Goal: Transaction & Acquisition: Purchase product/service

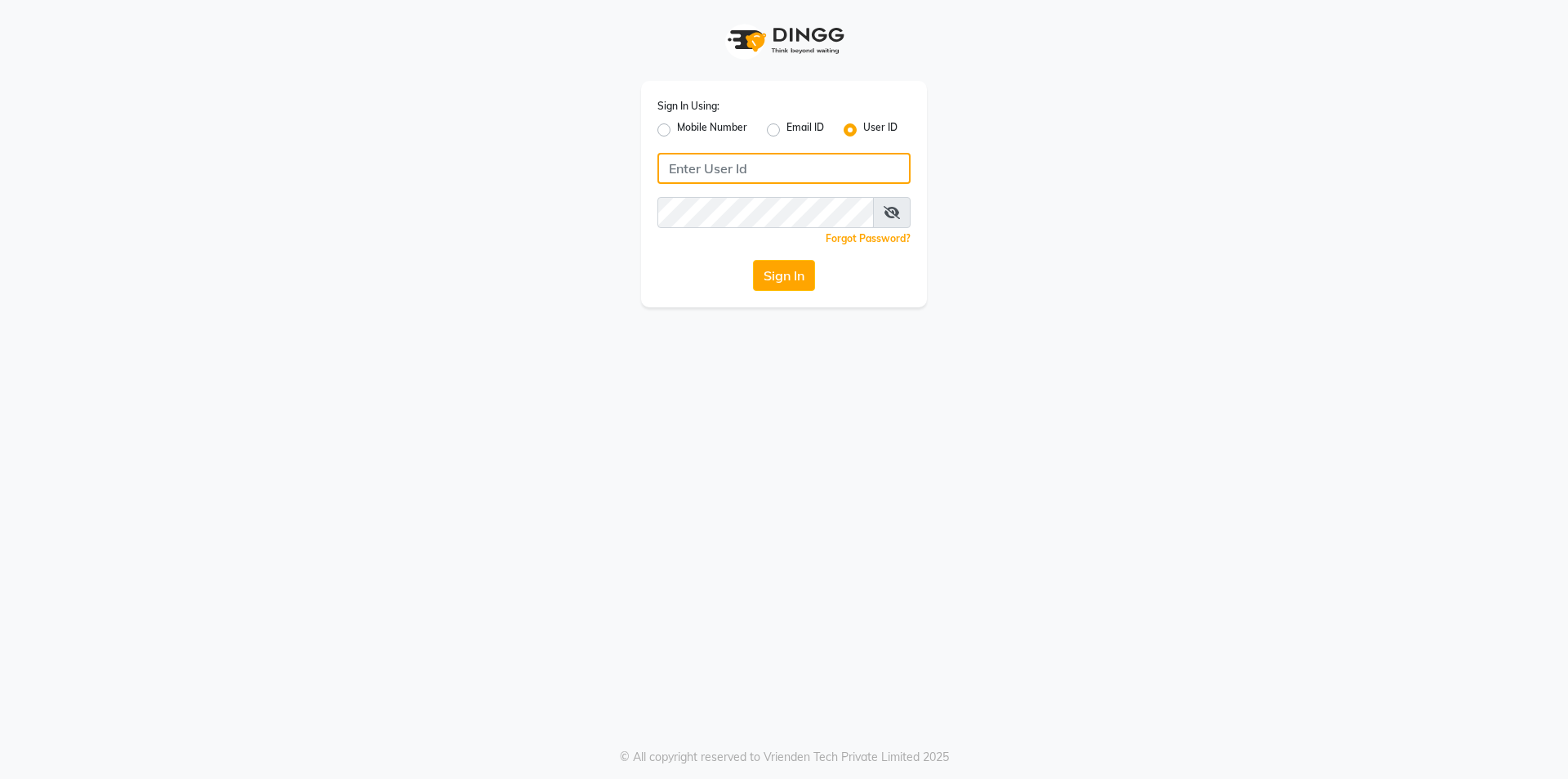
type input "6352310640"
click at [884, 209] on icon at bounding box center [891, 213] width 16 height 13
click at [884, 209] on span at bounding box center [893, 212] width 36 height 32
click at [805, 283] on button "Sign In" at bounding box center [784, 275] width 62 height 32
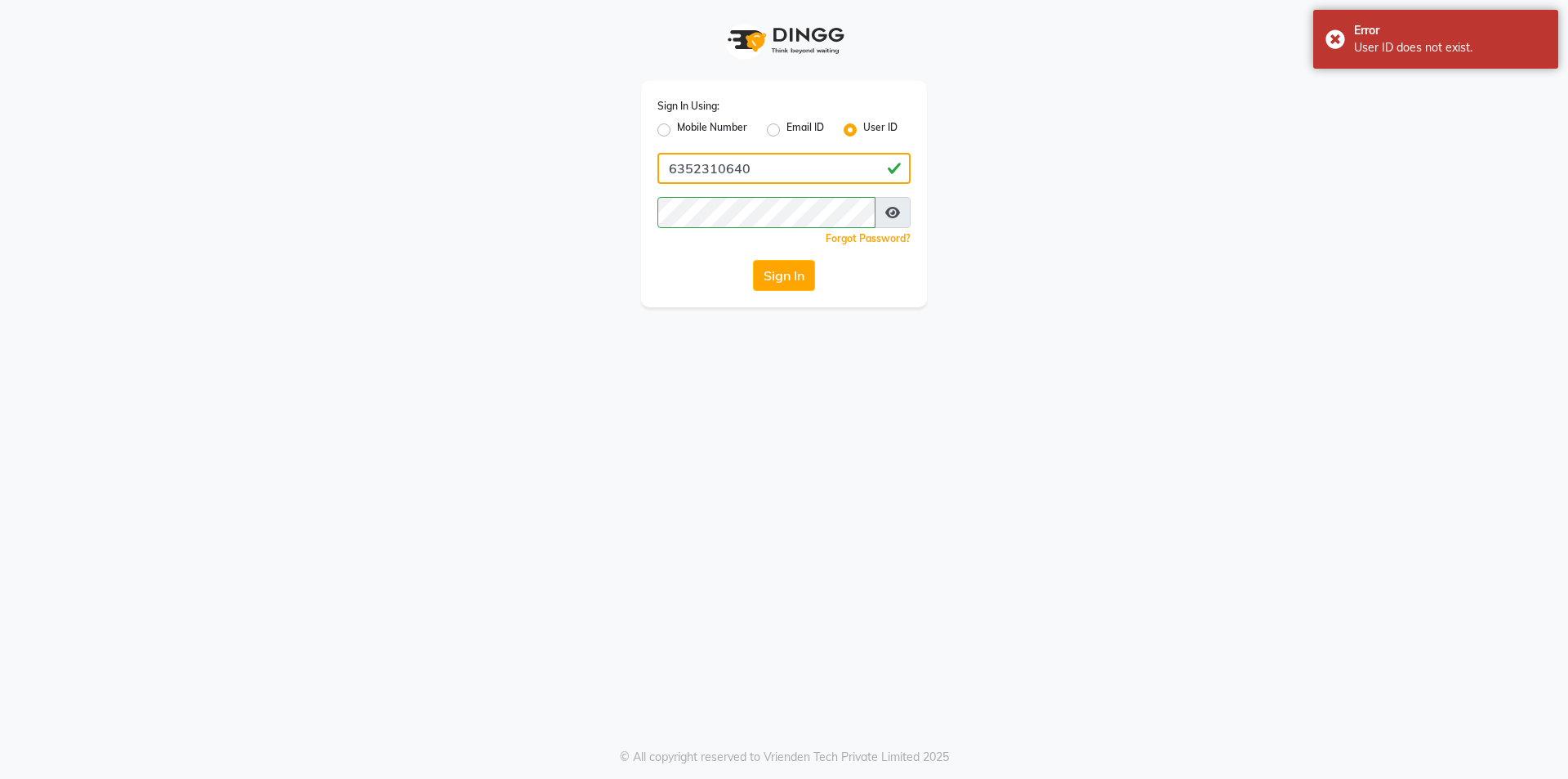
click at [855, 174] on input "6352310640" at bounding box center [784, 168] width 253 height 32
click at [678, 133] on label "Mobile Number" at bounding box center [713, 130] width 71 height 20
click at [678, 131] on input "Mobile Number" at bounding box center [682, 125] width 10 height 11
radio input "true"
radio input "false"
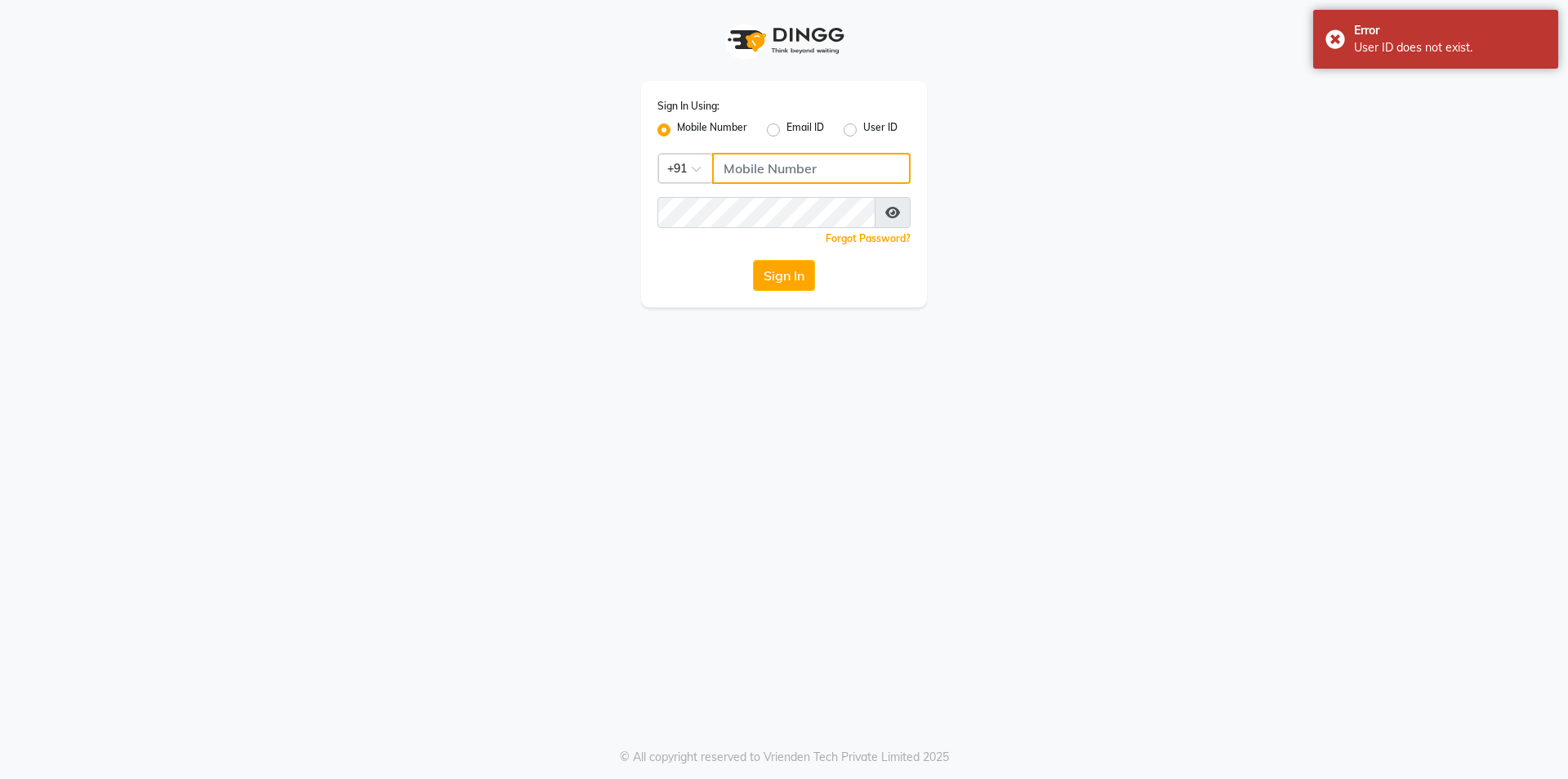
click at [749, 170] on input "Username" at bounding box center [811, 168] width 199 height 32
click at [788, 275] on button "Sign In" at bounding box center [784, 275] width 62 height 32
click at [798, 169] on input "8962367266" at bounding box center [811, 168] width 199 height 32
type input "6352310640"
click at [786, 280] on button "Sign In" at bounding box center [784, 275] width 62 height 32
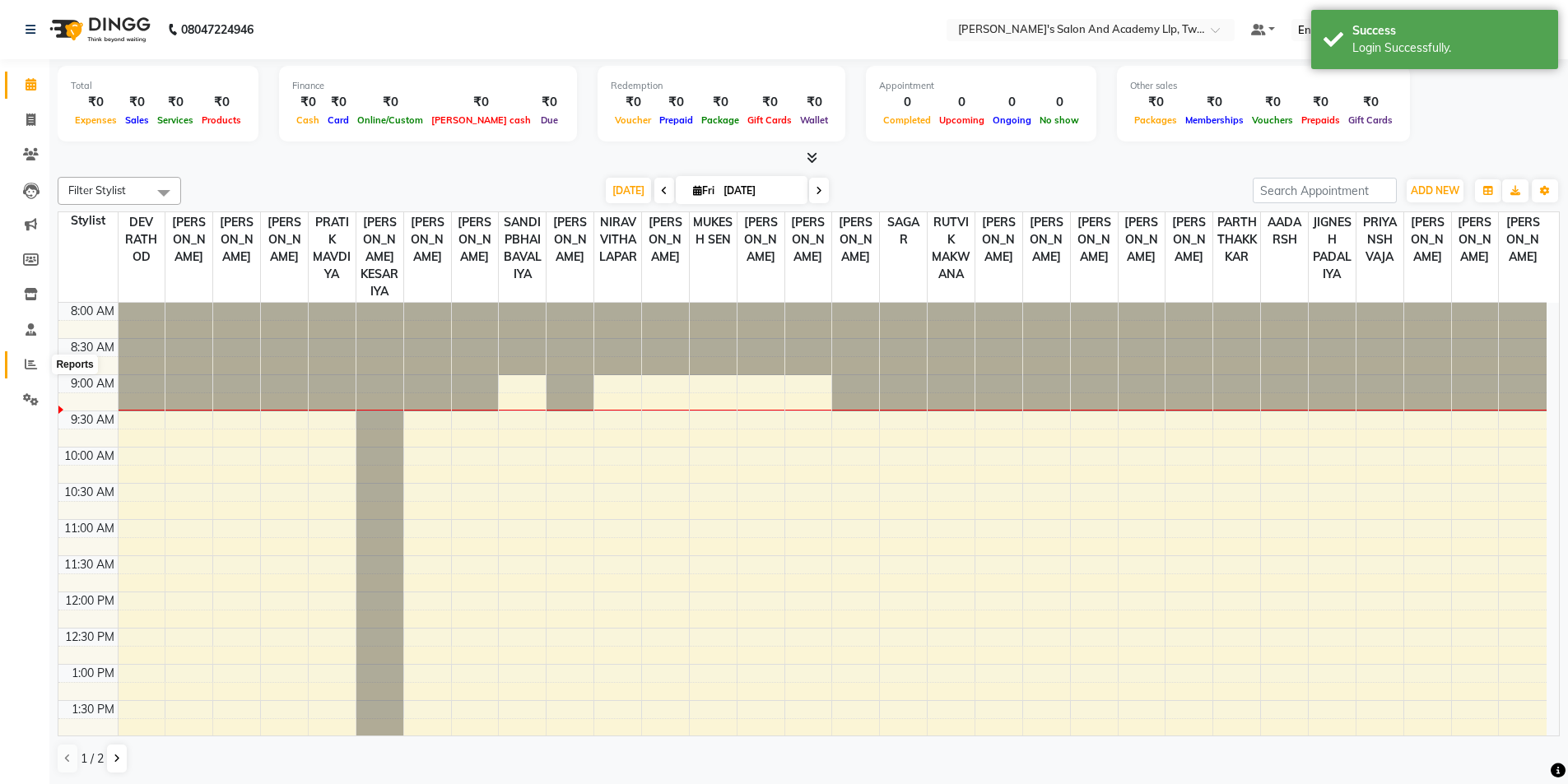
click at [25, 361] on icon at bounding box center [31, 363] width 12 height 12
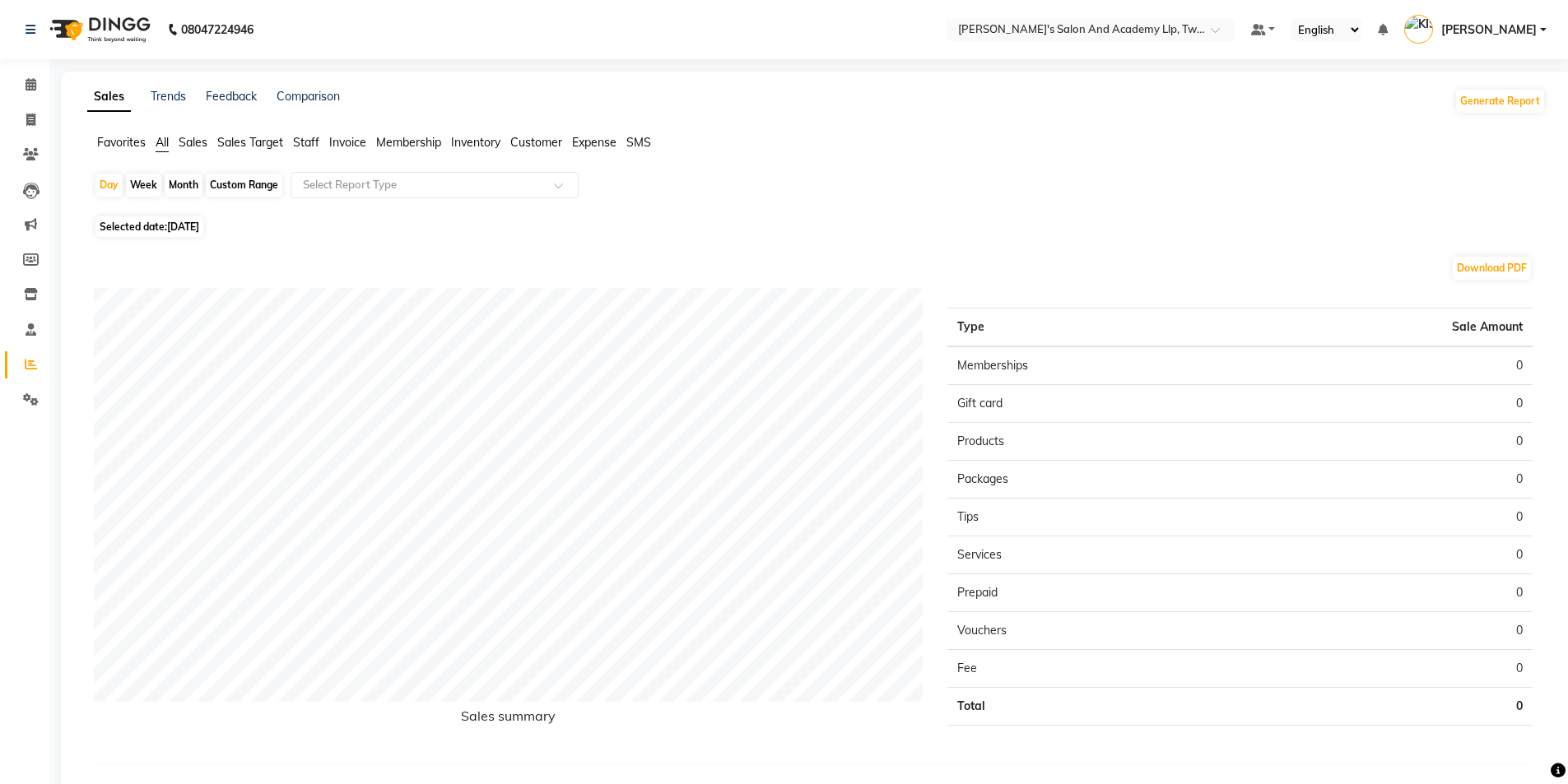
click at [142, 226] on span "Selected date: 03-10-2025" at bounding box center [149, 226] width 108 height 20
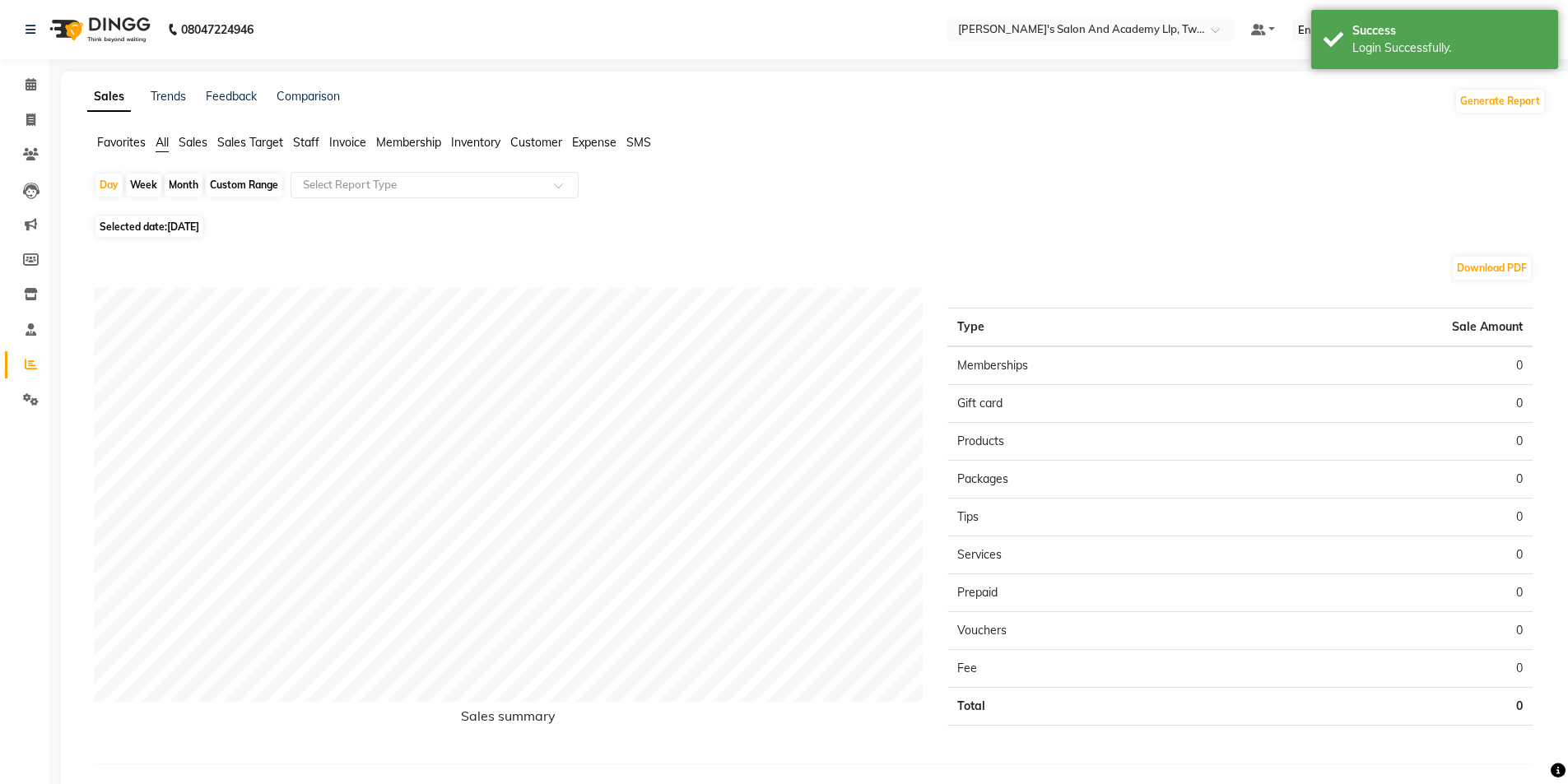
select select "10"
select select "2025"
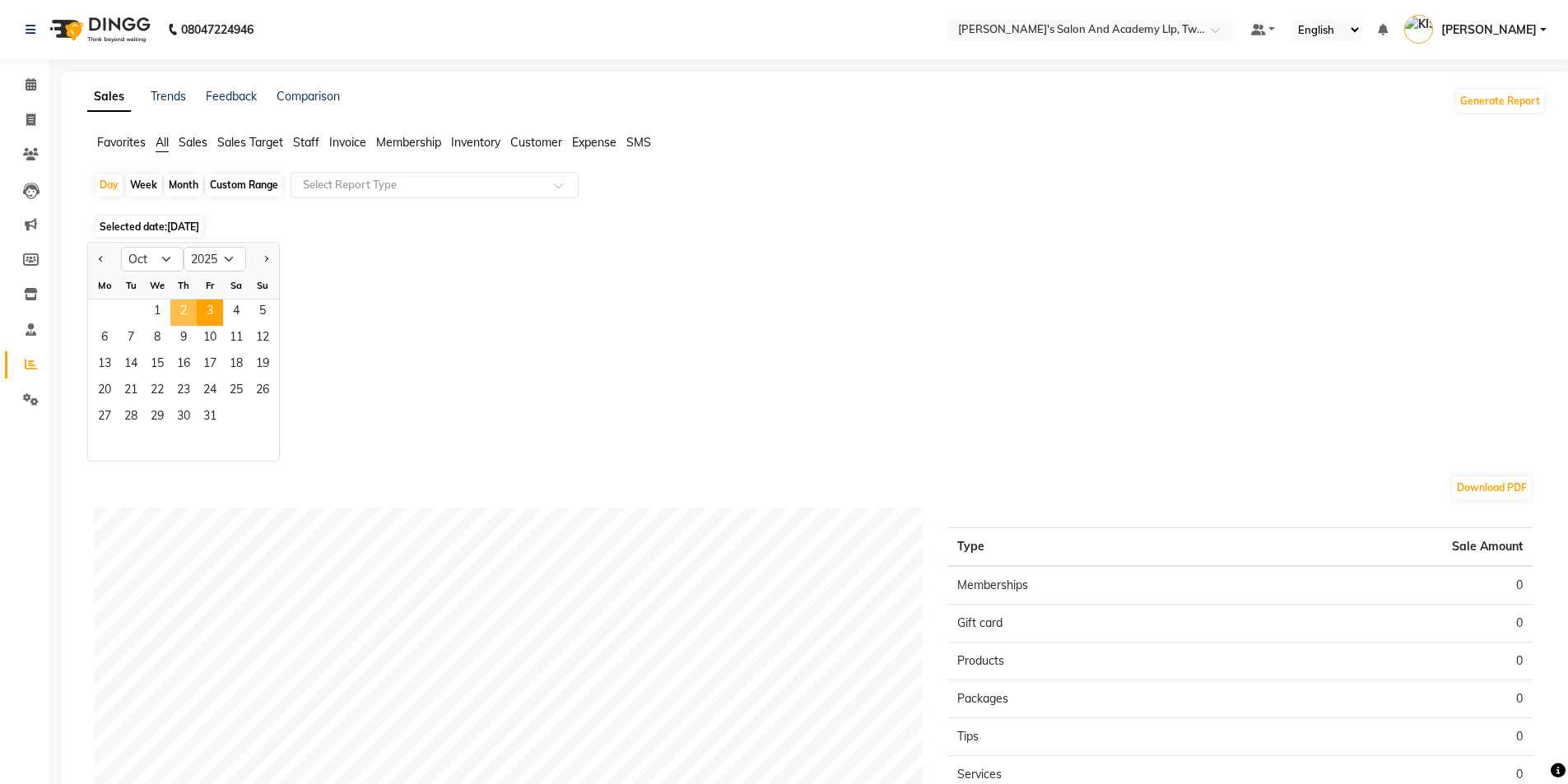
click at [181, 302] on span "2" at bounding box center [183, 312] width 26 height 26
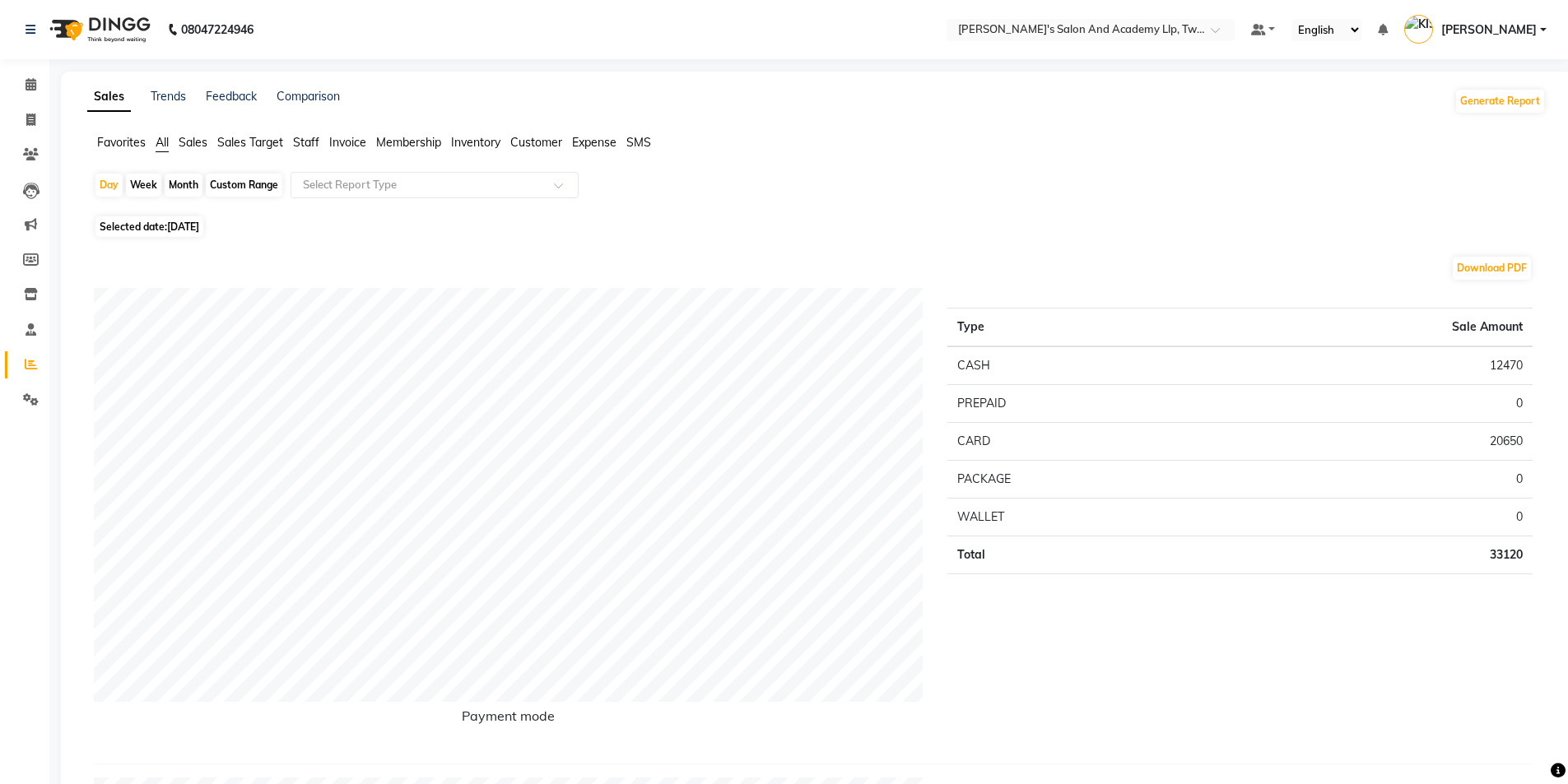
click at [175, 230] on span "02-10-2025" at bounding box center [183, 226] width 32 height 12
select select "10"
select select "2025"
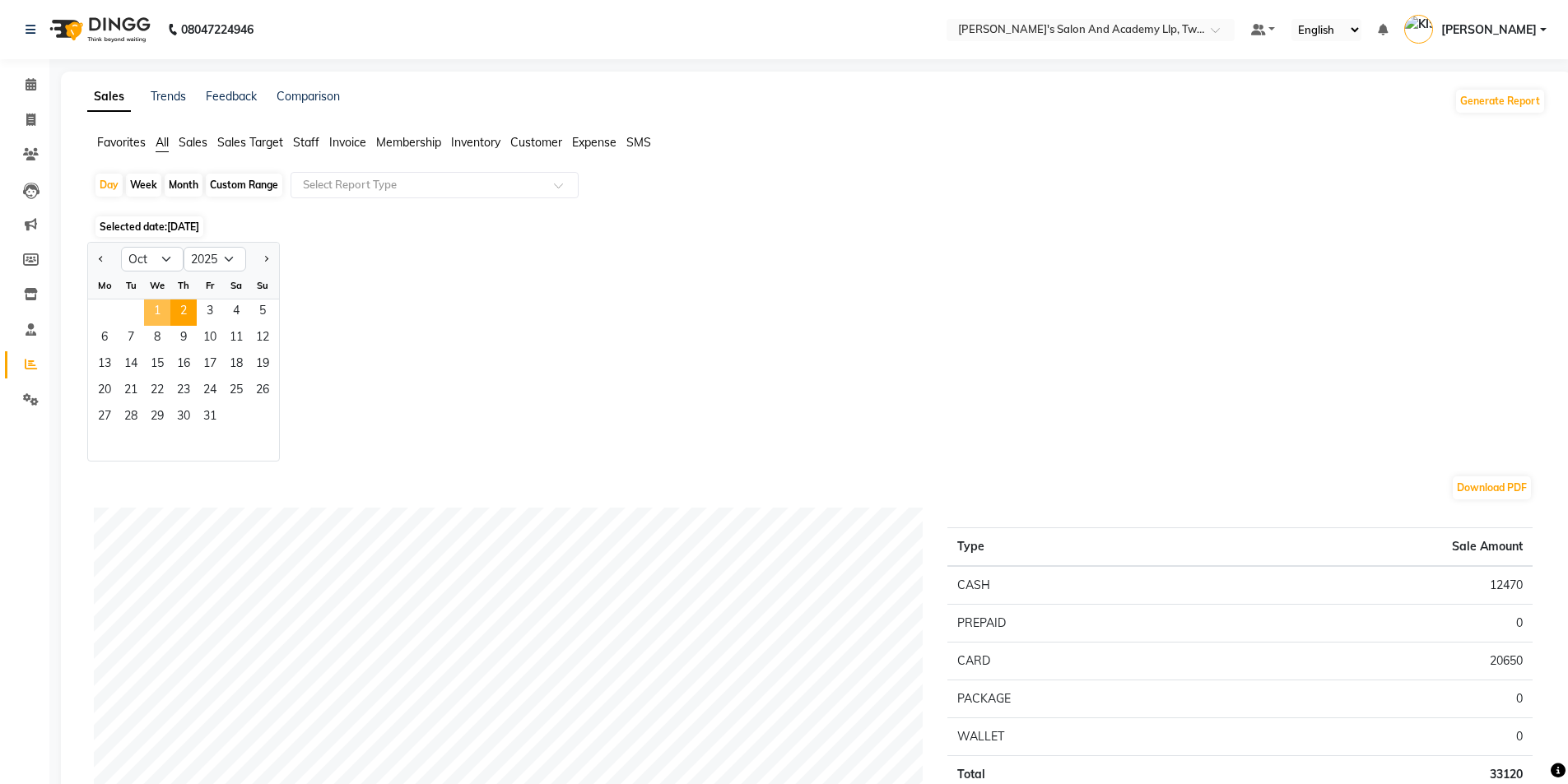
click at [156, 307] on span "1" at bounding box center [157, 312] width 26 height 26
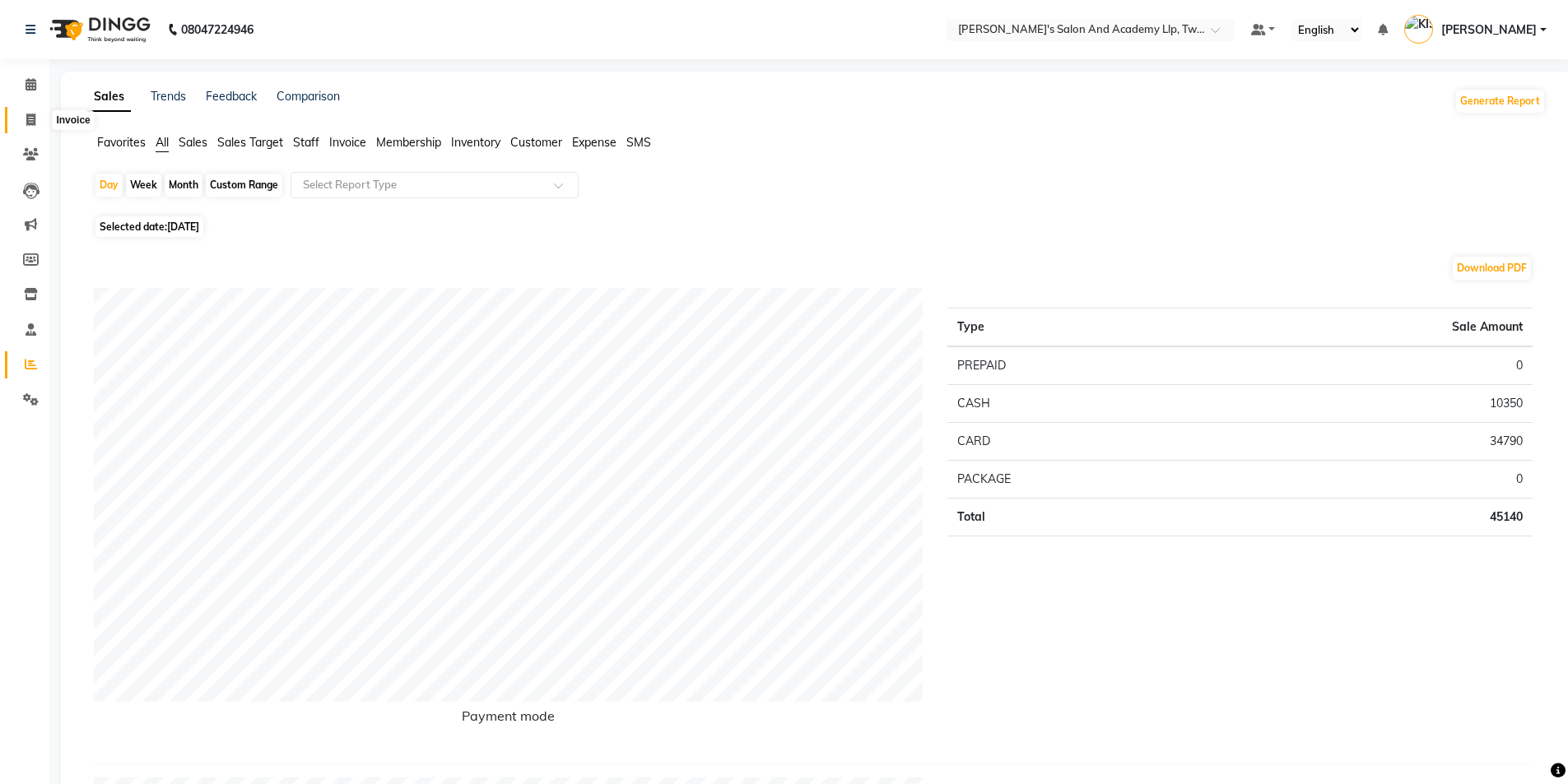
click at [32, 123] on icon at bounding box center [30, 119] width 9 height 12
select select "service"
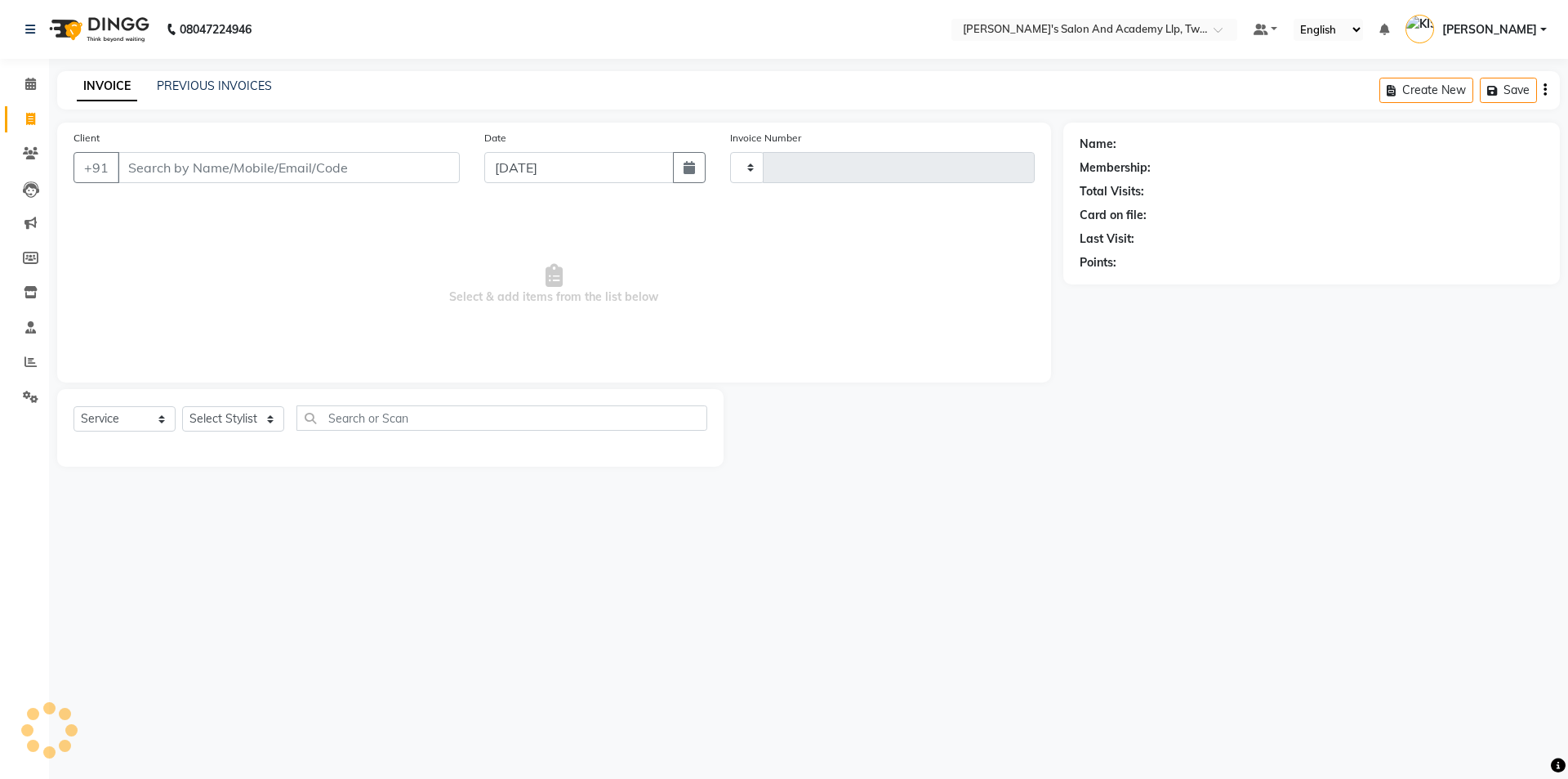
type input "11593"
select select "6985"
click at [22, 361] on span at bounding box center [31, 363] width 29 height 19
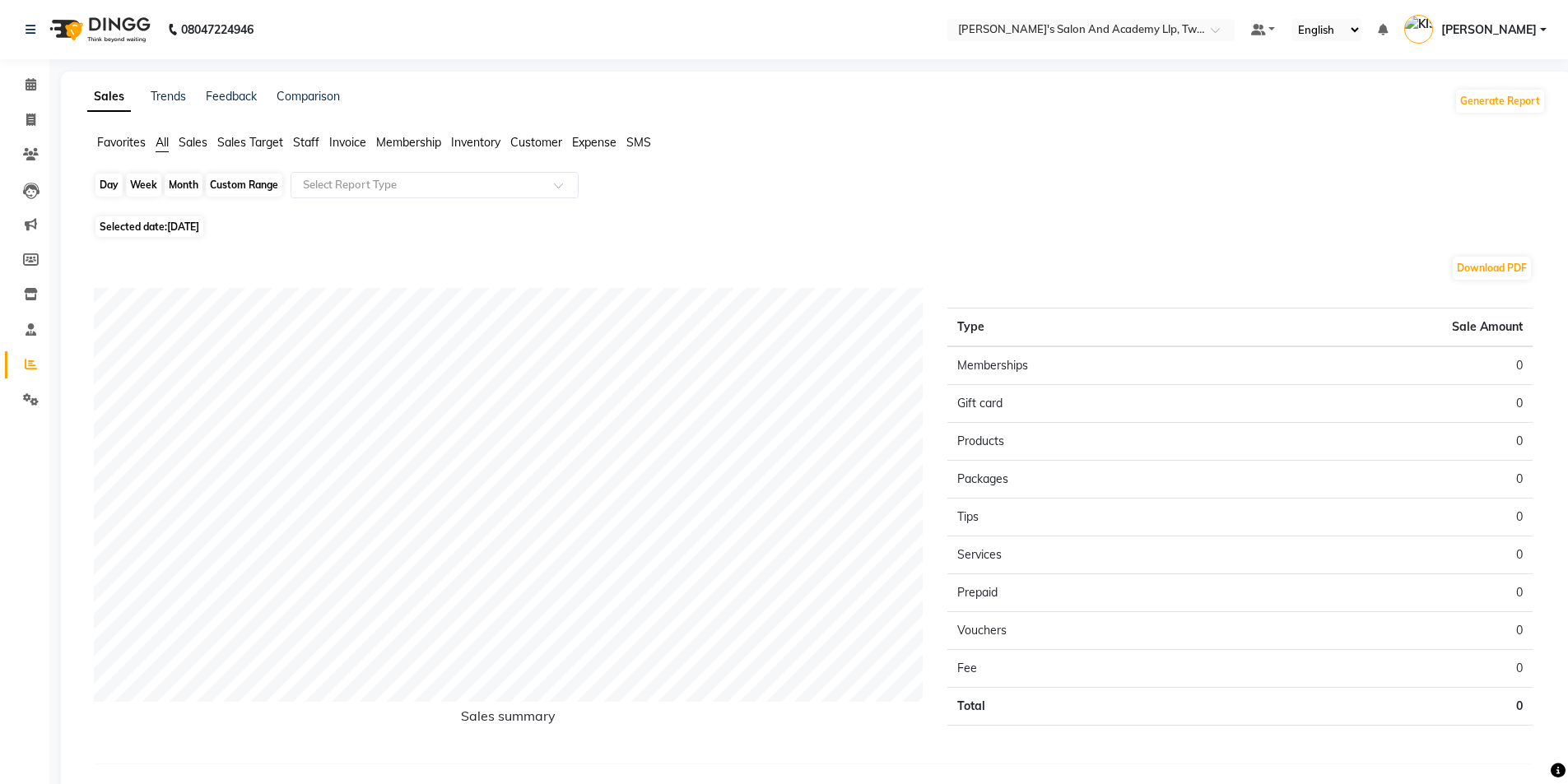
click at [114, 187] on div "Day" at bounding box center [109, 185] width 27 height 23
select select "10"
select select "2025"
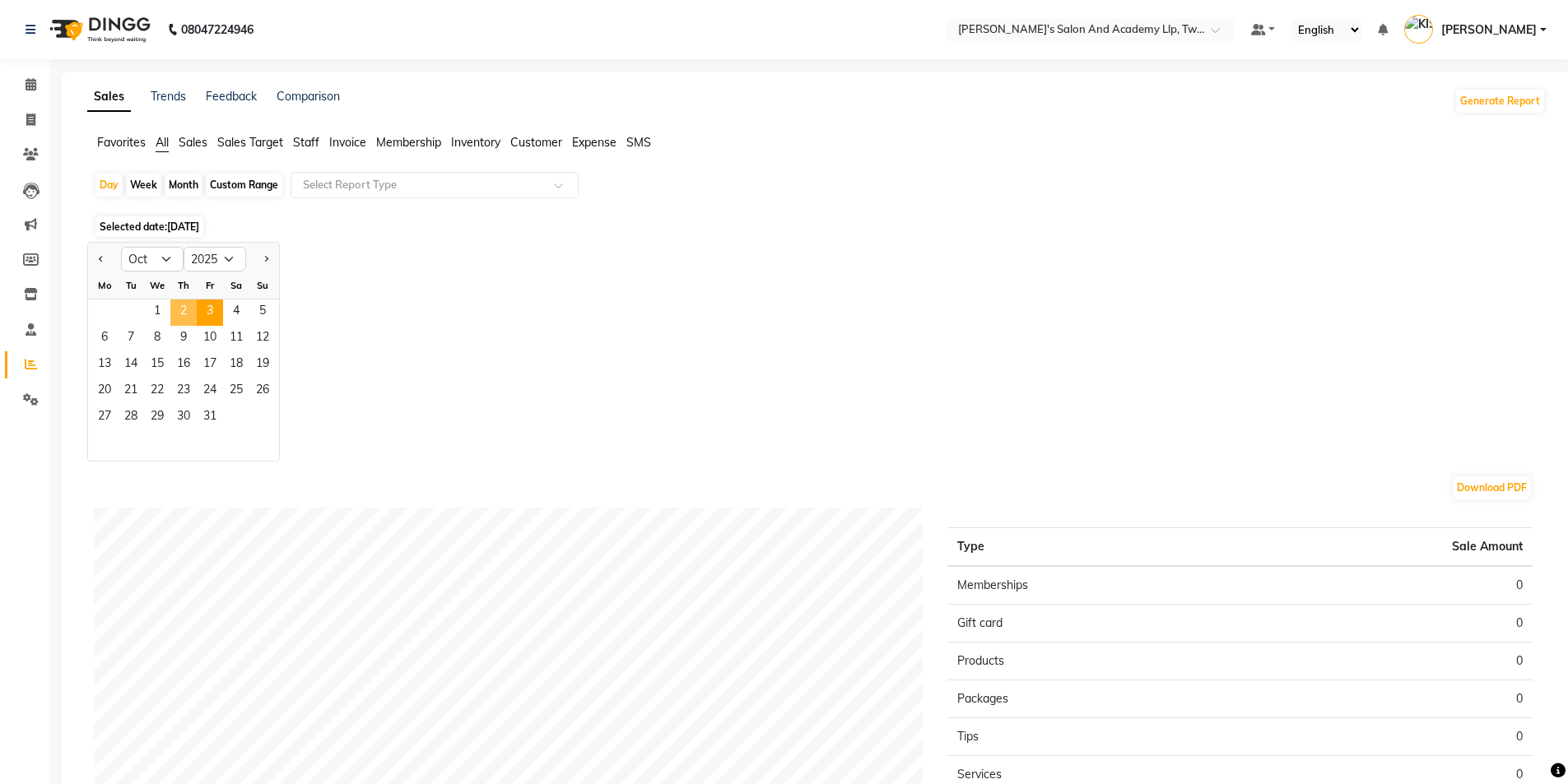
click at [191, 309] on span "2" at bounding box center [183, 312] width 26 height 26
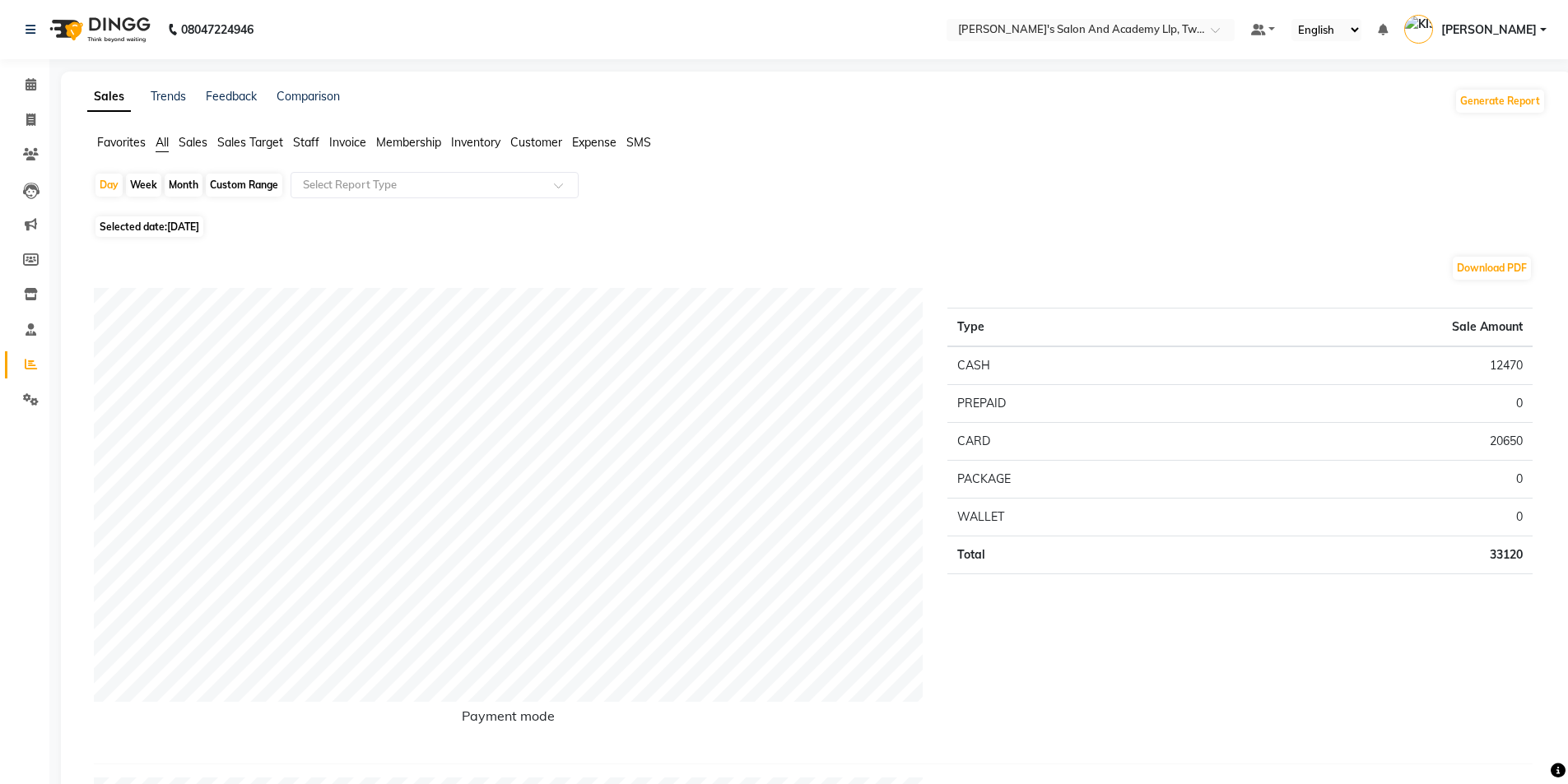
click at [315, 140] on span "Staff" at bounding box center [306, 141] width 26 height 14
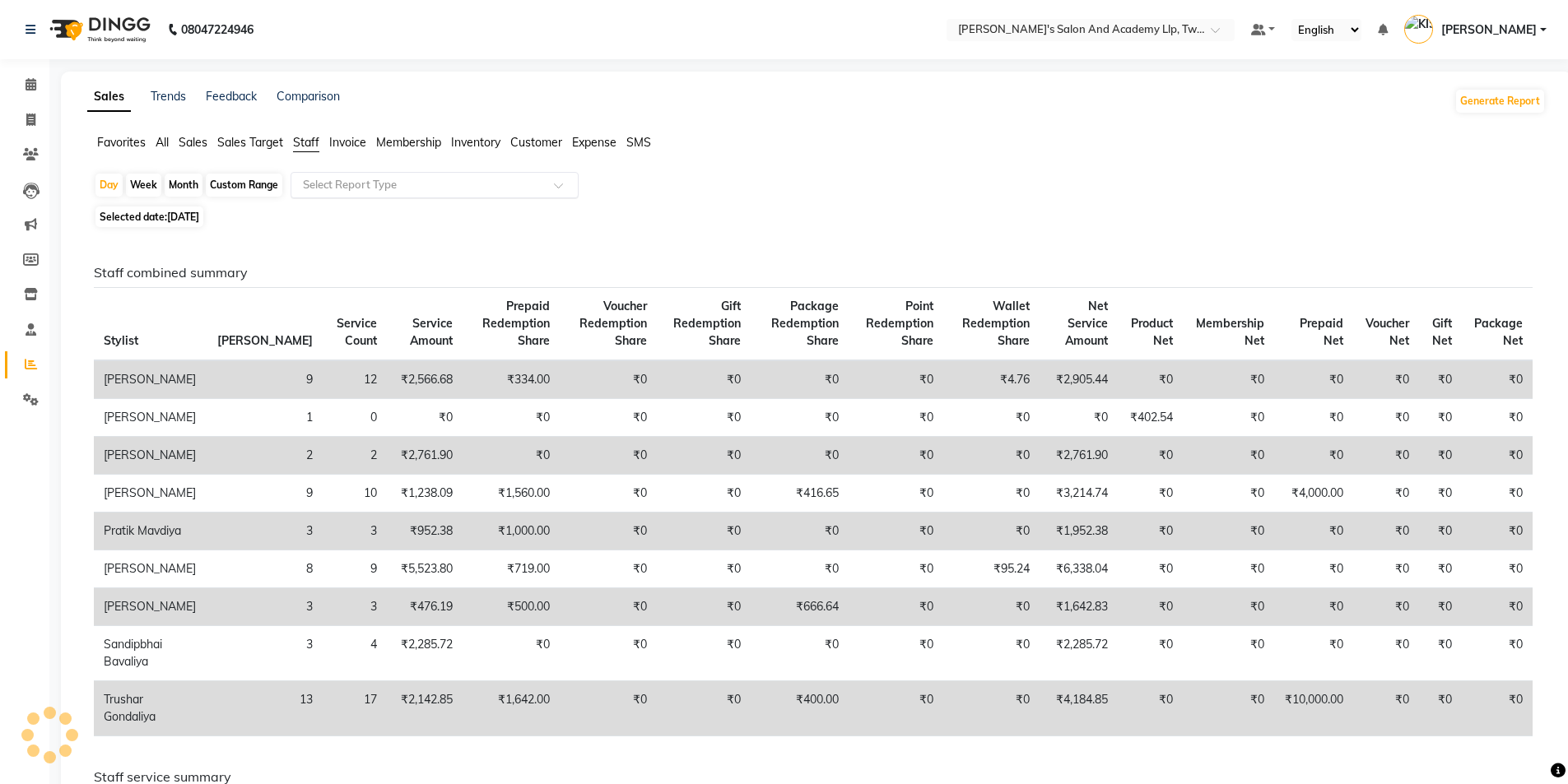
click at [368, 191] on input "text" at bounding box center [418, 184] width 237 height 16
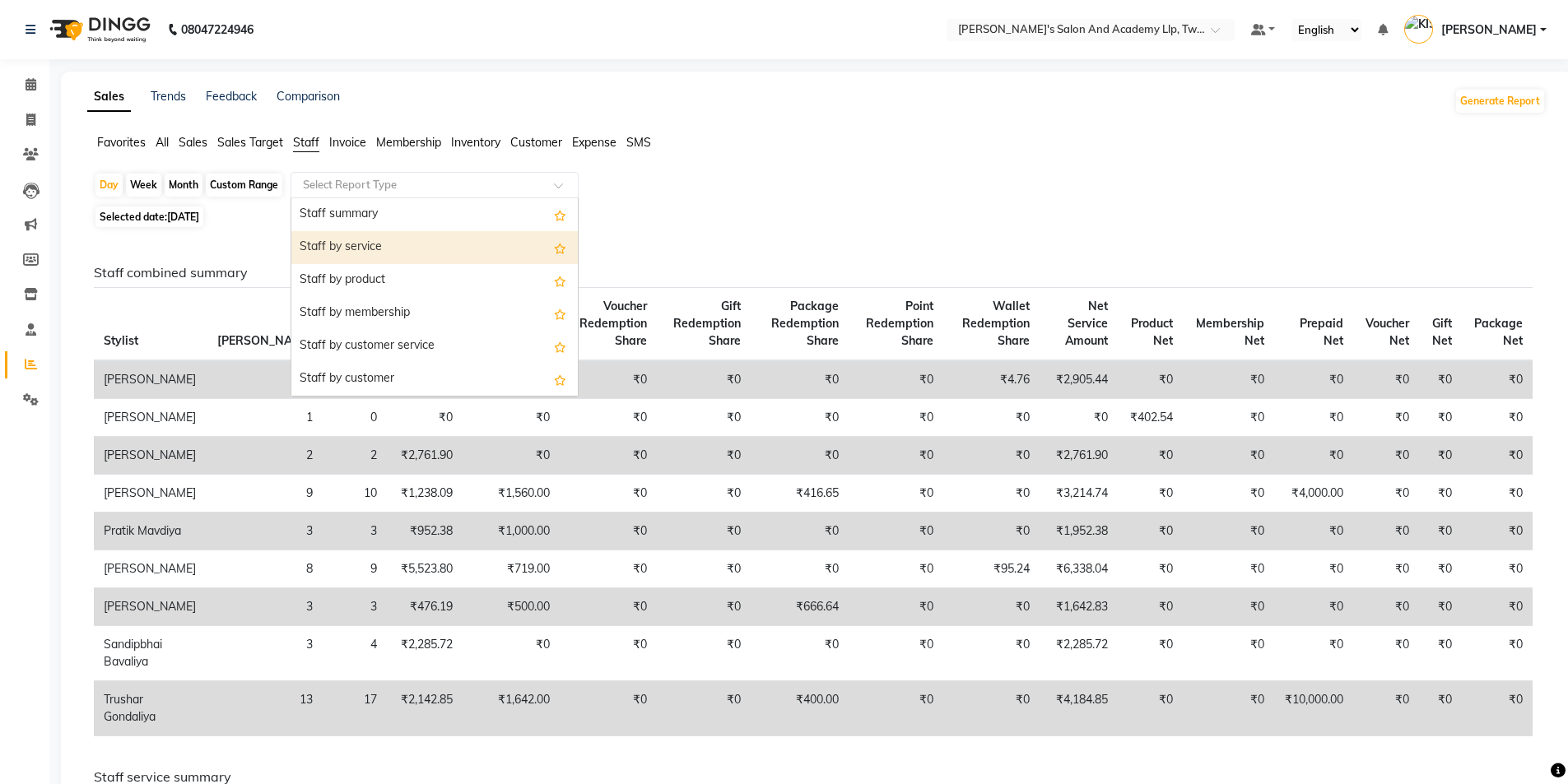
click at [375, 233] on div "Staff by service" at bounding box center [435, 248] width 286 height 33
select select "full_report"
select select "csv"
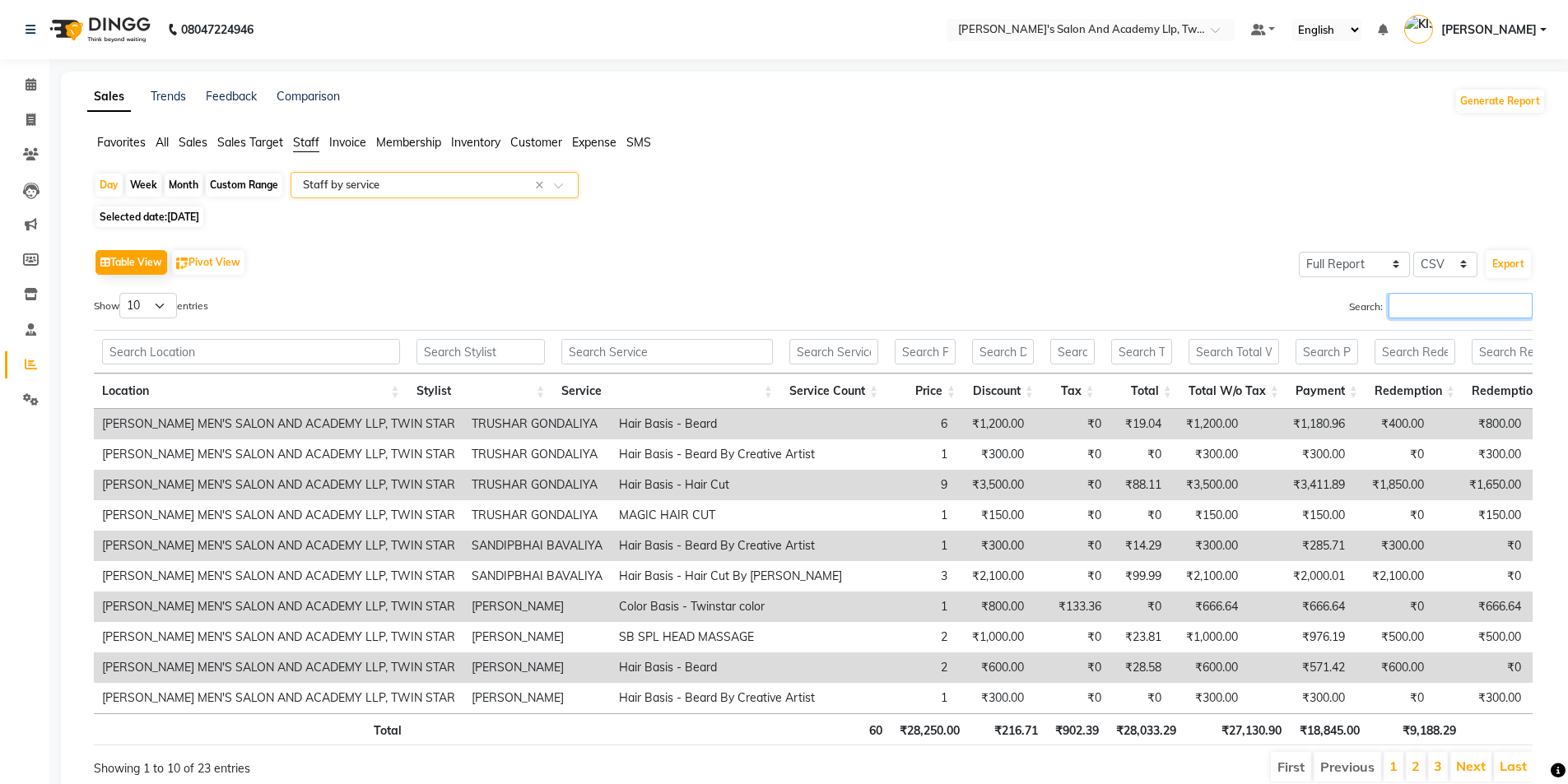
click at [1454, 307] on input "Search:" at bounding box center [1460, 306] width 144 height 26
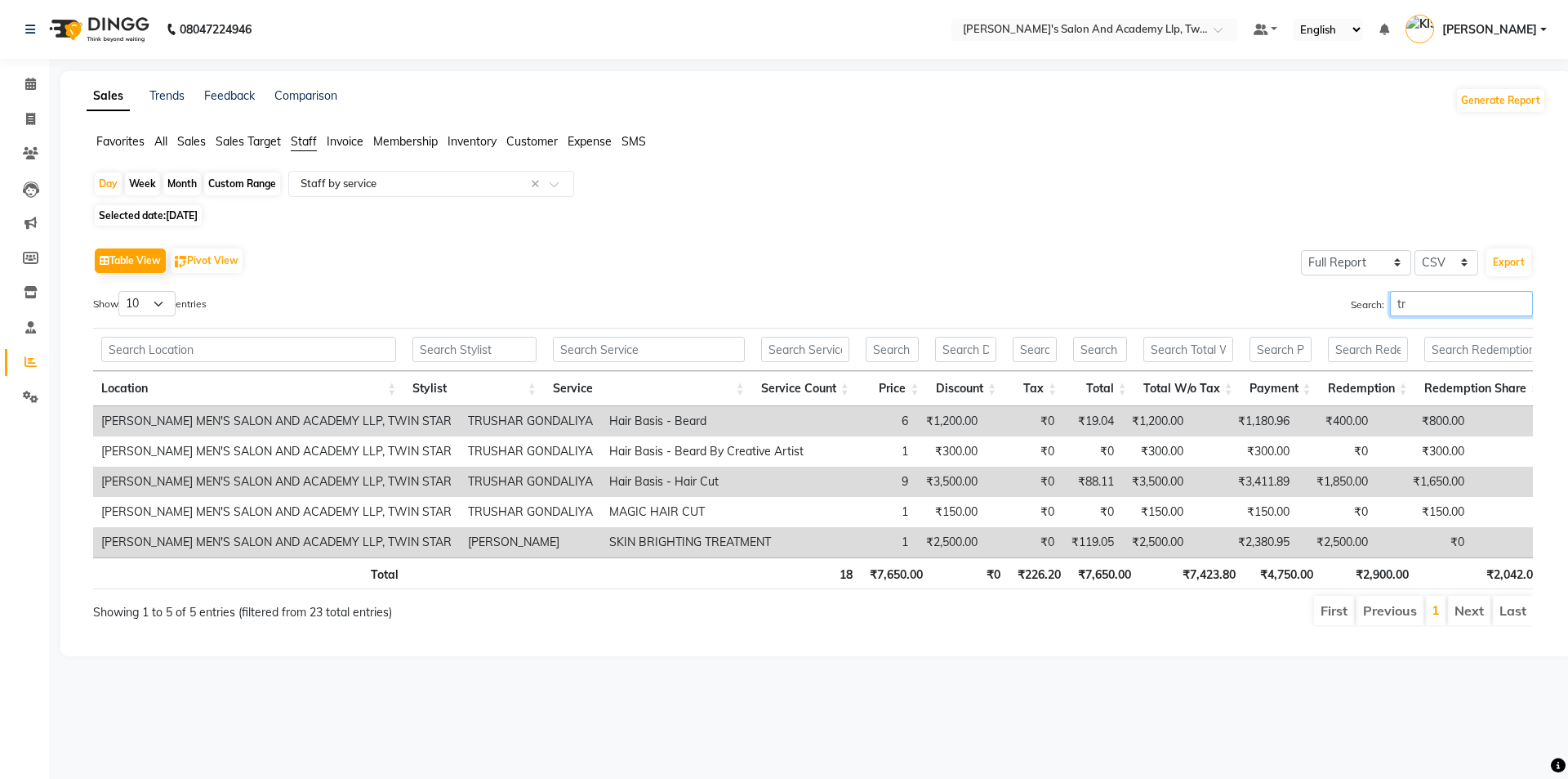
type input "t"
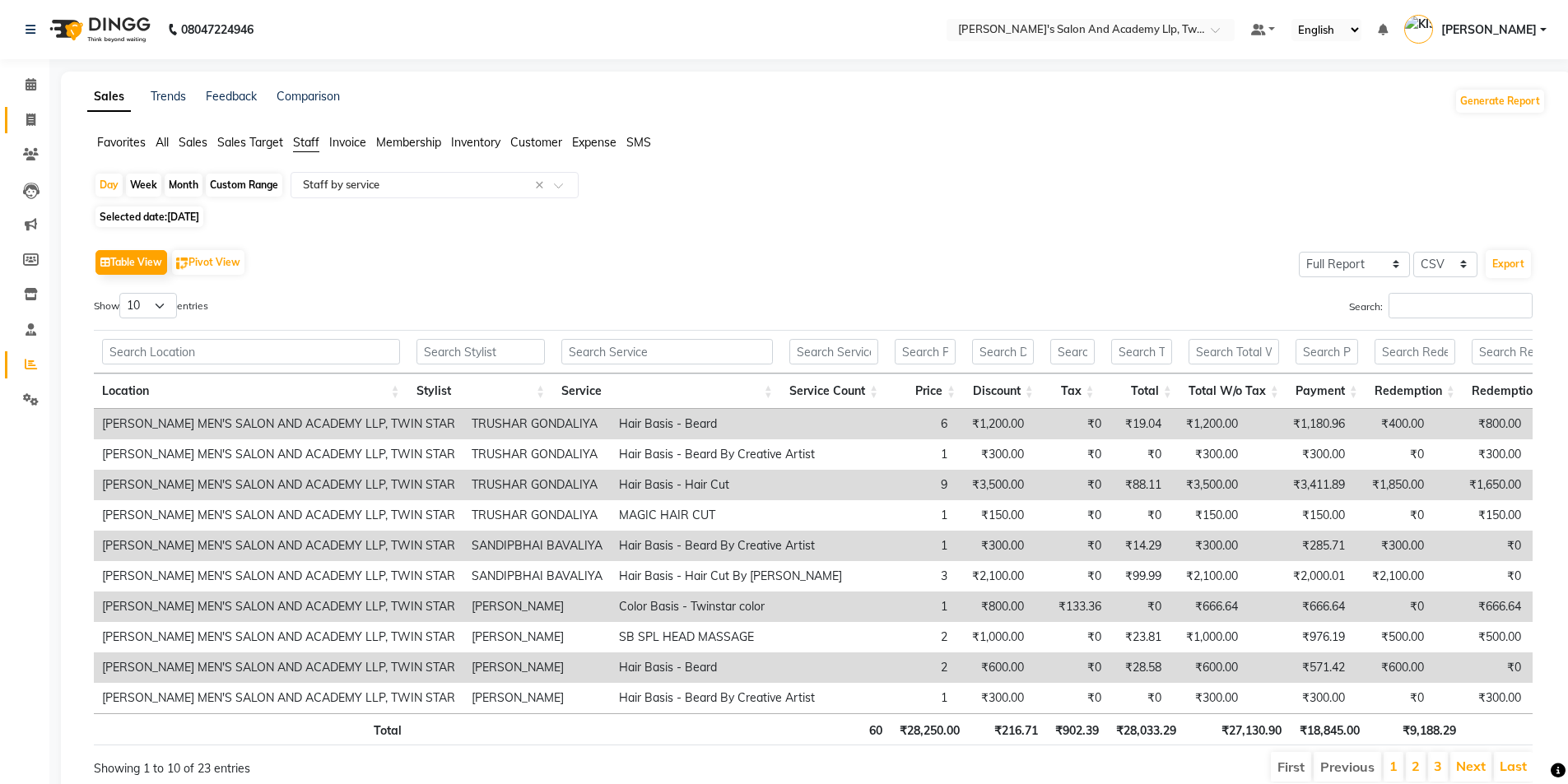
click at [28, 110] on link "Invoice" at bounding box center [24, 120] width 39 height 27
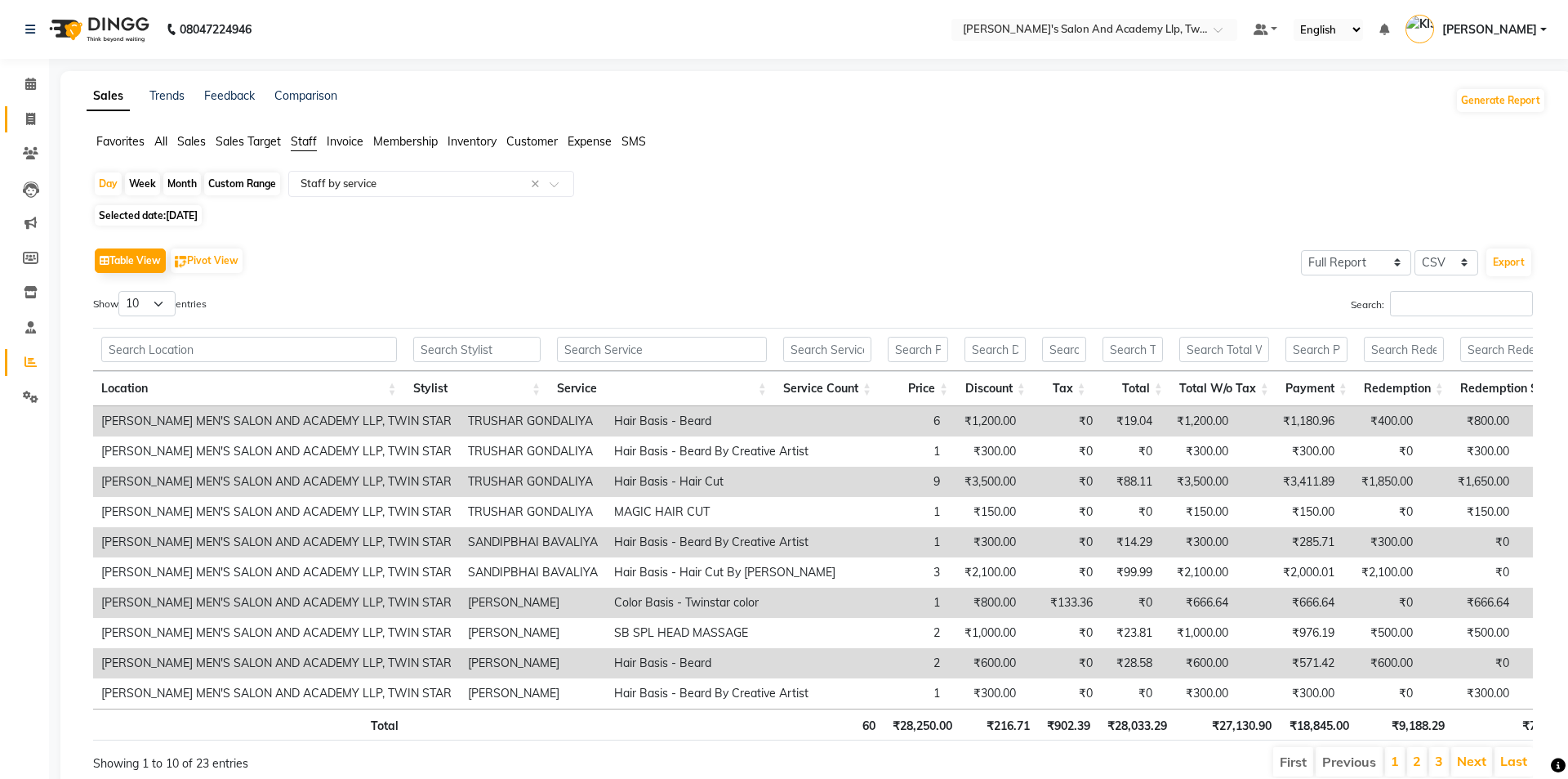
select select "6985"
select select "service"
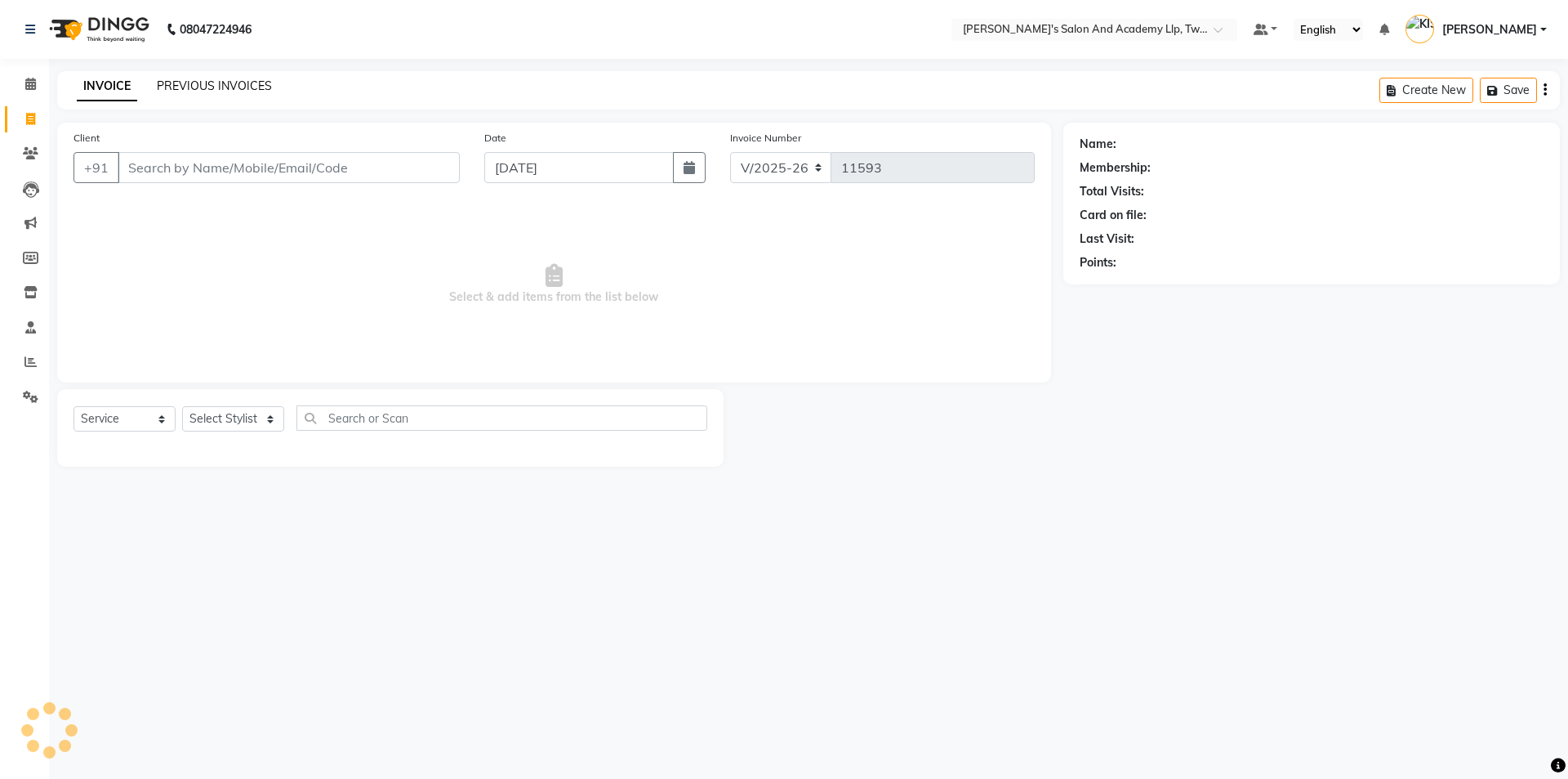
click at [220, 89] on link "PREVIOUS INVOICES" at bounding box center [214, 85] width 115 height 14
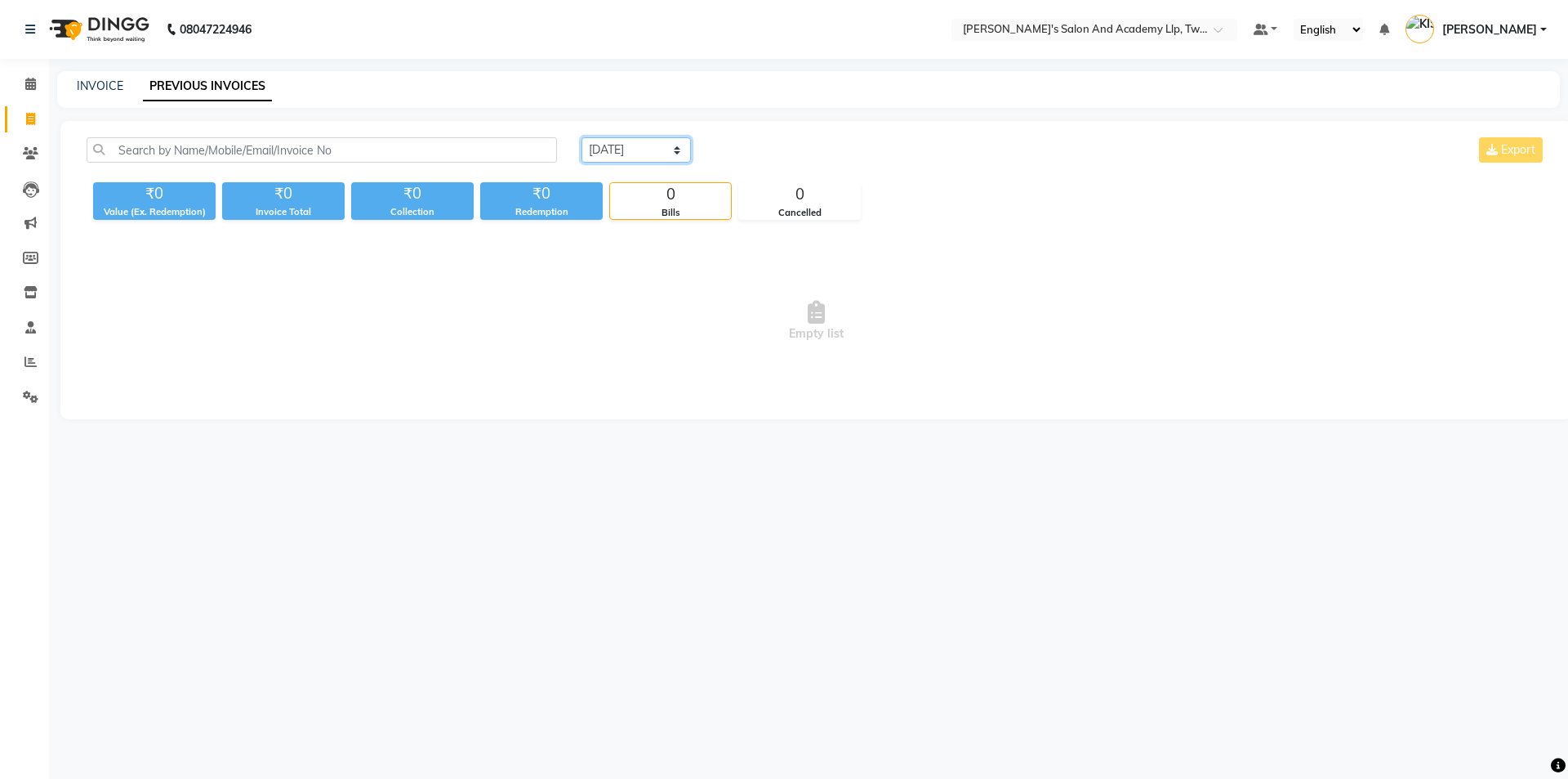
click at [639, 151] on select "Today Yesterday Custom Range" at bounding box center [636, 150] width 110 height 26
select select "yesterday"
click at [581, 137] on select "Today Yesterday Custom Range" at bounding box center [636, 150] width 110 height 26
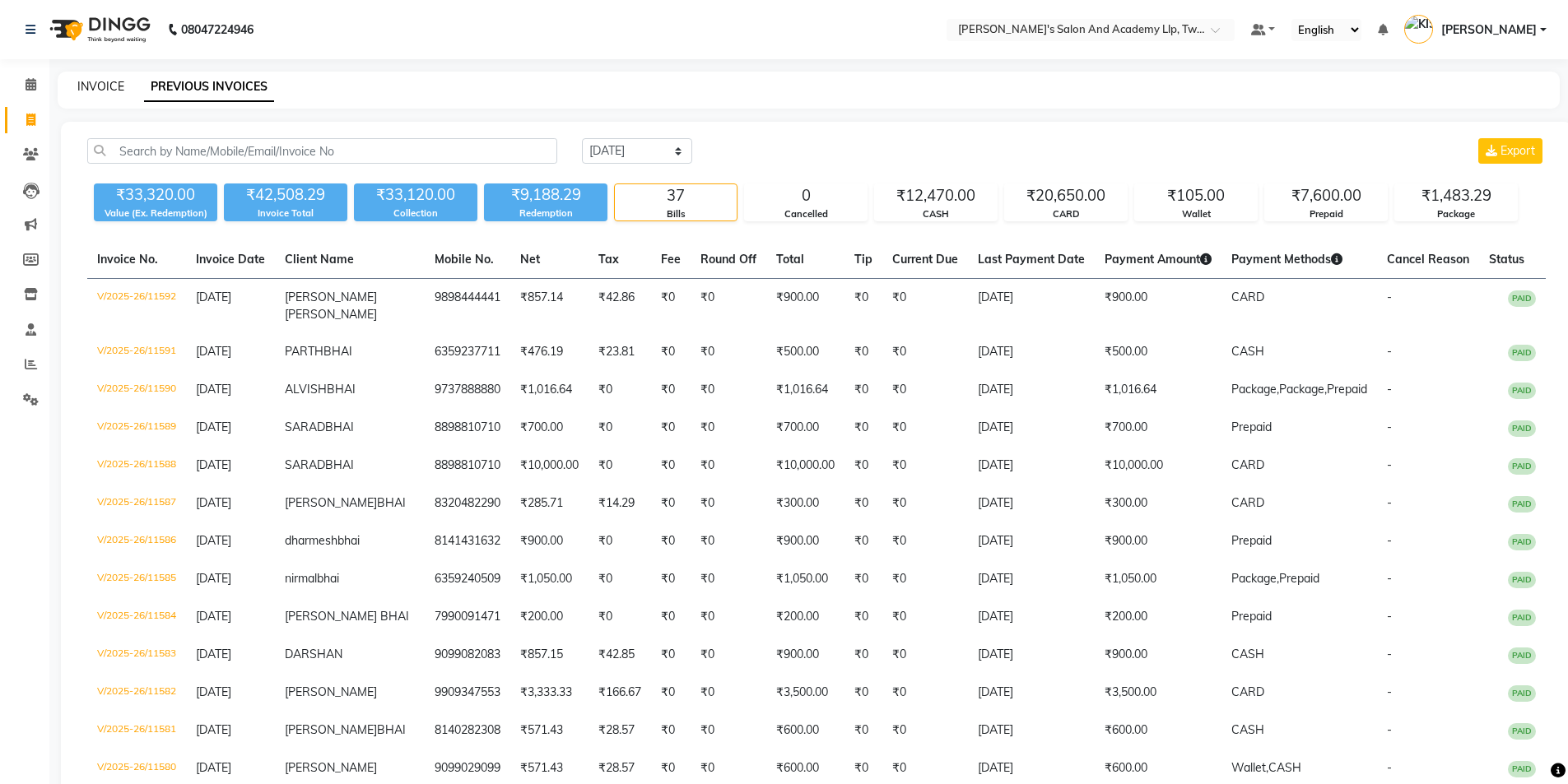
click at [103, 85] on link "INVOICE" at bounding box center [100, 86] width 47 height 14
select select "service"
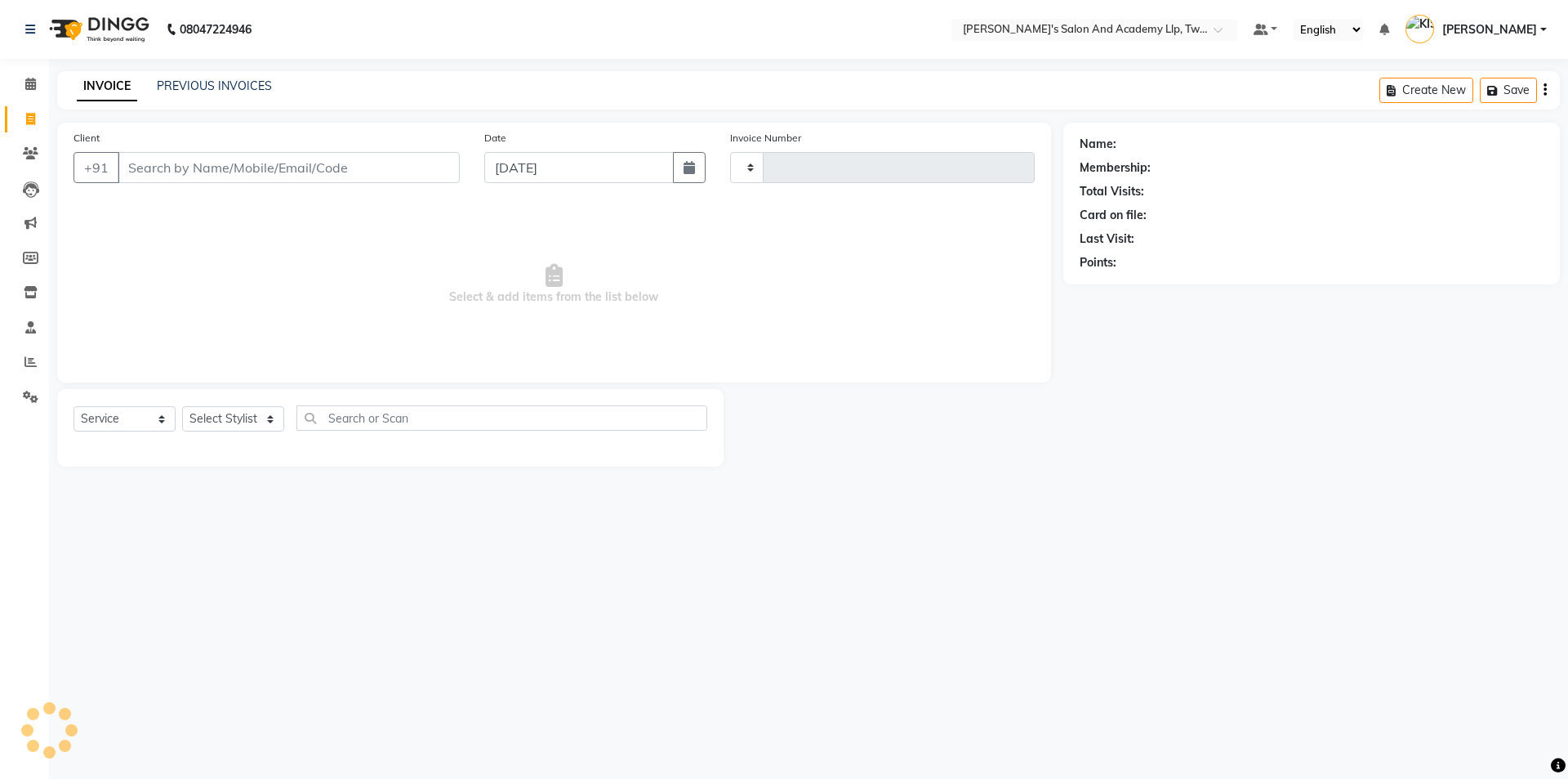
type input "11593"
select select "6985"
click at [1415, 445] on div "Name: Membership: Total Visits: Card on file: Last Visit: Points:" at bounding box center [1317, 294] width 509 height 344
click at [22, 365] on span at bounding box center [31, 363] width 29 height 19
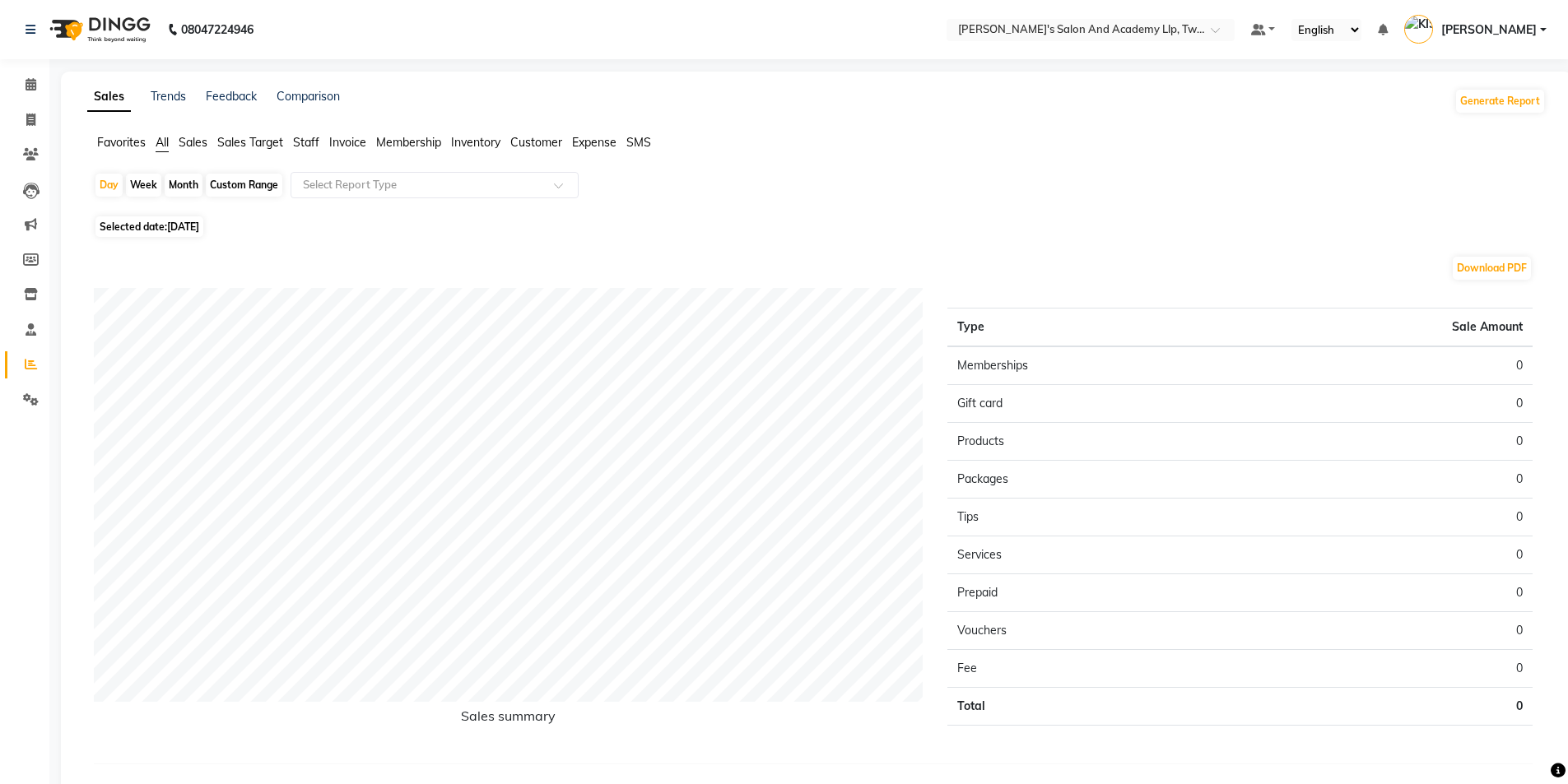
click at [197, 222] on span "[DATE]" at bounding box center [183, 226] width 32 height 12
select select "10"
select select "2025"
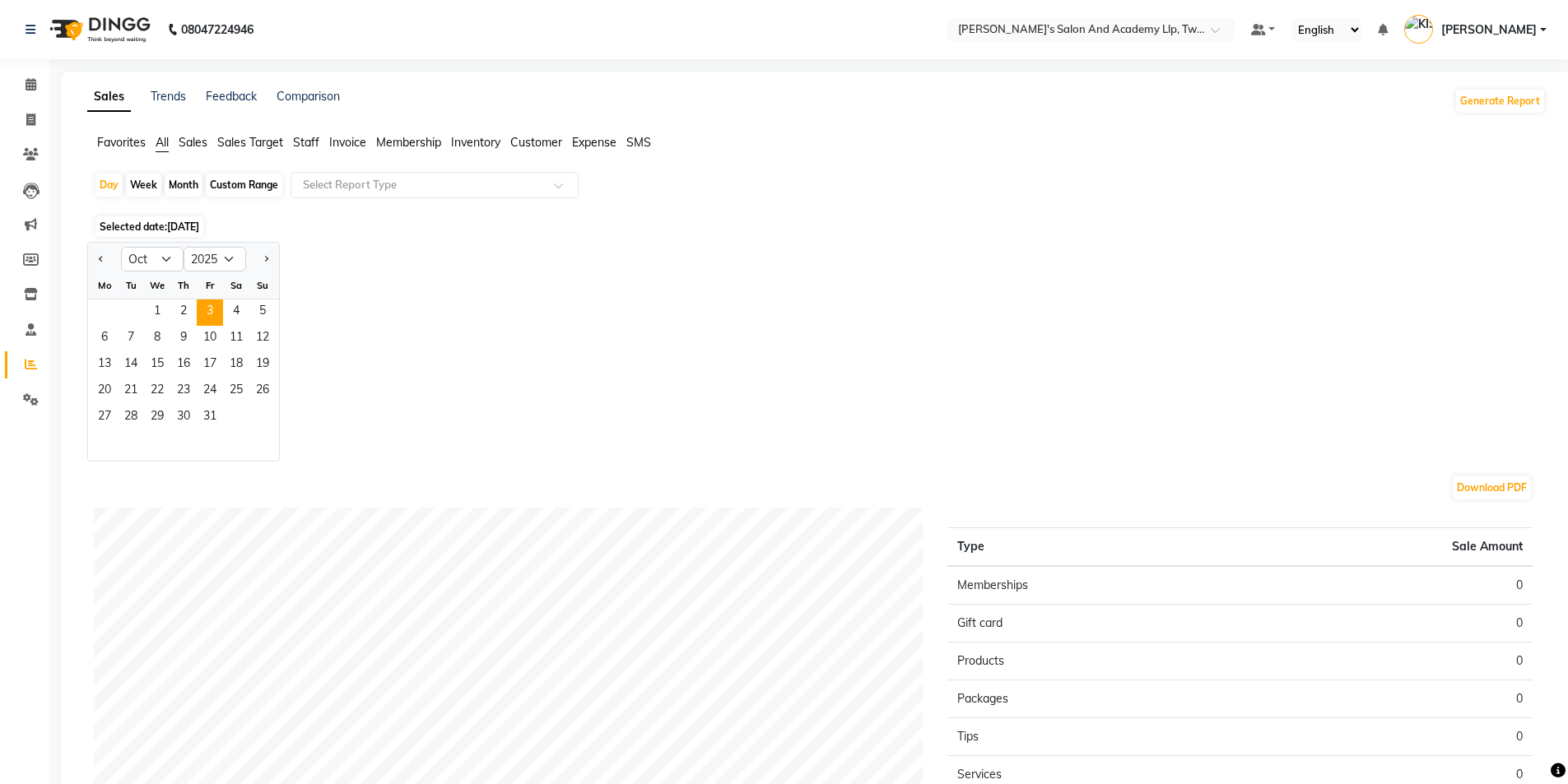
click at [93, 265] on div at bounding box center [105, 258] width 33 height 26
click at [100, 262] on button "Previous month" at bounding box center [101, 258] width 13 height 26
select select "9"
drag, startPoint x: 111, startPoint y: 306, endPoint x: 157, endPoint y: 409, distance: 112.8
click at [157, 409] on ngb-datepicker-month "Mo Tu We Th Fr Sa Su 1 2 3 4 5 6 7 8 9 10 11 12 13 14 15 16 17 18 19 20 21 22 2…" at bounding box center [184, 366] width 191 height 188
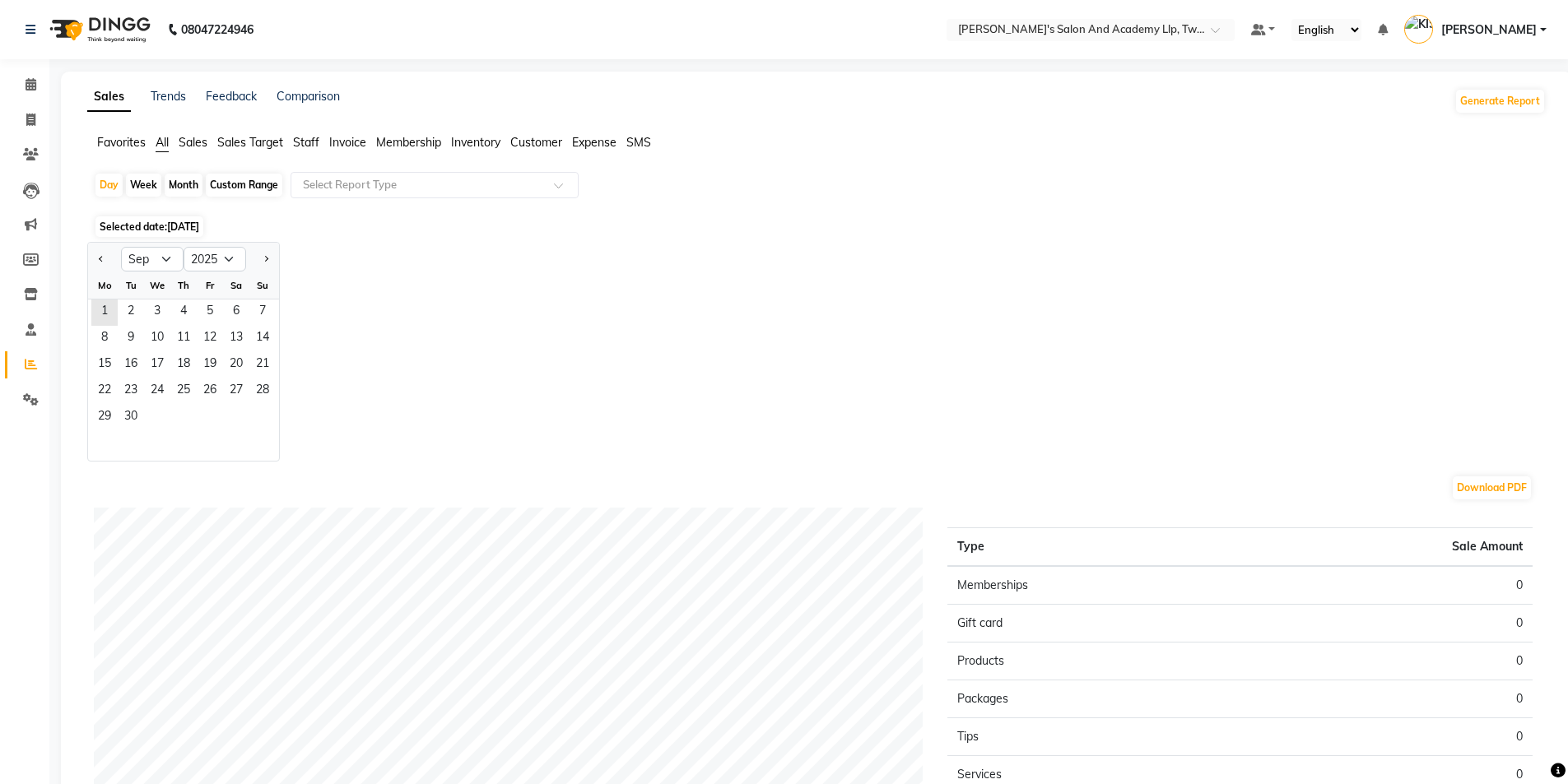
click at [177, 185] on div "Month" at bounding box center [183, 185] width 37 height 23
select select "10"
select select "2025"
click at [148, 262] on select "Jan Feb Mar Apr May Jun Jul Aug Sep Oct Nov Dec" at bounding box center [152, 259] width 62 height 25
select select "9"
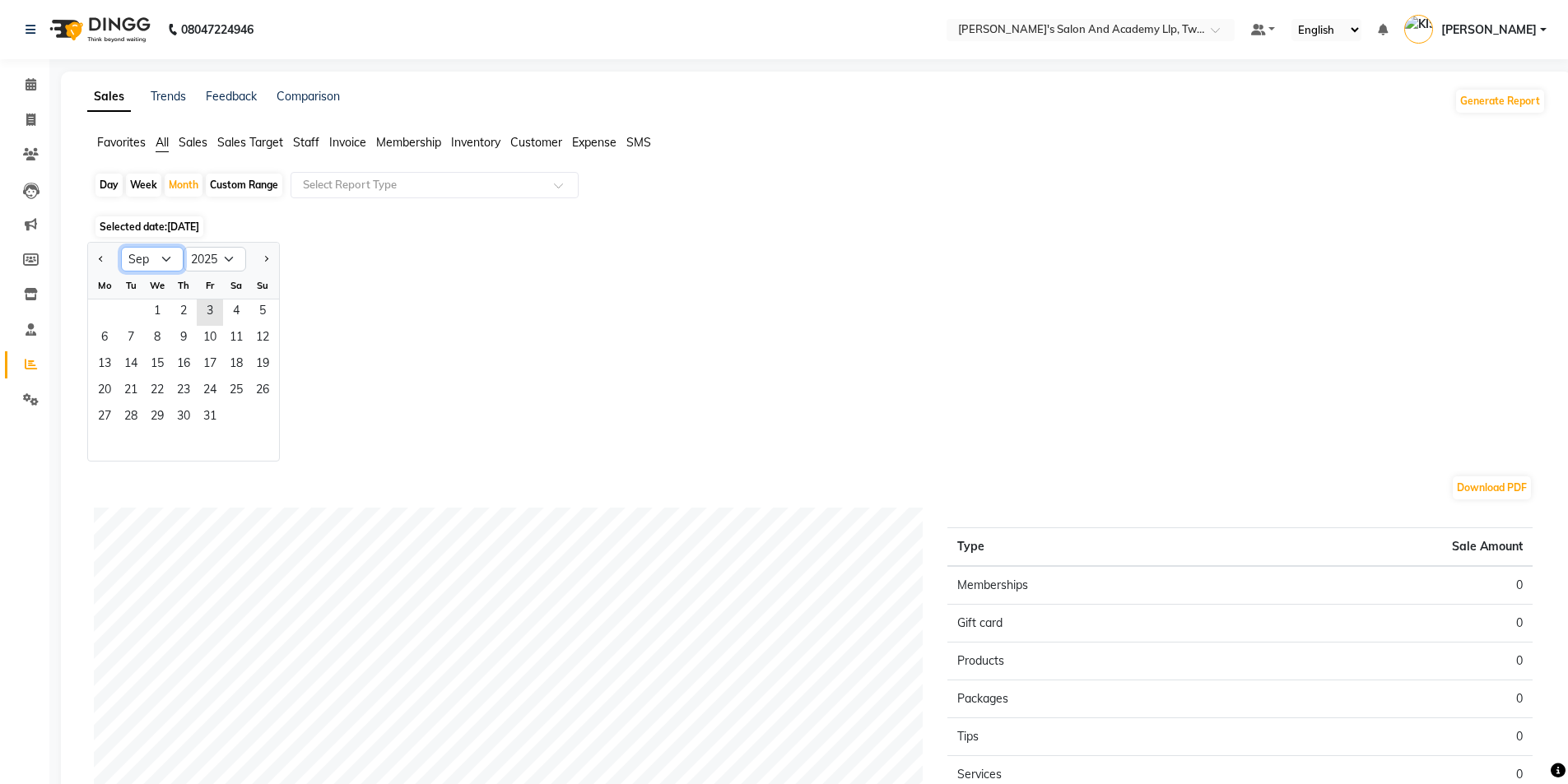
click at [121, 247] on select "Jan Feb Mar Apr May Jun Jul Aug Sep Oct Nov Dec" at bounding box center [152, 259] width 62 height 25
click at [107, 313] on span "1" at bounding box center [104, 312] width 26 height 26
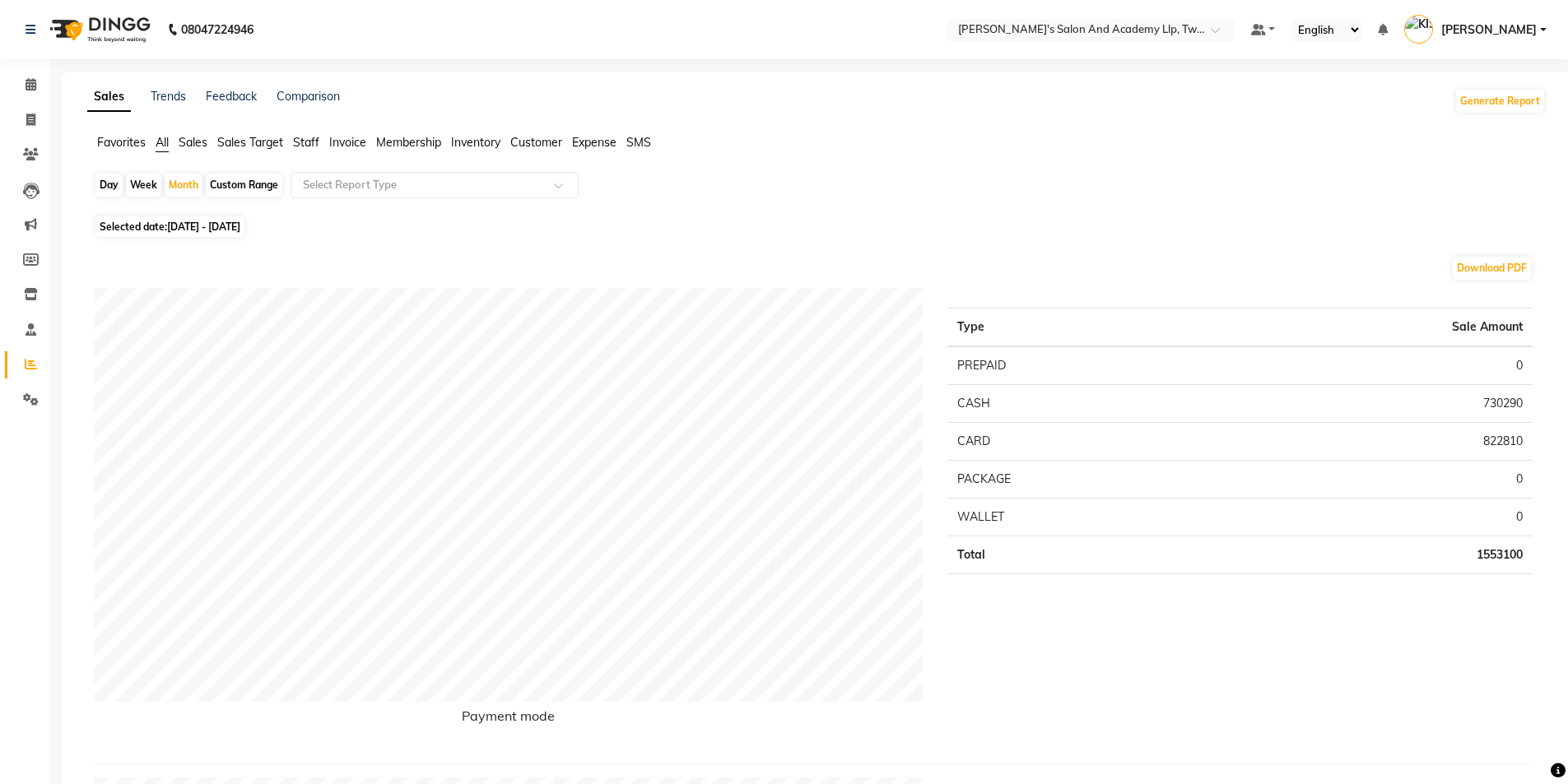
click at [311, 146] on span "Staff" at bounding box center [306, 141] width 26 height 14
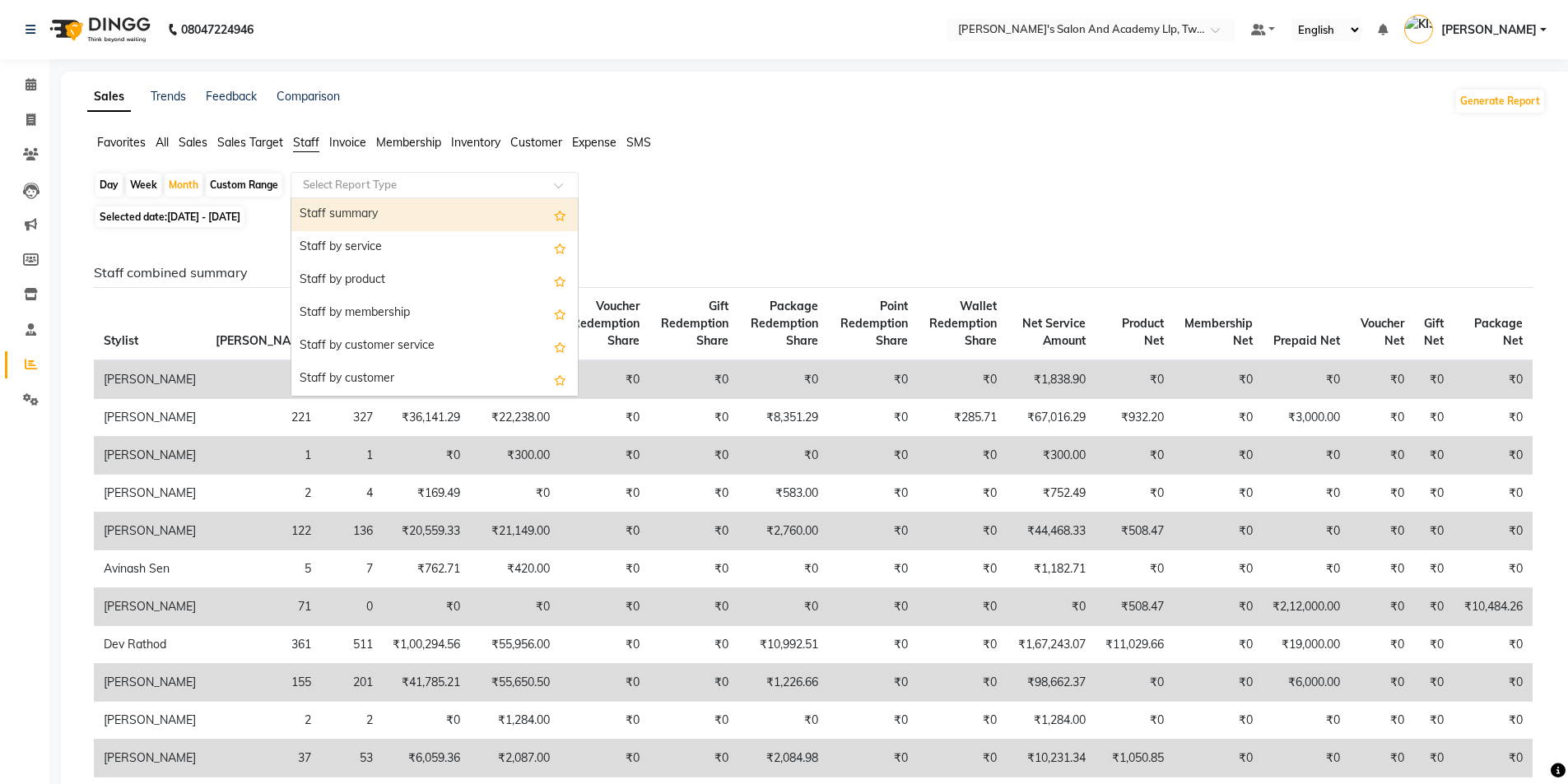
click at [353, 180] on input "text" at bounding box center [418, 184] width 237 height 16
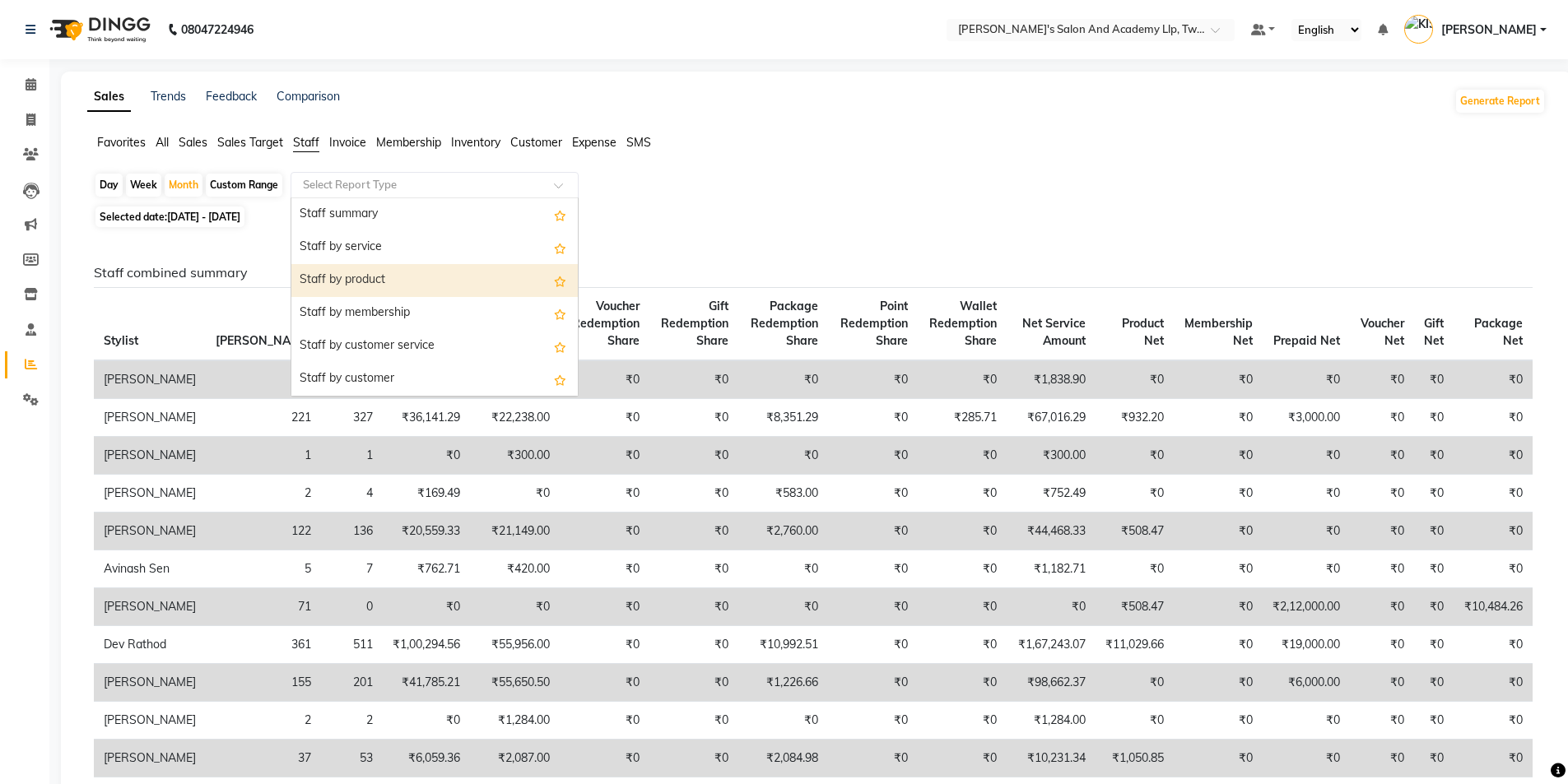
click at [393, 282] on div "Staff by product" at bounding box center [435, 281] width 286 height 33
select select "full_report"
select select "csv"
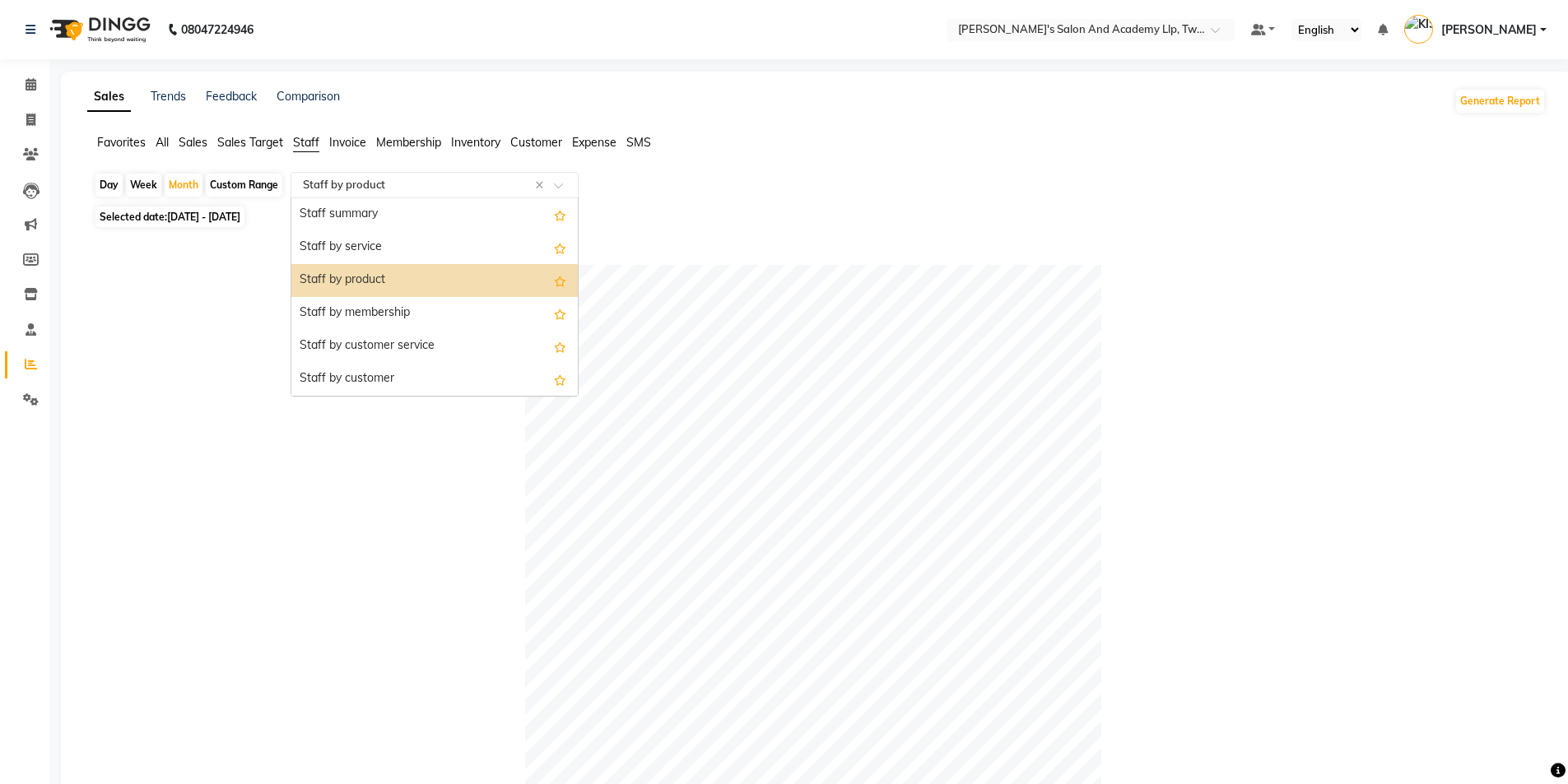
click at [439, 193] on div "Select Report Type × Staff by product ×" at bounding box center [435, 184] width 288 height 26
click at [429, 306] on div "Staff by membership" at bounding box center [435, 313] width 286 height 33
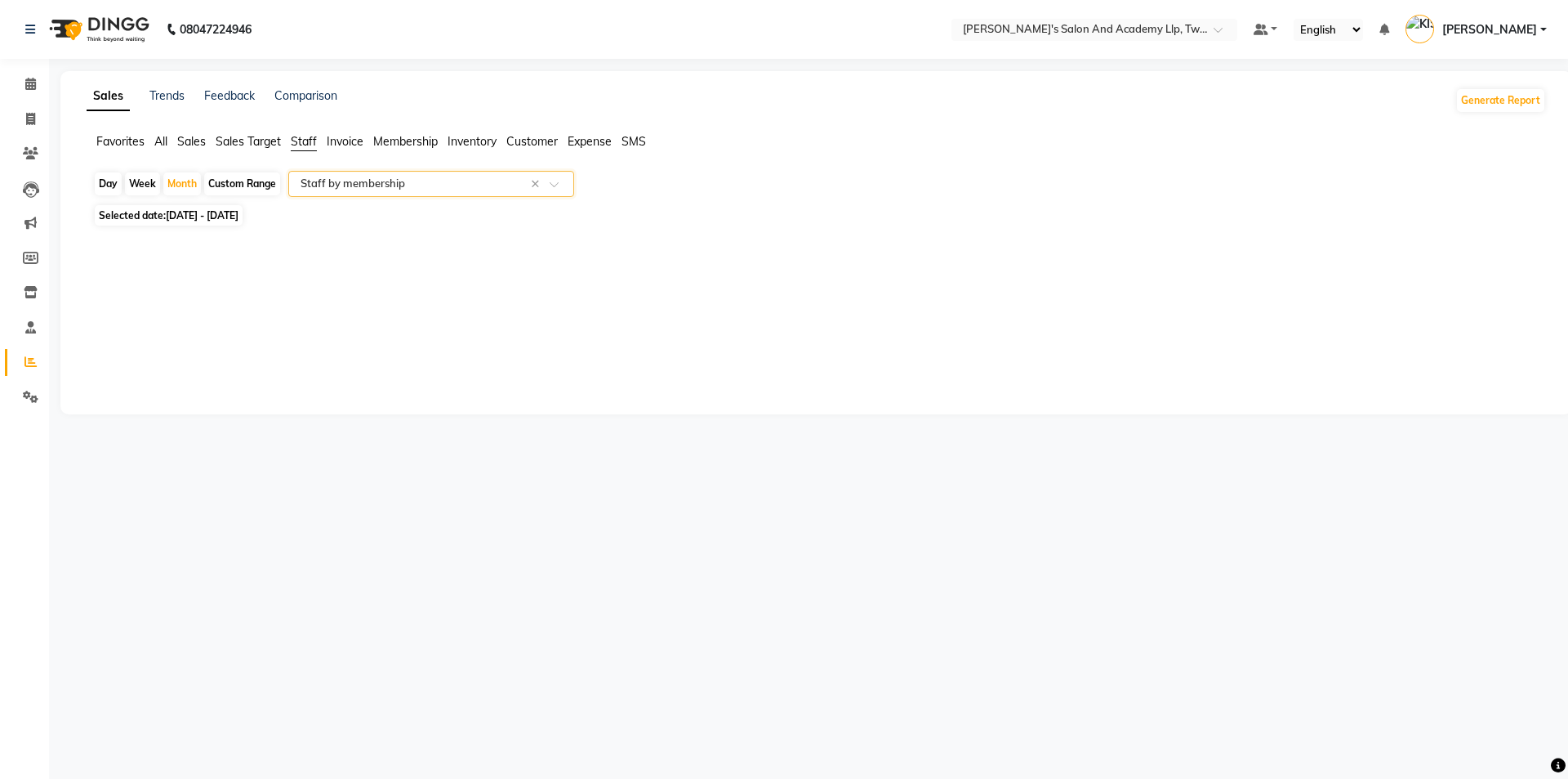
click at [455, 190] on input "text" at bounding box center [415, 183] width 236 height 16
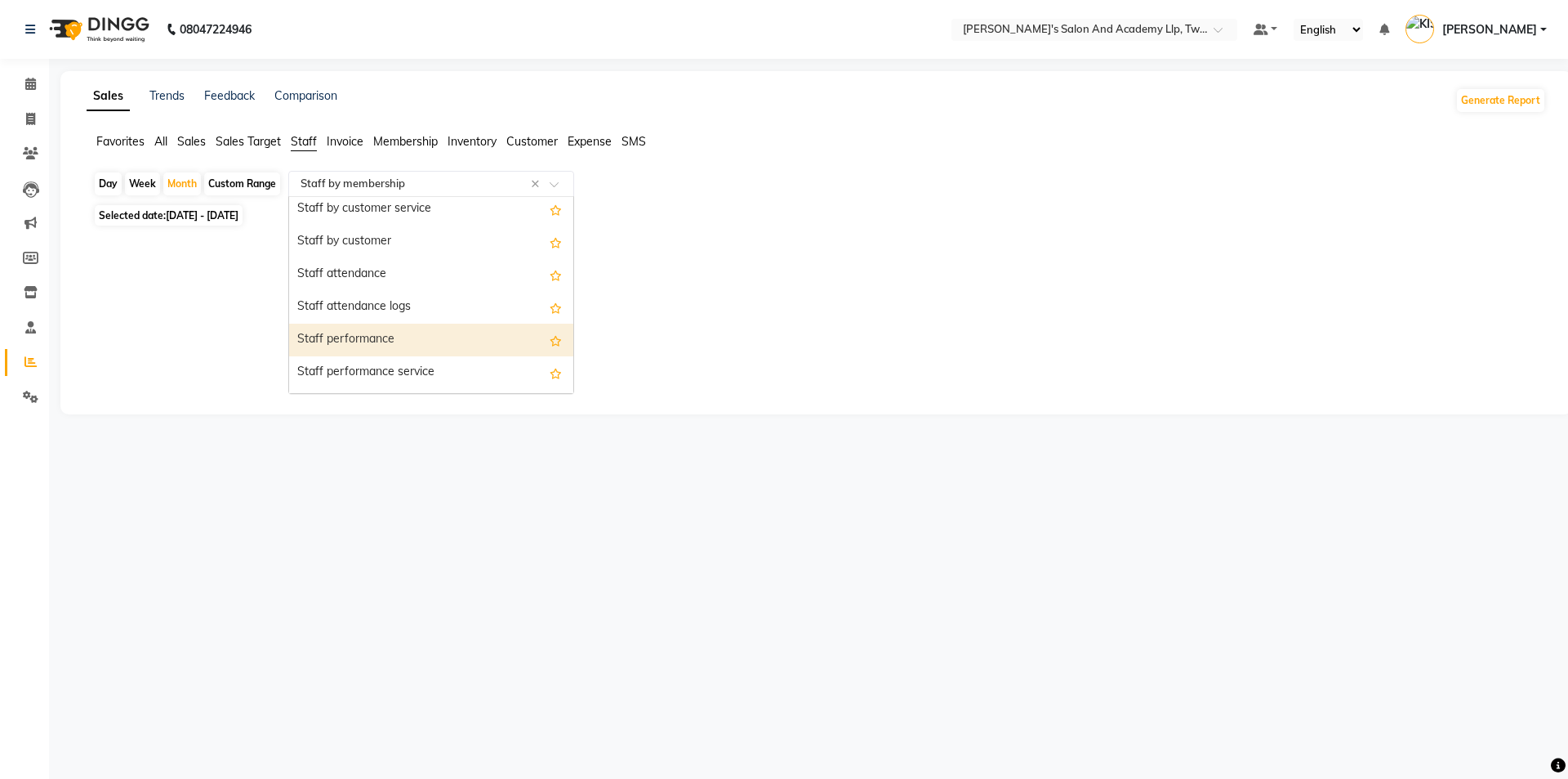
scroll to position [163, 0]
click at [408, 348] on div "Staff performance service" at bounding box center [431, 344] width 284 height 32
select select "full_report"
select select "csv"
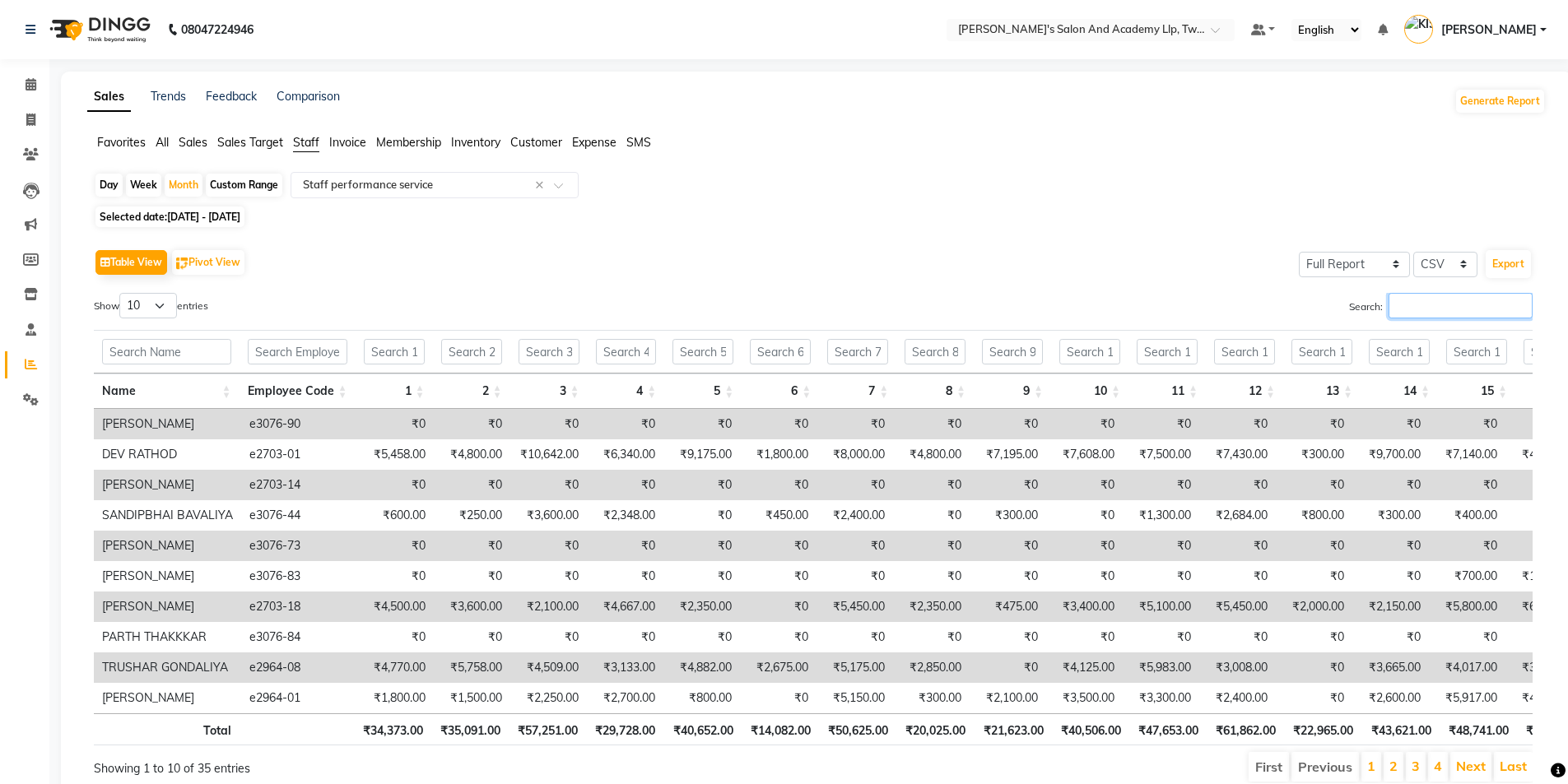
click at [1427, 308] on input "Search:" at bounding box center [1460, 306] width 144 height 26
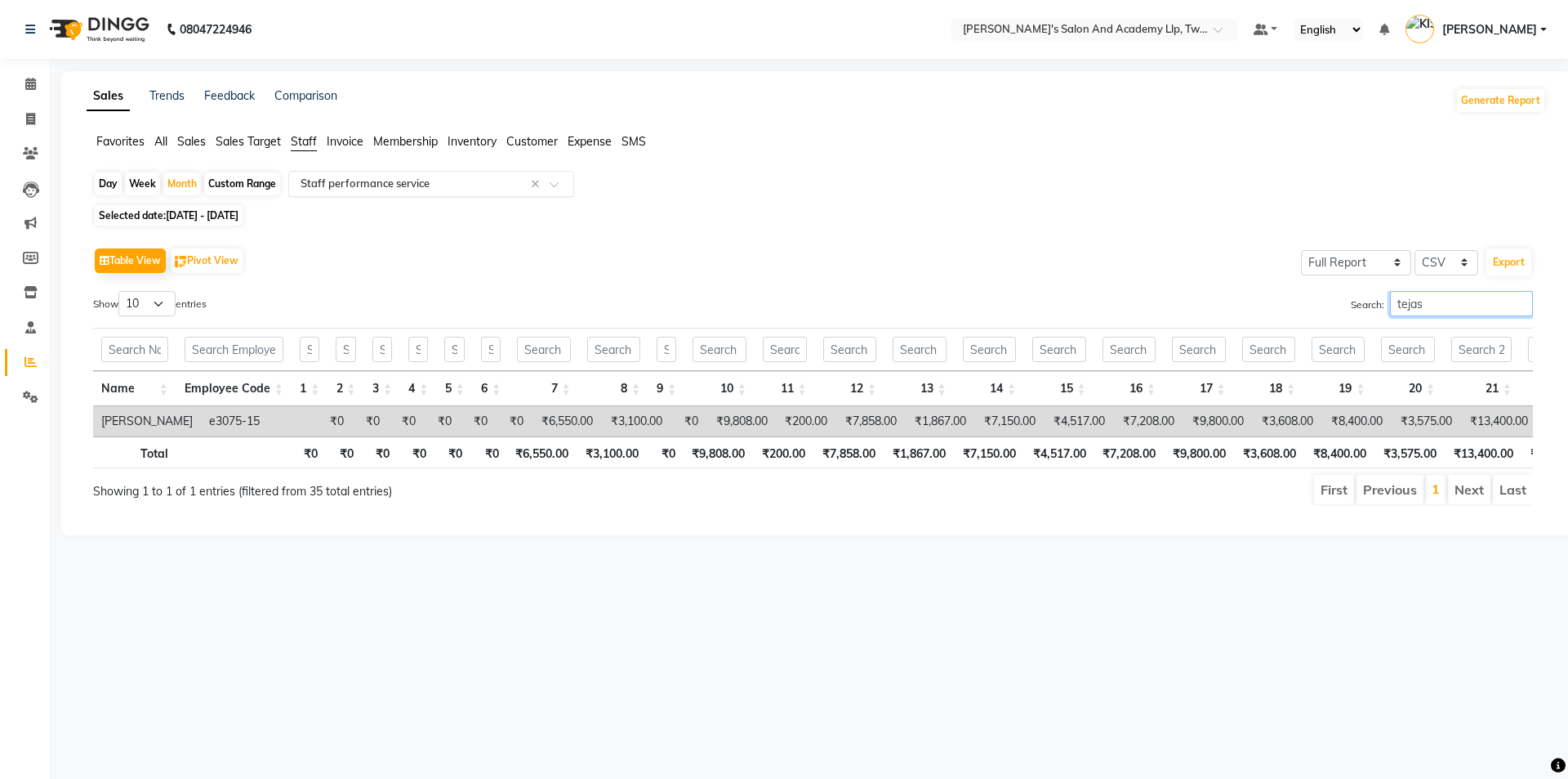
type input "tejas"
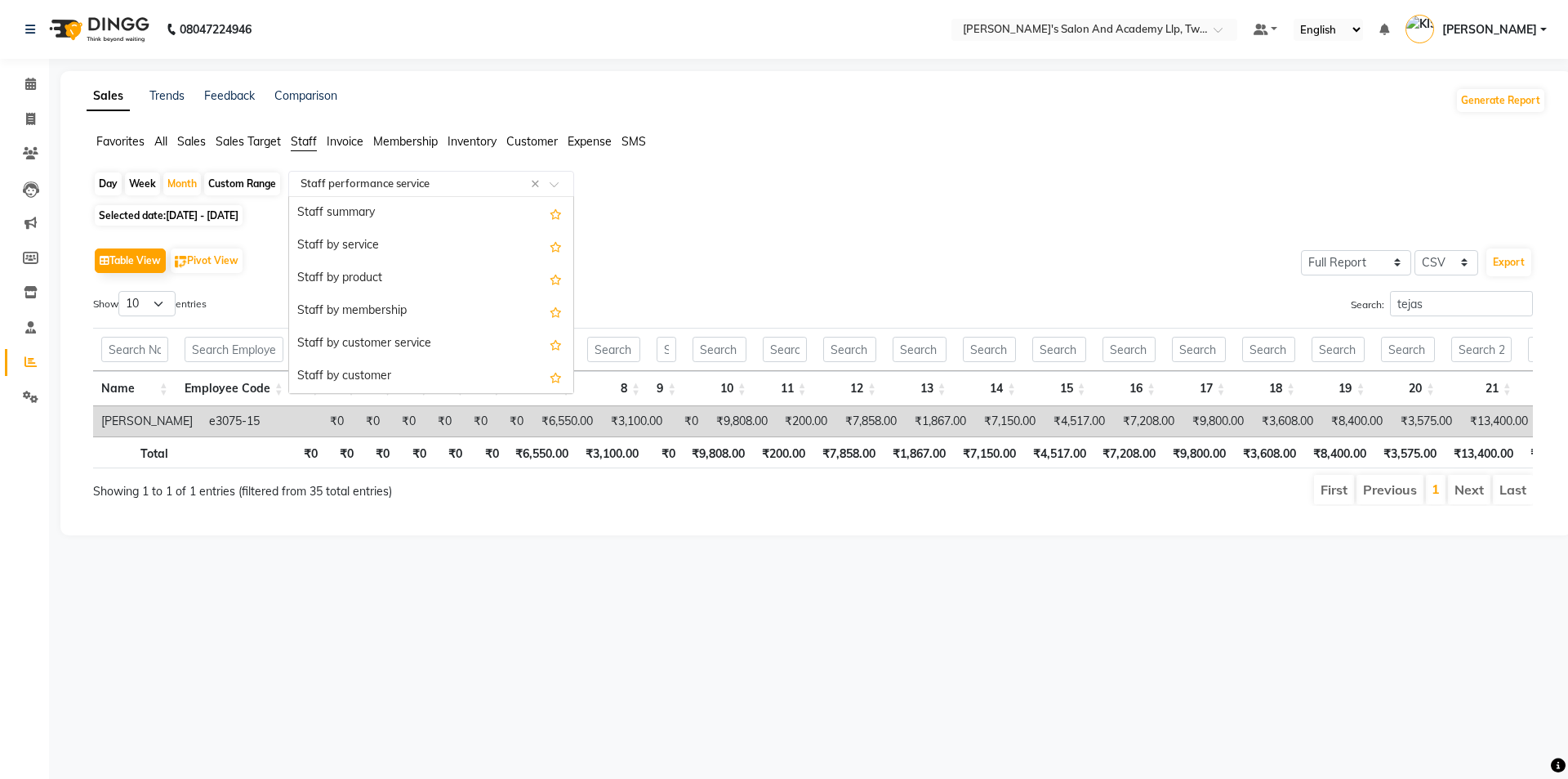
click at [449, 192] on div "Select Report Type × Staff performance service ×" at bounding box center [431, 183] width 286 height 26
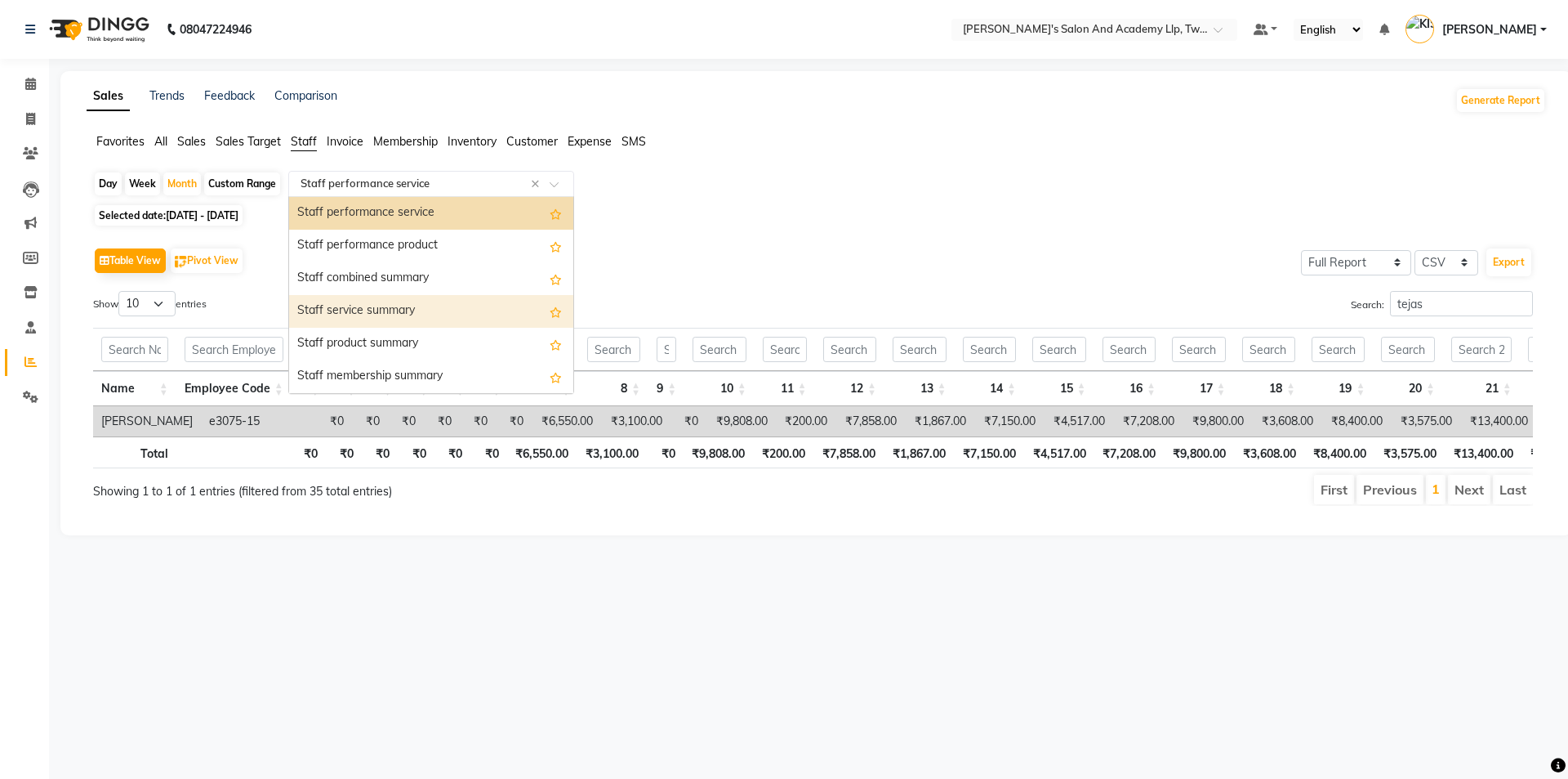
click at [393, 313] on div "Staff service summary" at bounding box center [431, 311] width 284 height 32
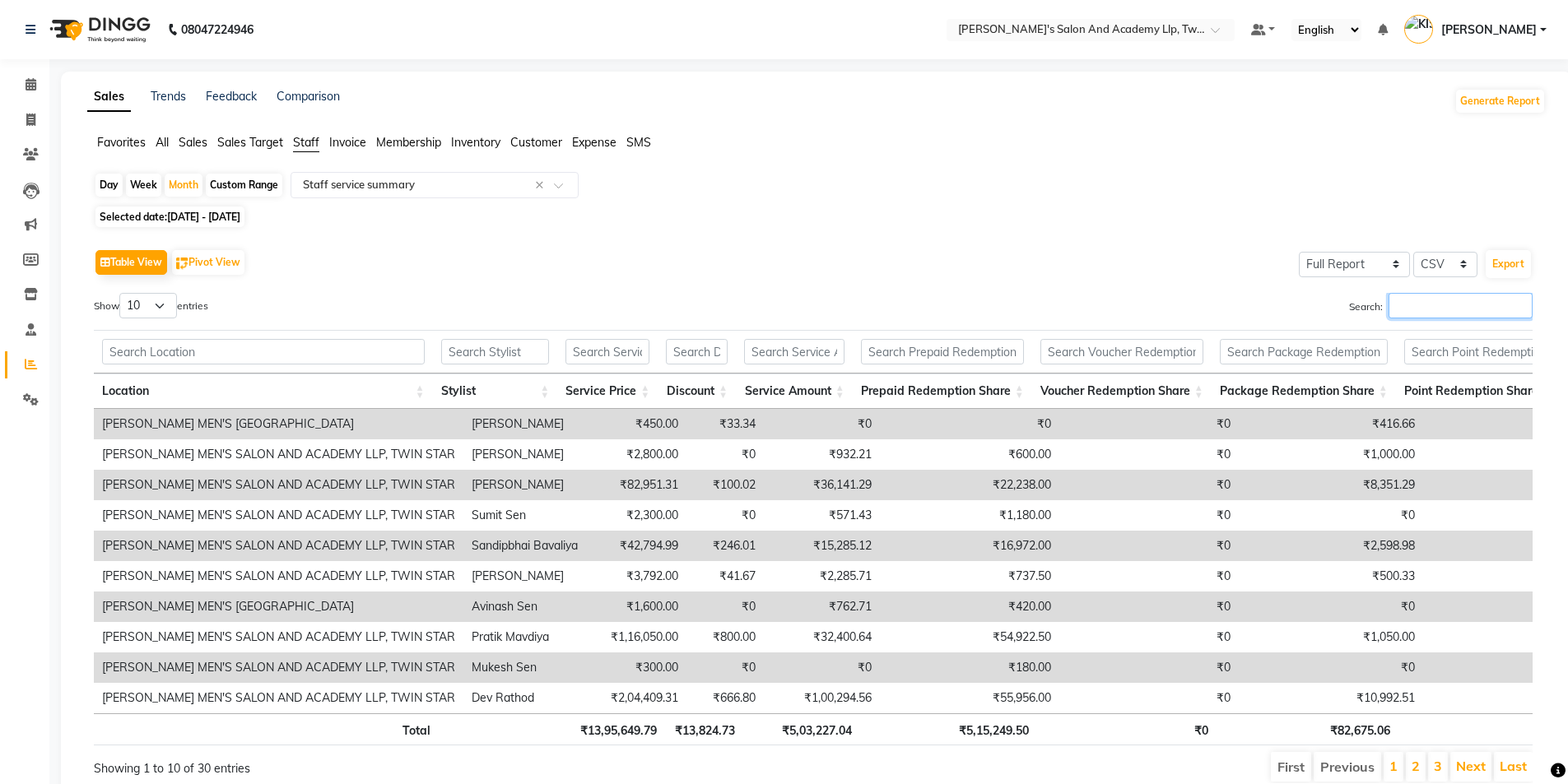
click at [1450, 311] on input "Search:" at bounding box center [1460, 306] width 144 height 26
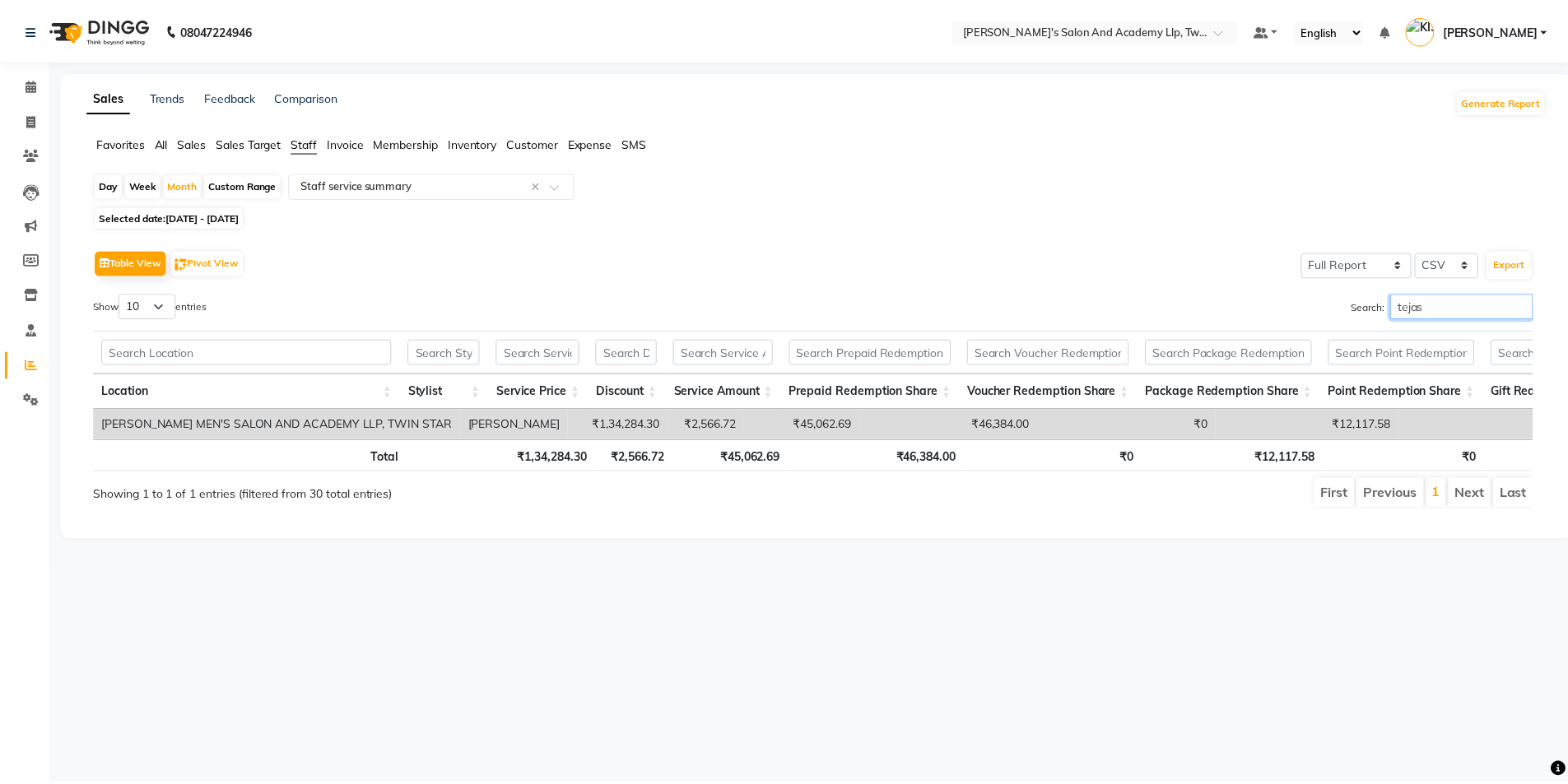
scroll to position [0, 12]
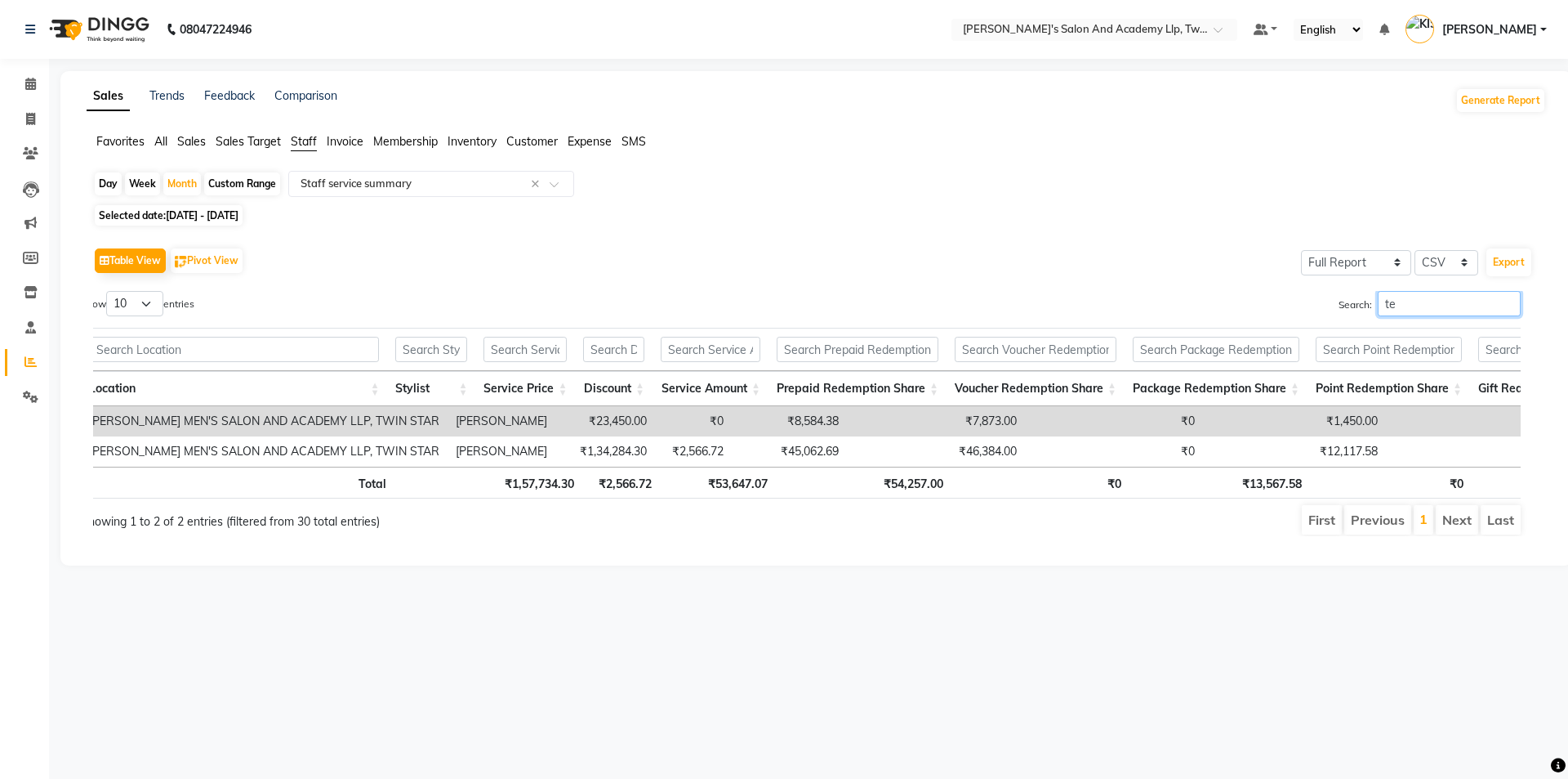
type input "t"
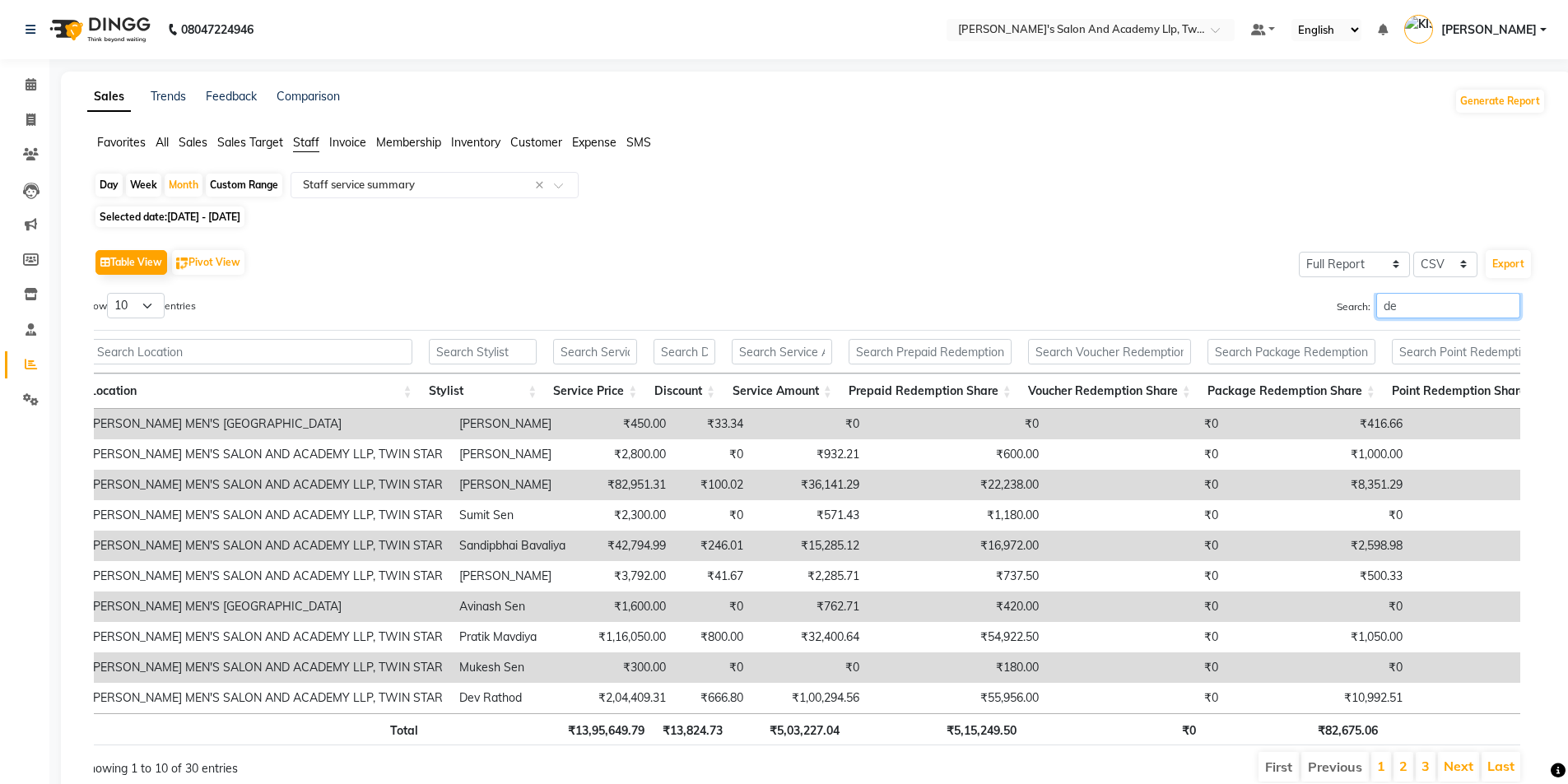
type input "d"
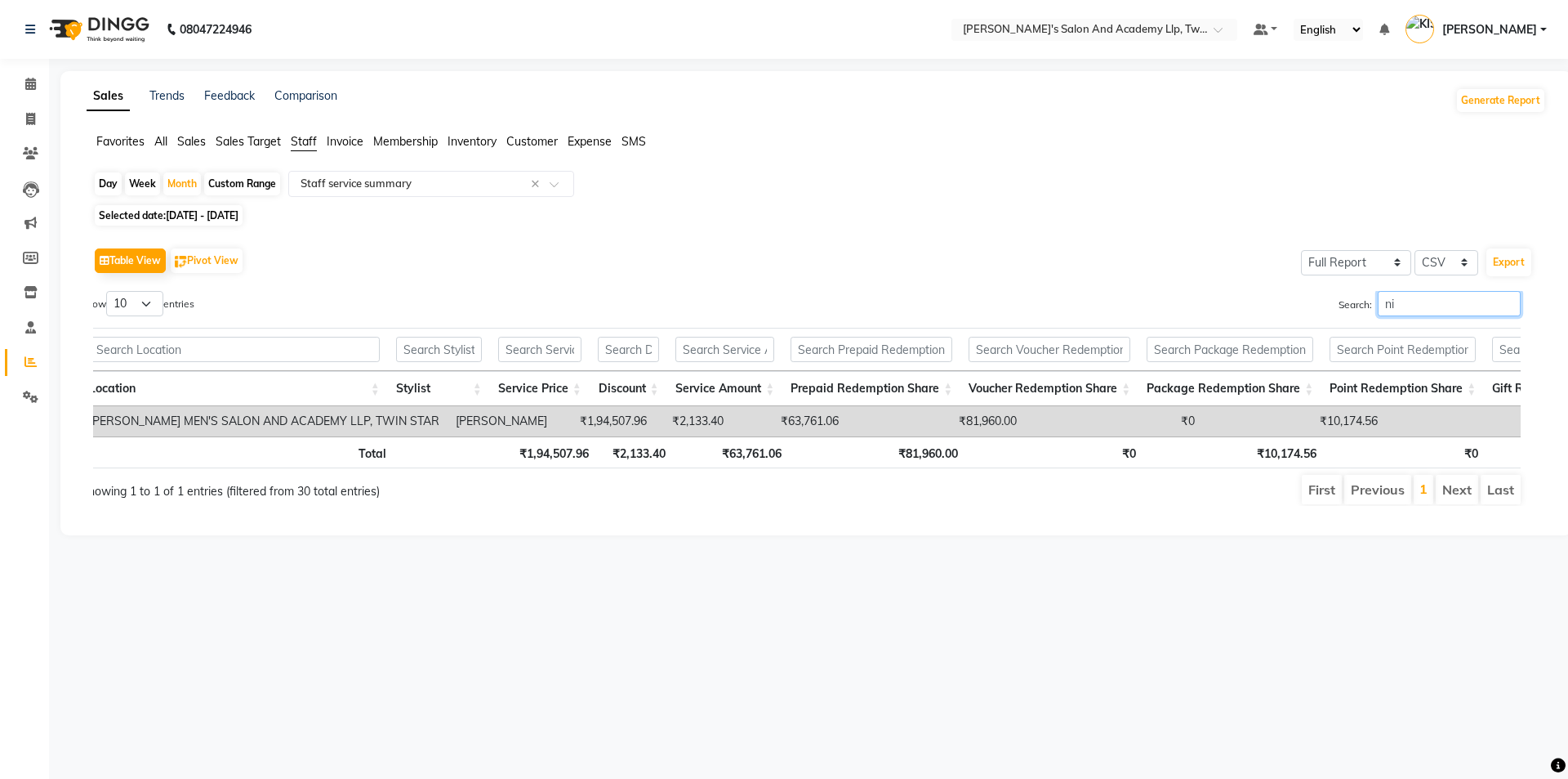
type input "n"
type input "t"
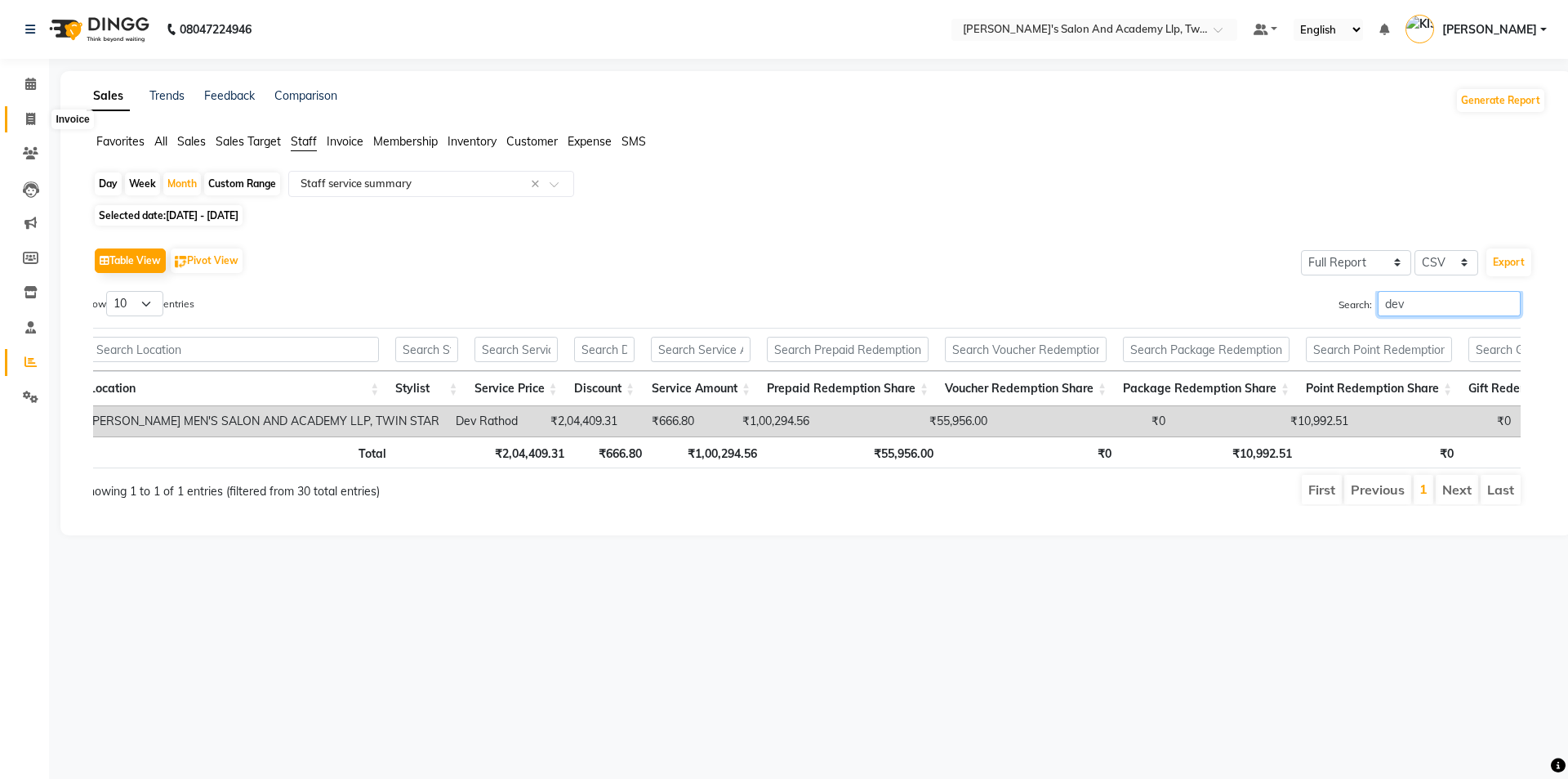
type input "dev"
click at [26, 120] on icon at bounding box center [30, 118] width 9 height 12
select select "6985"
select select "service"
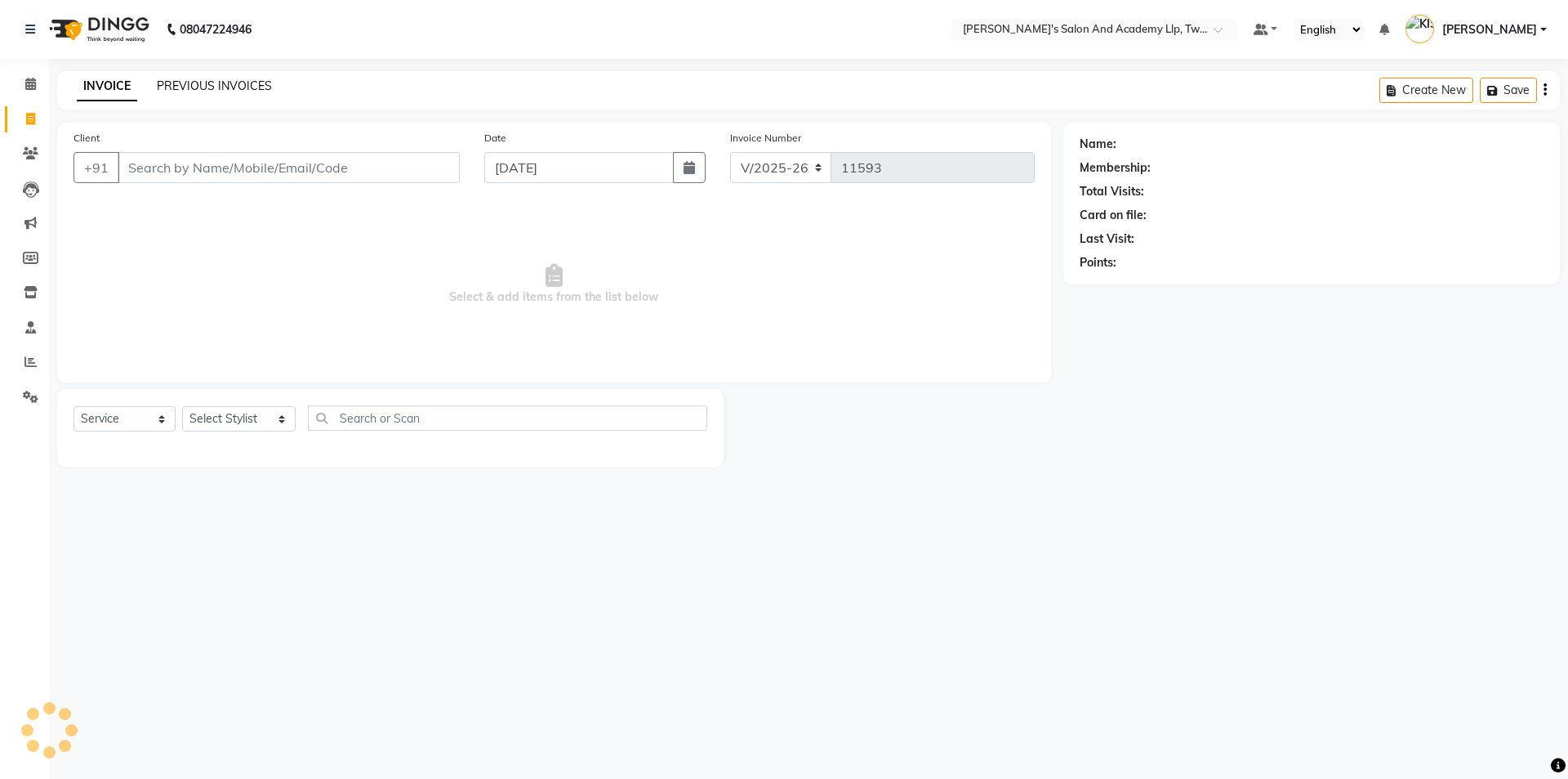
click at [193, 82] on link "PREVIOUS INVOICES" at bounding box center [214, 85] width 115 height 14
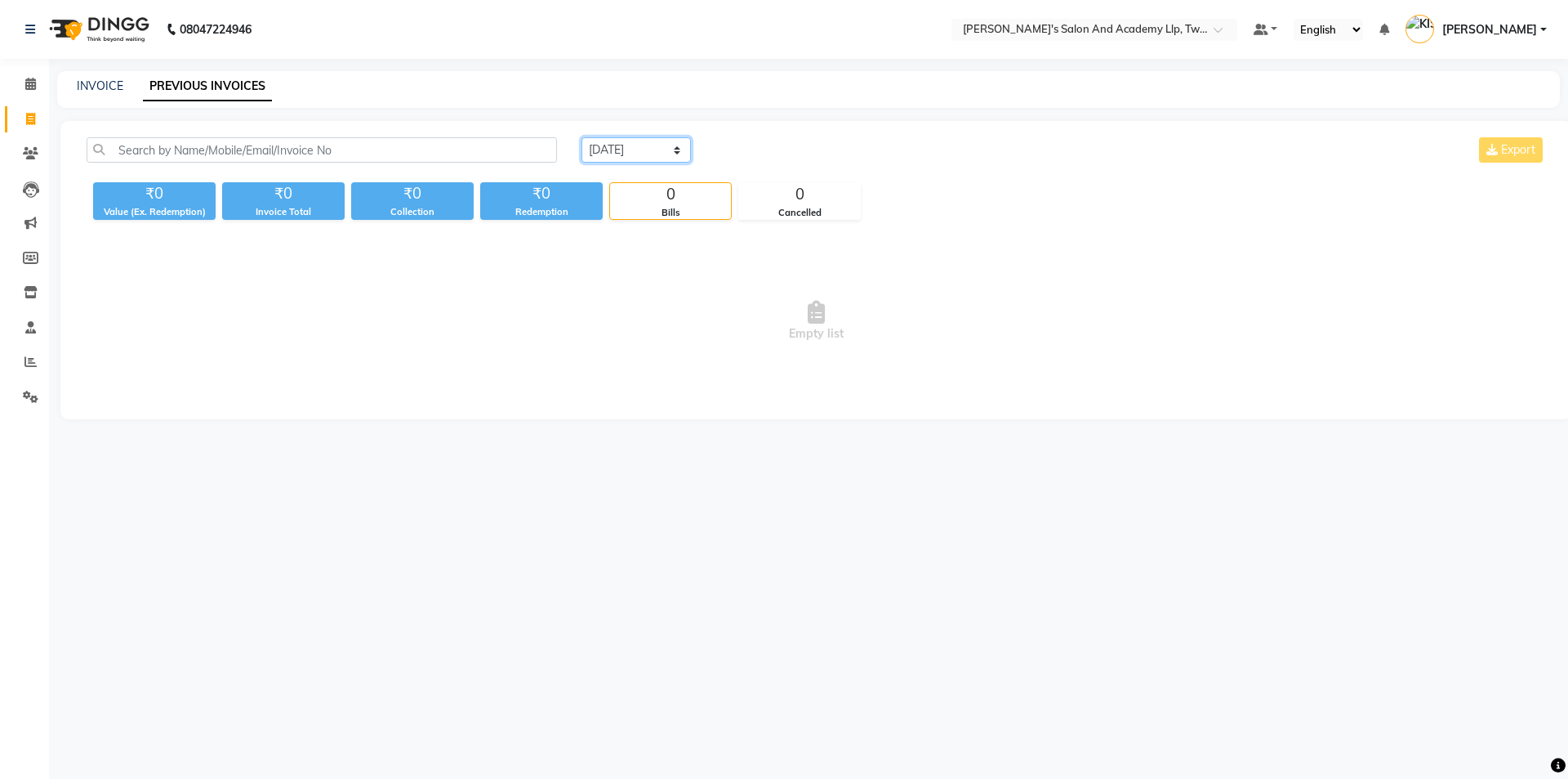
drag, startPoint x: 607, startPoint y: 152, endPoint x: 611, endPoint y: 161, distance: 9.8
click at [607, 152] on select "Today Yesterday Custom Range" at bounding box center [636, 150] width 110 height 26
select select "yesterday"
click at [581, 137] on select "Today Yesterday Custom Range" at bounding box center [636, 150] width 110 height 26
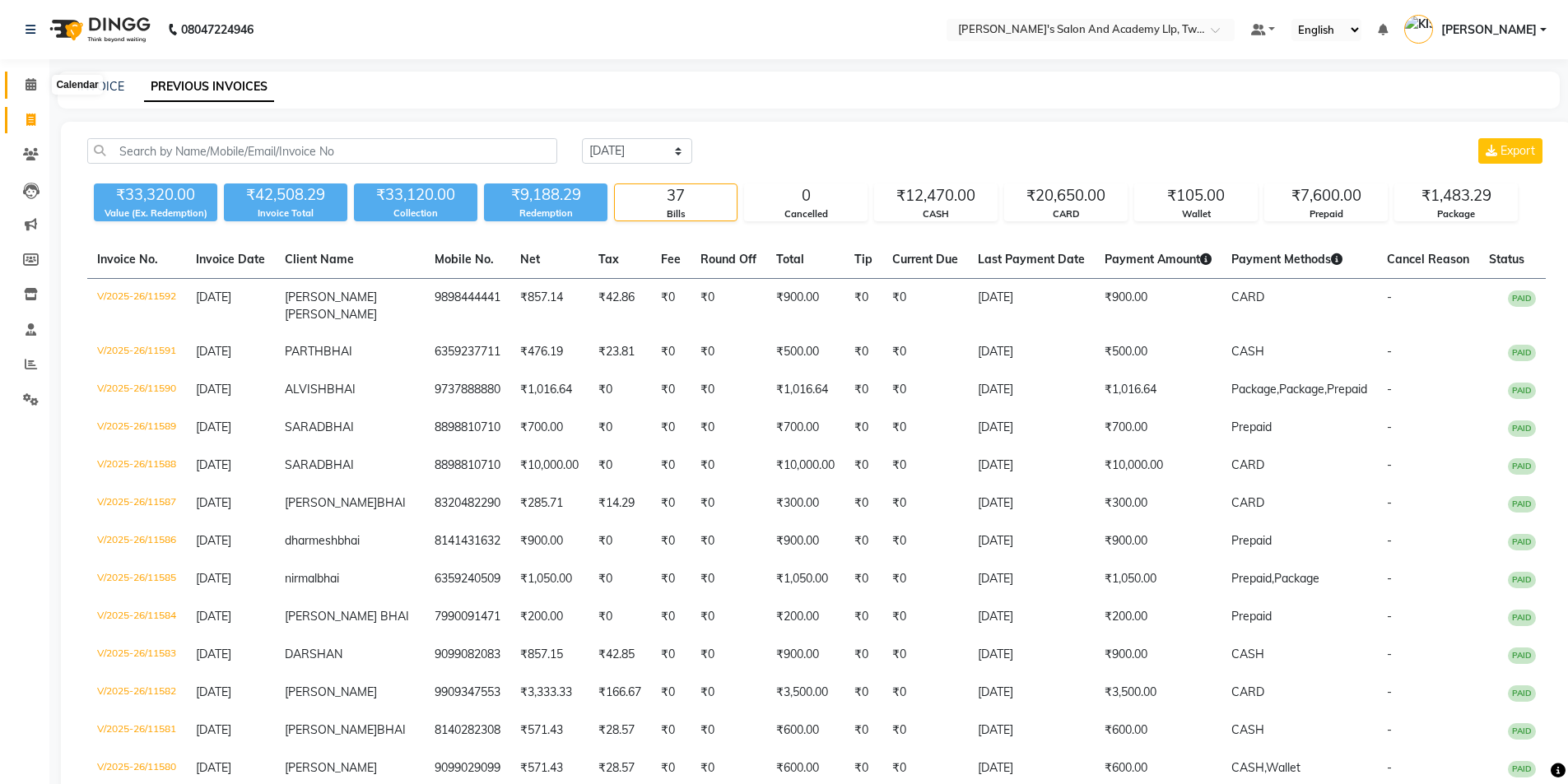
click at [37, 86] on span at bounding box center [31, 86] width 29 height 19
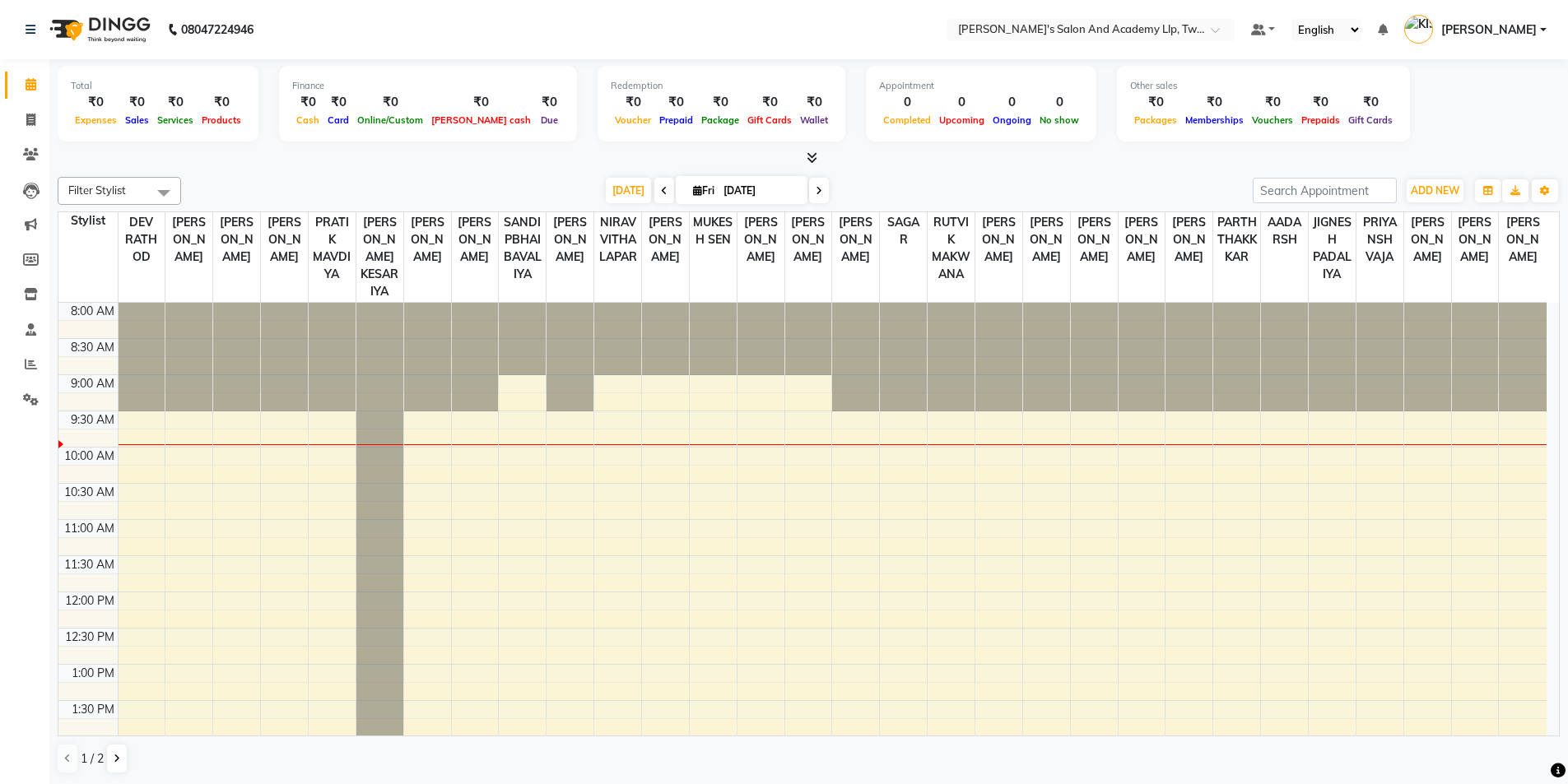
click at [753, 191] on input "[DATE]" at bounding box center [759, 191] width 83 height 25
select select "10"
select select "2025"
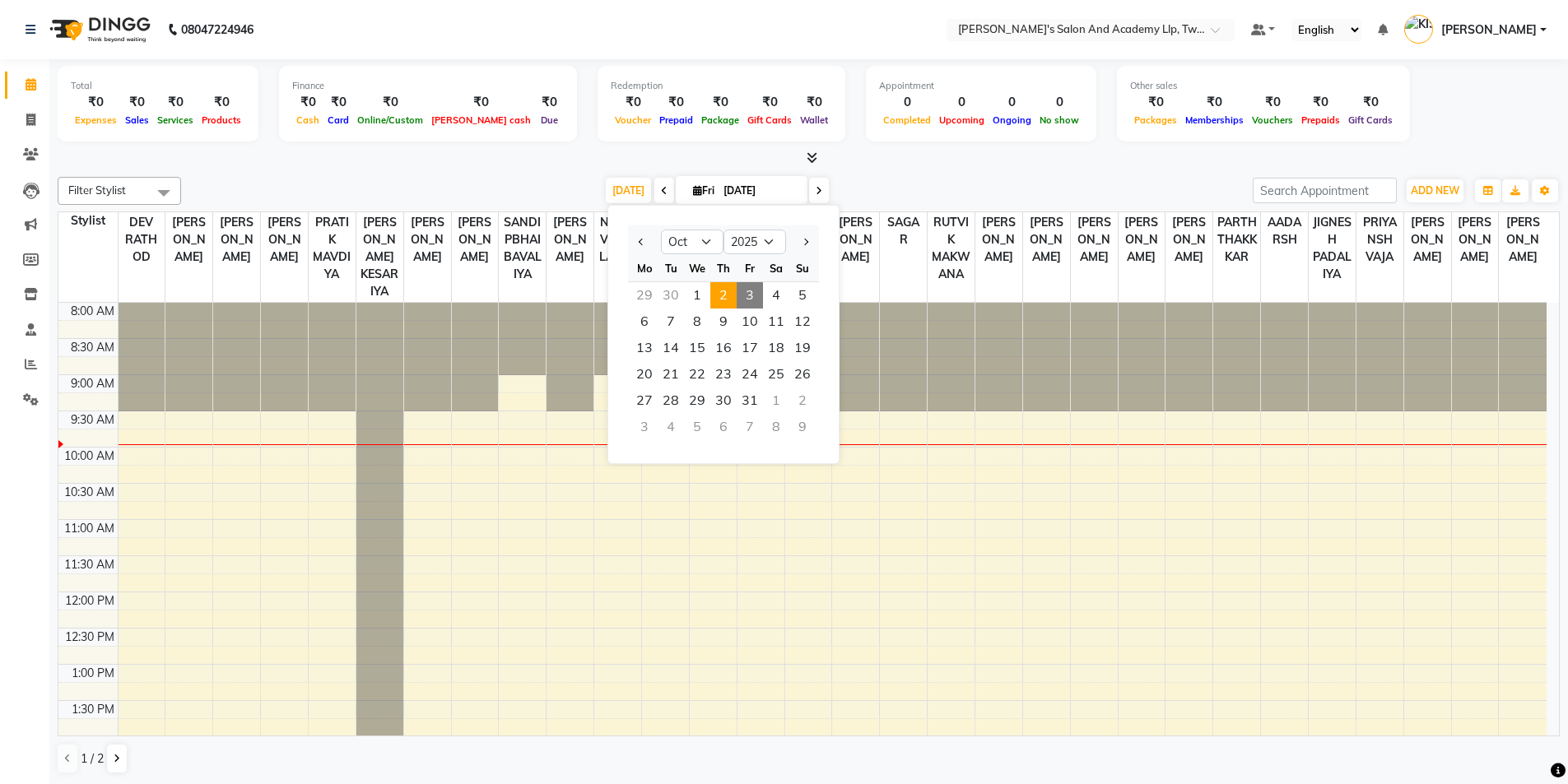
click at [715, 288] on span "2" at bounding box center [723, 295] width 26 height 26
type input "02-10-2025"
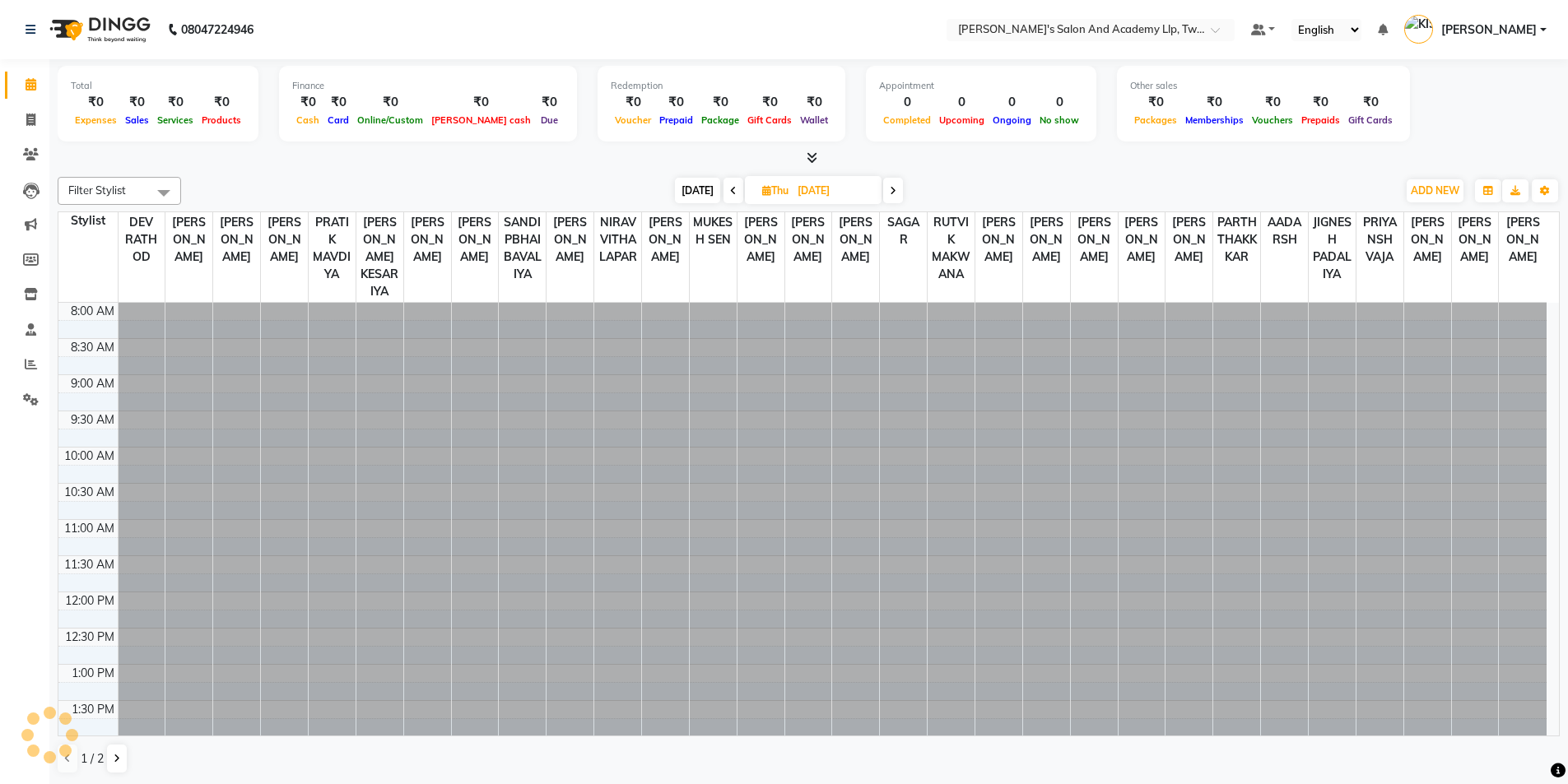
scroll to position [73, 0]
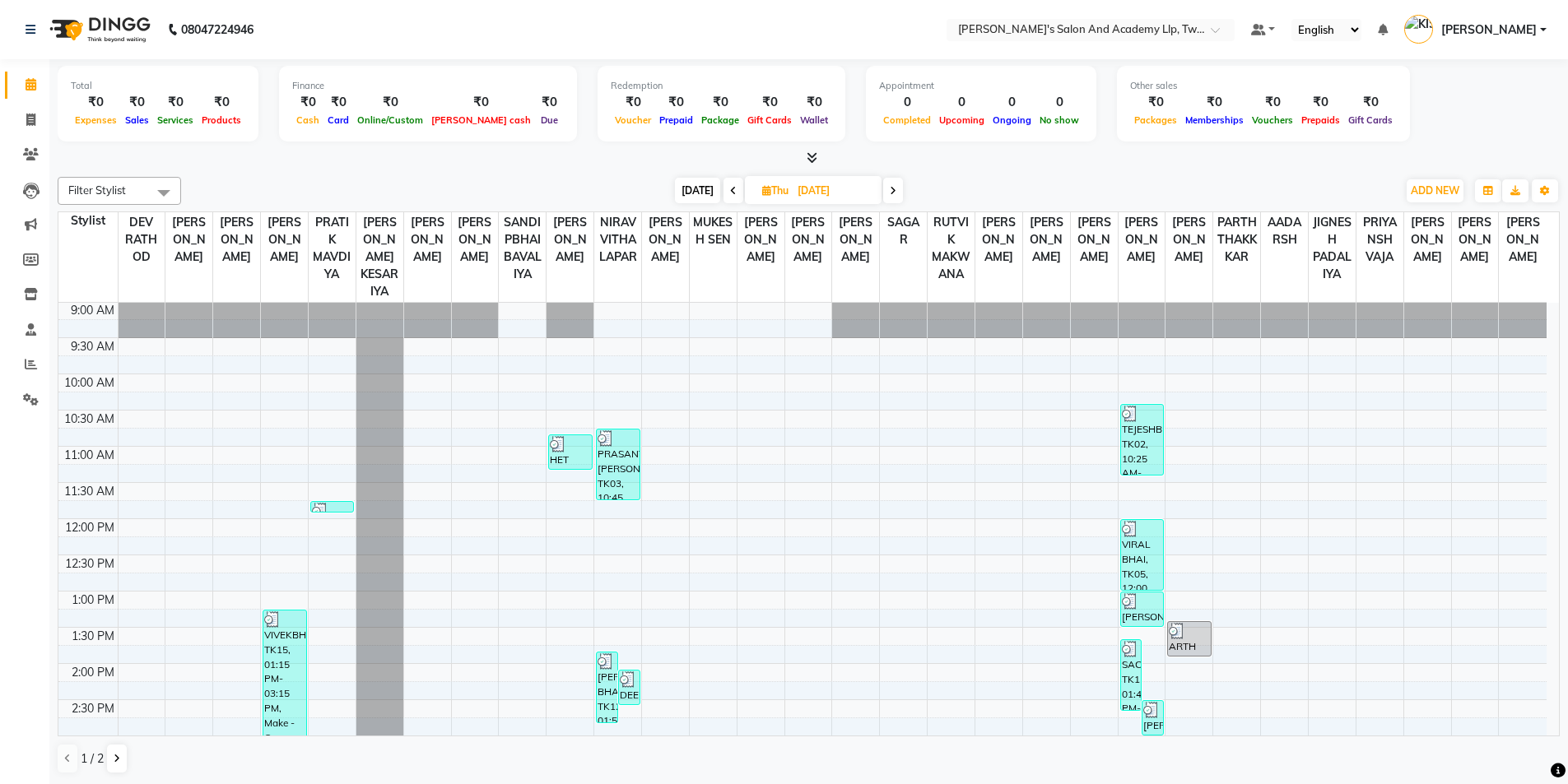
click at [811, 158] on icon at bounding box center [811, 157] width 11 height 12
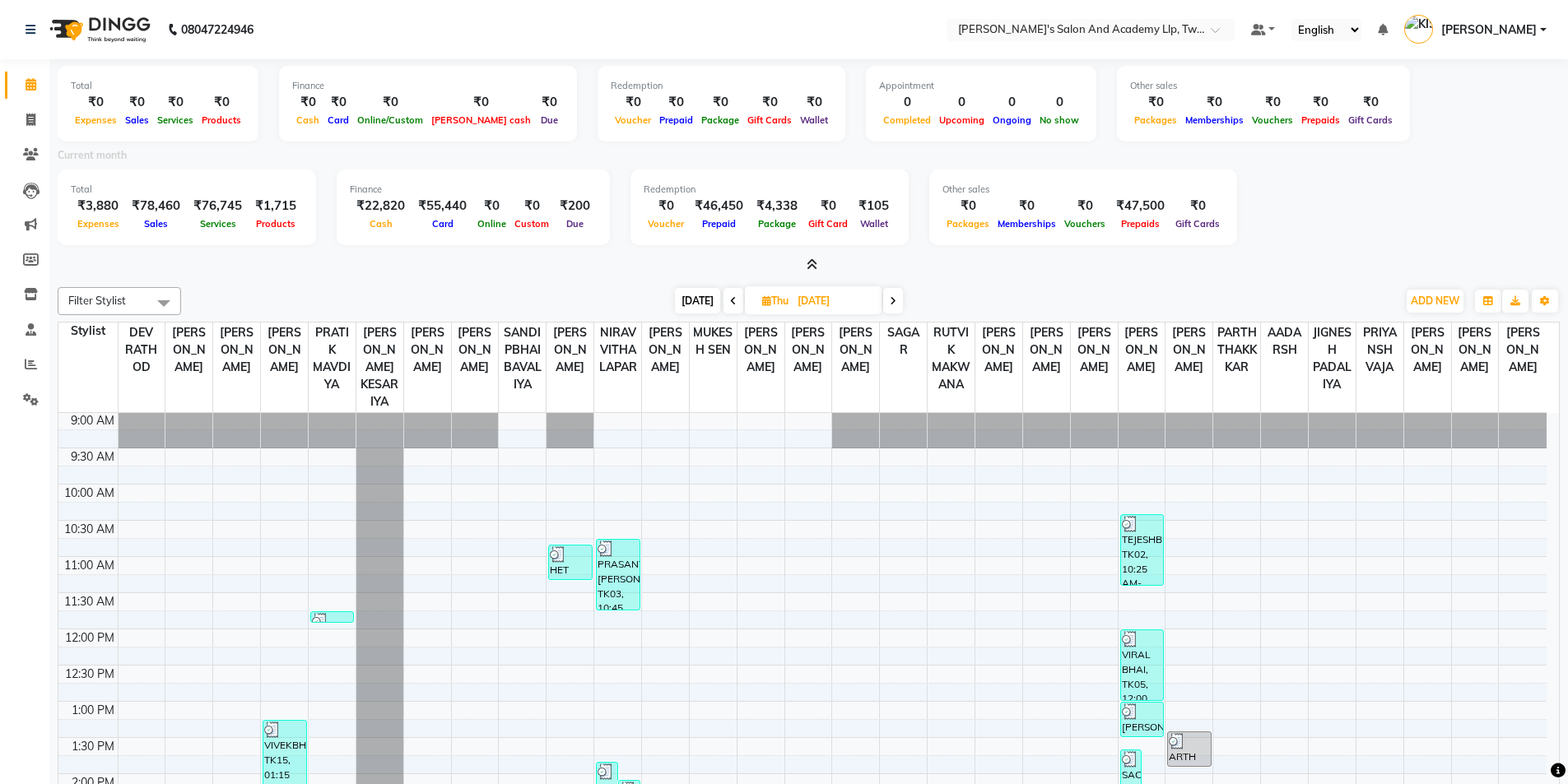
click at [814, 264] on icon at bounding box center [811, 264] width 11 height 12
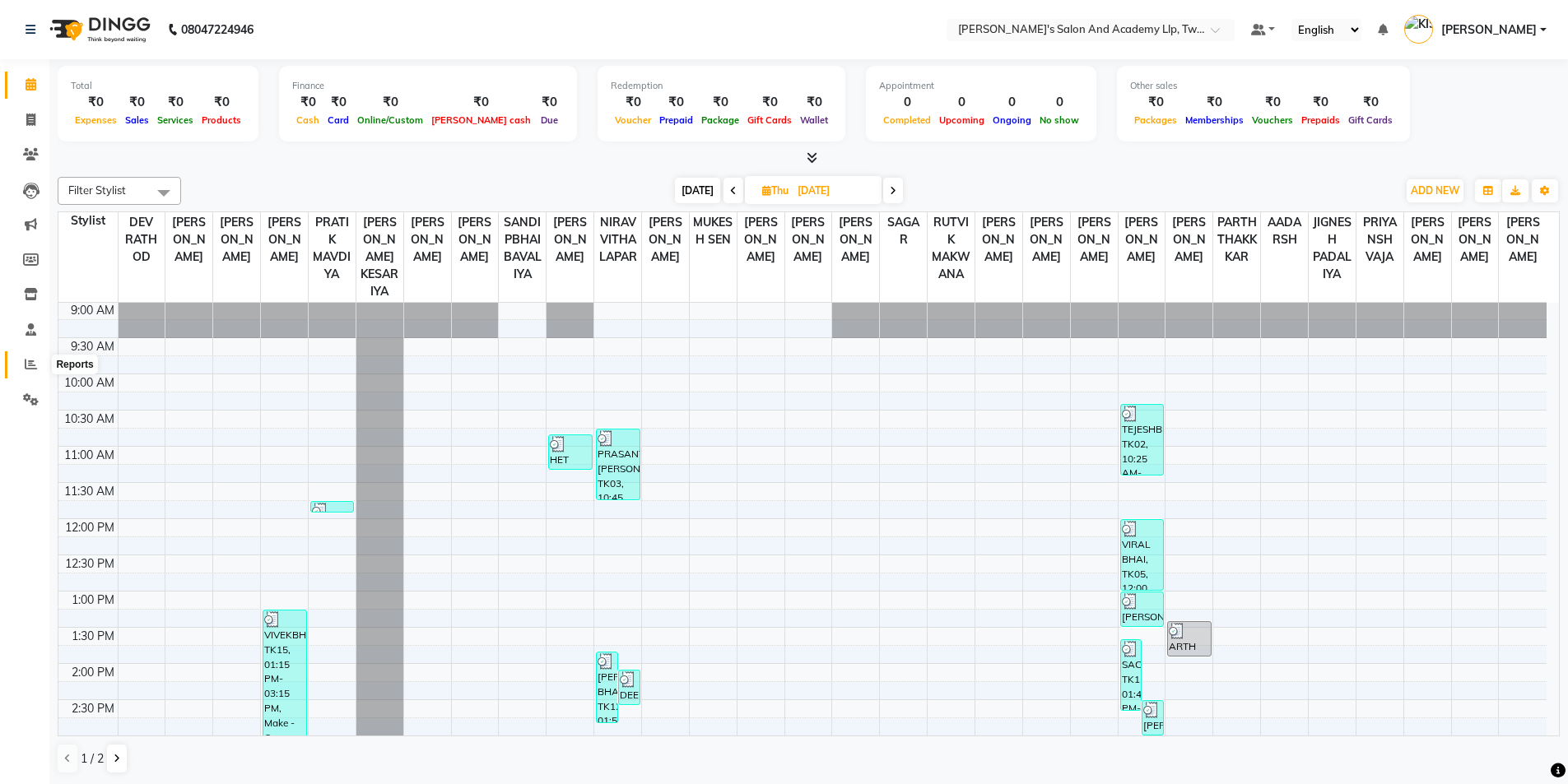
click at [28, 364] on icon at bounding box center [31, 363] width 12 height 12
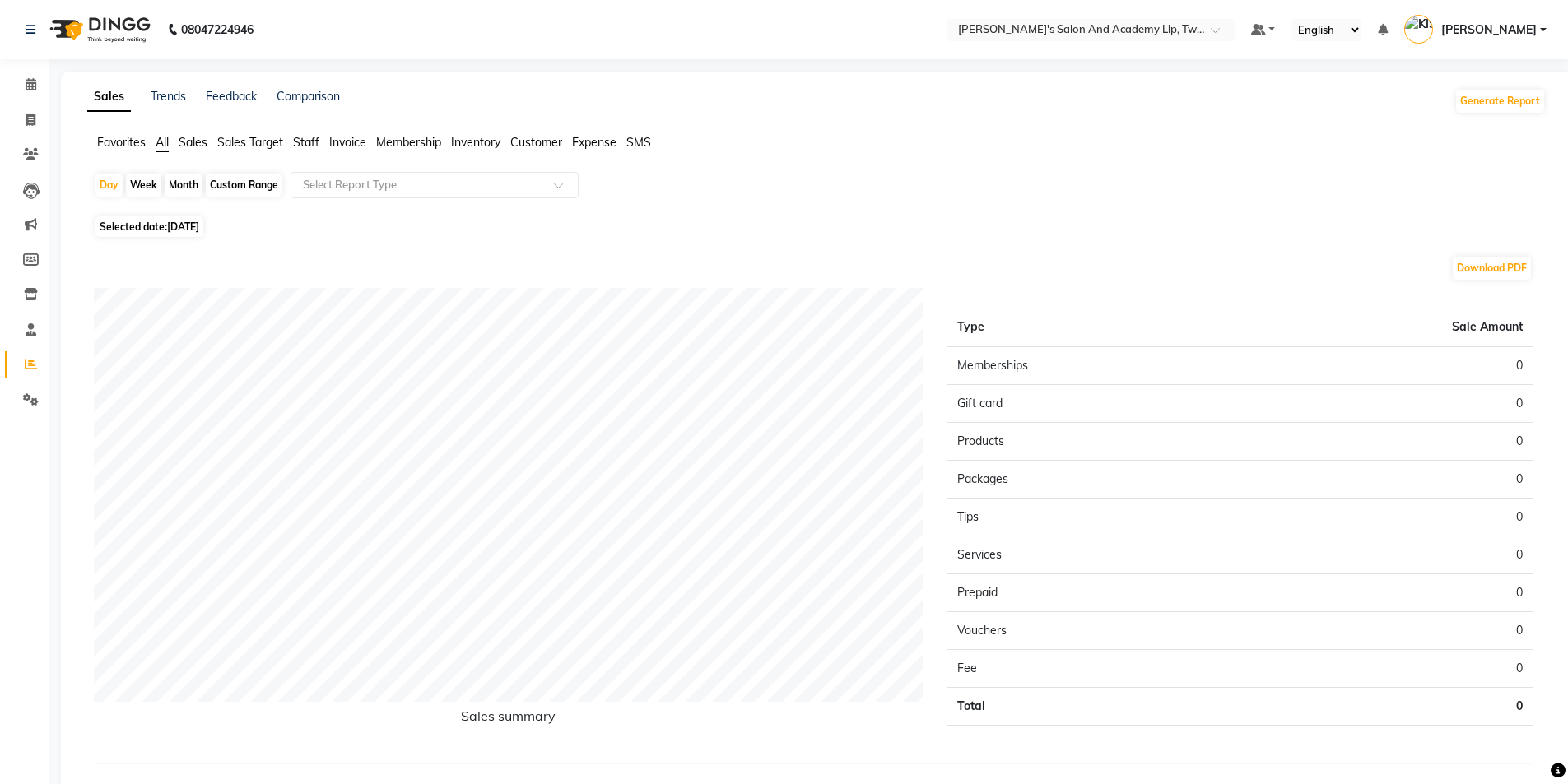
click at [308, 146] on span "Staff" at bounding box center [306, 141] width 26 height 14
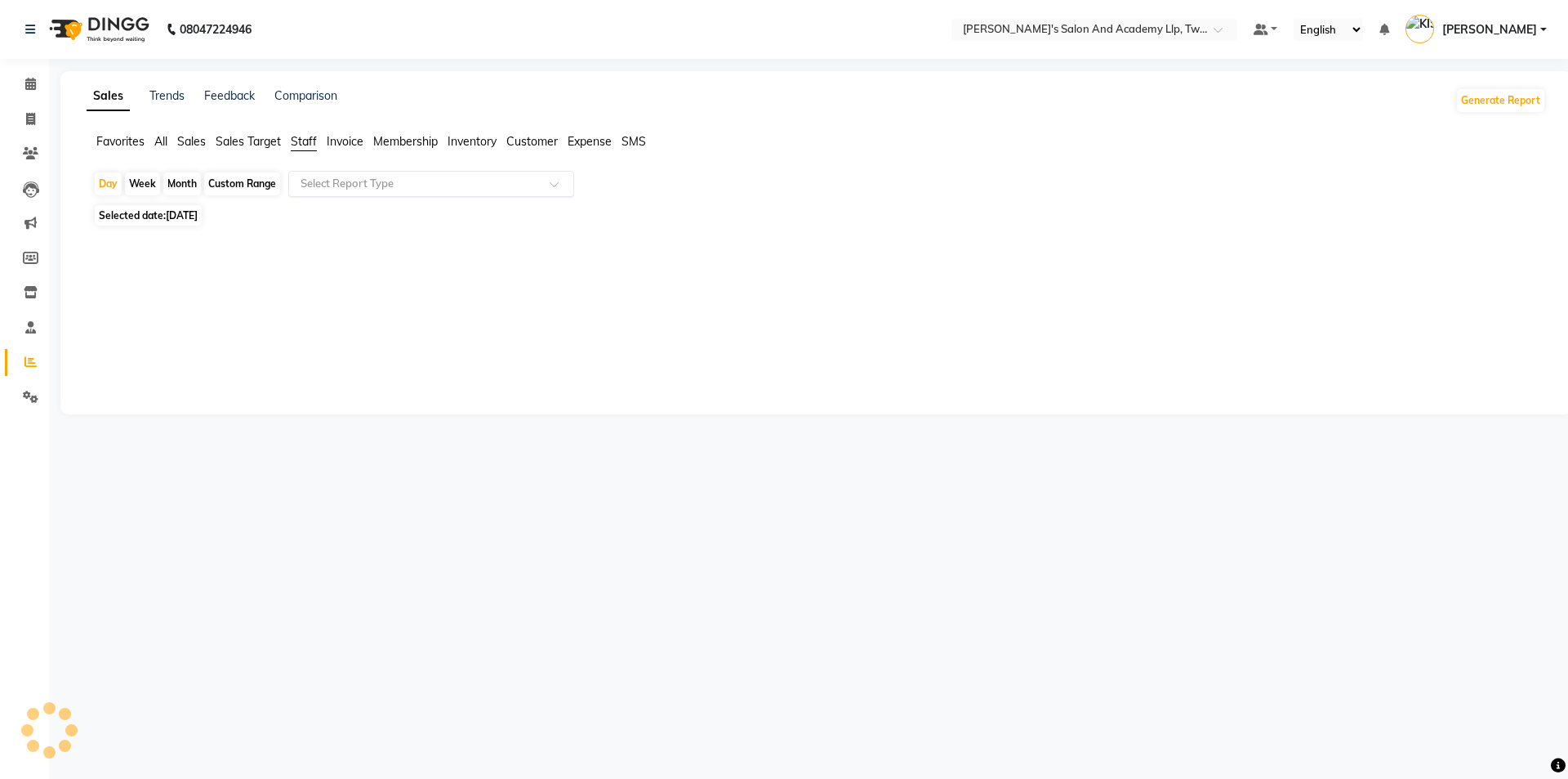
click at [329, 180] on input "text" at bounding box center [415, 183] width 236 height 16
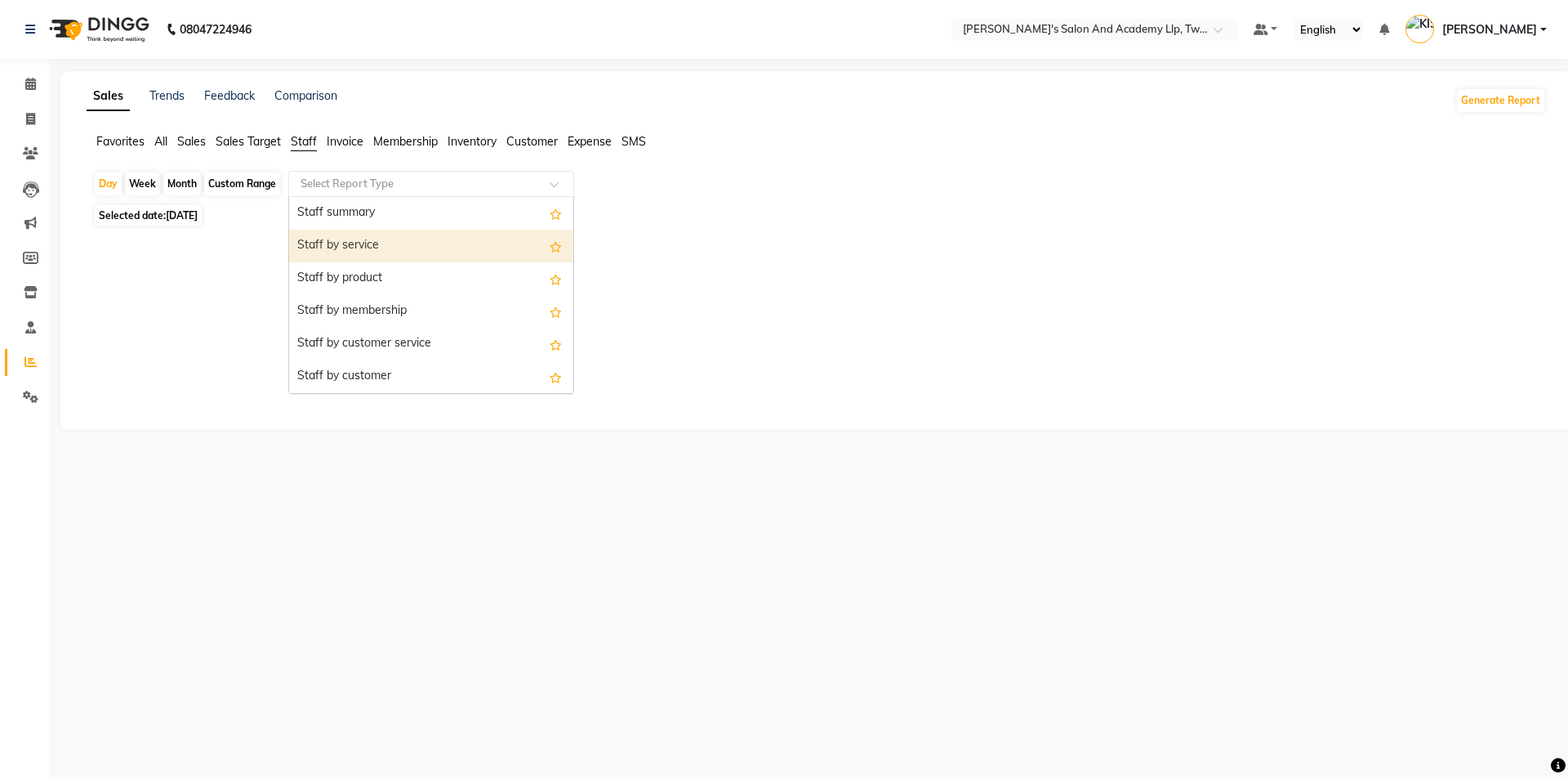
click at [359, 250] on div "Staff by service" at bounding box center [431, 246] width 284 height 32
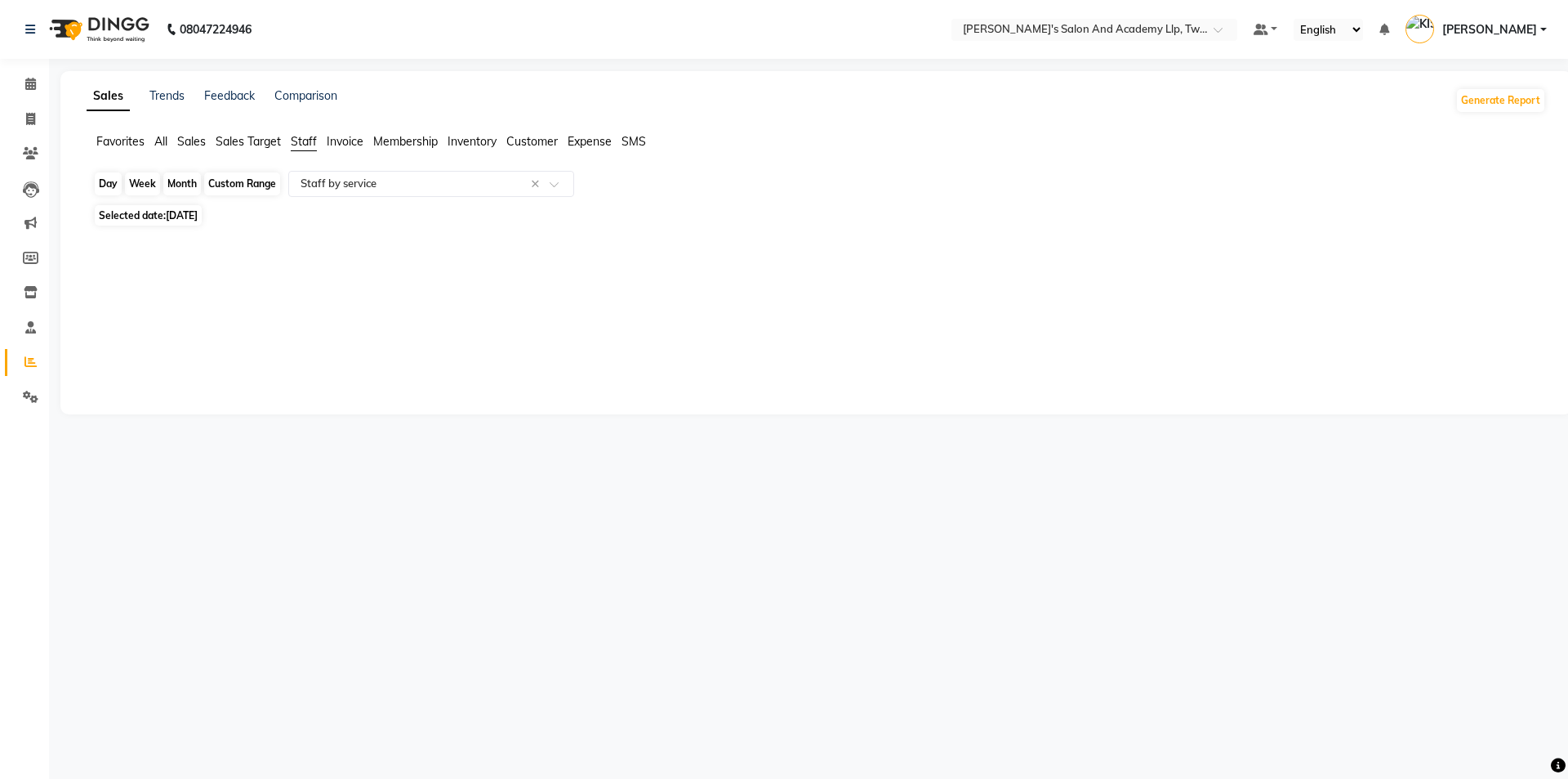
click at [116, 182] on div "Day" at bounding box center [108, 184] width 27 height 23
select select "10"
select select "2025"
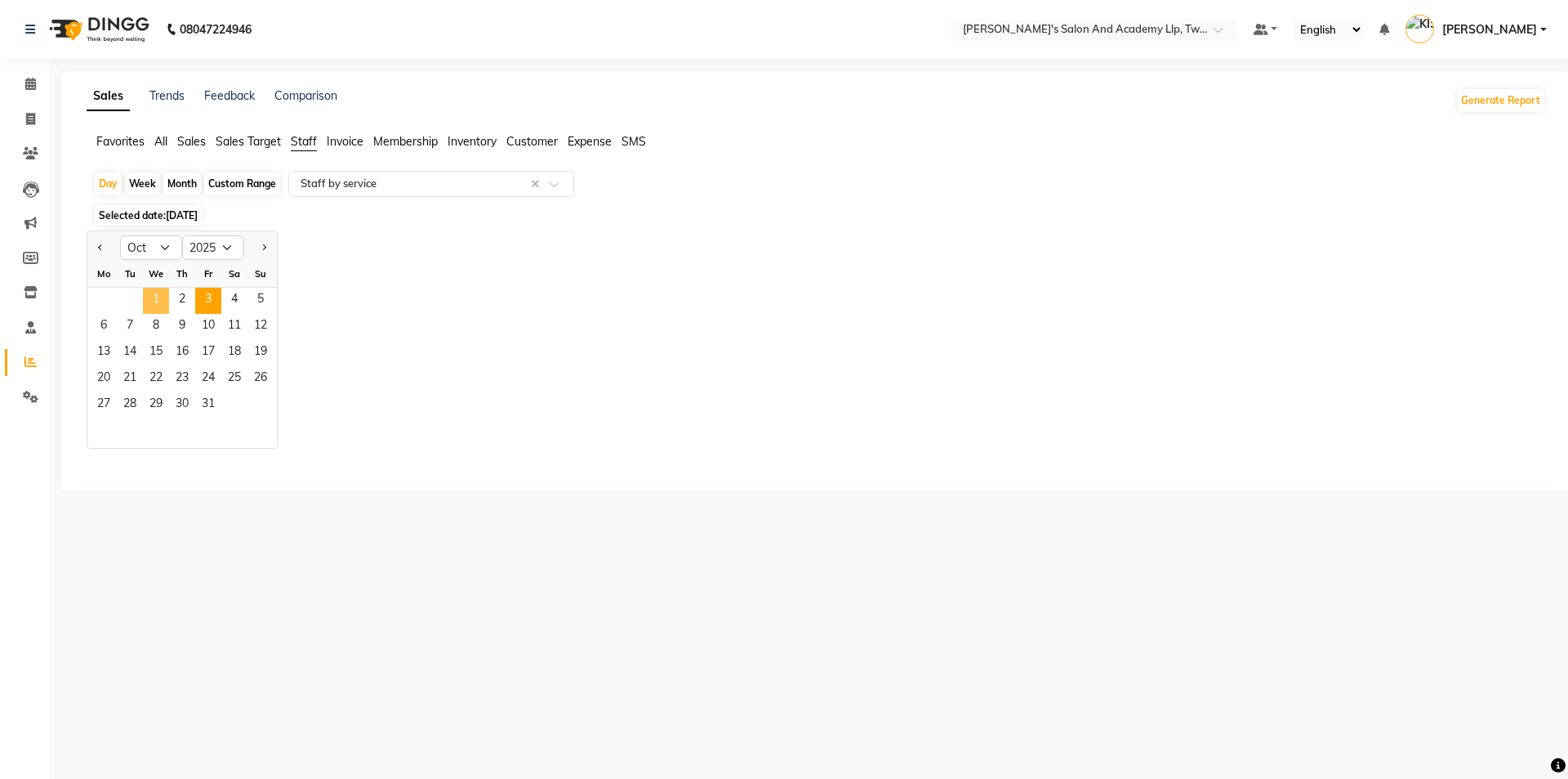
click at [162, 305] on span "1" at bounding box center [156, 300] width 26 height 26
select select "full_report"
select select "csv"
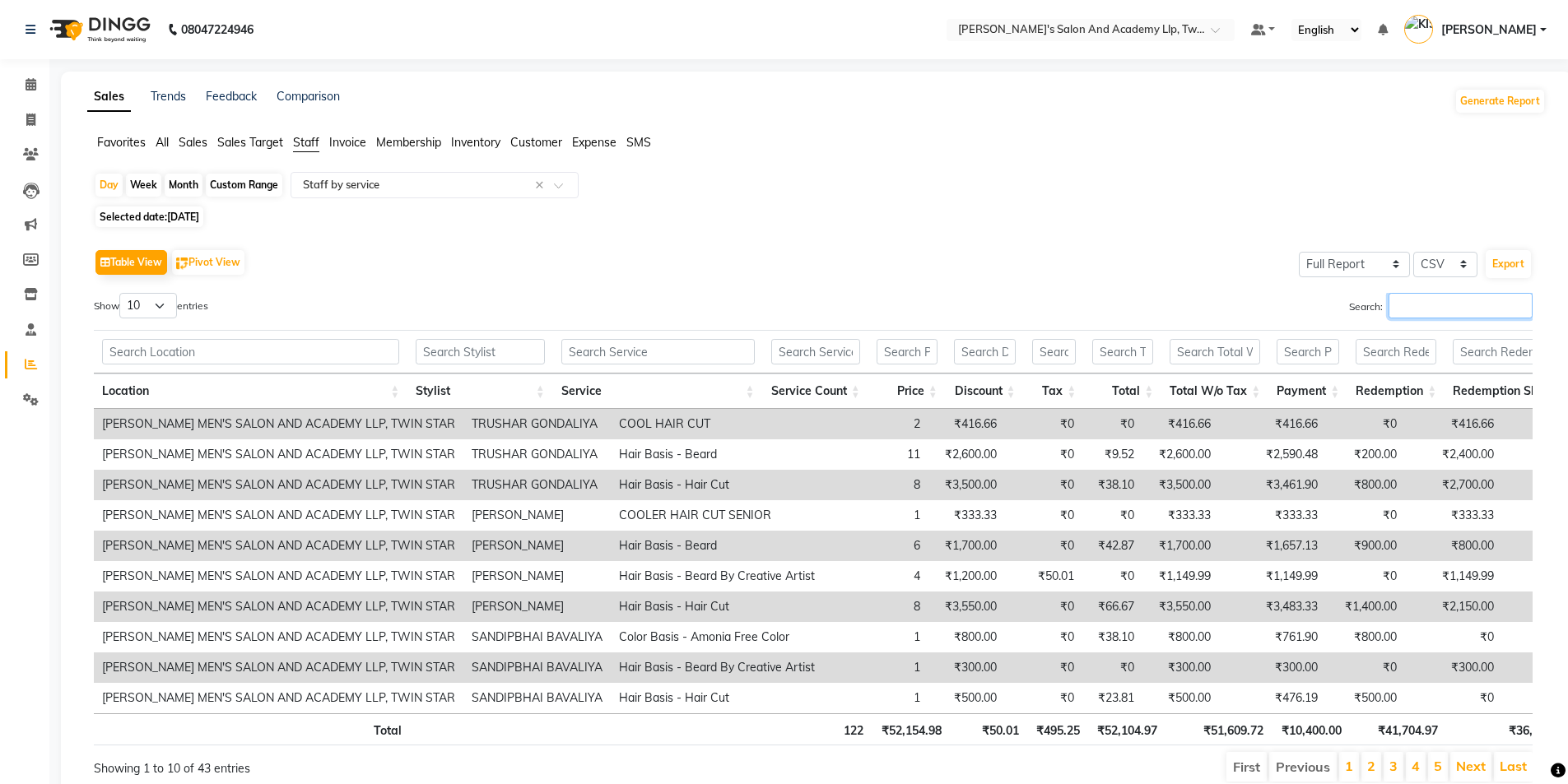
click at [1449, 309] on input "Search:" at bounding box center [1460, 306] width 144 height 26
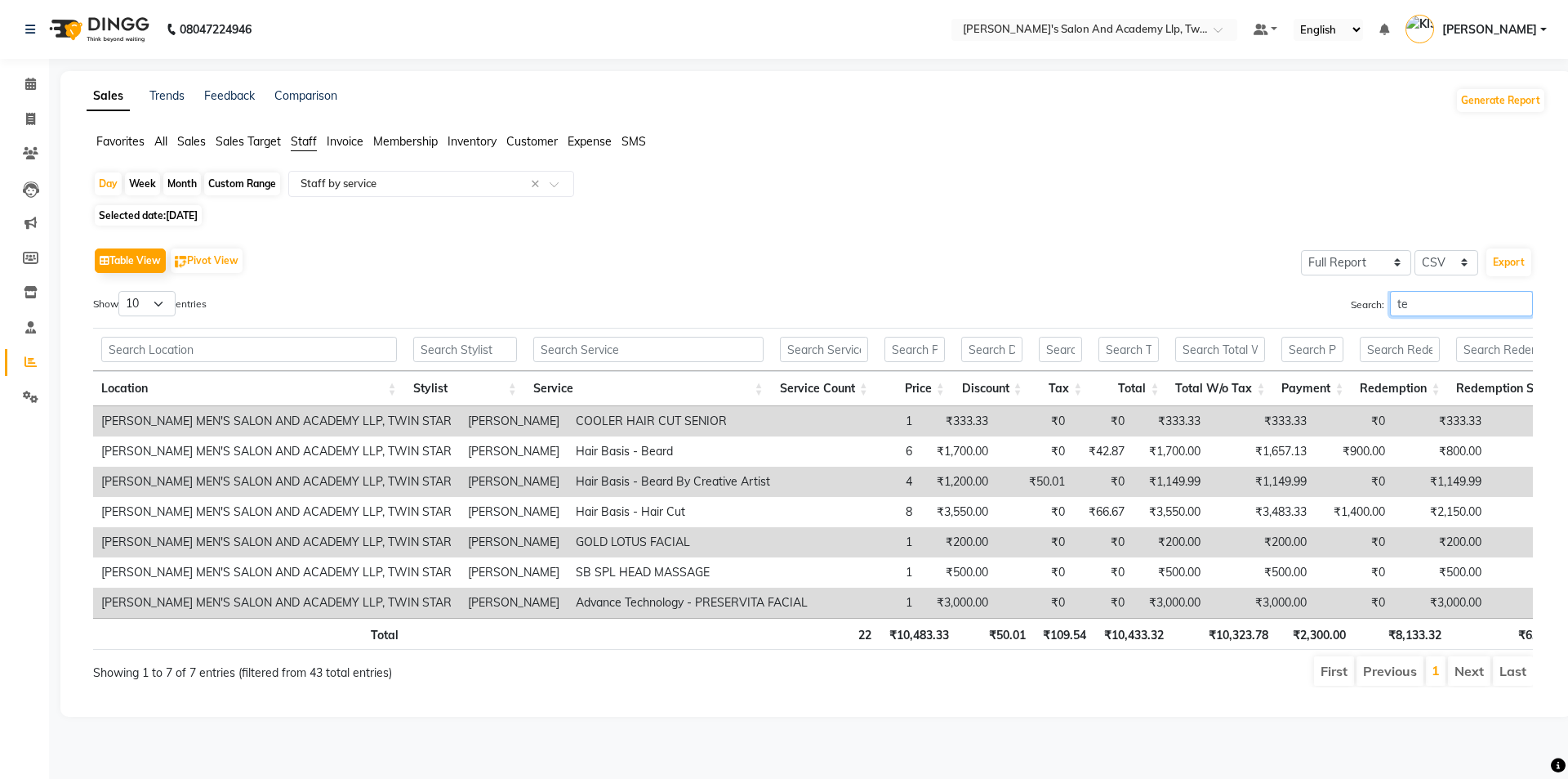
type input "t"
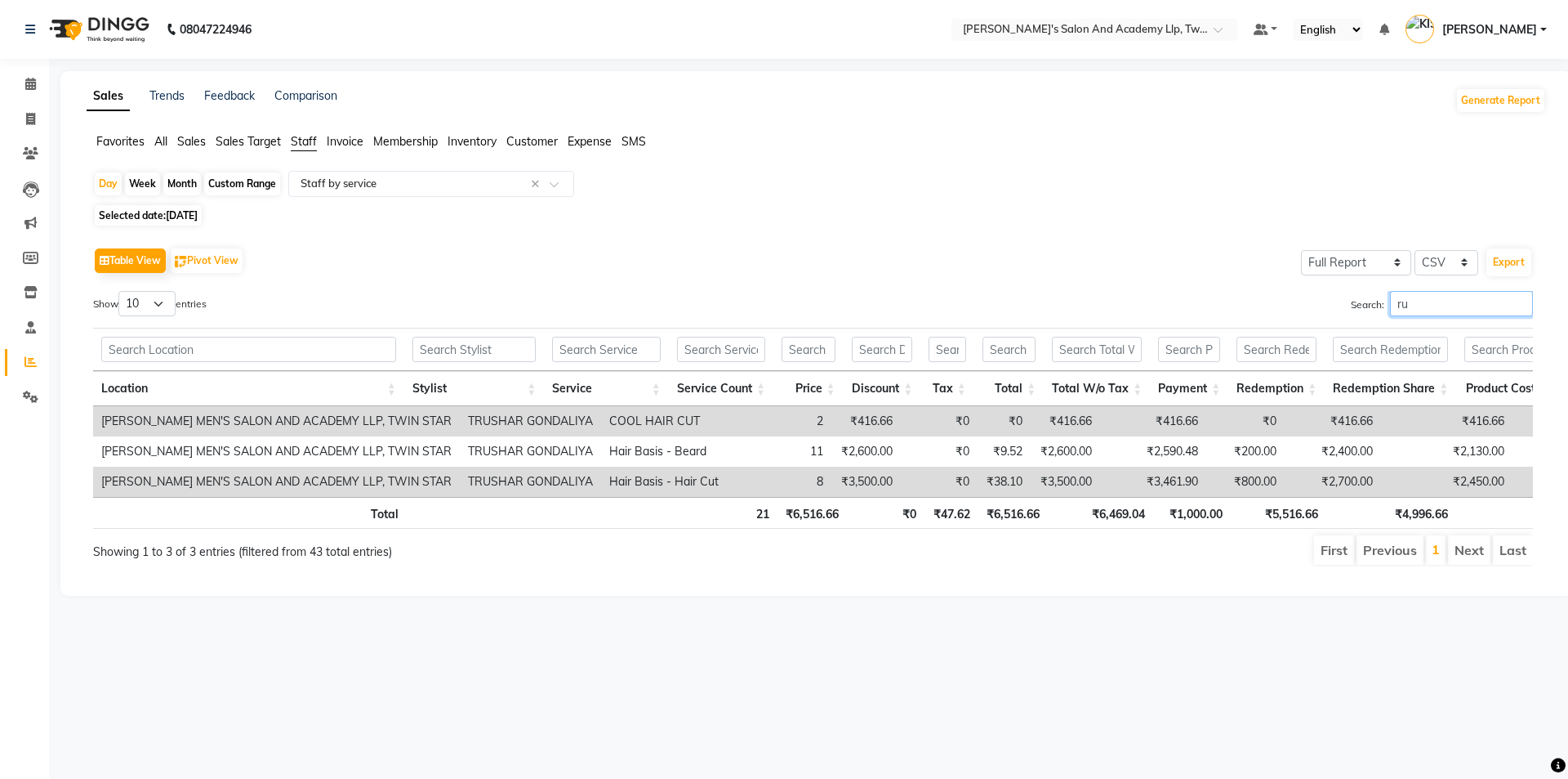
type input "r"
type input "t"
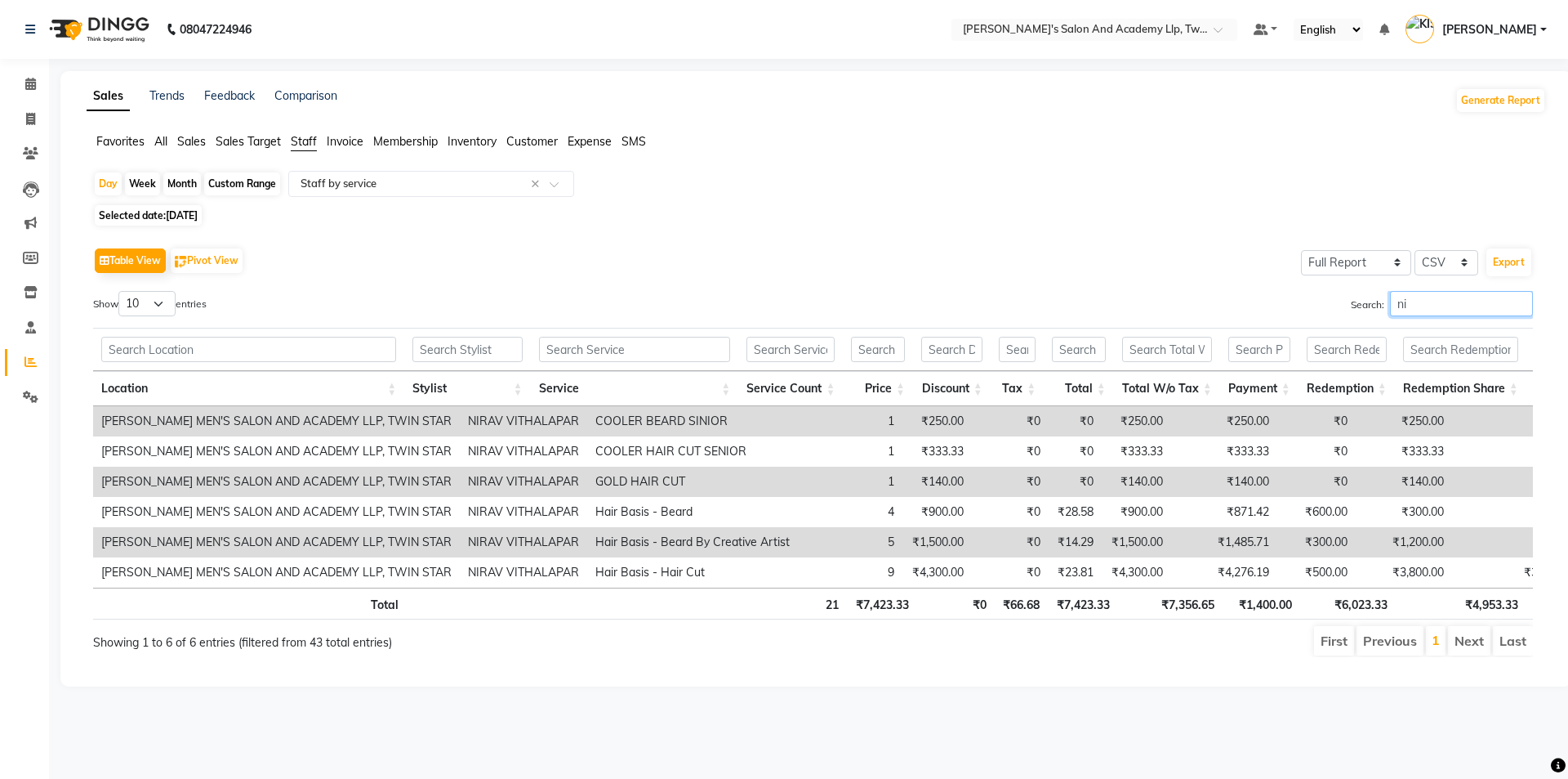
type input "n"
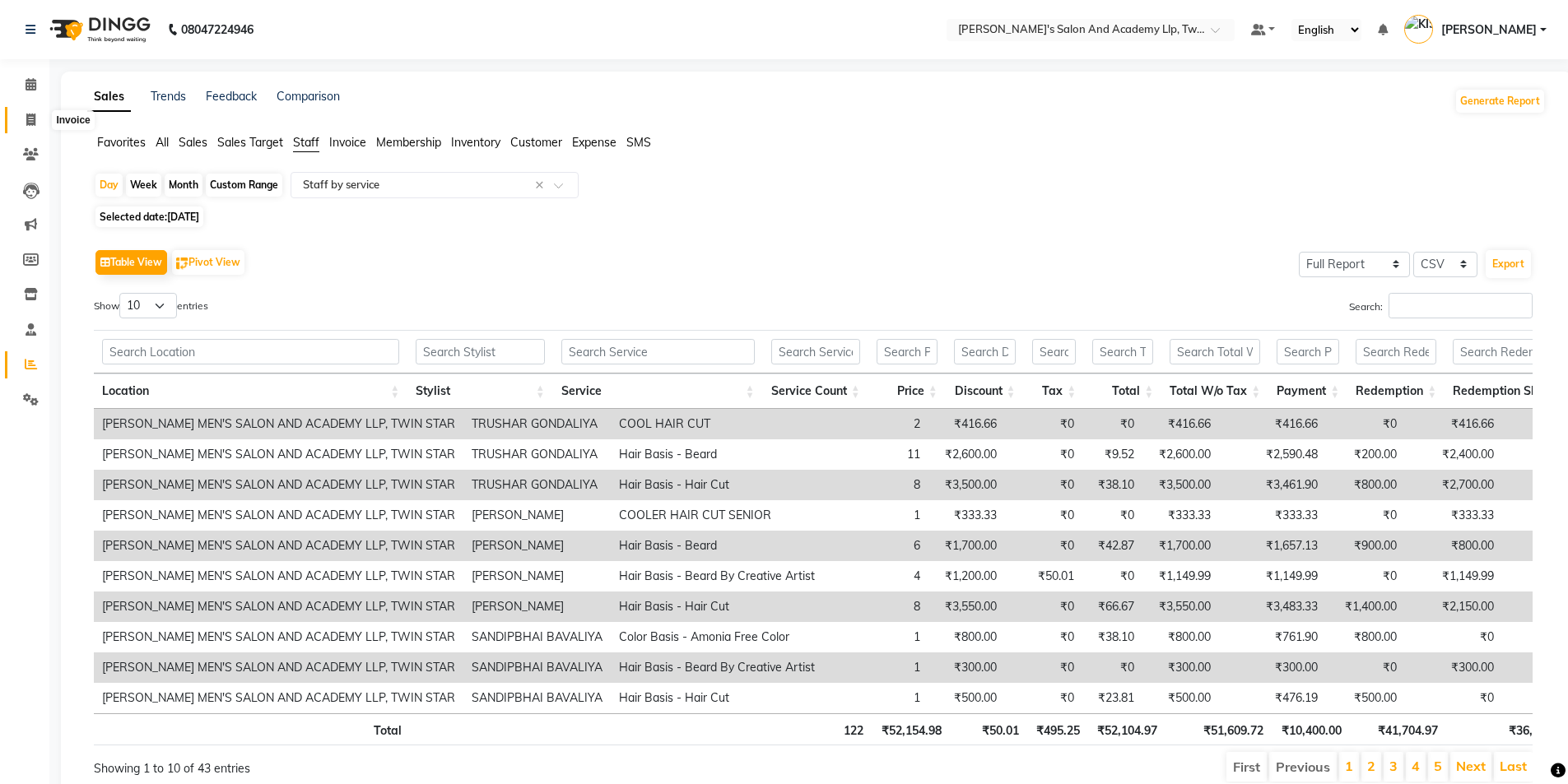
click at [32, 109] on link "Invoice" at bounding box center [24, 120] width 39 height 27
select select "service"
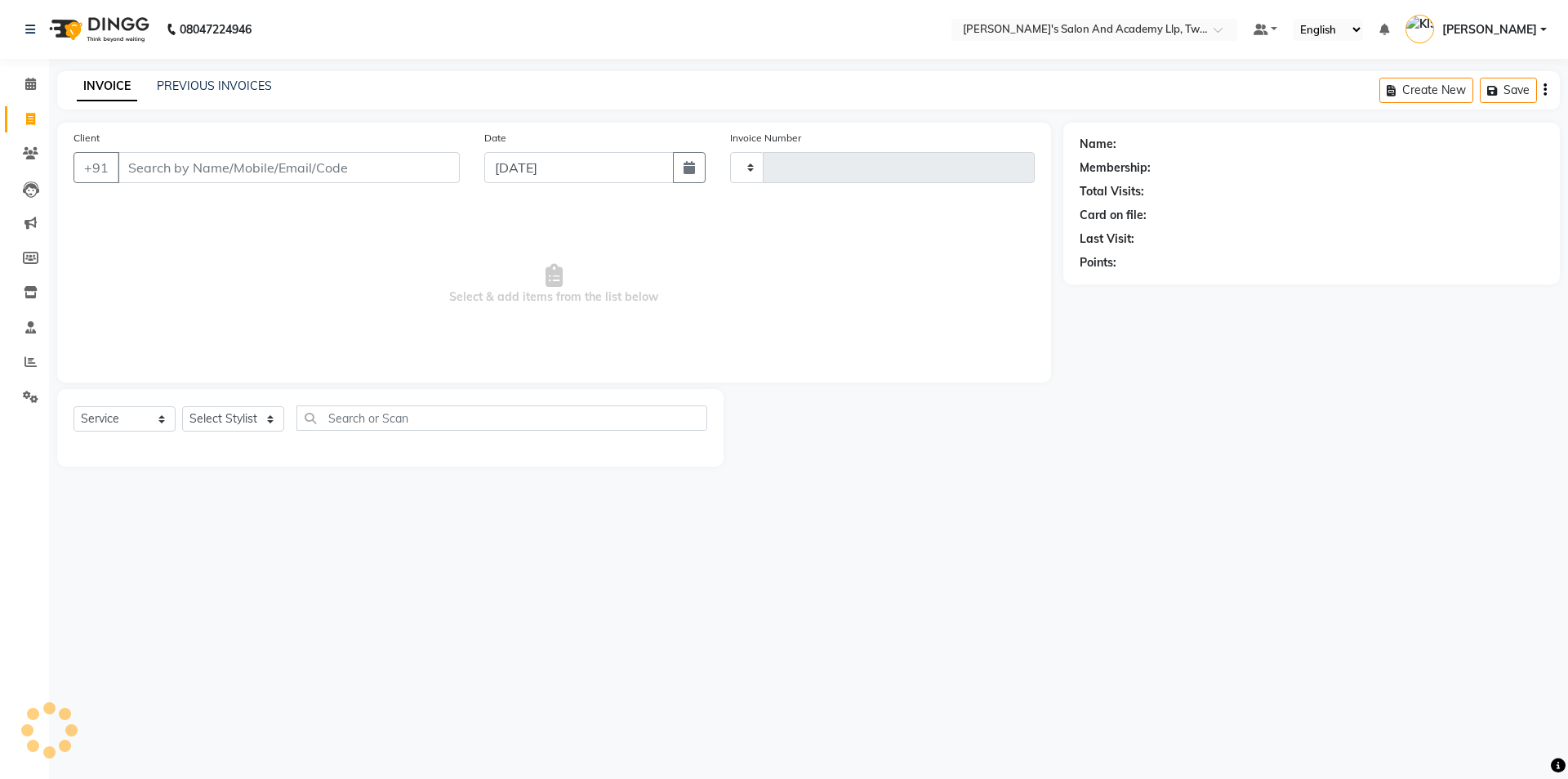
type input "11593"
select select "6985"
click at [178, 82] on link "PREVIOUS INVOICES" at bounding box center [214, 85] width 115 height 14
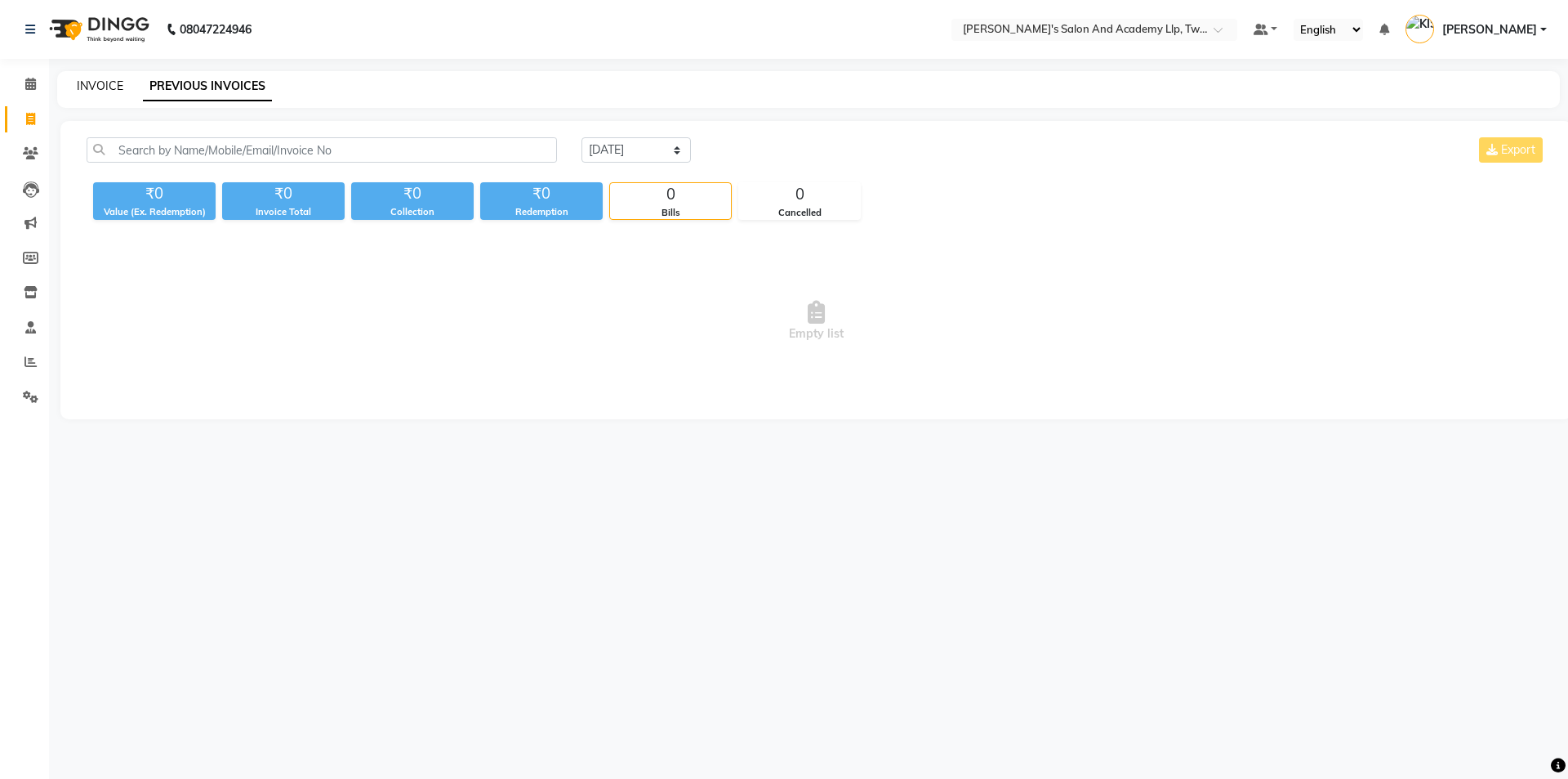
click at [84, 85] on link "INVOICE" at bounding box center [99, 85] width 47 height 14
select select "6985"
select select "service"
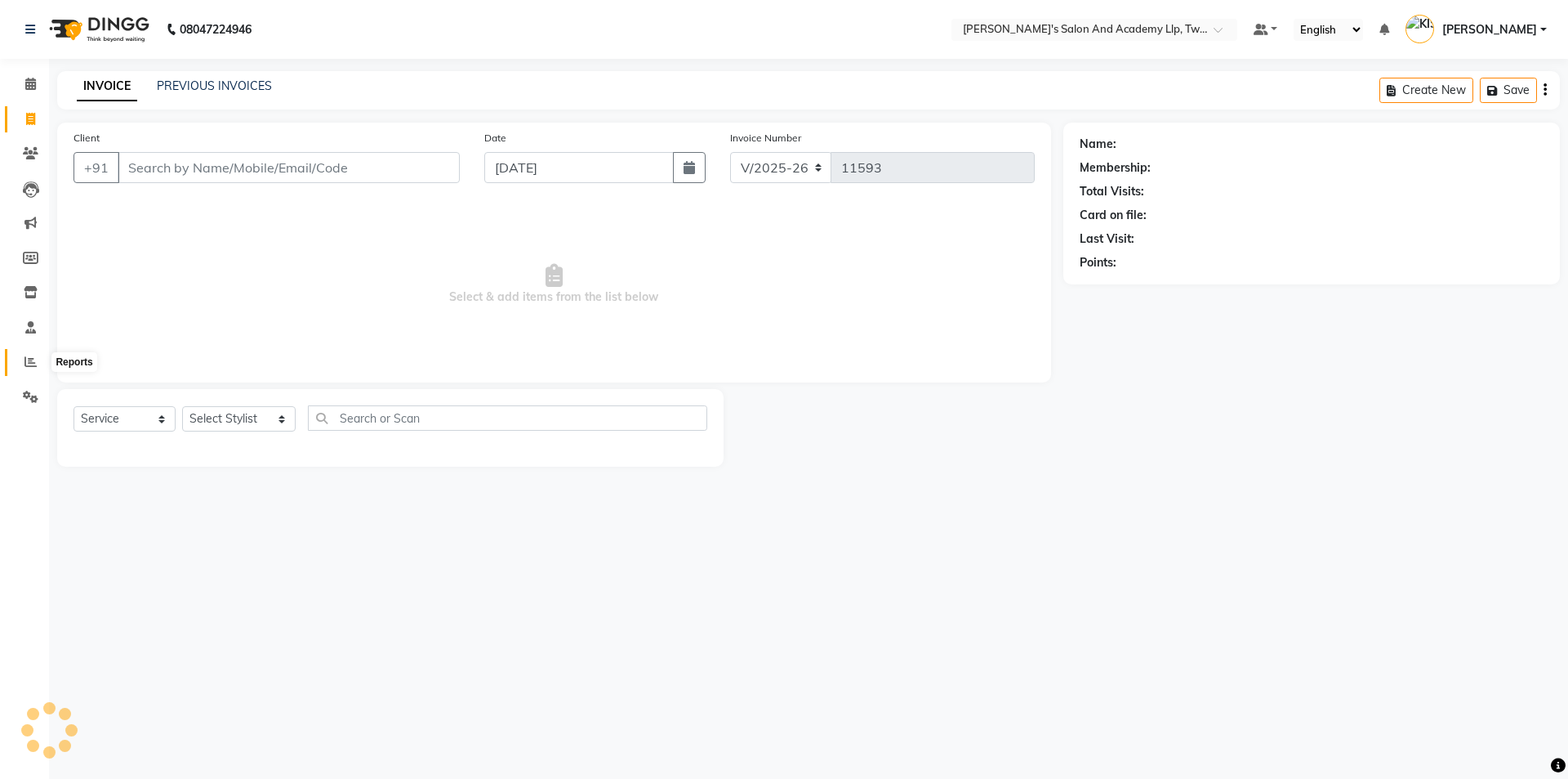
click at [30, 360] on icon at bounding box center [31, 361] width 12 height 12
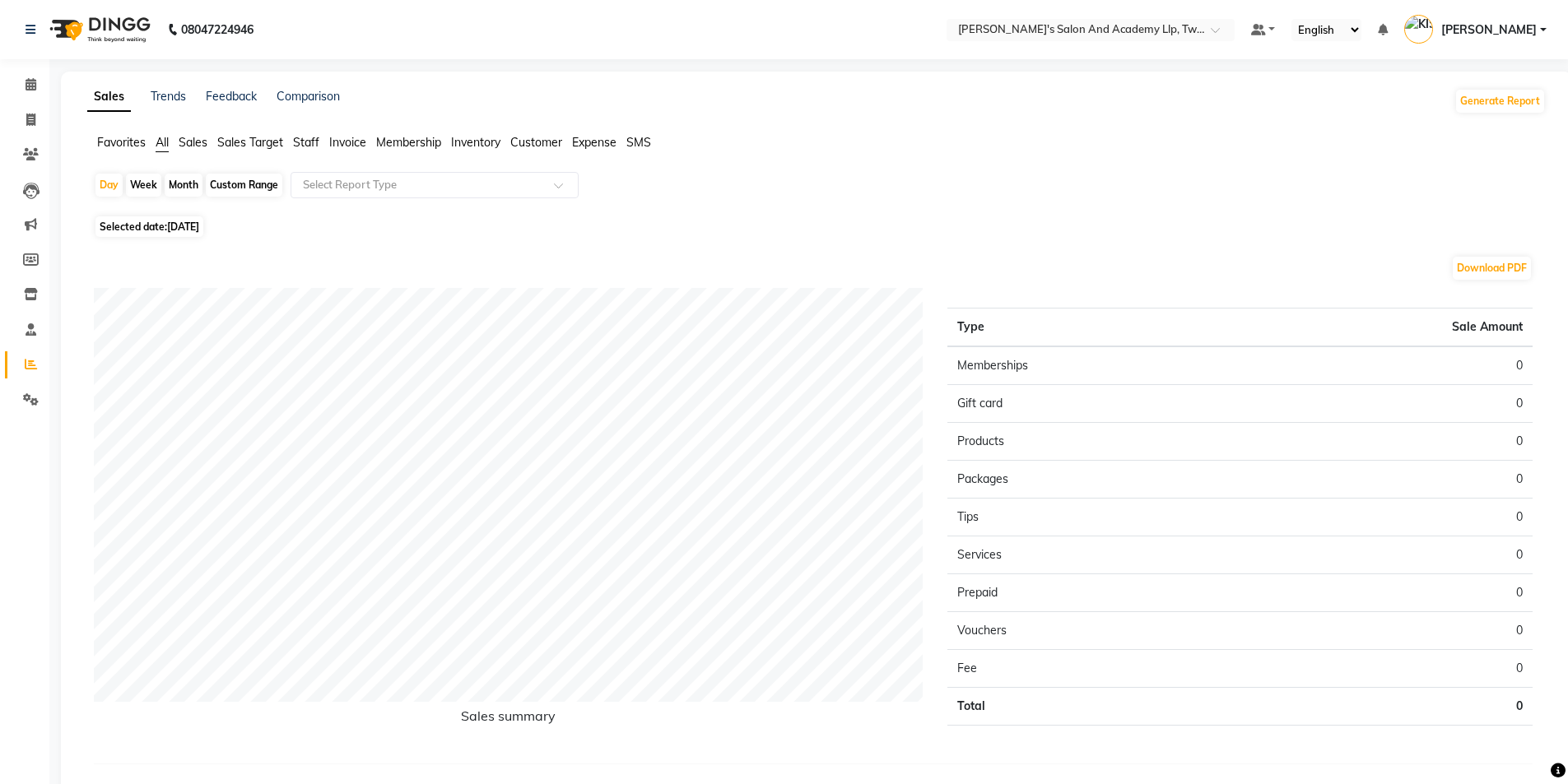
drag, startPoint x: 195, startPoint y: 221, endPoint x: 191, endPoint y: 241, distance: 20.4
click at [194, 221] on span "[DATE]" at bounding box center [183, 226] width 32 height 12
select select "10"
select select "2025"
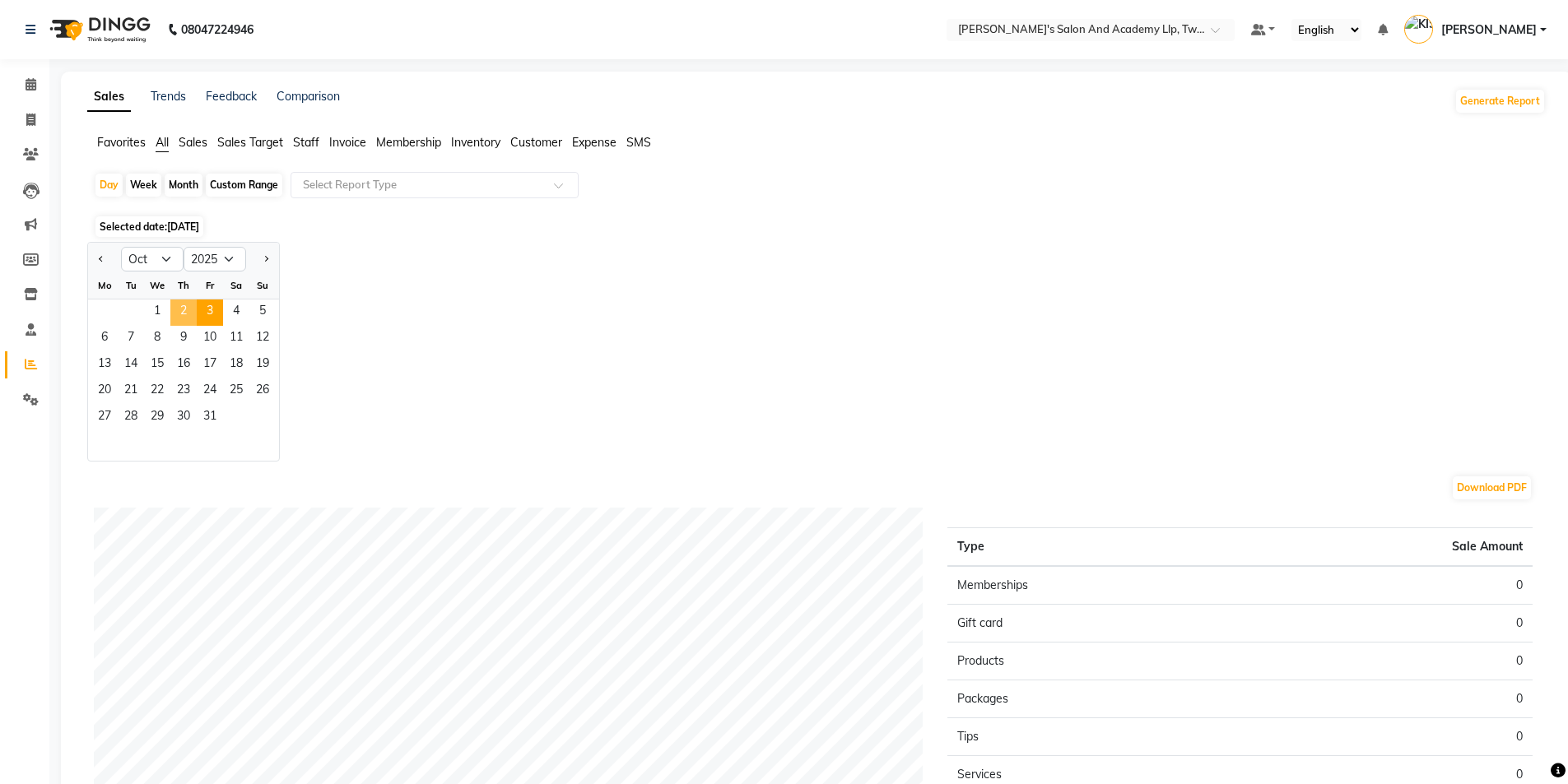
click at [185, 314] on span "2" at bounding box center [183, 312] width 26 height 26
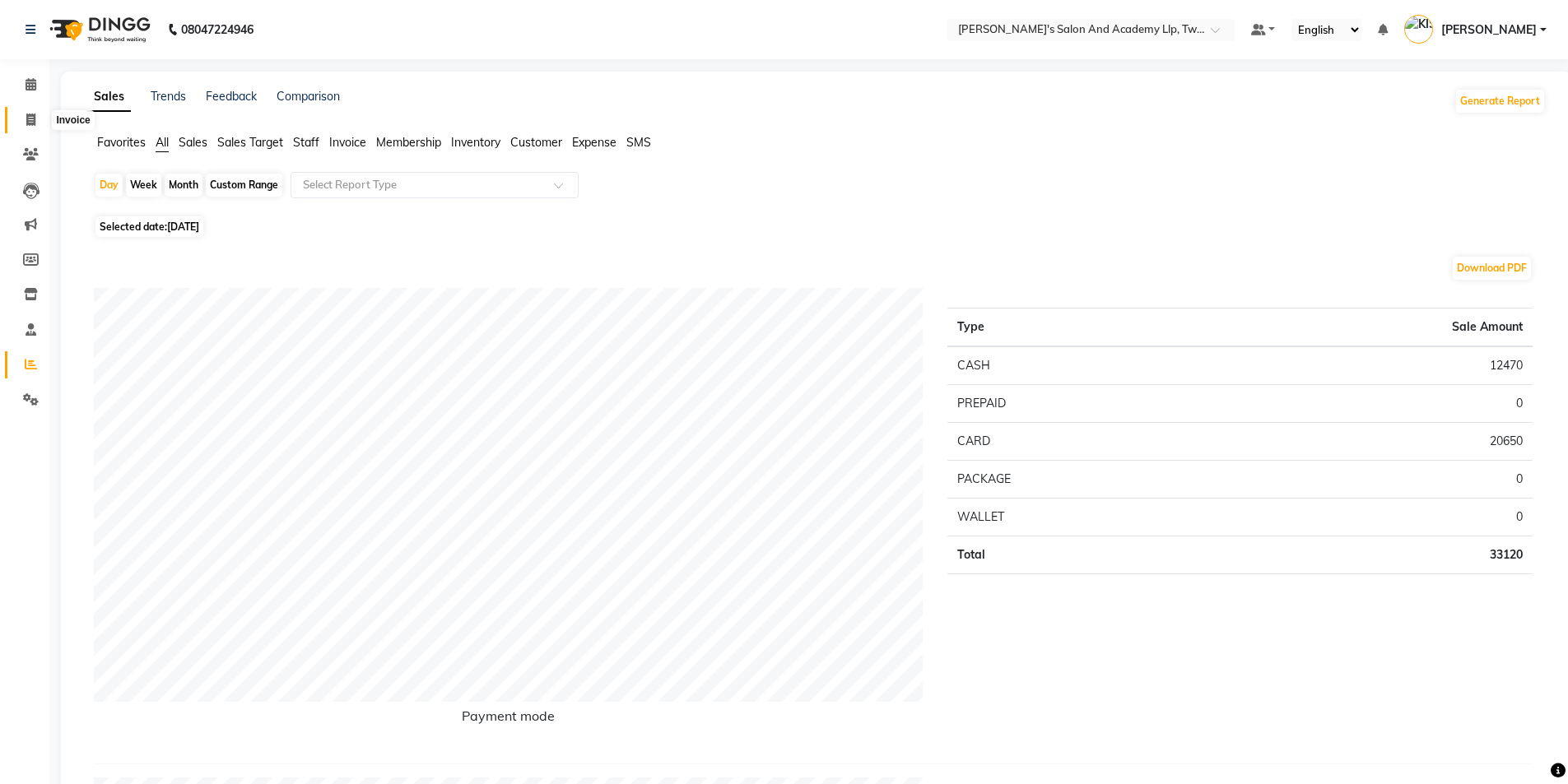
click at [24, 117] on span at bounding box center [31, 121] width 29 height 19
select select "service"
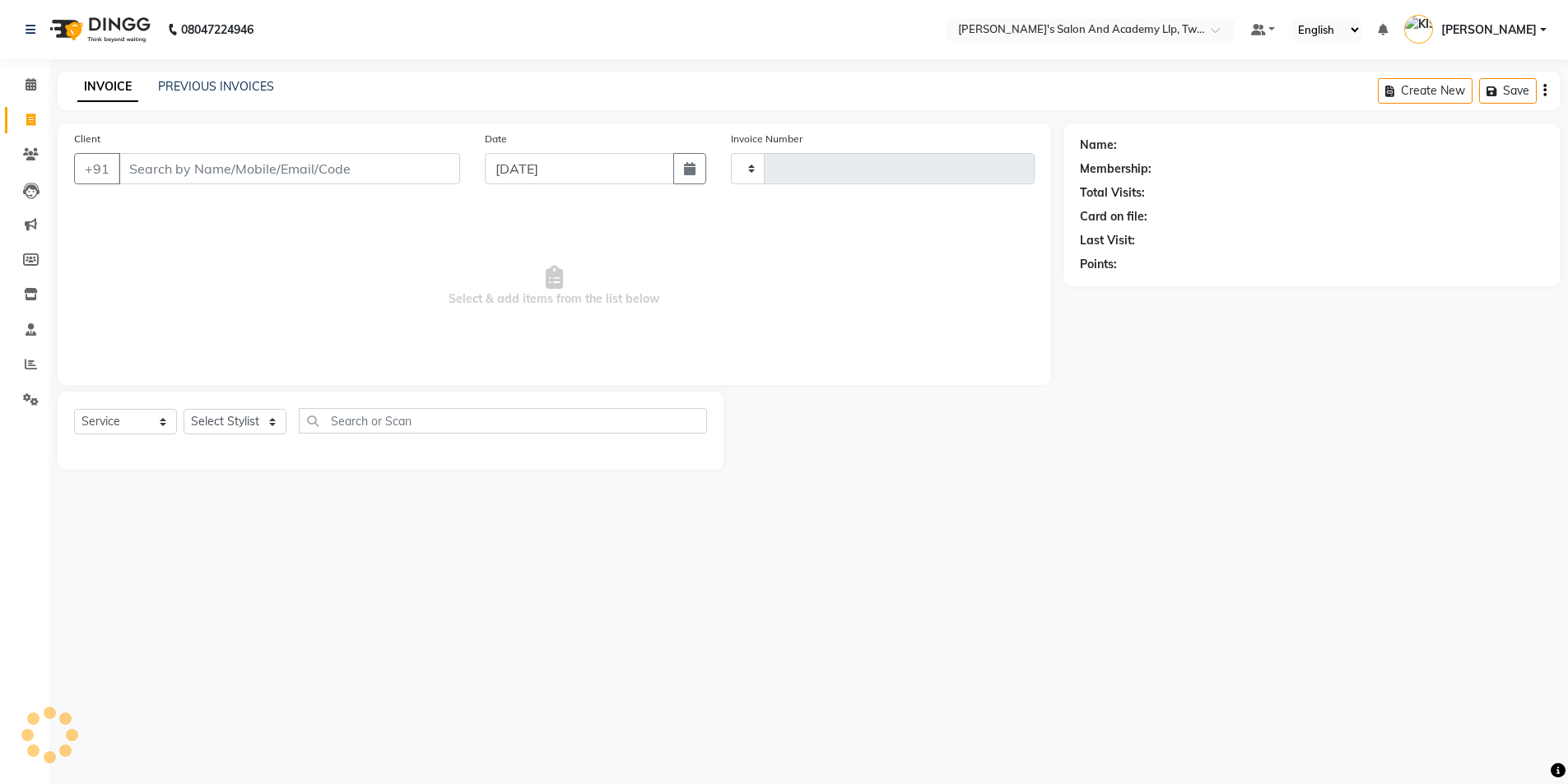
type input "11593"
select select "6985"
click at [192, 77] on div "INVOICE PREVIOUS INVOICES Create New Save" at bounding box center [814, 90] width 1514 height 38
click at [225, 86] on link "PREVIOUS INVOICES" at bounding box center [215, 86] width 116 height 14
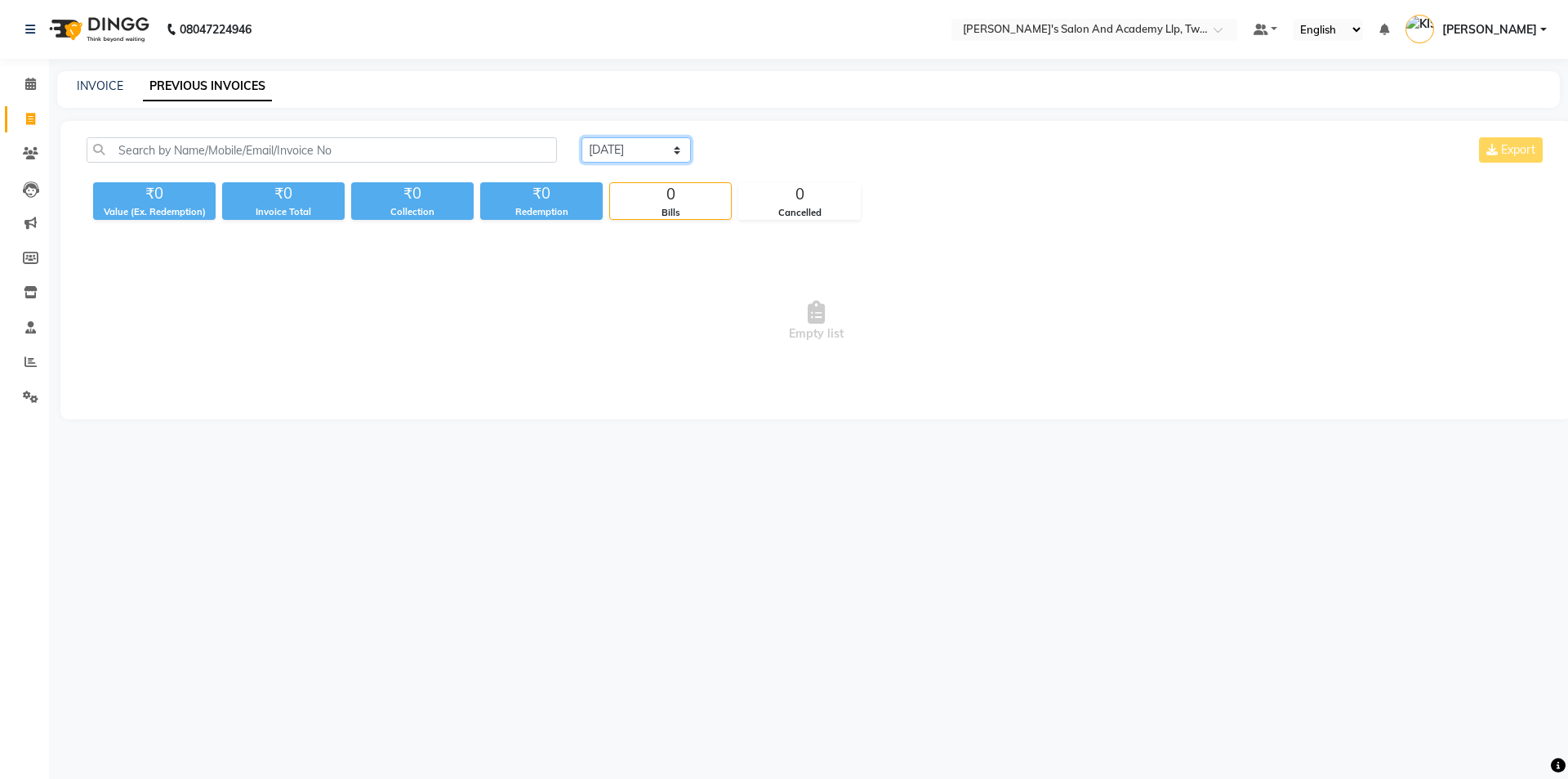
drag, startPoint x: 622, startPoint y: 147, endPoint x: 624, endPoint y: 158, distance: 11.2
click at [622, 147] on select "Today Yesterday Custom Range" at bounding box center [636, 150] width 110 height 26
select select "yesterday"
click at [581, 137] on select "Today Yesterday Custom Range" at bounding box center [636, 150] width 110 height 26
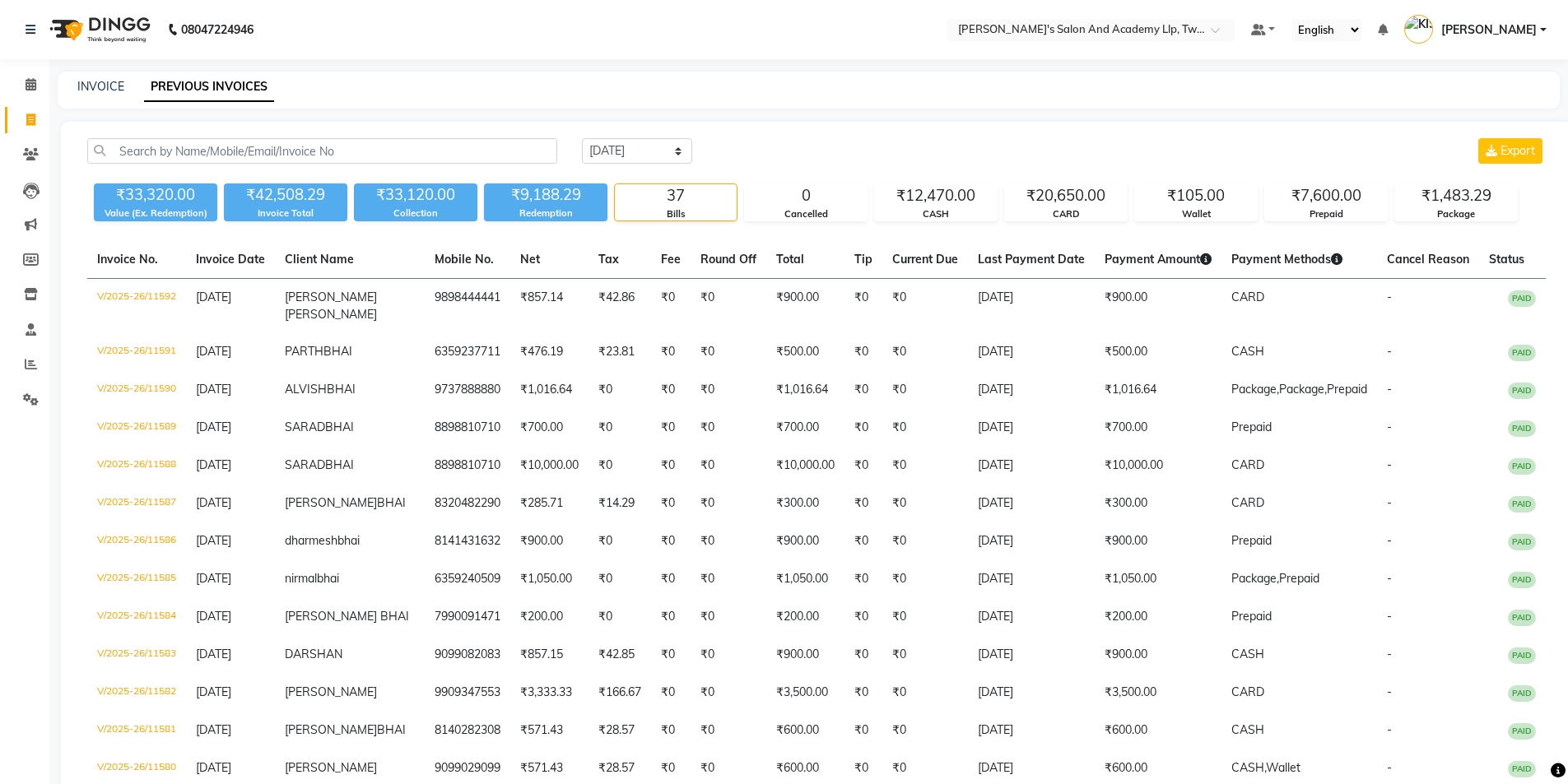
click at [759, 147] on div "Today Yesterday Custom Range Export" at bounding box center [1063, 151] width 963 height 26
click at [33, 363] on icon at bounding box center [31, 363] width 12 height 12
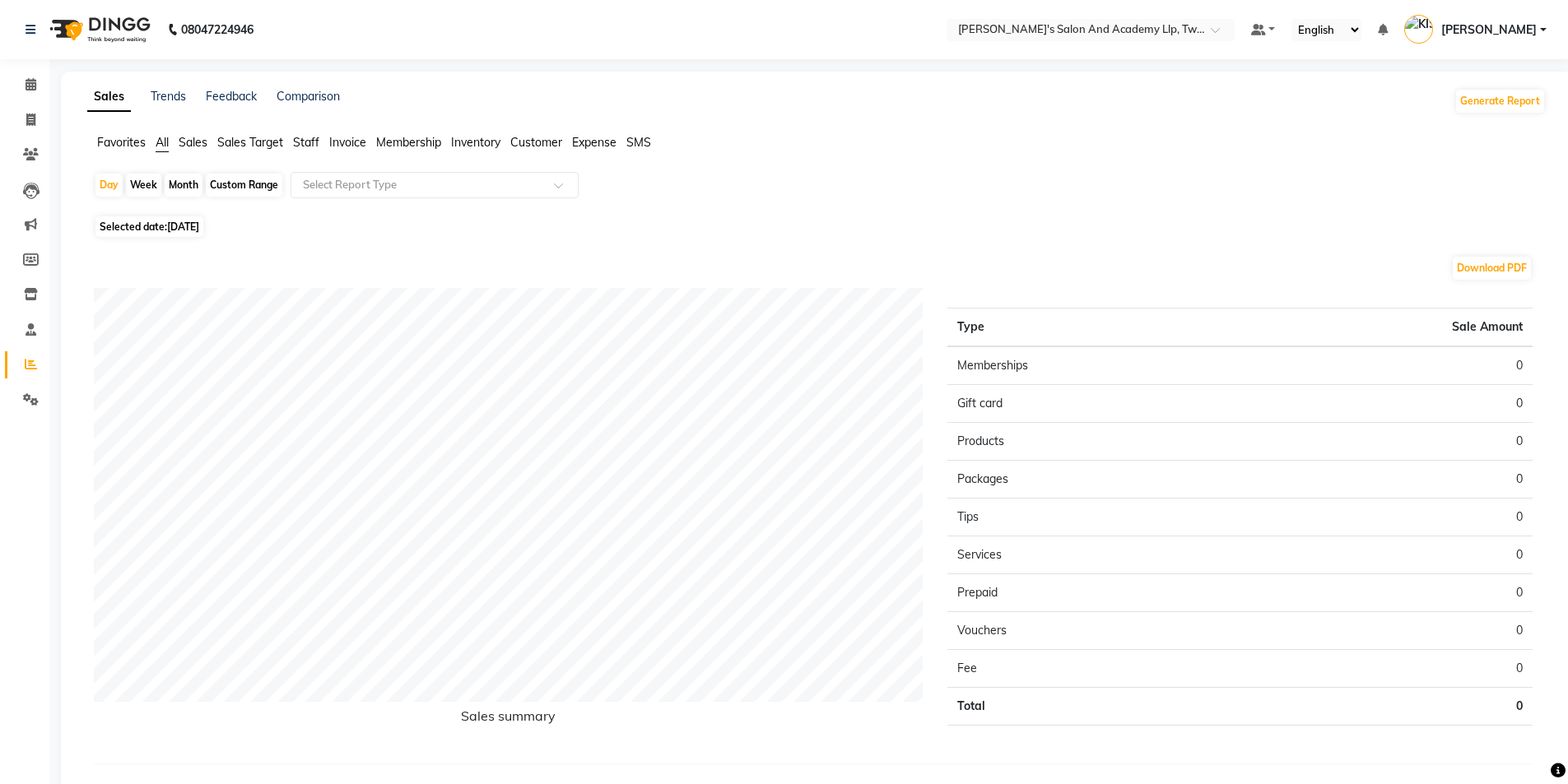
click at [308, 143] on span "Staff" at bounding box center [306, 141] width 26 height 14
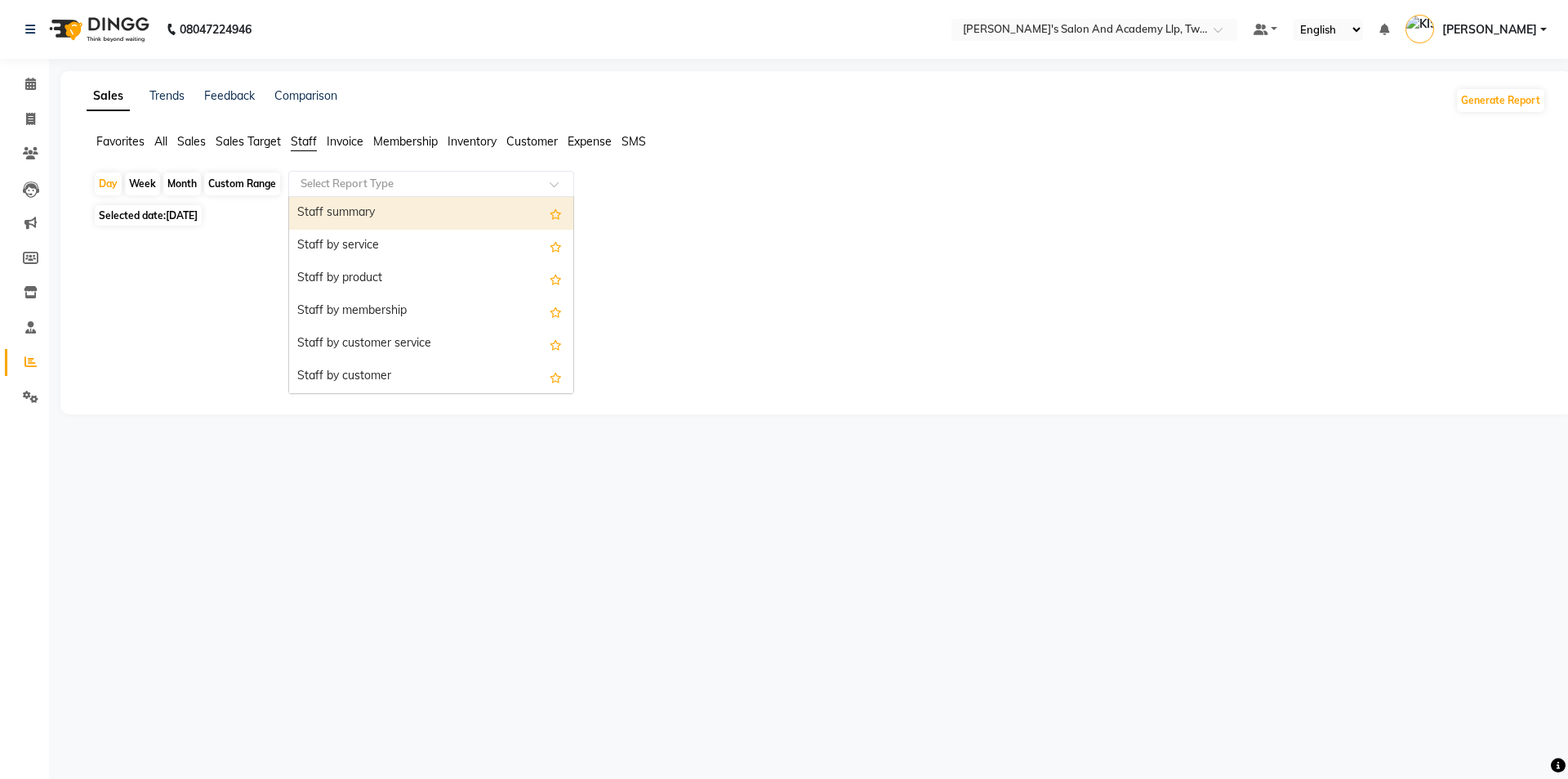
click at [355, 186] on input "text" at bounding box center [415, 183] width 236 height 16
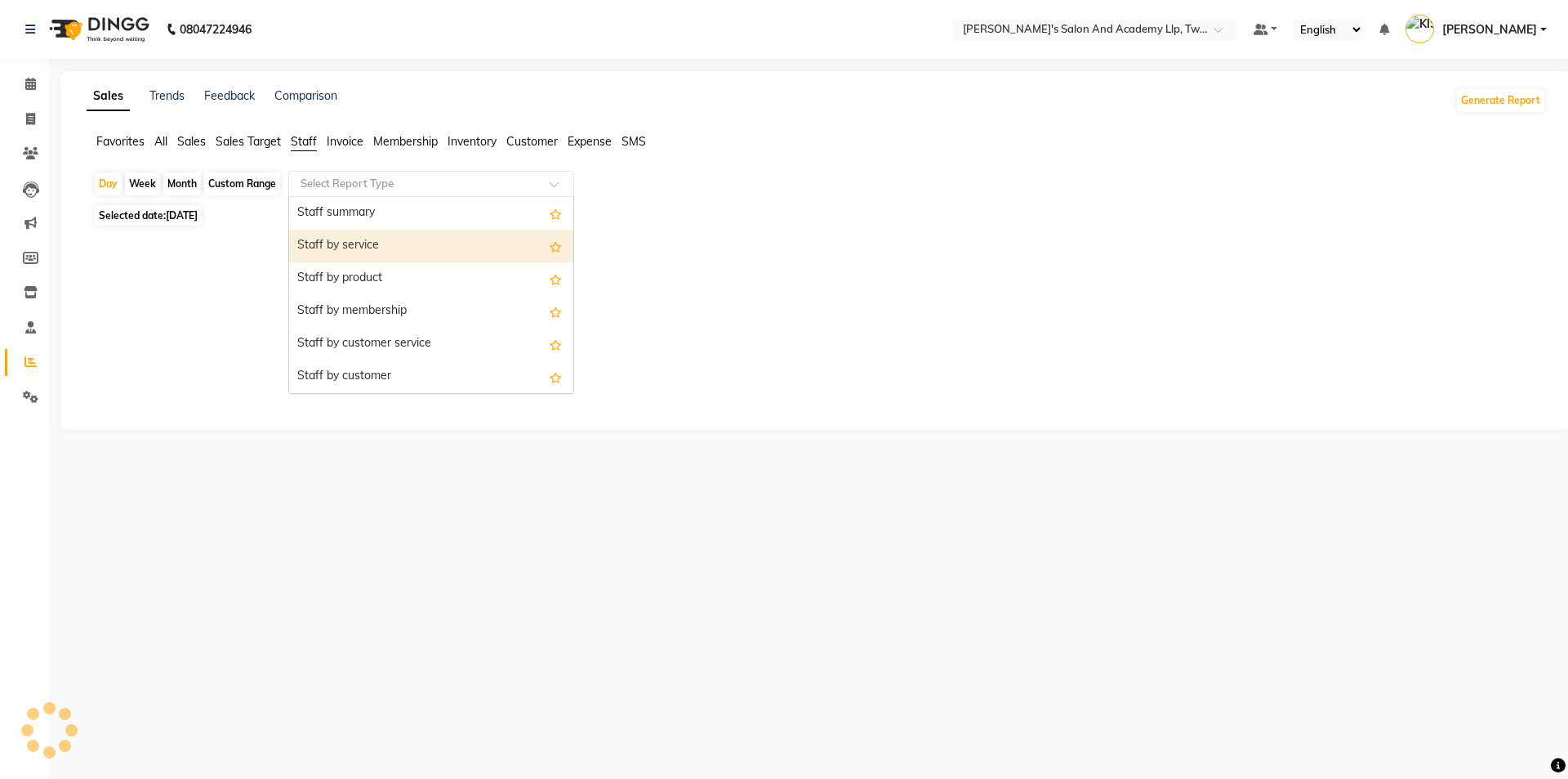
click at [371, 248] on div "Staff by service" at bounding box center [431, 246] width 284 height 32
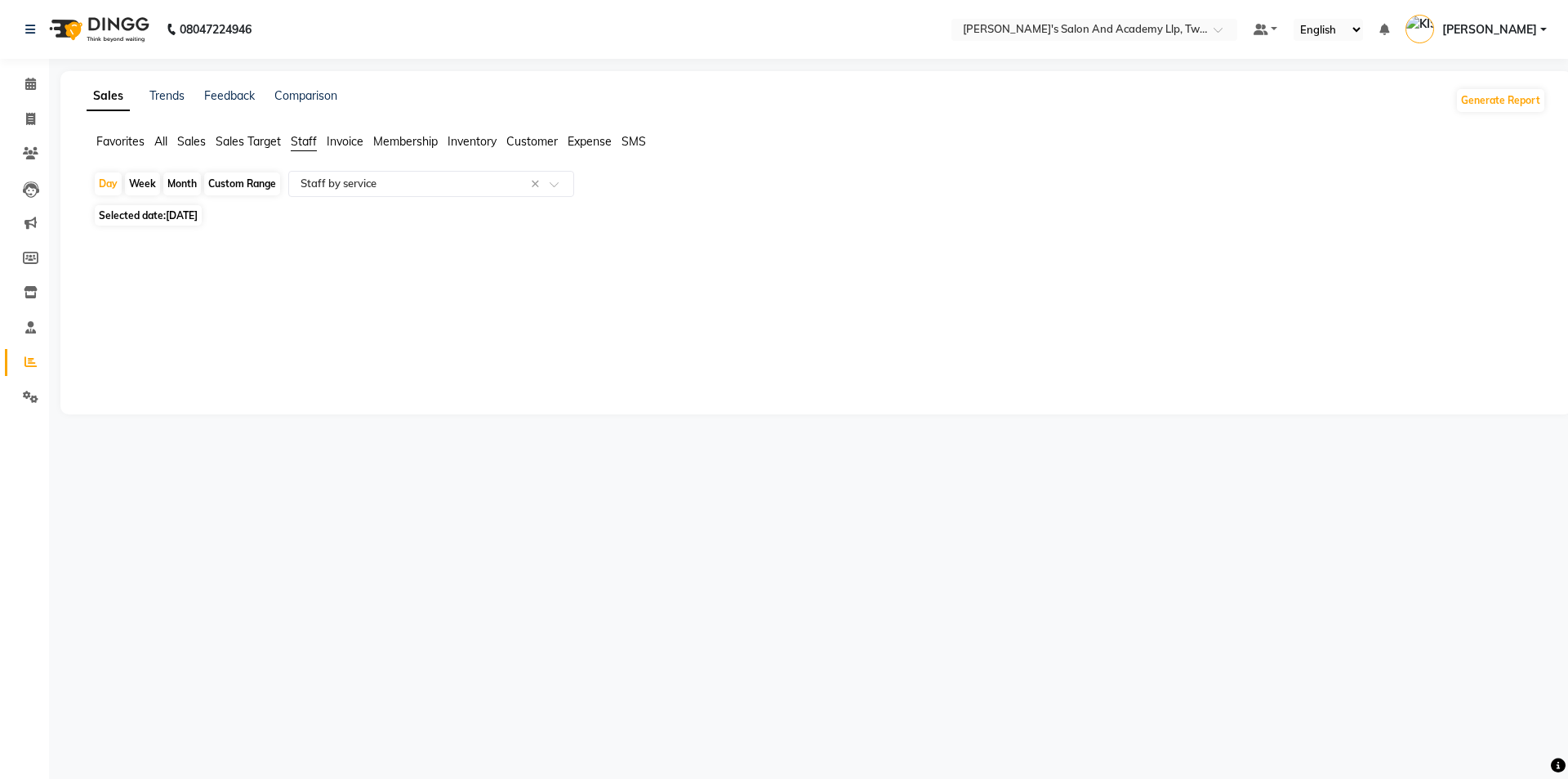
click at [192, 211] on span "[DATE]" at bounding box center [181, 215] width 31 height 12
select select "10"
select select "2025"
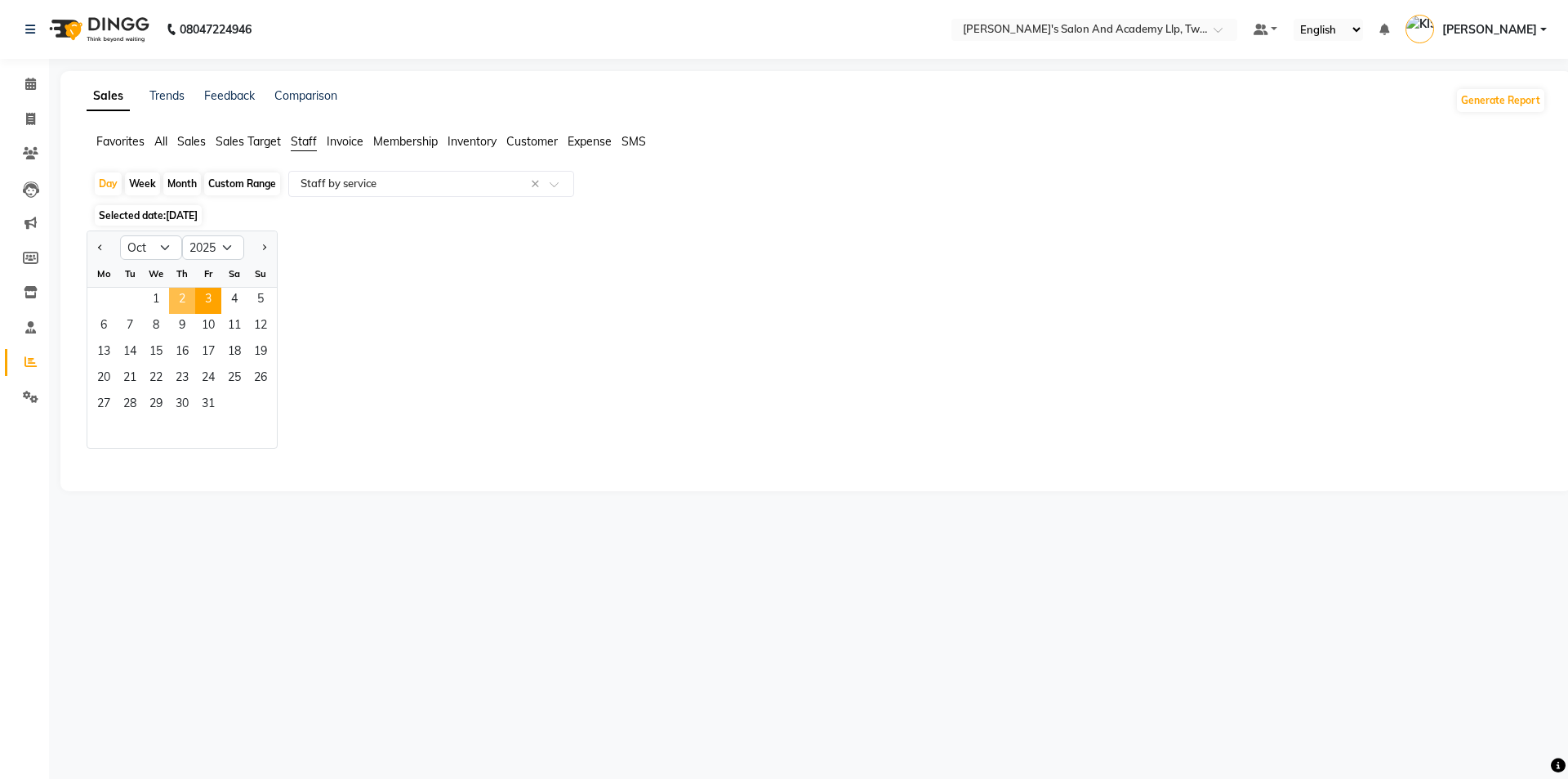
click at [190, 292] on span "2" at bounding box center [181, 300] width 26 height 26
select select "full_report"
select select "csv"
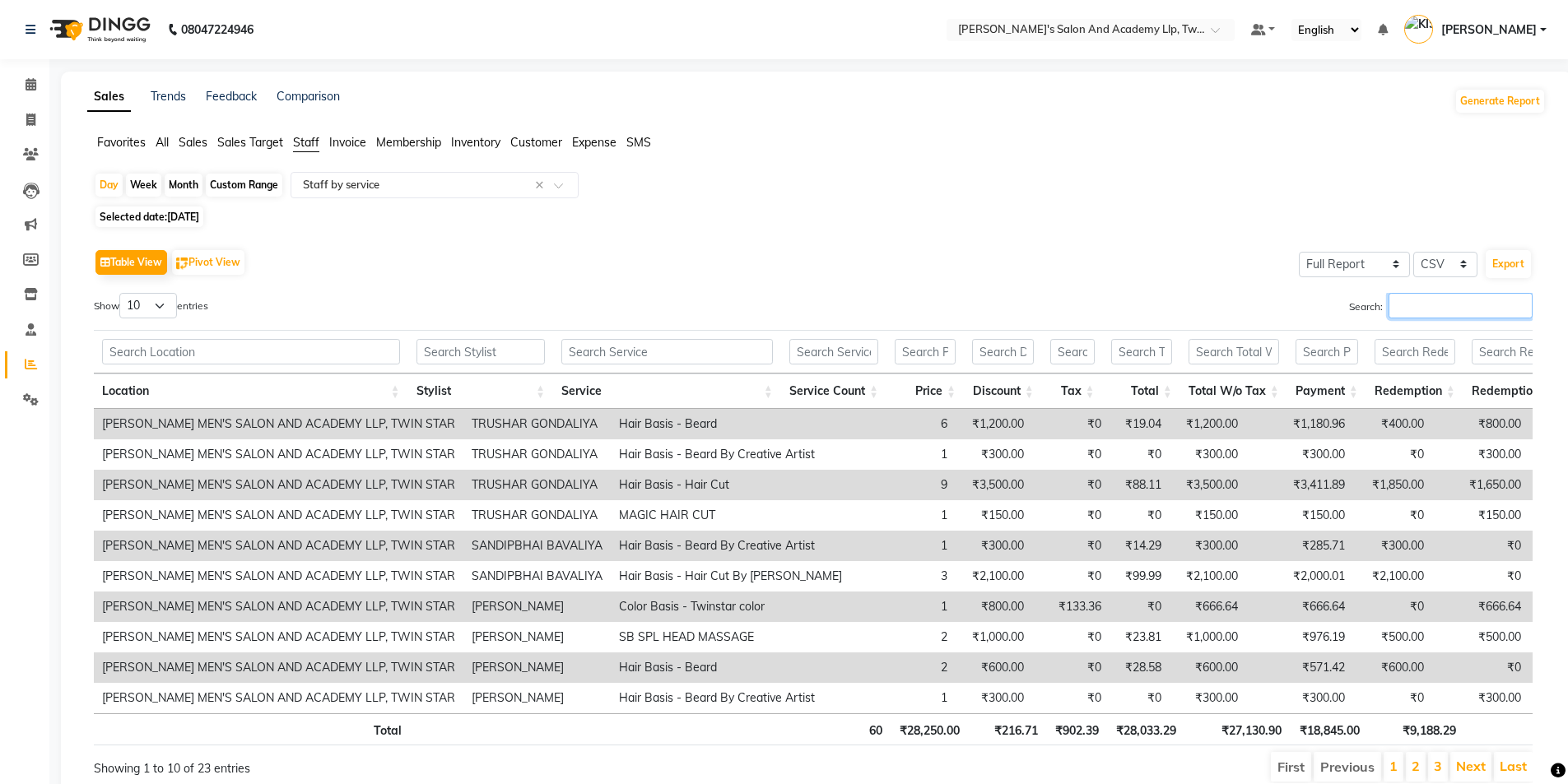
click at [1414, 310] on input "Search:" at bounding box center [1460, 306] width 144 height 26
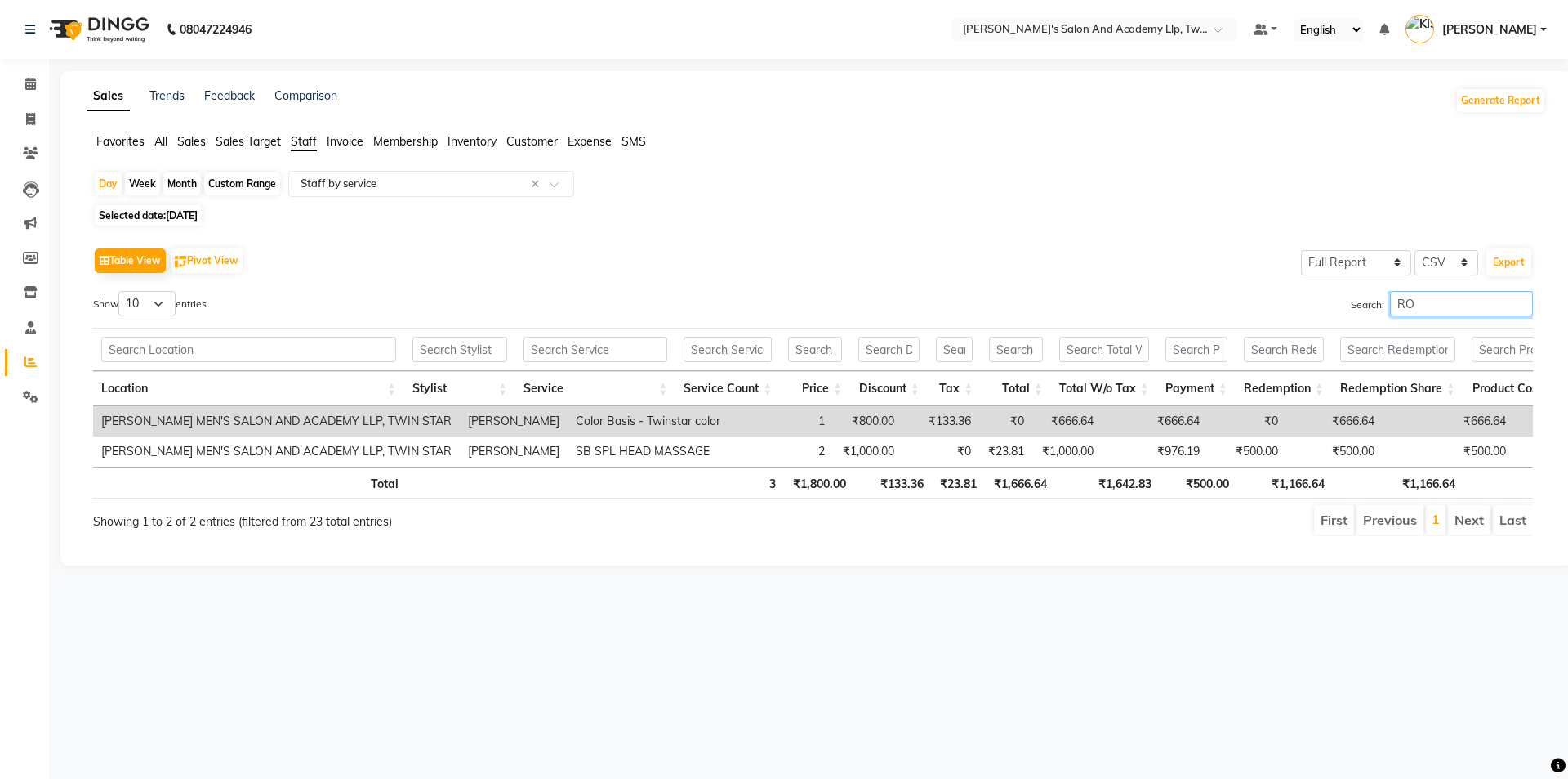
type input "R"
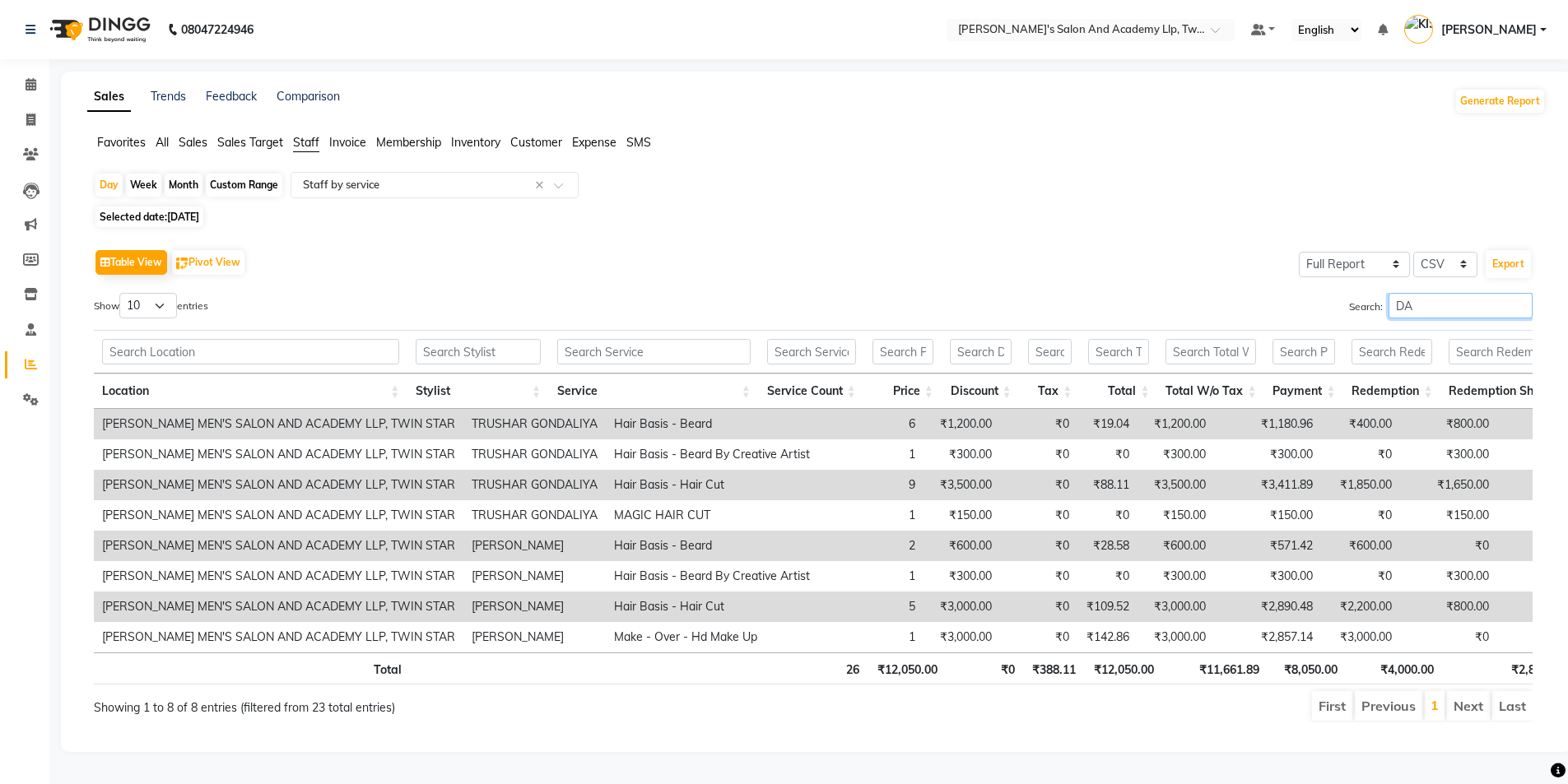
type input "D"
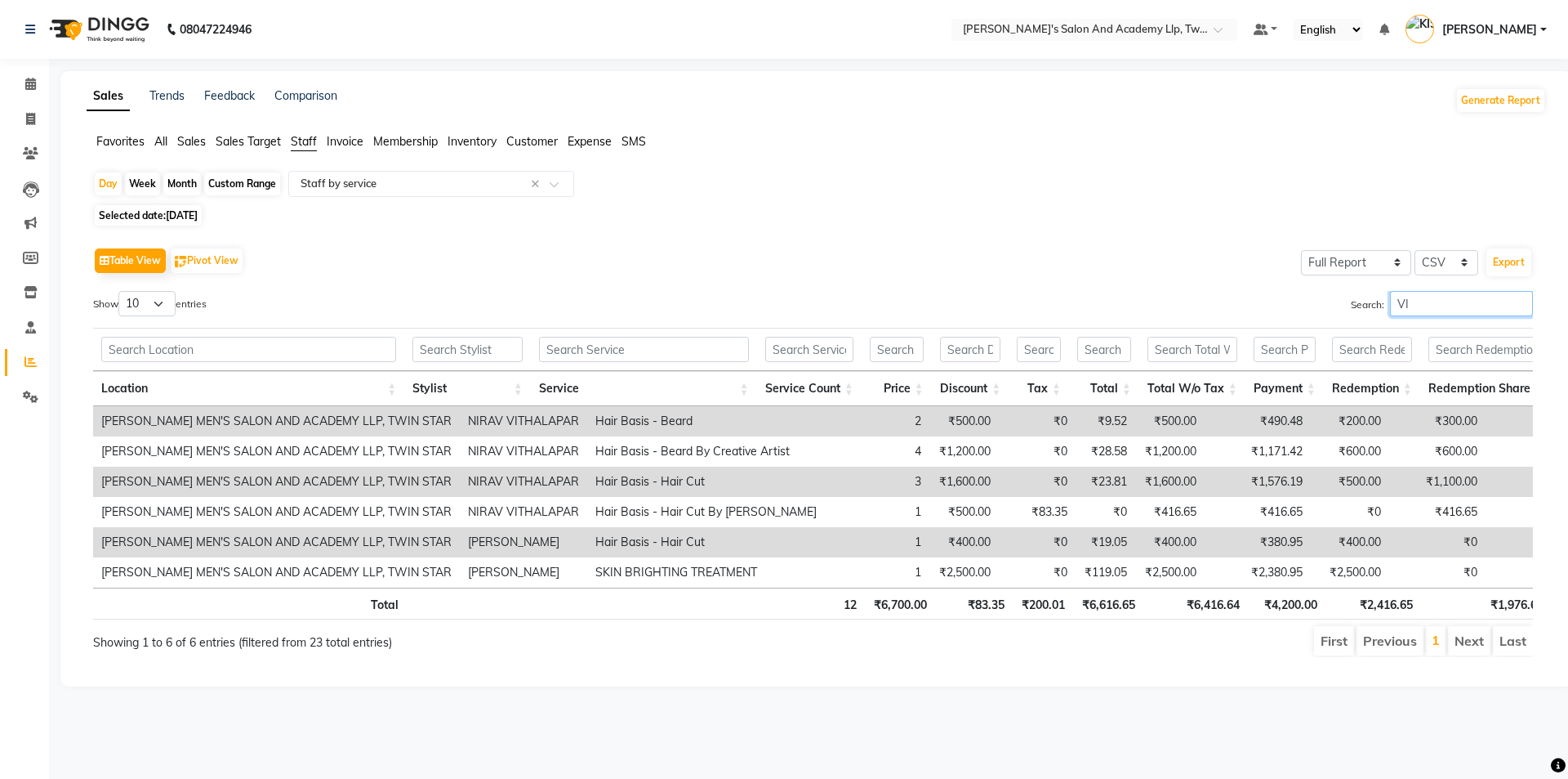
type input "V"
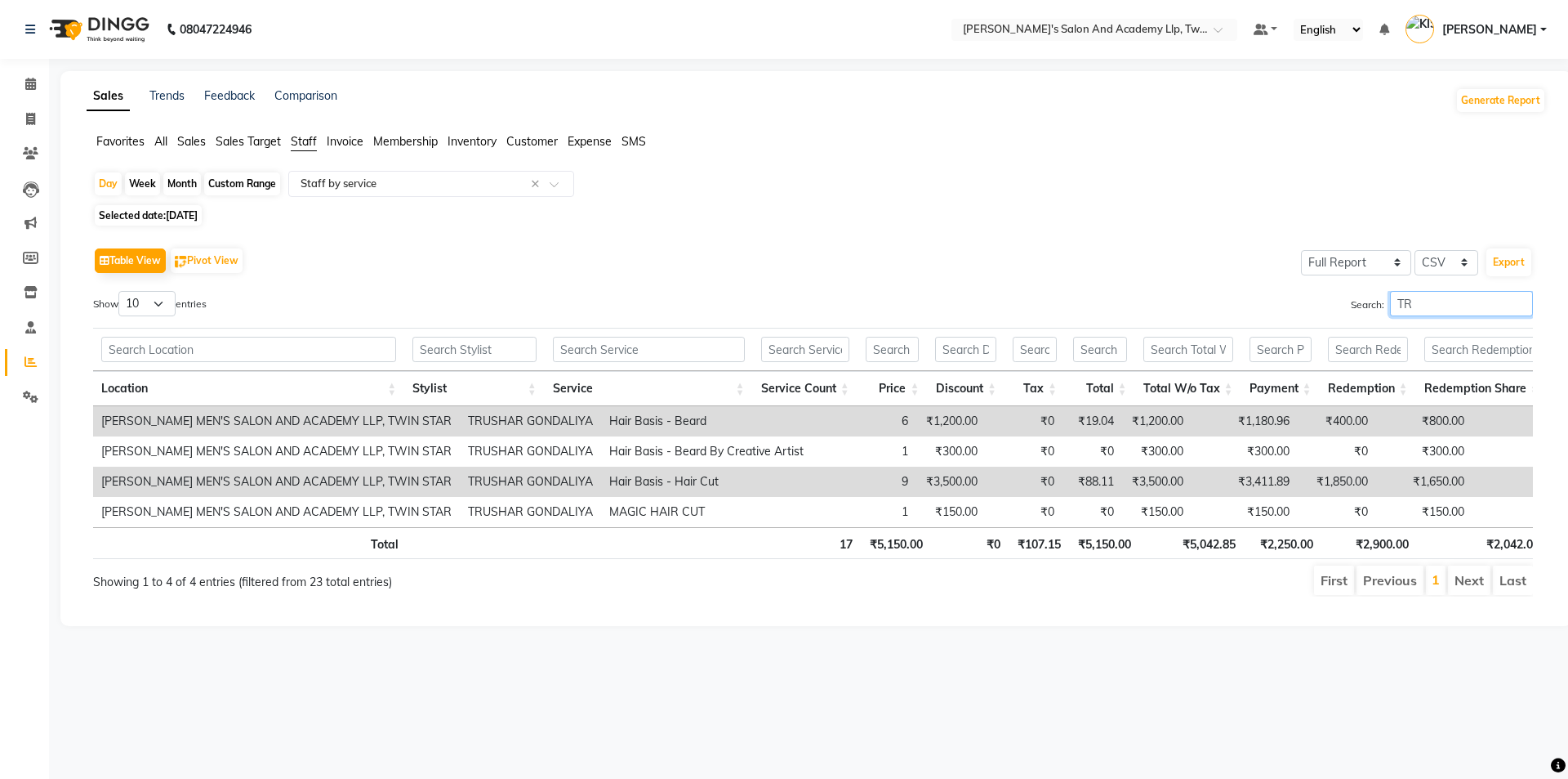
type input "T"
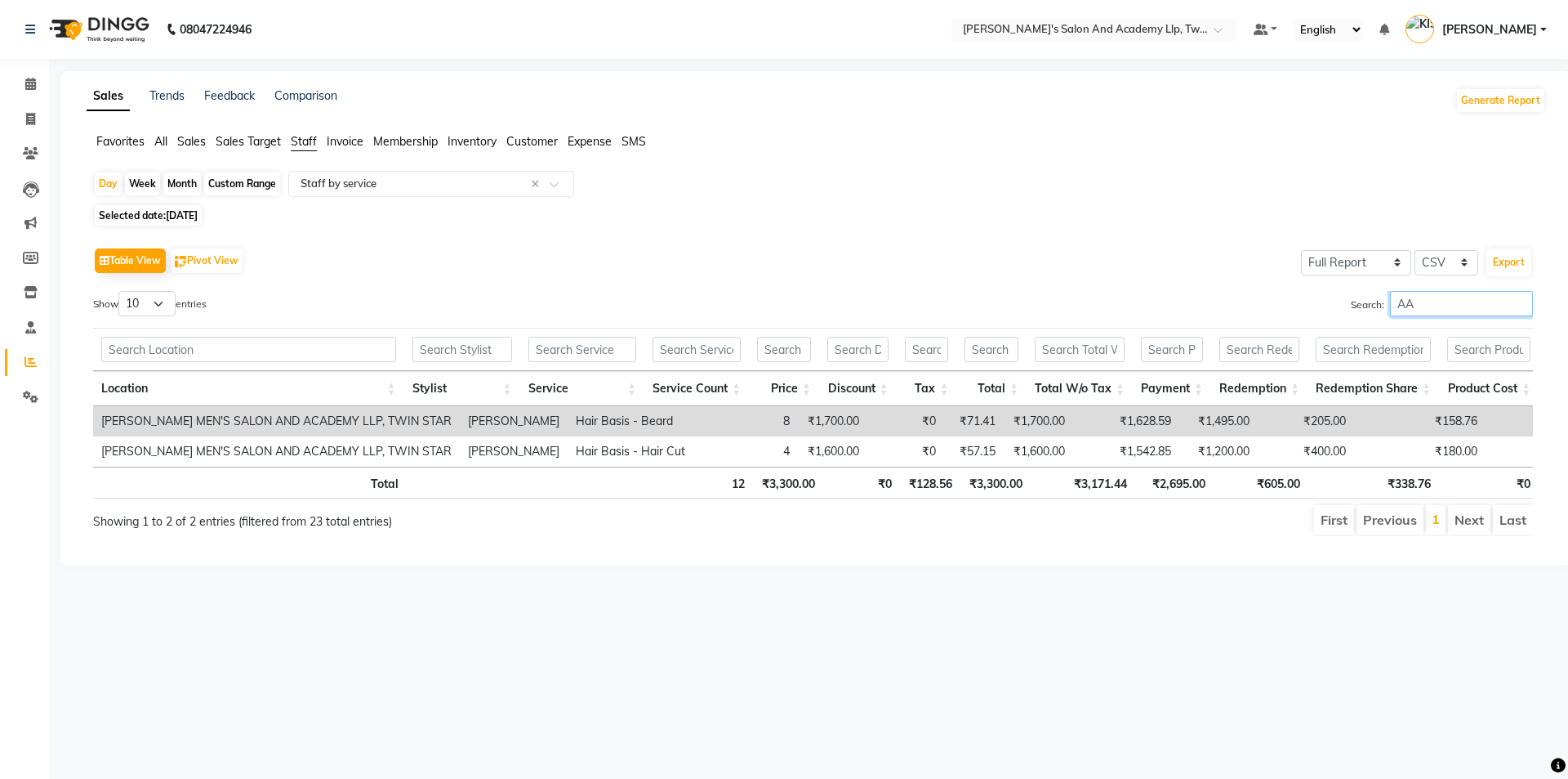
type input "A"
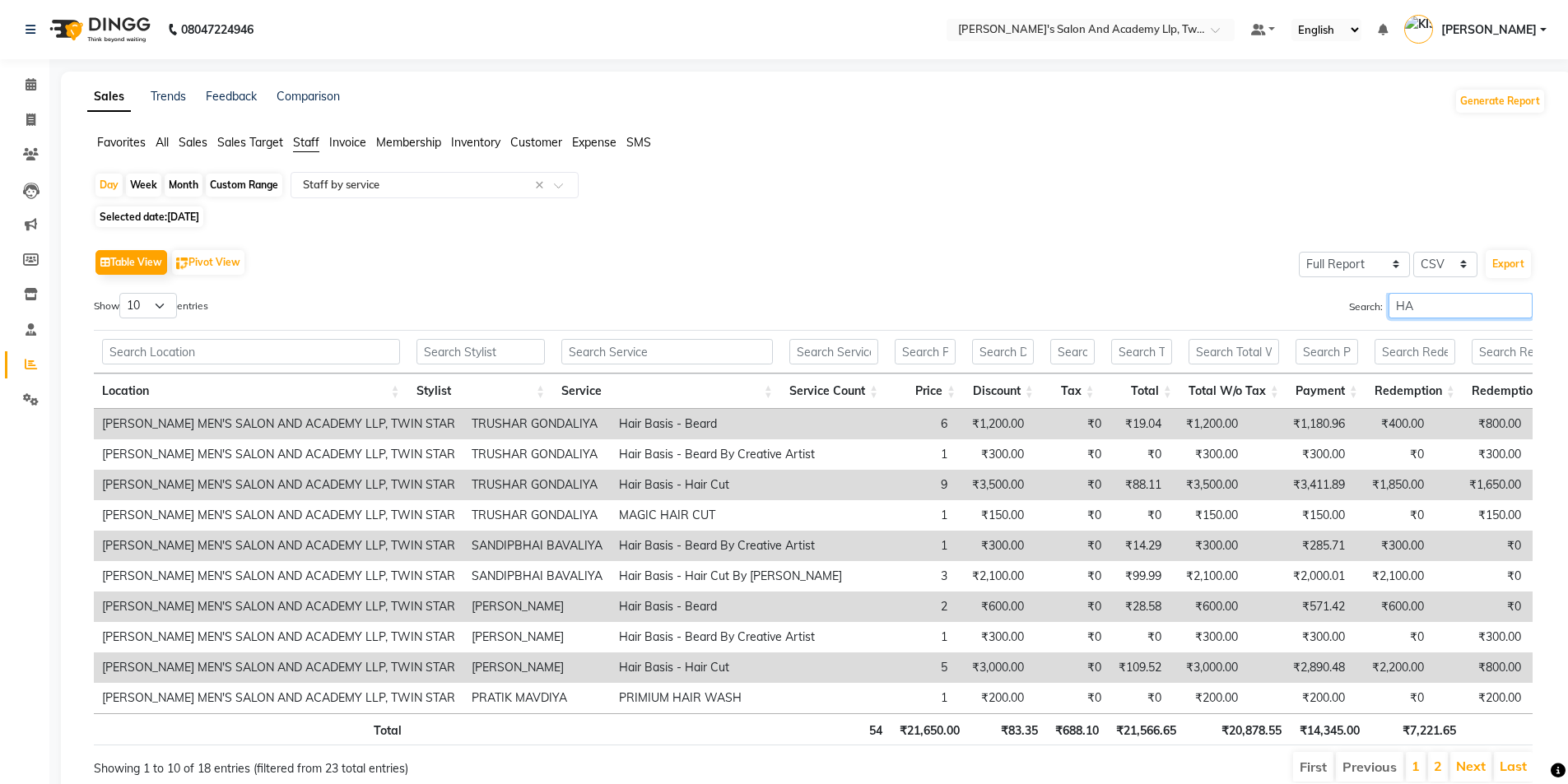
type input "H"
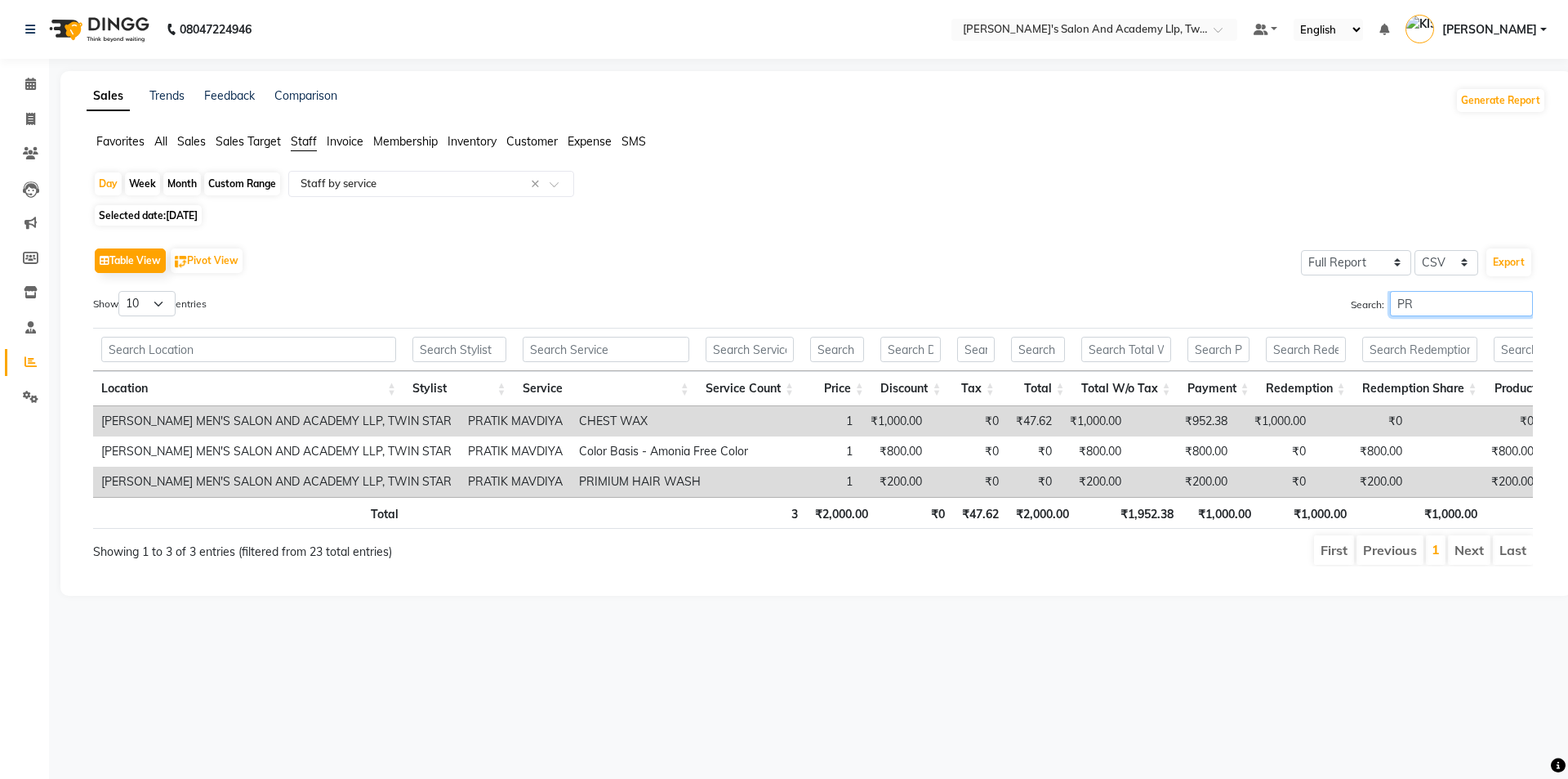
type input "P"
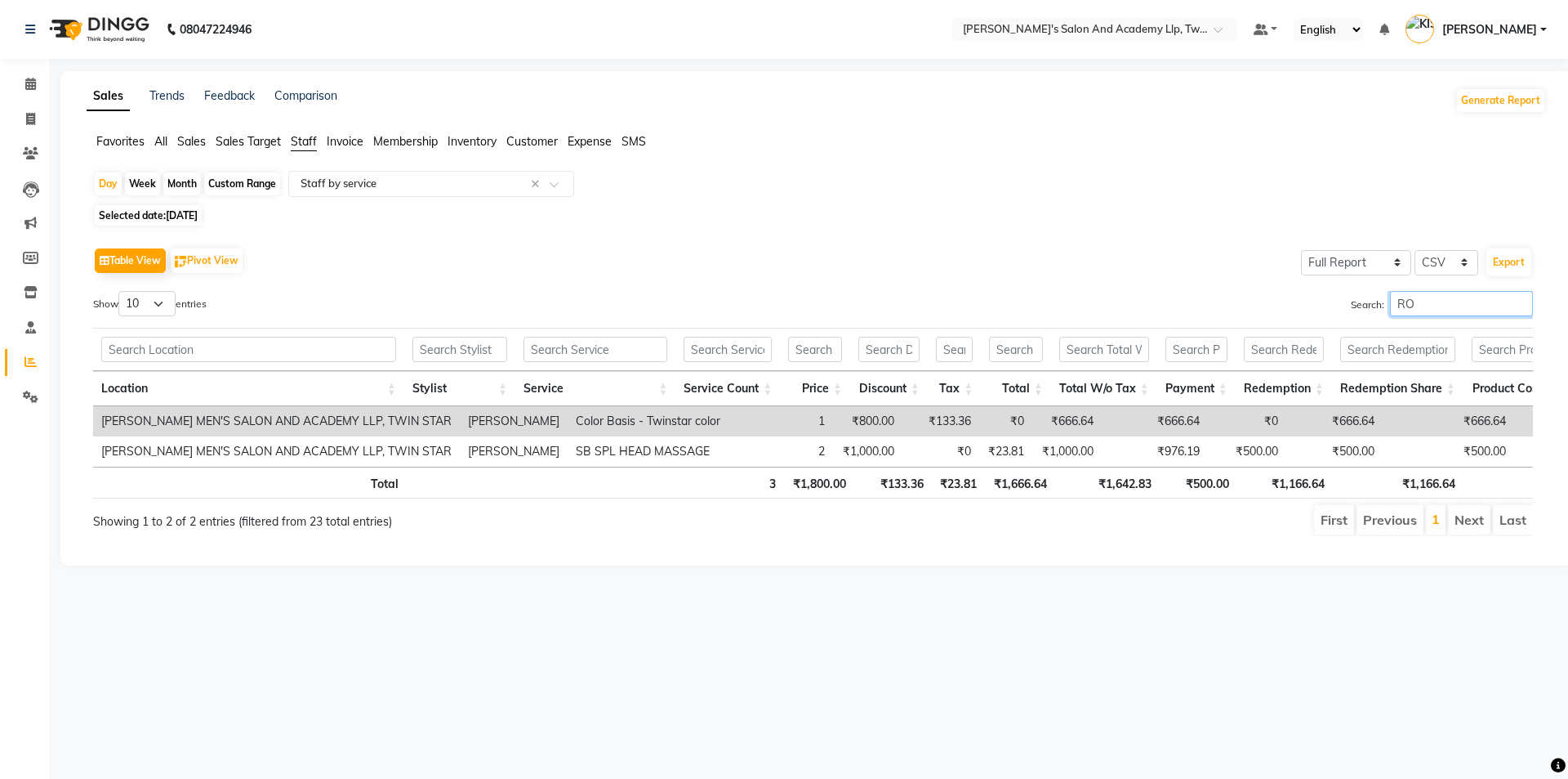
type input "R"
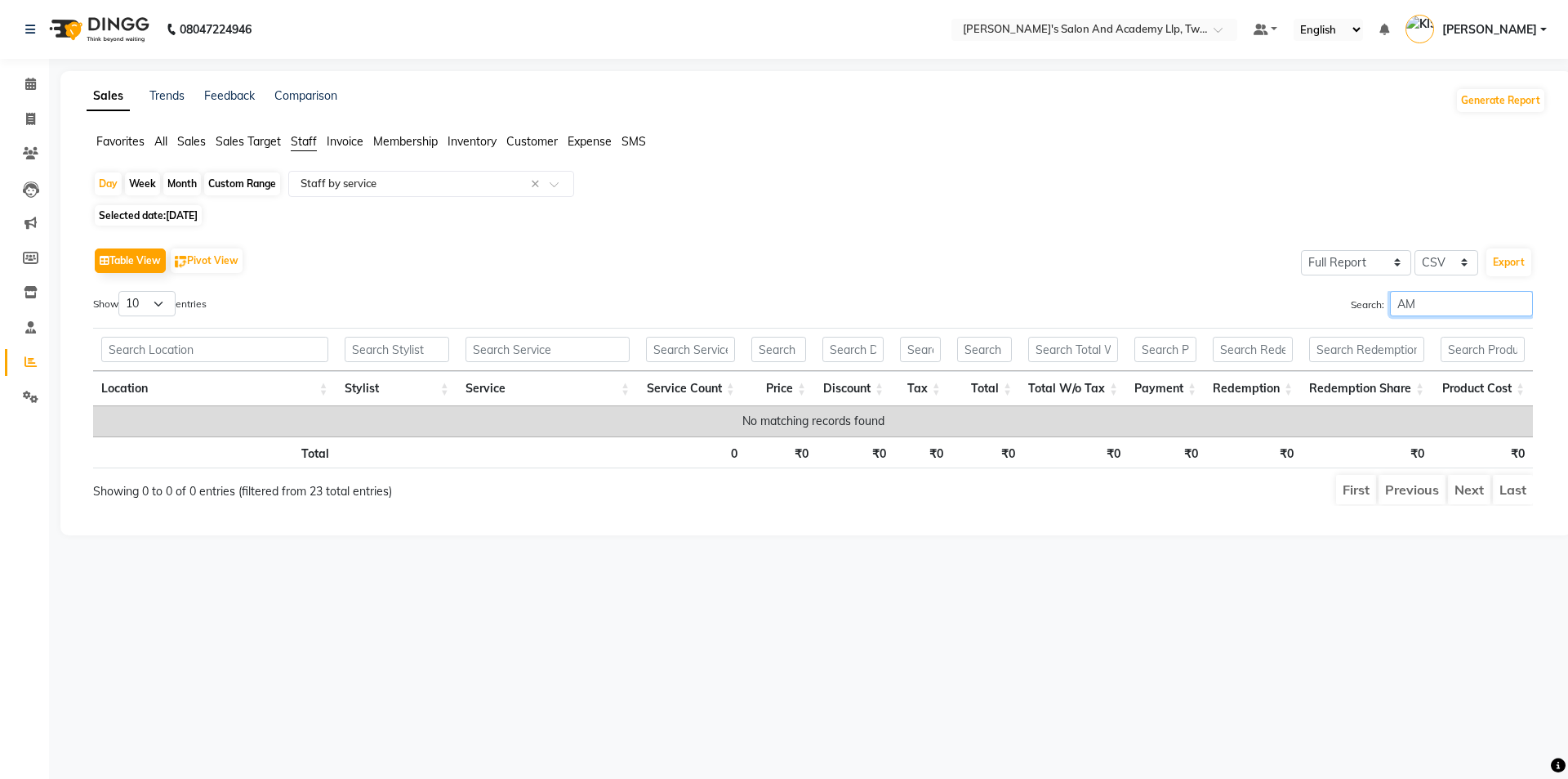
type input "A"
type input "NIT"
click at [40, 116] on span at bounding box center [31, 120] width 29 height 19
select select "service"
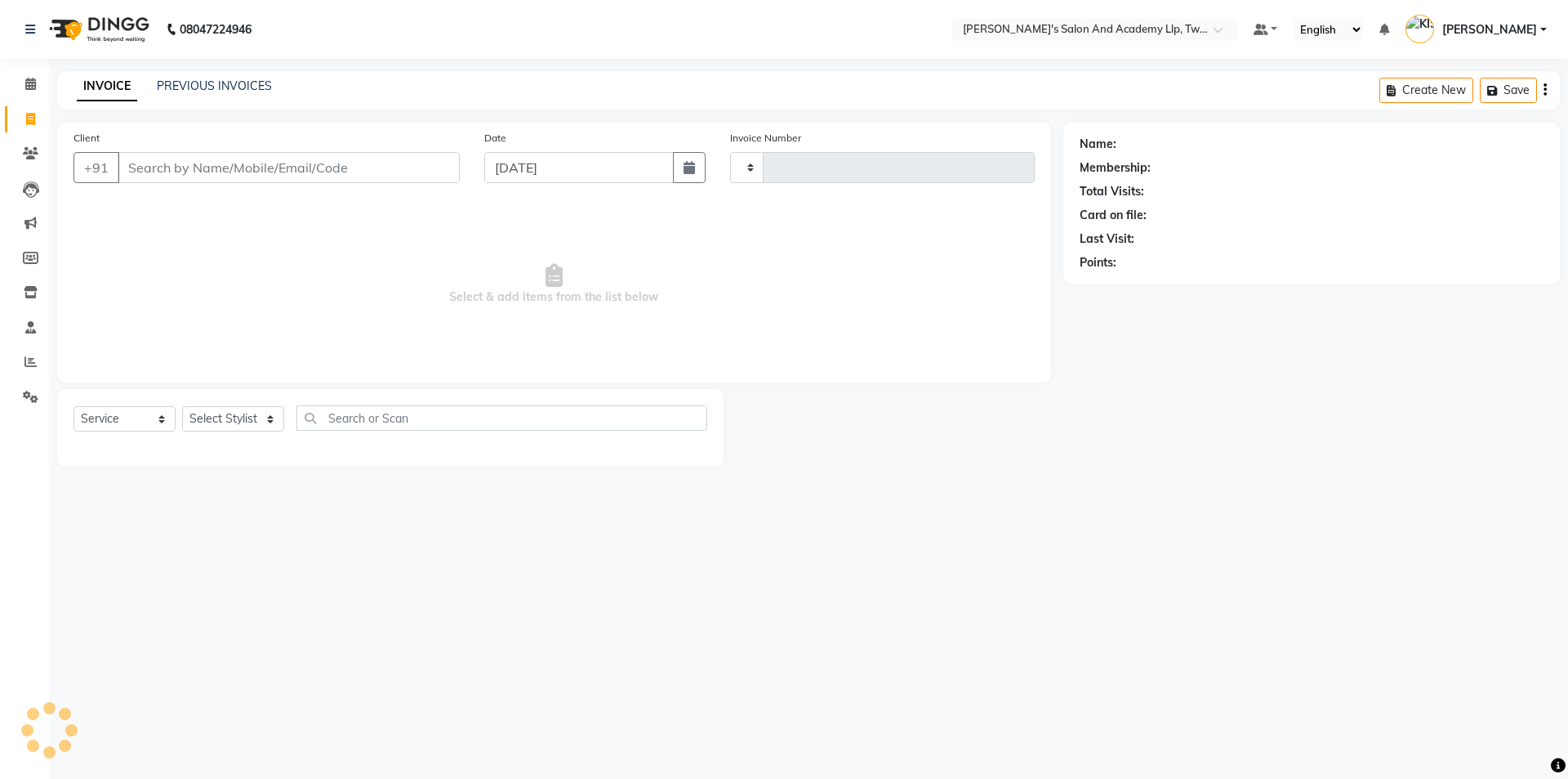
type input "11593"
select select "6985"
click at [224, 84] on link "PREVIOUS INVOICES" at bounding box center [214, 85] width 115 height 14
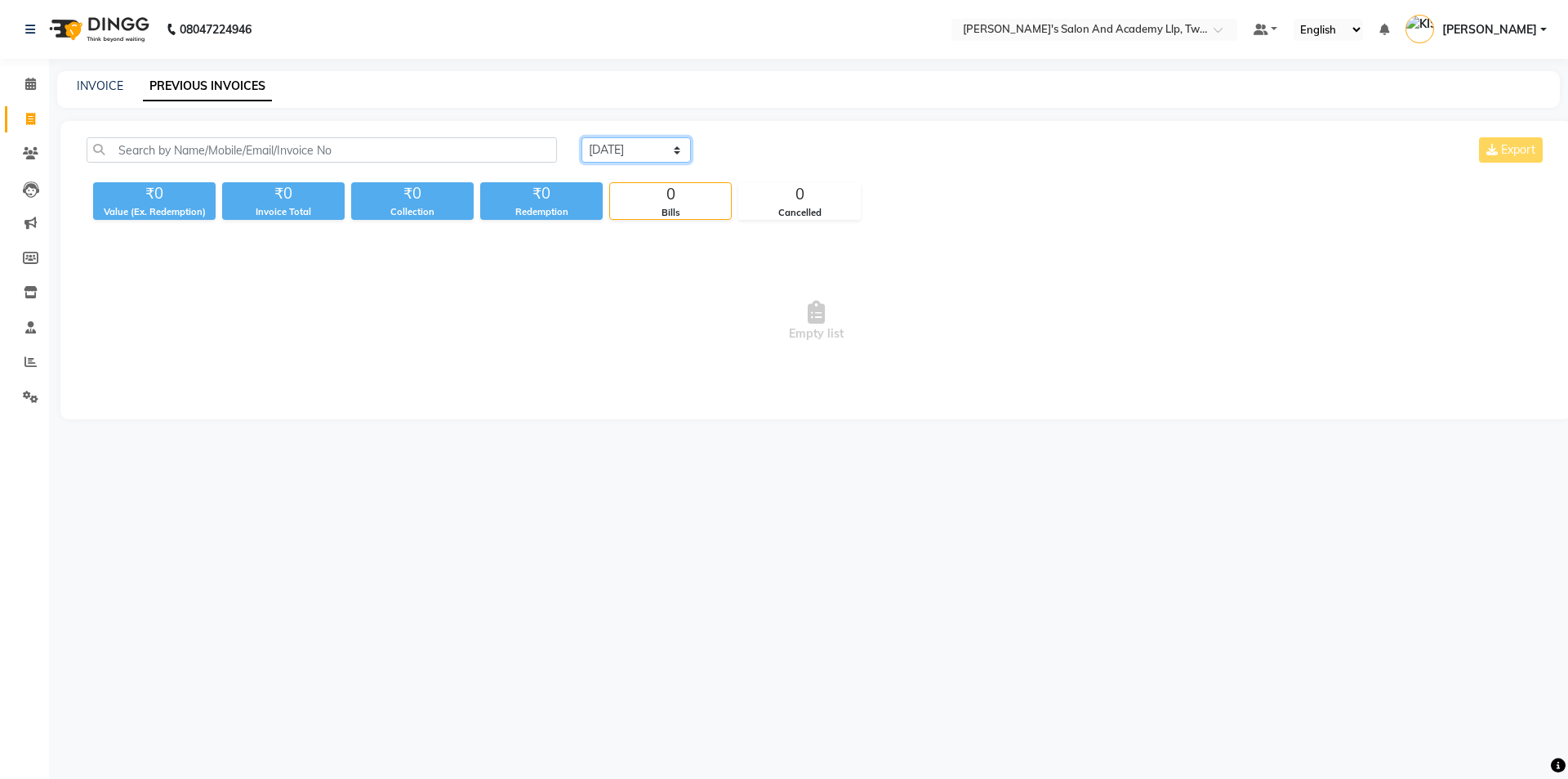
drag, startPoint x: 627, startPoint y: 149, endPoint x: 634, endPoint y: 157, distance: 10.6
click at [627, 149] on select "Today Yesterday Custom Range" at bounding box center [636, 150] width 110 height 26
click at [581, 137] on select "Today Yesterday Custom Range" at bounding box center [636, 150] width 110 height 26
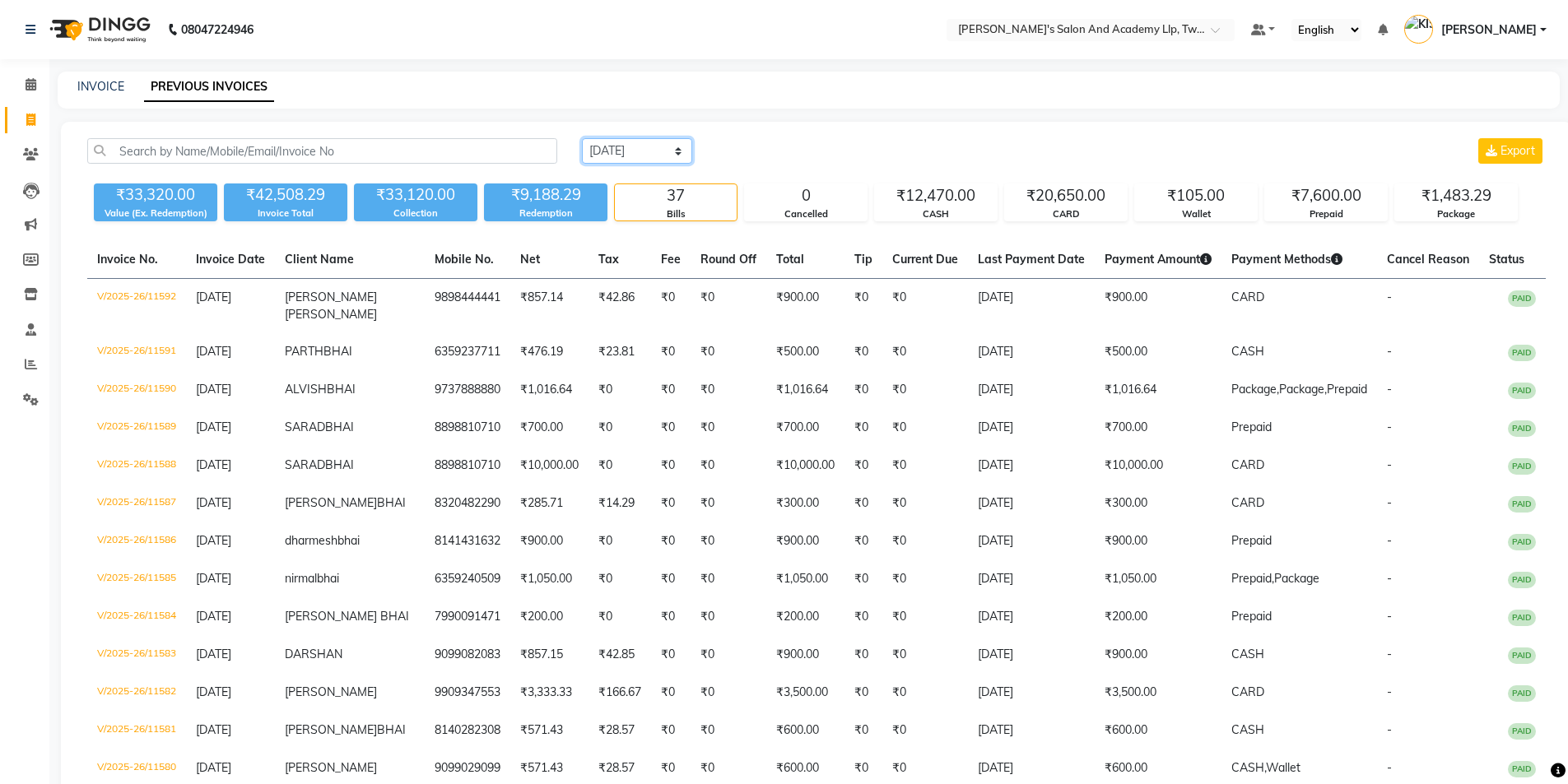
drag, startPoint x: 648, startPoint y: 146, endPoint x: 656, endPoint y: 162, distance: 17.9
click at [648, 146] on select "Today Yesterday Custom Range" at bounding box center [636, 151] width 111 height 26
select select "range"
click at [582, 138] on select "Today Yesterday Custom Range" at bounding box center [636, 151] width 111 height 26
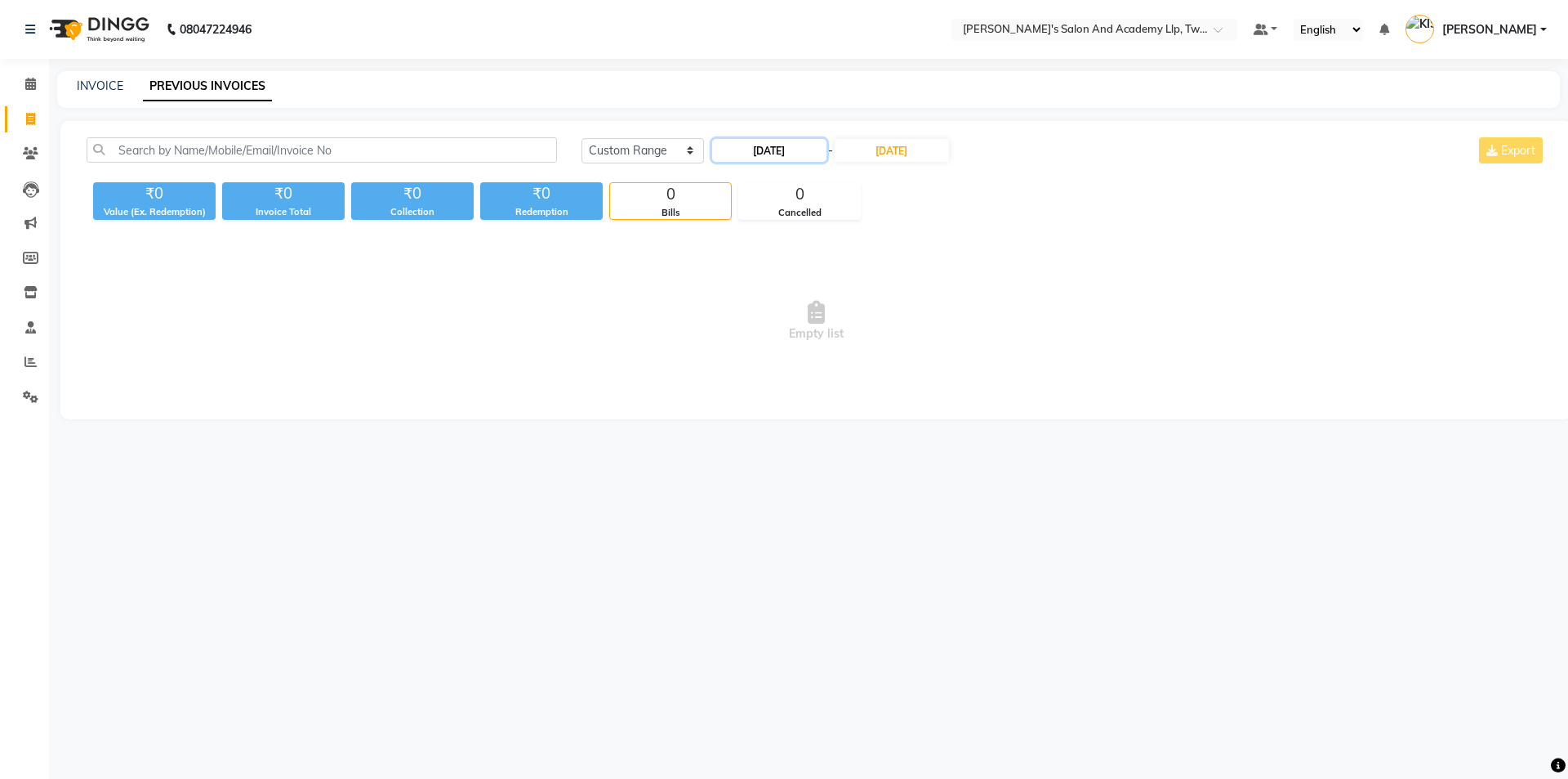
click at [762, 157] on input "[DATE]" at bounding box center [769, 151] width 115 height 23
select select "10"
select select "2025"
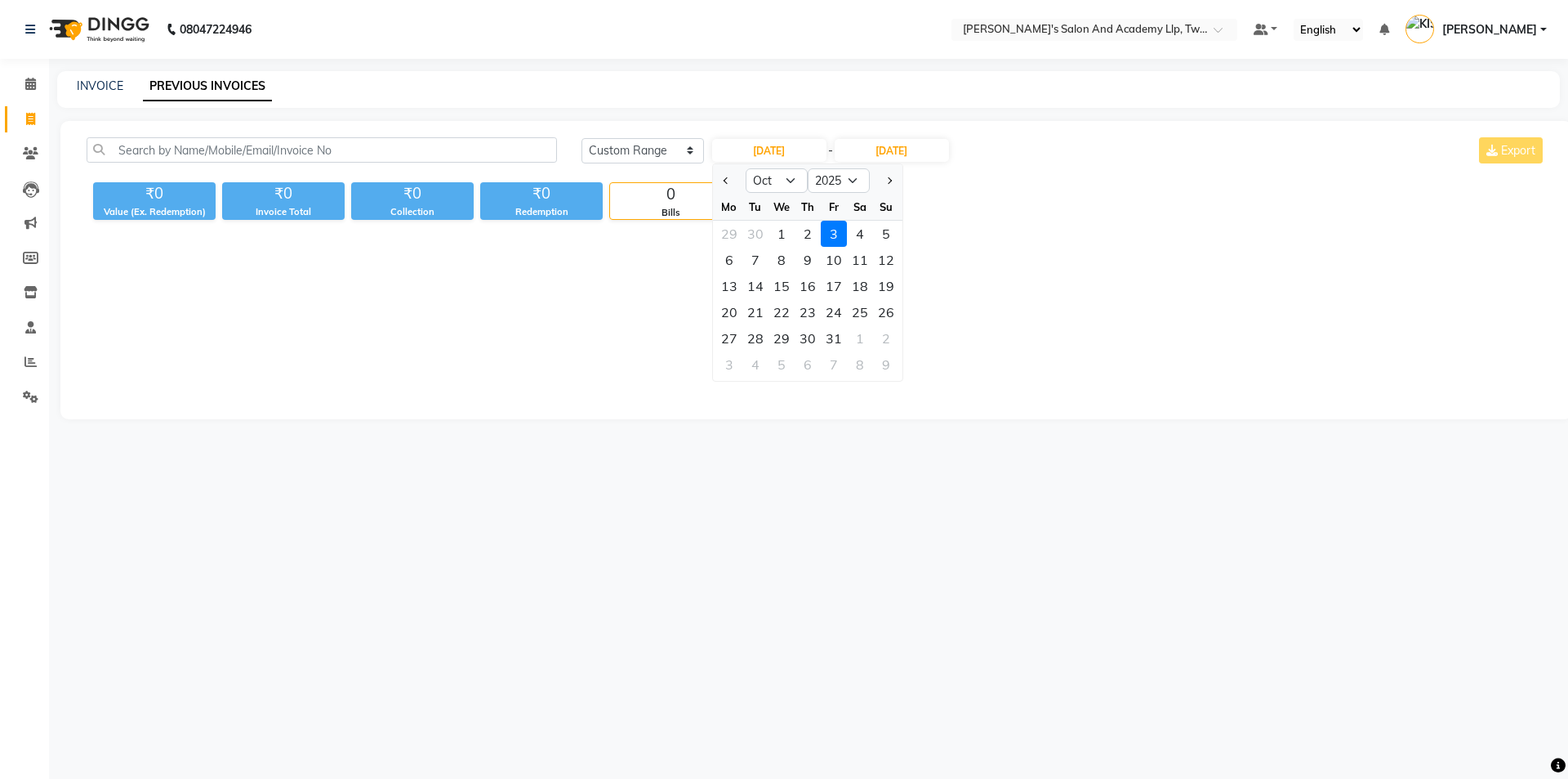
click at [785, 236] on div "1" at bounding box center [781, 233] width 26 height 26
type input "01-10-2025"
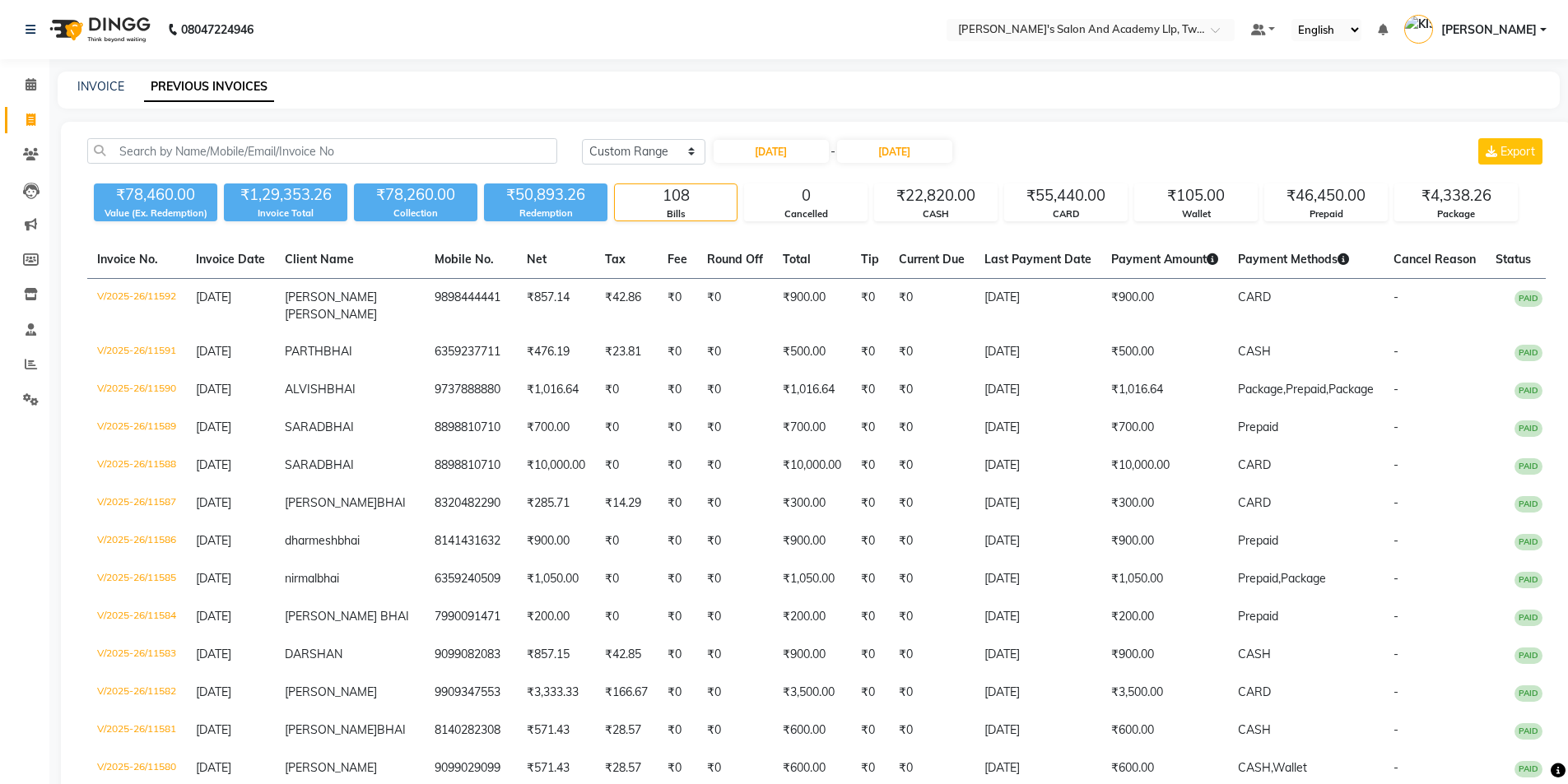
click at [1063, 157] on div "Today Yesterday Custom Range 01-10-2025 - 03-10-2025 Export" at bounding box center [1063, 151] width 963 height 26
click at [28, 129] on span at bounding box center [31, 121] width 29 height 19
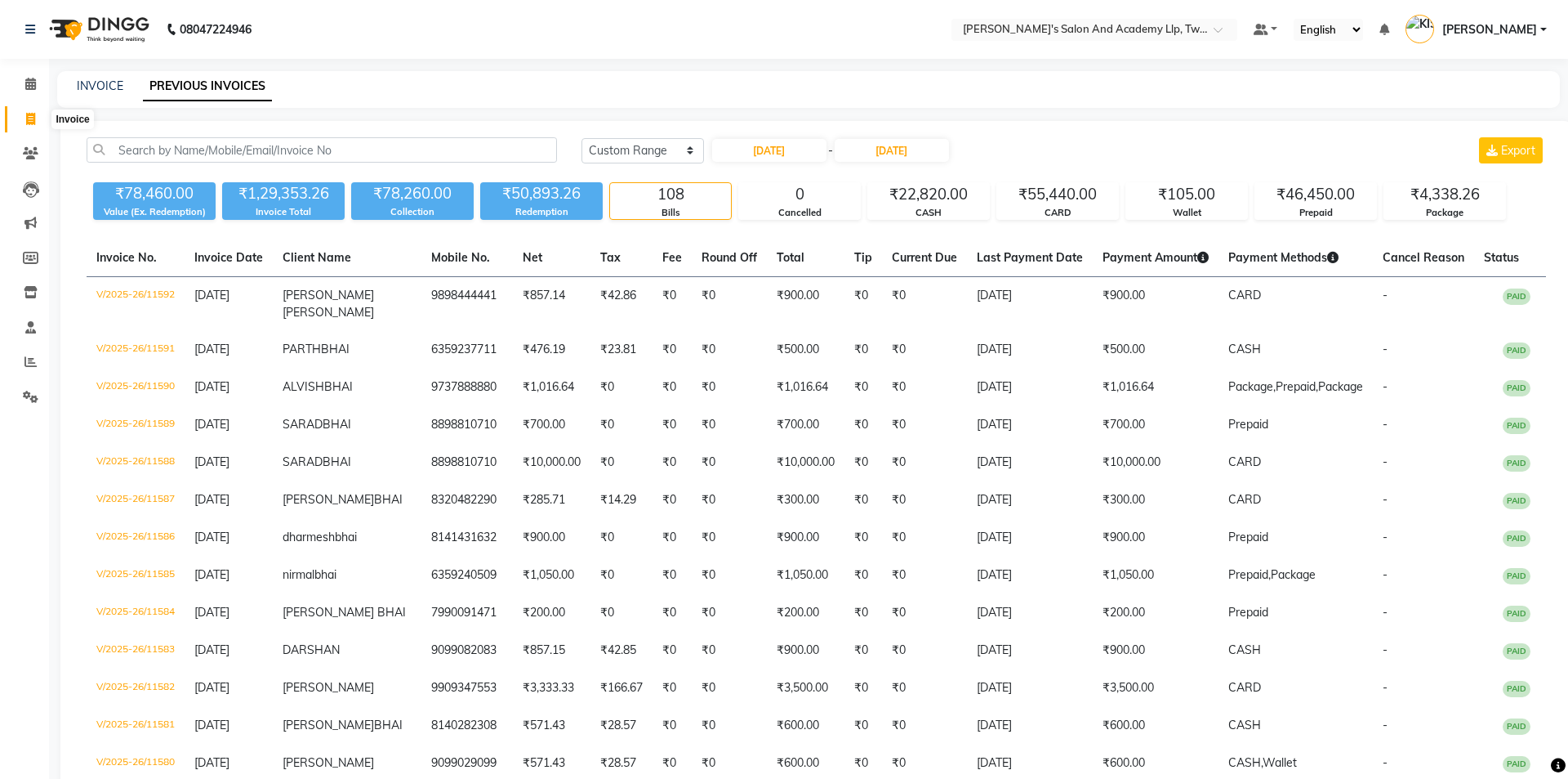
select select "service"
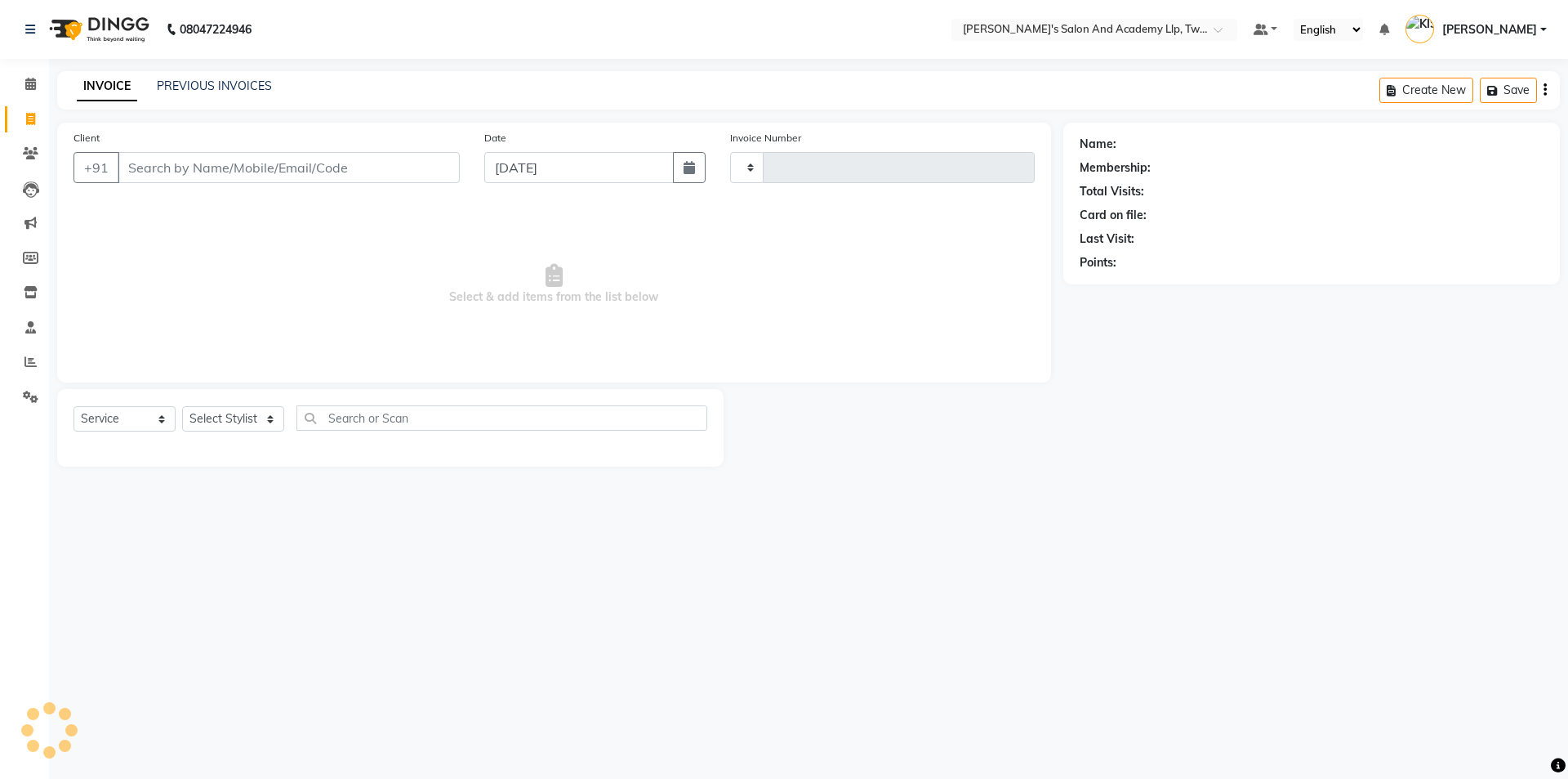
type input "11593"
select select "6985"
click at [22, 356] on span at bounding box center [31, 363] width 29 height 19
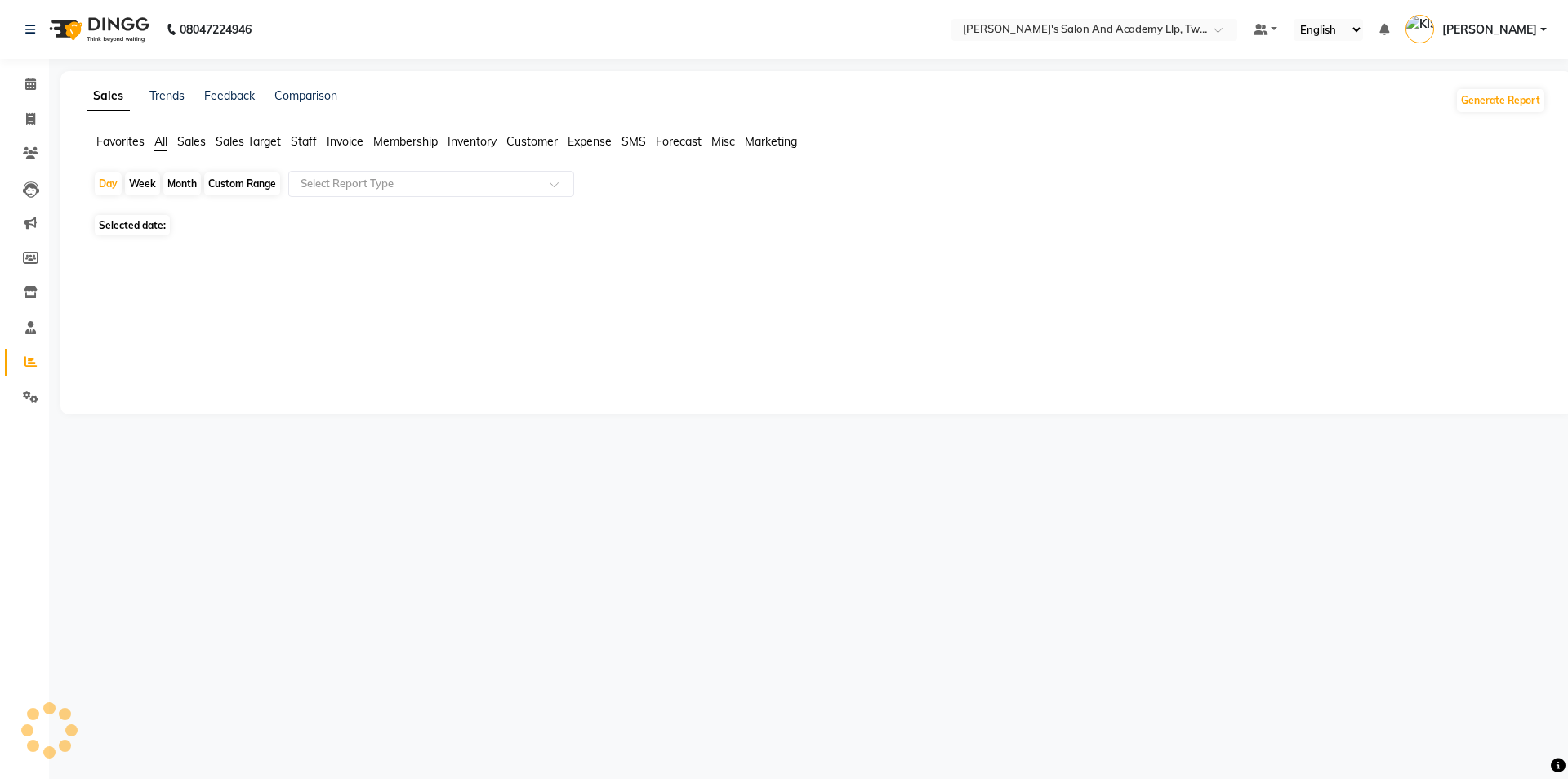
click at [300, 128] on div "Sales Trends Feedback Comparison Generate Report Favorites All Sales Sales Targ…" at bounding box center [816, 242] width 1512 height 344
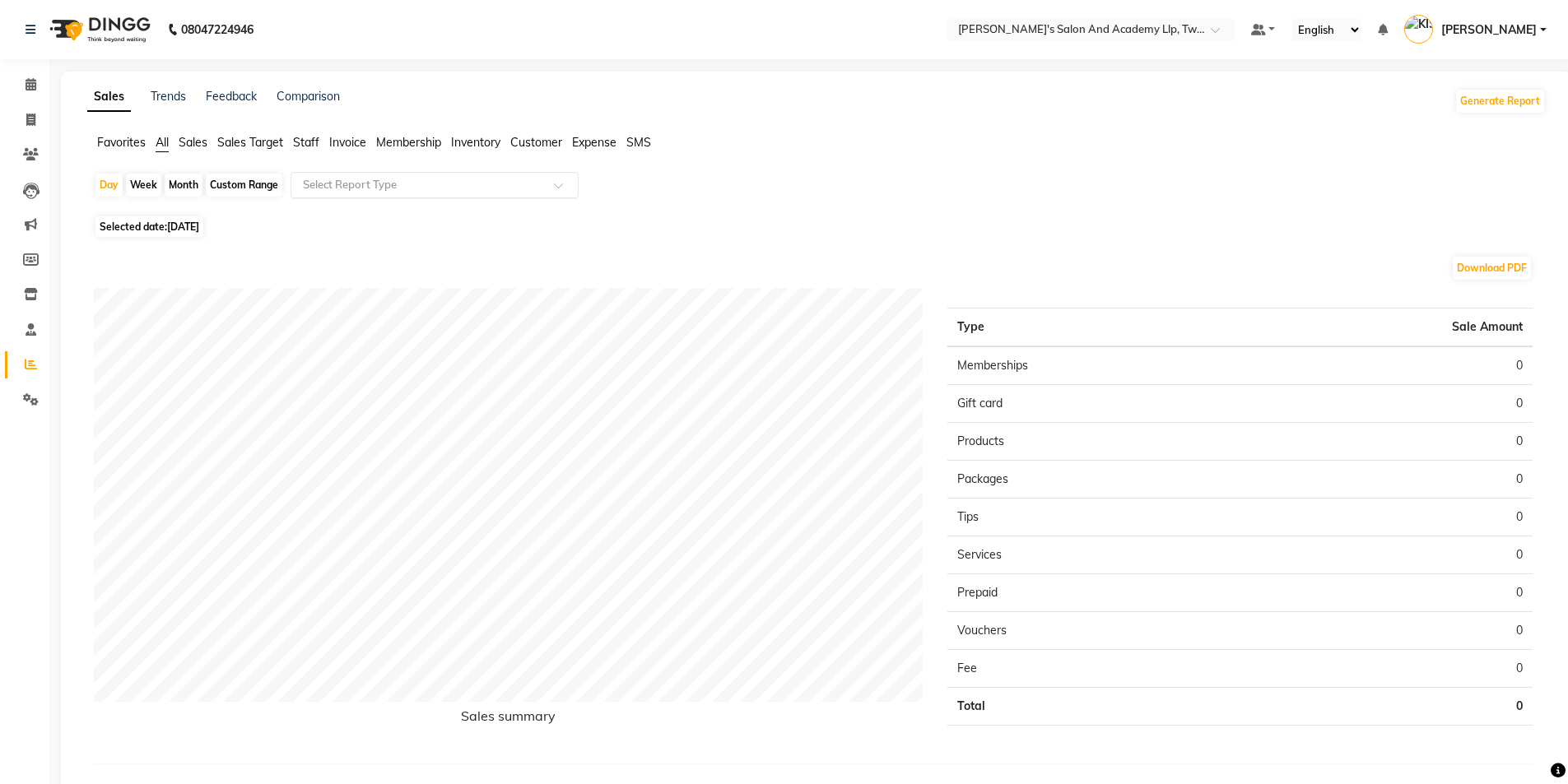
click at [325, 192] on input "text" at bounding box center [418, 184] width 237 height 16
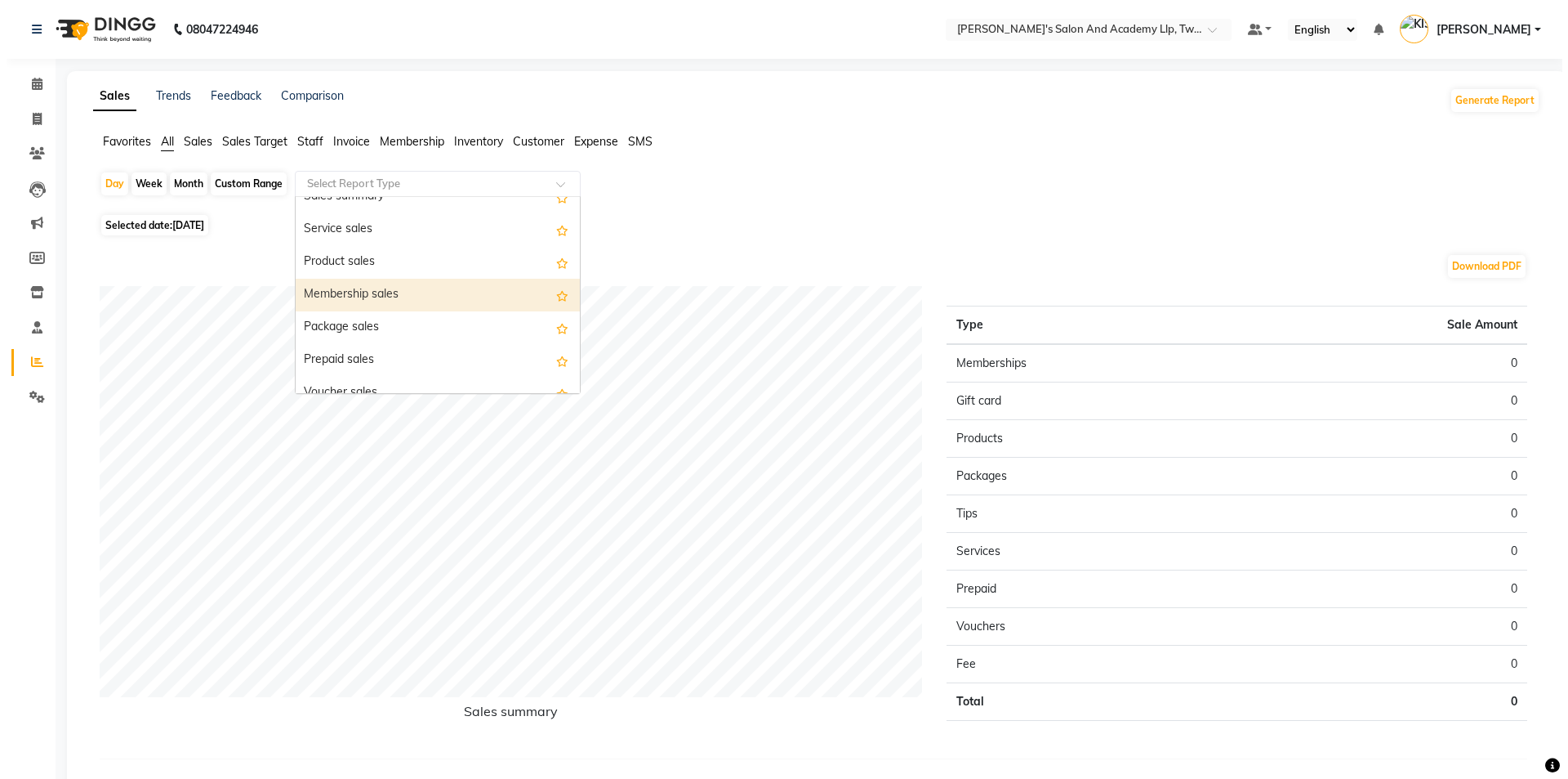
scroll to position [163, 0]
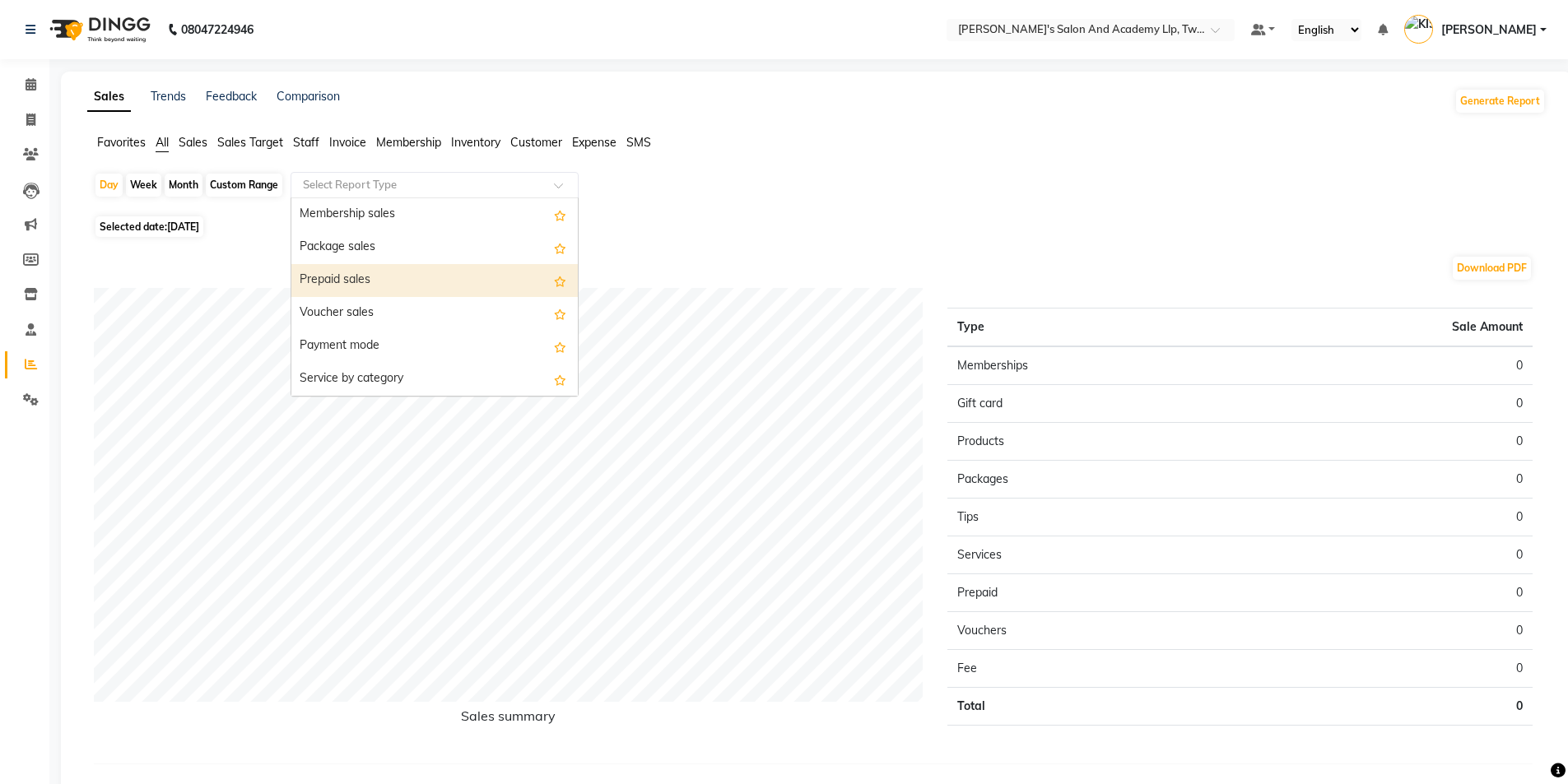
click at [378, 273] on div "Prepaid sales" at bounding box center [435, 281] width 286 height 33
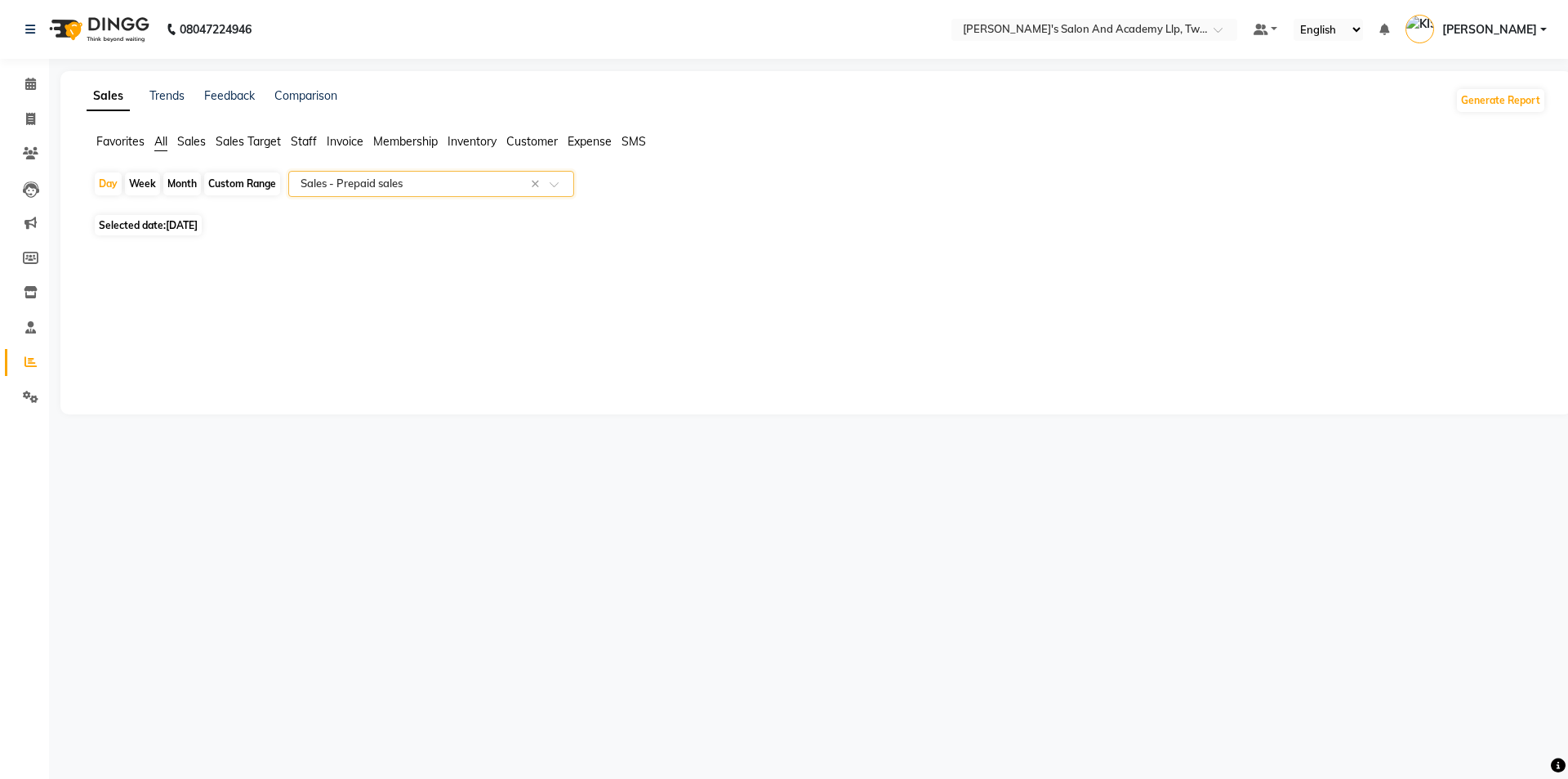
click at [178, 231] on span "Selected date: 03-10-2025" at bounding box center [148, 224] width 107 height 20
select select "10"
select select "2025"
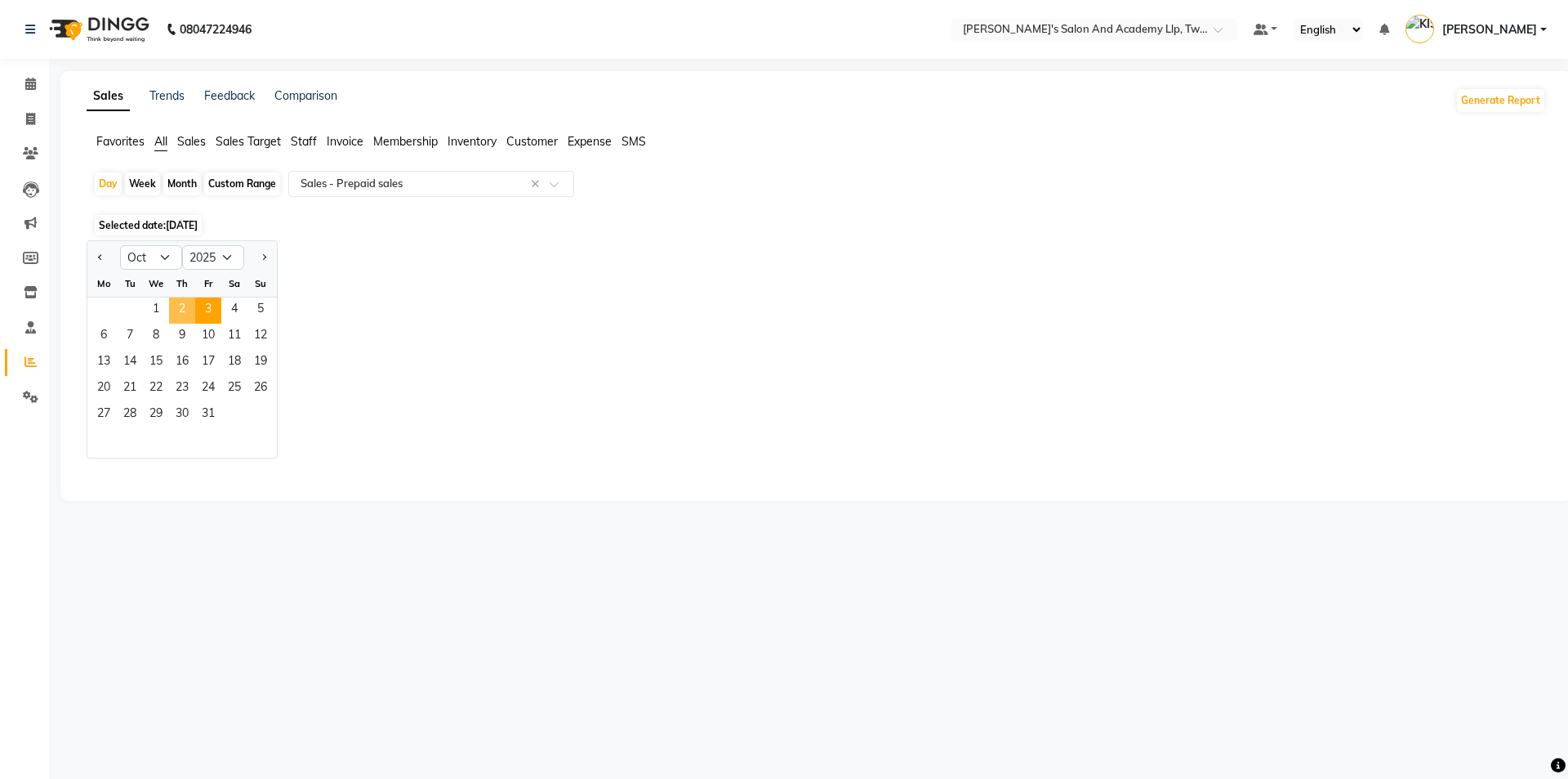
click at [183, 313] on span "2" at bounding box center [181, 310] width 26 height 26
select select "full_report"
select select "csv"
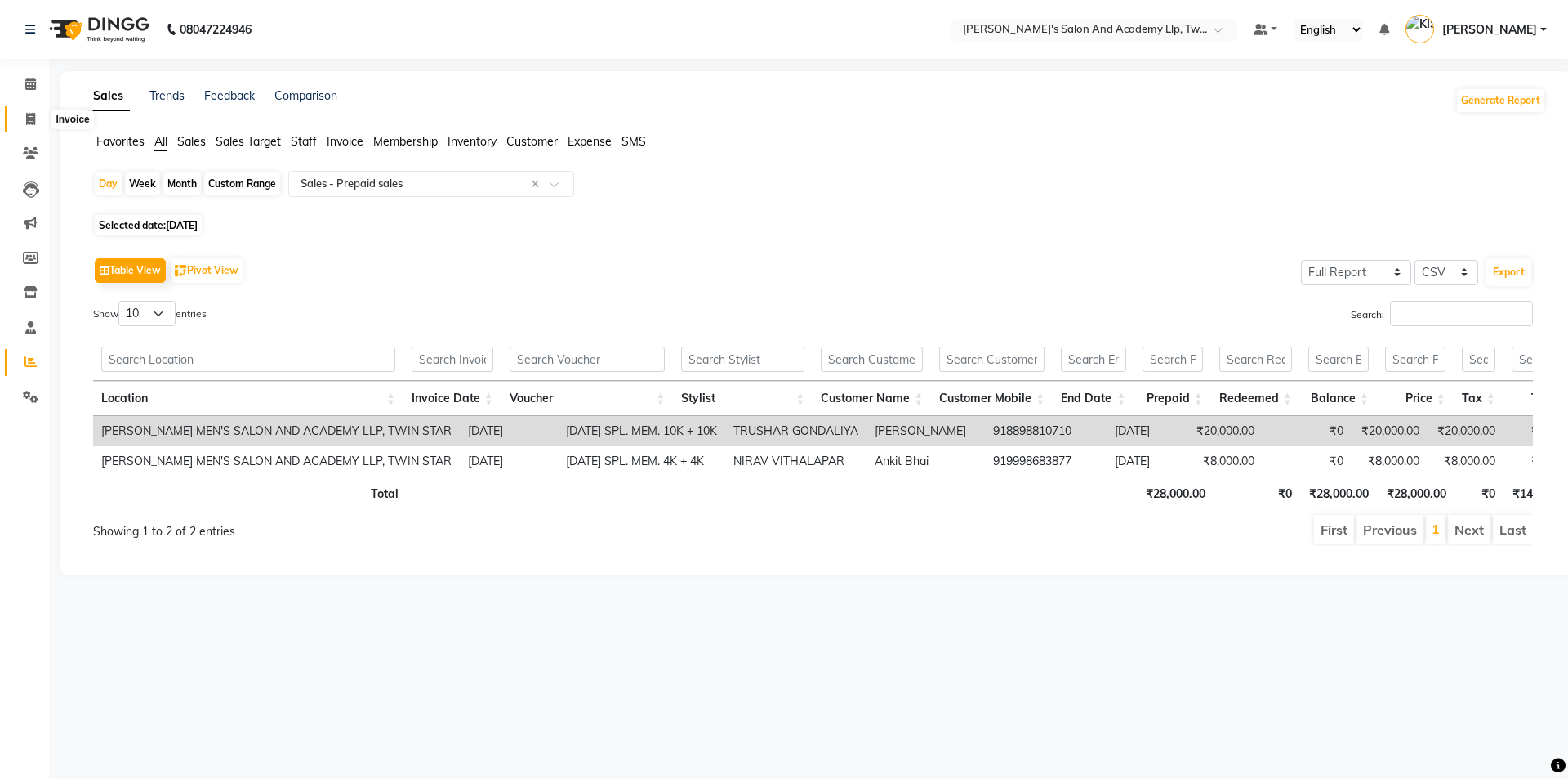
click at [34, 121] on icon at bounding box center [30, 118] width 9 height 12
select select "service"
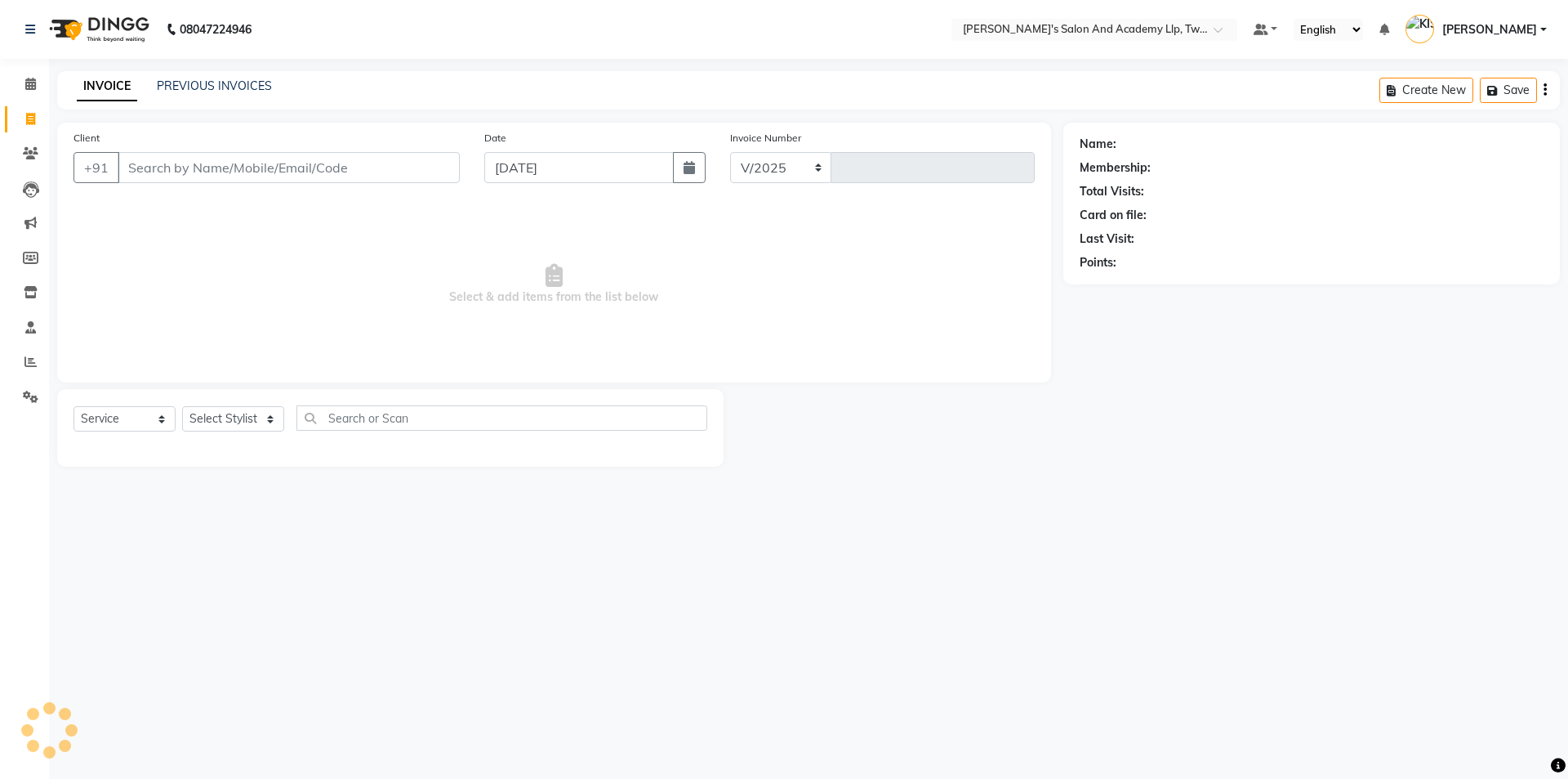
select select "6985"
type input "11593"
click at [35, 152] on icon at bounding box center [31, 153] width 15 height 12
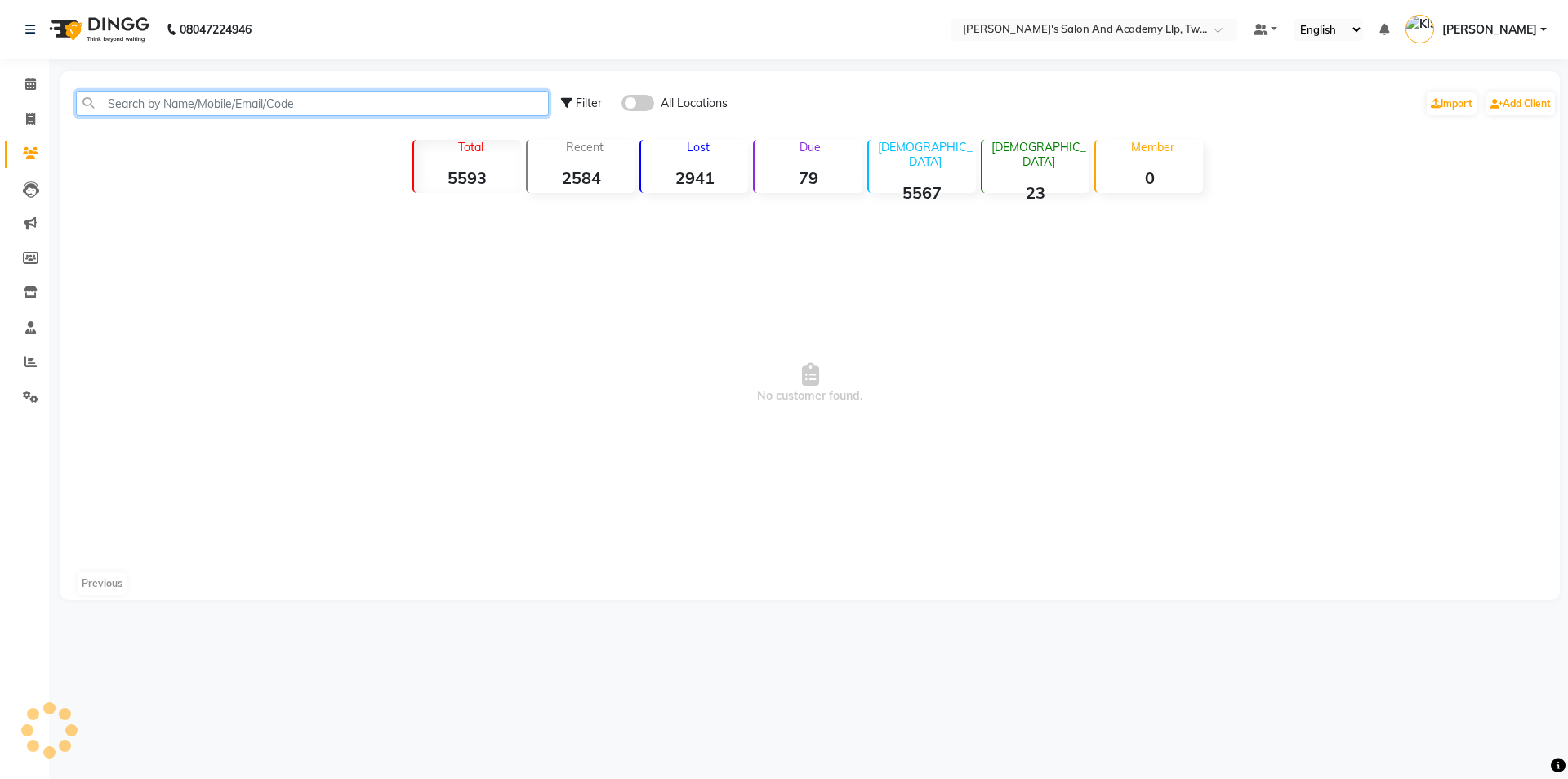
click at [199, 104] on input "text" at bounding box center [313, 103] width 473 height 26
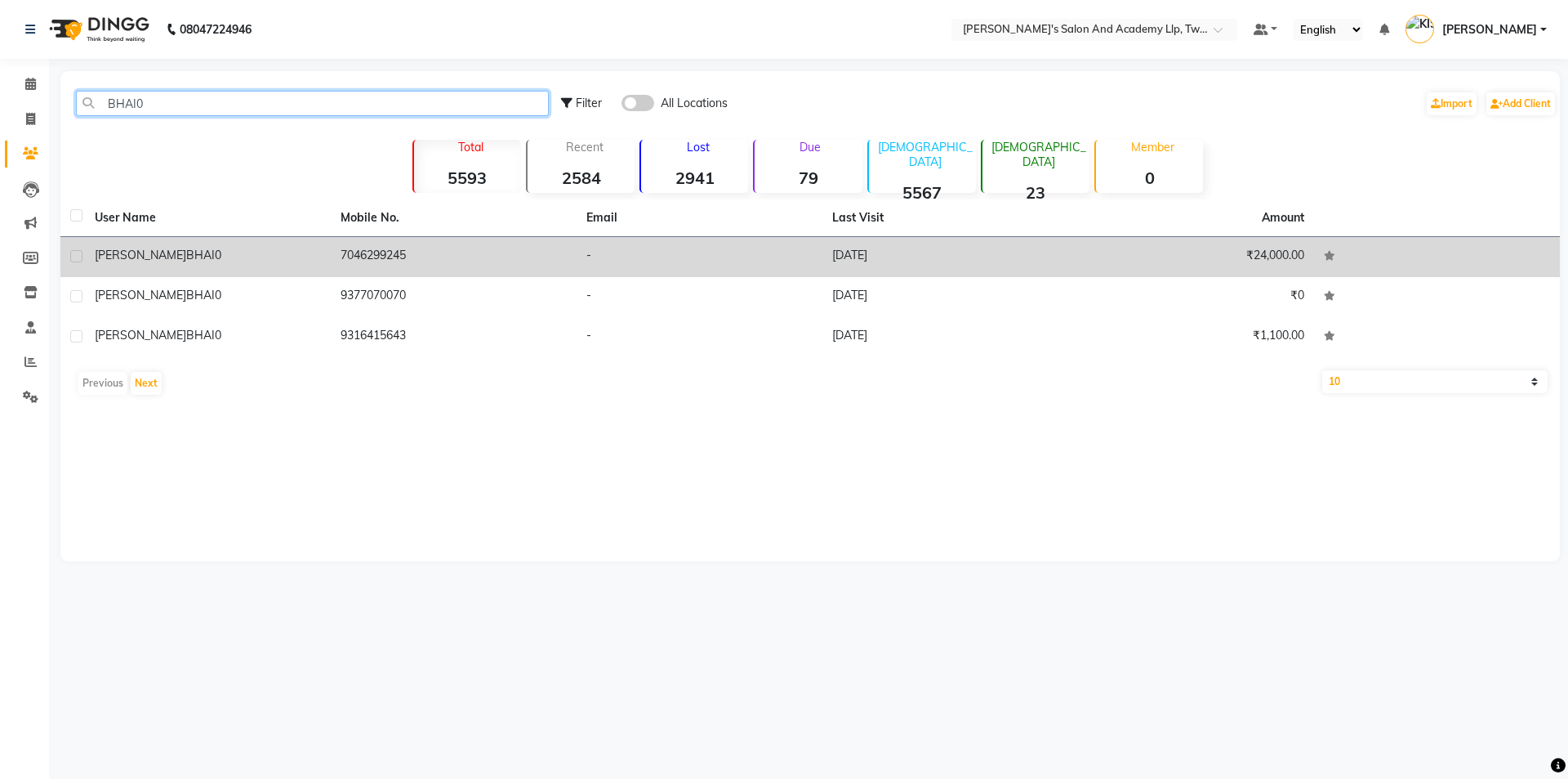
type input "BHAI0"
click at [186, 256] on span "BHAI0" at bounding box center [203, 254] width 35 height 14
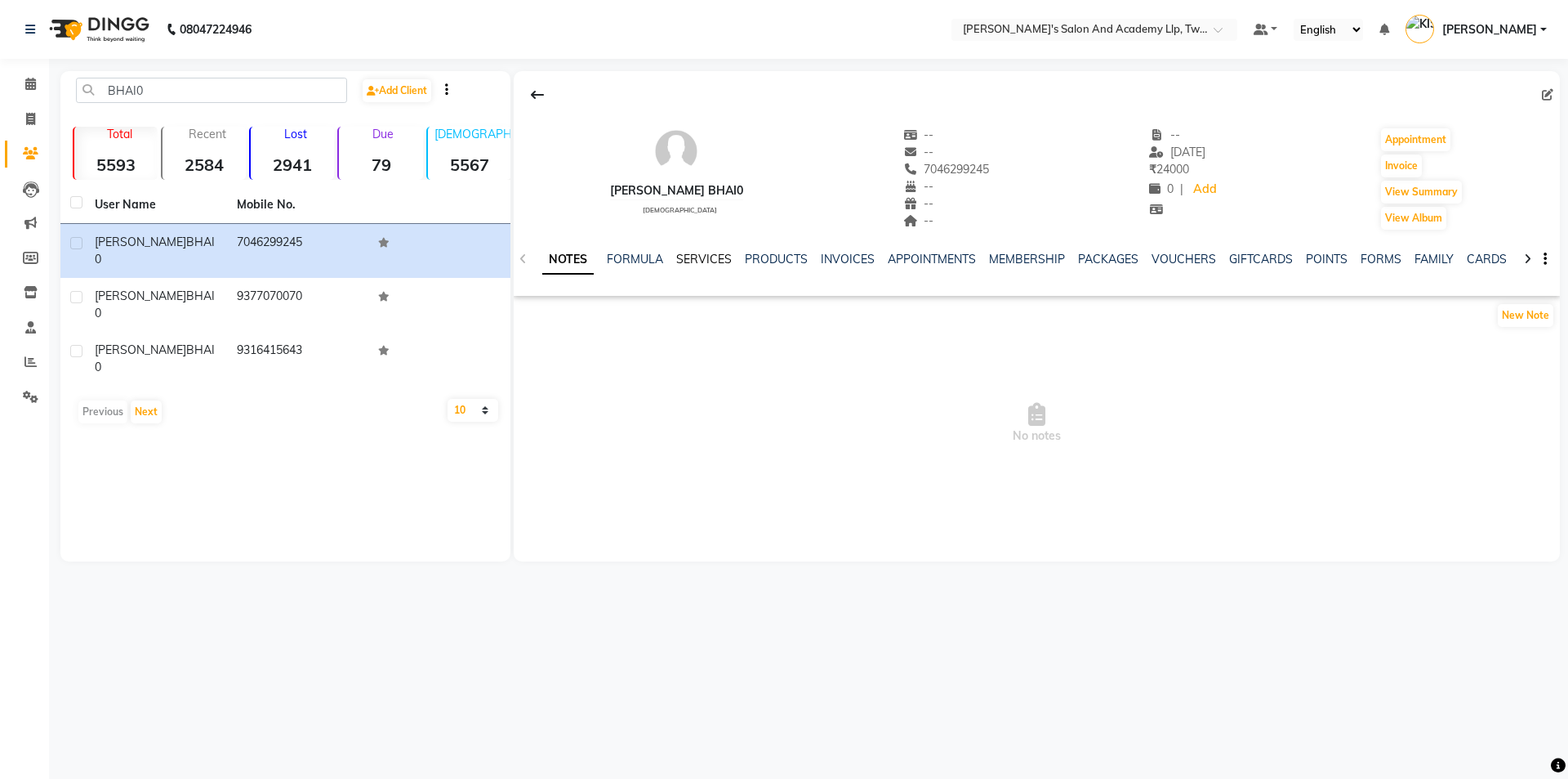
click at [685, 258] on link "SERVICES" at bounding box center [704, 259] width 55 height 14
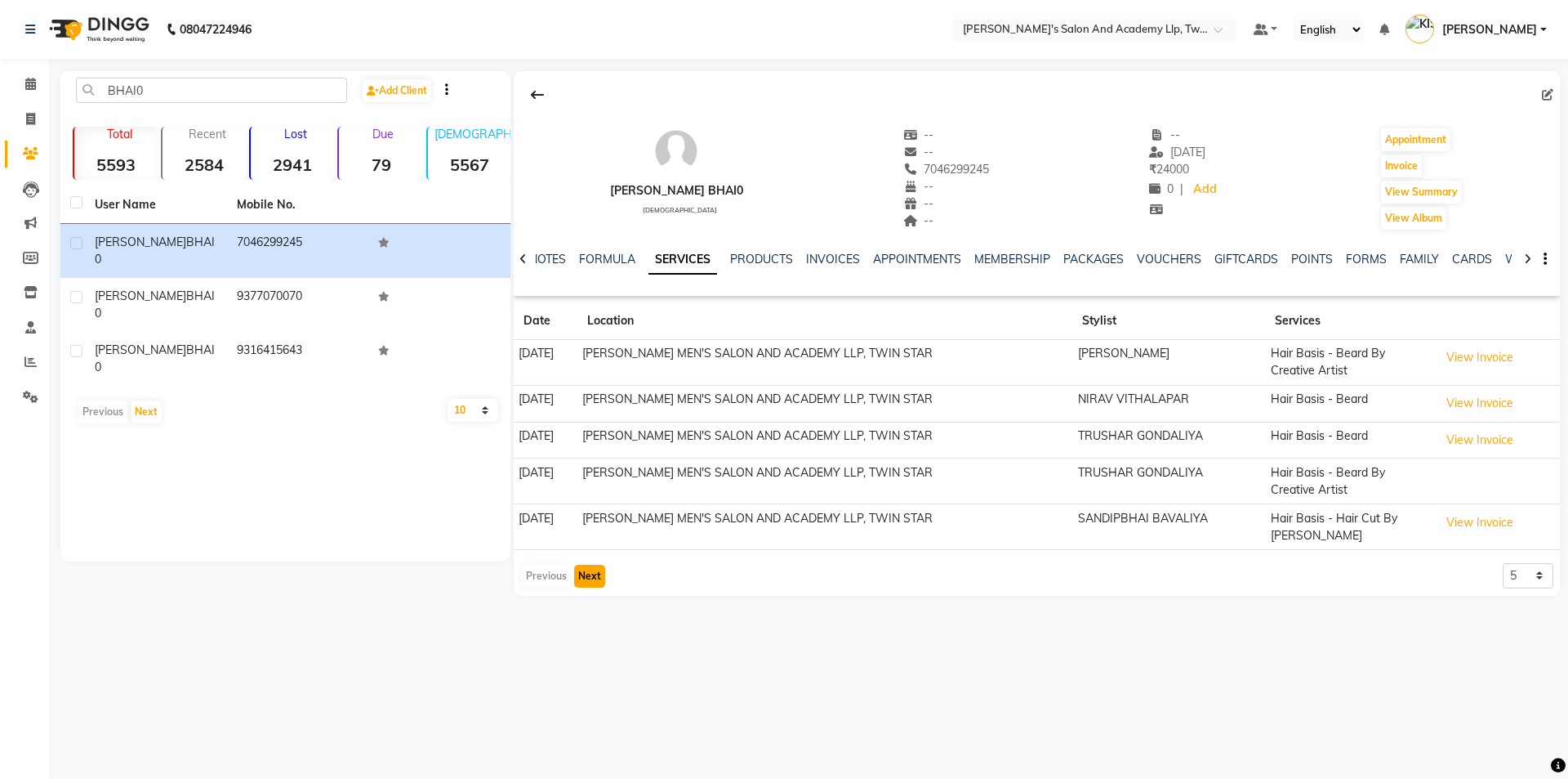
click at [590, 576] on button "Next" at bounding box center [590, 576] width 31 height 23
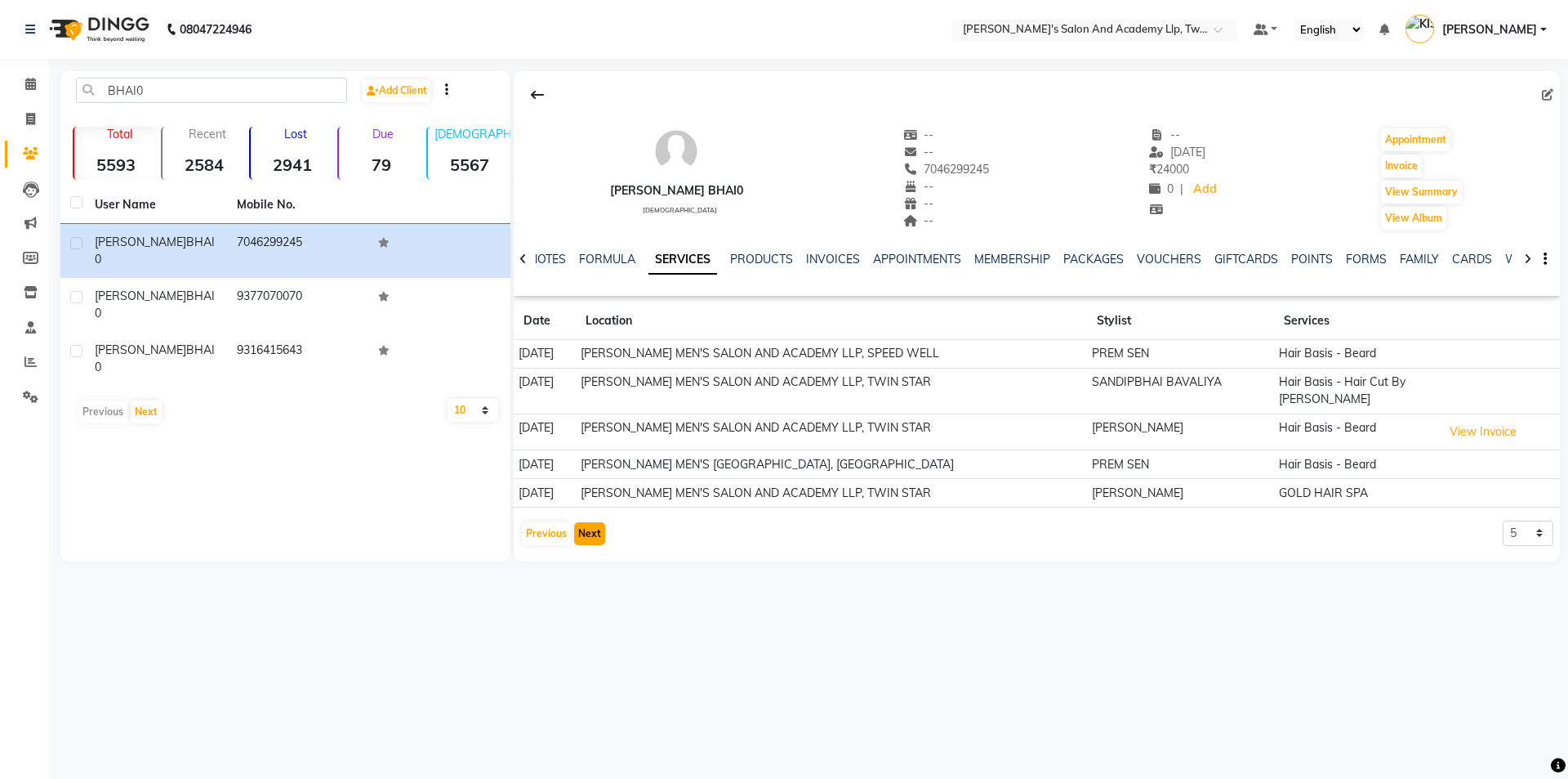
click at [581, 530] on button "Next" at bounding box center [590, 534] width 31 height 23
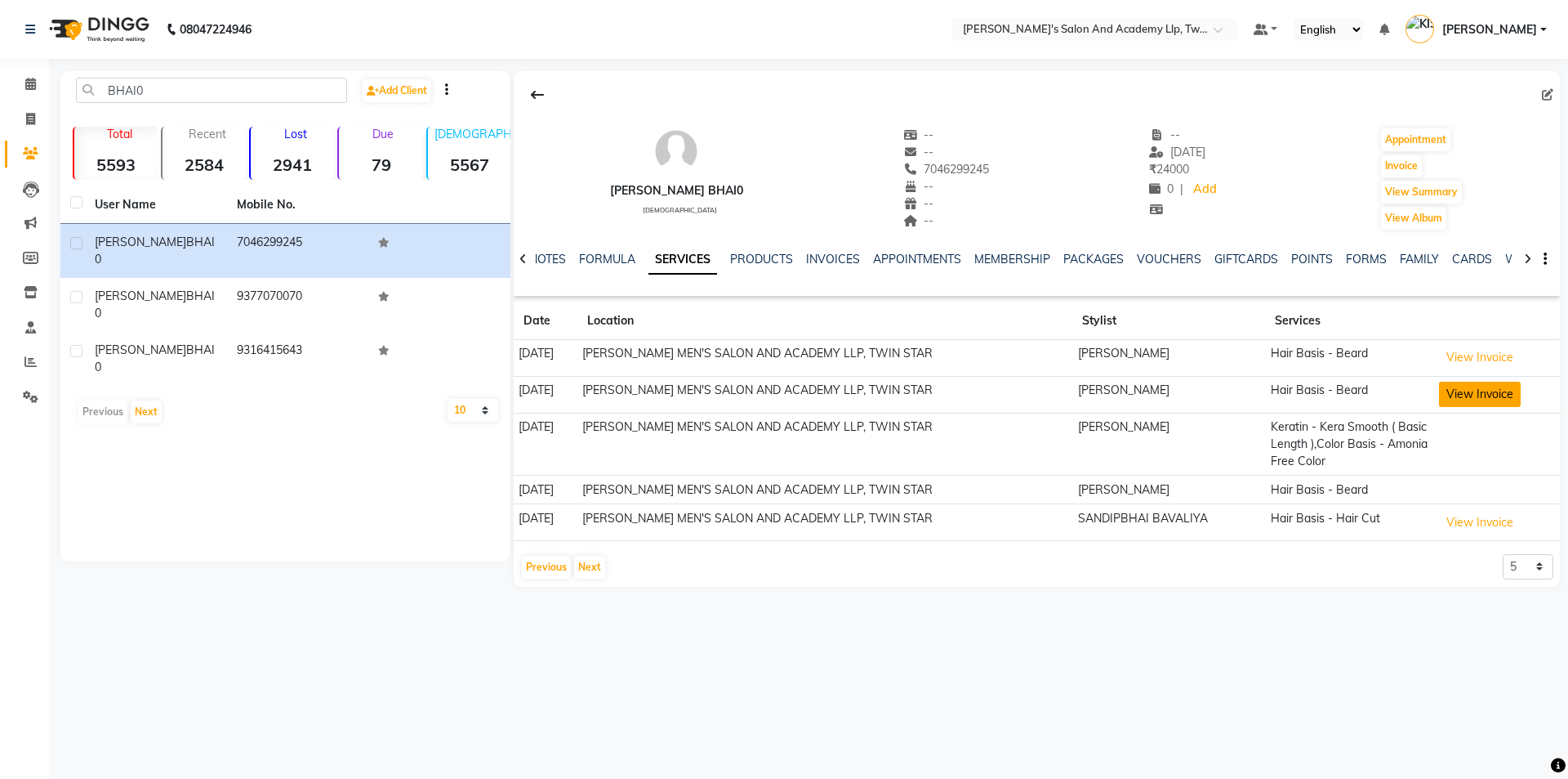
click at [1446, 396] on button "View Invoice" at bounding box center [1480, 394] width 82 height 26
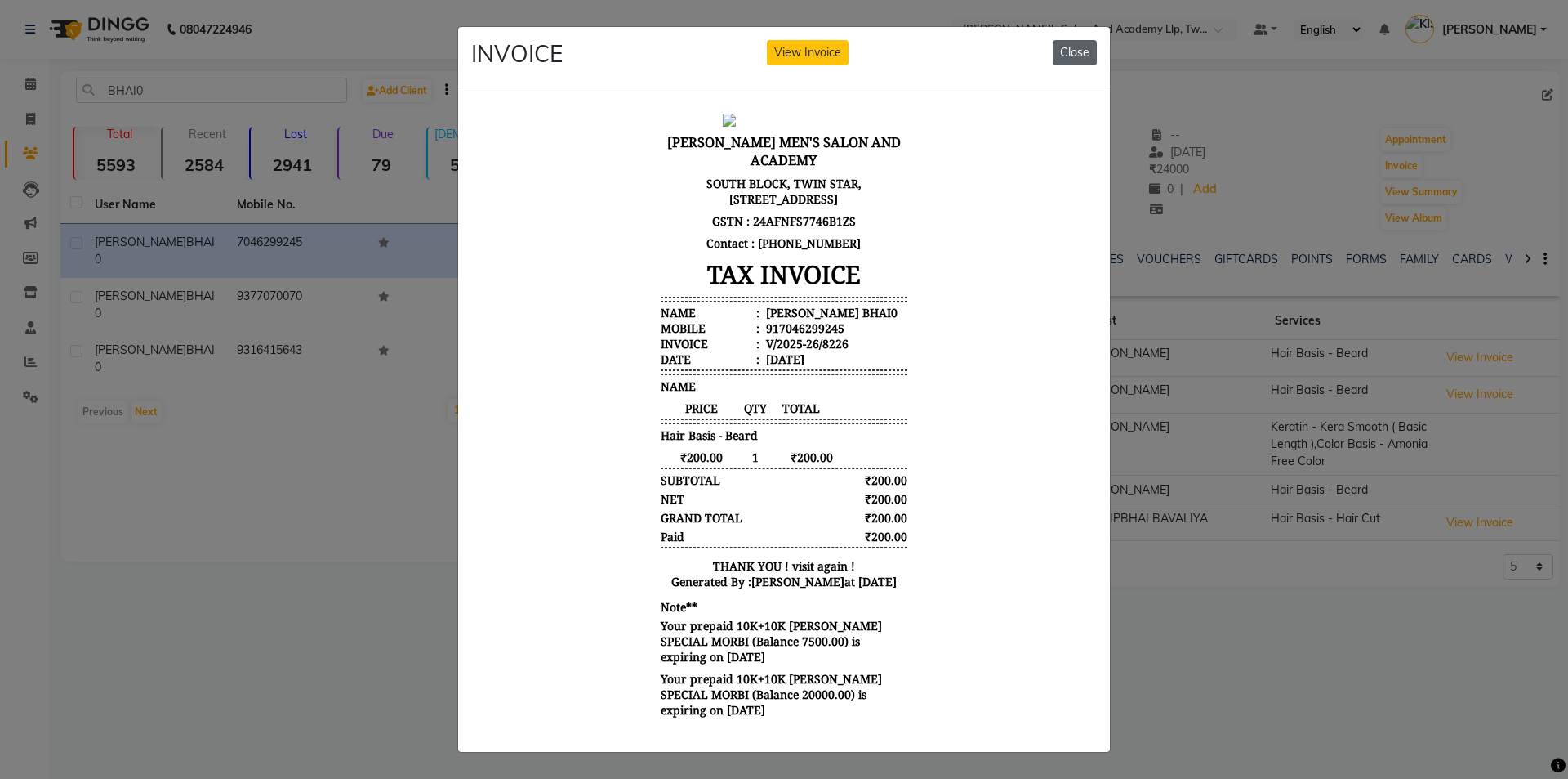
click at [1063, 53] on button "Close" at bounding box center [1075, 53] width 44 height 26
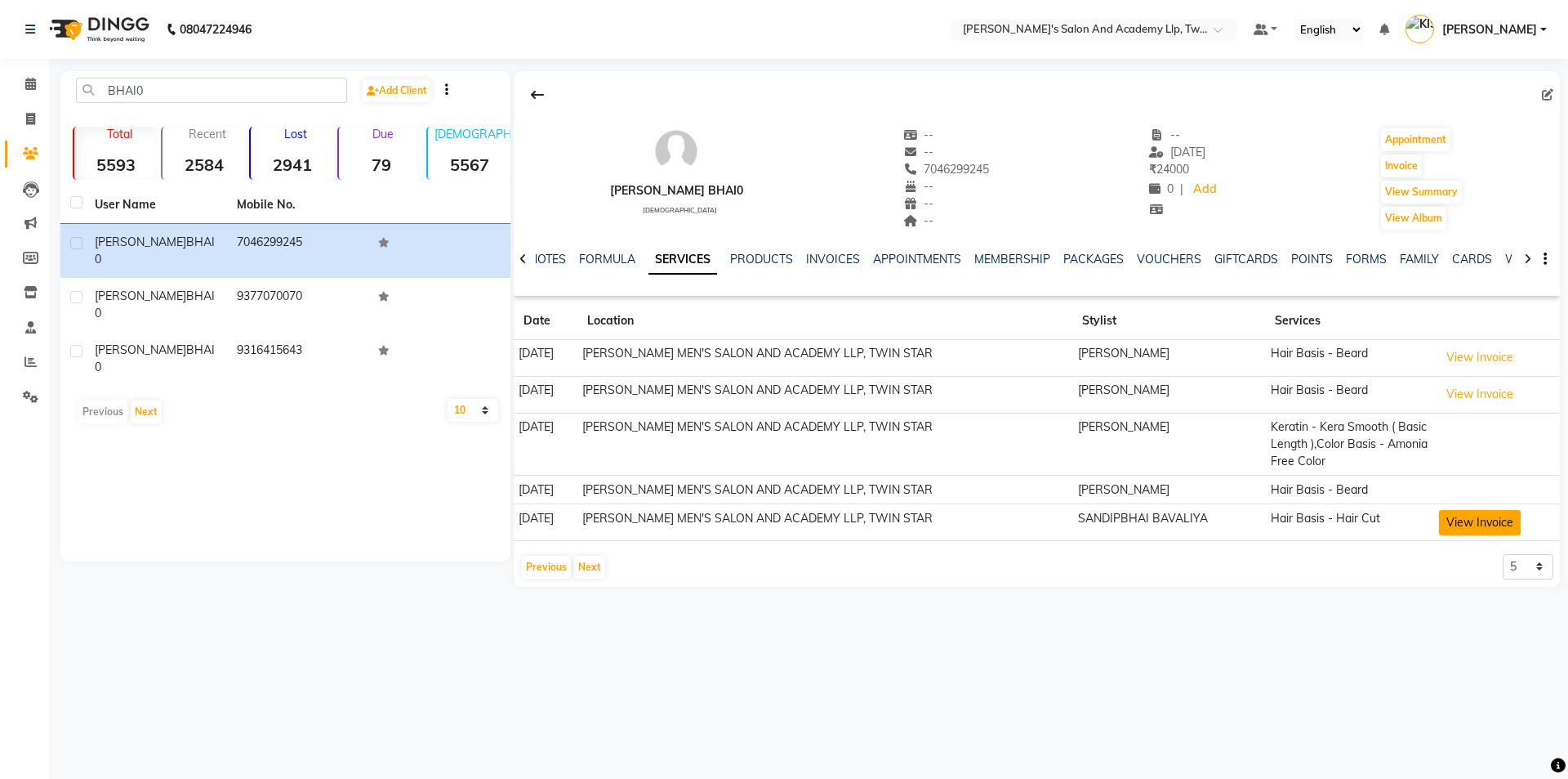
click at [1450, 516] on button "View Invoice" at bounding box center [1480, 522] width 82 height 26
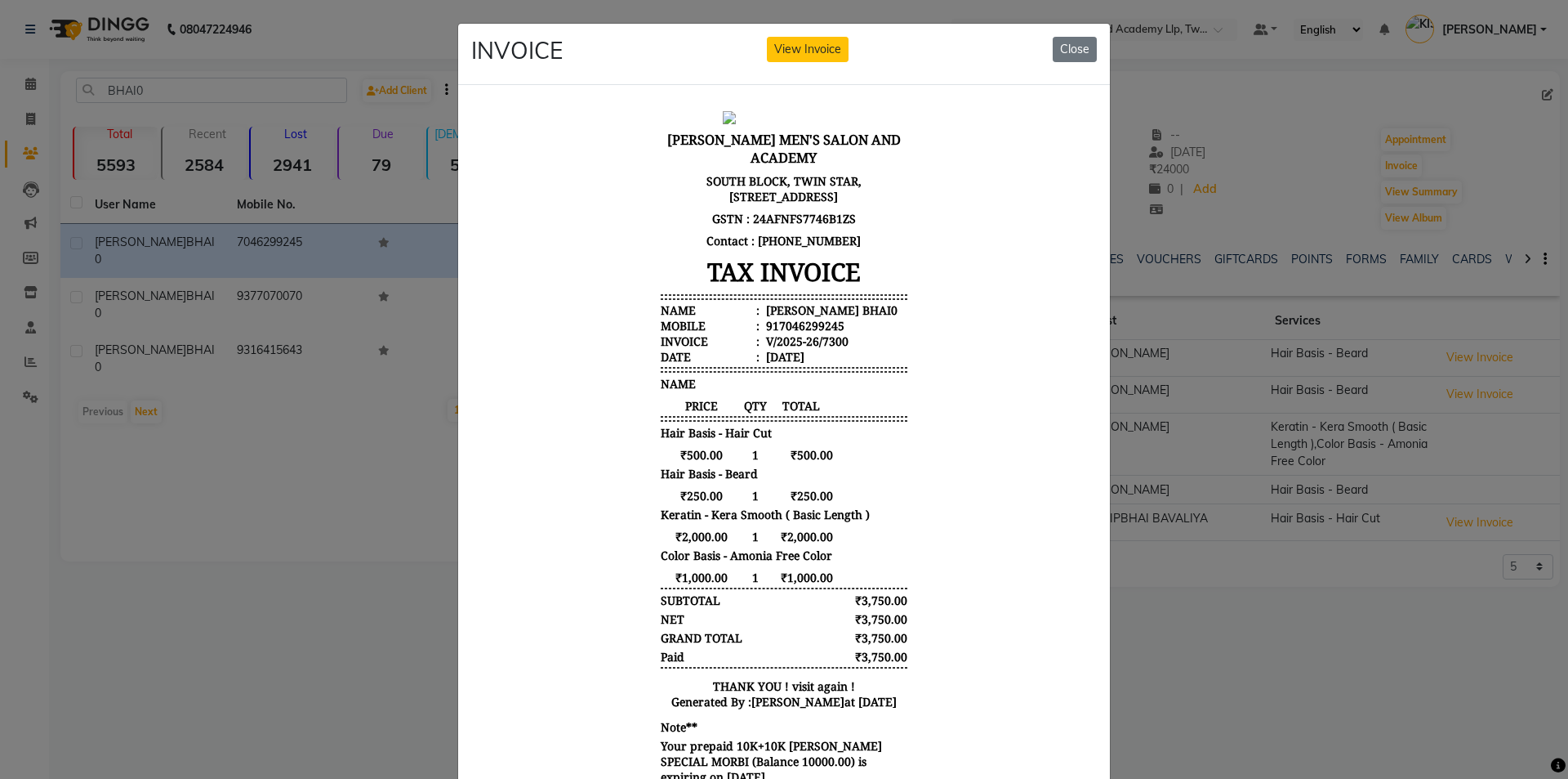
scroll to position [13, 0]
click at [1075, 48] on button "Close" at bounding box center [1075, 50] width 44 height 26
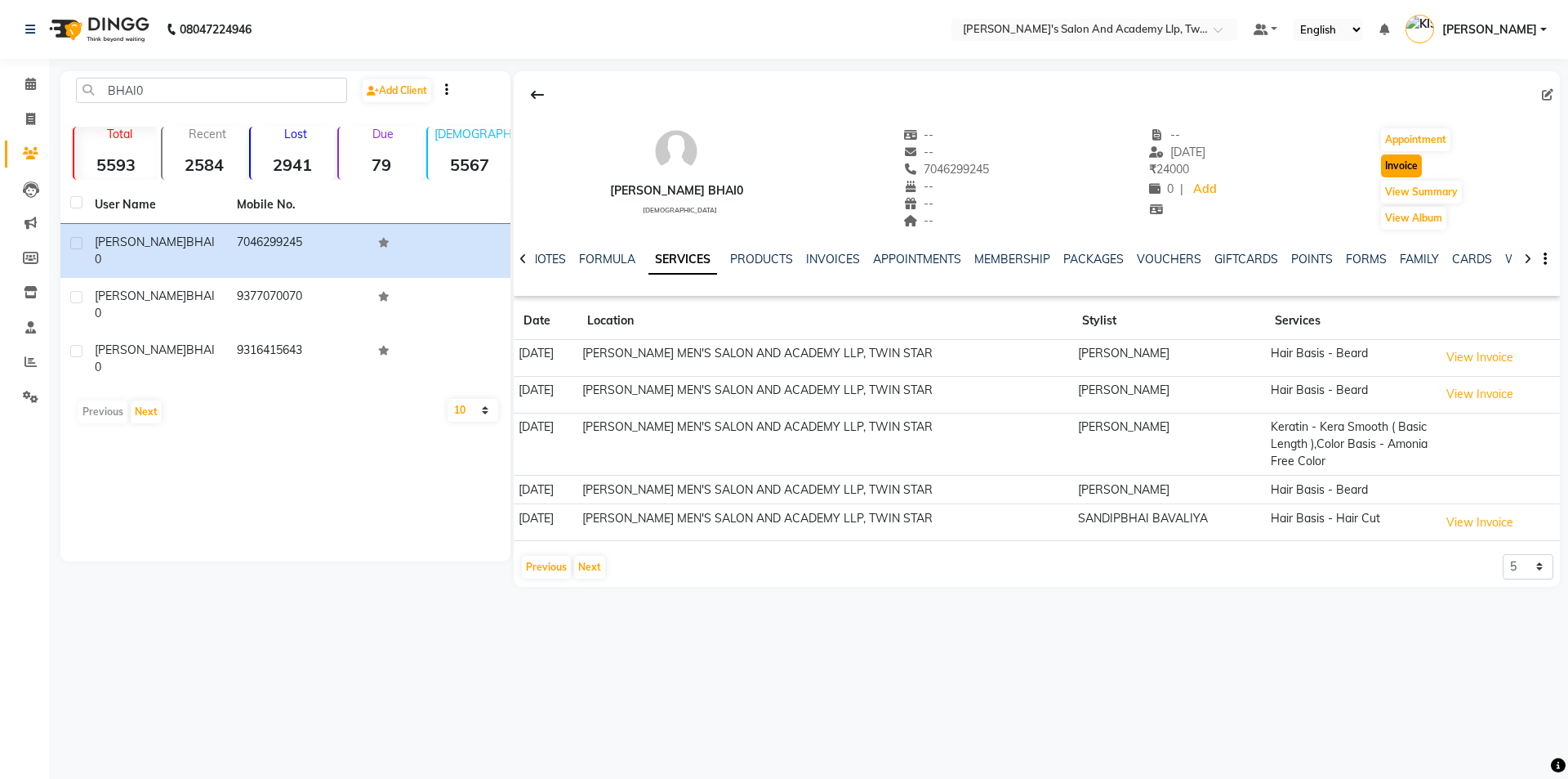
click at [1395, 163] on button "Invoice" at bounding box center [1401, 166] width 41 height 23
select select "service"
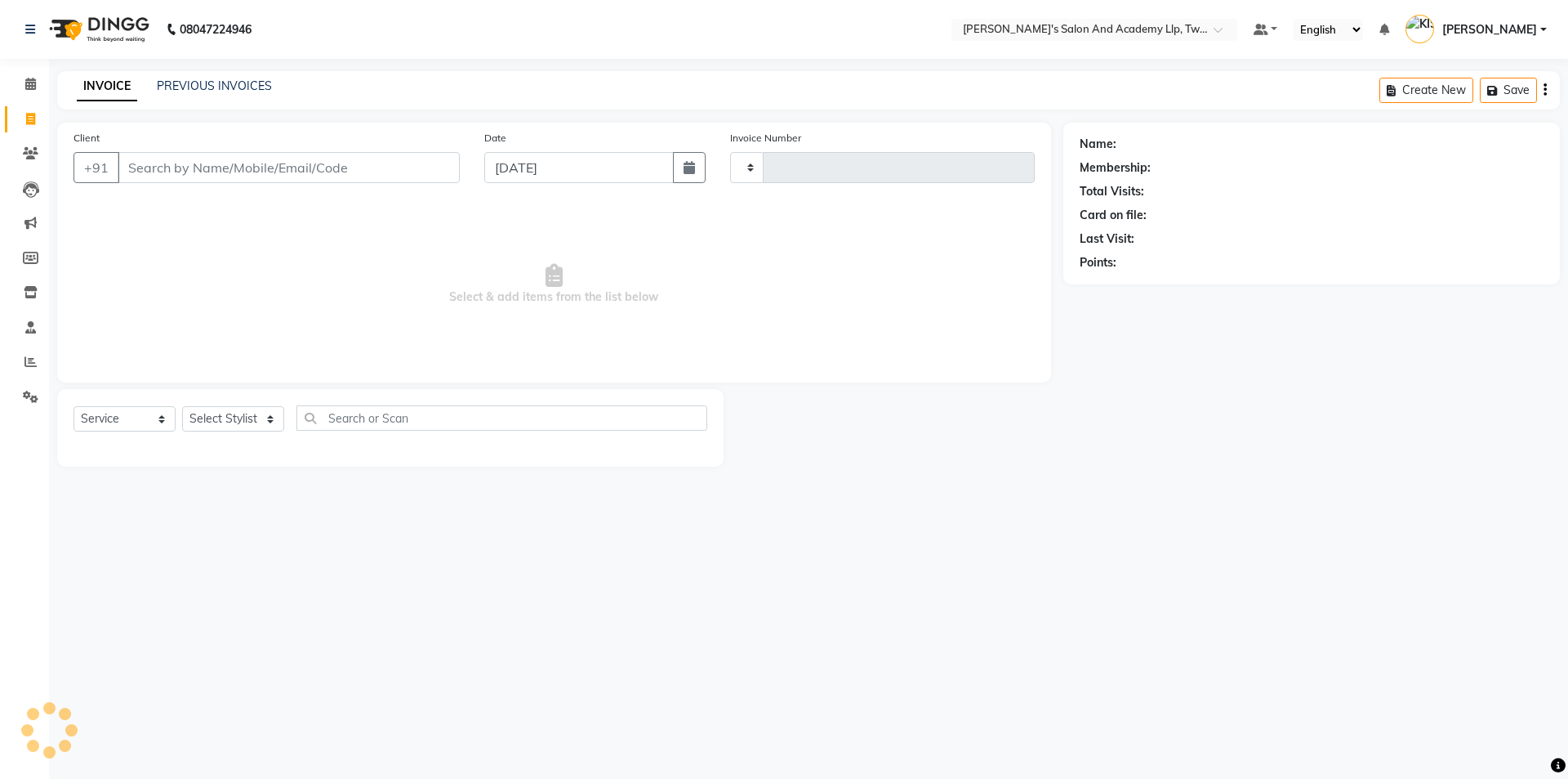
type input "11594"
select select "6985"
type input "7046299245"
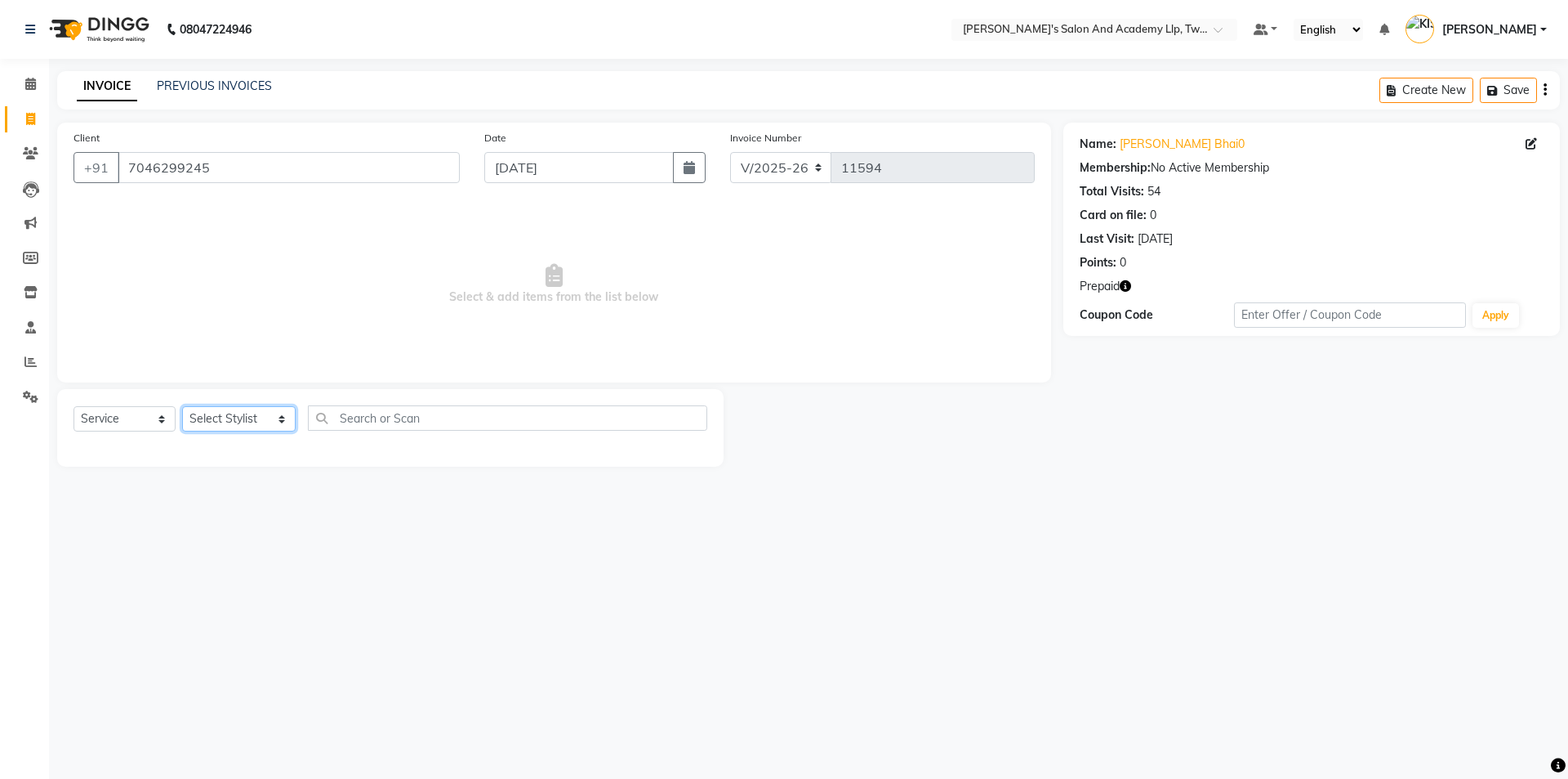
click at [224, 411] on select "Select Stylist AADARSH AAKASH SOLANKI ABHISHEK CHAUHAN AMIT BAGTHARIYA ANKUSH S…" at bounding box center [239, 418] width 114 height 26
click at [182, 406] on select "Select Stylist AADARSH AAKASH SOLANKI ABHISHEK CHAUHAN AMIT BAGTHARIYA ANKUSH S…" at bounding box center [239, 418] width 114 height 26
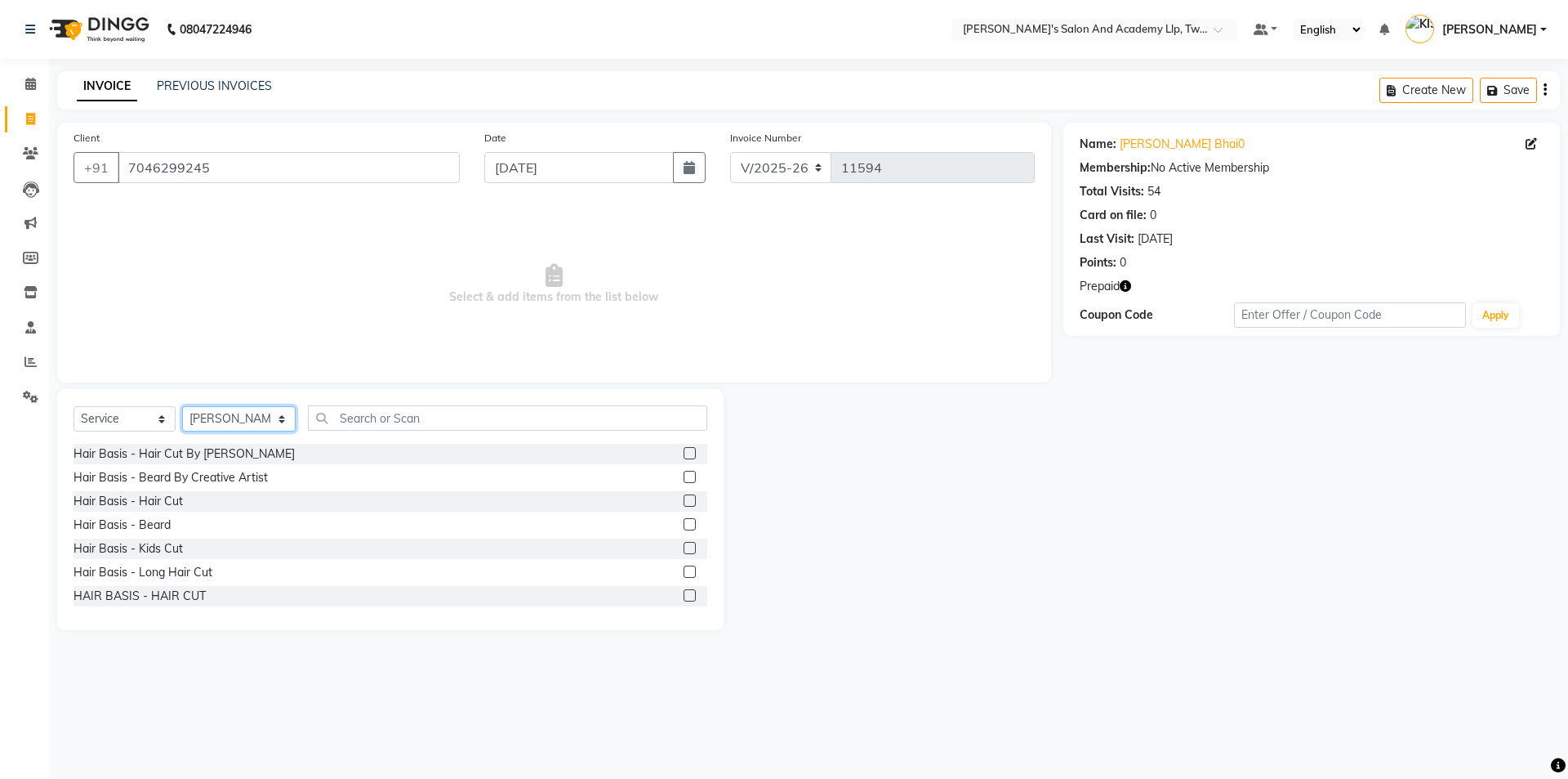
select select "52734"
click at [683, 453] on label at bounding box center [689, 453] width 12 height 12
click at [683, 453] on input "checkbox" at bounding box center [688, 453] width 10 height 11
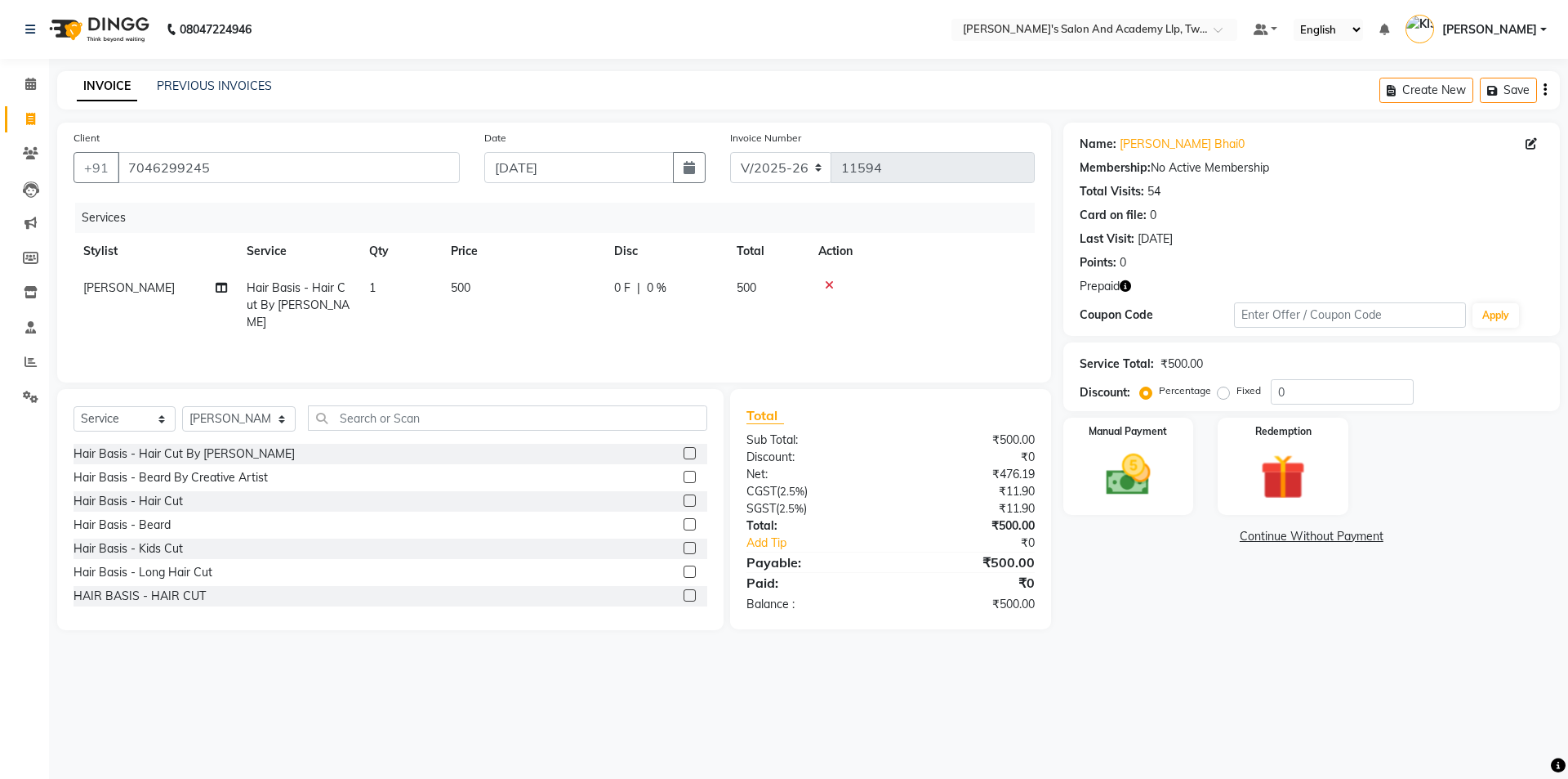
checkbox input "false"
click at [683, 479] on label at bounding box center [689, 476] width 12 height 12
click at [683, 479] on input "checkbox" at bounding box center [688, 477] width 10 height 11
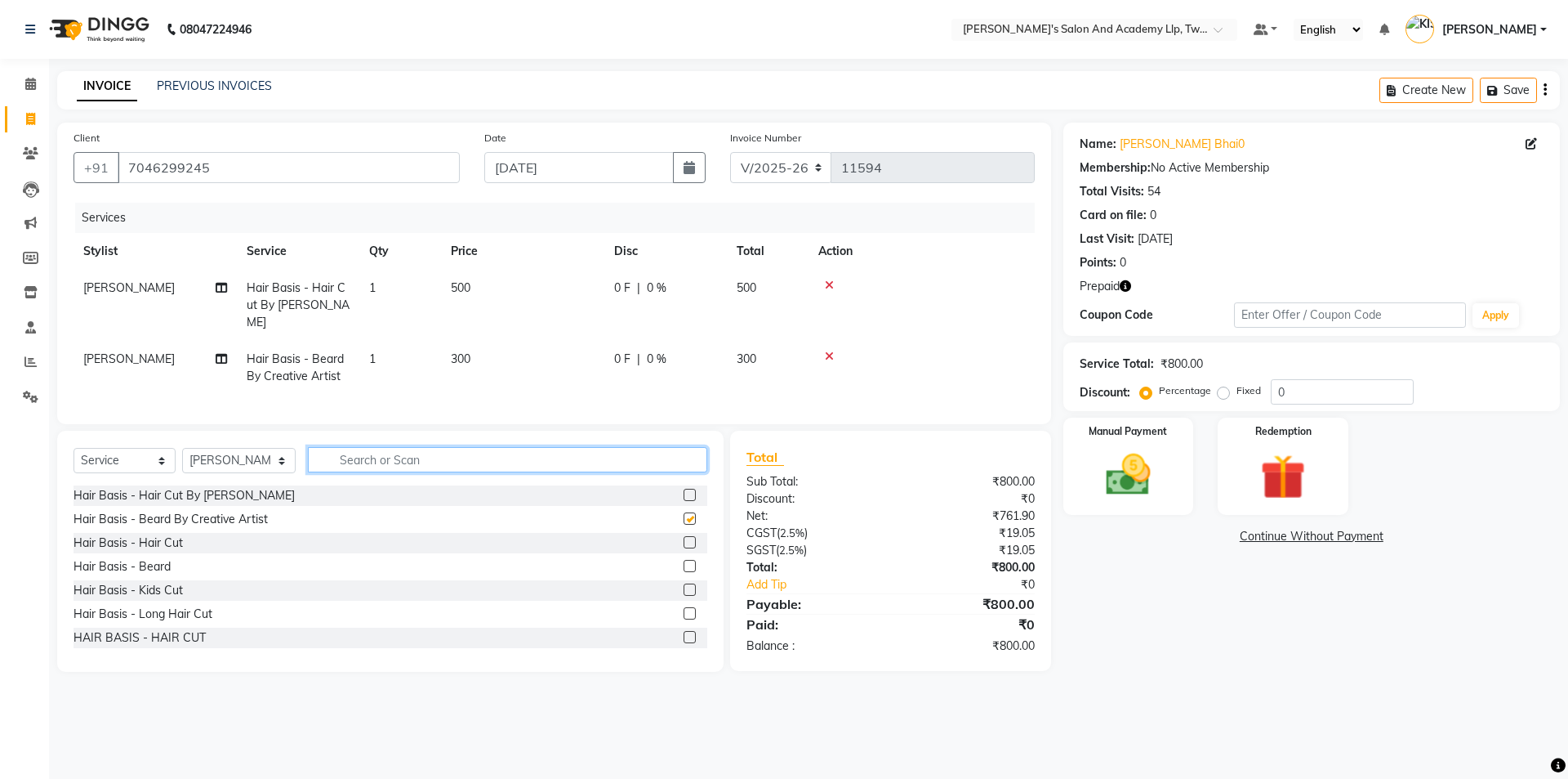
checkbox input "false"
click at [551, 473] on input "text" at bounding box center [508, 459] width 400 height 26
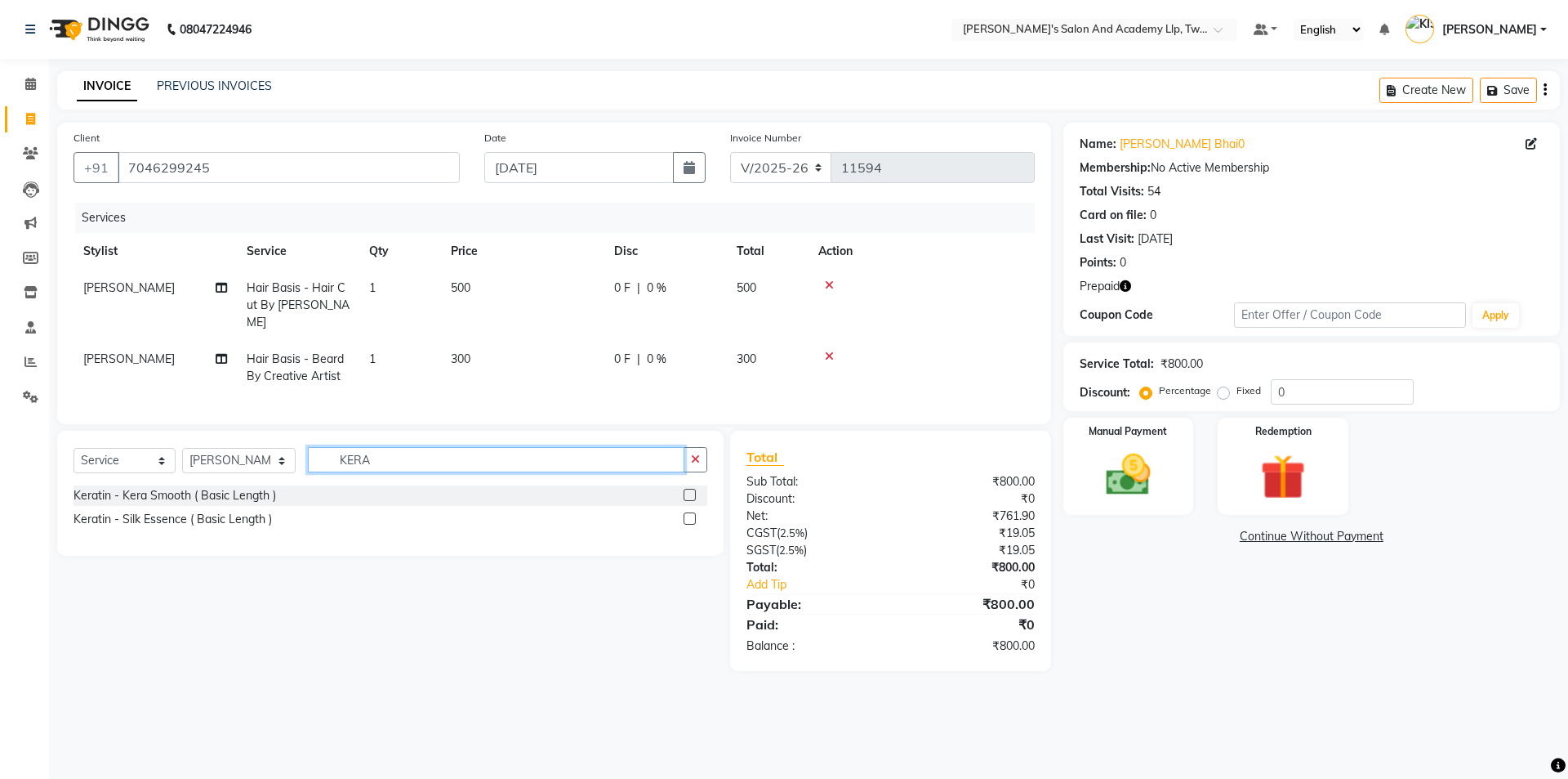
type input "KERA"
click at [693, 525] on label at bounding box center [689, 518] width 12 height 12
click at [693, 525] on input "checkbox" at bounding box center [688, 518] width 10 height 11
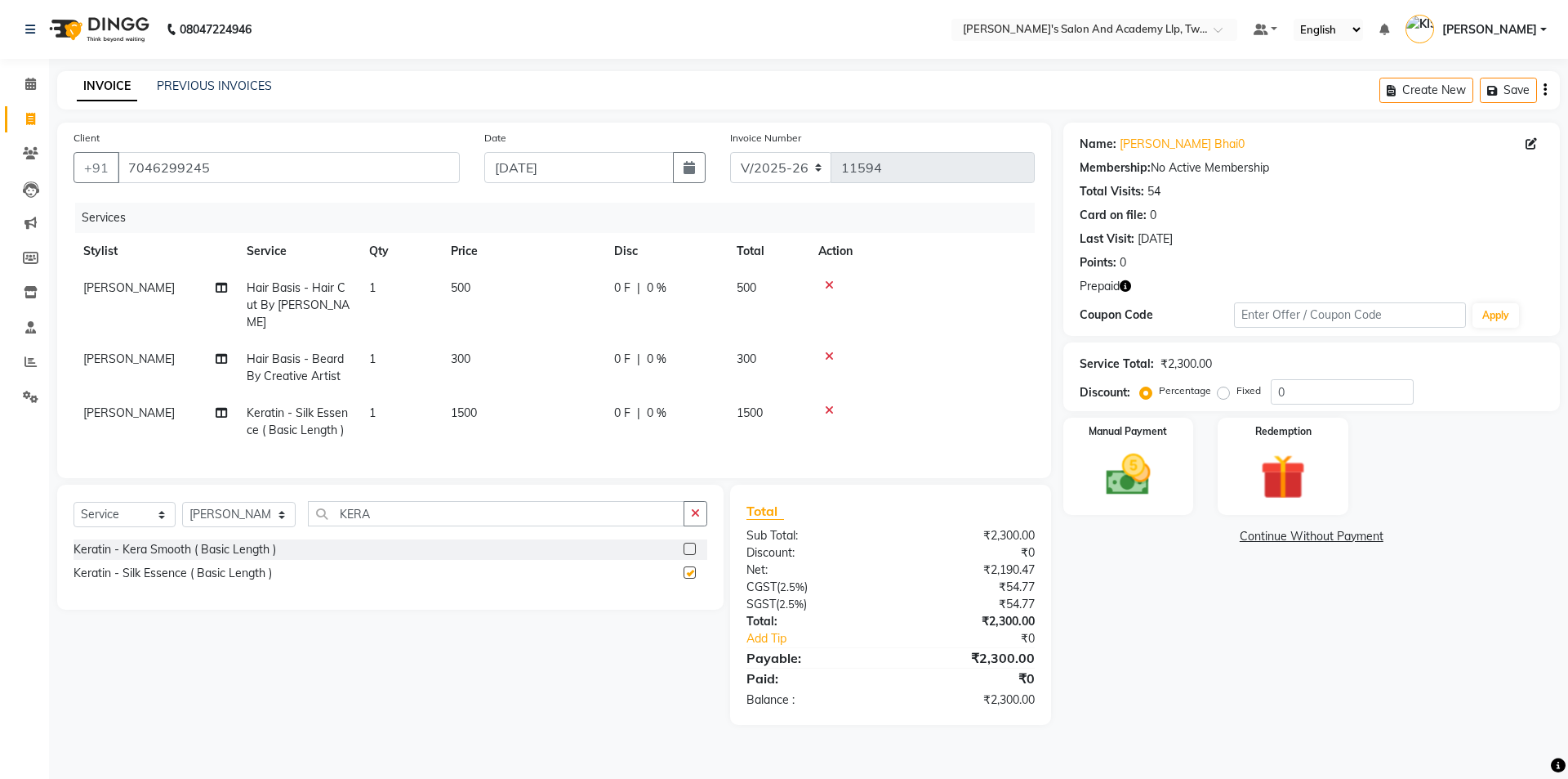
checkbox input "false"
click at [511, 525] on input "KERA" at bounding box center [496, 514] width 377 height 26
type input "K"
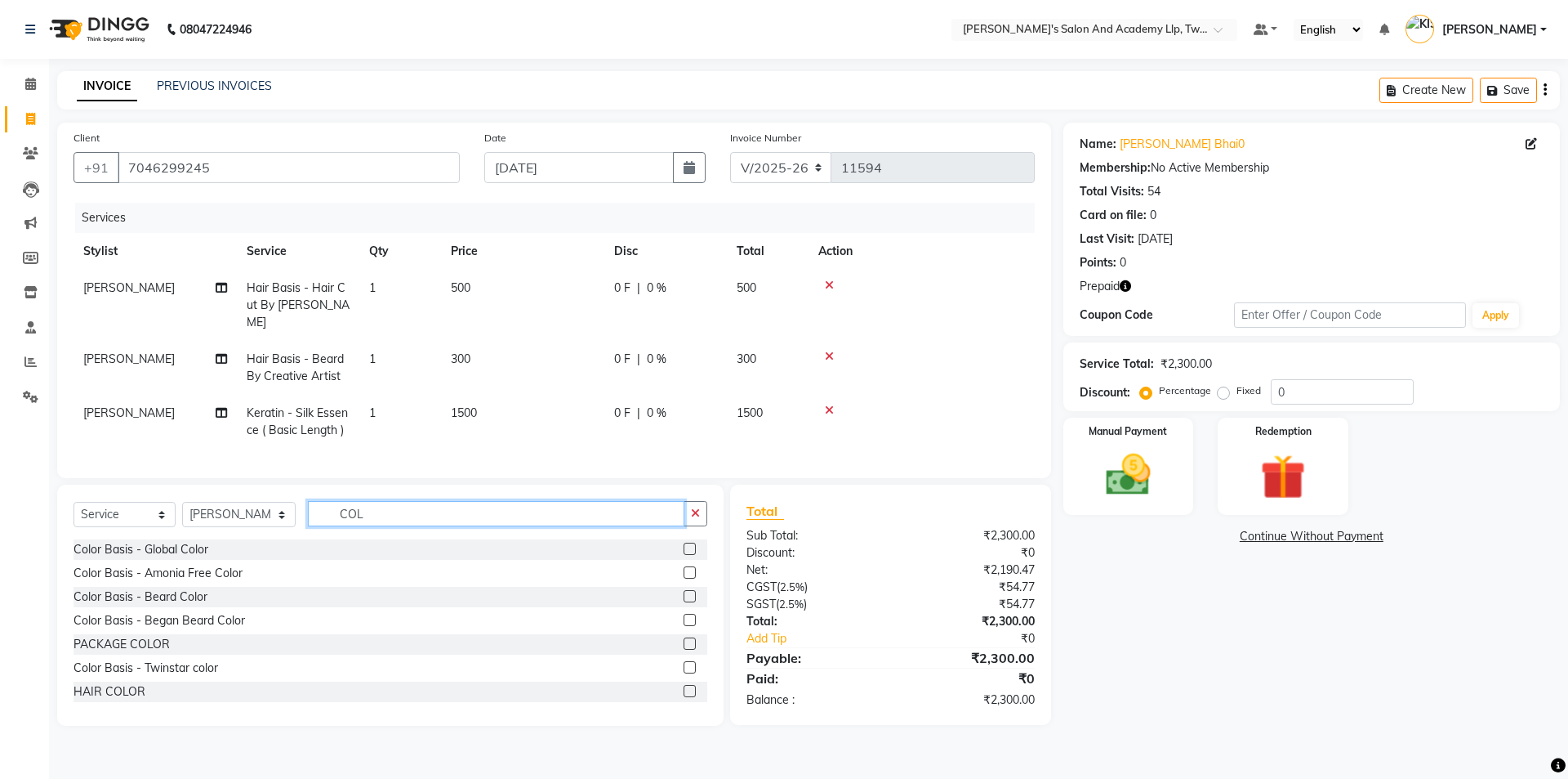
type input "COL"
click at [683, 579] on label at bounding box center [689, 572] width 12 height 12
click at [683, 579] on input "checkbox" at bounding box center [688, 573] width 10 height 11
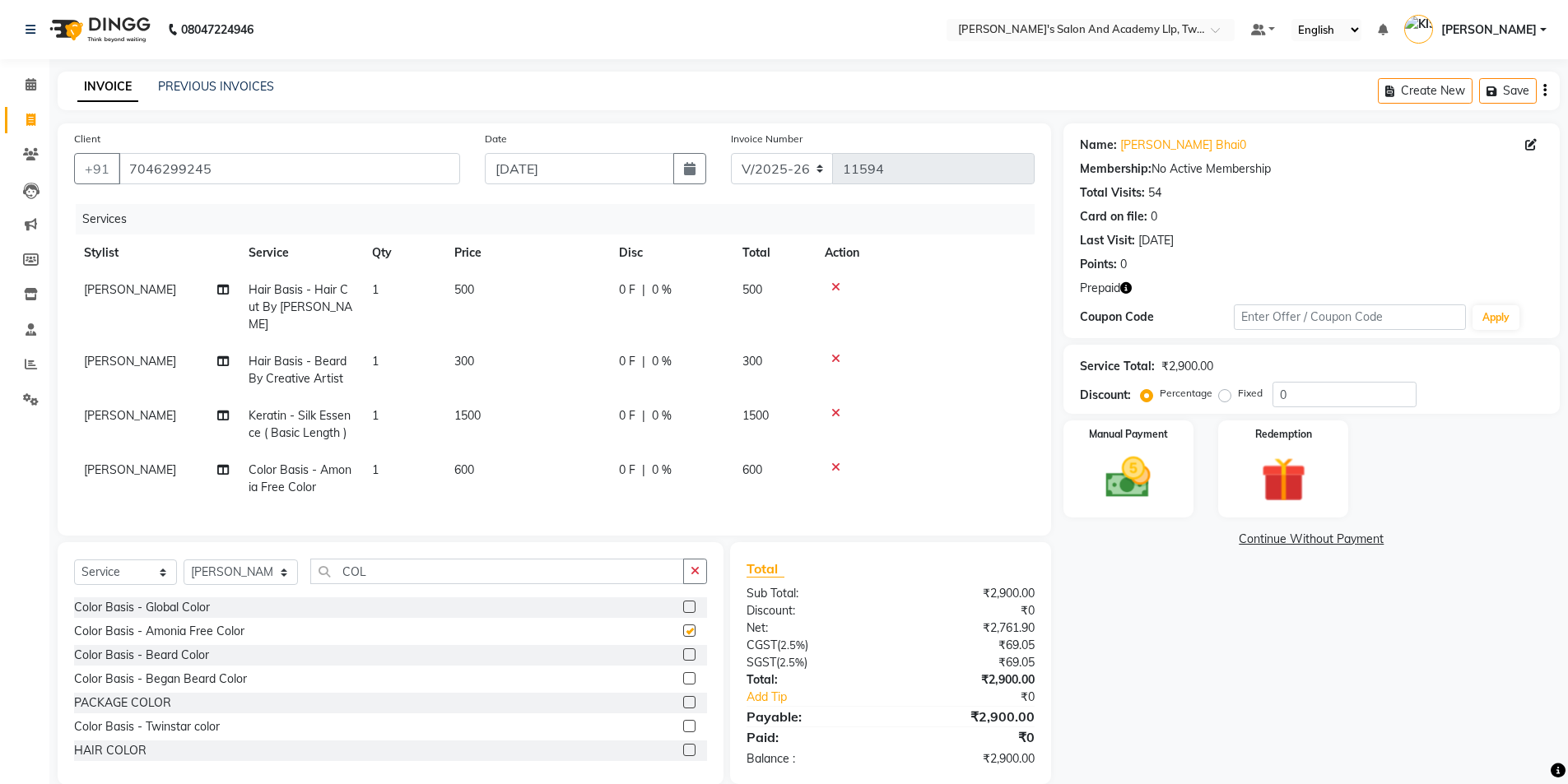
checkbox input "false"
click at [571, 452] on td "600" at bounding box center [526, 478] width 164 height 54
select select "52734"
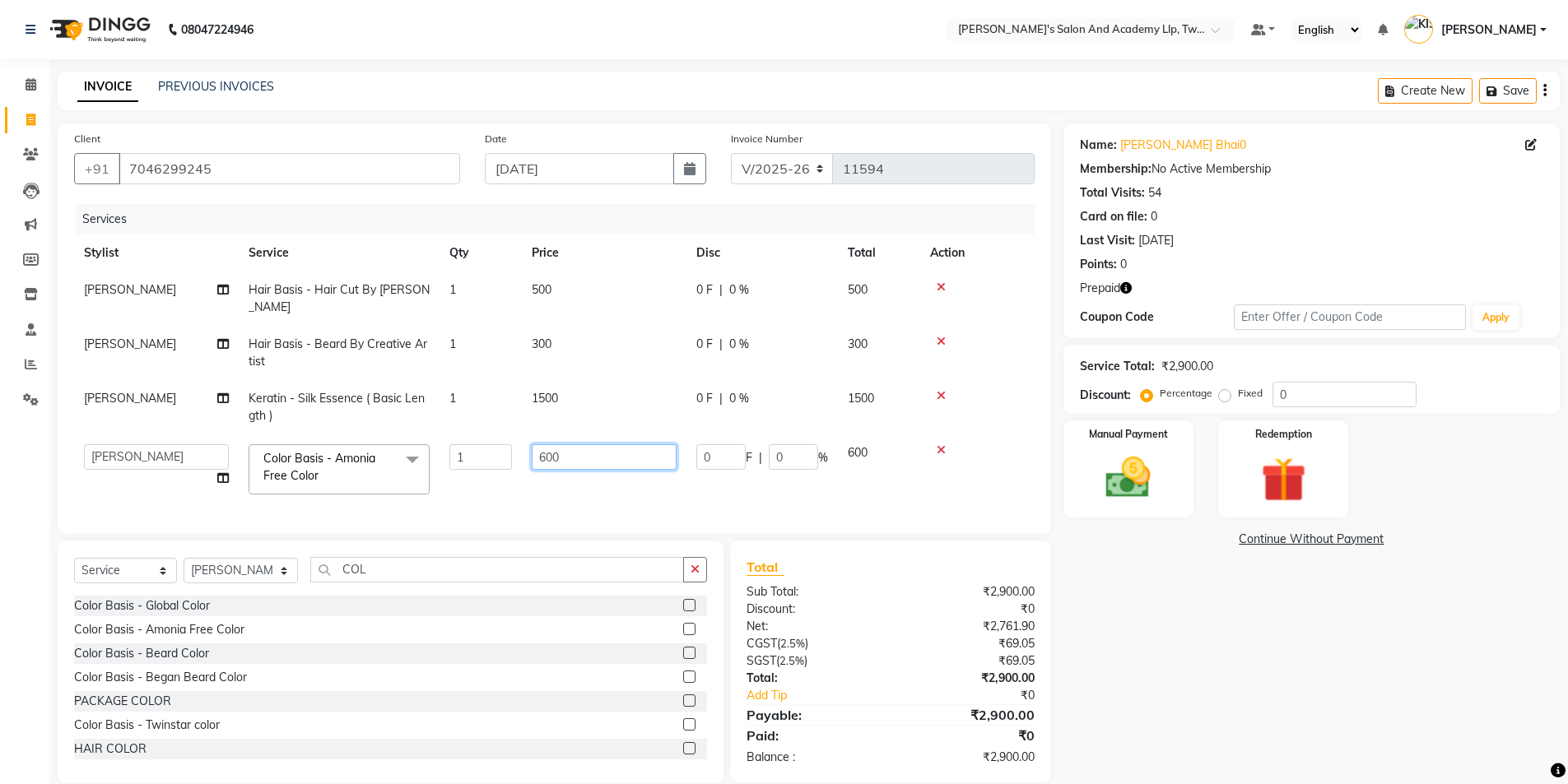
click at [580, 458] on input "600" at bounding box center [604, 456] width 145 height 26
type input "6"
type input "1000"
click at [568, 399] on td "1500" at bounding box center [604, 406] width 164 height 54
select select "52734"
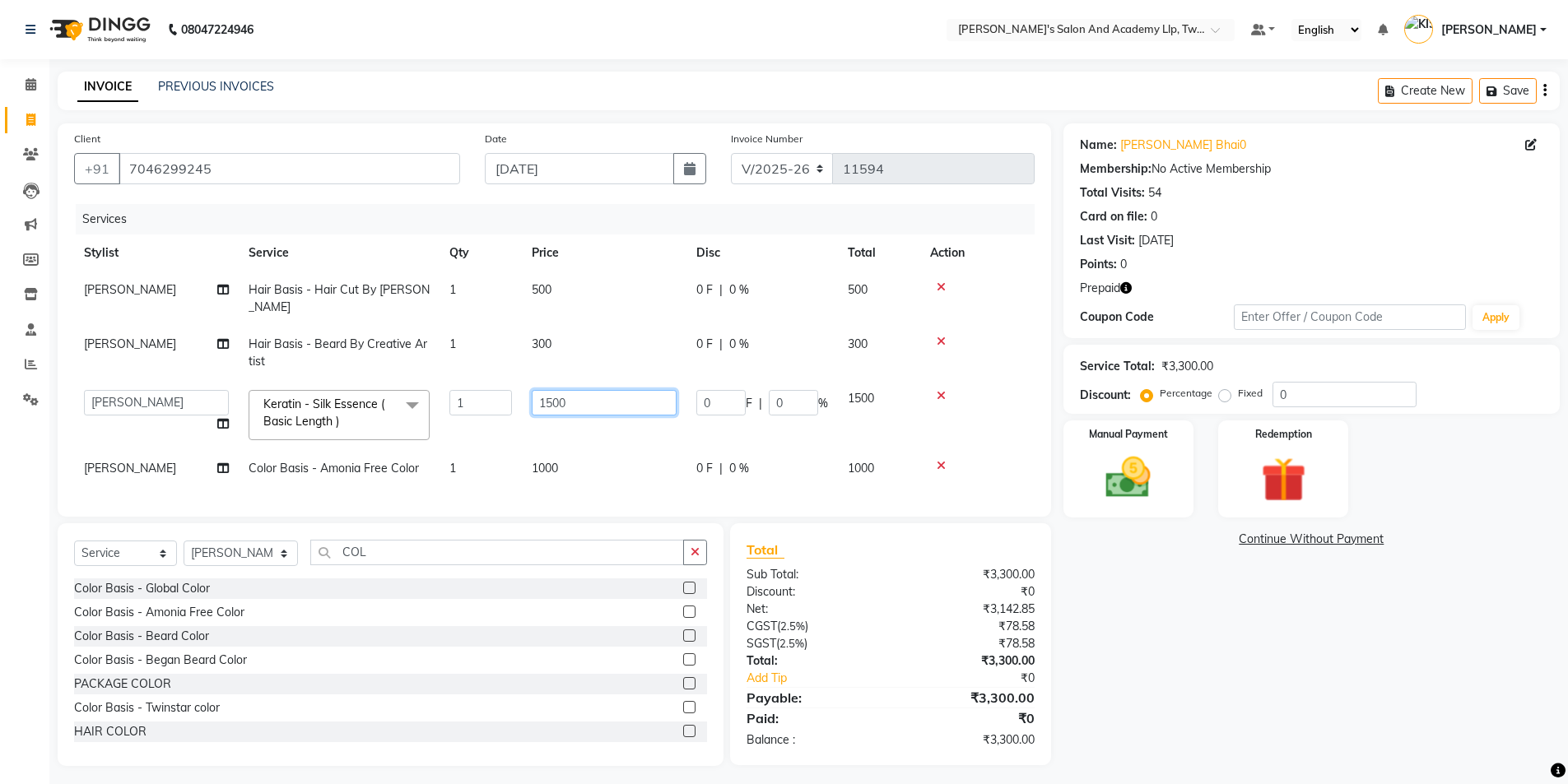
click at [568, 399] on input "1500" at bounding box center [604, 403] width 145 height 26
type input "1"
type input "2000"
click at [570, 294] on td "500" at bounding box center [604, 298] width 164 height 54
select select "52734"
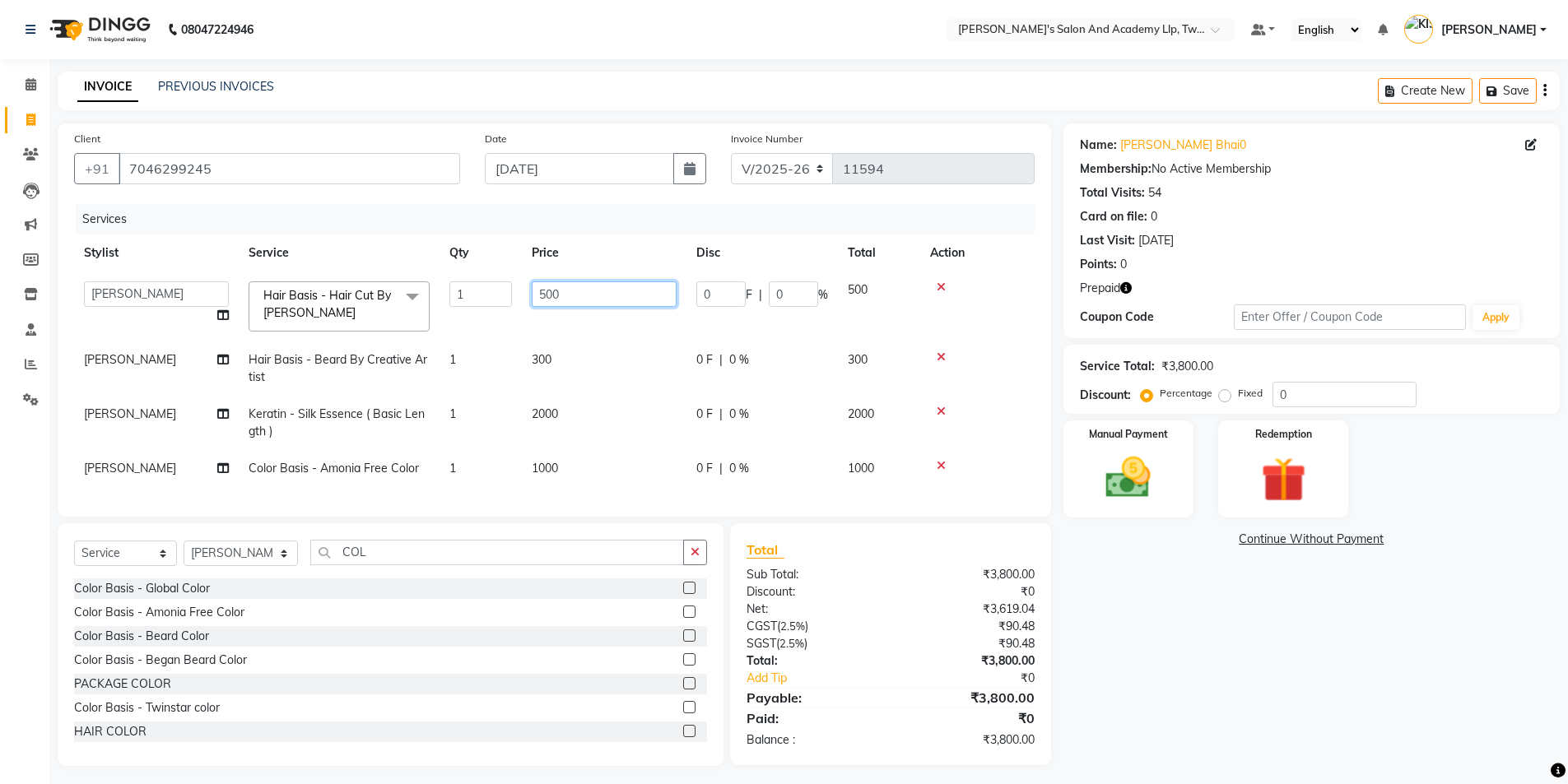
click at [570, 294] on input "500" at bounding box center [604, 294] width 145 height 26
click at [174, 359] on td "[PERSON_NAME]" at bounding box center [156, 368] width 164 height 54
select select "52734"
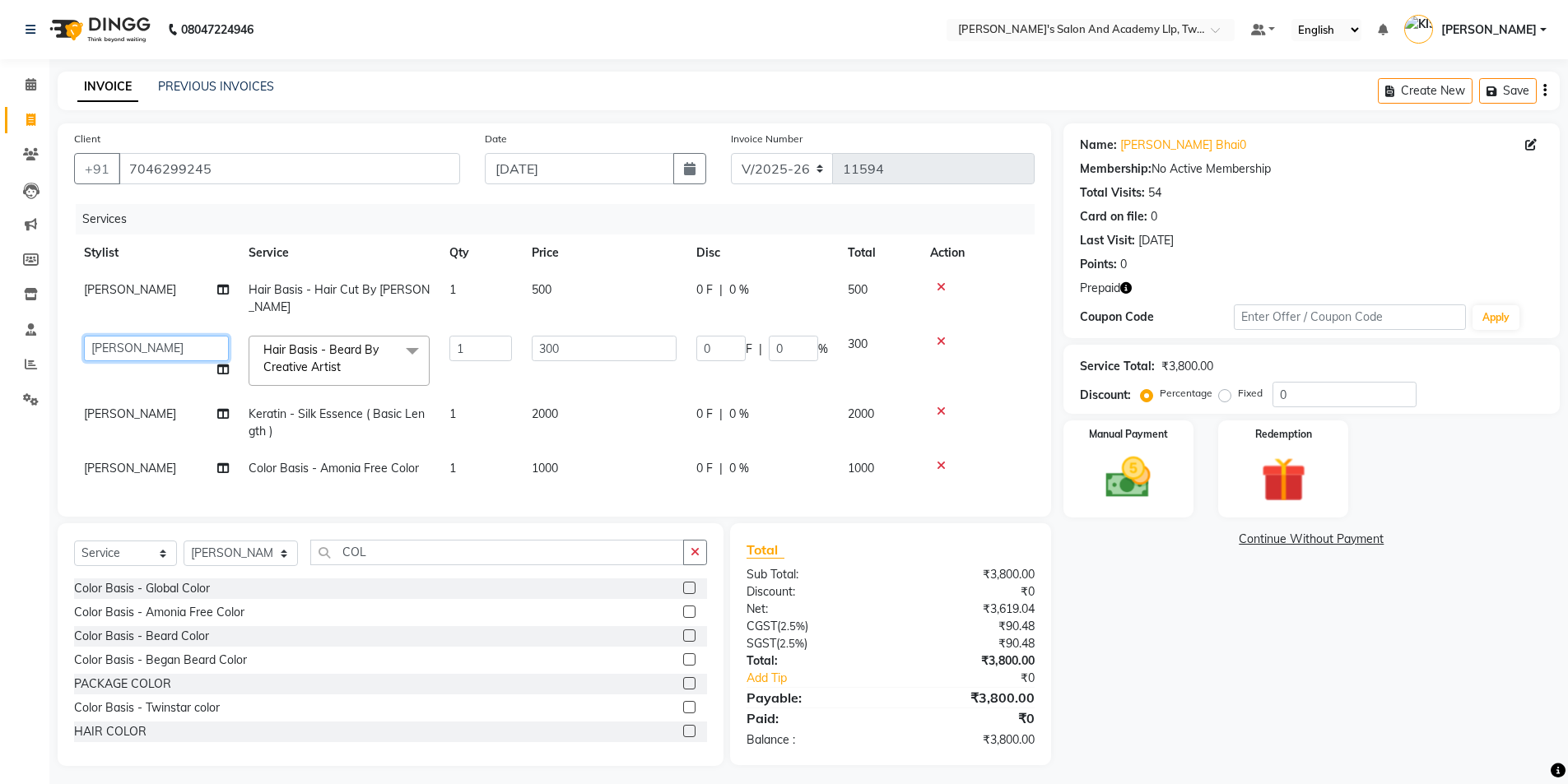
click at [170, 358] on select "AADARSH AAKASH SOLANKI ABHISHEK CHAUHAN AMIT BAGTHARIYA ANKUSH SEN BHUSHAN PADH…" at bounding box center [156, 348] width 145 height 26
select select "58157"
click at [135, 279] on td "[PERSON_NAME]" at bounding box center [156, 298] width 164 height 54
select select "52734"
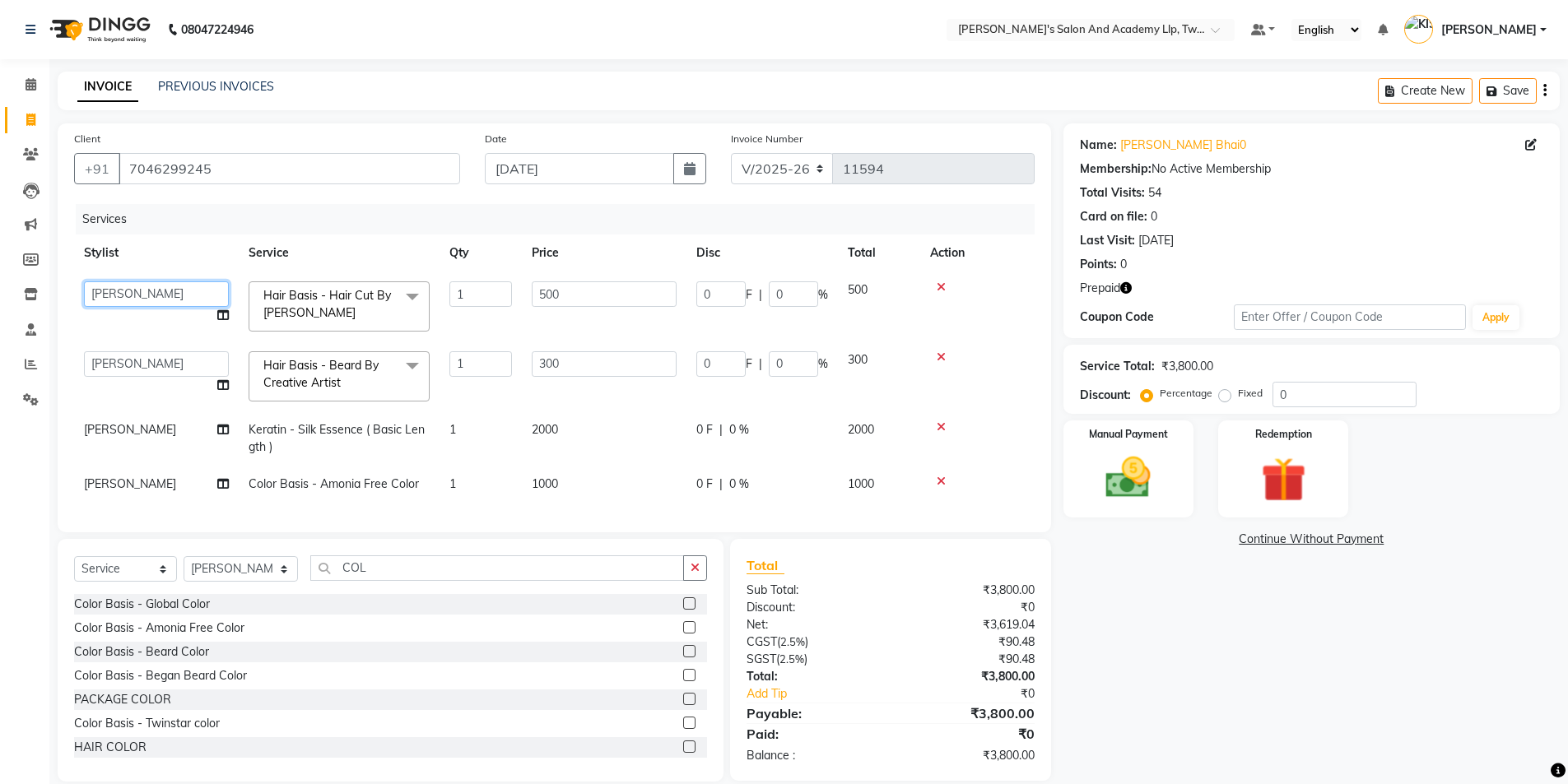
click at [142, 292] on select "AADARSH AAKASH SOLANKI ABHISHEK CHAUHAN AMIT BAGTHARIYA ANKUSH SEN BHUSHAN PADH…" at bounding box center [156, 294] width 145 height 26
select select "62563"
click at [160, 431] on span "[PERSON_NAME]" at bounding box center [130, 429] width 92 height 14
select select "52734"
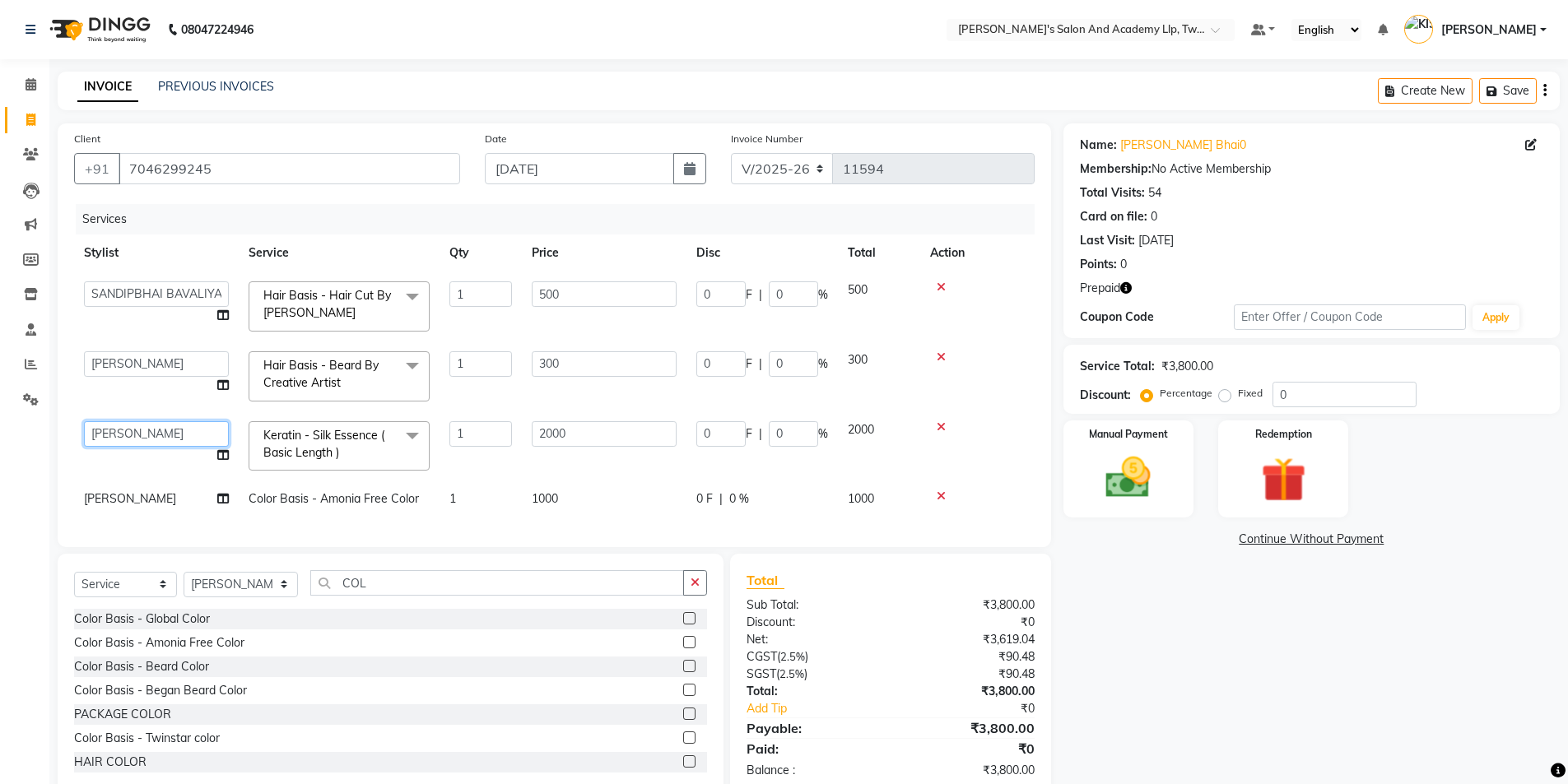
click at [160, 431] on select "AADARSH AAKASH SOLANKI ABHISHEK CHAUHAN AMIT BAGTHARIYA ANKUSH SEN BHUSHAN PADH…" at bounding box center [156, 433] width 145 height 26
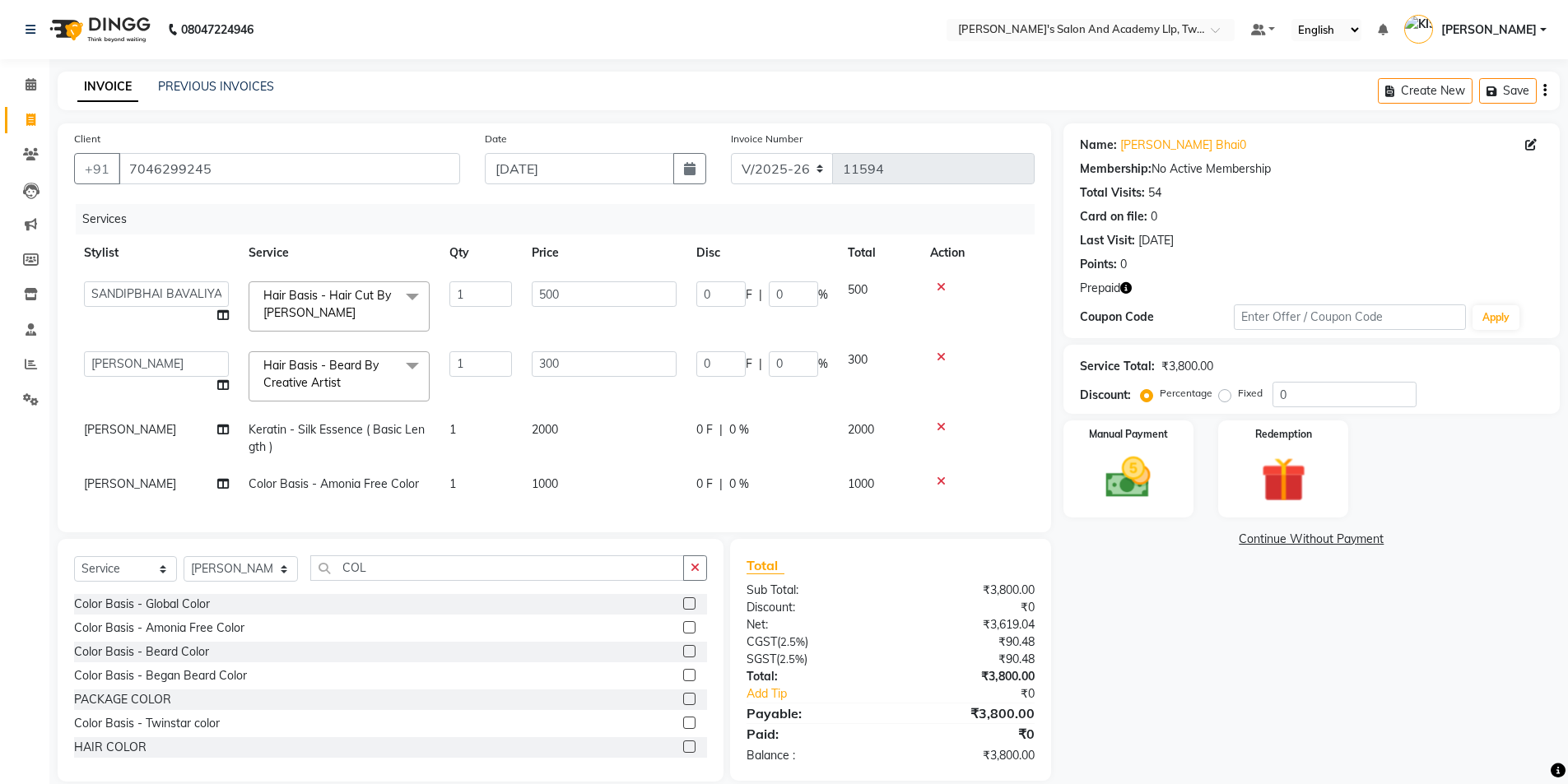
click at [222, 501] on td "RAJ DASADIYA Split Commission" at bounding box center [156, 483] width 164 height 37
select select "52734"
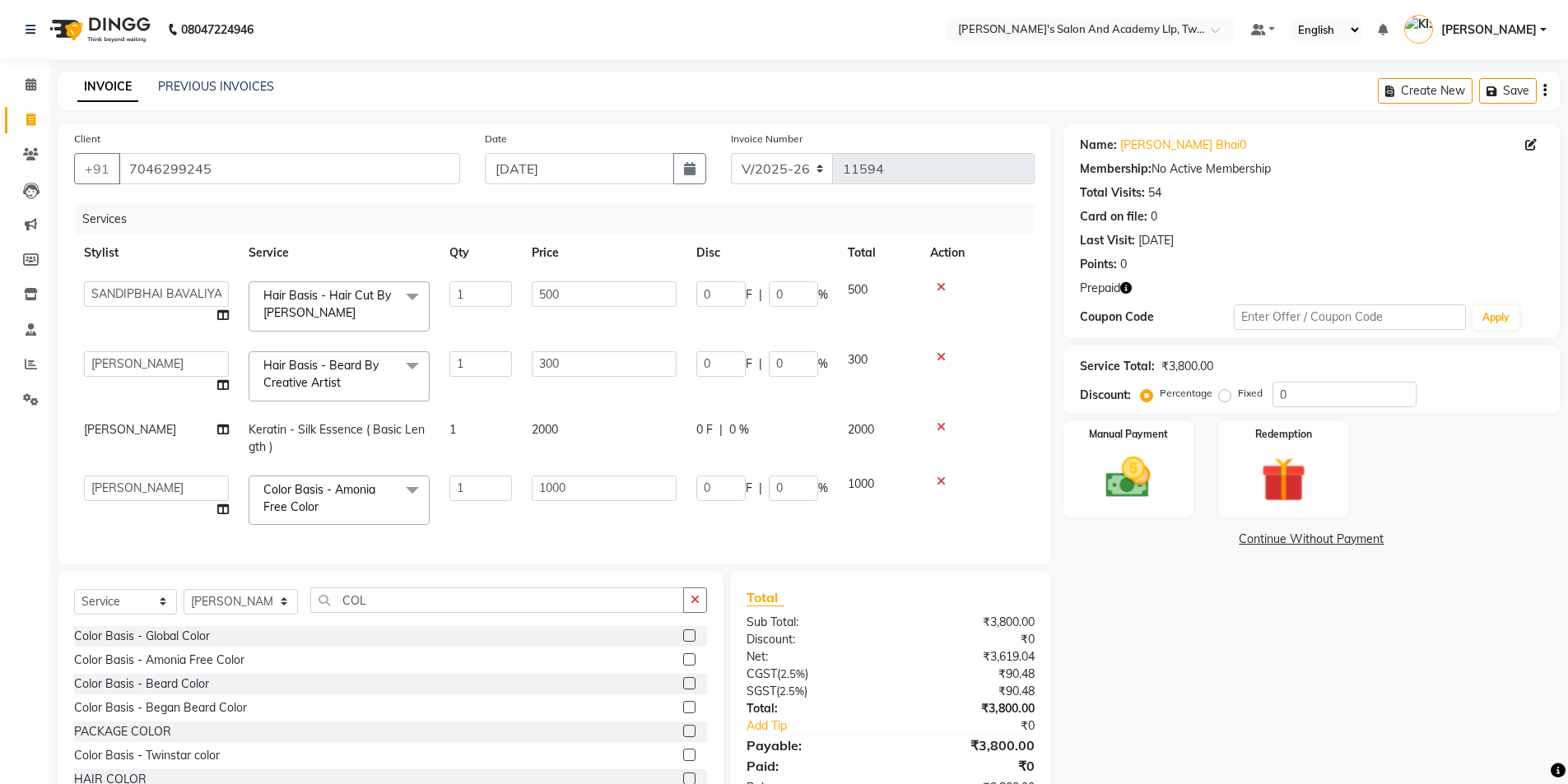
click at [223, 511] on icon at bounding box center [223, 509] width 12 height 12
select select "52734"
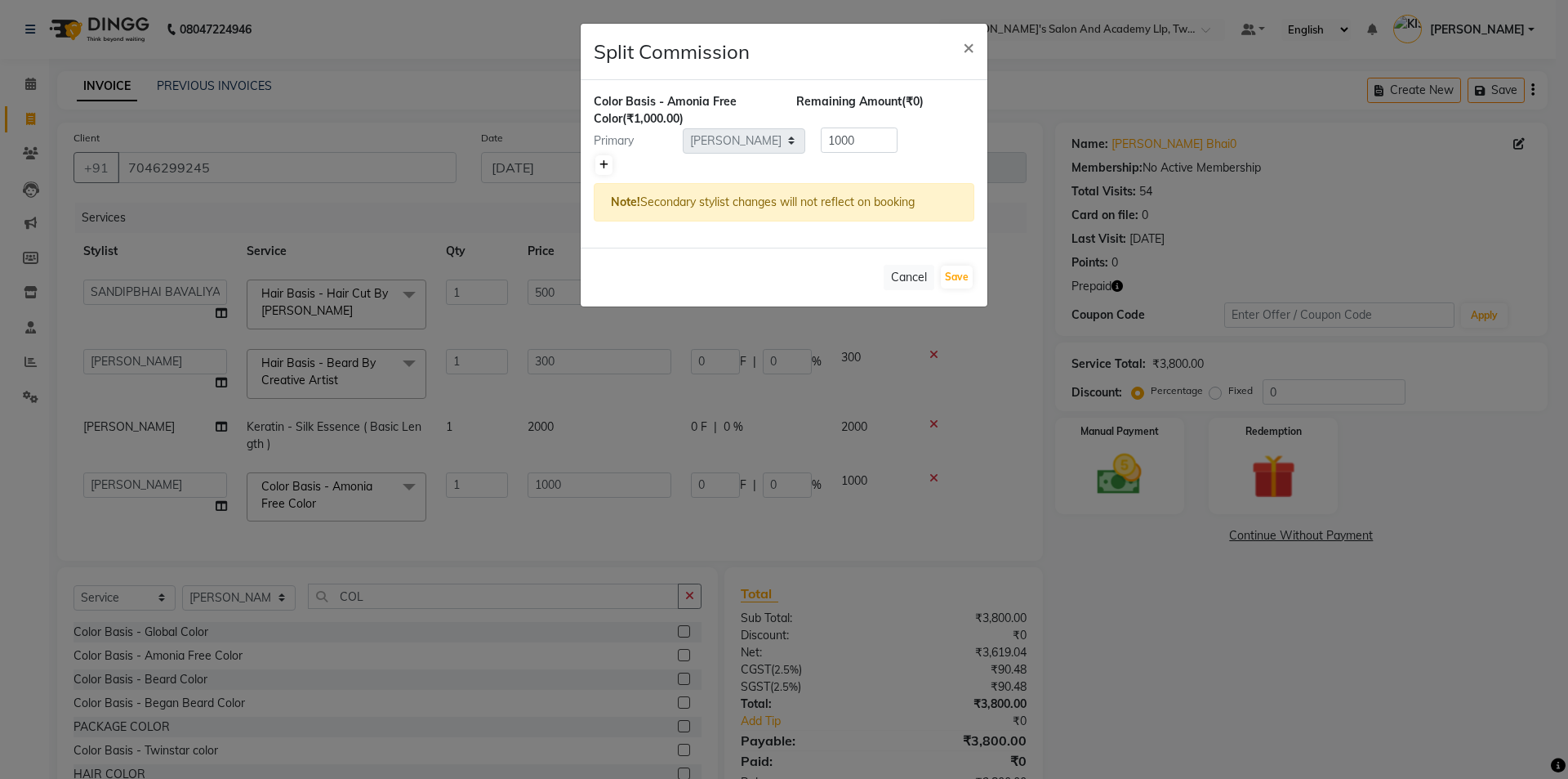
click at [610, 158] on link at bounding box center [604, 165] width 17 height 20
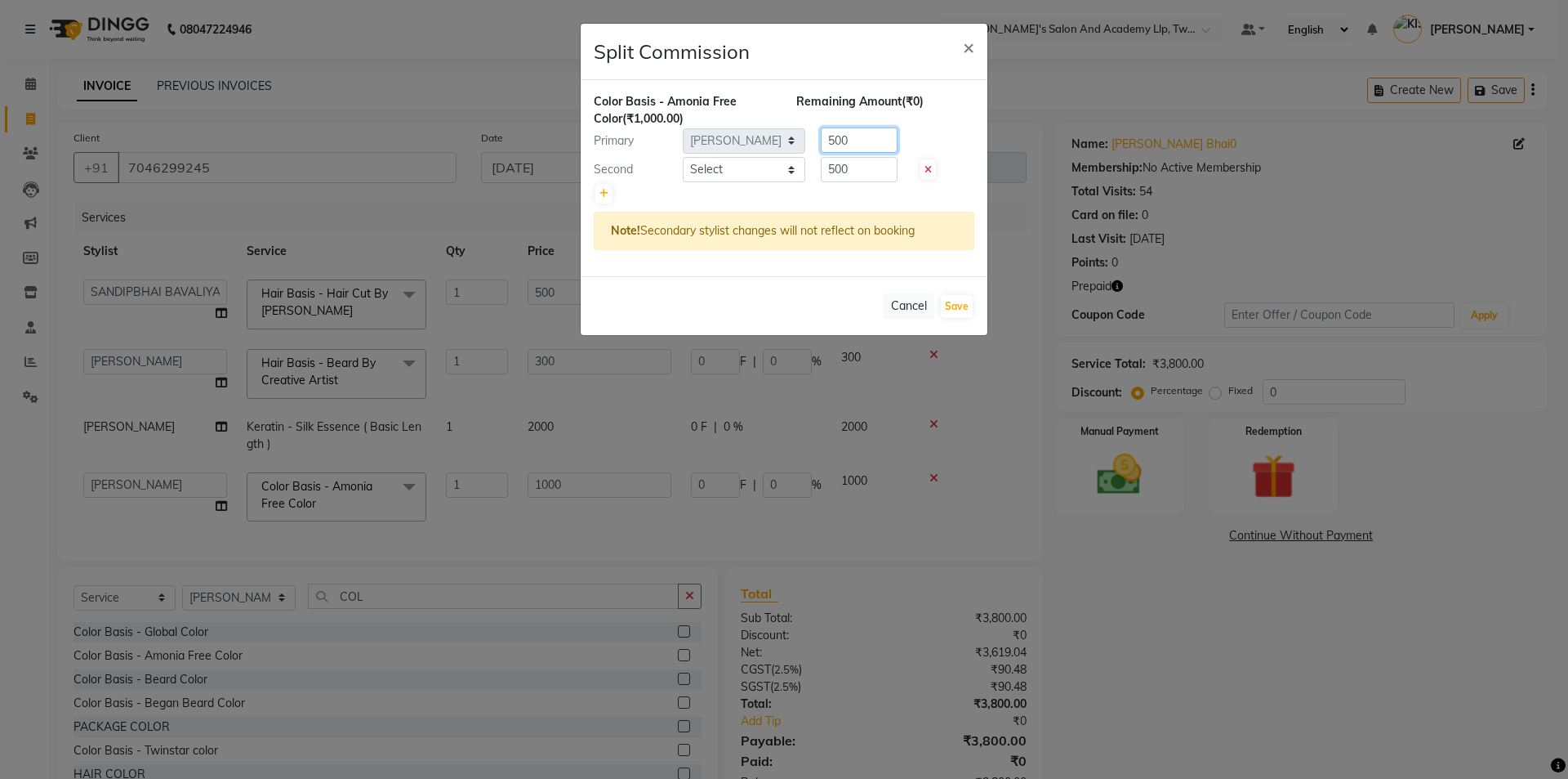
click at [871, 129] on input "500" at bounding box center [859, 140] width 76 height 26
type input "5"
type input "800"
click at [861, 183] on div at bounding box center [784, 194] width 381 height 23
click at [870, 166] on input "500" at bounding box center [859, 169] width 76 height 26
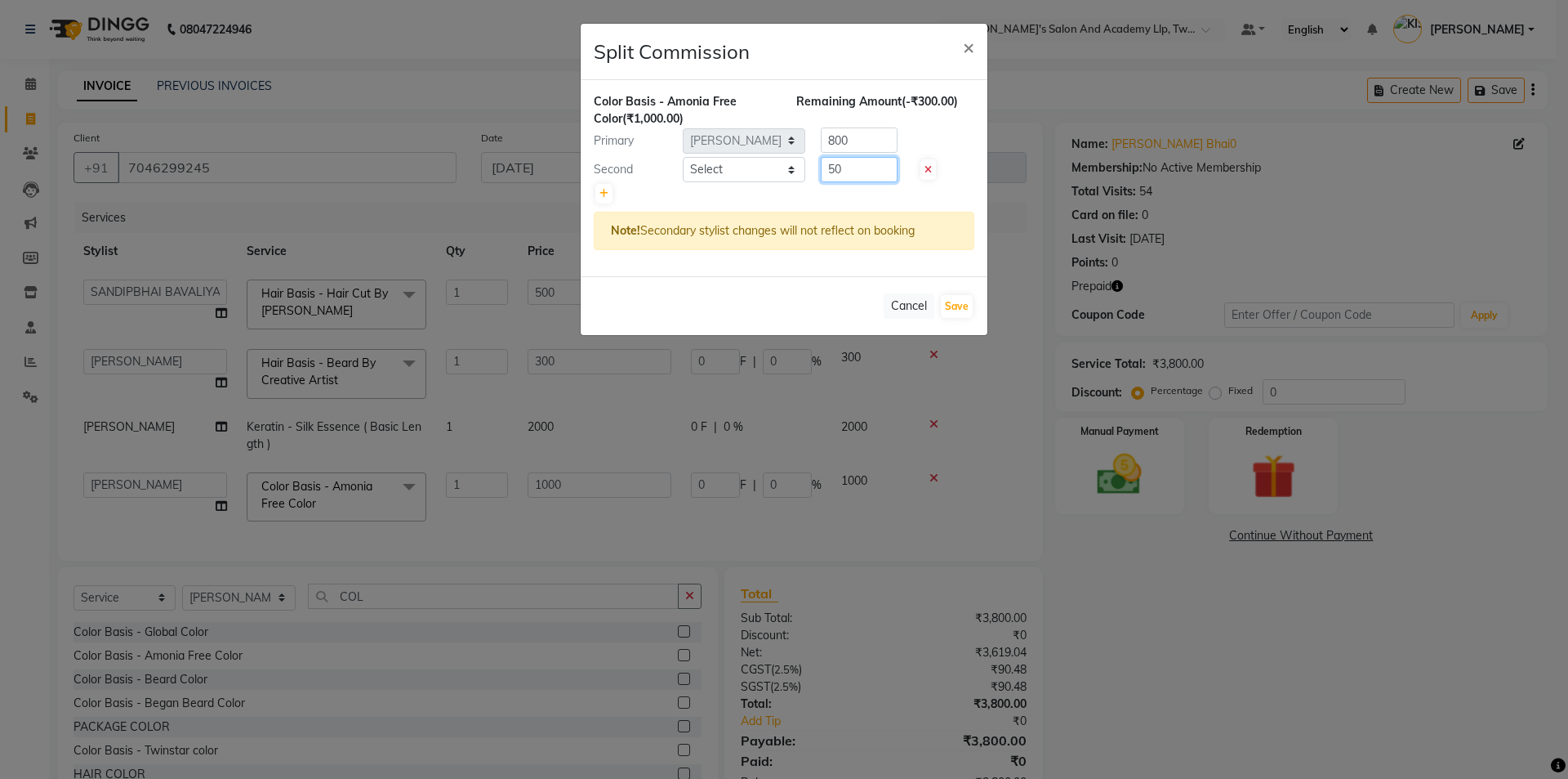
type input "5"
type input "200"
click at [768, 161] on select "Select AADARSH AAKASH SOLANKI ABHISHEK CHAUHAN AMIT BAGTHARIYA ANKUSH SEN BHUSH…" at bounding box center [744, 169] width 122 height 26
select select "52996"
click at [683, 157] on select "Select AADARSH AAKASH SOLANKI ABHISHEK CHAUHAN AMIT BAGTHARIYA ANKUSH SEN BHUSH…" at bounding box center [744, 169] width 122 height 26
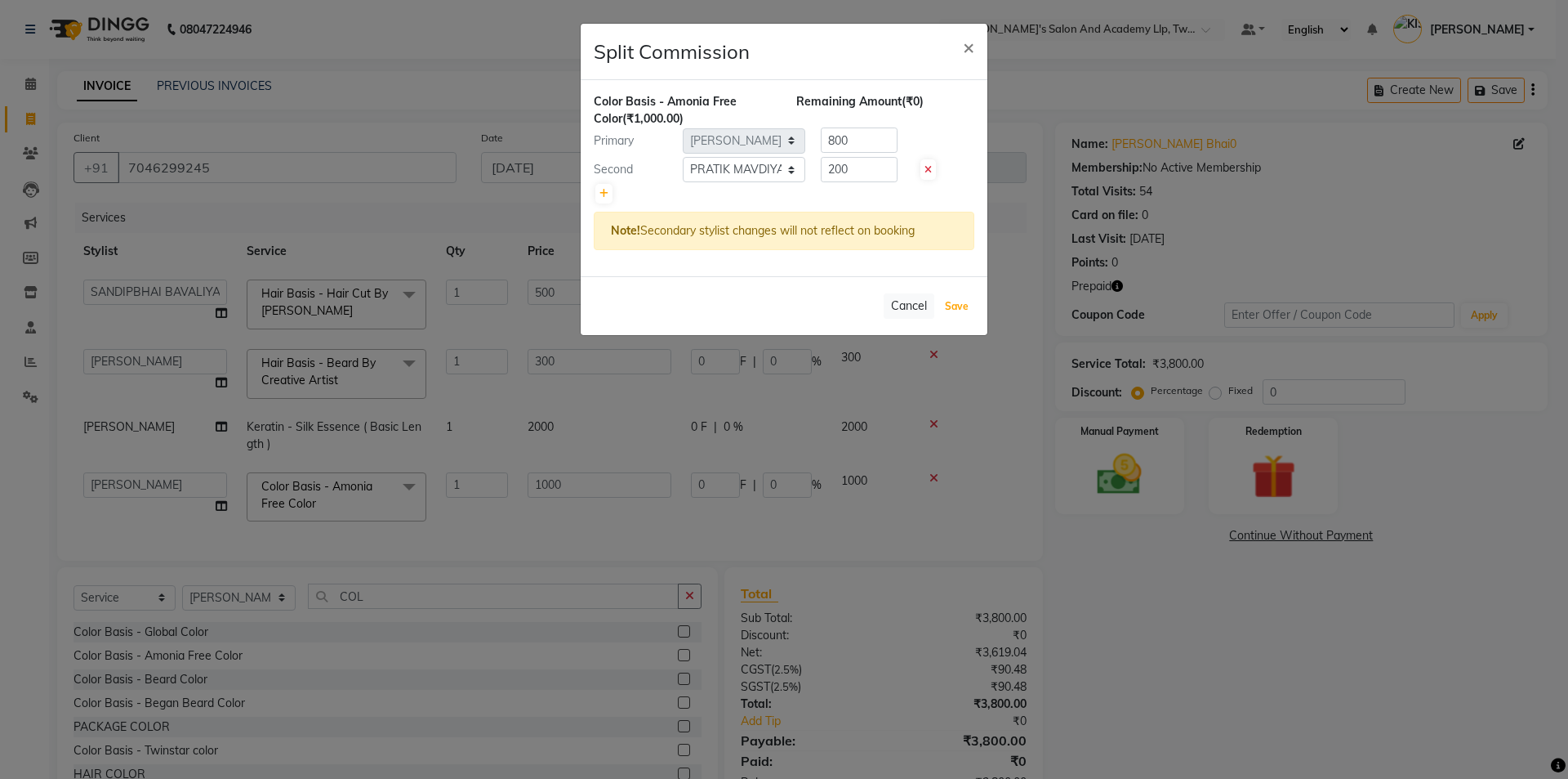
click at [961, 304] on button "Save" at bounding box center [956, 306] width 31 height 23
select select "Select"
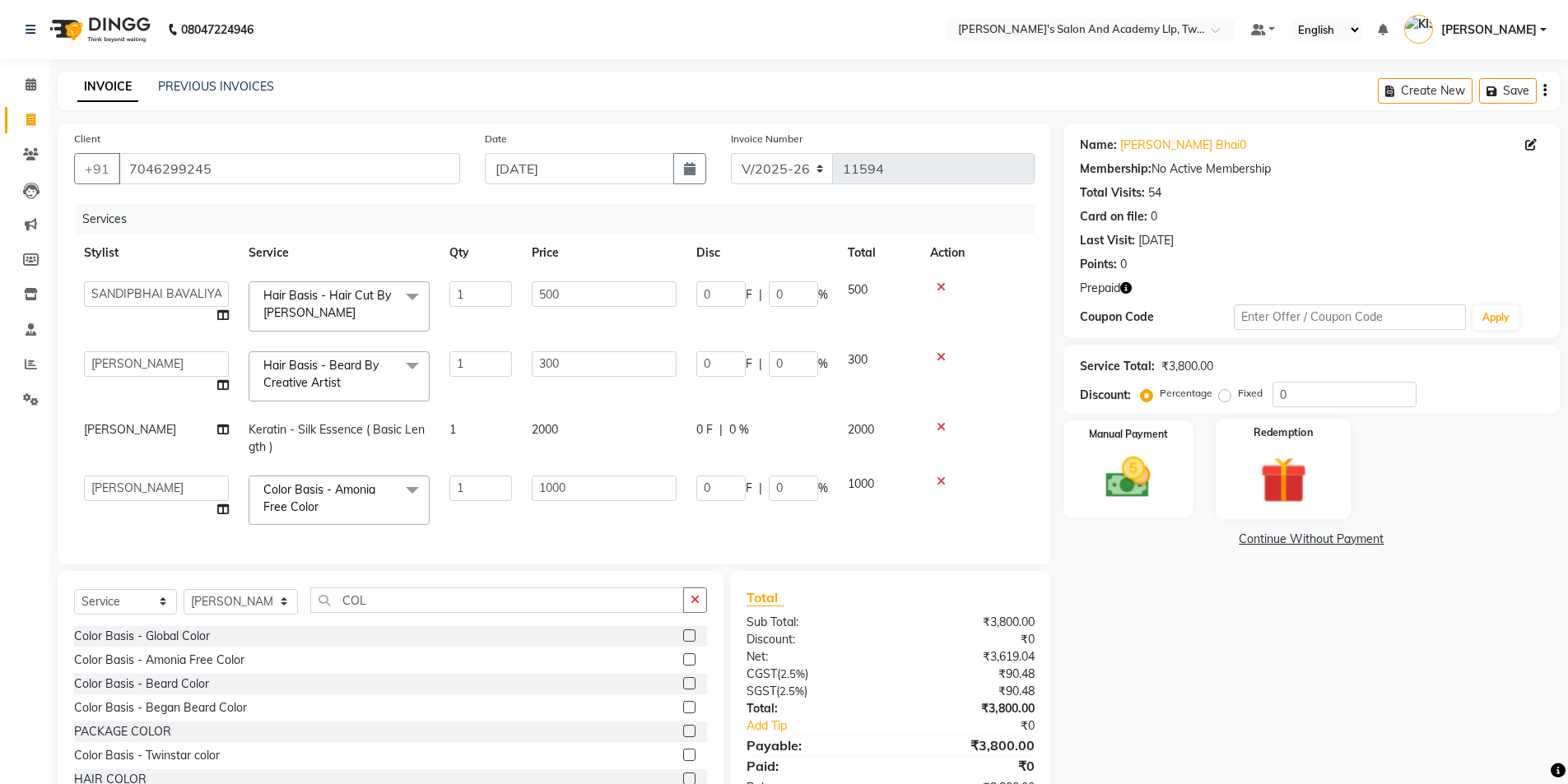
click at [1284, 477] on img at bounding box center [1282, 479] width 76 height 59
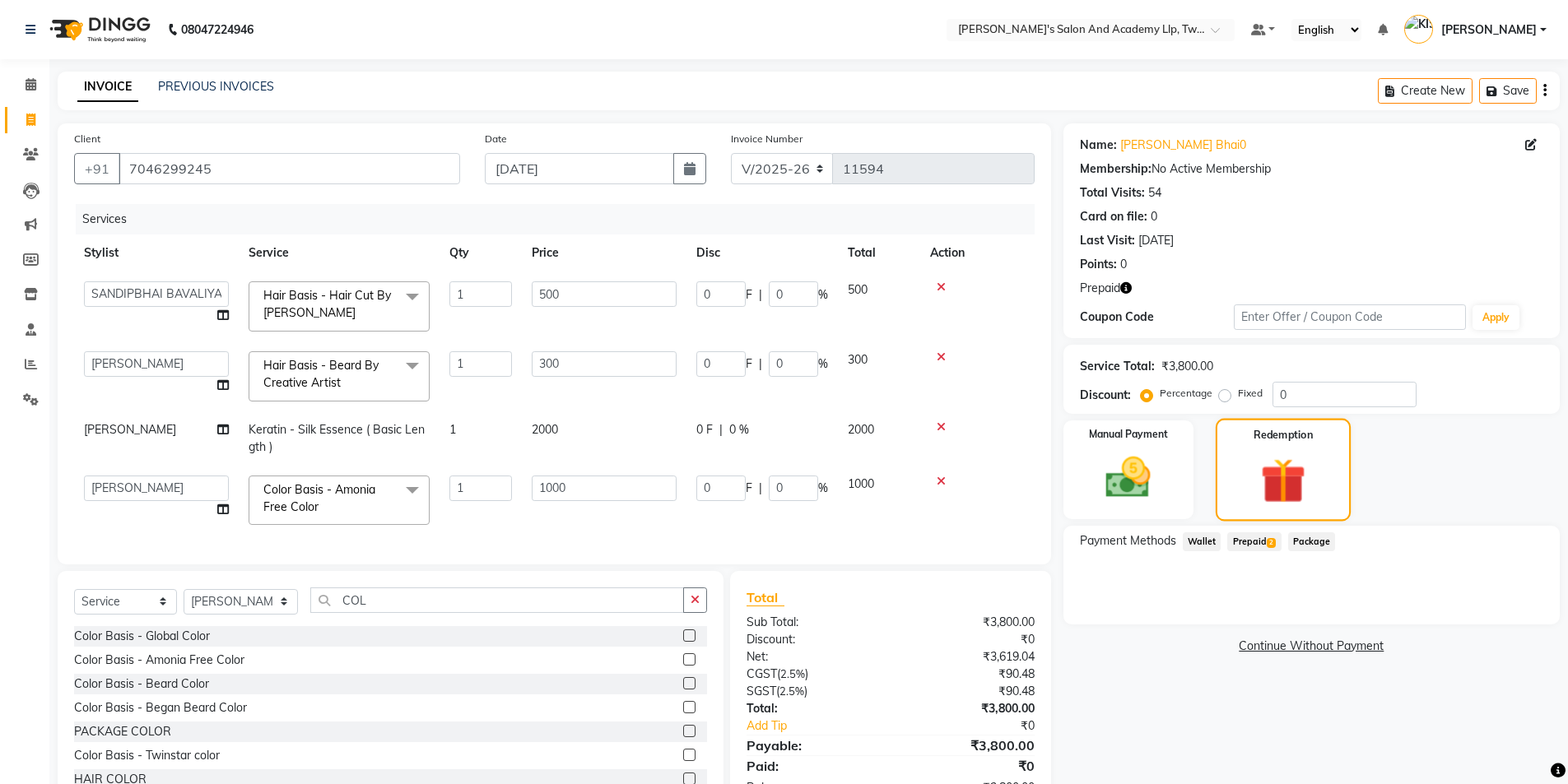
click at [1247, 535] on span "Prepaid 2" at bounding box center [1254, 542] width 54 height 19
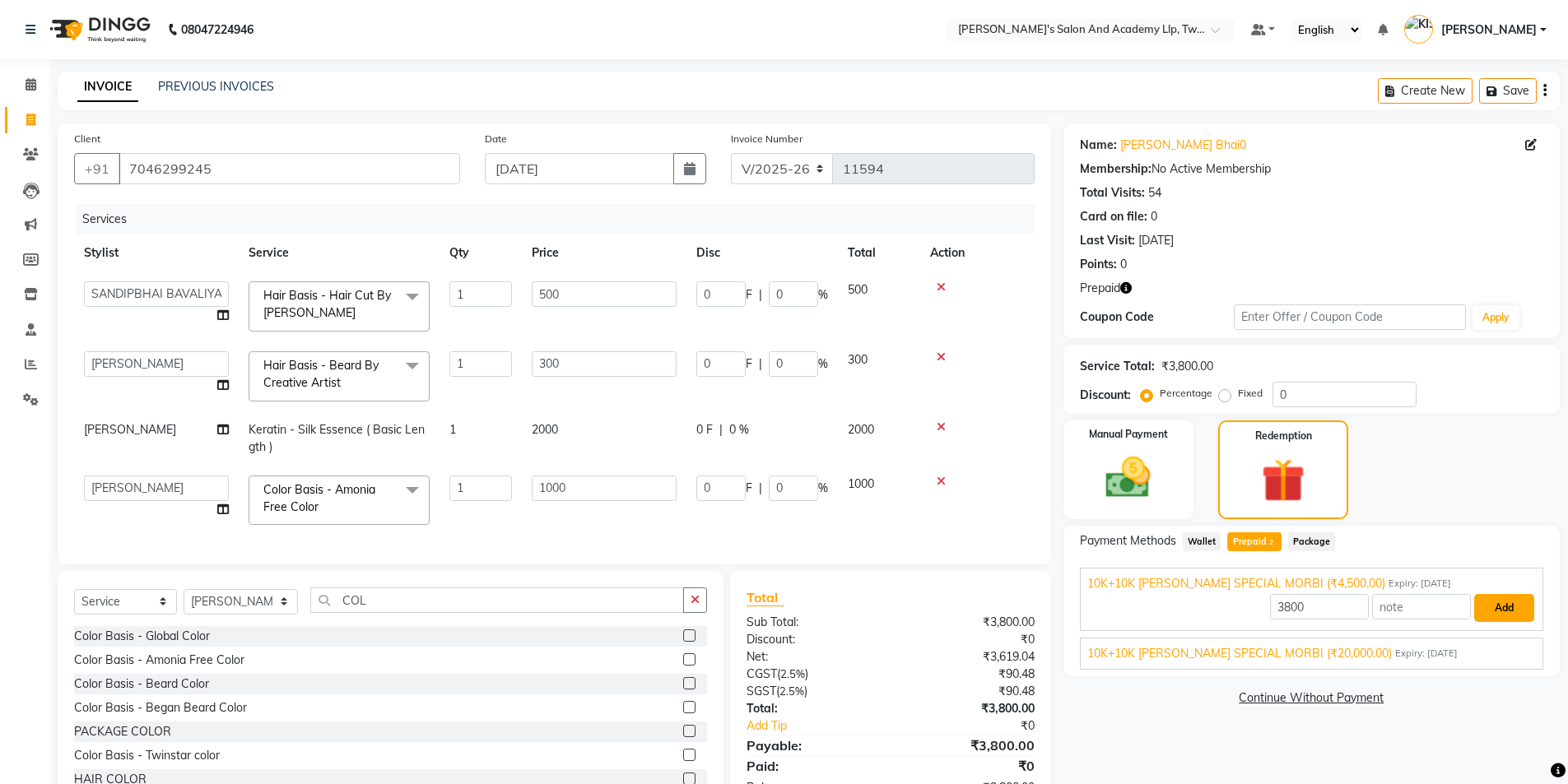
click at [1502, 608] on button "Add" at bounding box center [1504, 607] width 60 height 28
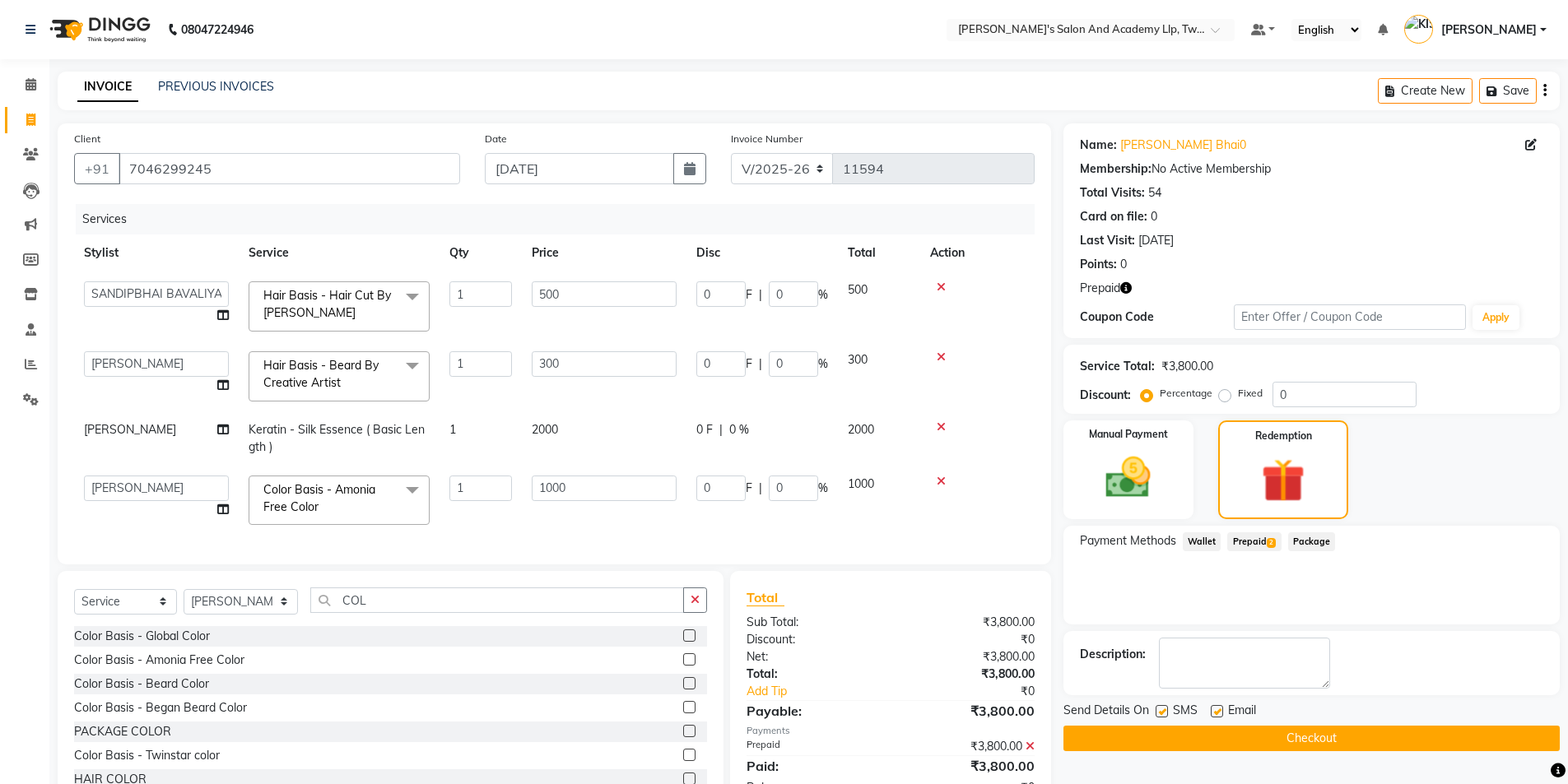
click at [1212, 711] on label at bounding box center [1216, 711] width 12 height 12
click at [1212, 711] on input "checkbox" at bounding box center [1215, 711] width 11 height 11
checkbox input "false"
click at [1157, 711] on label at bounding box center [1161, 711] width 12 height 12
click at [1157, 711] on input "checkbox" at bounding box center [1160, 711] width 11 height 11
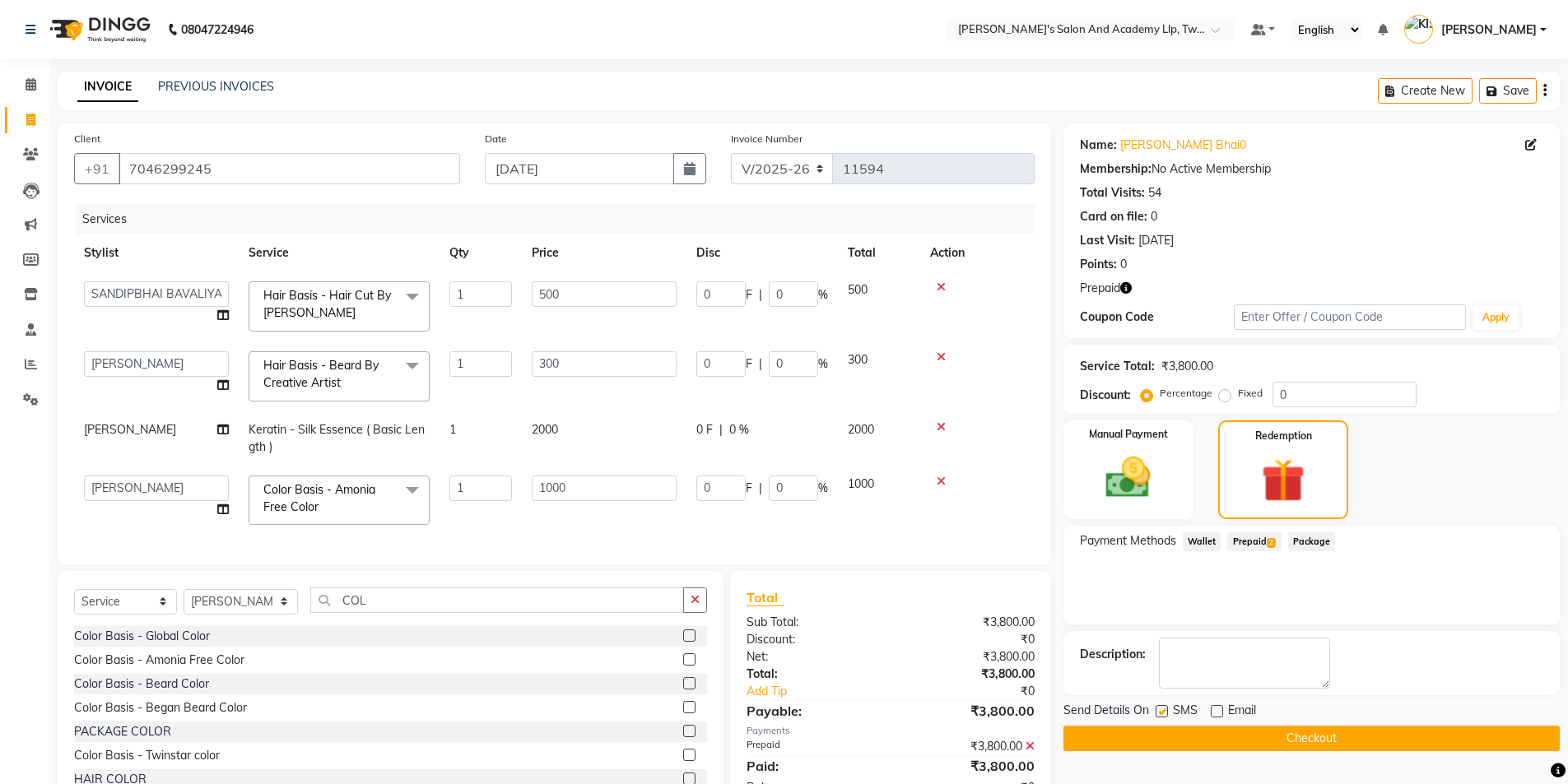
checkbox input "false"
click at [1163, 726] on button "Checkout" at bounding box center [1311, 738] width 496 height 26
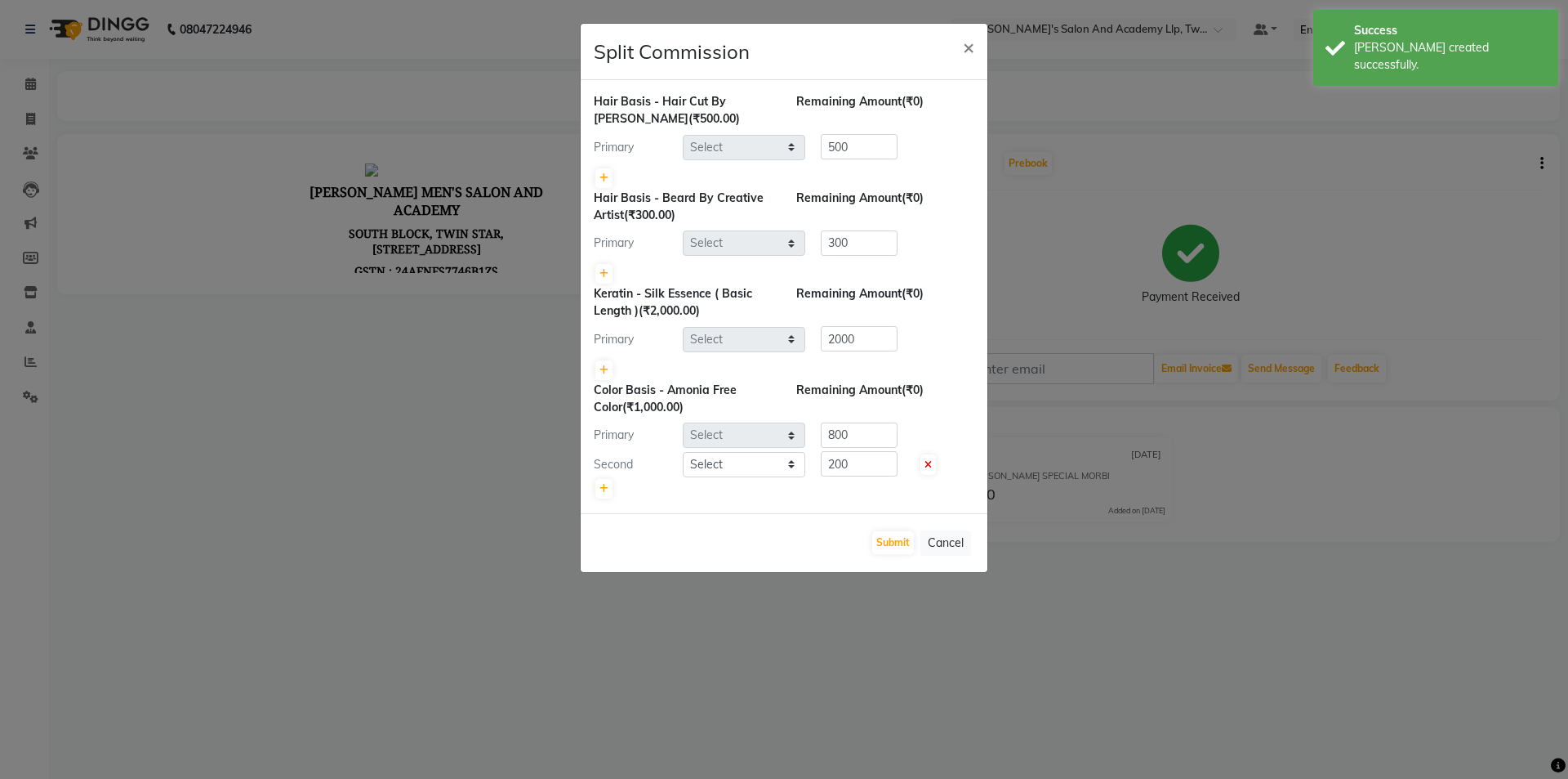
select select "62563"
select select "58157"
select select "52734"
select select "52996"
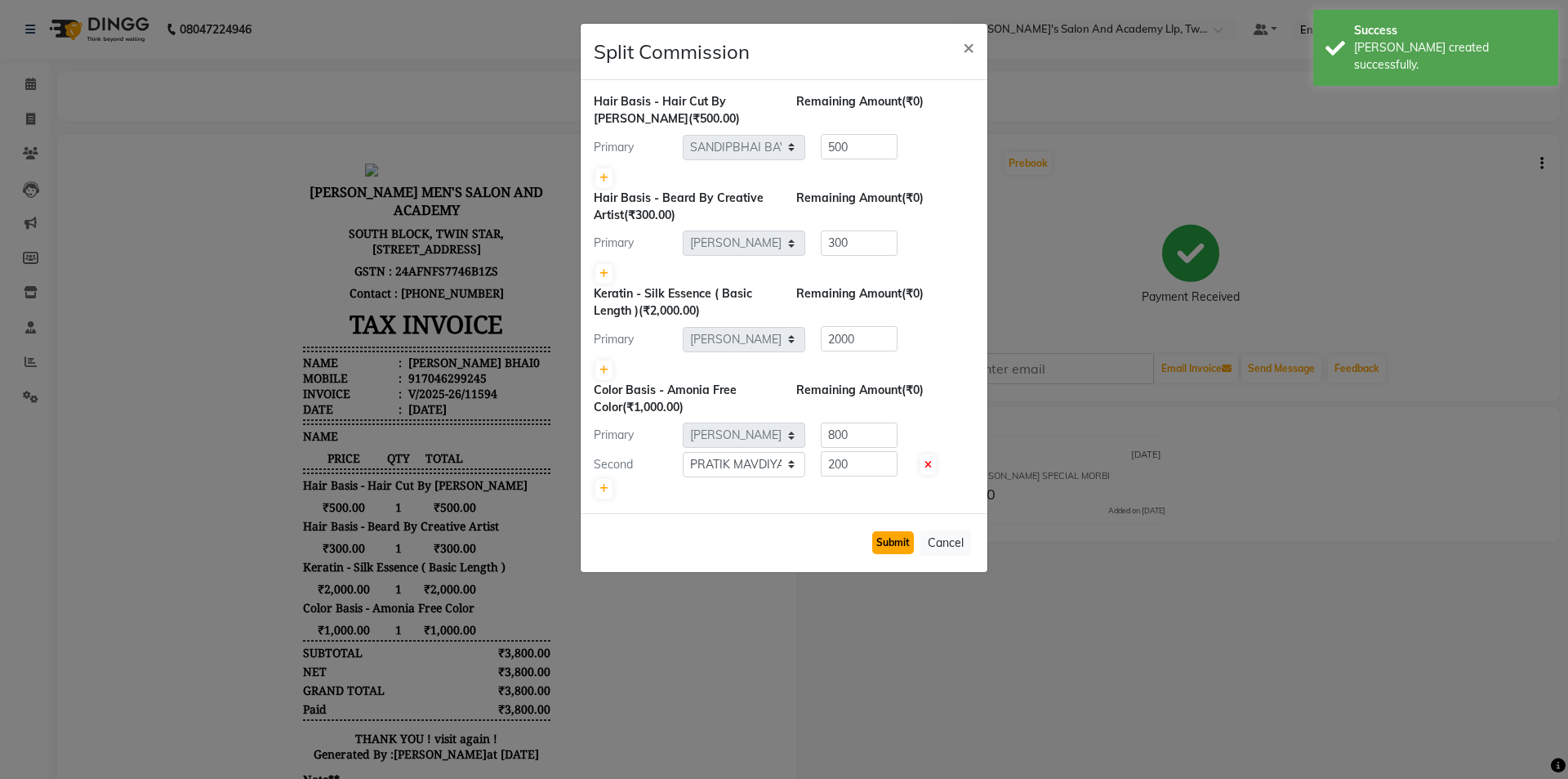
click at [898, 548] on button "Submit" at bounding box center [893, 542] width 42 height 23
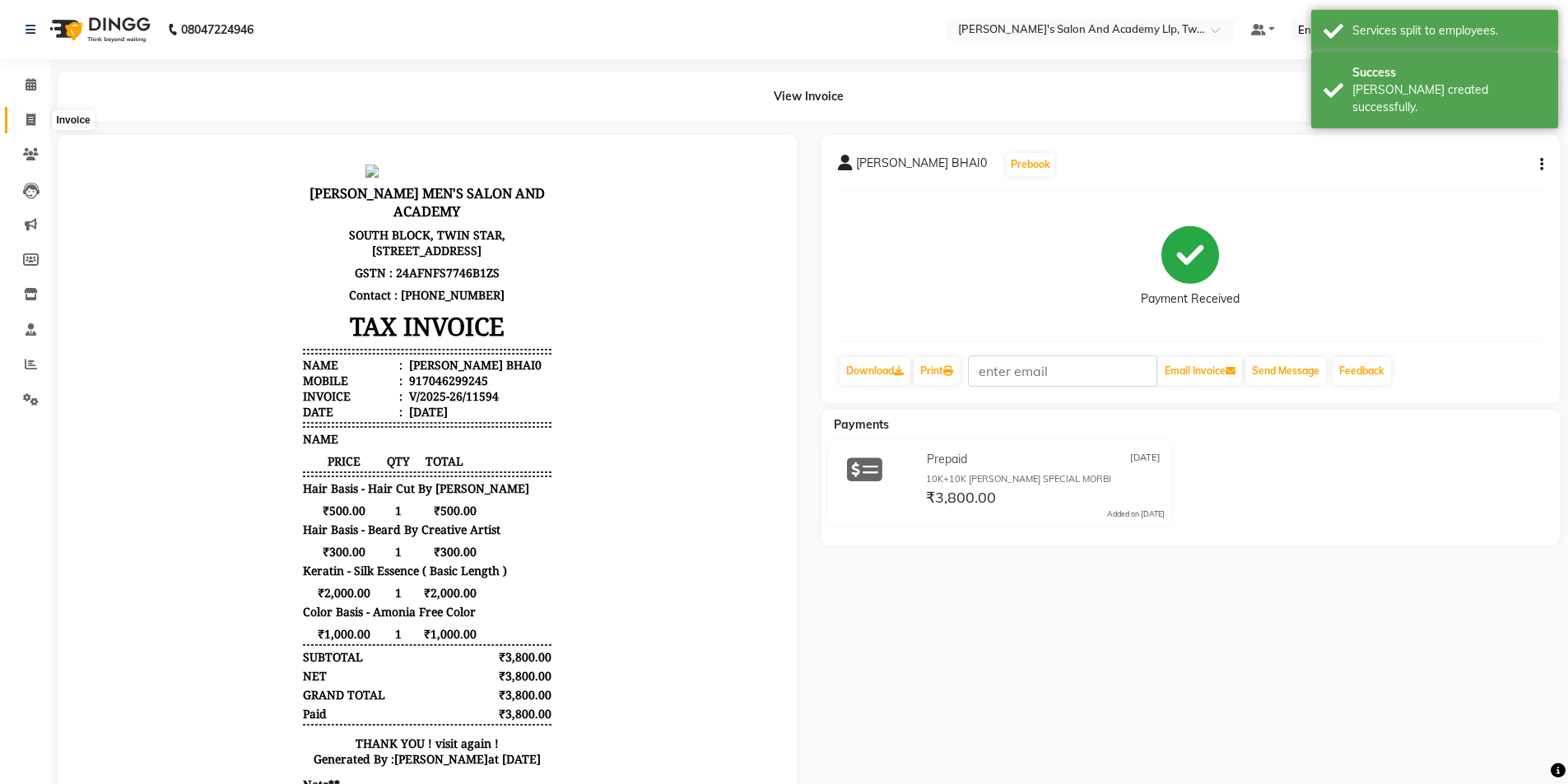
click at [27, 118] on icon at bounding box center [30, 119] width 9 height 12
select select "service"
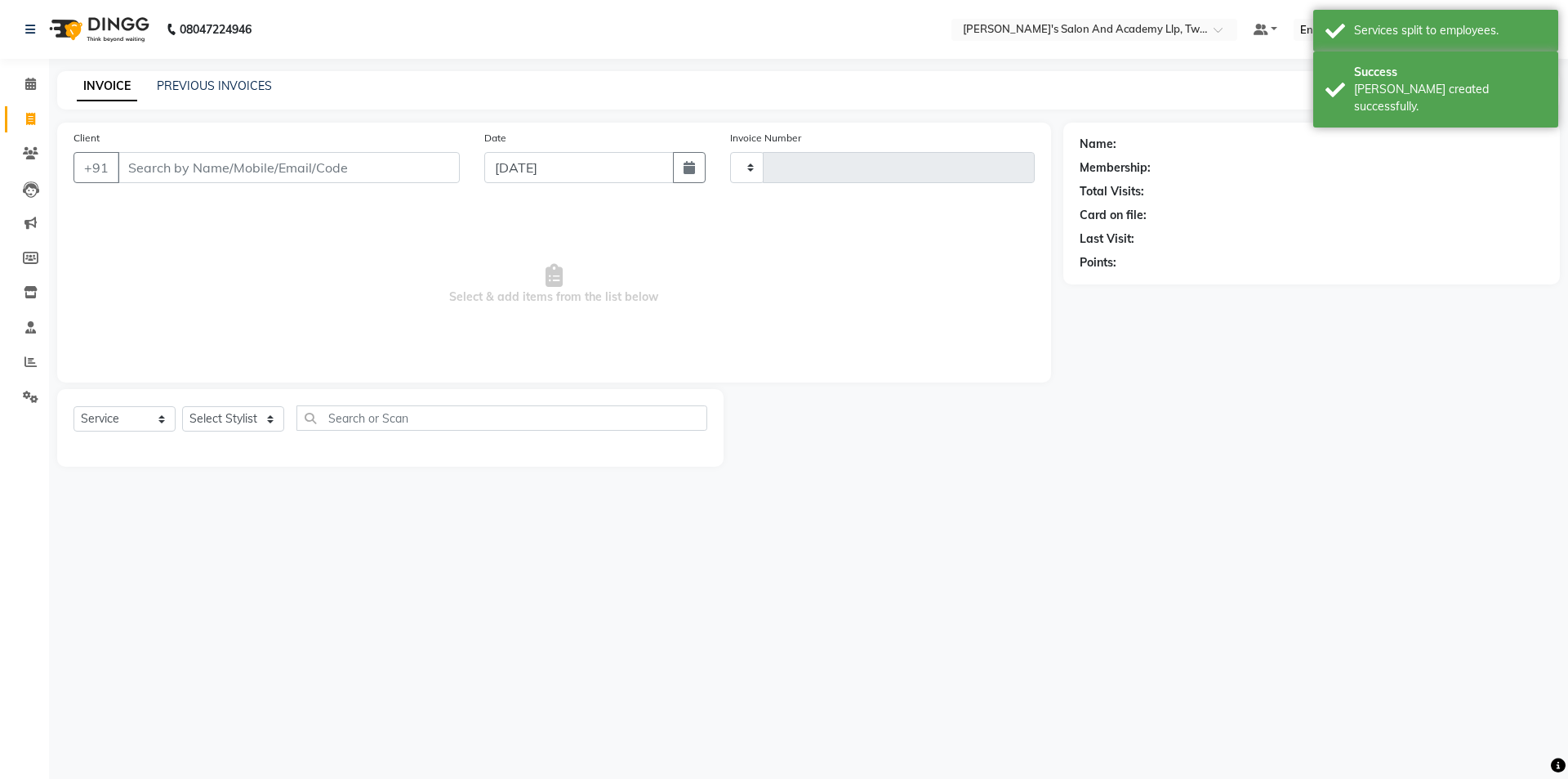
type input "11595"
select select "6985"
click at [192, 86] on link "PREVIOUS INVOICES" at bounding box center [214, 85] width 115 height 14
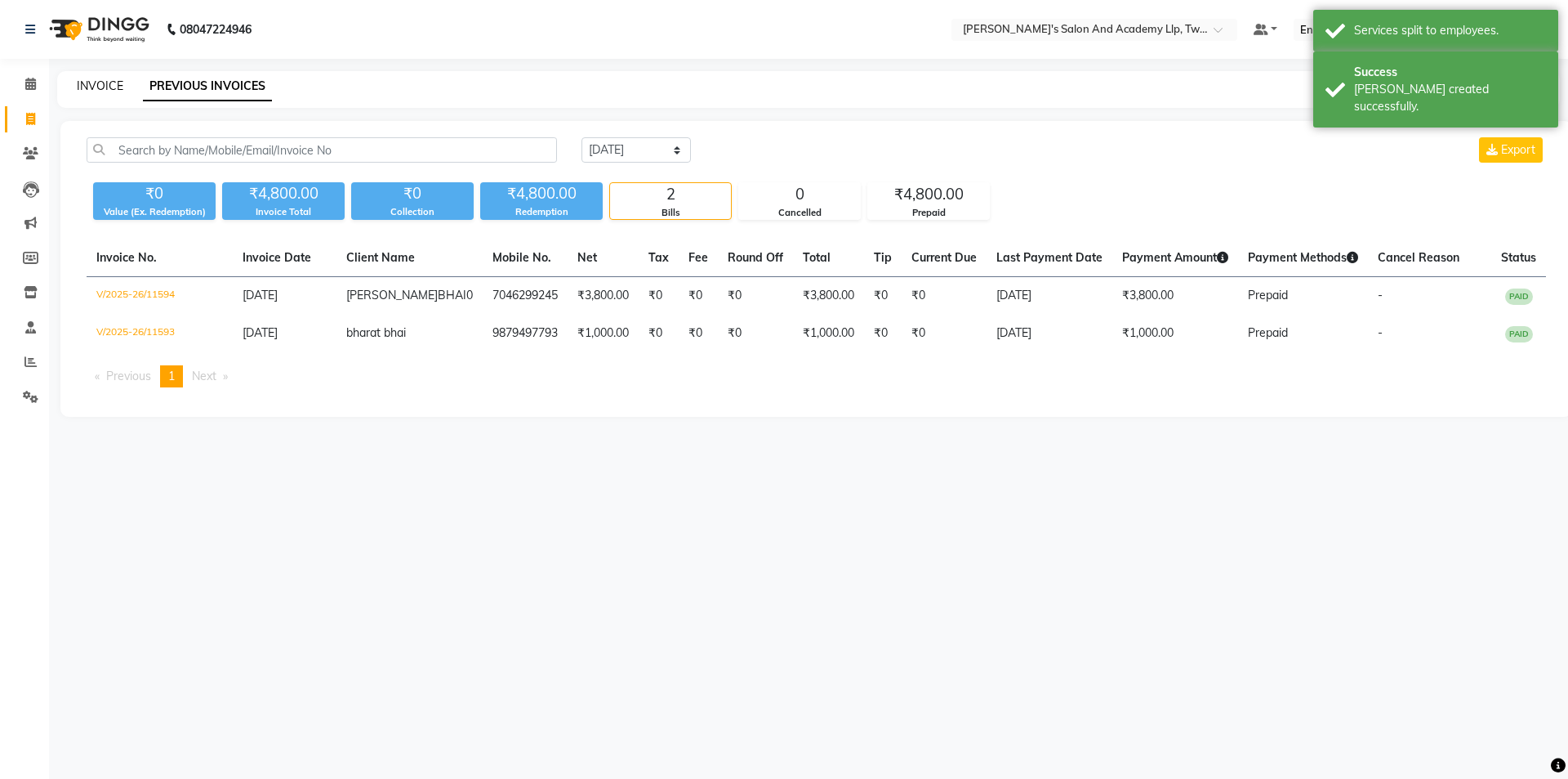
click at [103, 90] on link "INVOICE" at bounding box center [99, 85] width 47 height 14
select select "service"
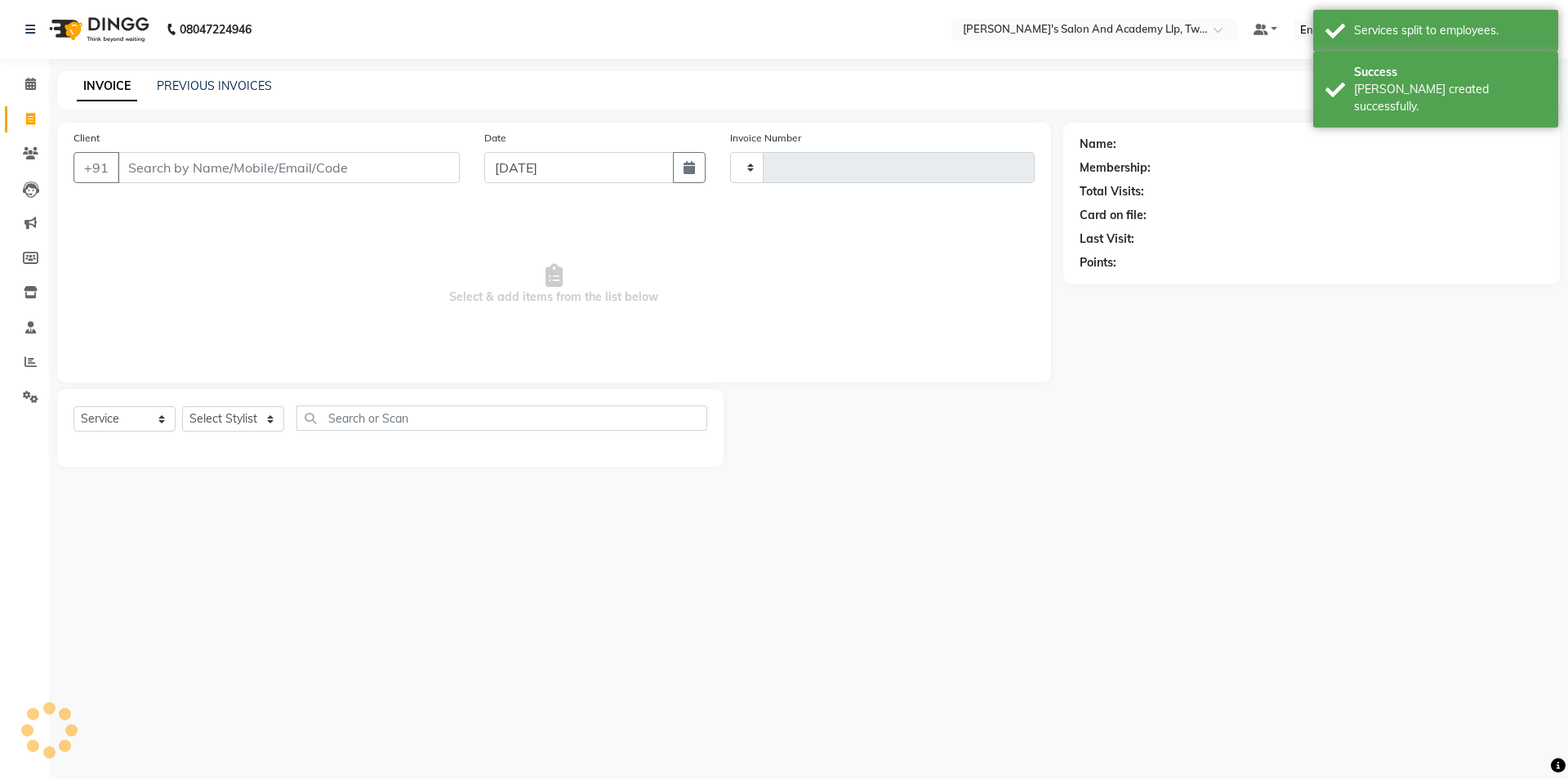
click at [103, 90] on link "INVOICE" at bounding box center [106, 86] width 60 height 30
type input "11595"
select select "6985"
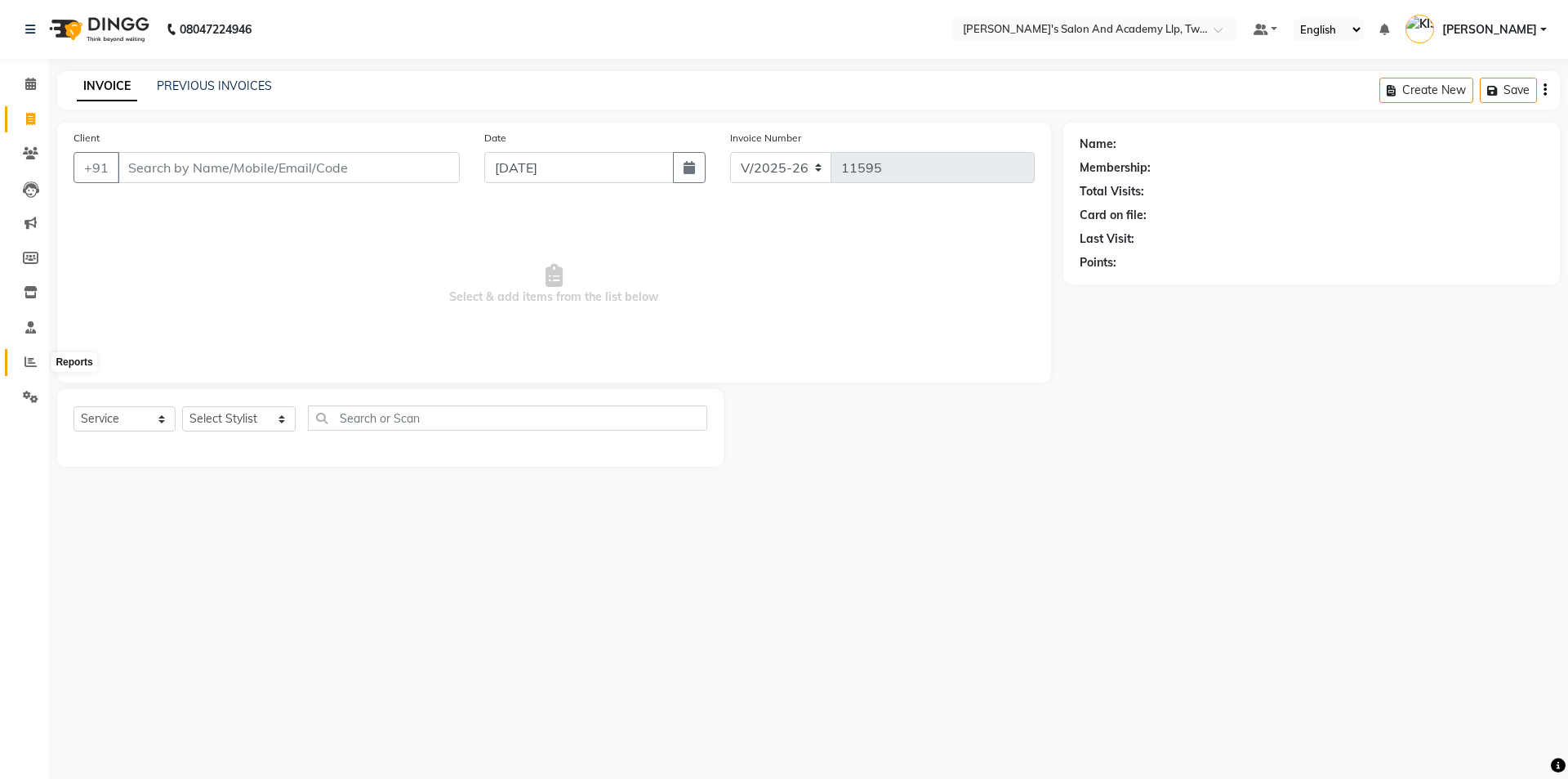
click at [31, 356] on icon at bounding box center [31, 361] width 12 height 12
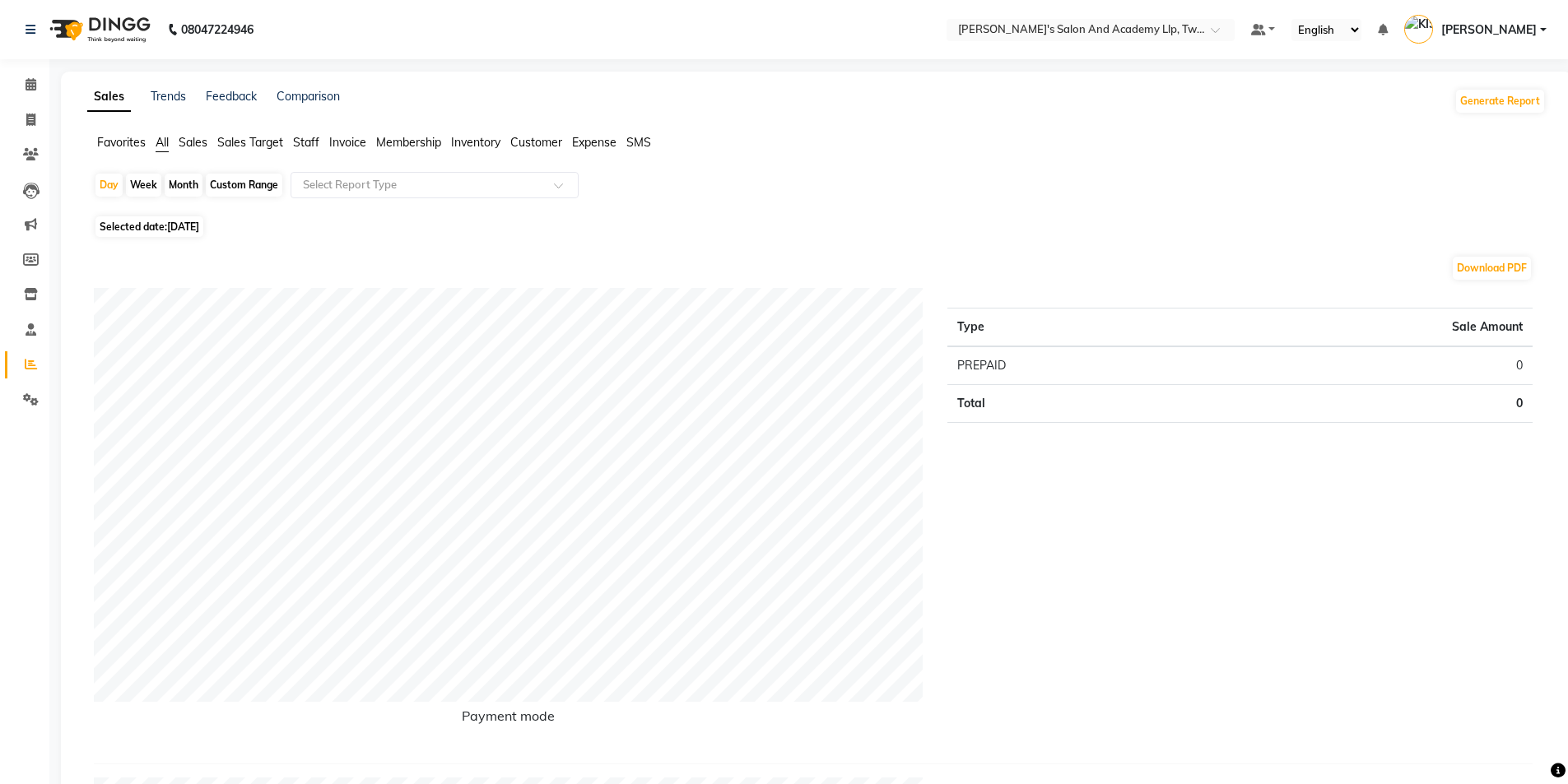
click at [150, 226] on span "Selected date: 03-10-2025" at bounding box center [149, 226] width 108 height 20
select select "10"
select select "2025"
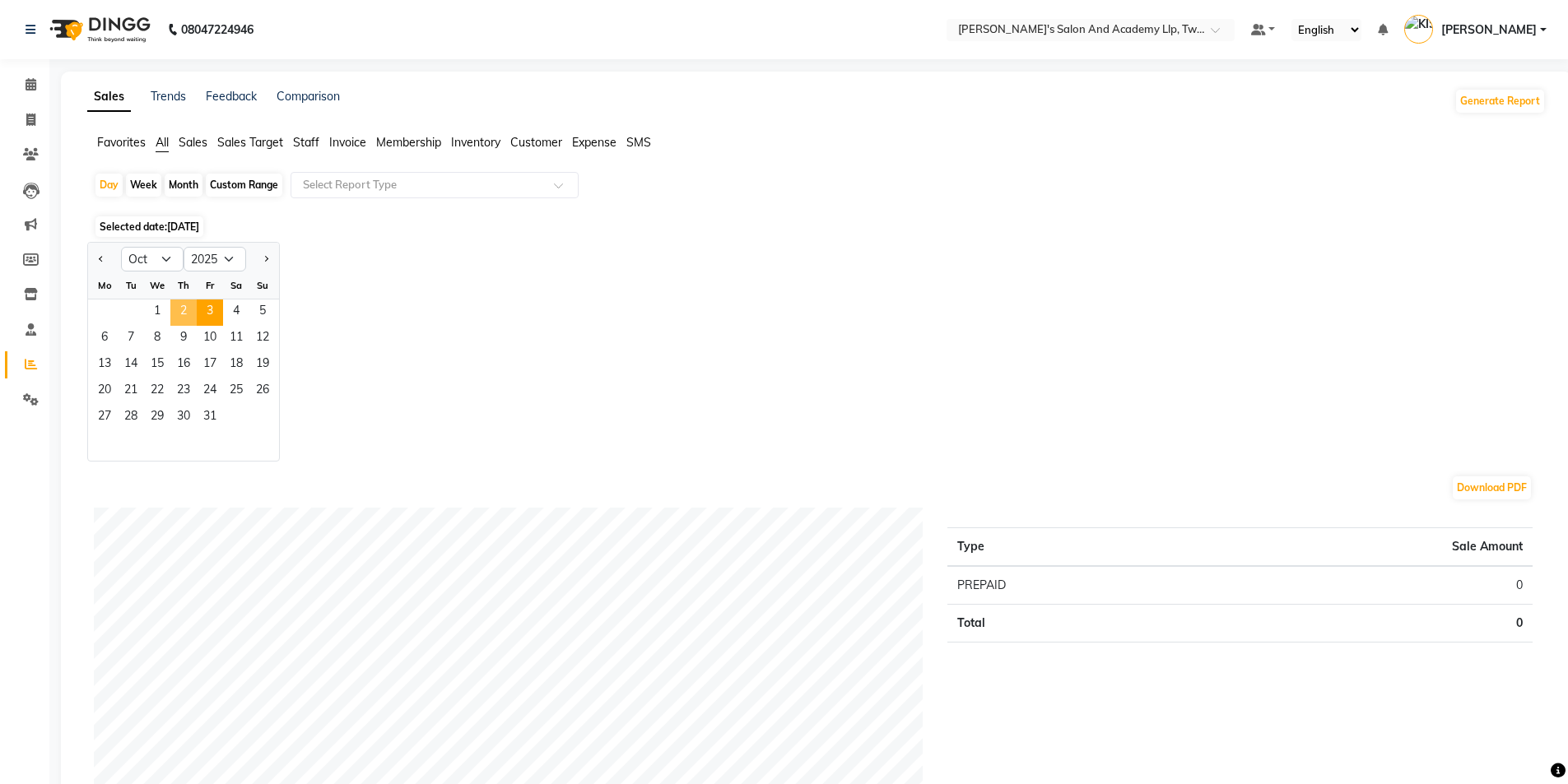
click at [187, 305] on span "2" at bounding box center [183, 312] width 26 height 26
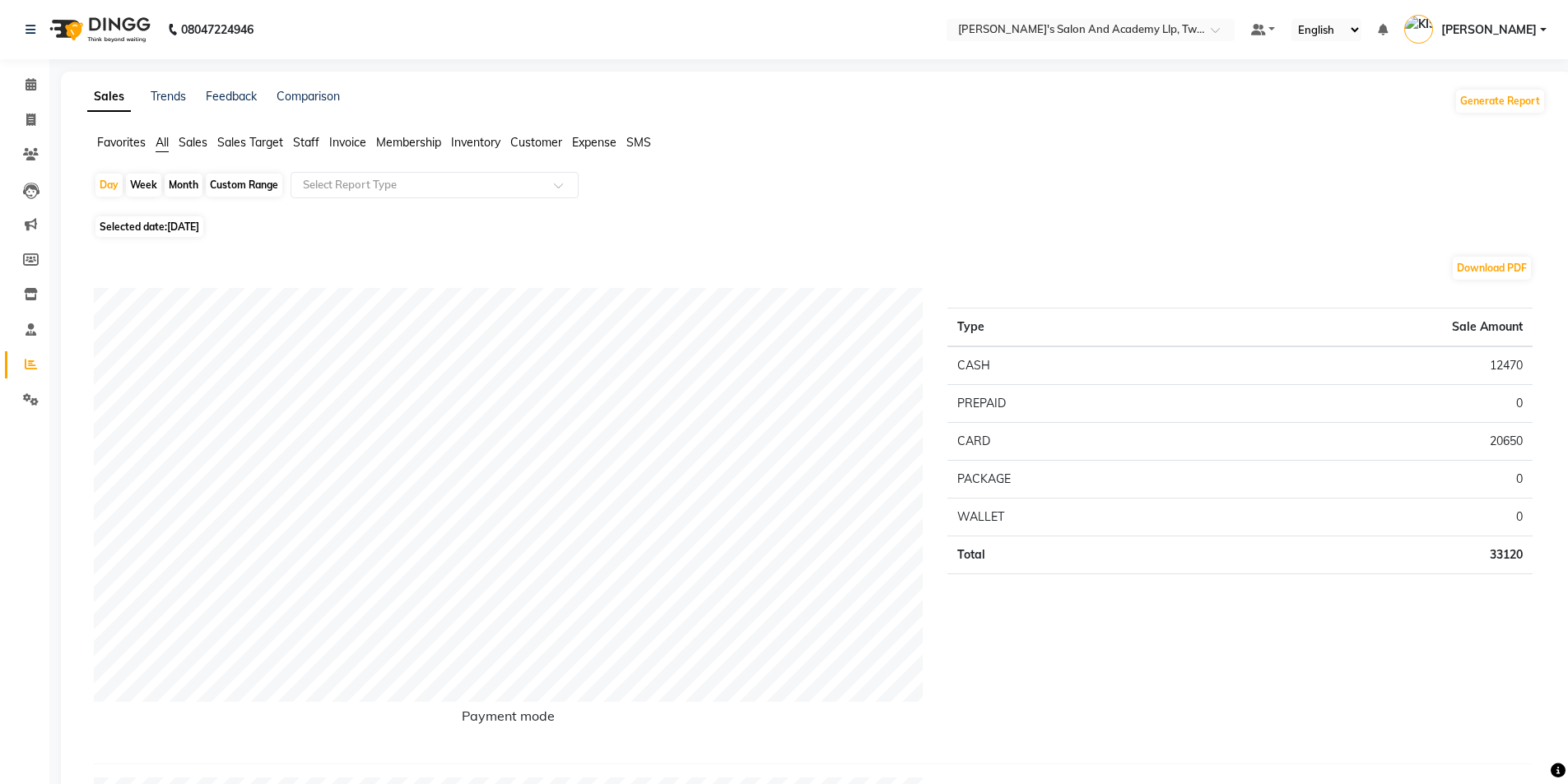
click at [311, 141] on span "Staff" at bounding box center [306, 141] width 26 height 14
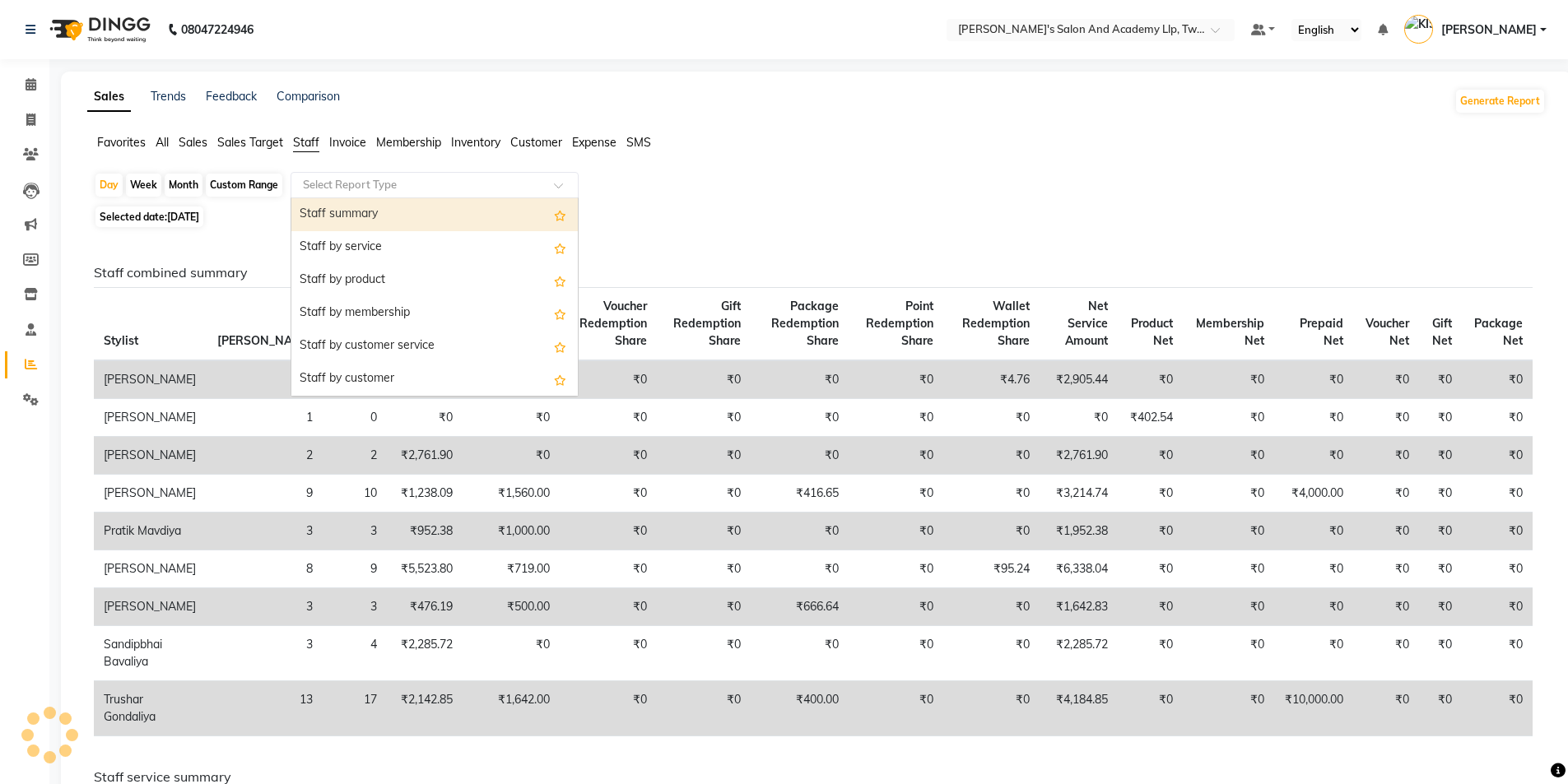
click at [357, 191] on input "text" at bounding box center [418, 184] width 237 height 16
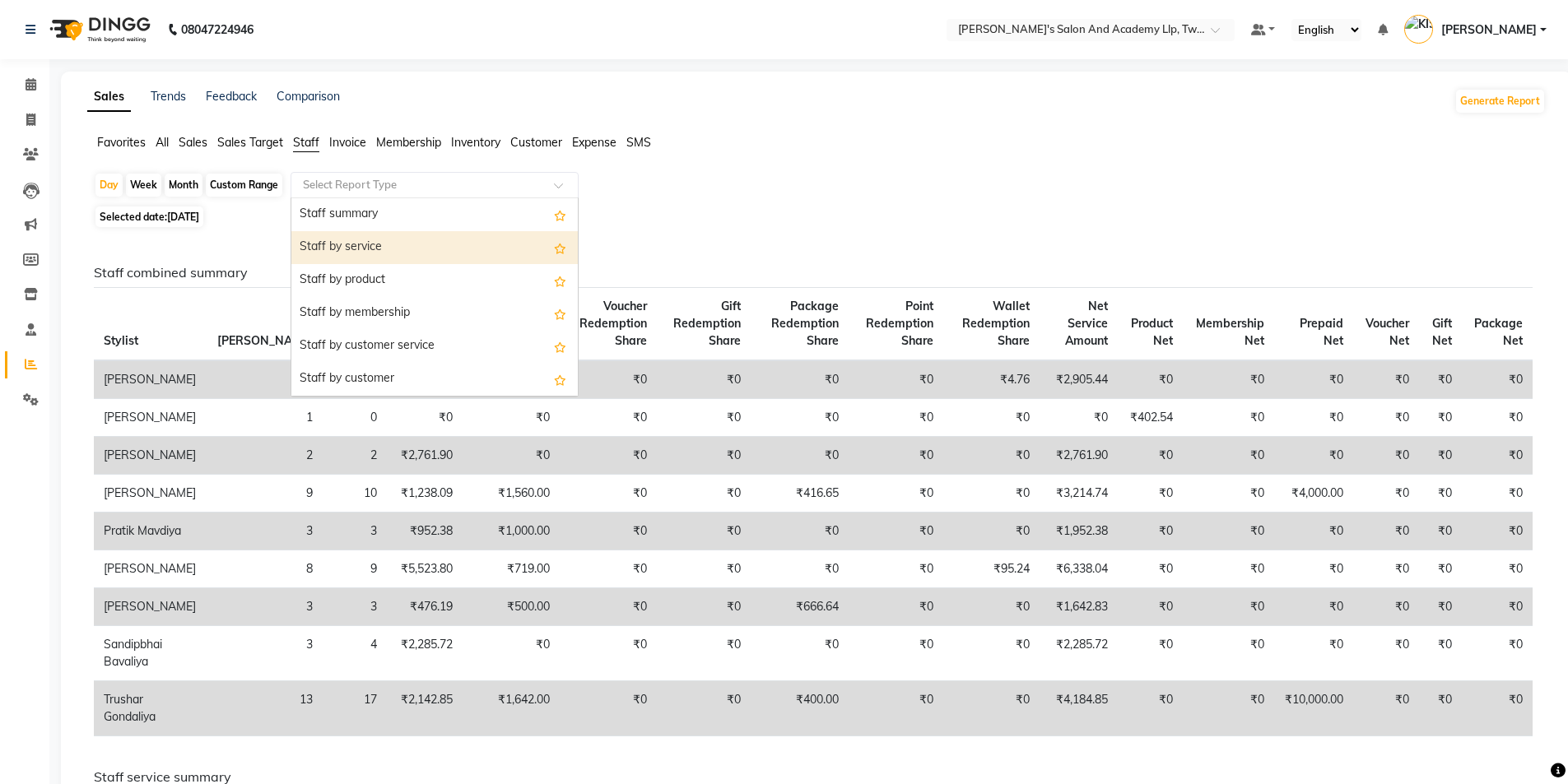
click at [356, 249] on div "Staff by service" at bounding box center [435, 248] width 286 height 33
select select "full_report"
select select "csv"
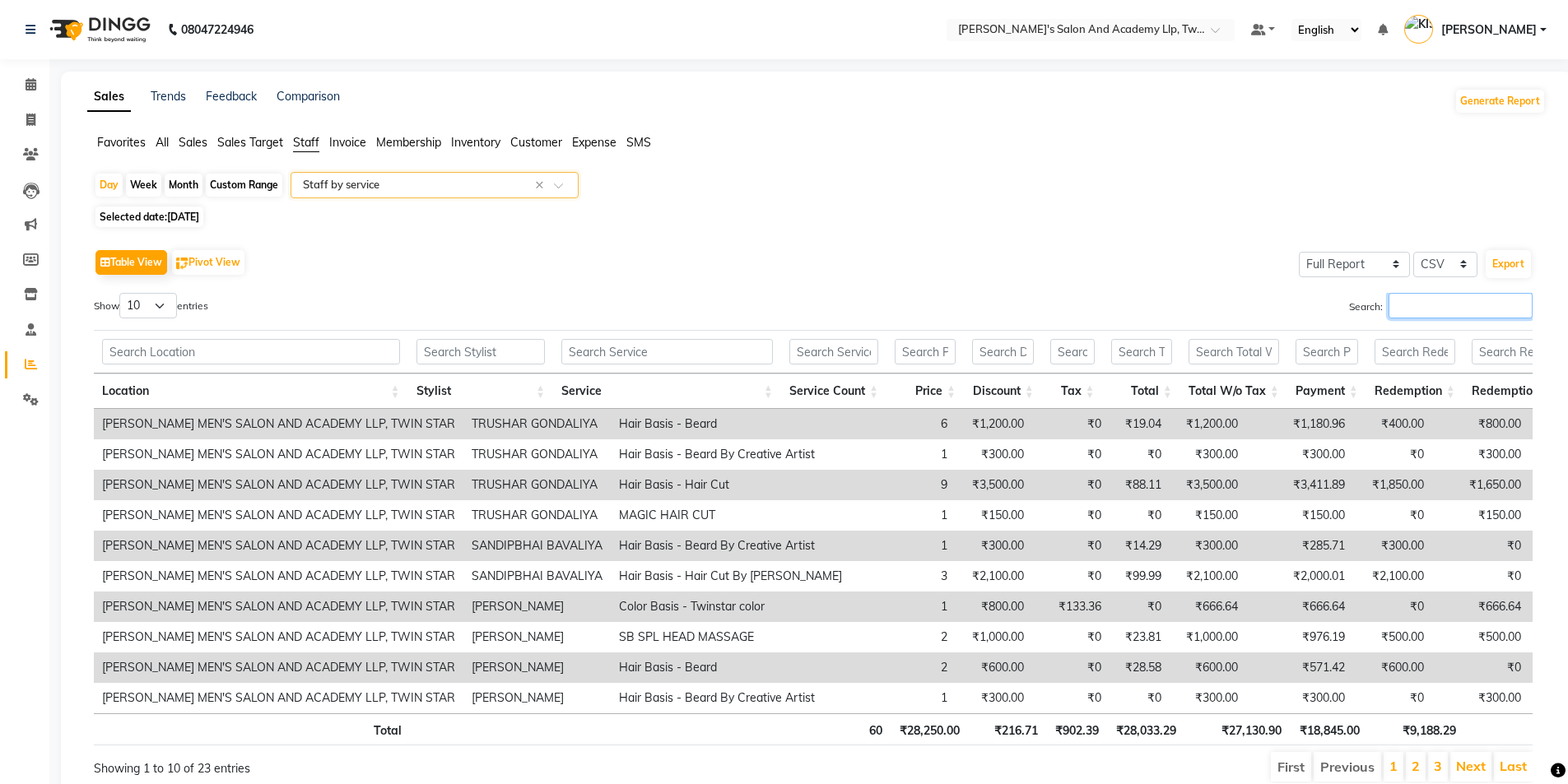
click at [1456, 309] on input "Search:" at bounding box center [1460, 306] width 144 height 26
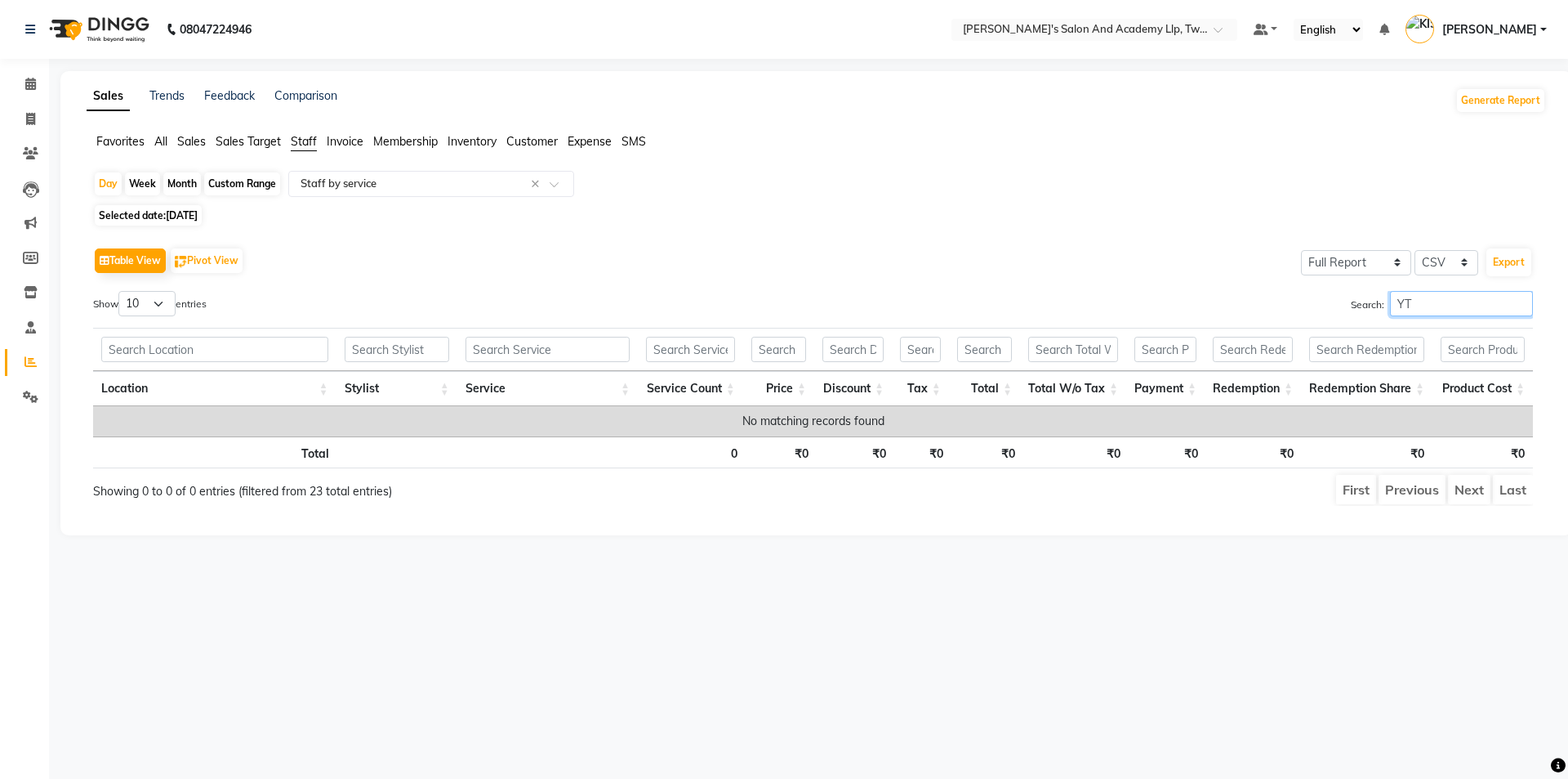
type input "Y"
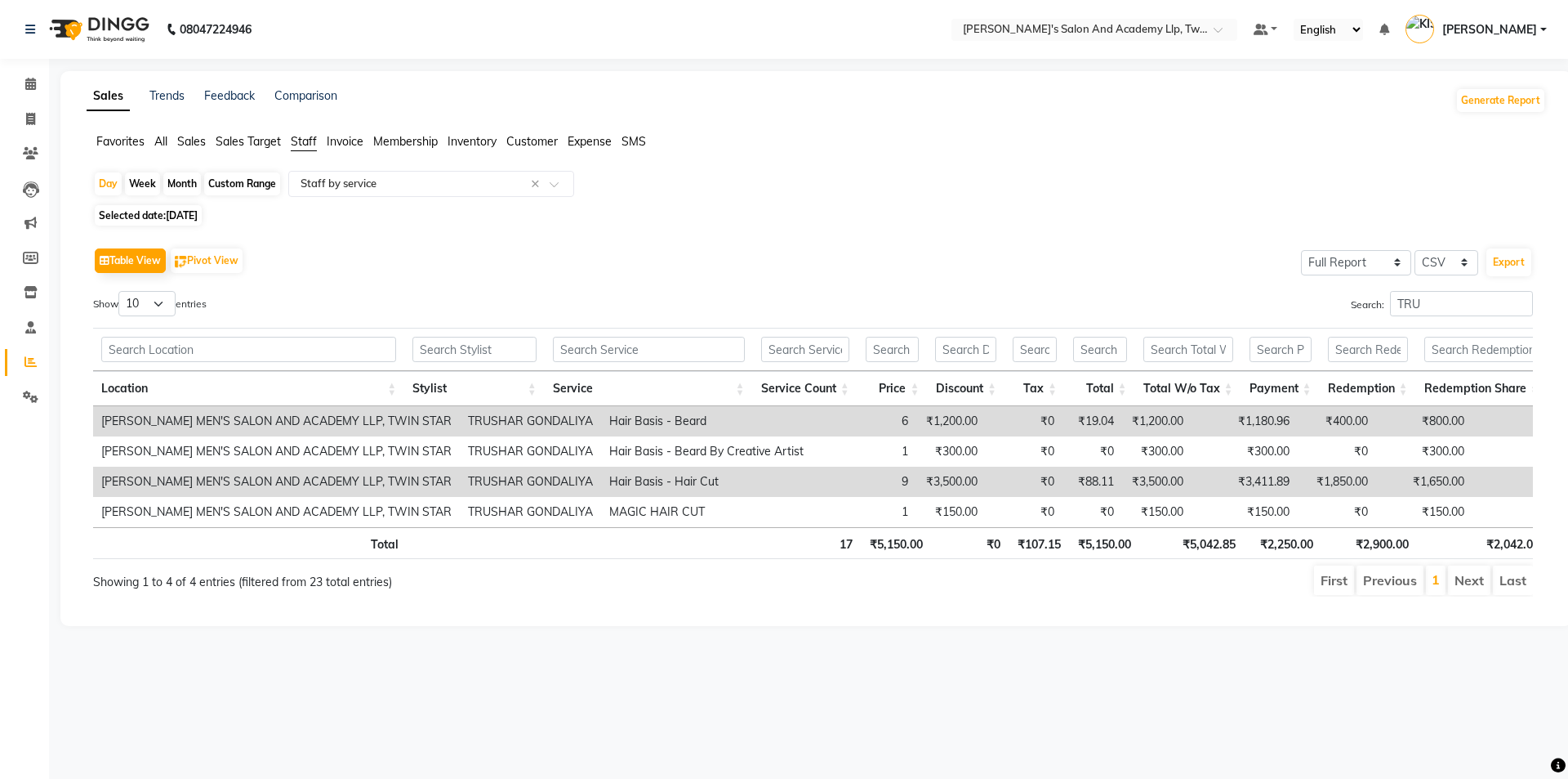
click at [1483, 317] on div "Search: TRU" at bounding box center [1180, 306] width 708 height 32
click at [1479, 294] on input "TRU" at bounding box center [1462, 304] width 143 height 26
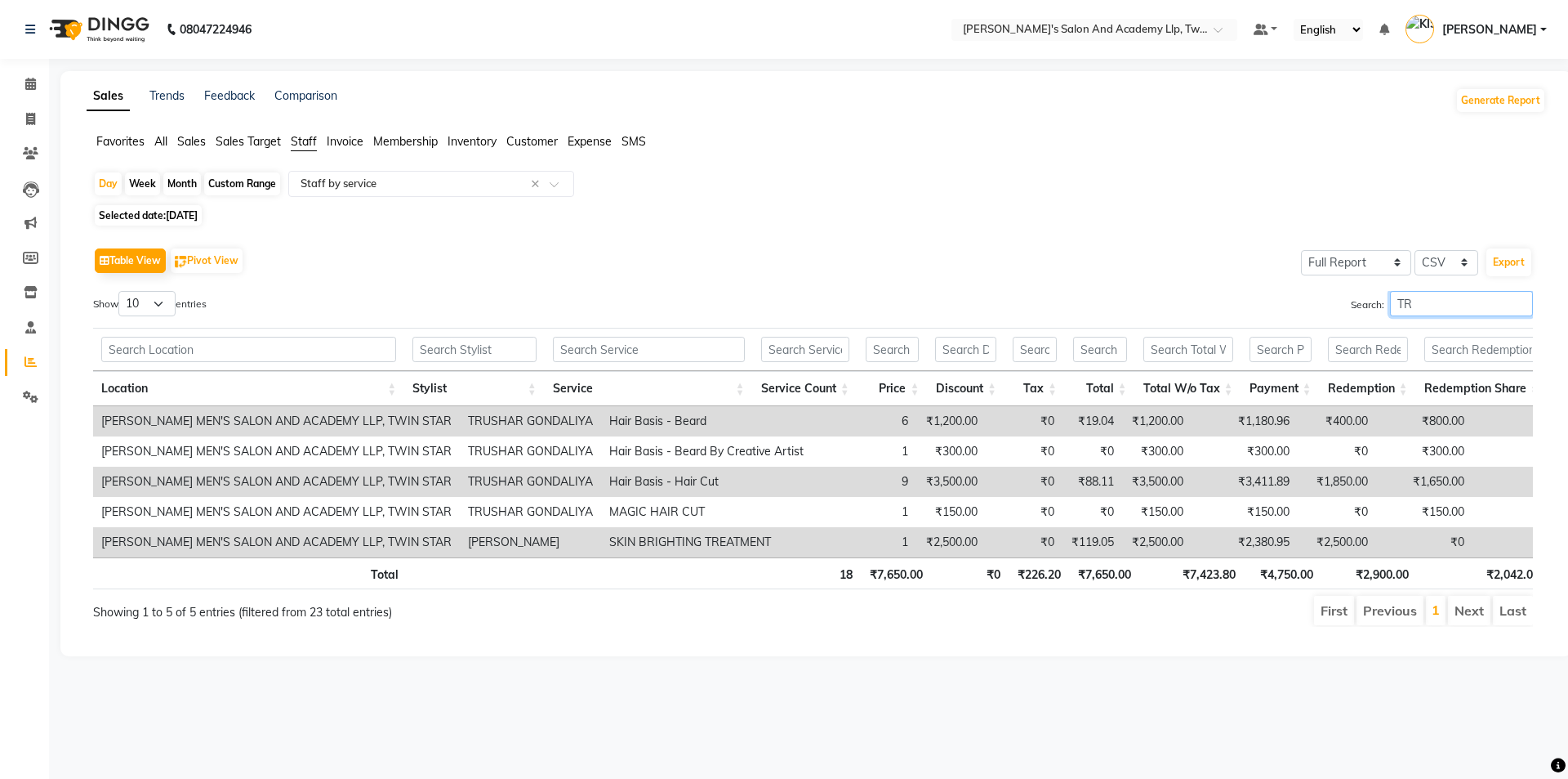
type input "T"
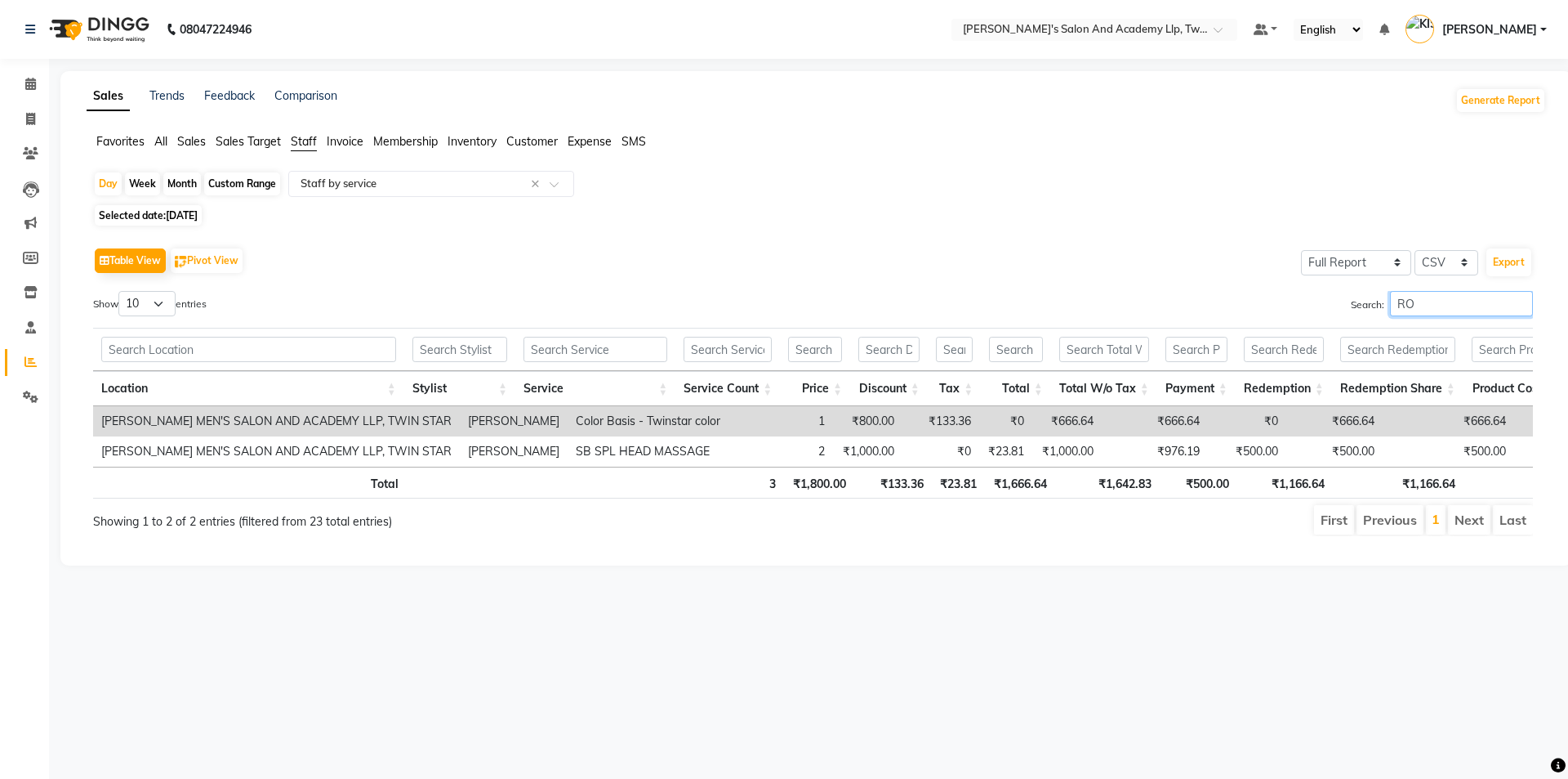
type input "R"
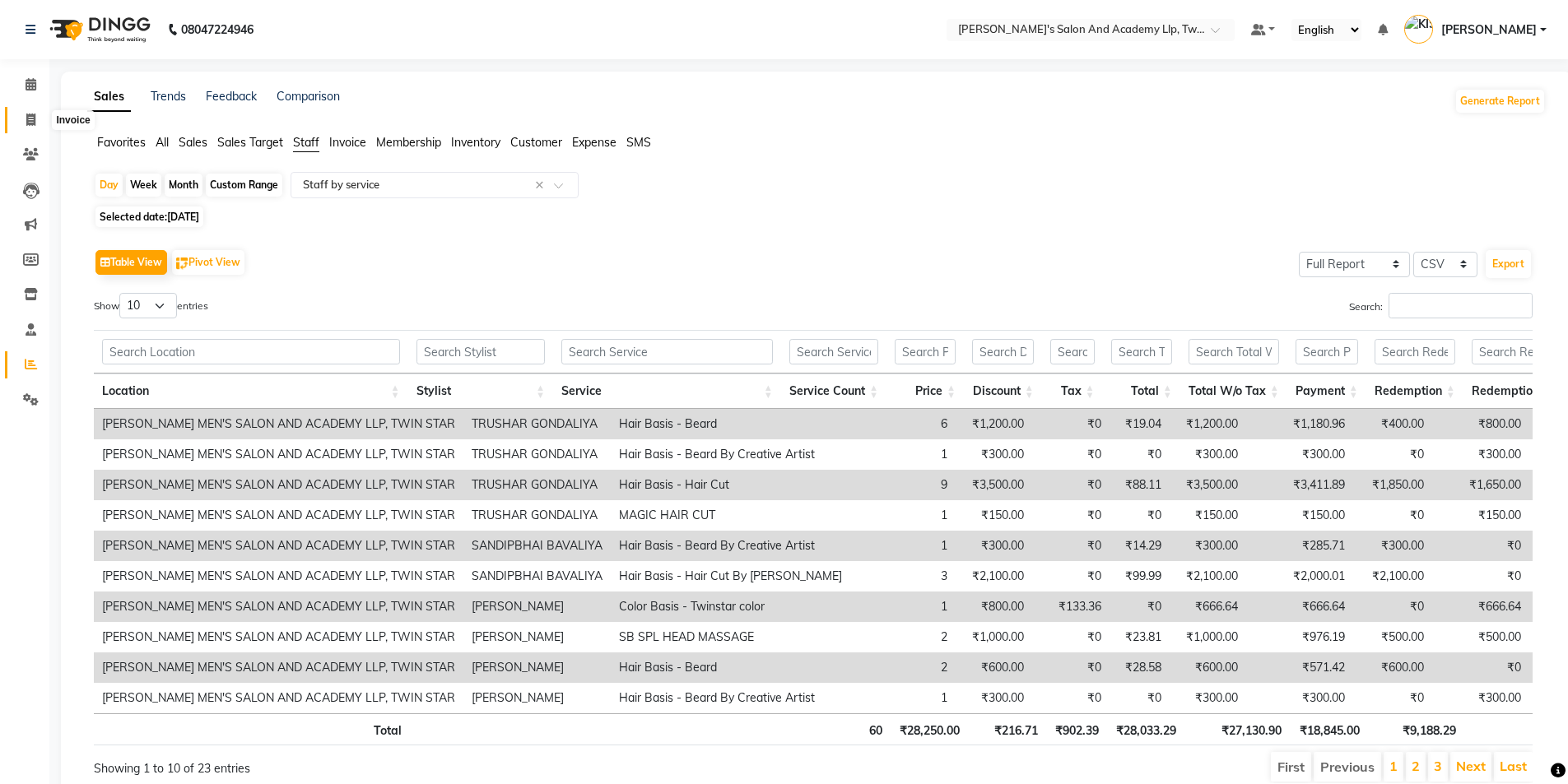
click at [44, 121] on span at bounding box center [31, 121] width 29 height 19
select select "service"
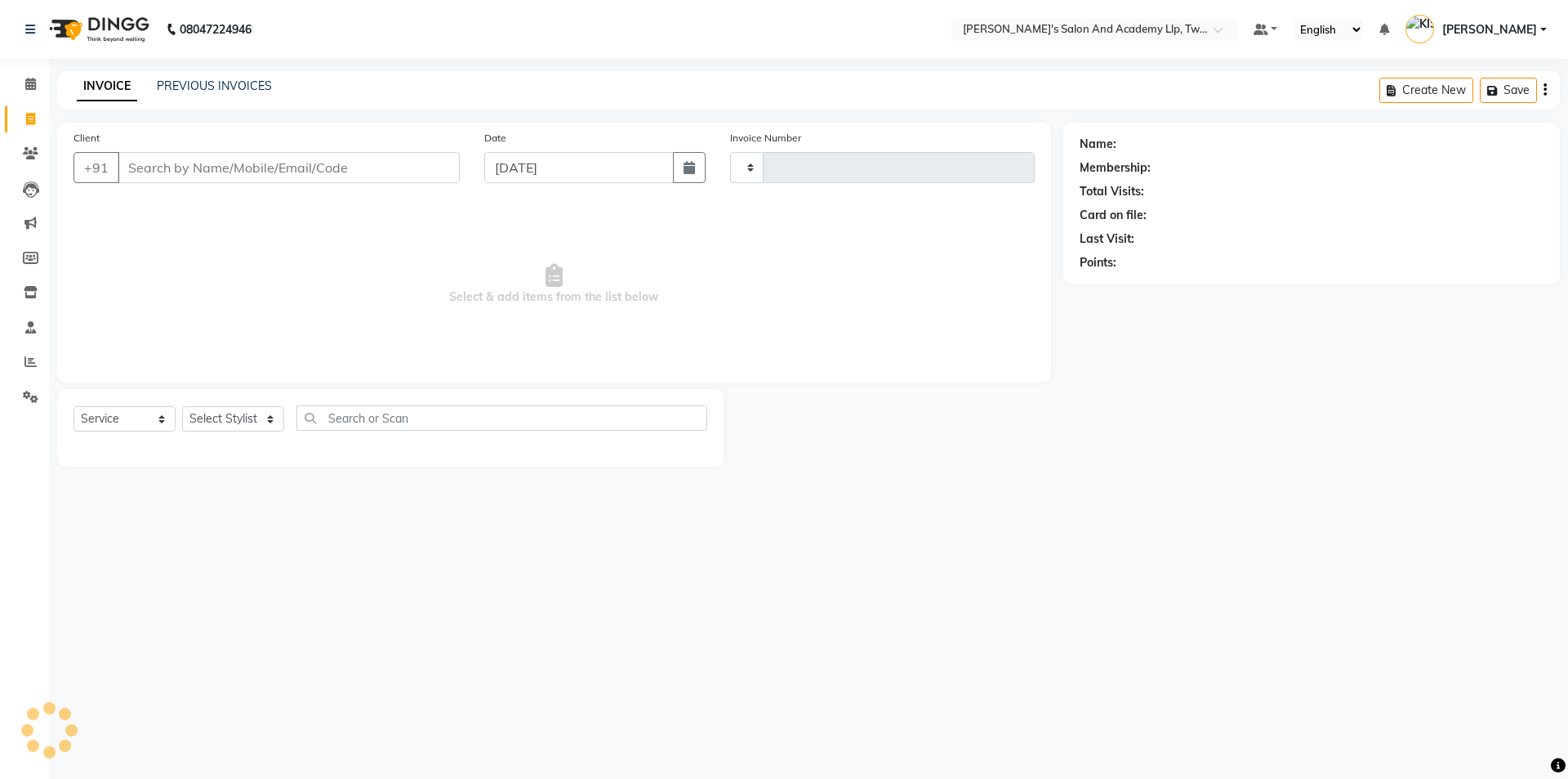
type input "11595"
select select "6985"
click at [20, 360] on span at bounding box center [31, 363] width 29 height 19
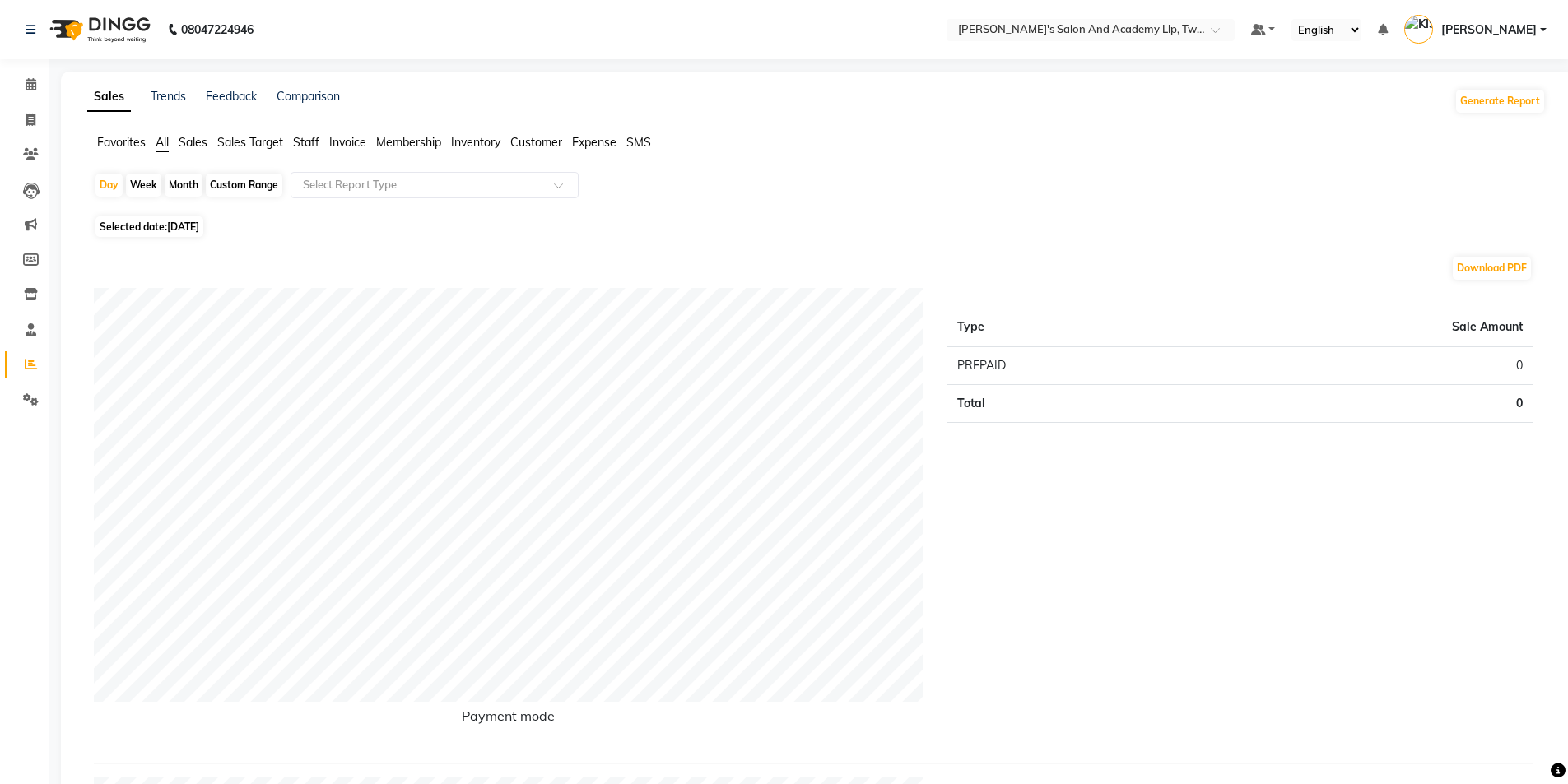
click at [188, 178] on div "Month" at bounding box center [183, 185] width 37 height 23
select select "10"
select select "2025"
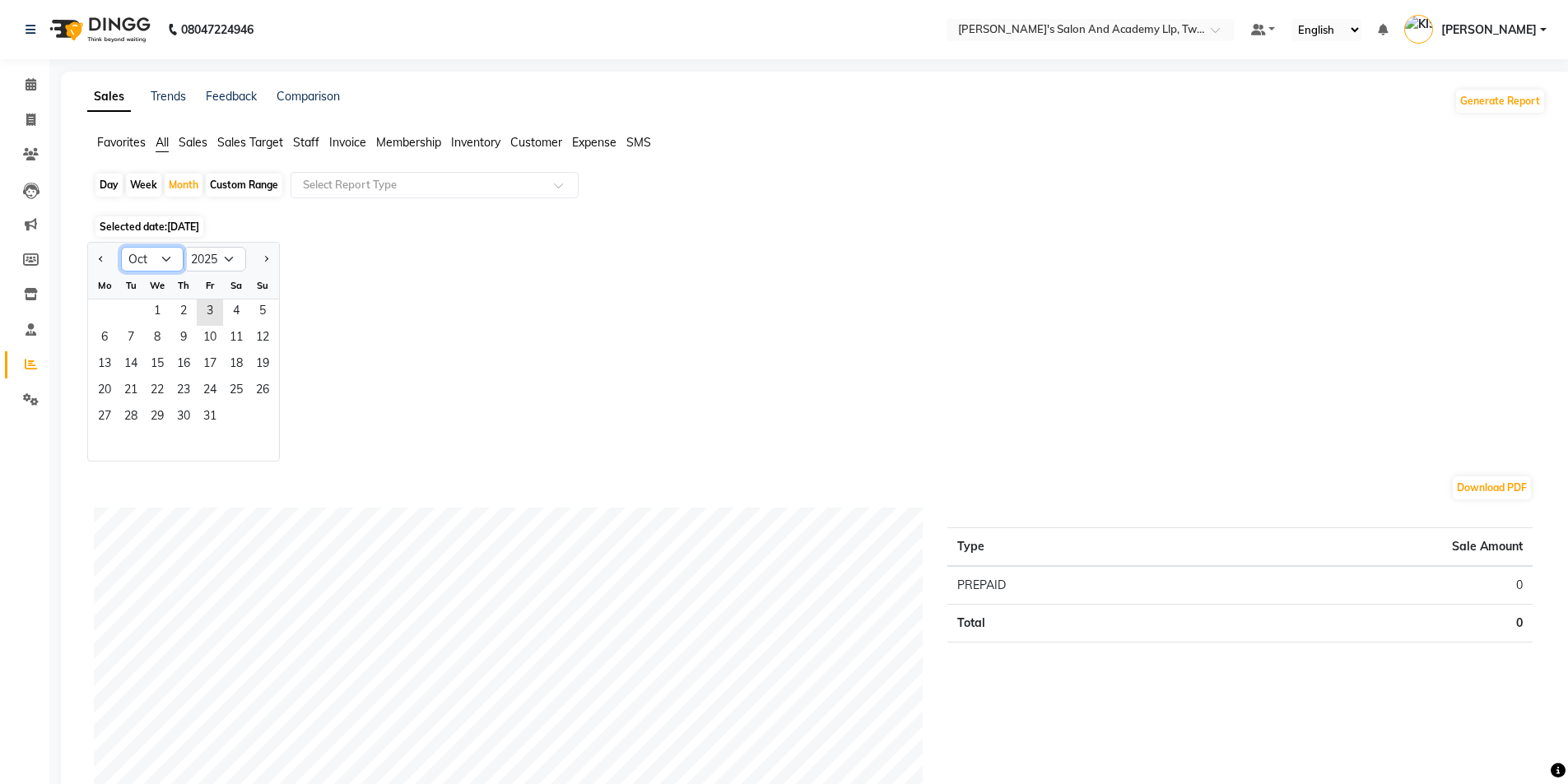
click at [168, 257] on select "Jan Feb Mar Apr May Jun Jul Aug Sep Oct Nov Dec" at bounding box center [152, 259] width 62 height 25
select select "9"
click at [121, 247] on select "Jan Feb Mar Apr May Jun Jul Aug Sep Oct Nov Dec" at bounding box center [152, 259] width 62 height 25
click at [111, 307] on span "1" at bounding box center [104, 312] width 26 height 26
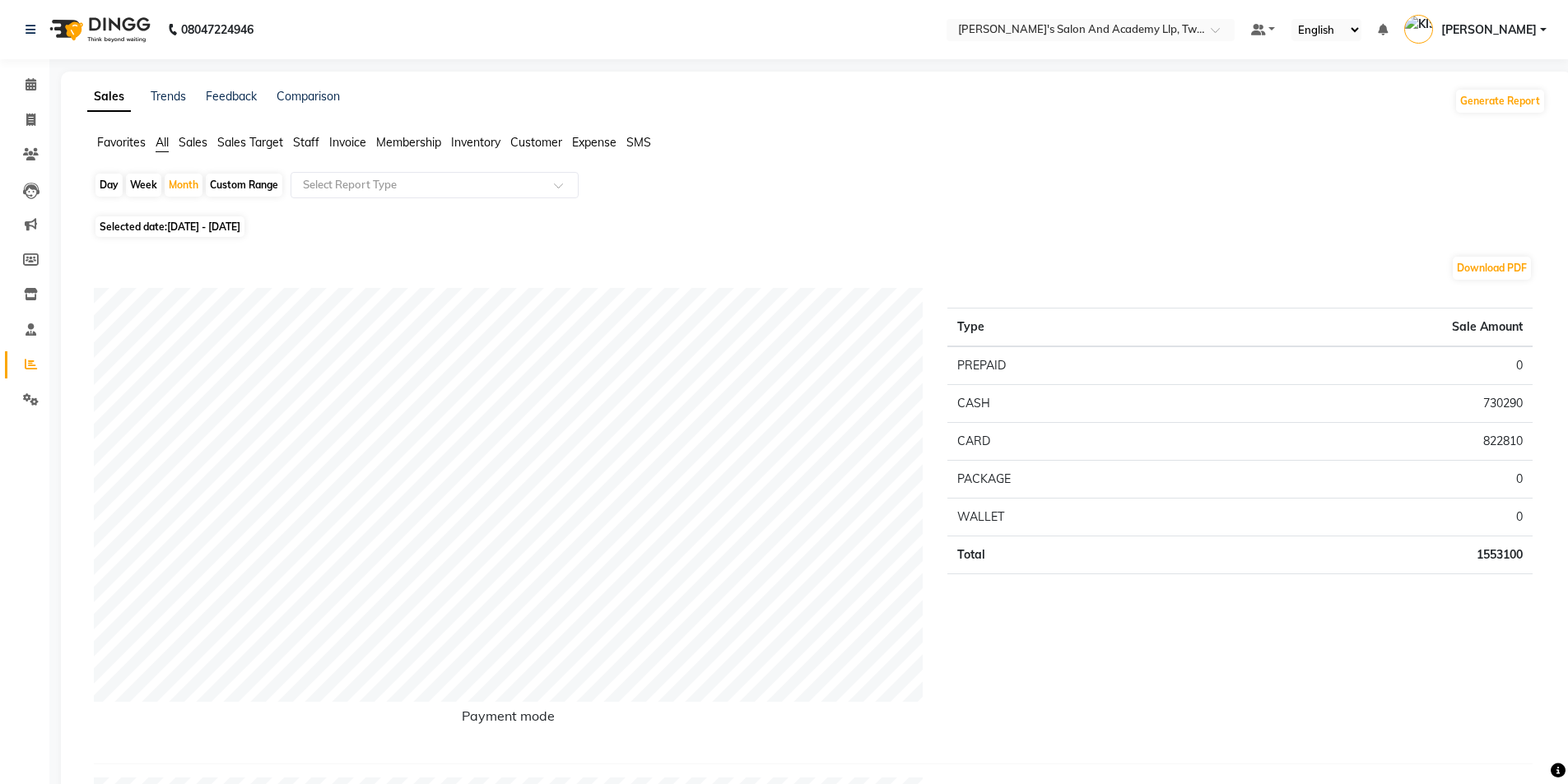
click at [243, 140] on span "Sales Target" at bounding box center [250, 141] width 65 height 14
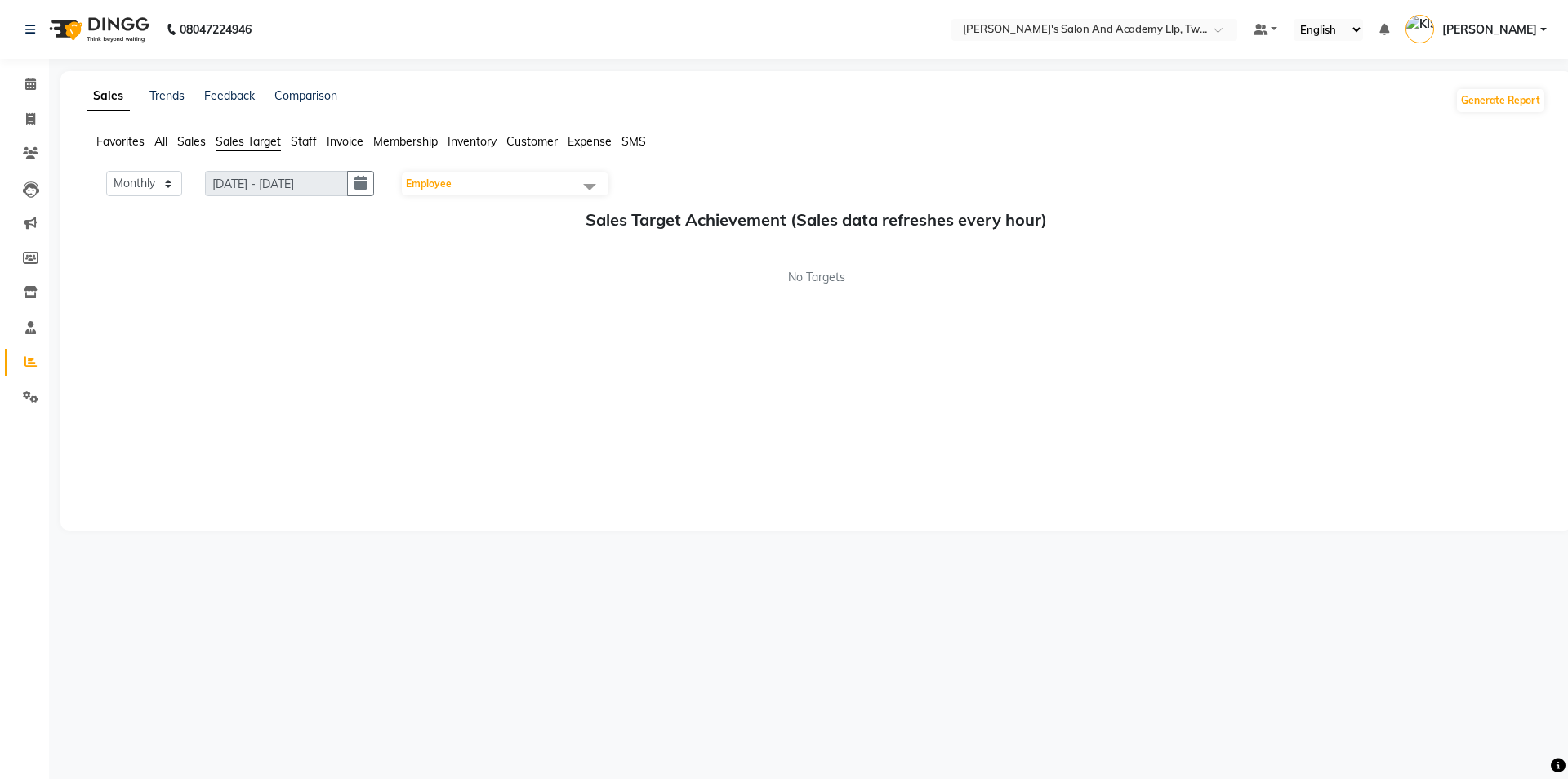
click at [309, 135] on span "Staff" at bounding box center [303, 140] width 26 height 14
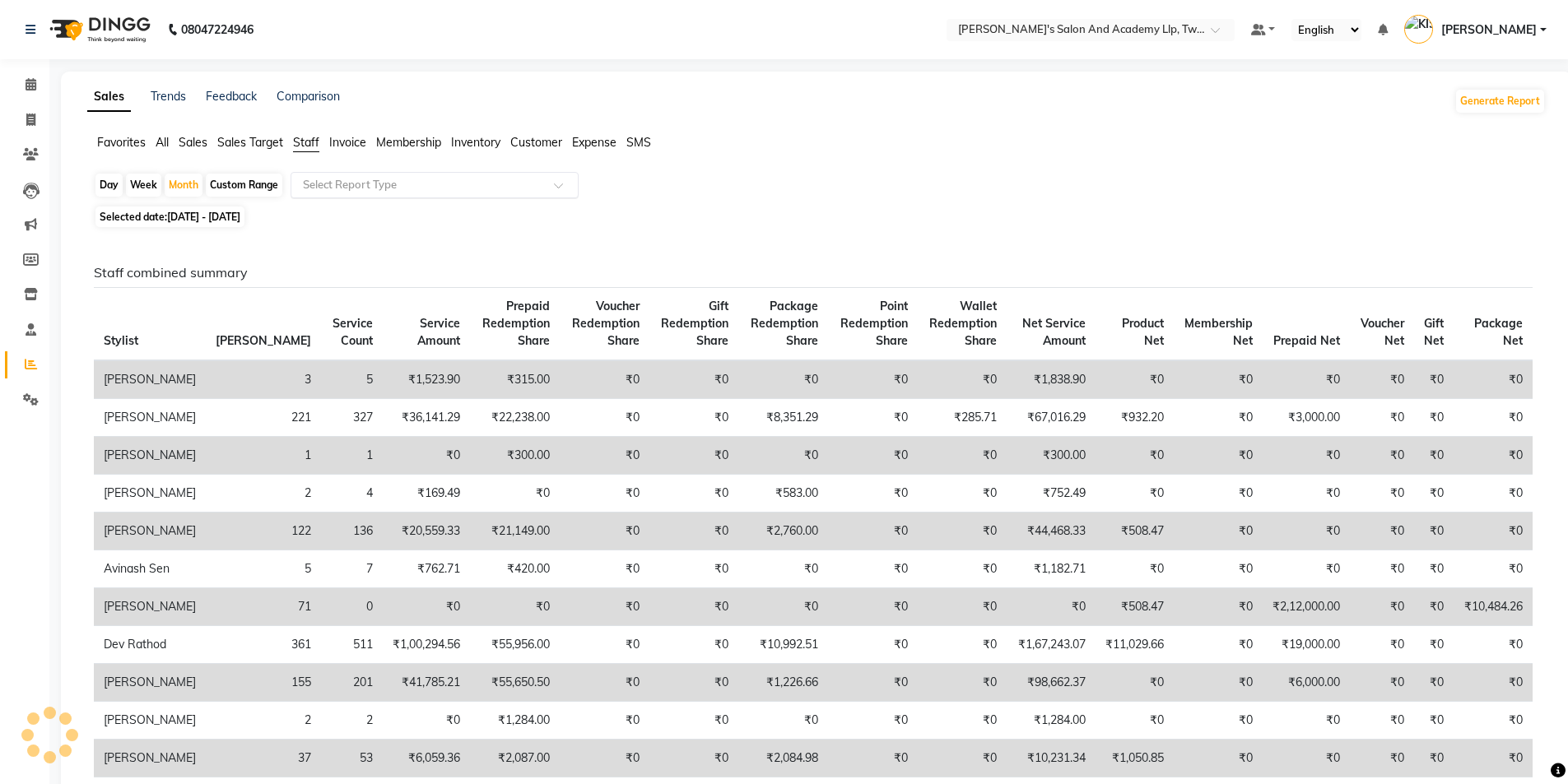
click at [323, 180] on input "text" at bounding box center [418, 184] width 237 height 16
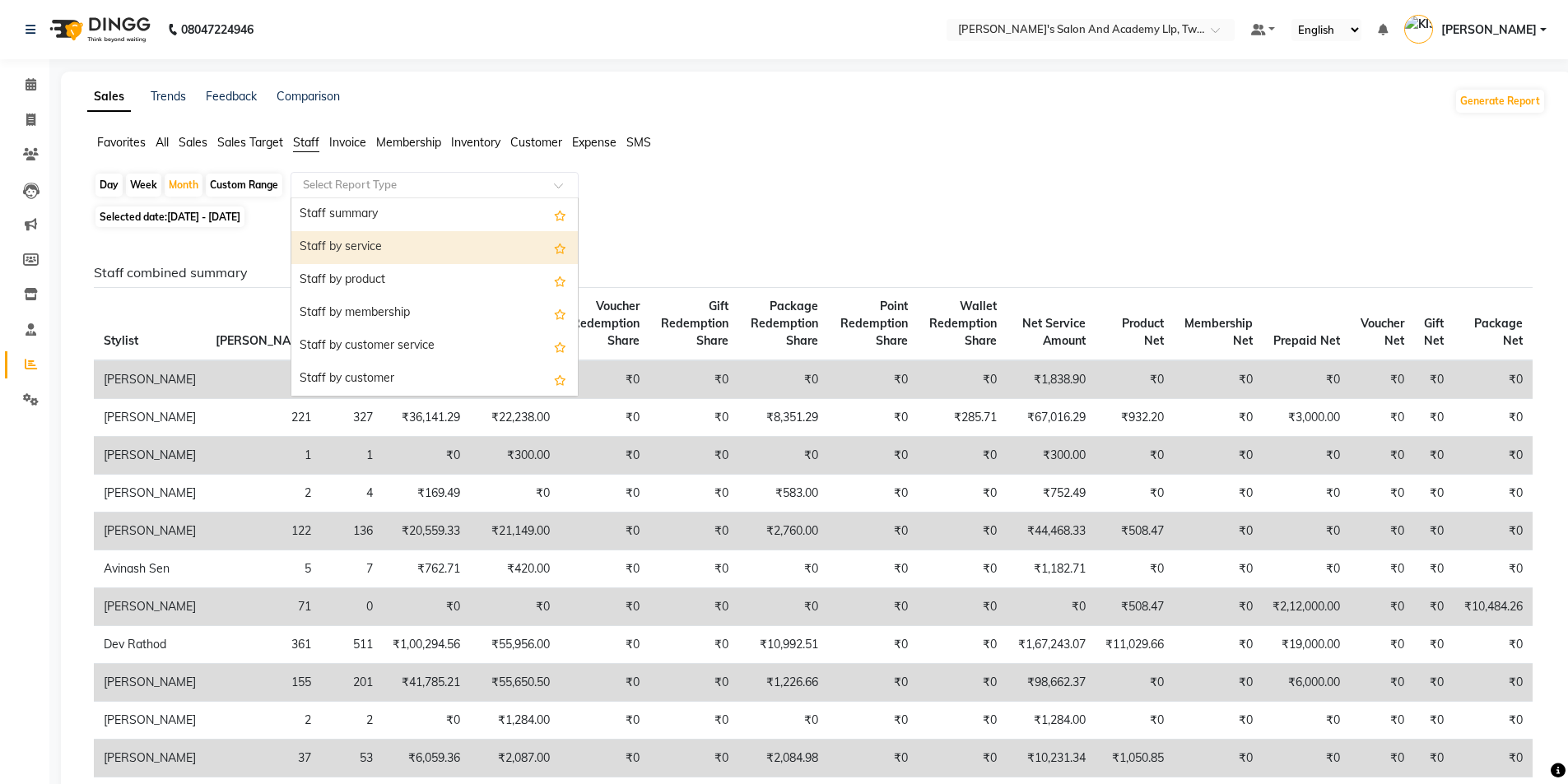
click at [366, 246] on div "Staff by service" at bounding box center [435, 248] width 286 height 33
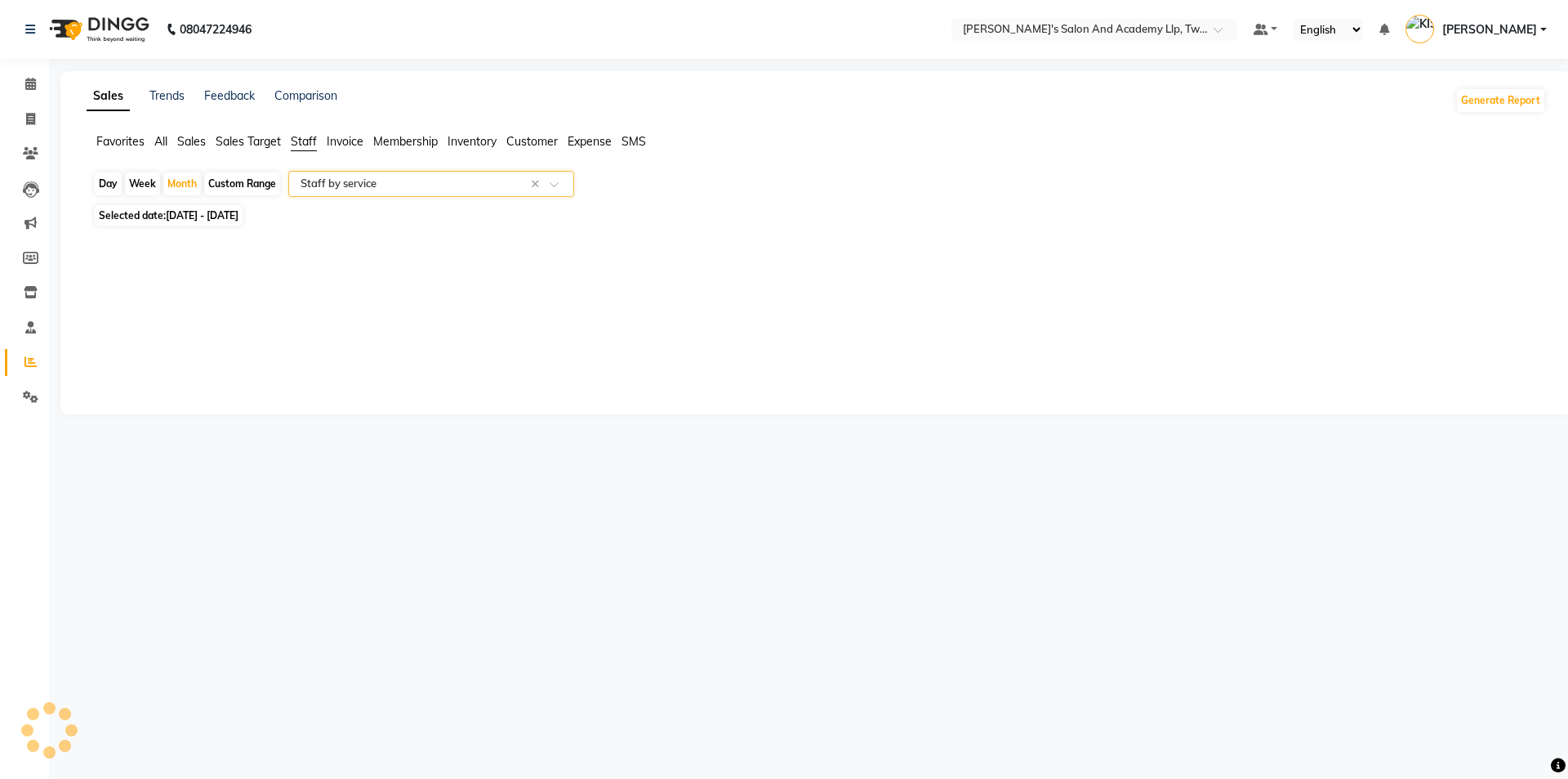
select select "full_report"
select select "csv"
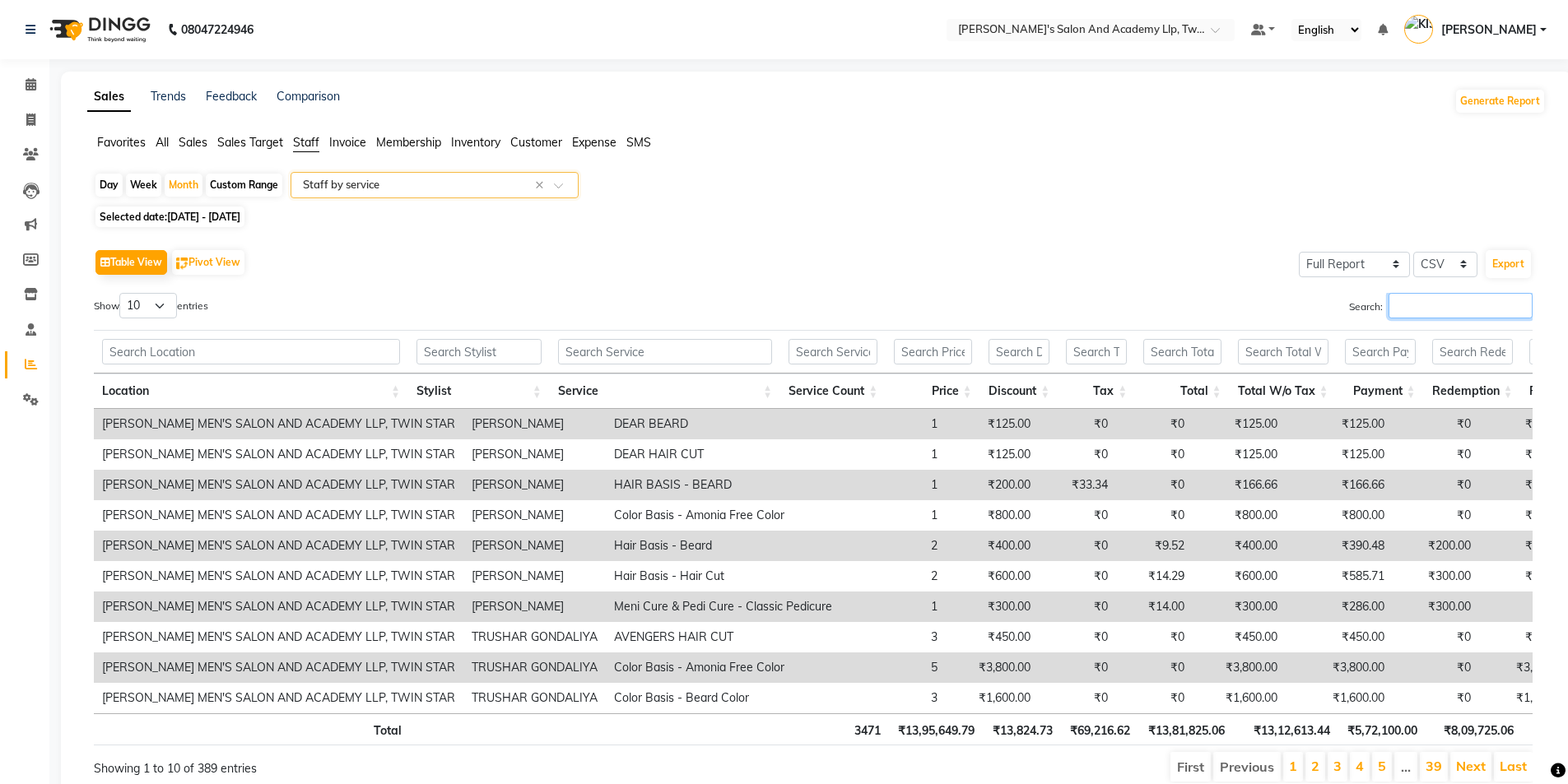
click at [1425, 298] on input "Search:" at bounding box center [1460, 306] width 144 height 26
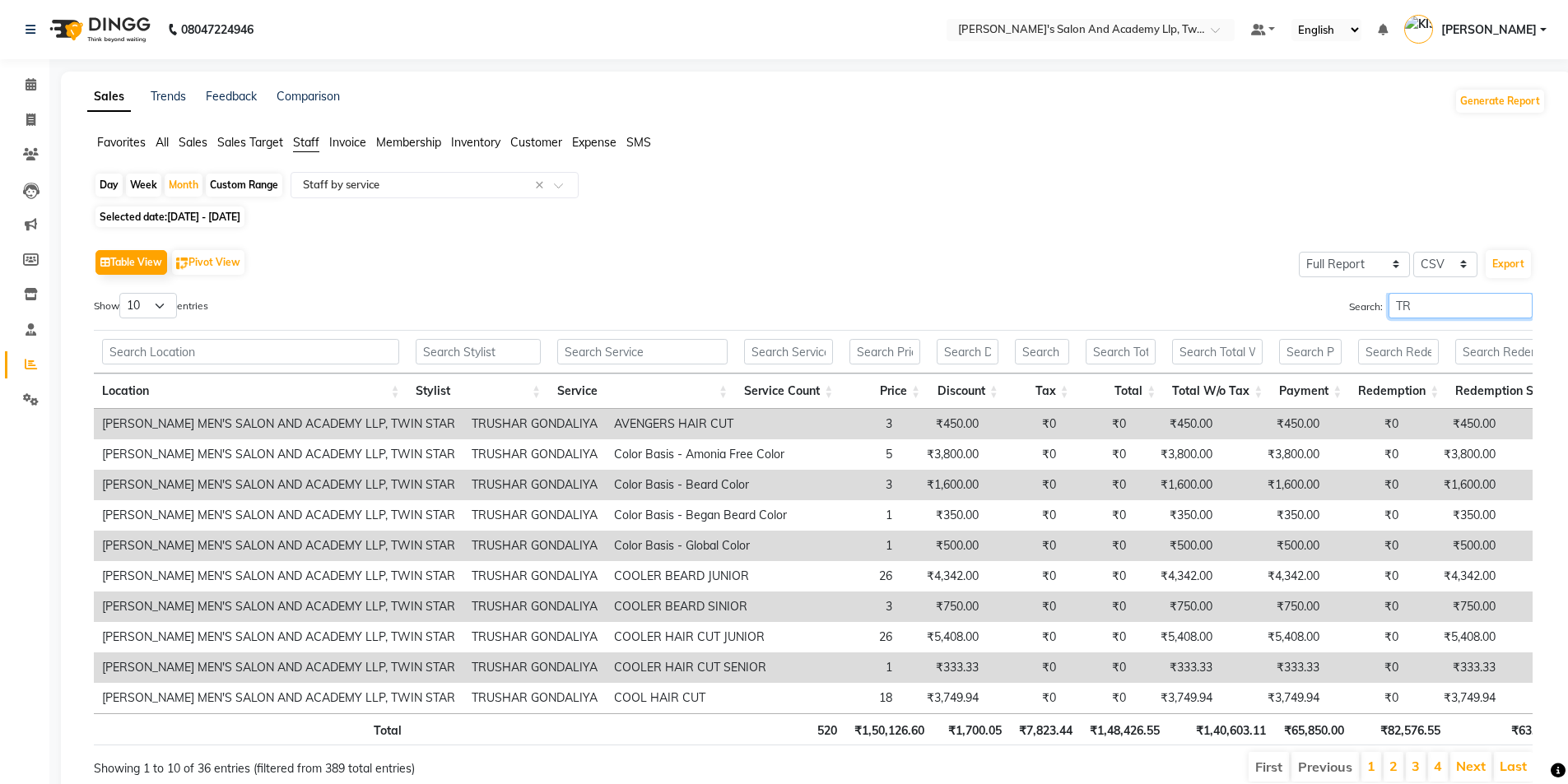
type input "T"
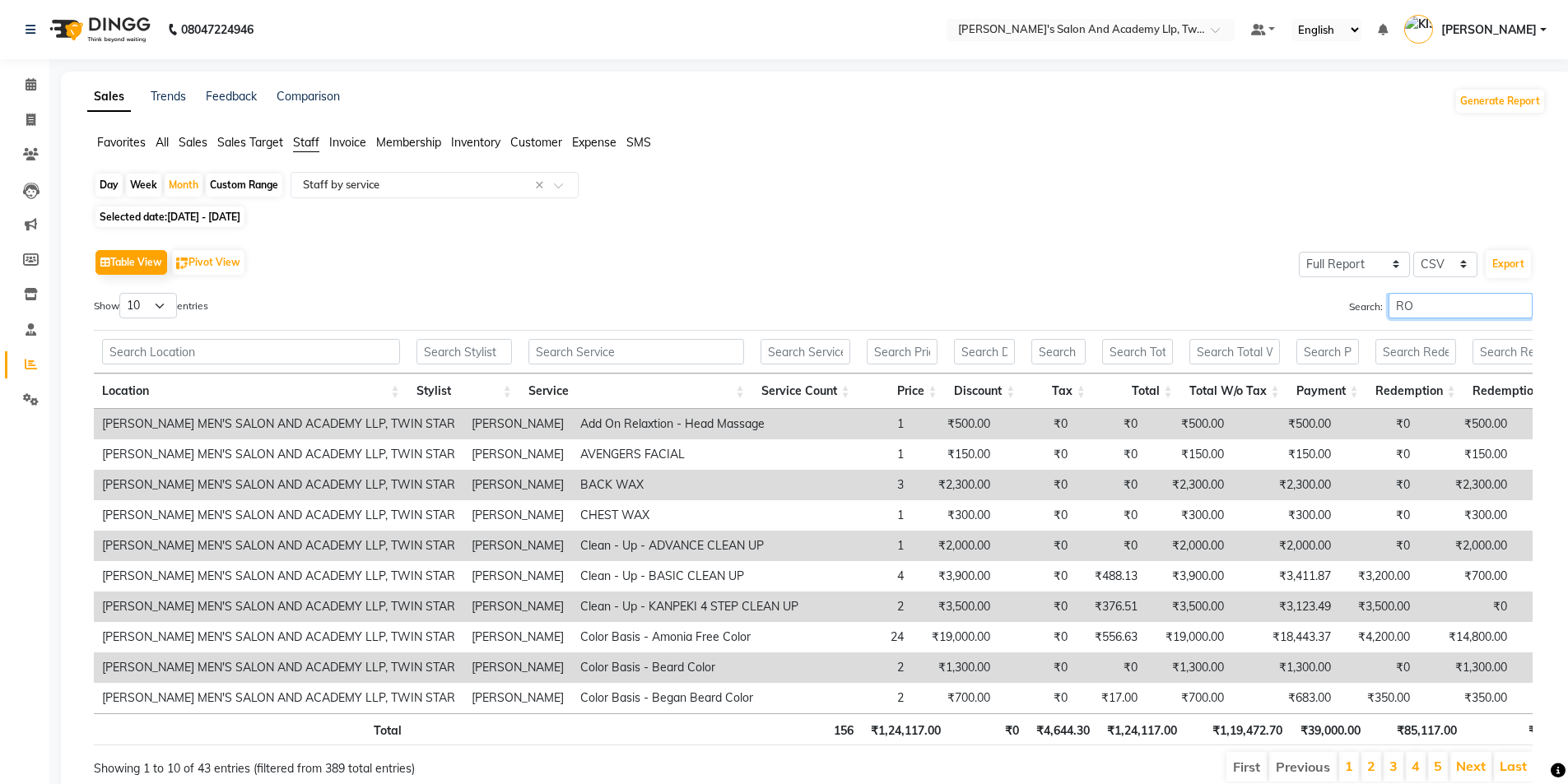
type input "R"
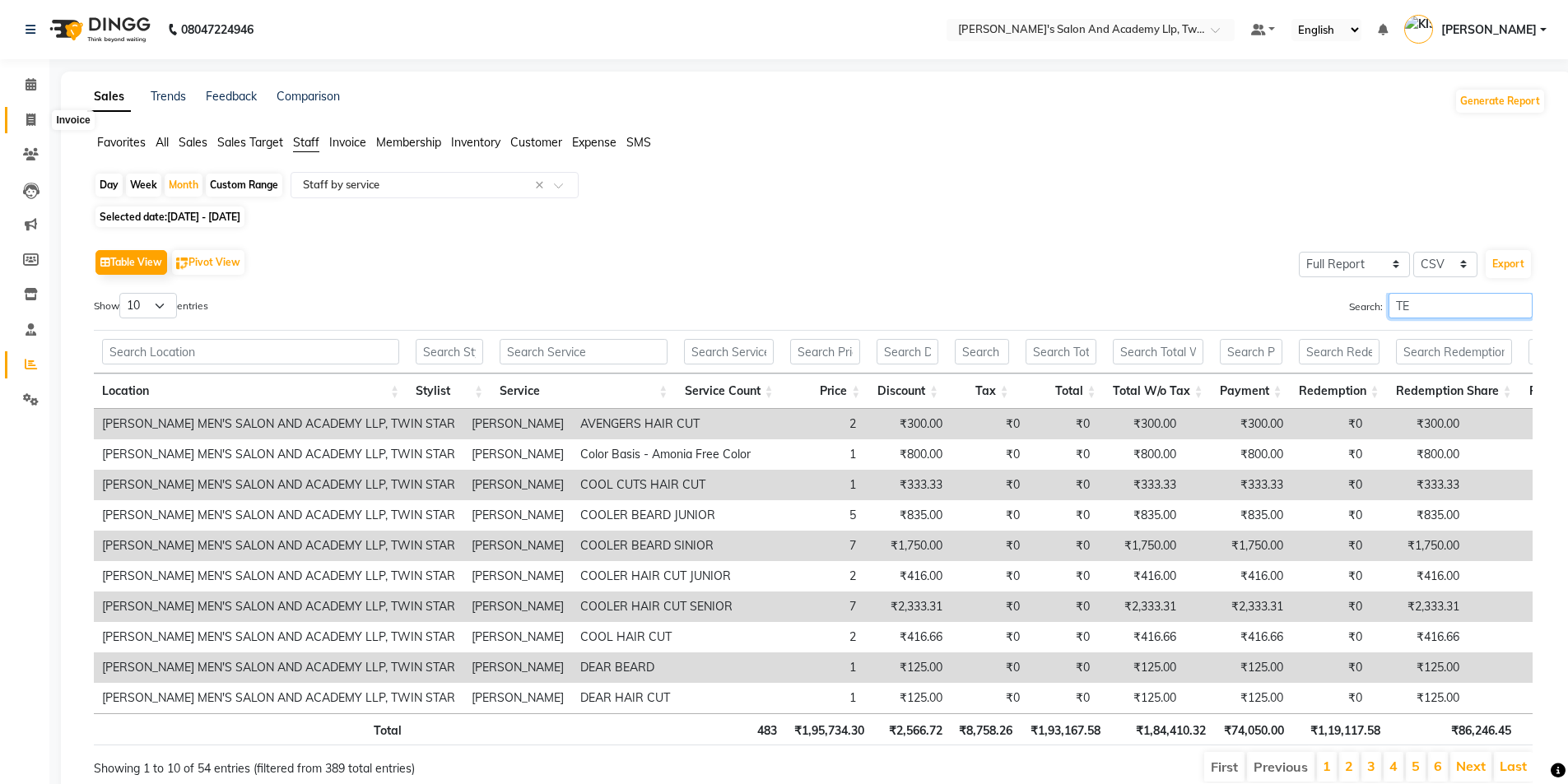
type input "TE"
click at [24, 118] on span at bounding box center [31, 121] width 29 height 19
select select "service"
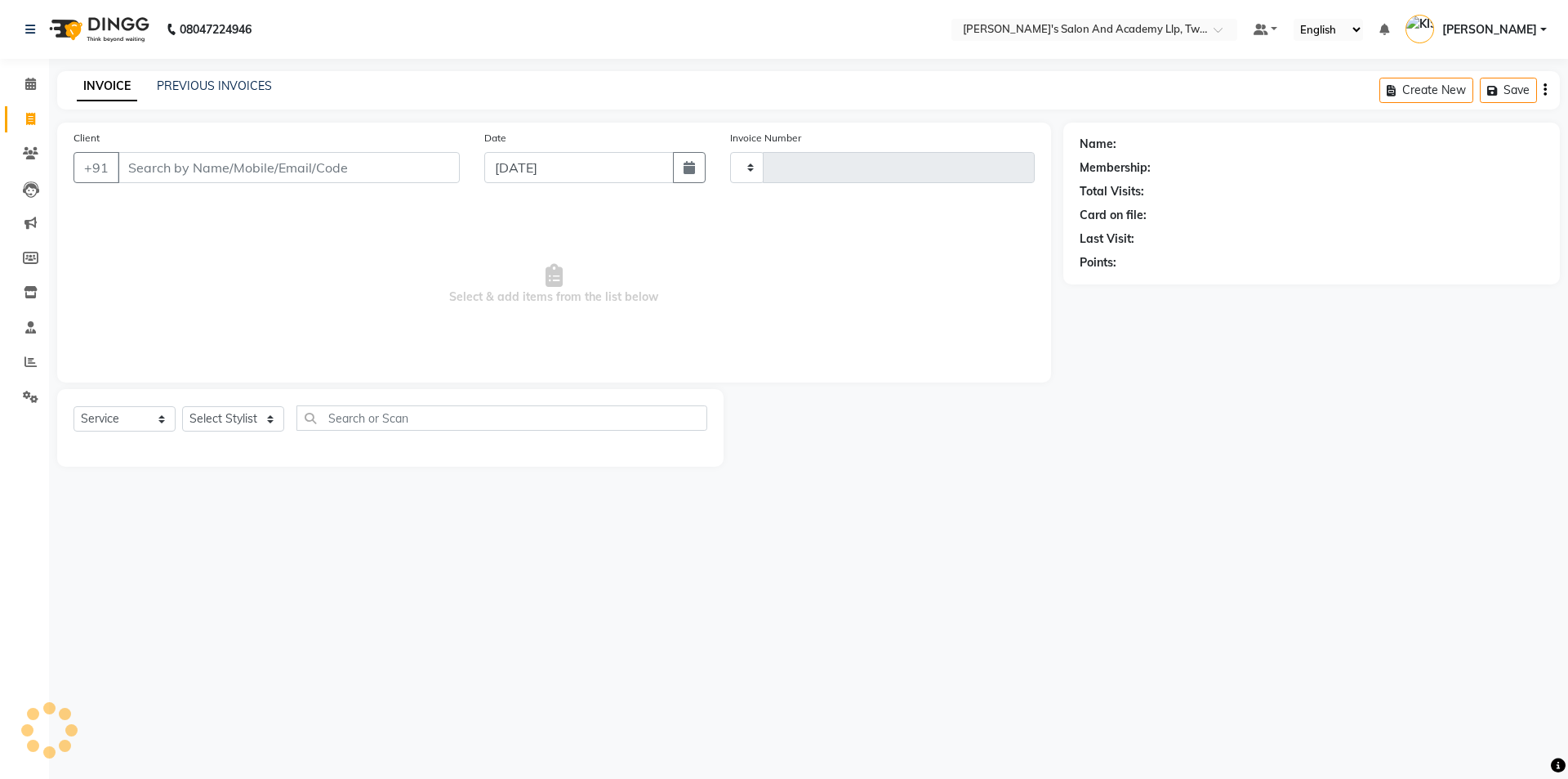
type input "11595"
select select "6985"
click at [365, 177] on input "Client" at bounding box center [288, 167] width 343 height 32
click at [382, 173] on input "Client" at bounding box center [288, 167] width 343 height 32
click at [375, 168] on input "Client" at bounding box center [288, 167] width 343 height 32
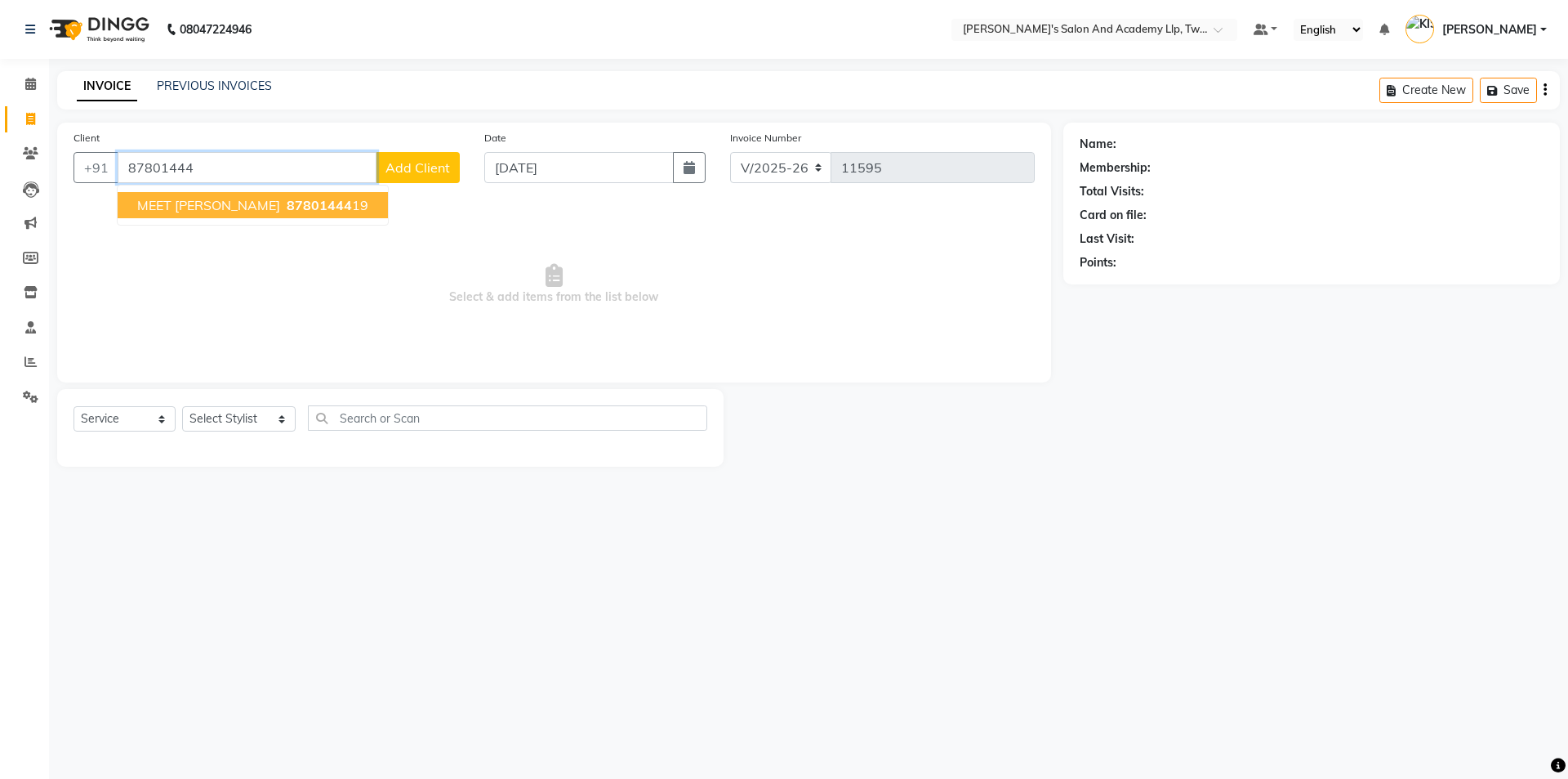
click at [283, 211] on ngb-highlight "87801444 19" at bounding box center [325, 204] width 85 height 16
type input "8780144419"
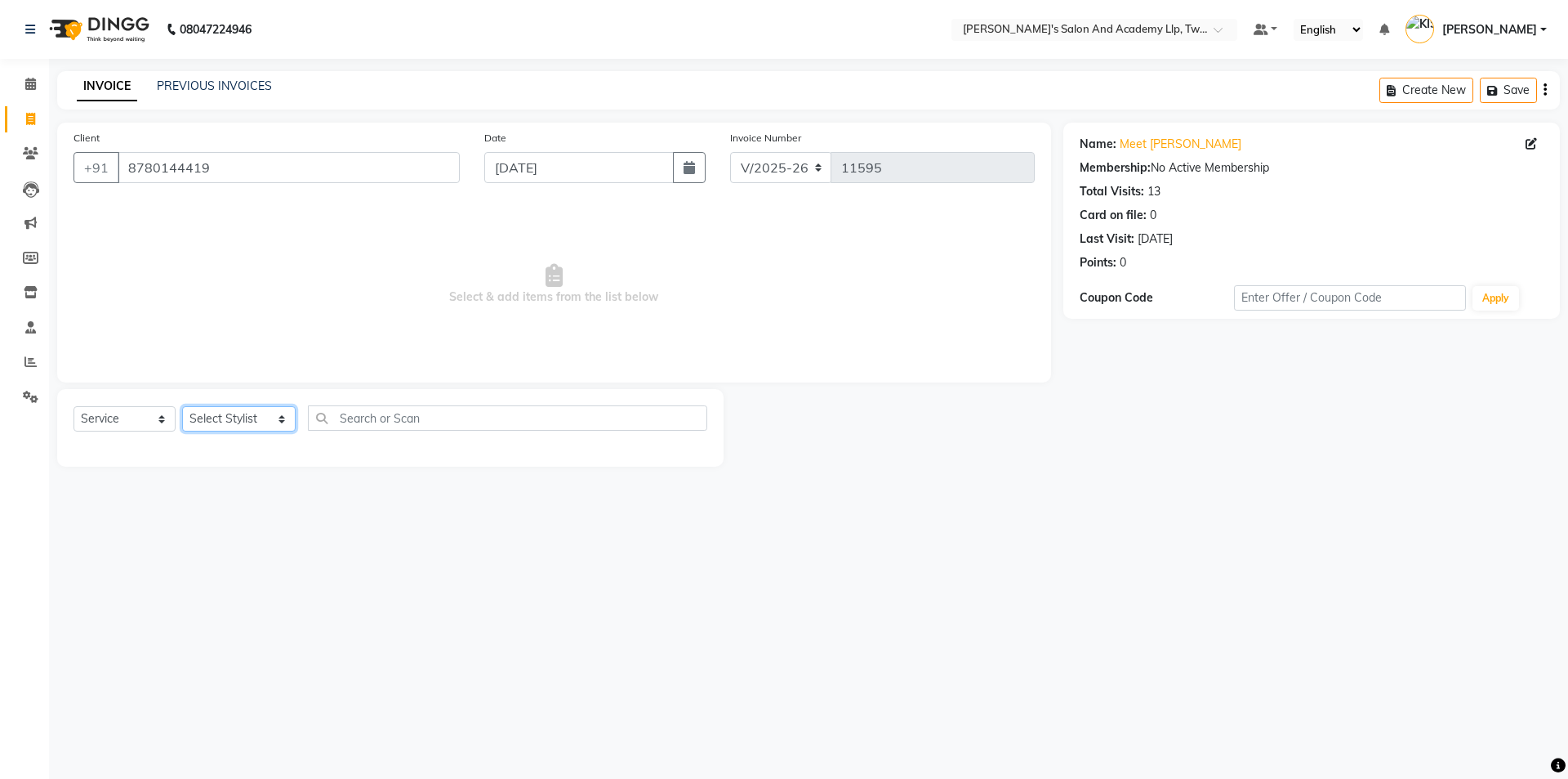
click at [256, 417] on select "Select Stylist AADARSH AAKASH SOLANKI ABHISHEK CHAUHAN AMIT BAGTHARIYA ANKUSH S…" at bounding box center [239, 418] width 114 height 26
select select "65231"
click at [182, 406] on select "Select Stylist AADARSH AAKASH SOLANKI ABHISHEK CHAUHAN AMIT BAGTHARIYA ANKUSH S…" at bounding box center [239, 418] width 114 height 26
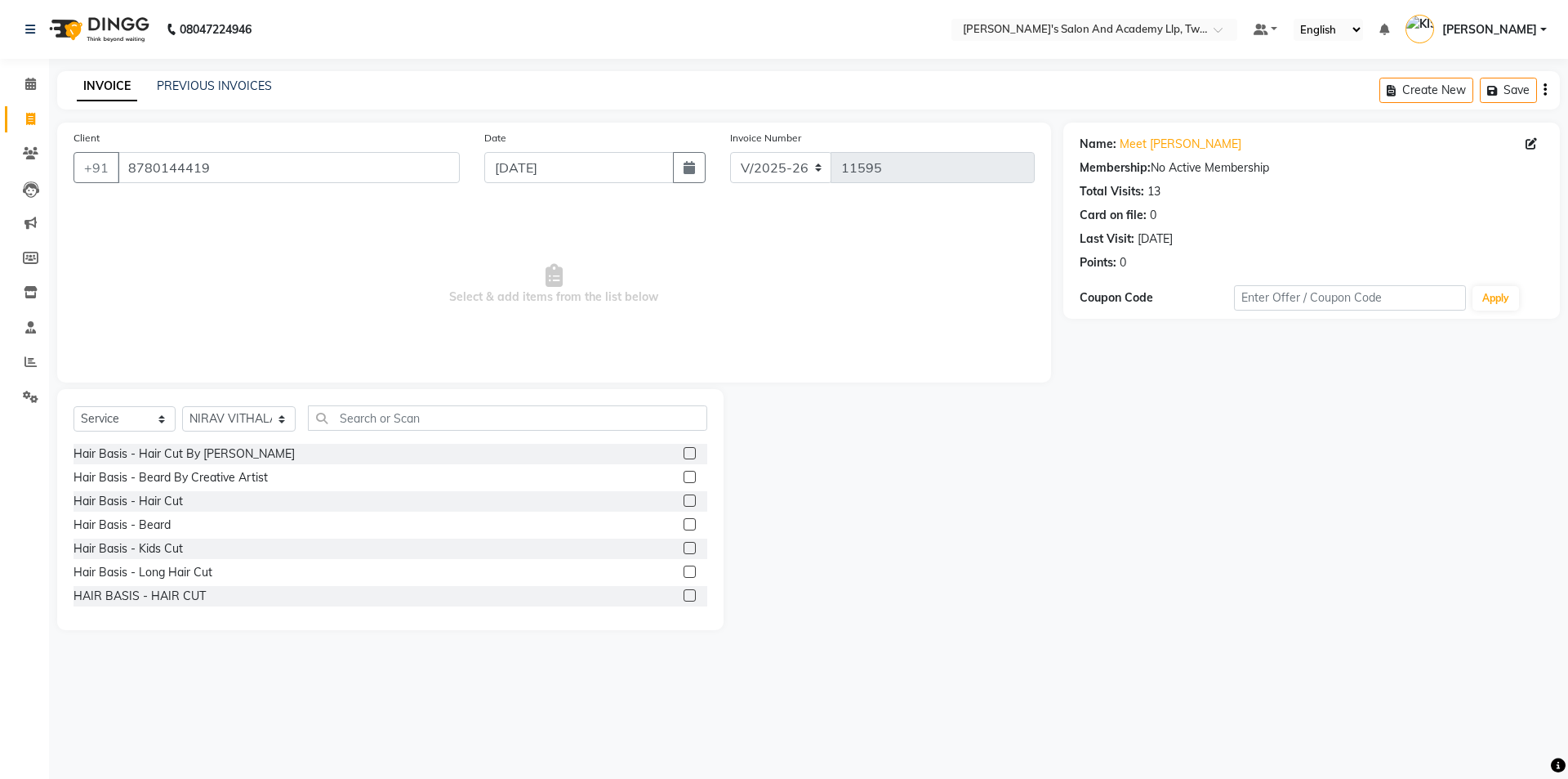
click at [683, 499] on label at bounding box center [689, 500] width 12 height 12
click at [683, 499] on input "checkbox" at bounding box center [688, 501] width 10 height 11
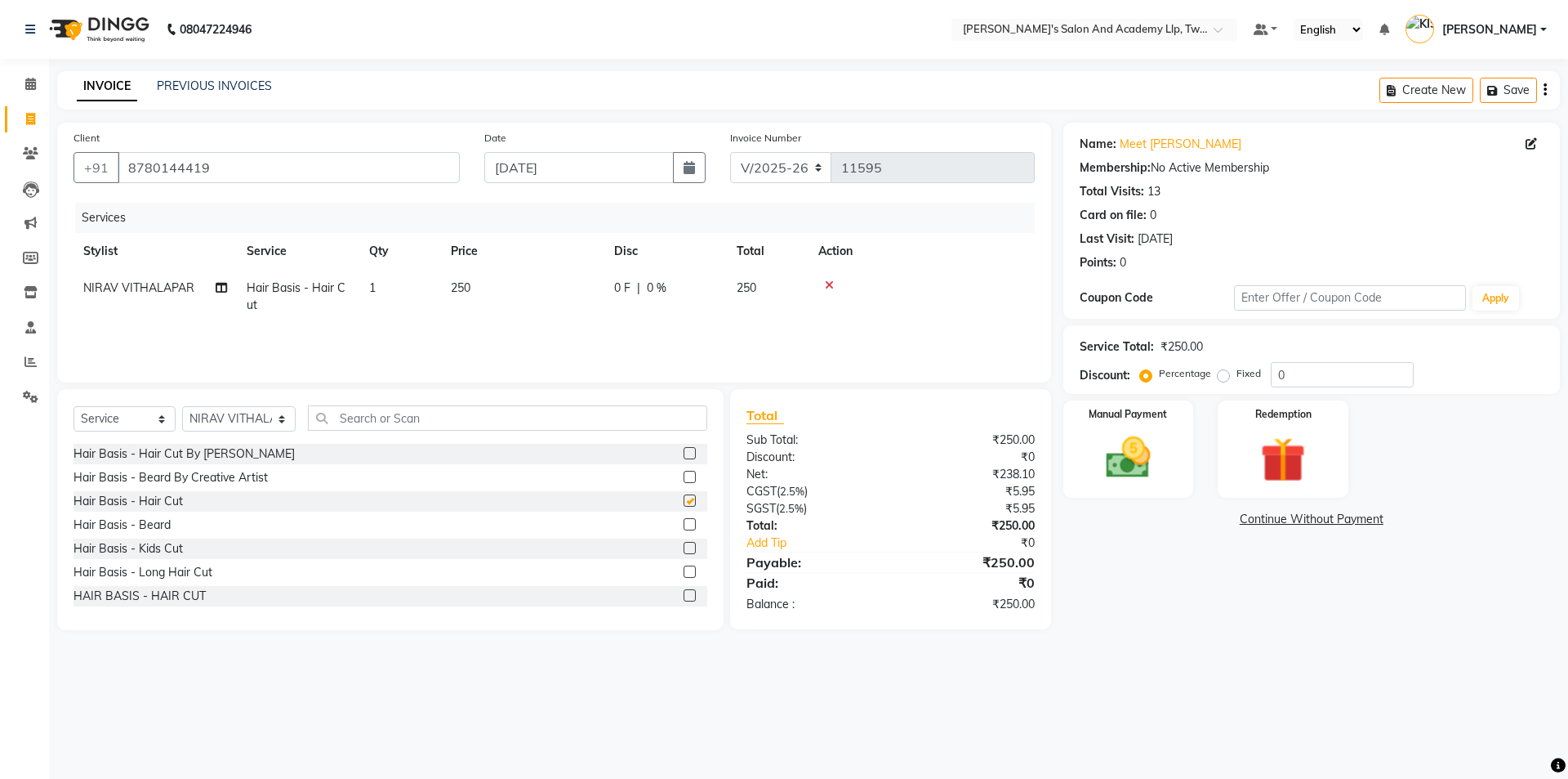
checkbox input "false"
click at [485, 284] on td "250" at bounding box center [522, 296] width 163 height 53
select select "65231"
click at [587, 281] on input "250" at bounding box center [599, 292] width 144 height 26
type input "2"
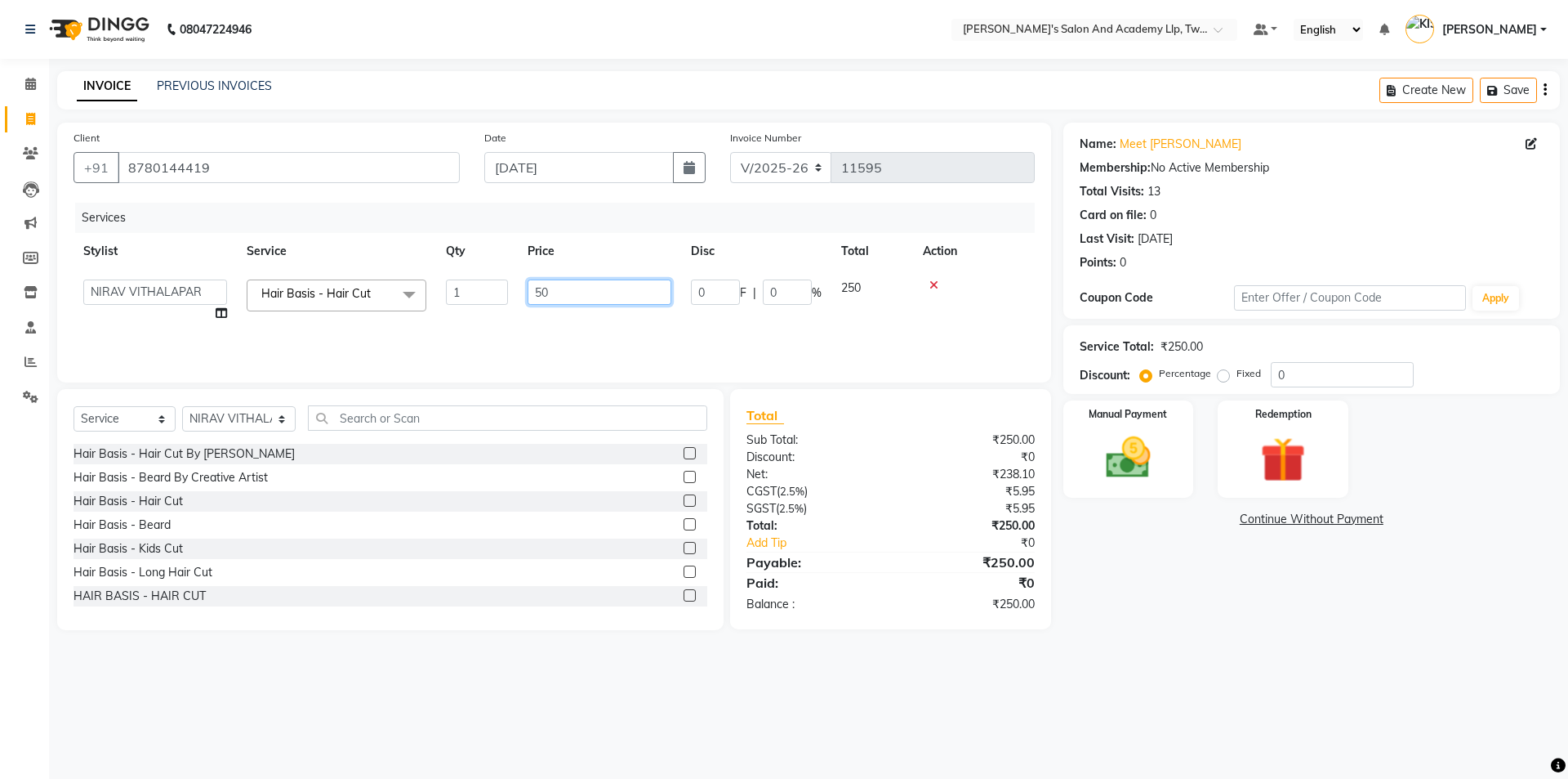
type input "500"
click at [1131, 449] on img at bounding box center [1129, 457] width 76 height 53
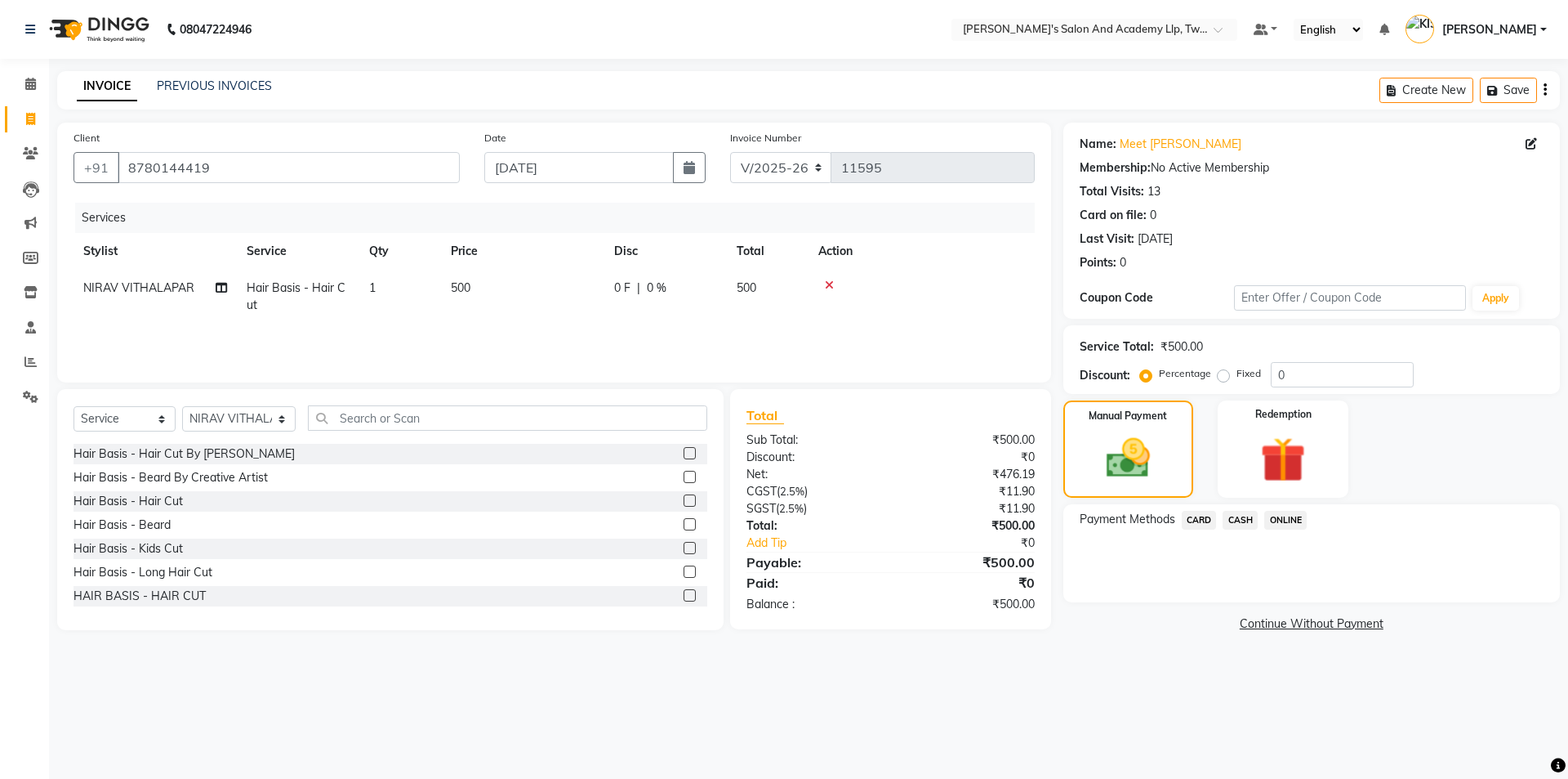
click at [1238, 517] on span "CASH" at bounding box center [1240, 520] width 35 height 19
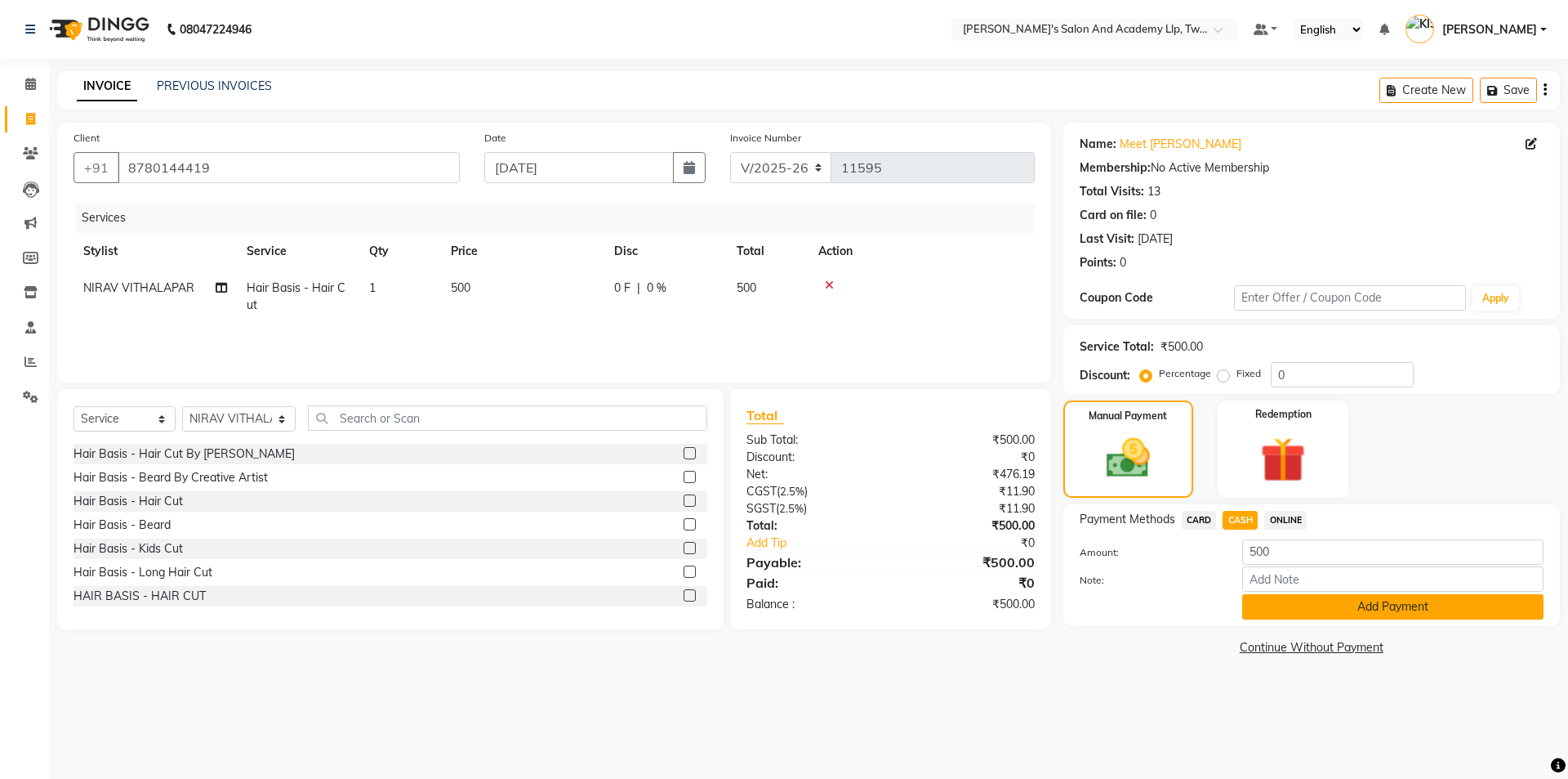
click at [1288, 613] on button "Add Payment" at bounding box center [1393, 606] width 302 height 26
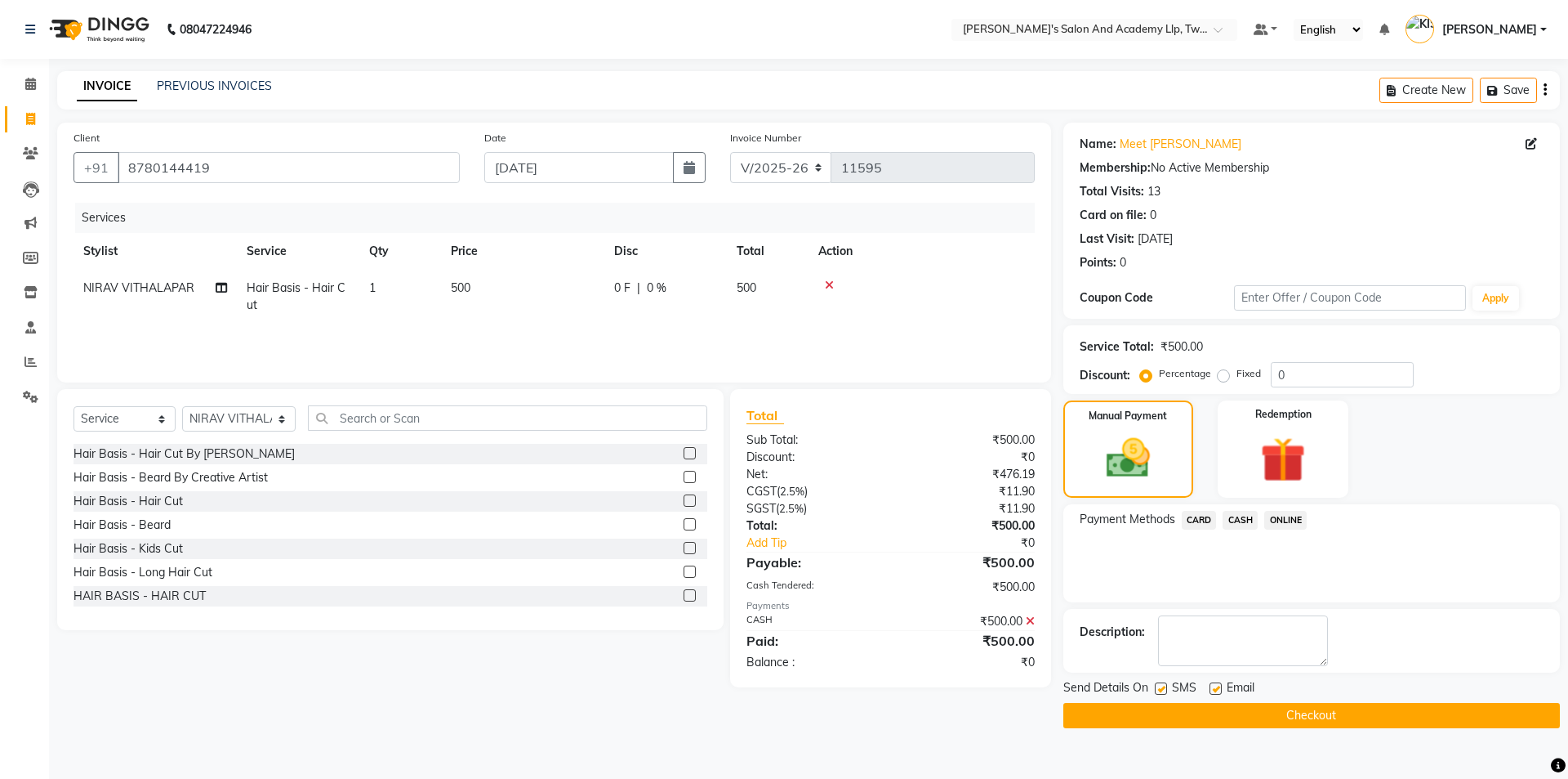
click at [1219, 681] on div "Email" at bounding box center [1239, 688] width 58 height 20
click at [1217, 687] on label at bounding box center [1216, 688] width 12 height 12
click at [1217, 687] on input "checkbox" at bounding box center [1215, 688] width 10 height 11
checkbox input "false"
click at [1158, 685] on label at bounding box center [1160, 688] width 12 height 12
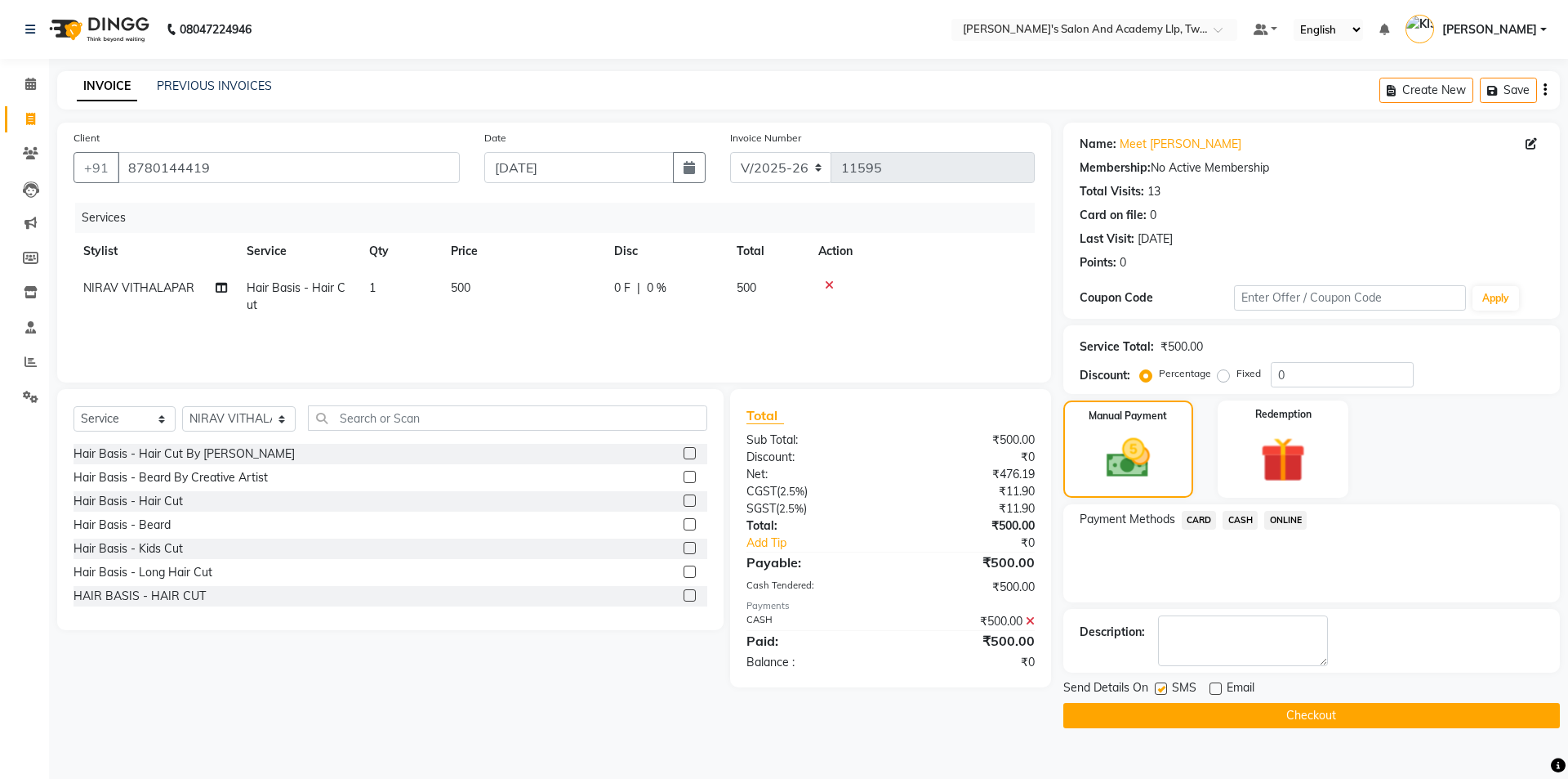
click at [1158, 685] on input "checkbox" at bounding box center [1160, 688] width 10 height 11
checkbox input "false"
click at [1161, 713] on button "Checkout" at bounding box center [1311, 715] width 496 height 26
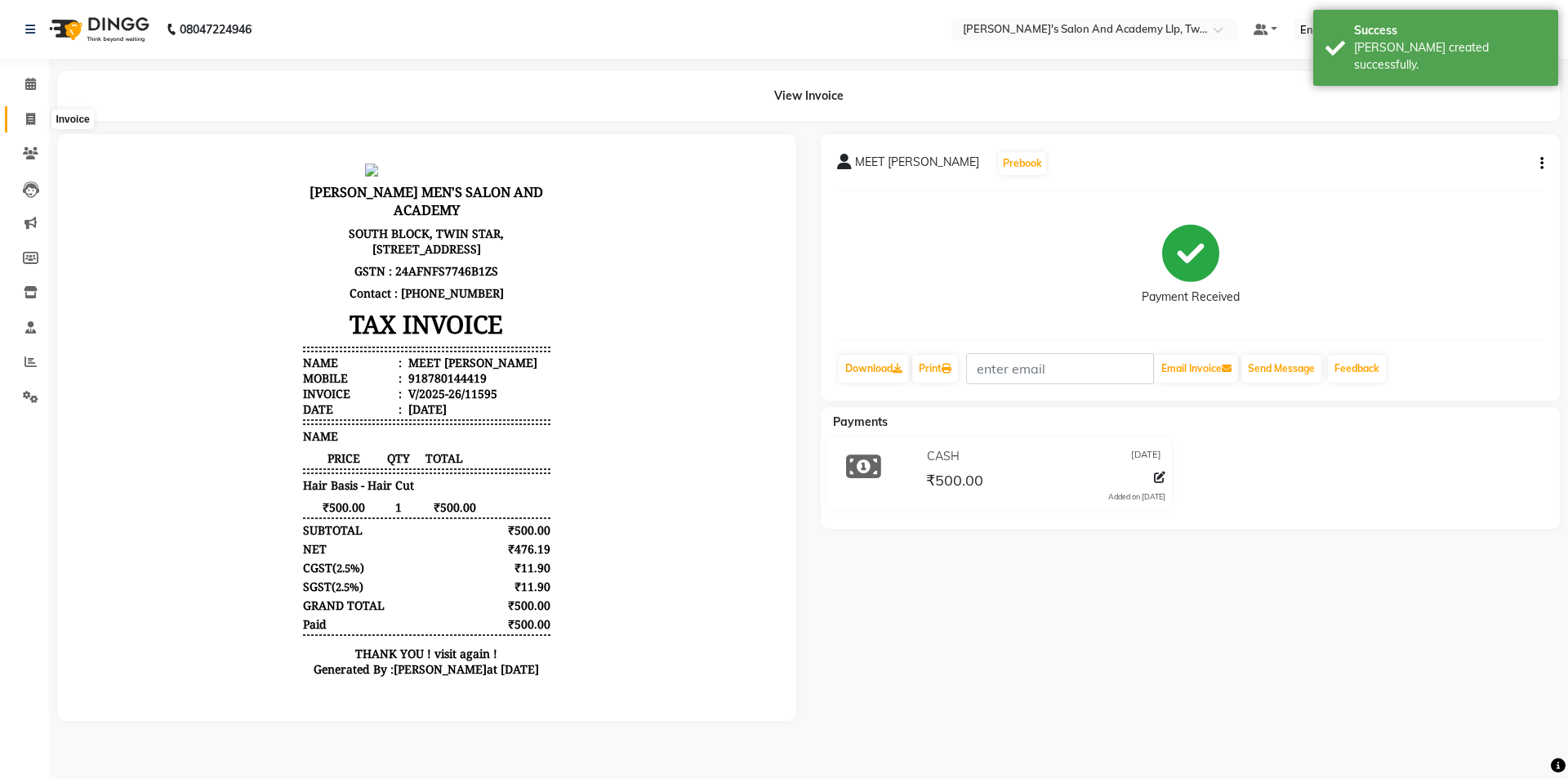
click at [26, 116] on icon at bounding box center [30, 118] width 9 height 12
select select "6985"
select select "service"
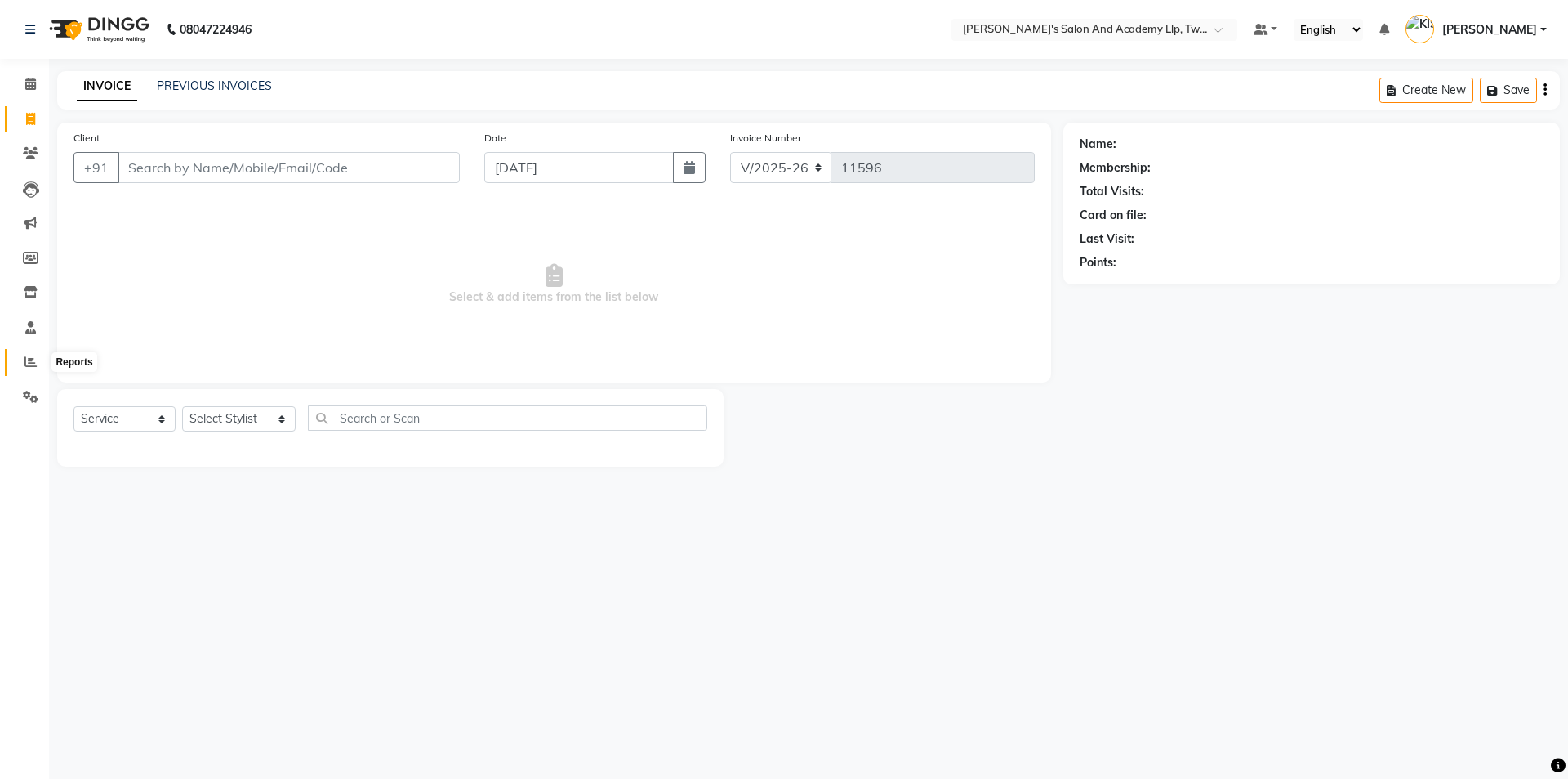
click at [34, 366] on icon at bounding box center [31, 361] width 12 height 12
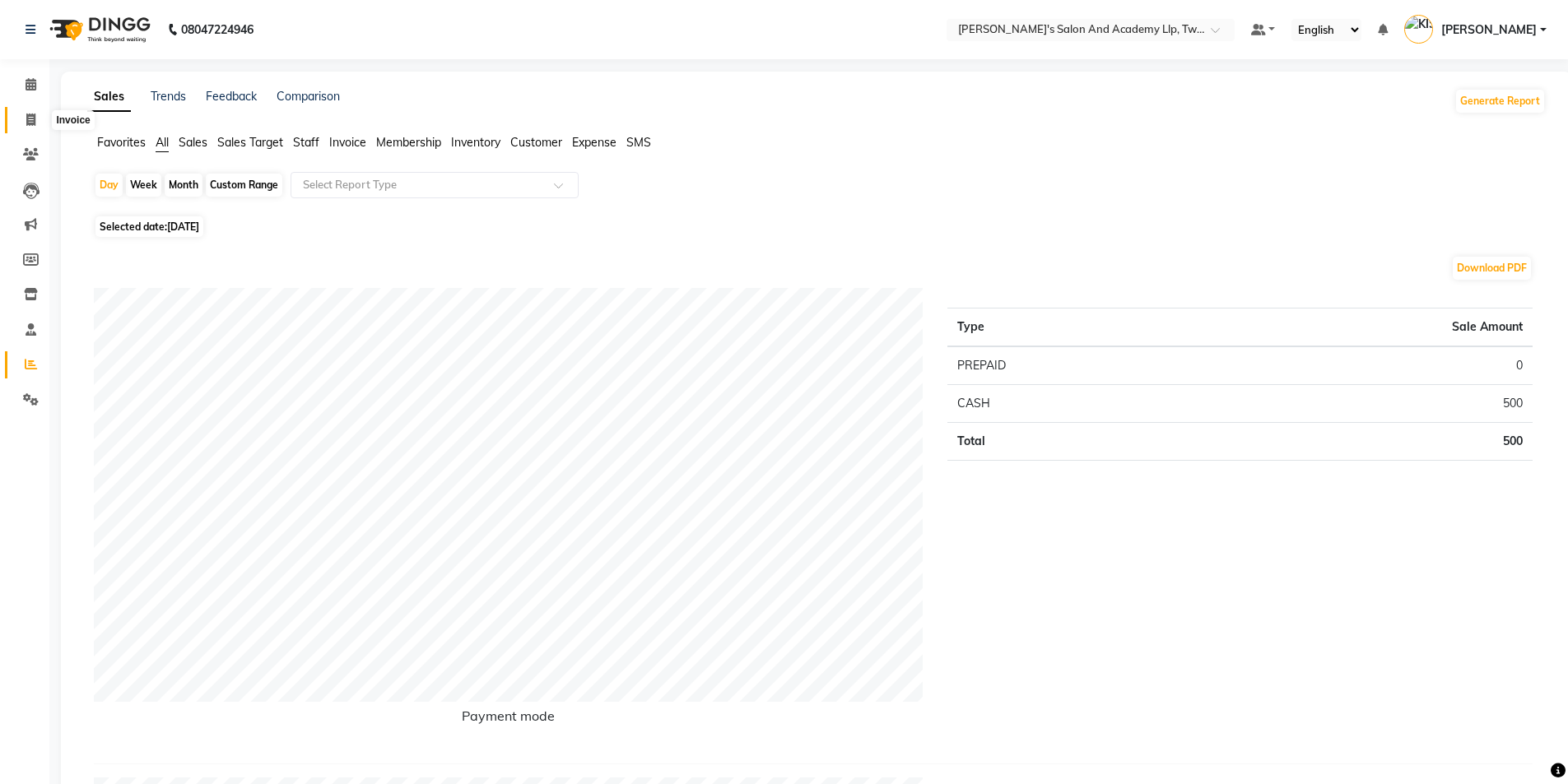
click at [28, 119] on icon at bounding box center [30, 119] width 9 height 12
select select "service"
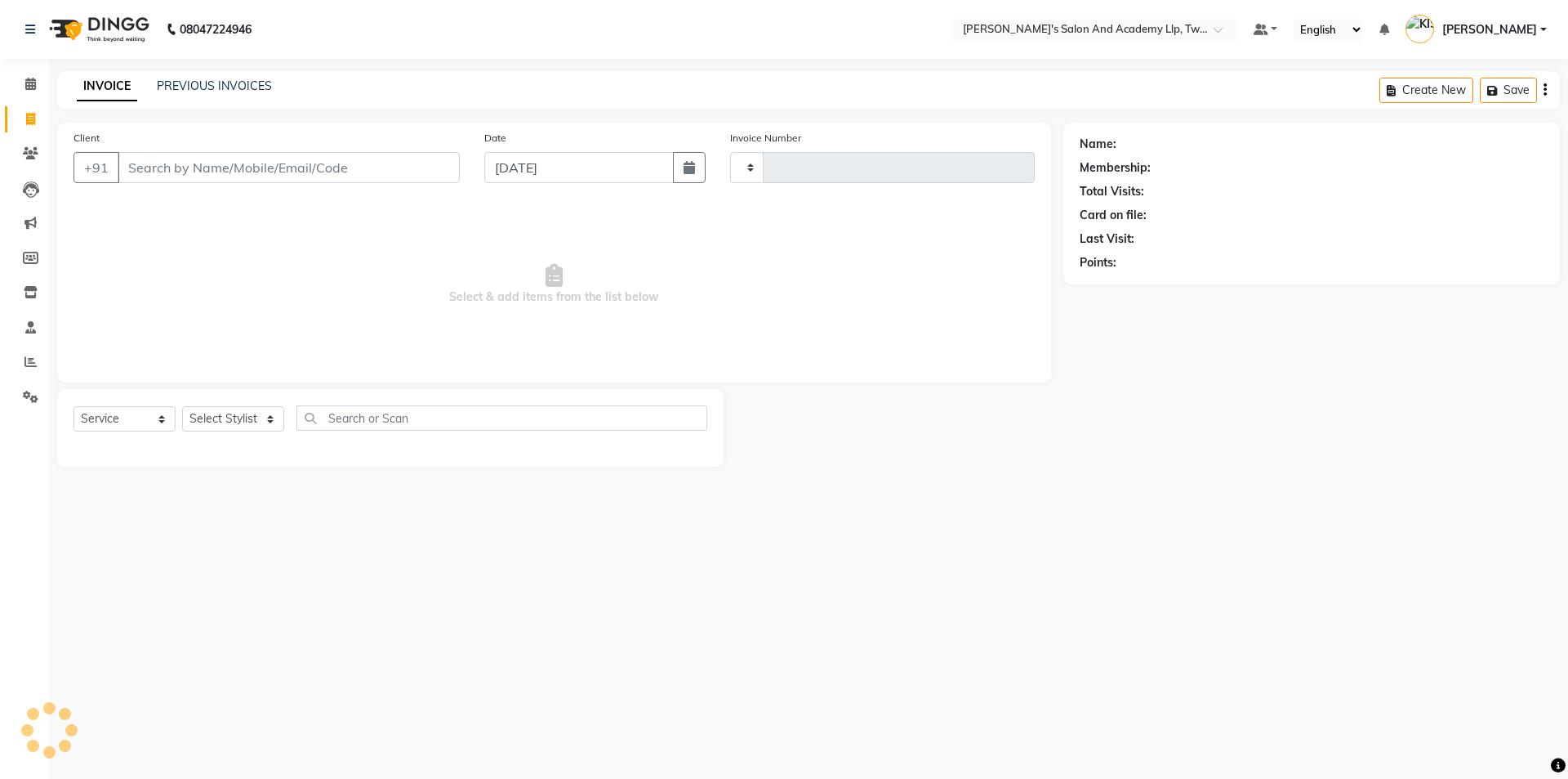
type input "11596"
select select "6985"
click at [42, 362] on span at bounding box center [31, 363] width 29 height 19
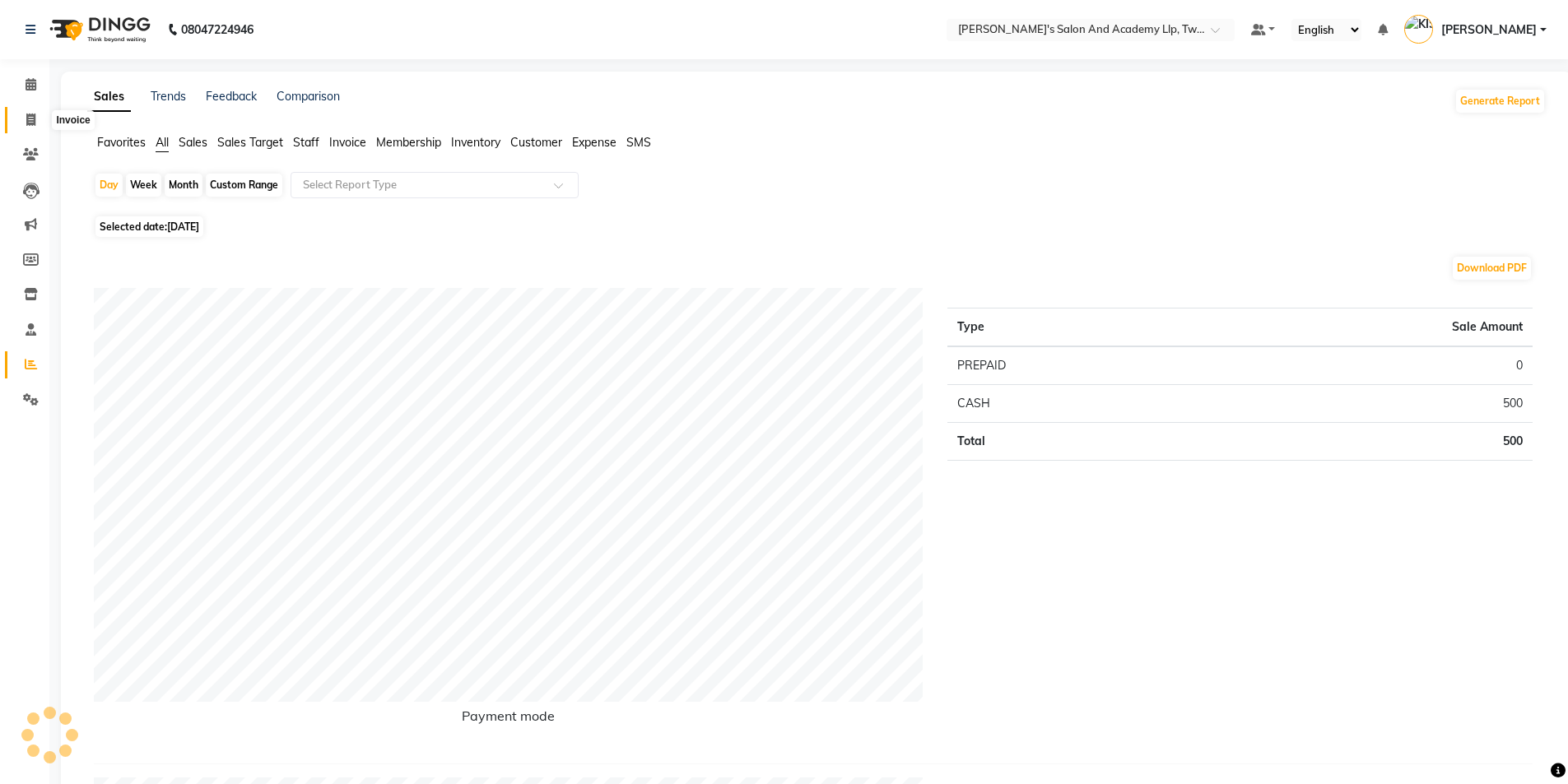
click at [20, 119] on span at bounding box center [31, 121] width 29 height 19
select select "service"
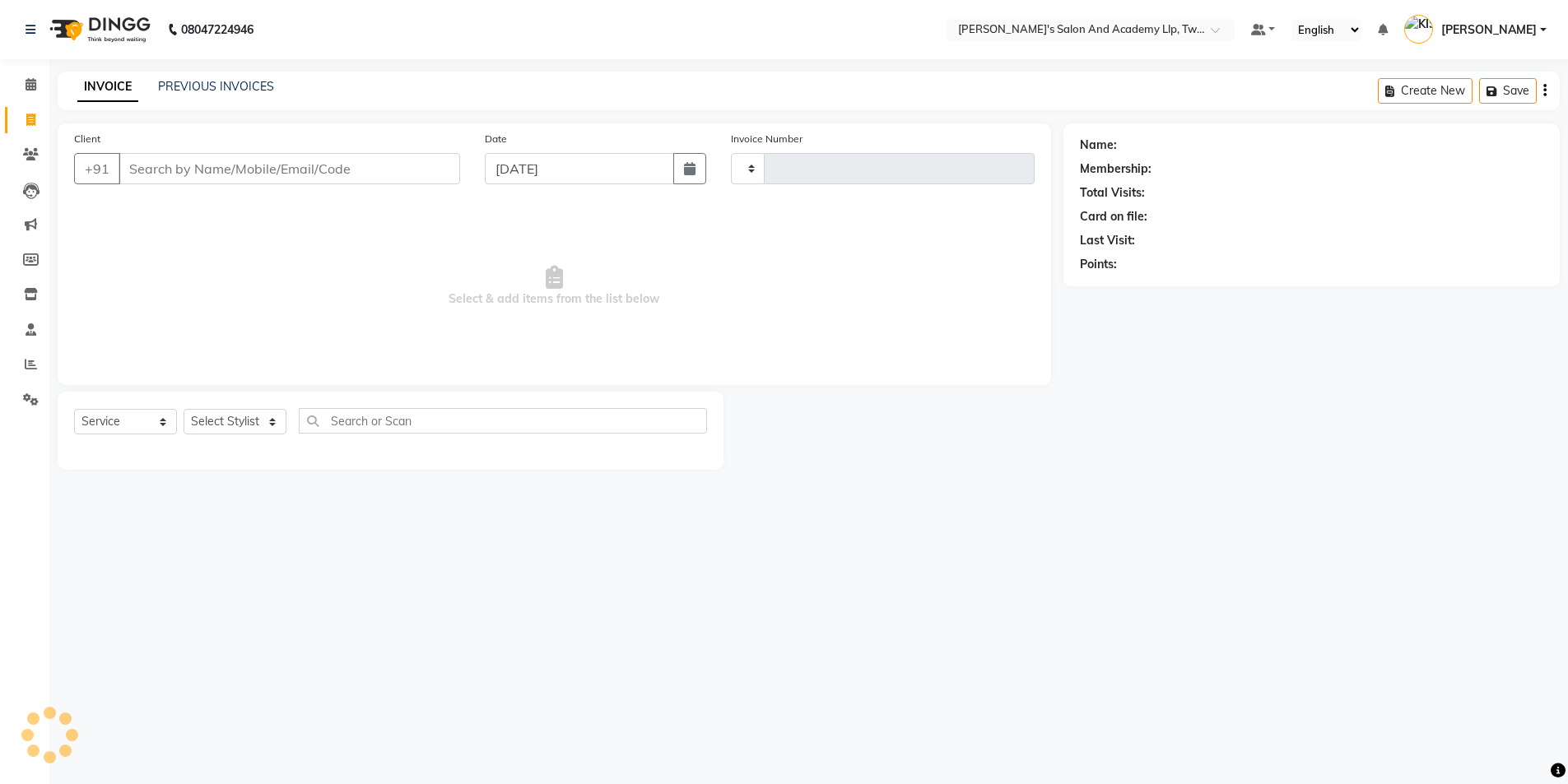
type input "11596"
select select "6985"
click at [237, 431] on select "Select Stylist AADARSH AAKASH SOLANKI ABHISHEK CHAUHAN AMIT BAGTHARIYA ANKUSH S…" at bounding box center [240, 421] width 114 height 26
select select "91325"
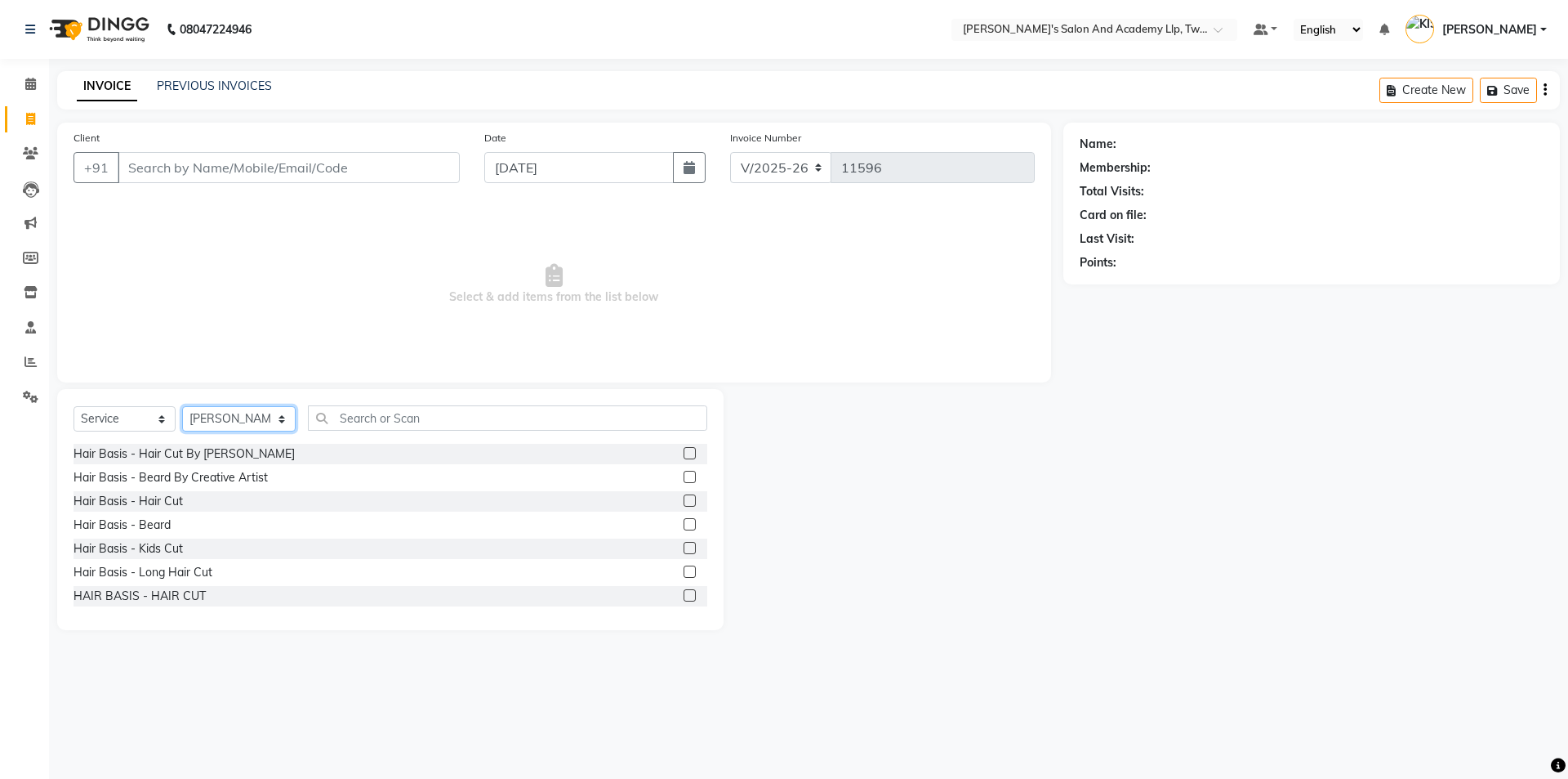
click at [241, 422] on select "Select Stylist AADARSH AAKASH SOLANKI ABHISHEK CHAUHAN AMIT BAGTHARIYA ANKUSH S…" at bounding box center [239, 418] width 114 height 26
click at [683, 495] on label at bounding box center [689, 500] width 12 height 12
click at [683, 496] on input "checkbox" at bounding box center [688, 501] width 10 height 11
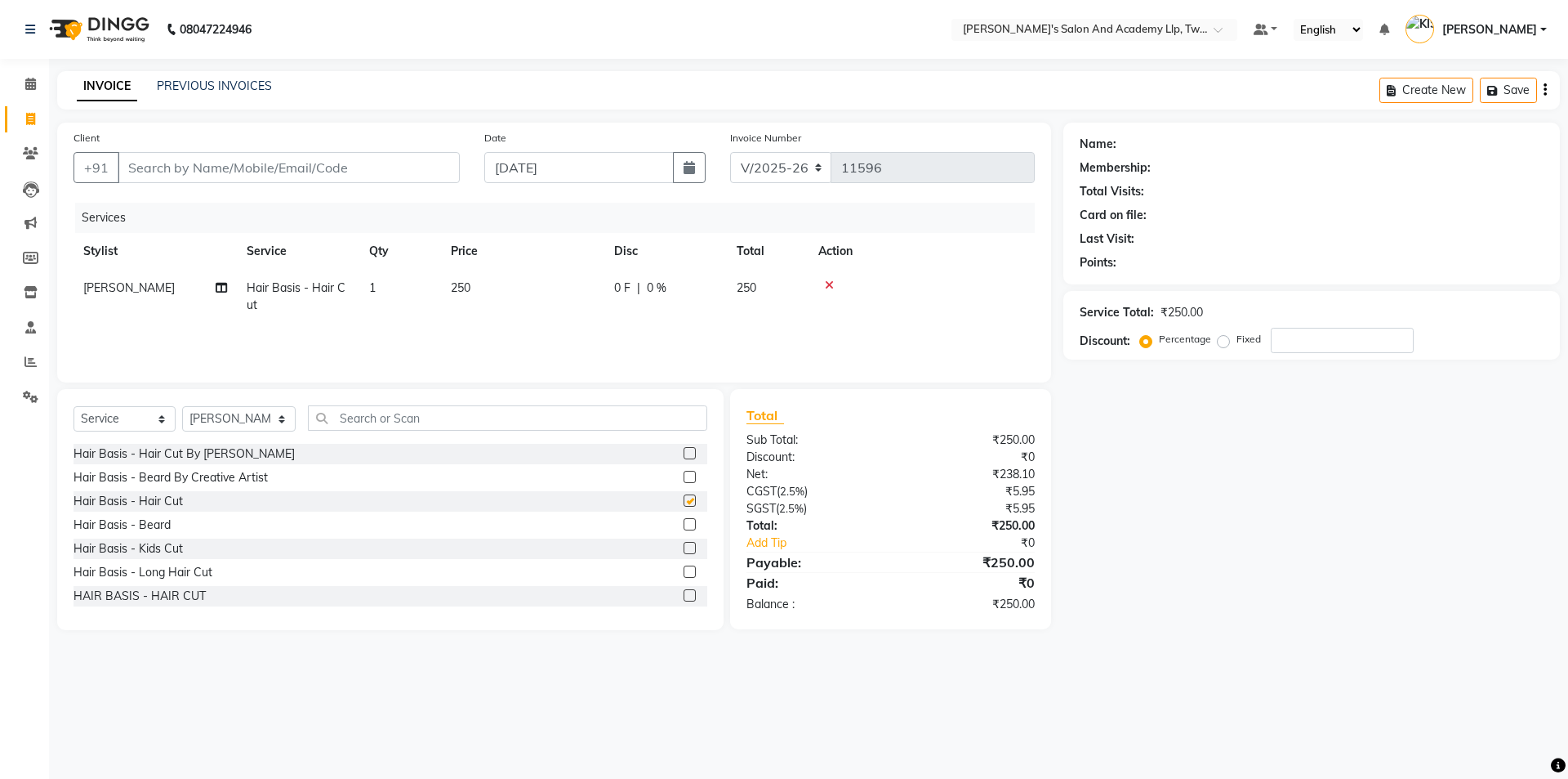
checkbox input "false"
click at [683, 525] on label at bounding box center [689, 524] width 12 height 12
click at [683, 525] on input "checkbox" at bounding box center [688, 524] width 10 height 11
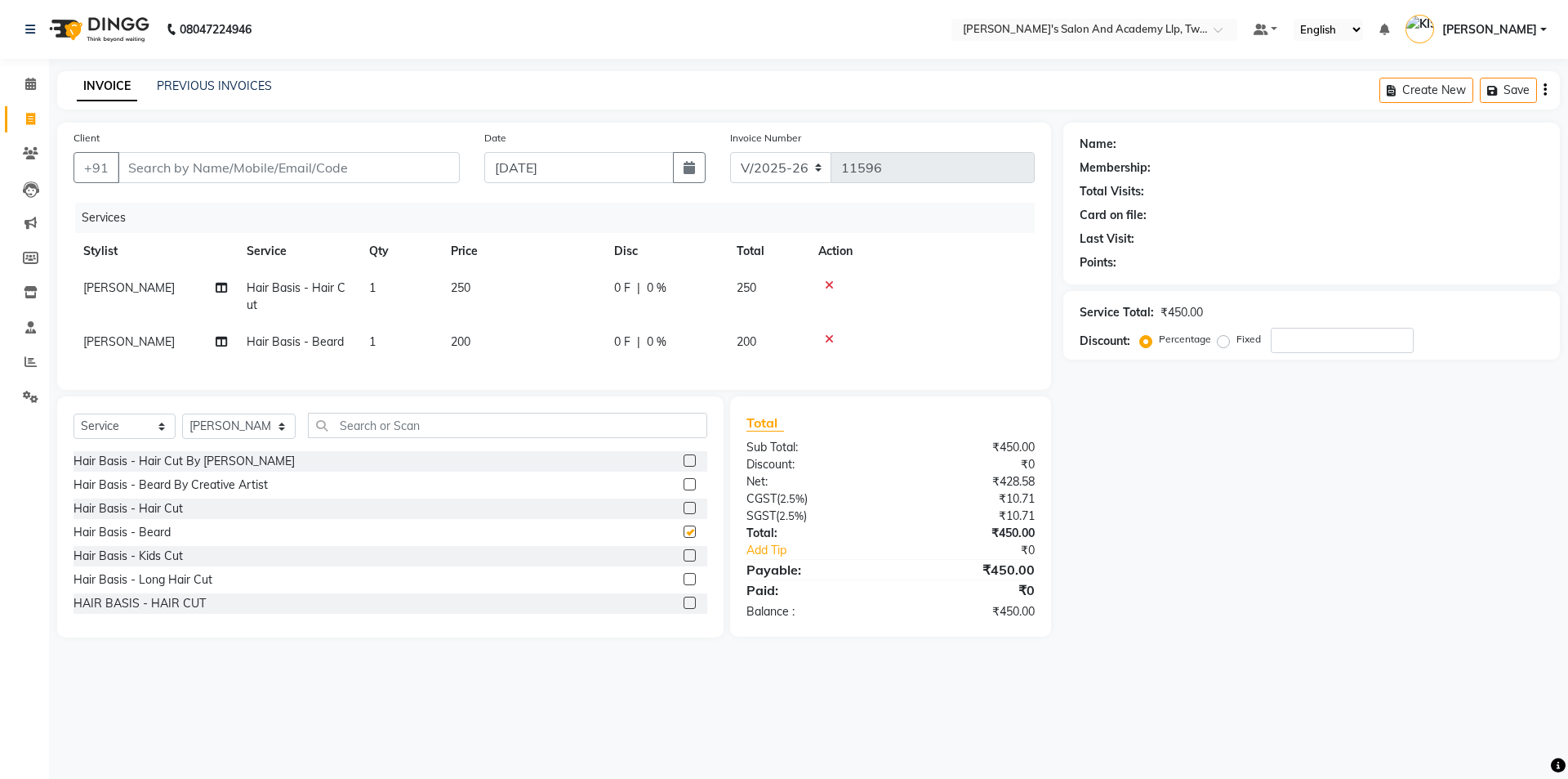
checkbox input "false"
click at [470, 279] on td "250" at bounding box center [522, 296] width 163 height 53
select select "91325"
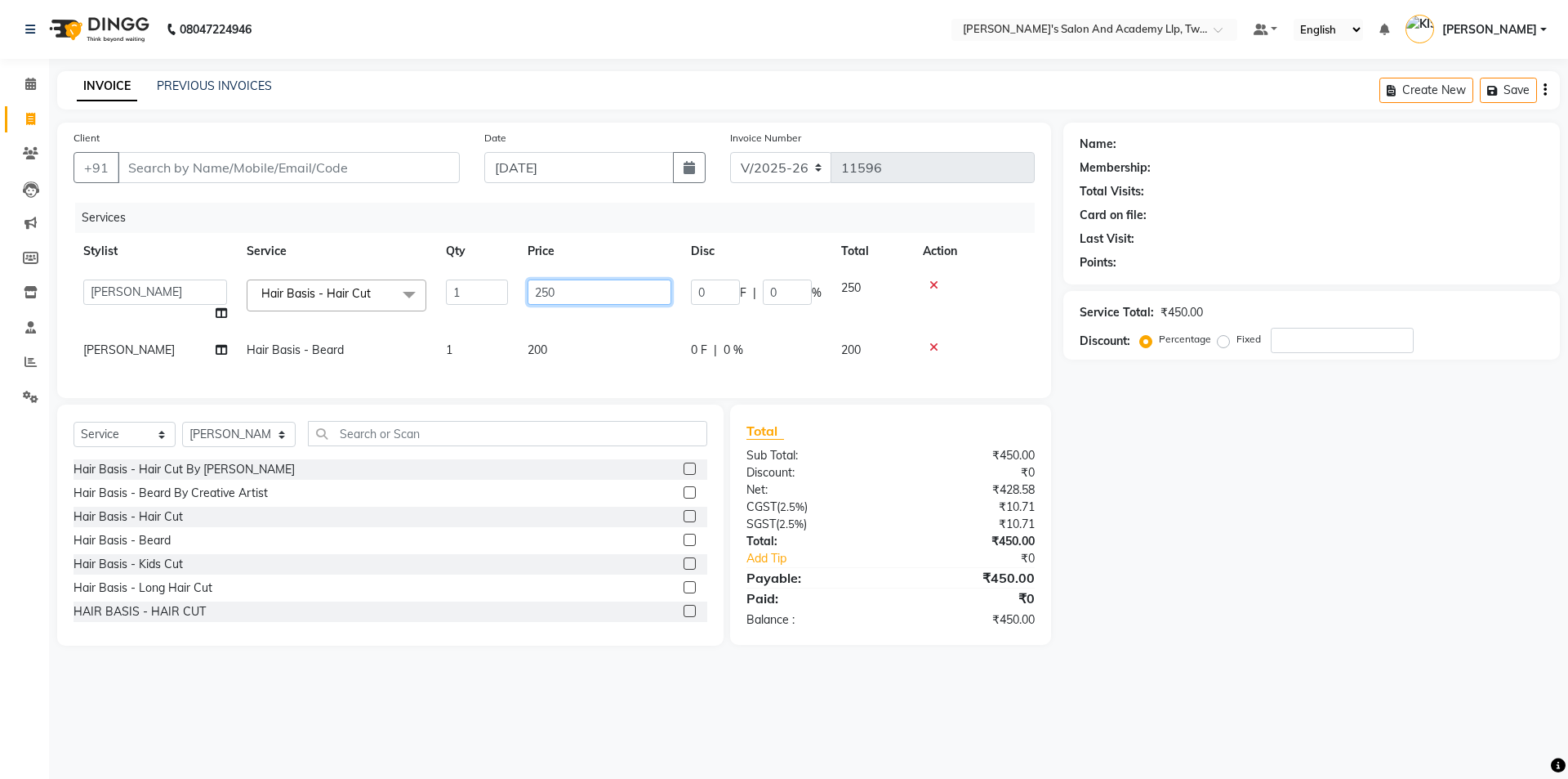
click at [571, 300] on input "250" at bounding box center [599, 292] width 144 height 26
type input "2"
type input "400"
click at [1184, 435] on div "Name: Membership: Total Visits: Card on file: Last Visit: Points: Service Total…" at bounding box center [1317, 384] width 509 height 523
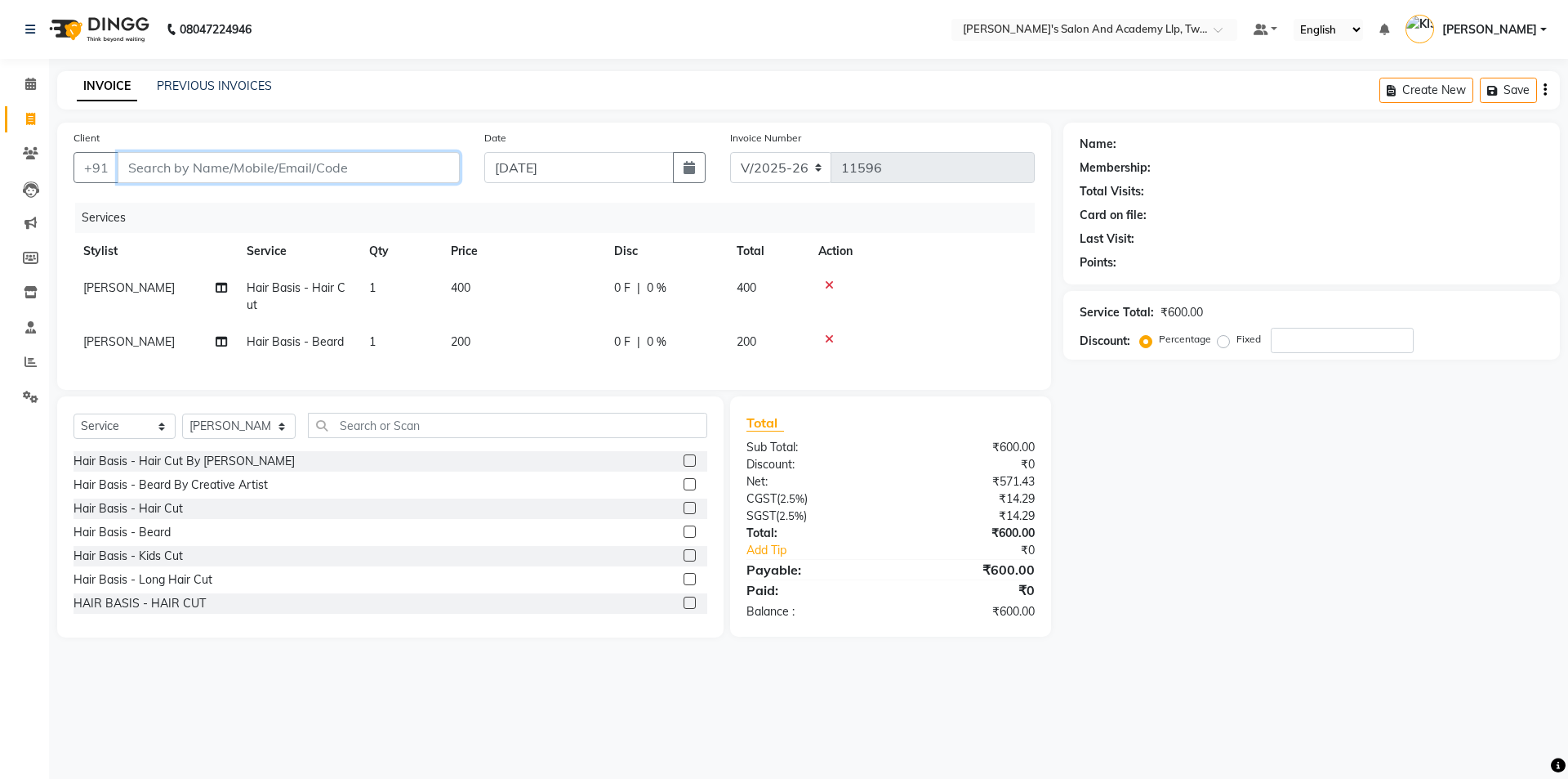
click at [390, 162] on input "Client" at bounding box center [288, 167] width 343 height 32
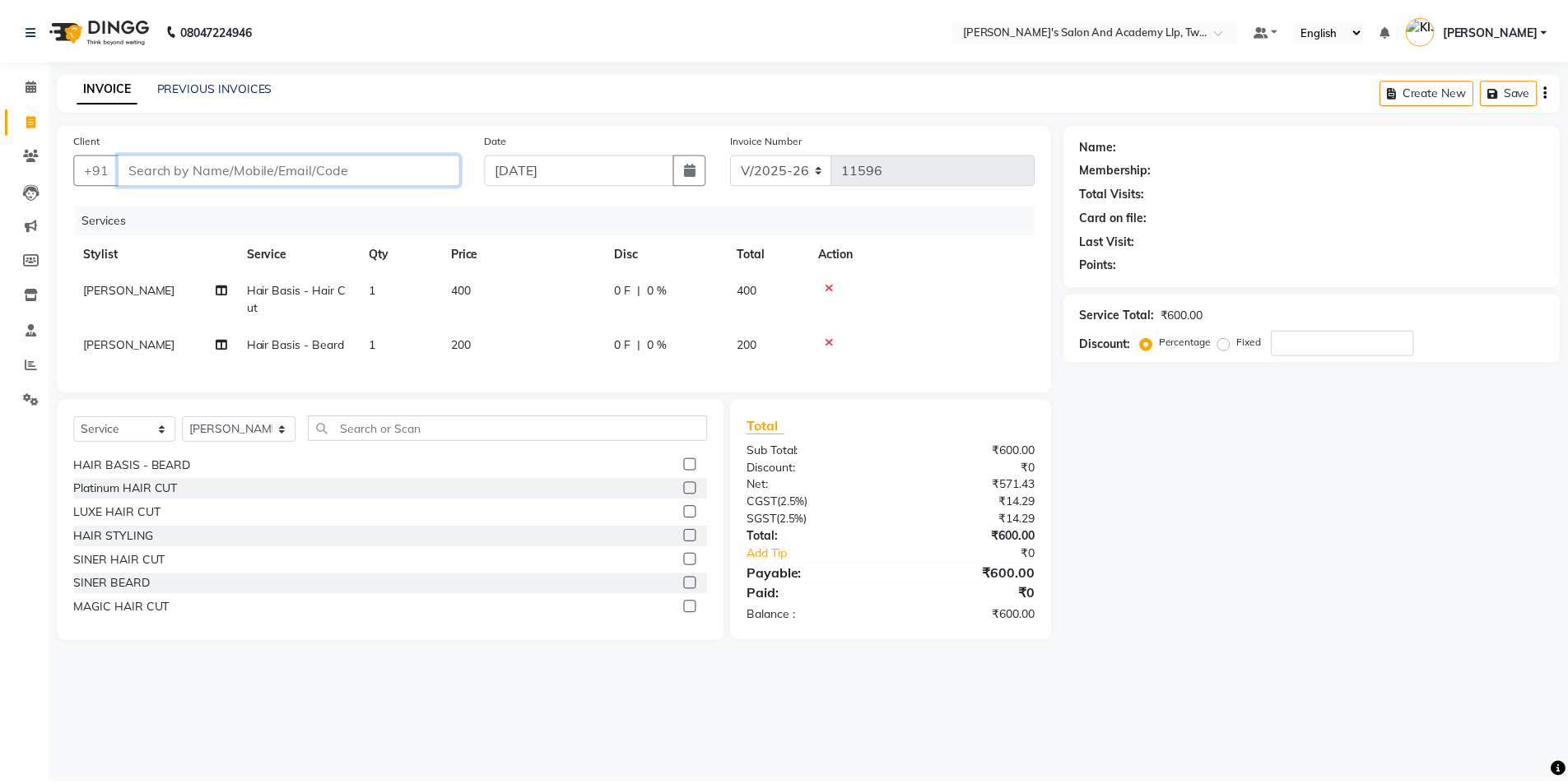
scroll to position [164, 0]
click at [383, 161] on input "Client" at bounding box center [290, 168] width 345 height 32
type input "9"
type input "0"
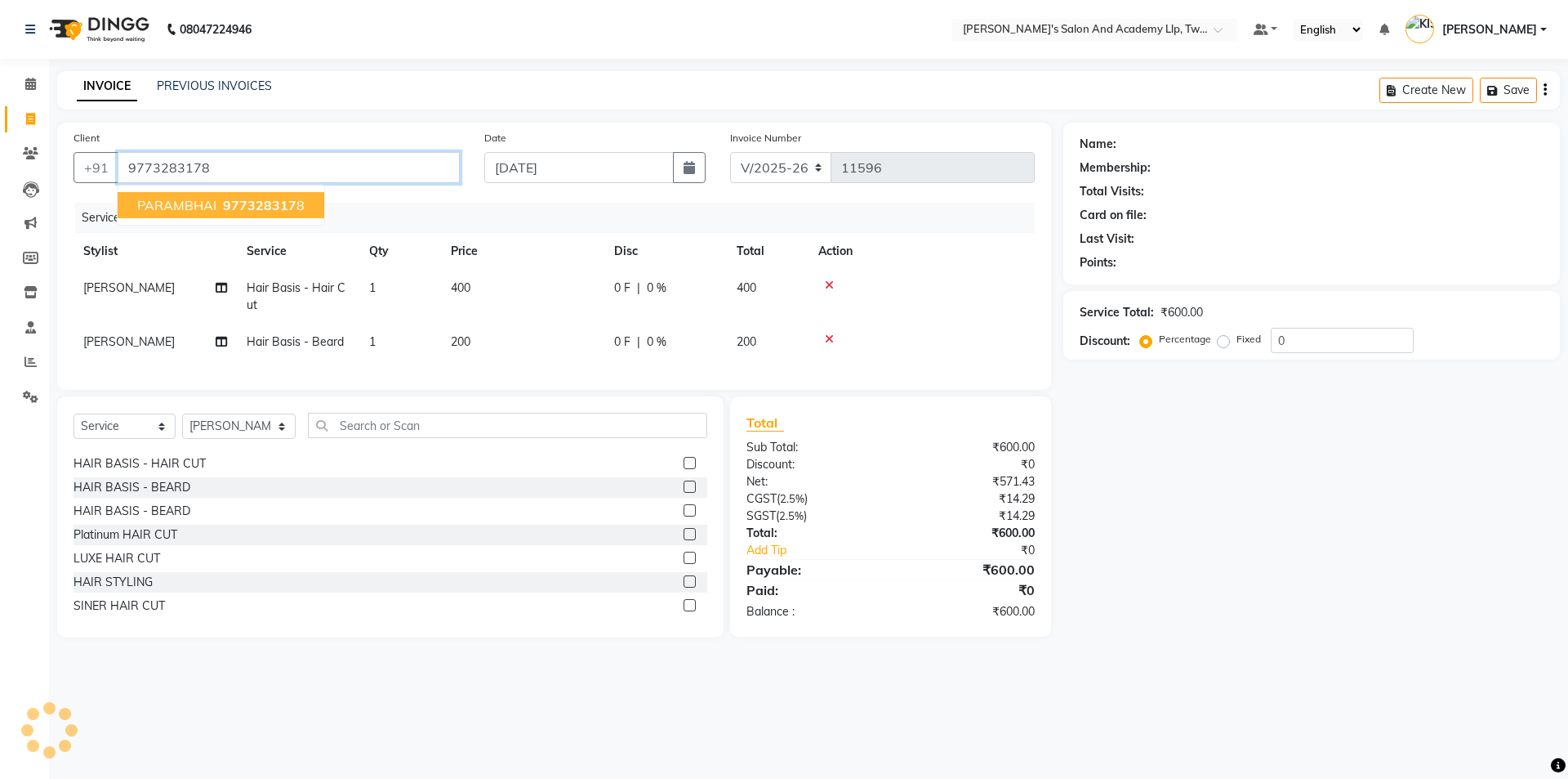
type input "9773283178"
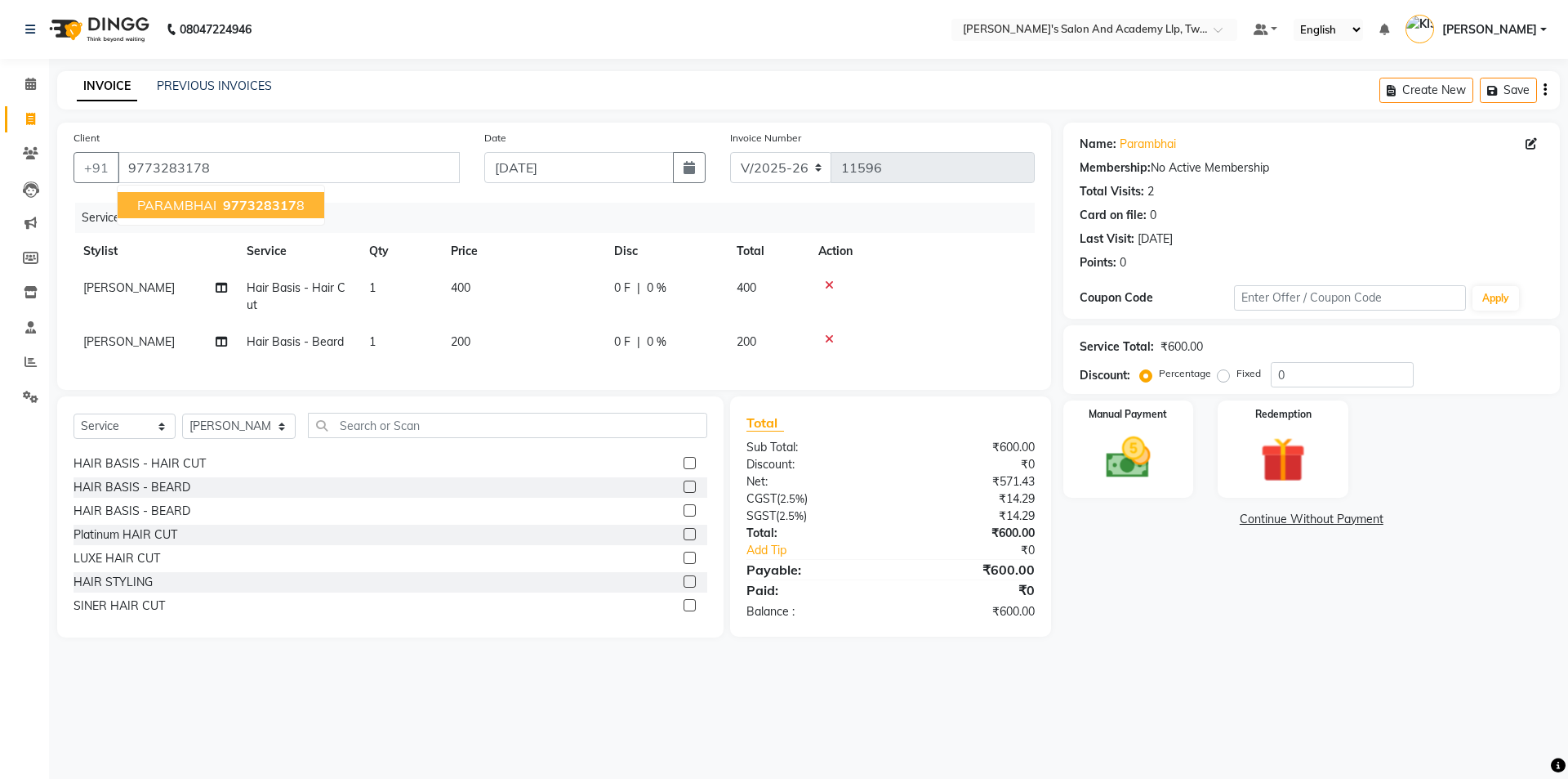
click at [272, 198] on span "977328317" at bounding box center [260, 204] width 73 height 16
click at [1121, 466] on img at bounding box center [1129, 457] width 76 height 53
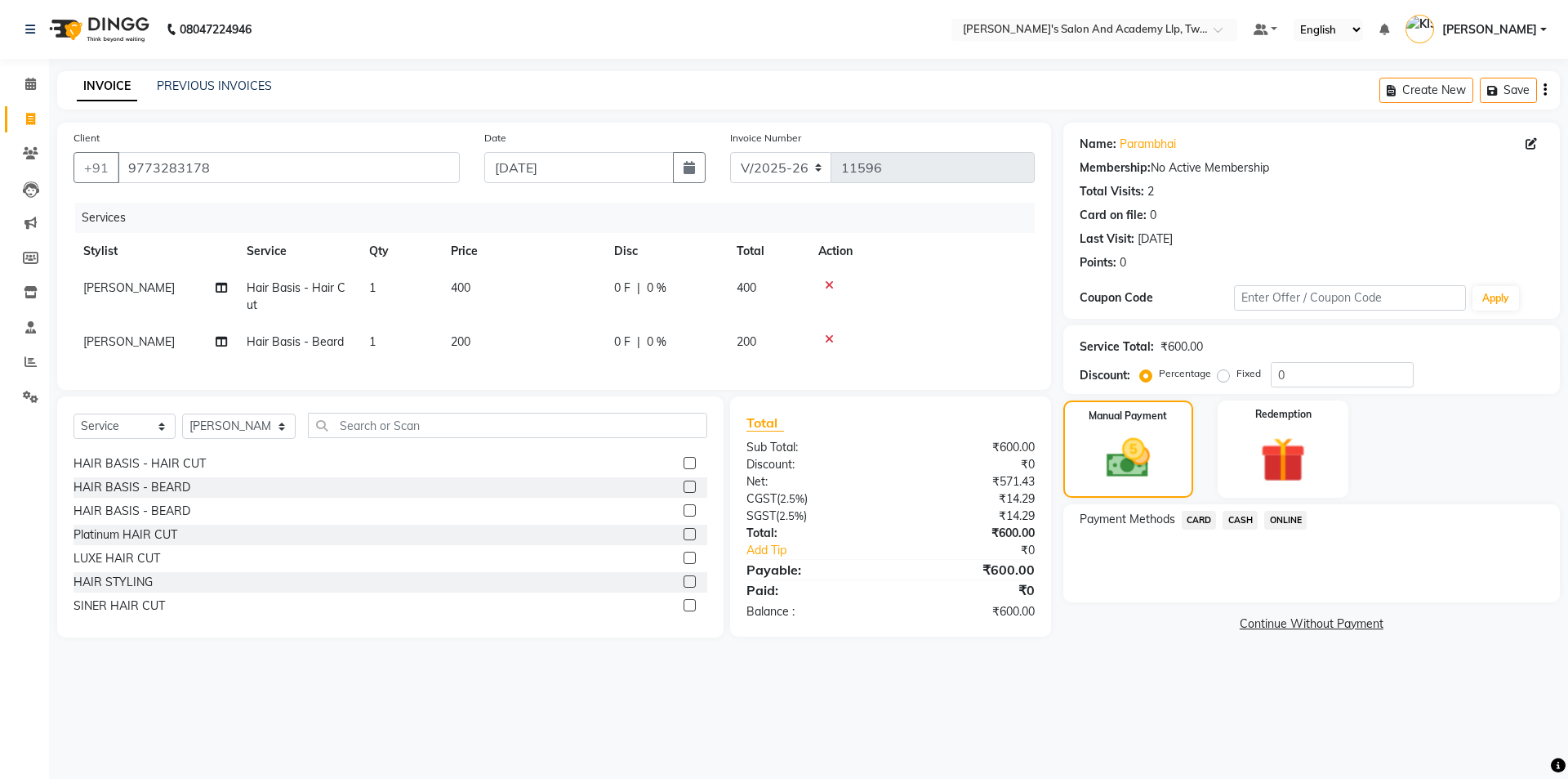
click at [1237, 526] on span "CASH" at bounding box center [1240, 520] width 35 height 19
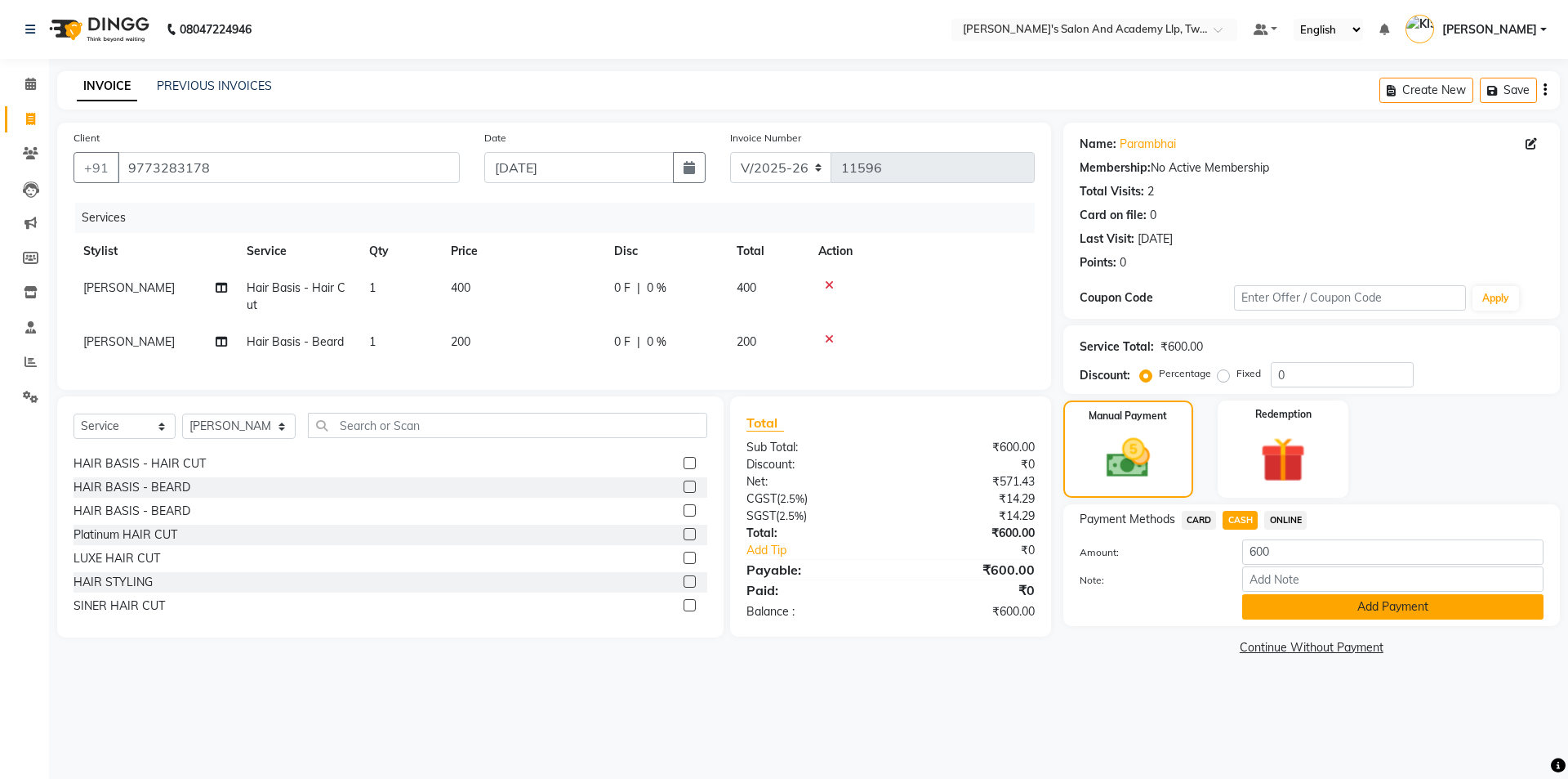
click at [1267, 602] on button "Add Payment" at bounding box center [1393, 606] width 302 height 26
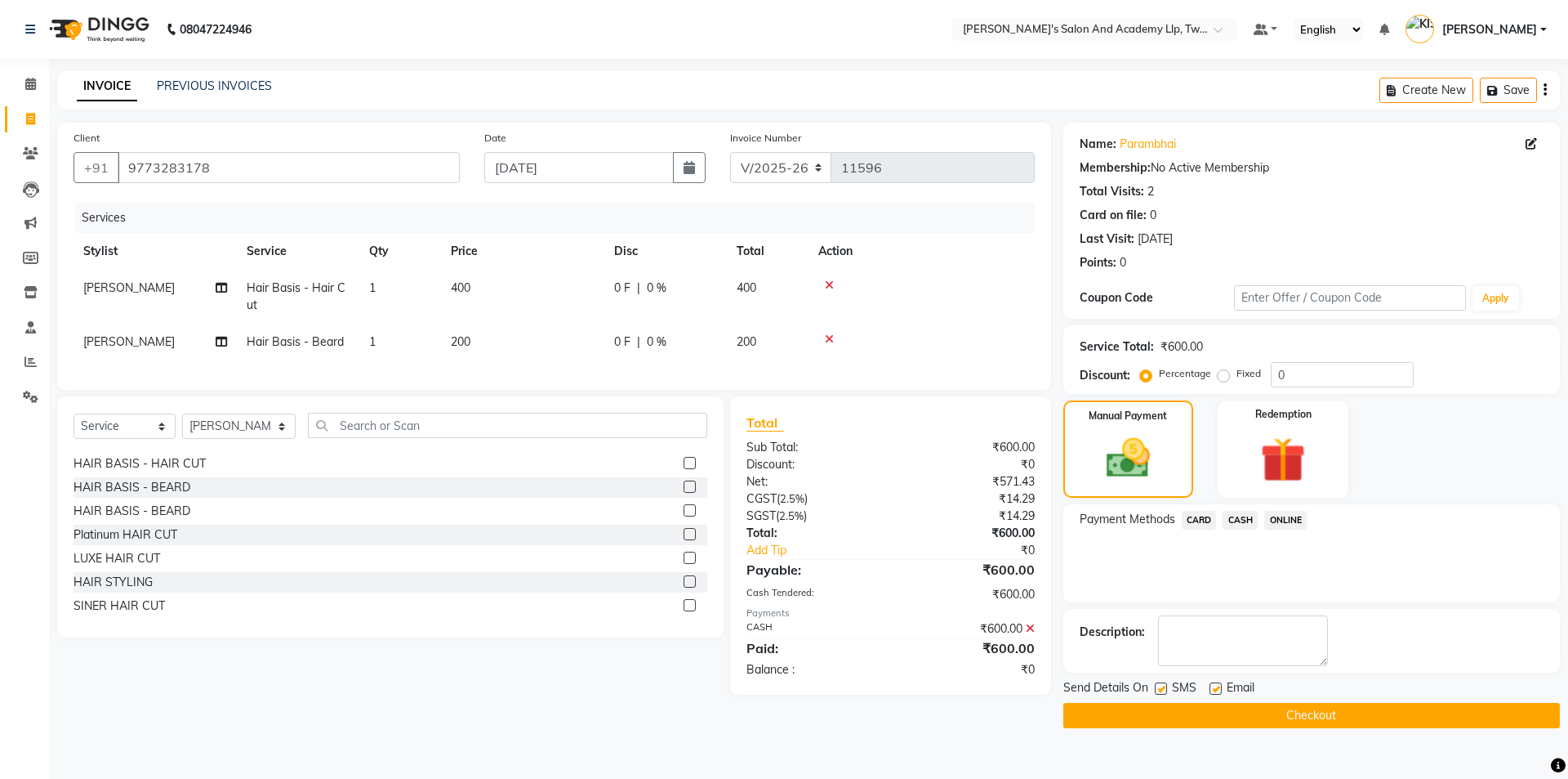
click at [1223, 684] on div "Email" at bounding box center [1239, 688] width 58 height 20
click at [1220, 687] on label at bounding box center [1216, 688] width 12 height 12
click at [1220, 687] on input "checkbox" at bounding box center [1215, 688] width 10 height 11
checkbox input "false"
click at [1166, 686] on label at bounding box center [1160, 688] width 12 height 12
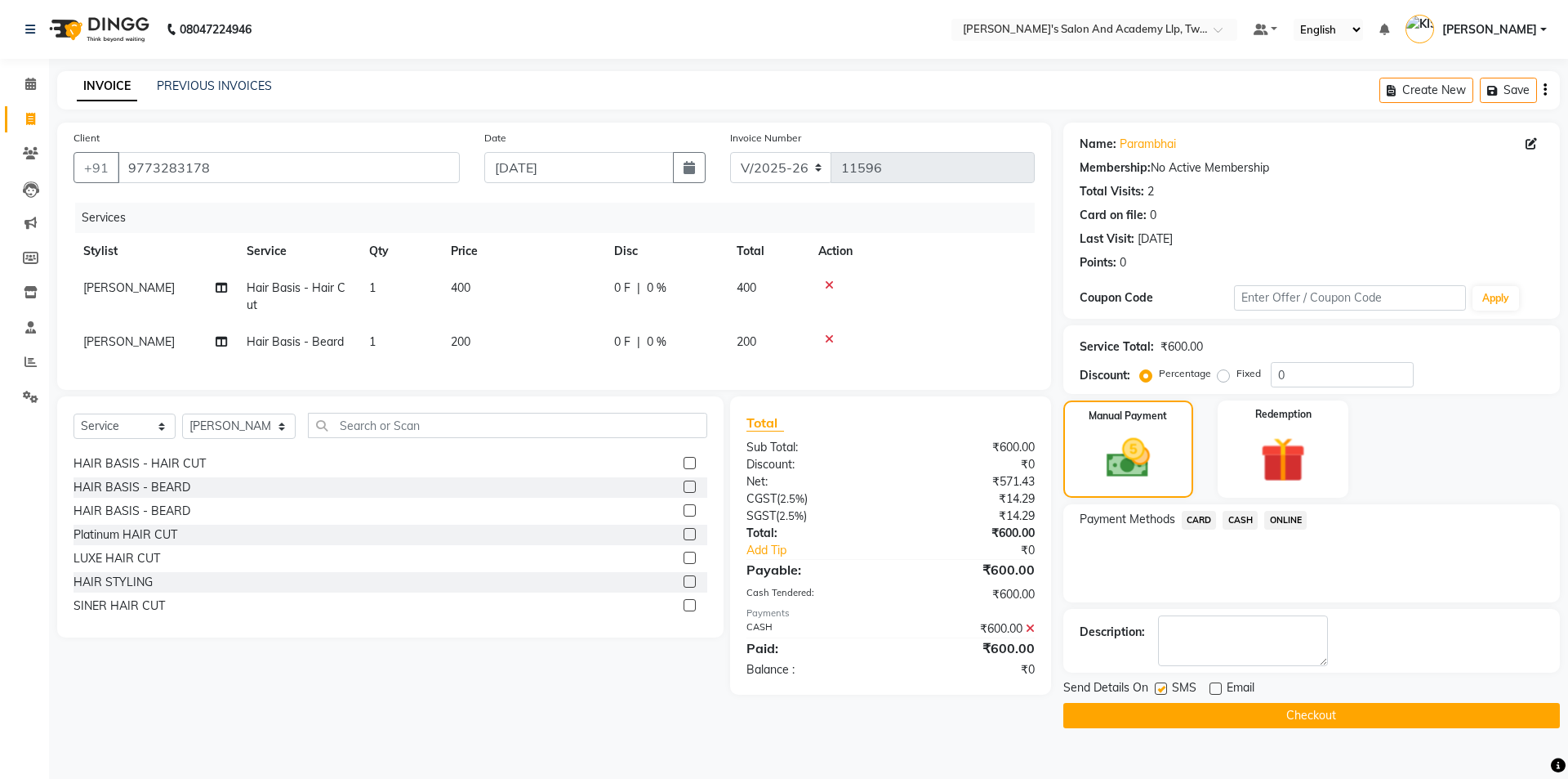
click at [1165, 686] on input "checkbox" at bounding box center [1160, 688] width 10 height 11
checkbox input "false"
click at [1173, 712] on button "Checkout" at bounding box center [1311, 715] width 496 height 26
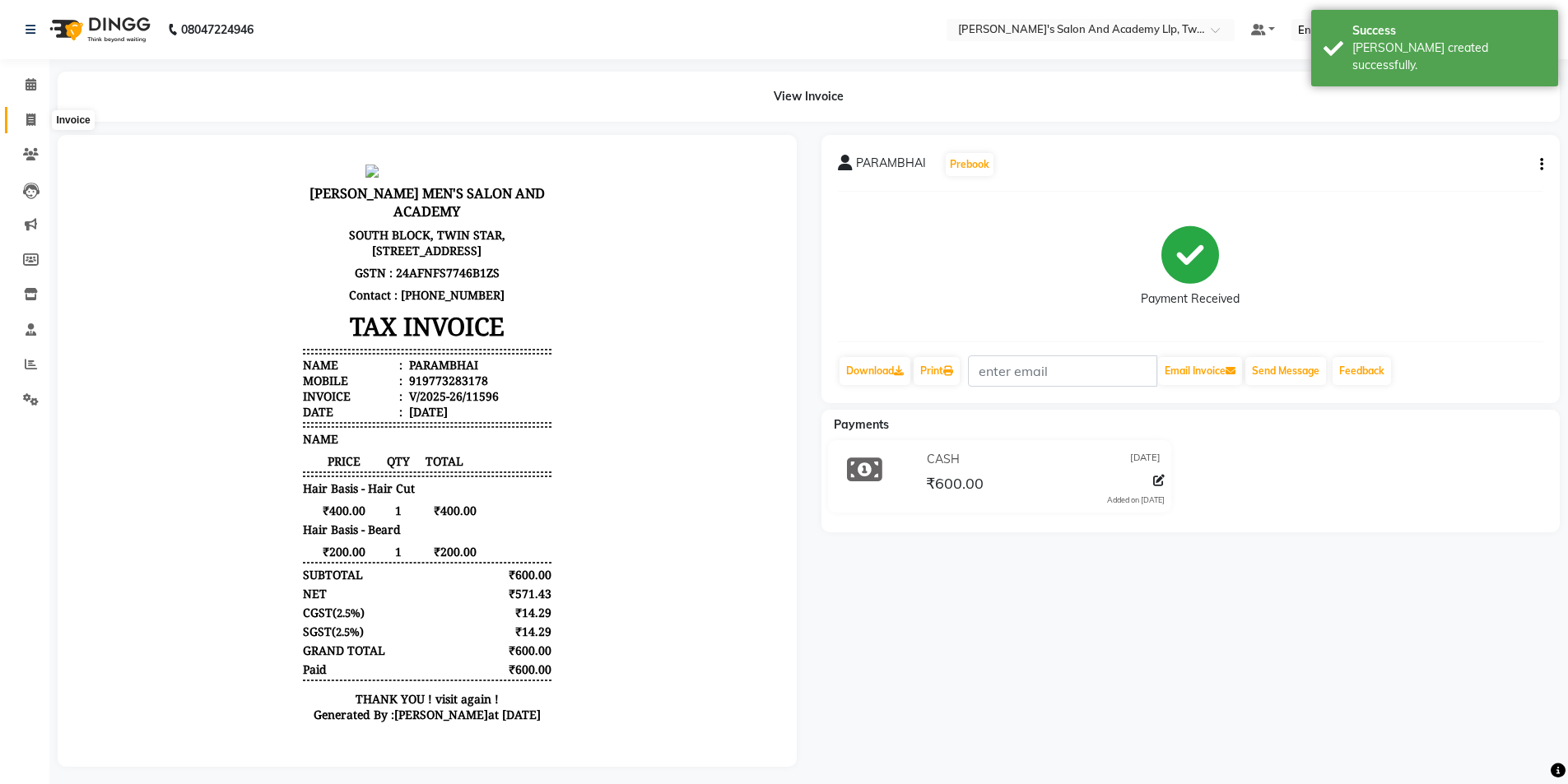
click at [30, 118] on icon at bounding box center [30, 119] width 9 height 12
select select "service"
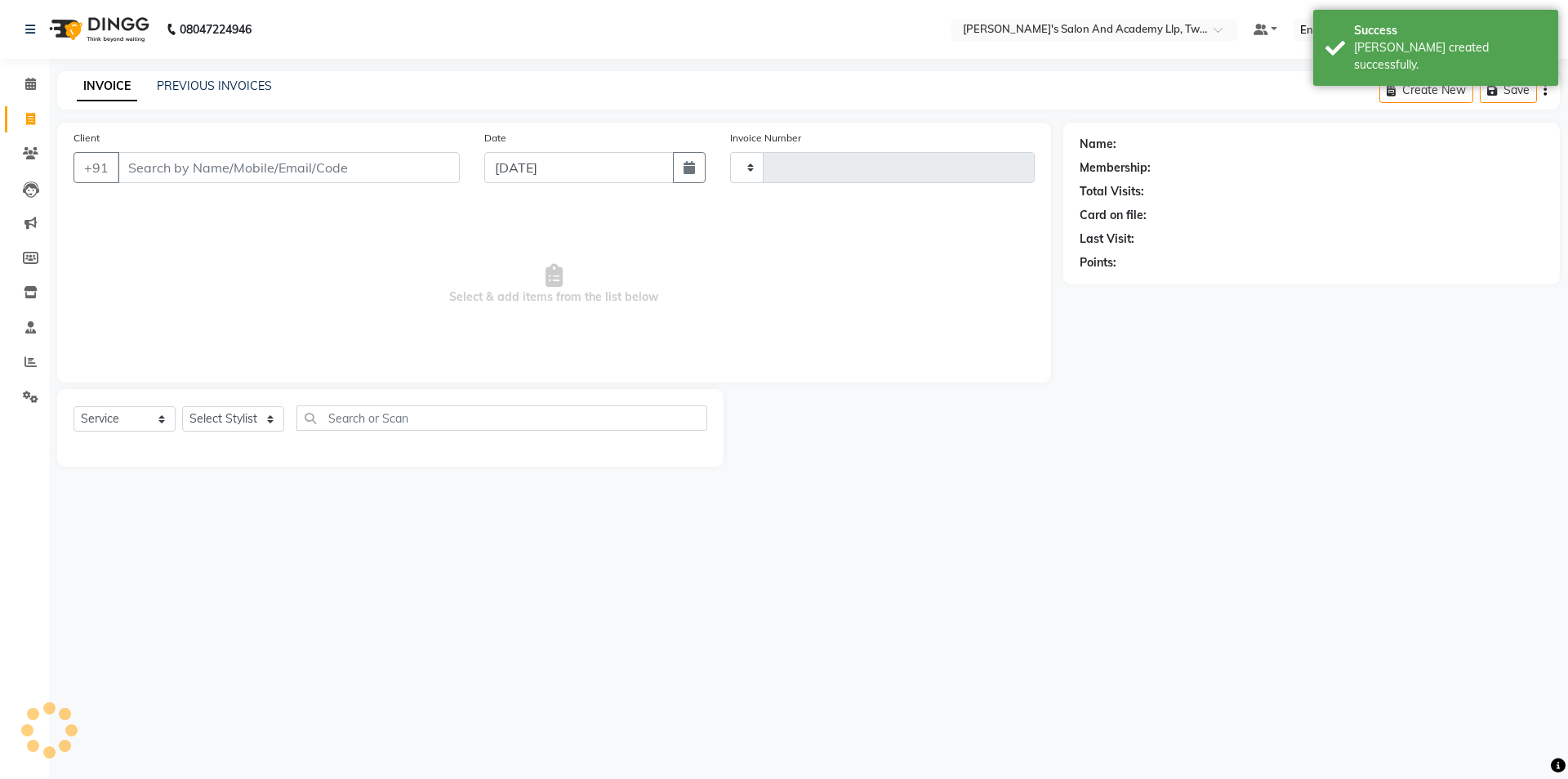
type input "11597"
select select "6985"
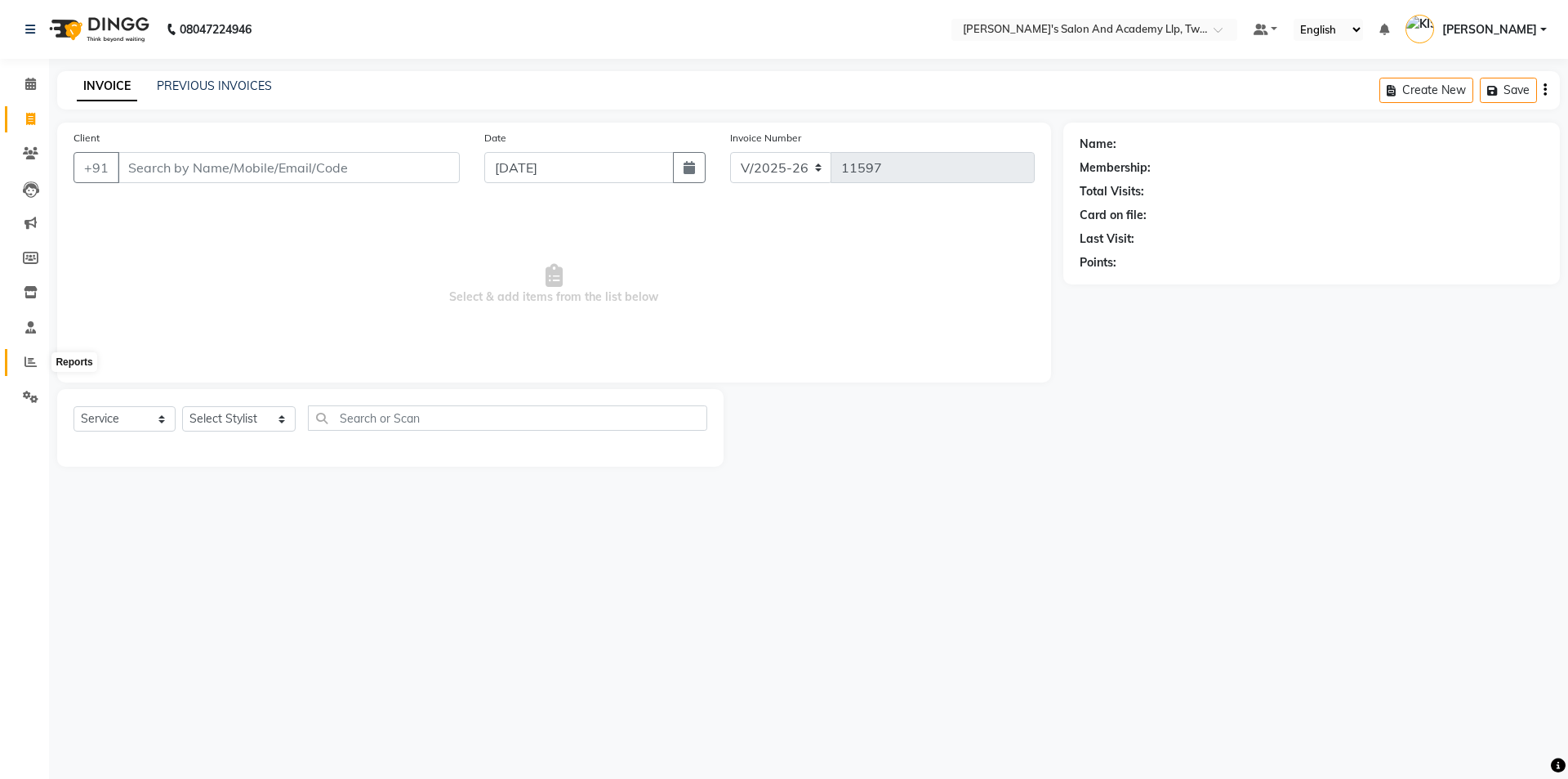
click at [37, 354] on span at bounding box center [31, 363] width 29 height 19
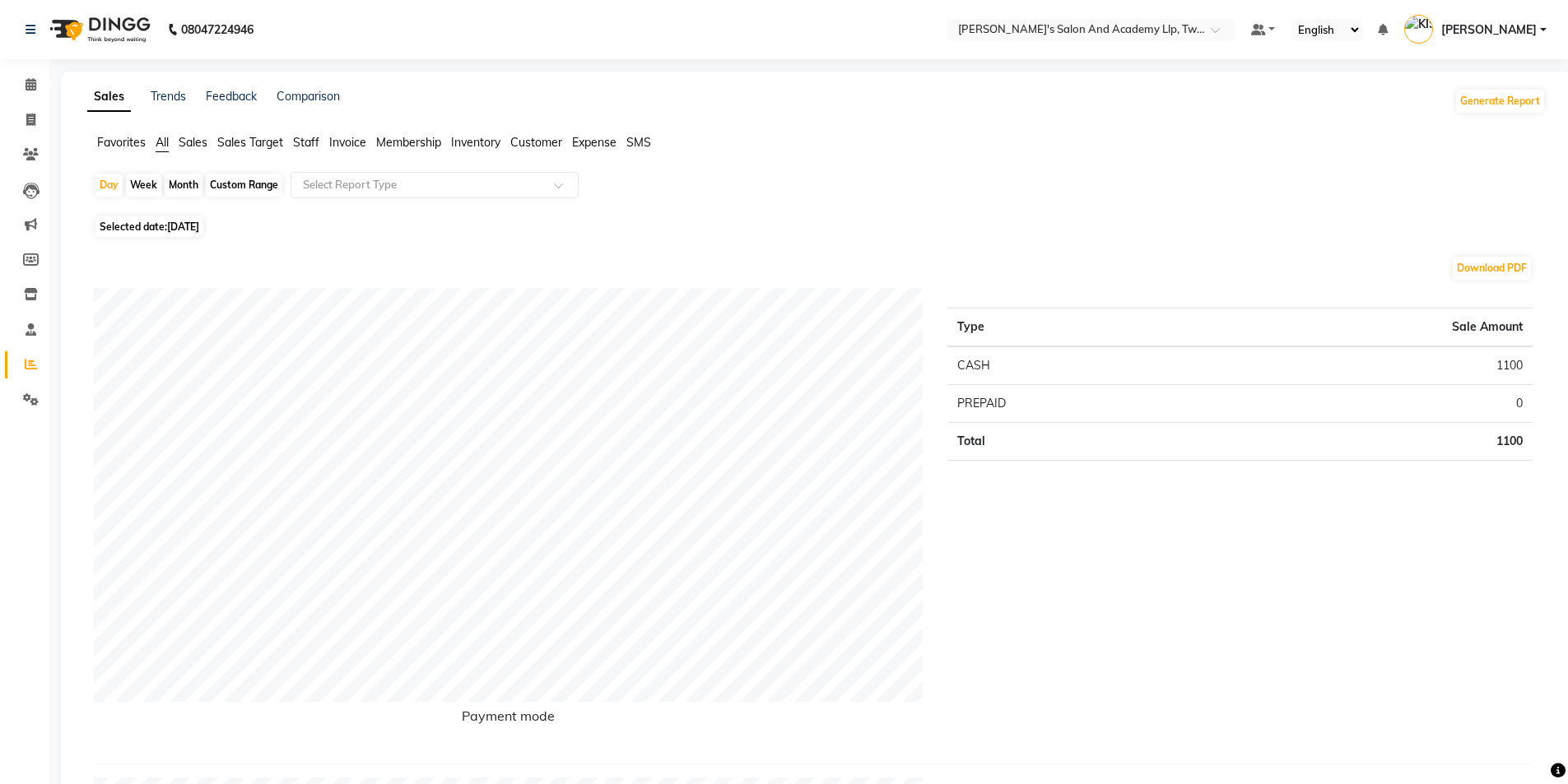
click at [180, 180] on div "Month" at bounding box center [183, 185] width 37 height 23
select select "10"
select select "2025"
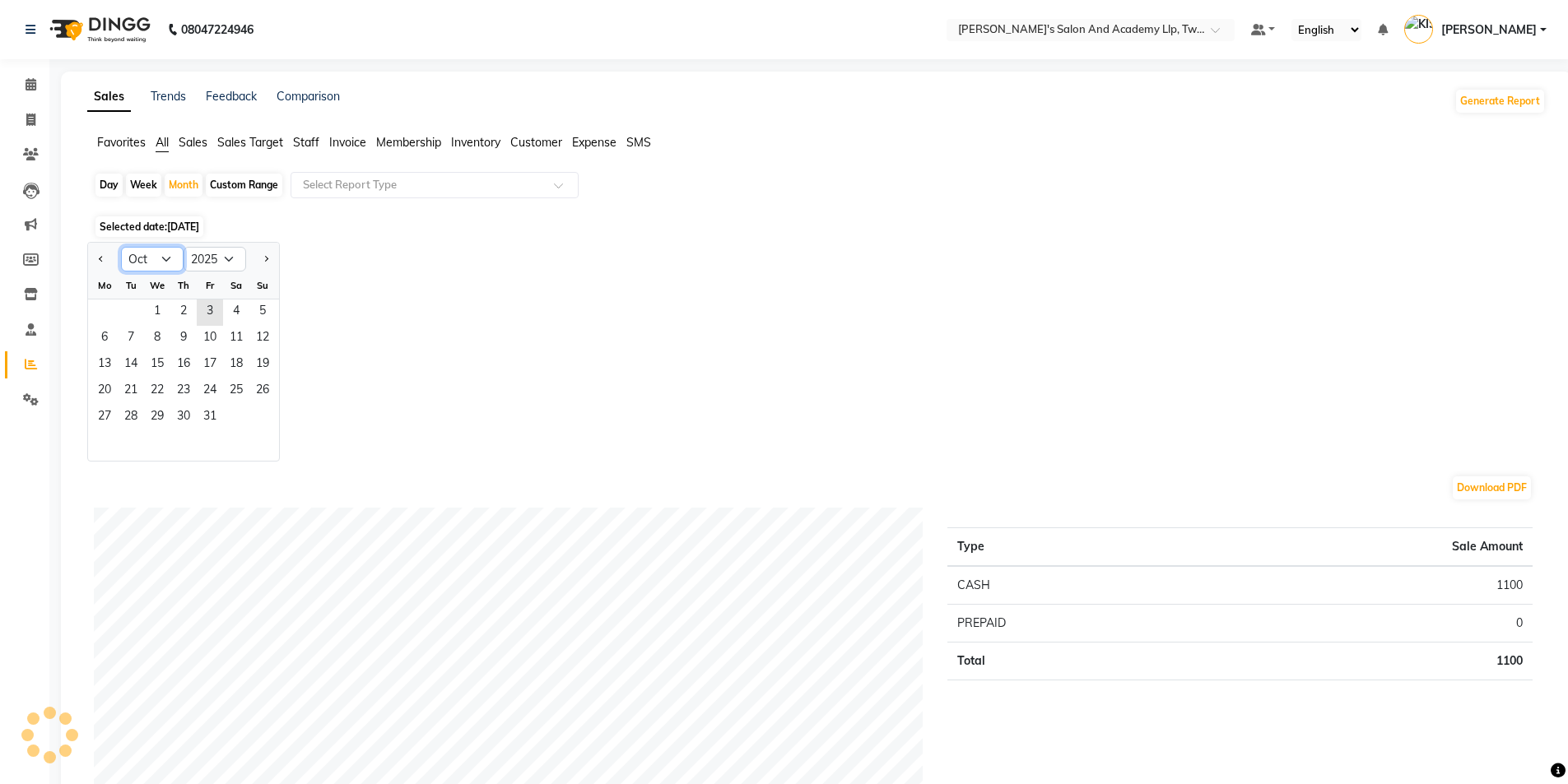
click at [170, 254] on select "Jan Feb Mar Apr May Jun Jul Aug Sep Oct Nov Dec" at bounding box center [152, 259] width 62 height 25
click at [121, 247] on select "Jan Feb Mar Apr May Jun Jul Aug Sep Oct Nov Dec" at bounding box center [152, 259] width 62 height 25
click at [167, 251] on select "Jan Feb Mar Apr May Jun Jul Aug Sep Oct Nov Dec" at bounding box center [152, 259] width 62 height 25
select select "9"
click at [121, 247] on select "Jan Feb Mar Apr May Jun Jul Aug Sep Oct Nov Dec" at bounding box center [152, 259] width 62 height 25
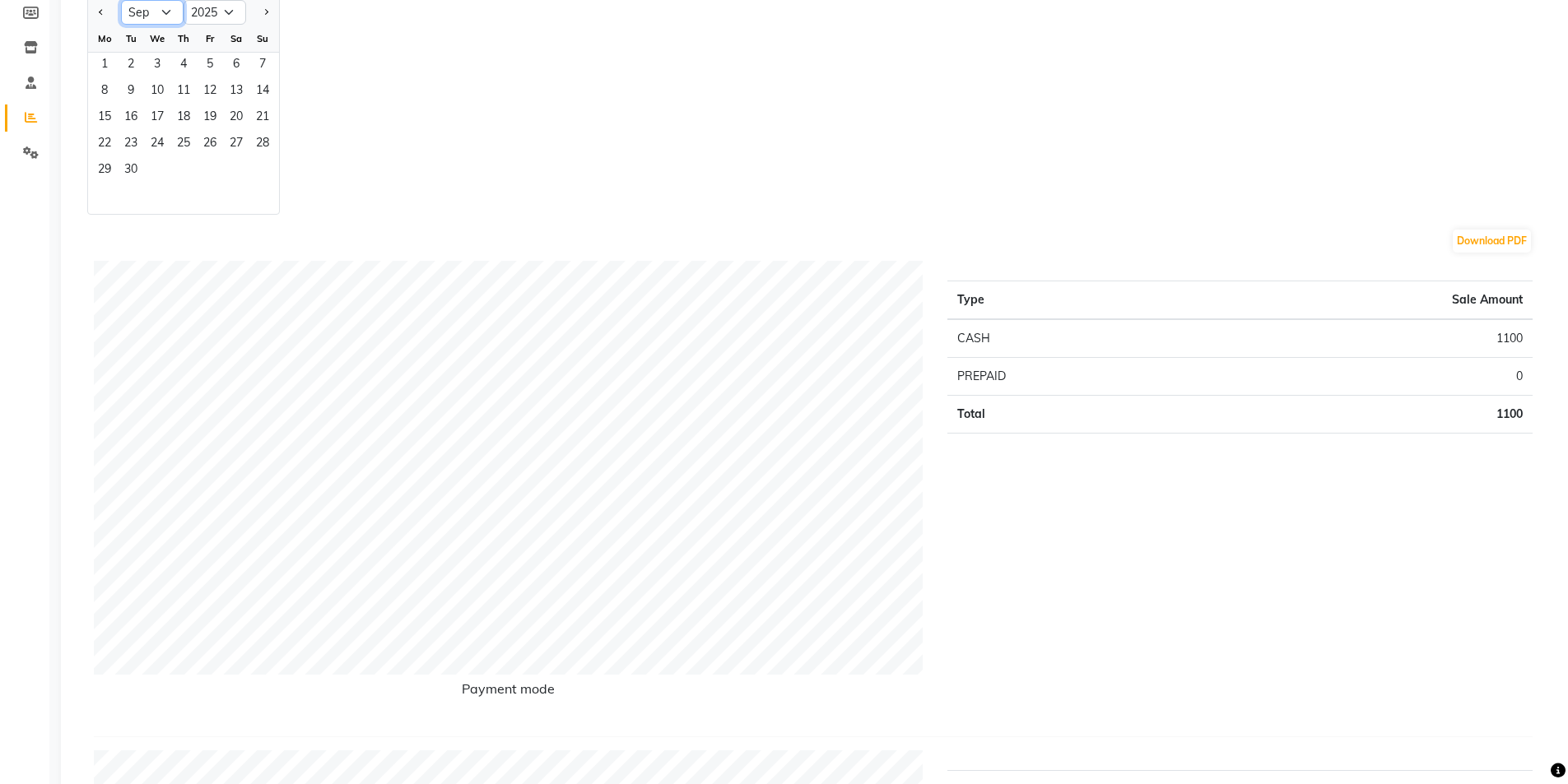
scroll to position [83, 0]
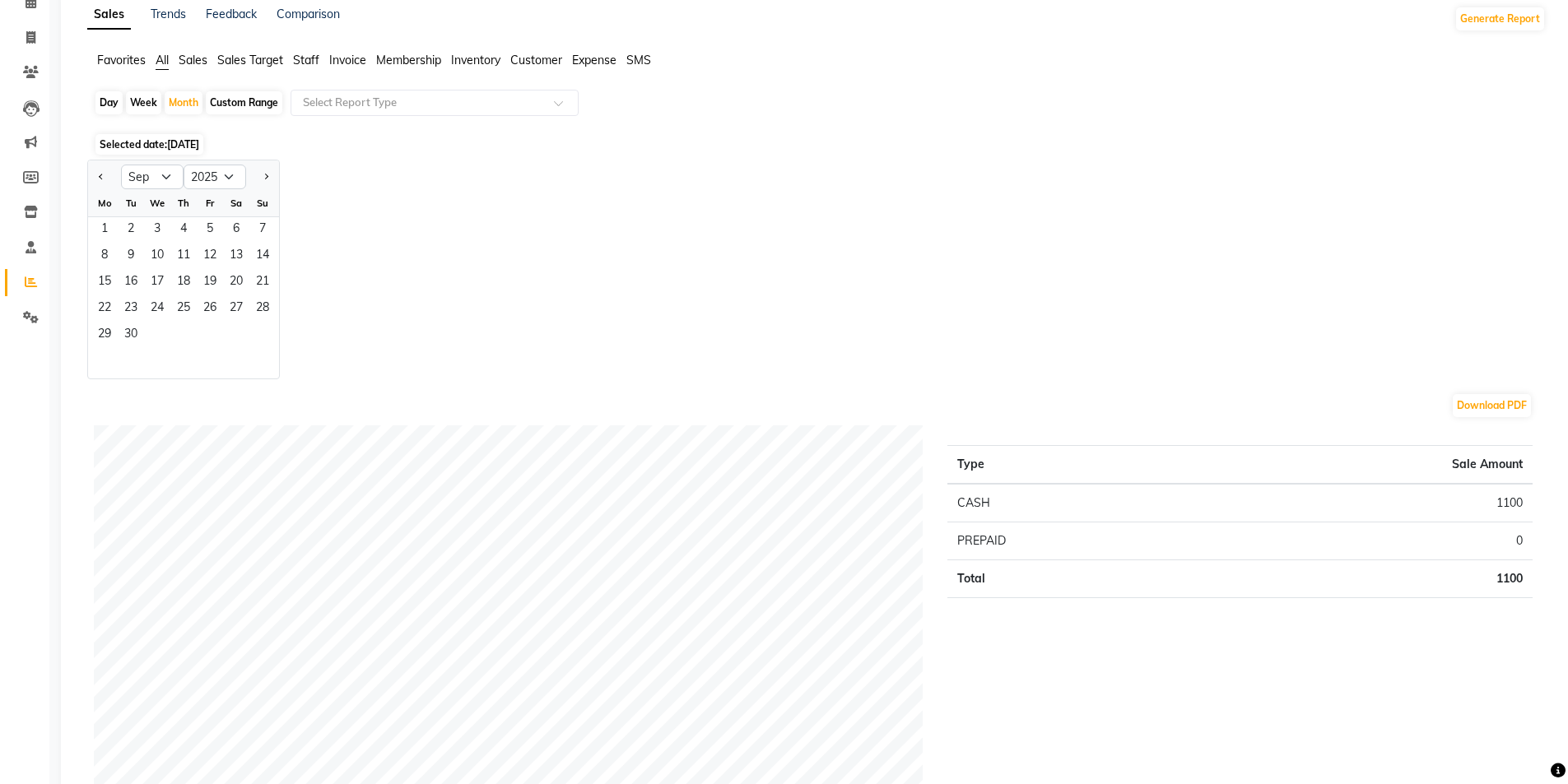
click at [389, 233] on div "Jan Feb Mar Apr May Jun Jul Aug Sep Oct Nov Dec 2015 2016 2017 2018 2019 2020 2…" at bounding box center [816, 269] width 1458 height 220
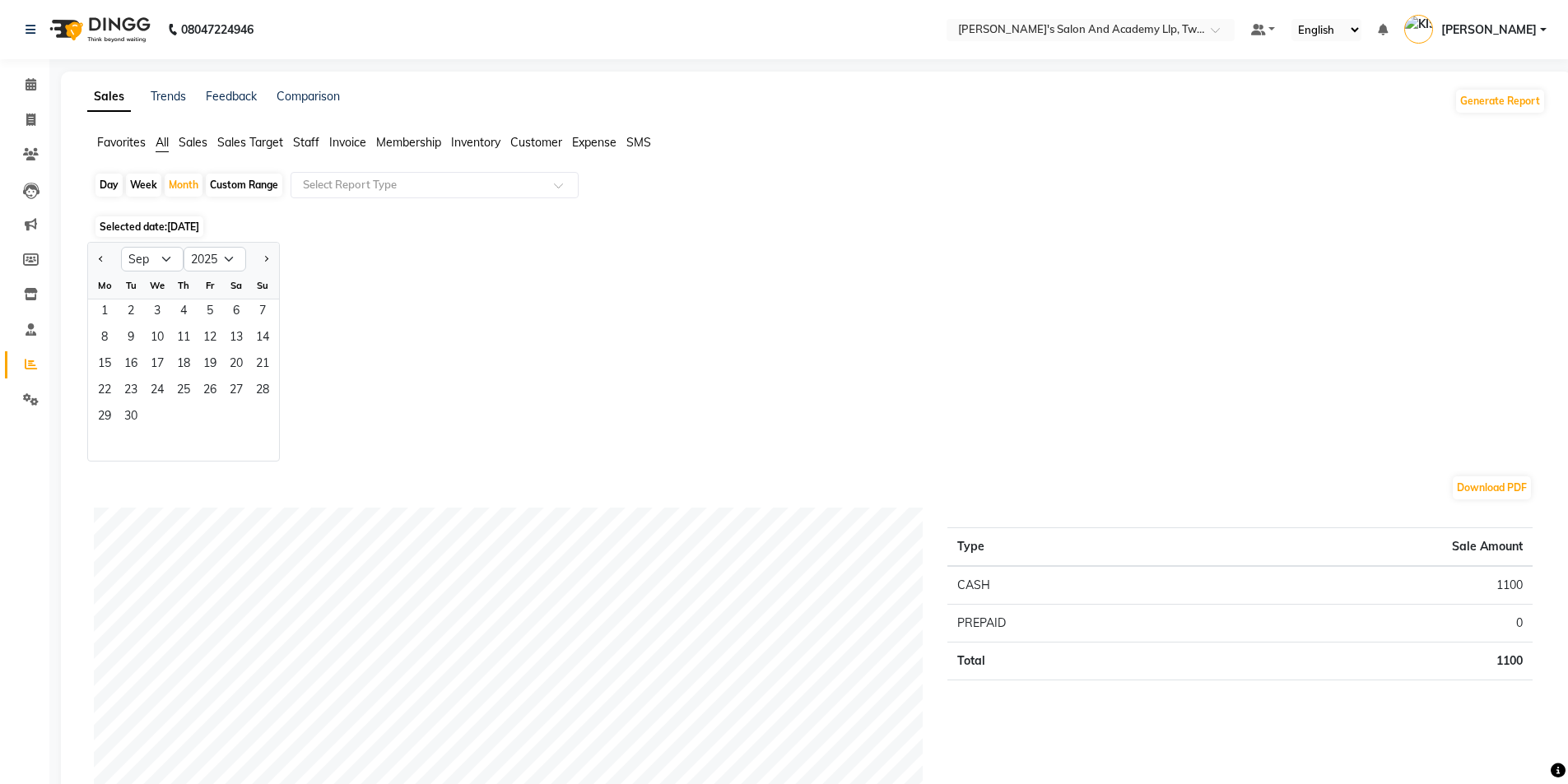
click at [239, 141] on span "Sales Target" at bounding box center [250, 141] width 65 height 14
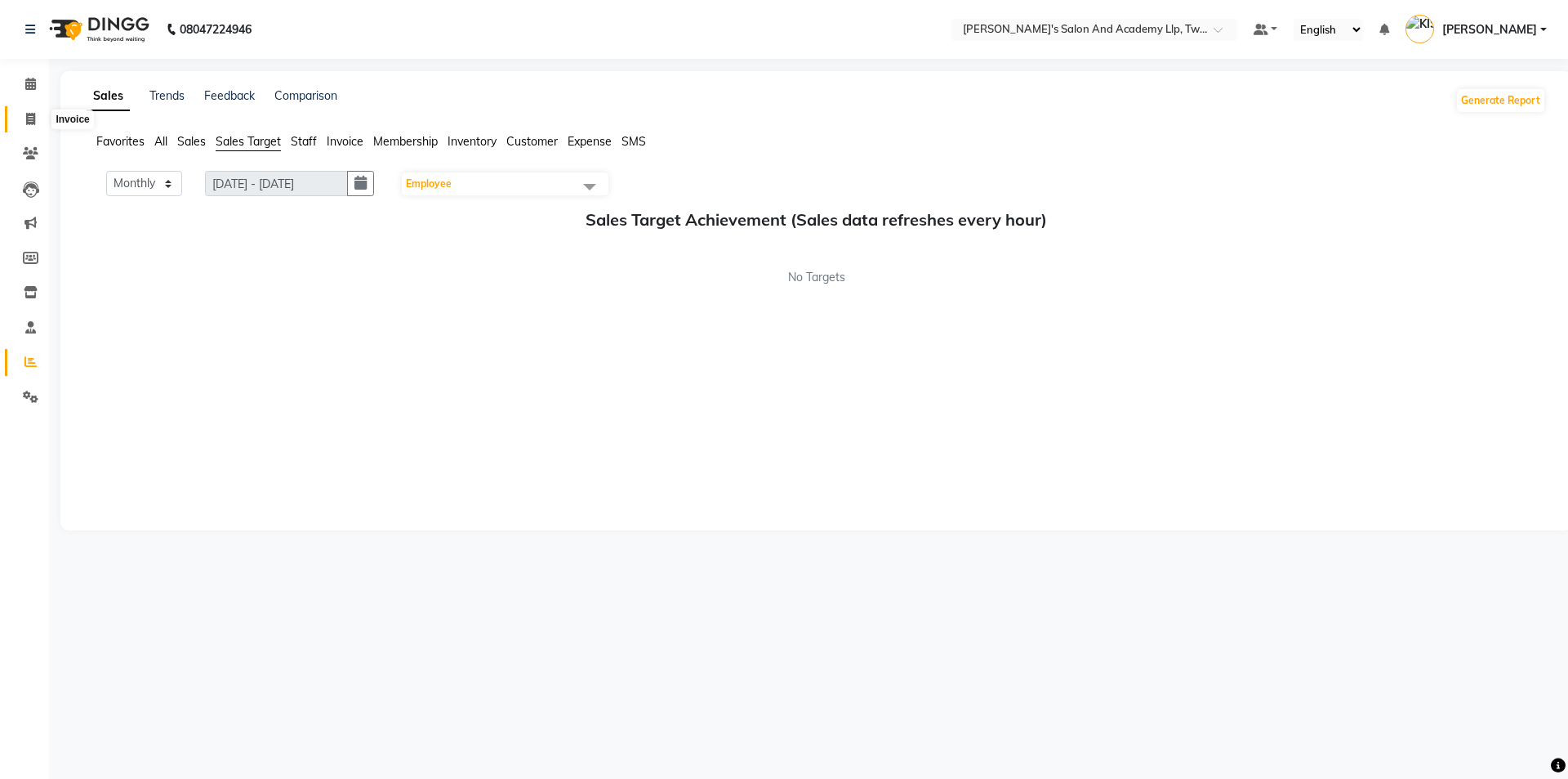
click at [28, 116] on icon at bounding box center [30, 118] width 9 height 12
select select "service"
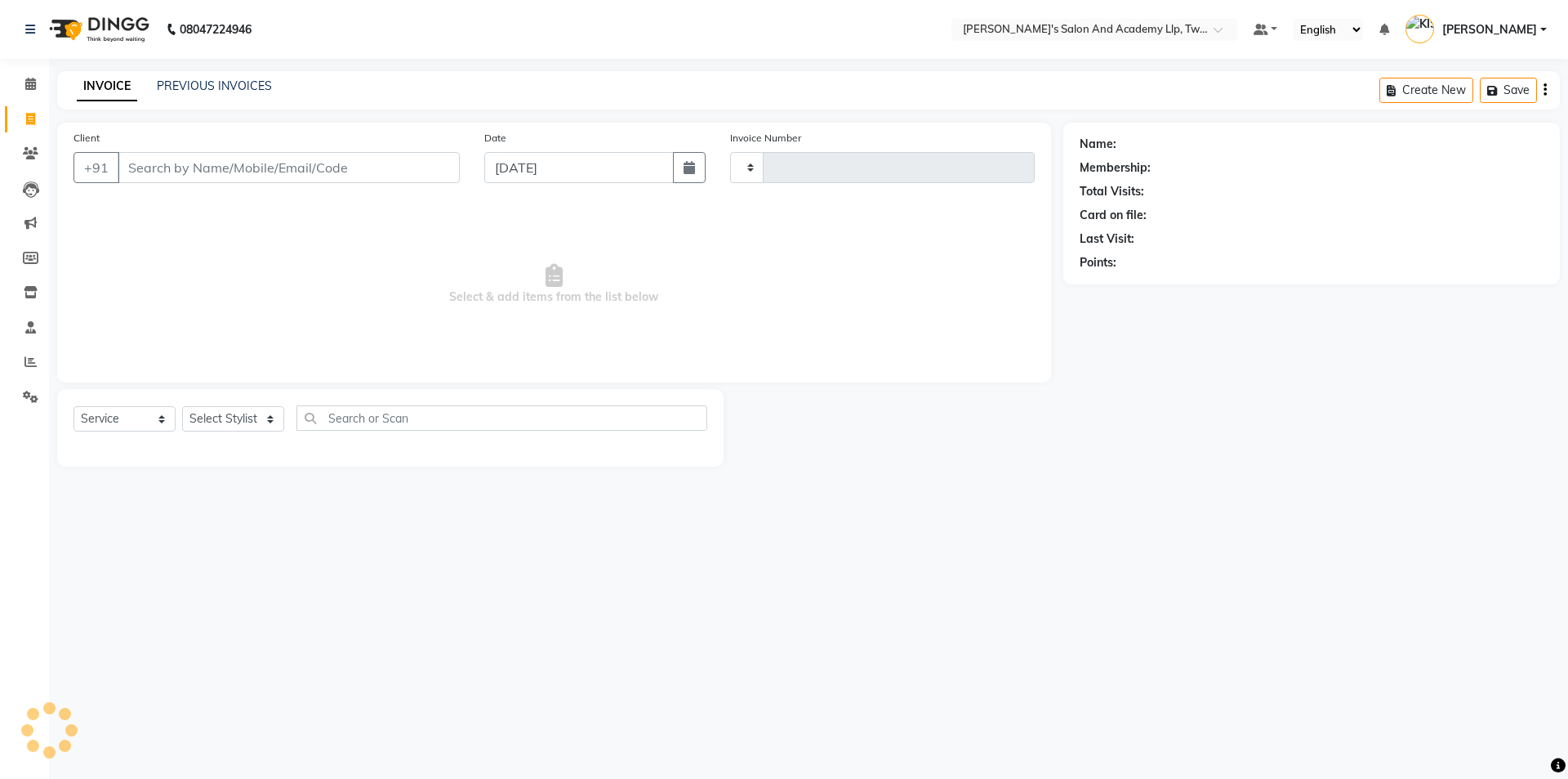
type input "11597"
click at [27, 81] on icon at bounding box center [31, 83] width 10 height 12
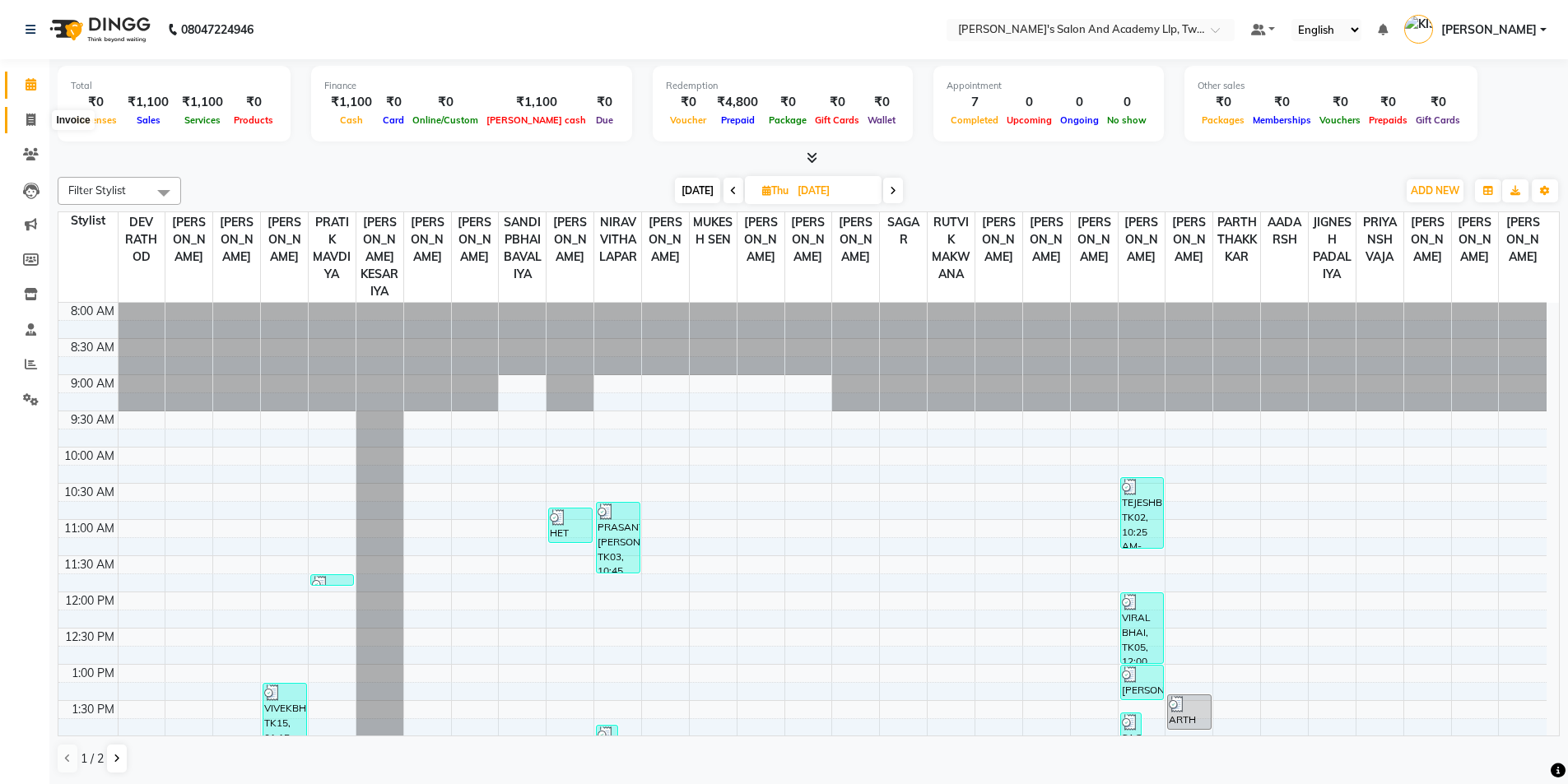
click at [25, 116] on span at bounding box center [31, 121] width 29 height 19
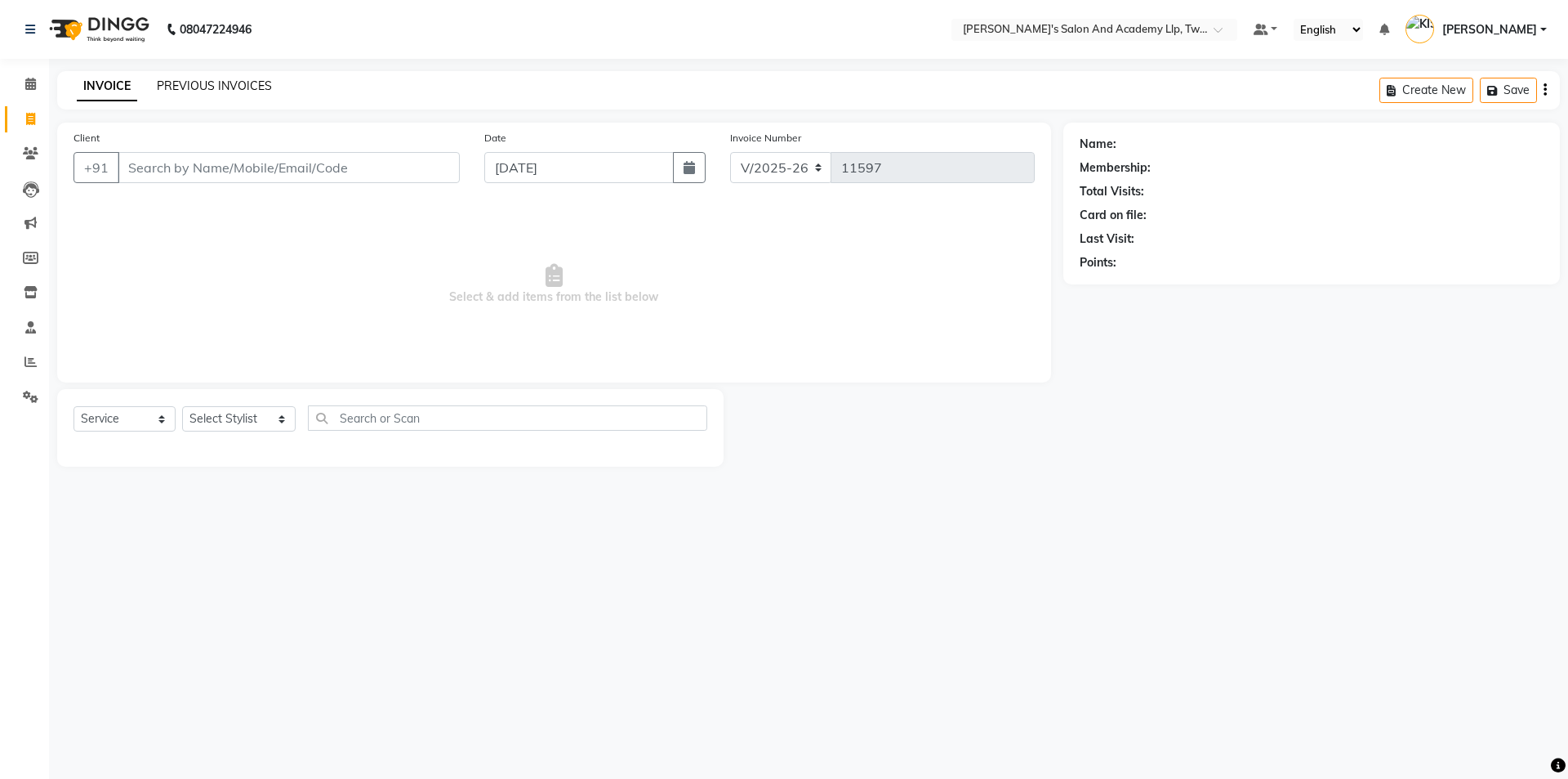
click at [210, 86] on link "PREVIOUS INVOICES" at bounding box center [214, 85] width 115 height 14
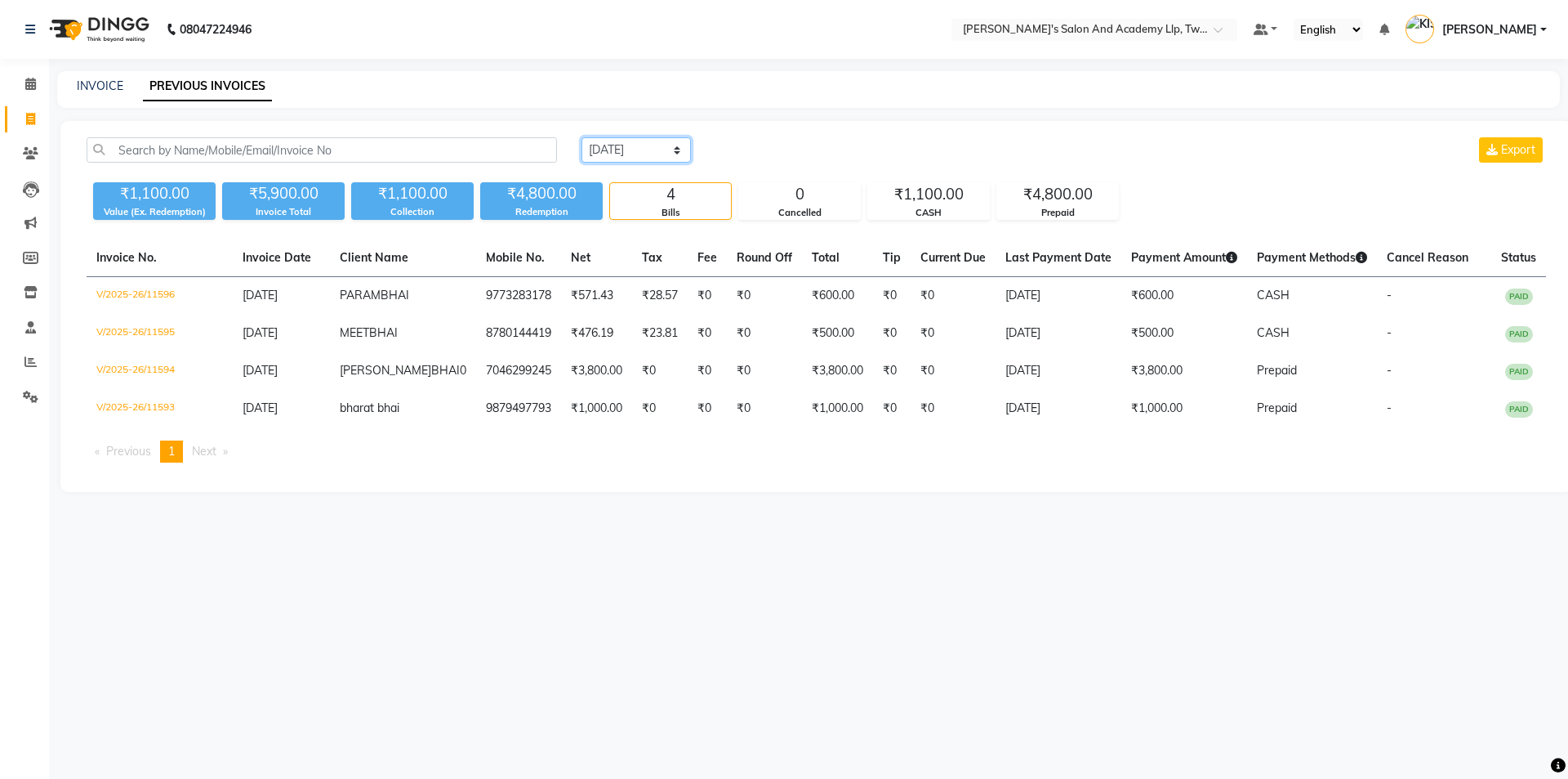
click at [613, 140] on select "Today Yesterday Custom Range" at bounding box center [636, 150] width 110 height 26
click at [581, 137] on select "Today Yesterday Custom Range" at bounding box center [636, 150] width 110 height 26
click at [793, 149] on input "[DATE]" at bounding box center [769, 151] width 115 height 23
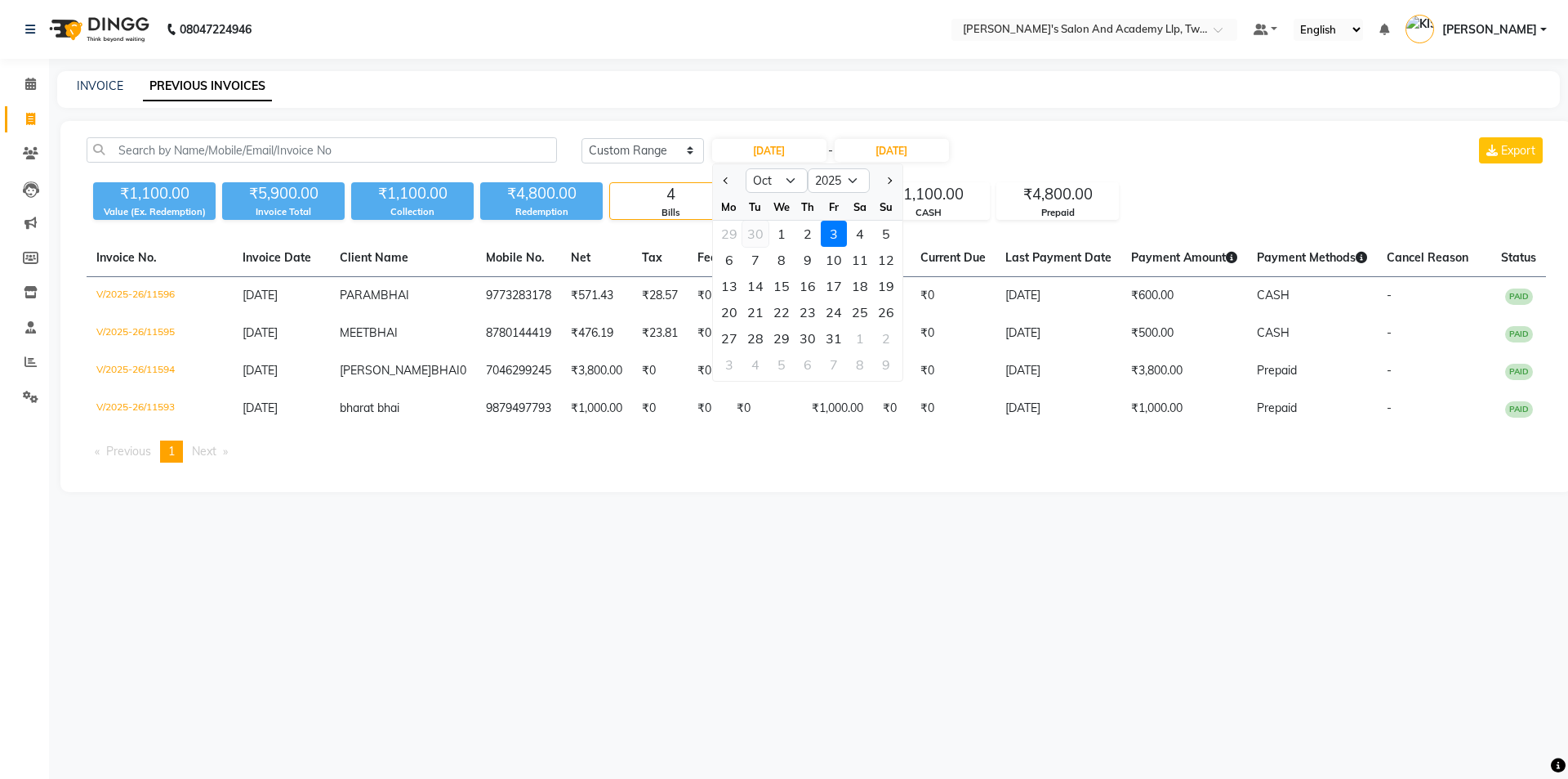
click at [768, 232] on div "30" at bounding box center [755, 233] width 26 height 26
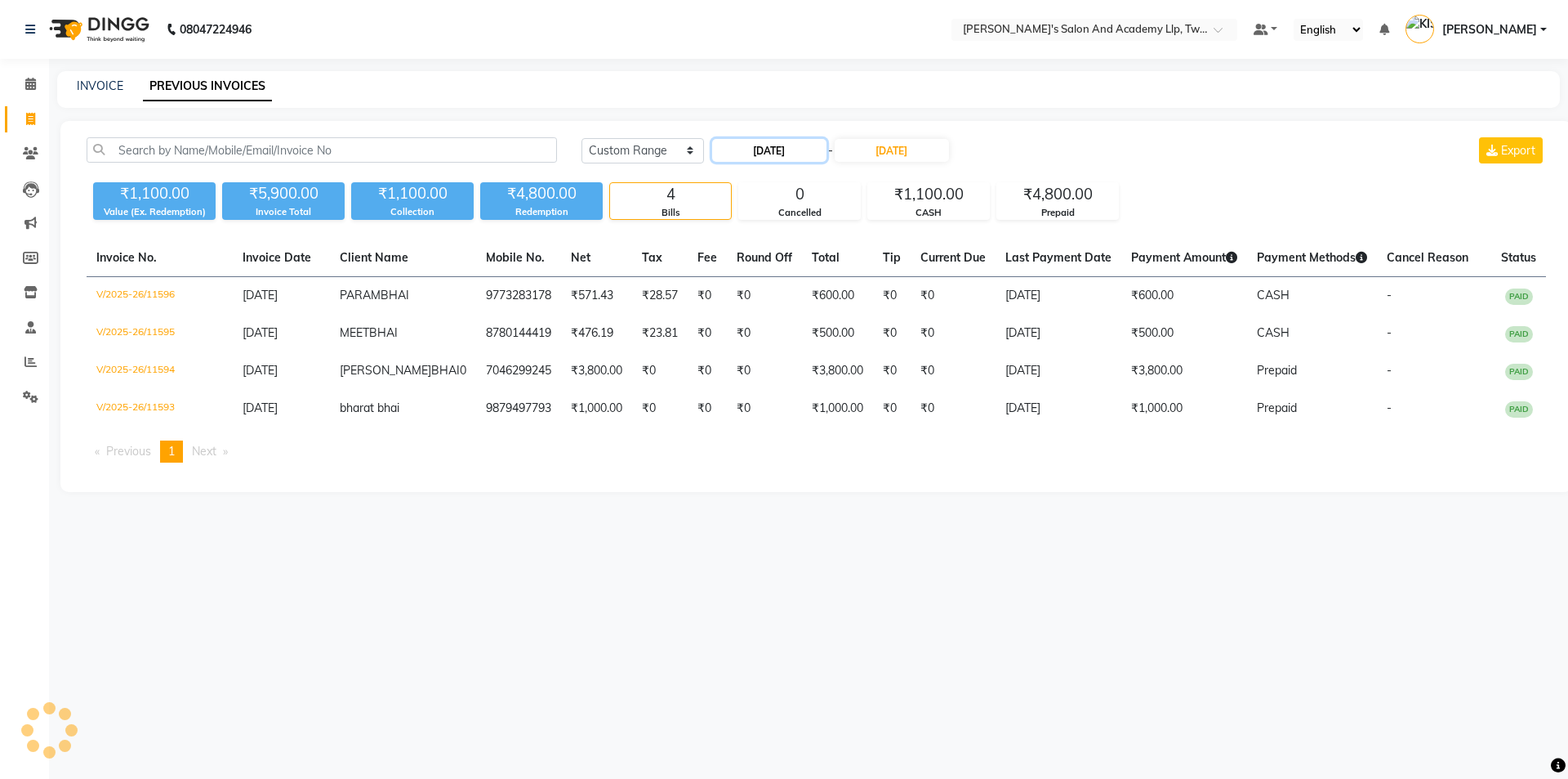
click at [755, 147] on input "30-09-2025" at bounding box center [769, 151] width 115 height 23
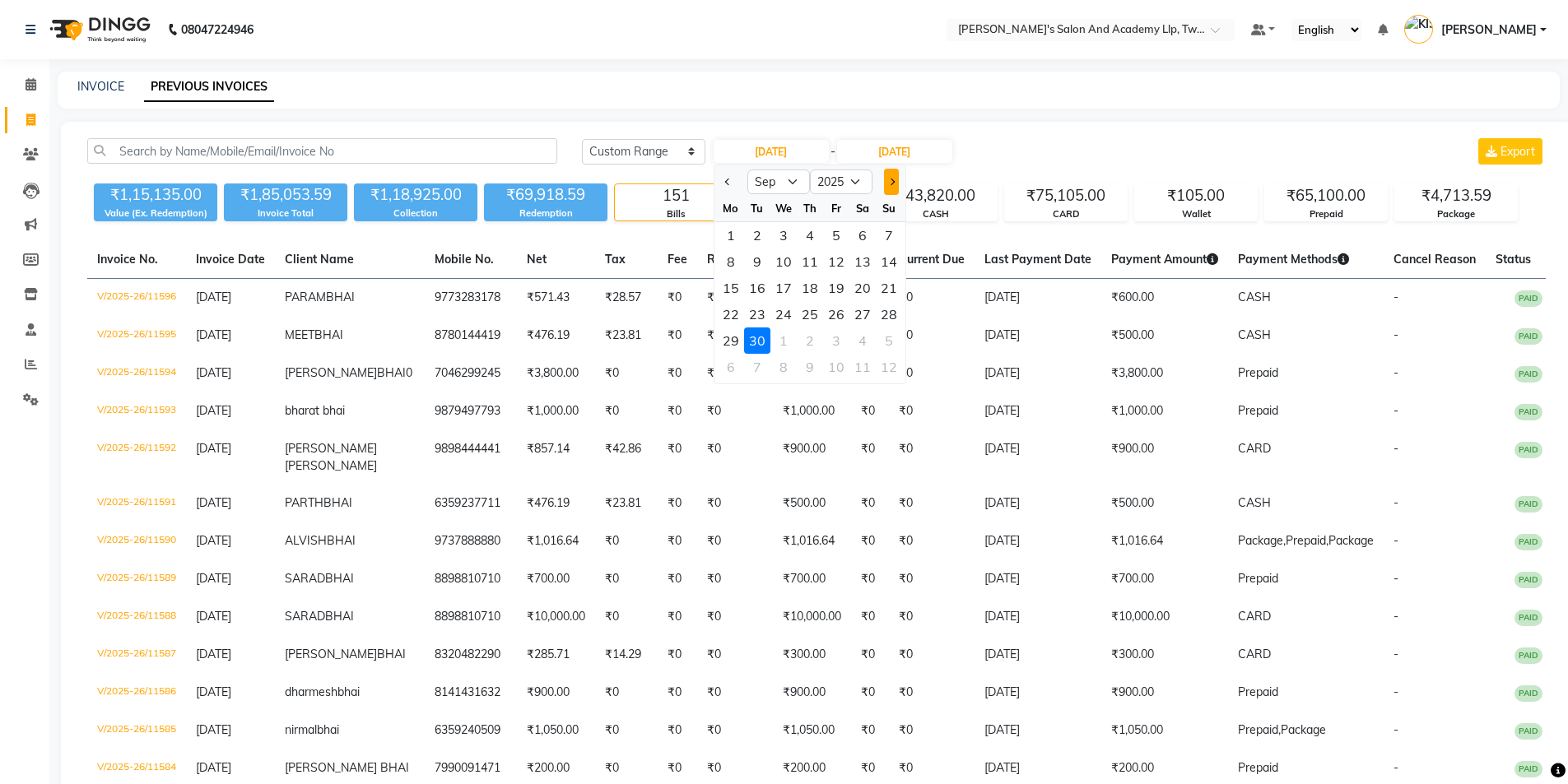
click at [884, 184] on button "Next month" at bounding box center [890, 181] width 14 height 26
click at [781, 238] on div "1" at bounding box center [783, 234] width 26 height 26
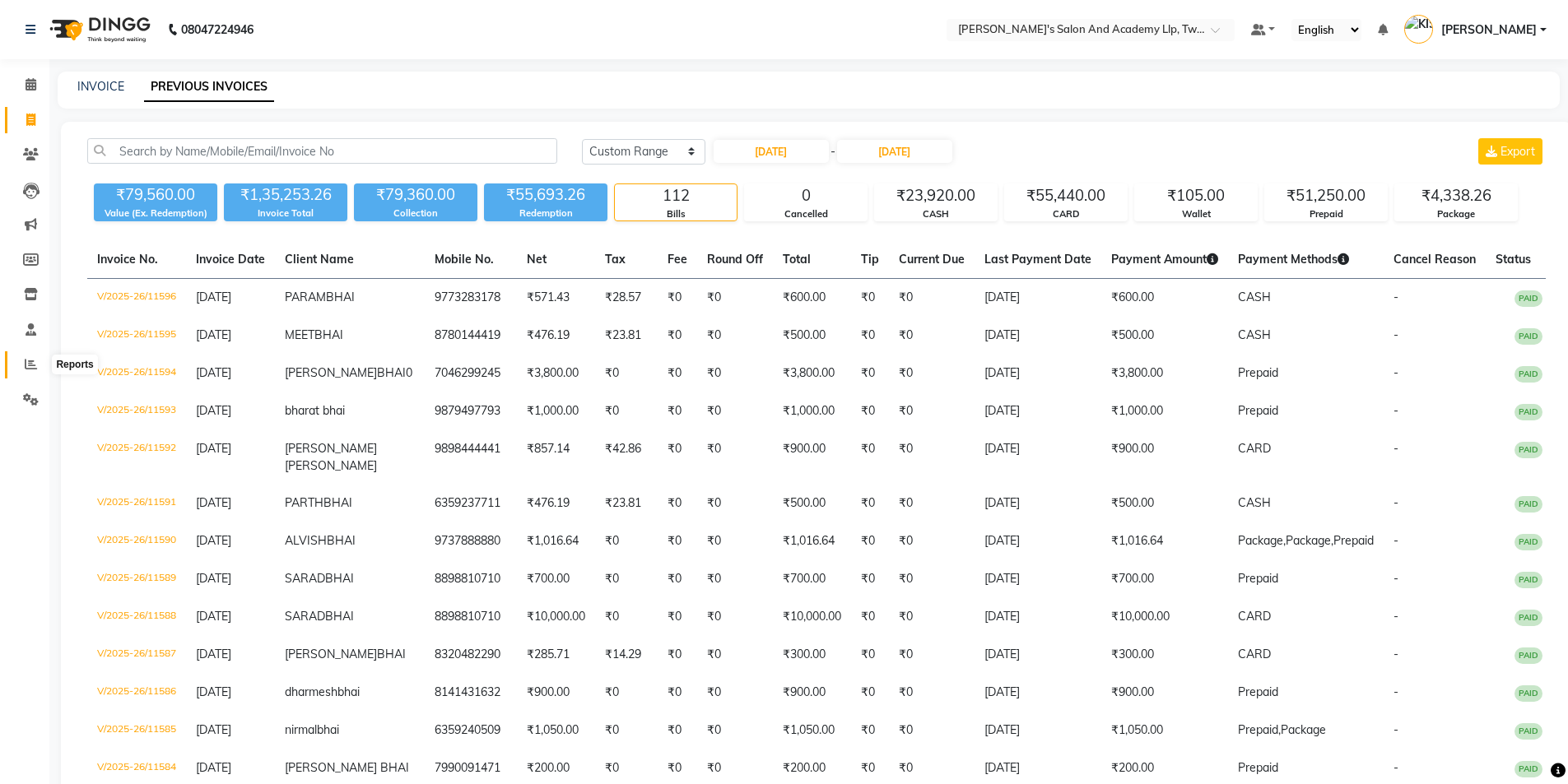
click at [16, 358] on span at bounding box center [31, 365] width 29 height 19
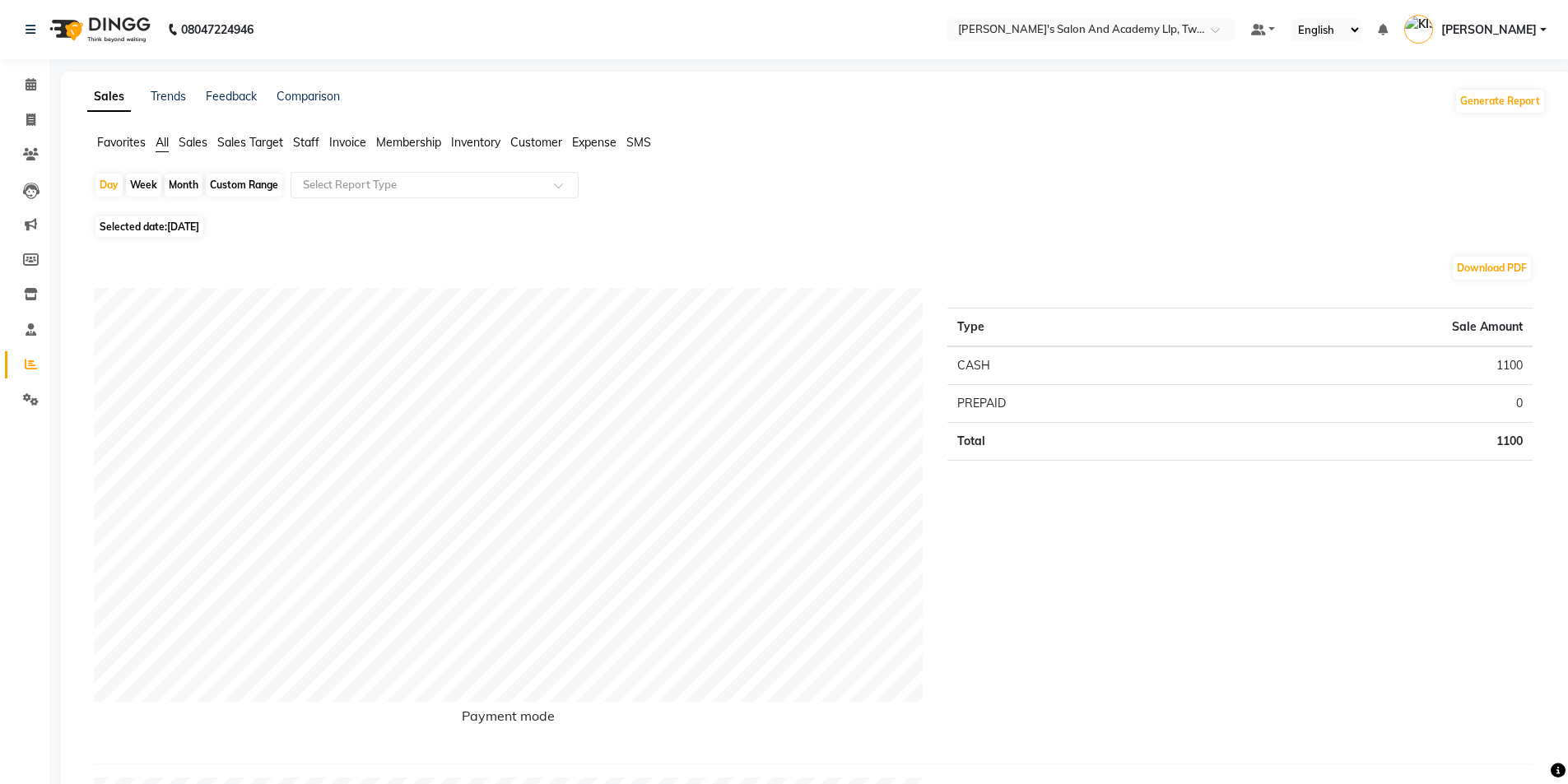
click at [184, 188] on div "Month" at bounding box center [183, 185] width 37 height 23
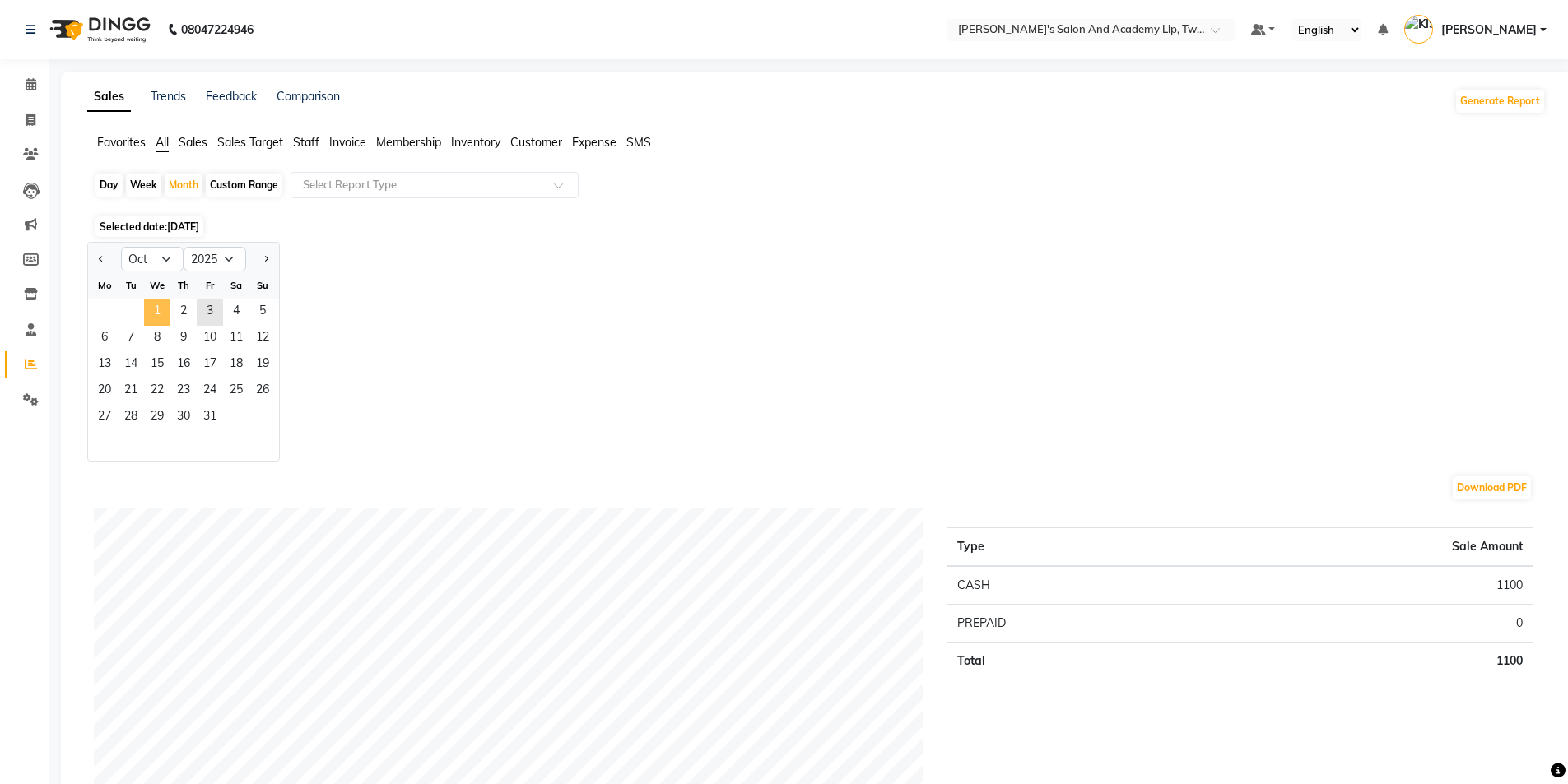
click at [152, 311] on span "1" at bounding box center [157, 312] width 26 height 26
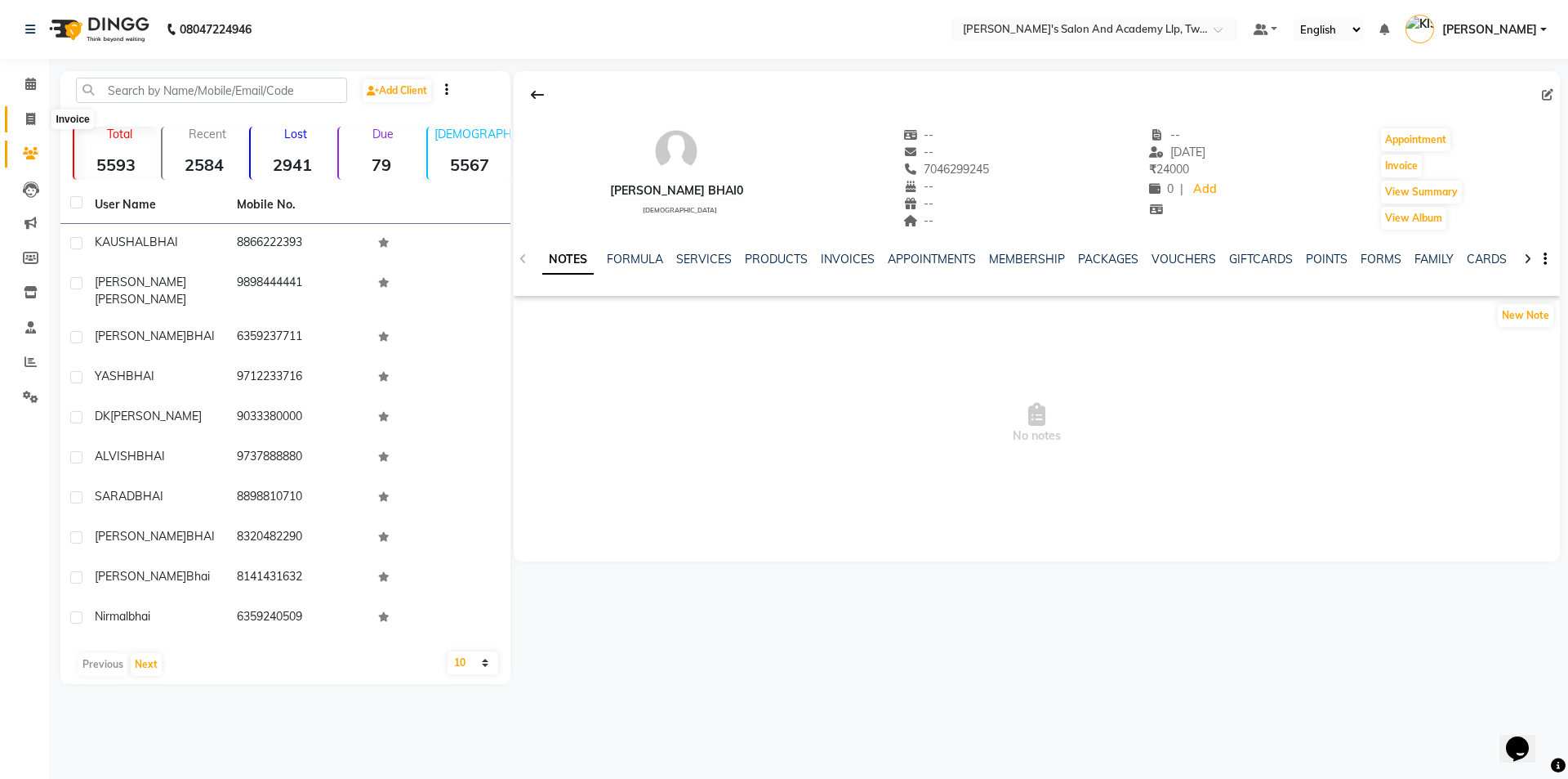
click at [22, 122] on span at bounding box center [31, 120] width 29 height 19
select select "service"
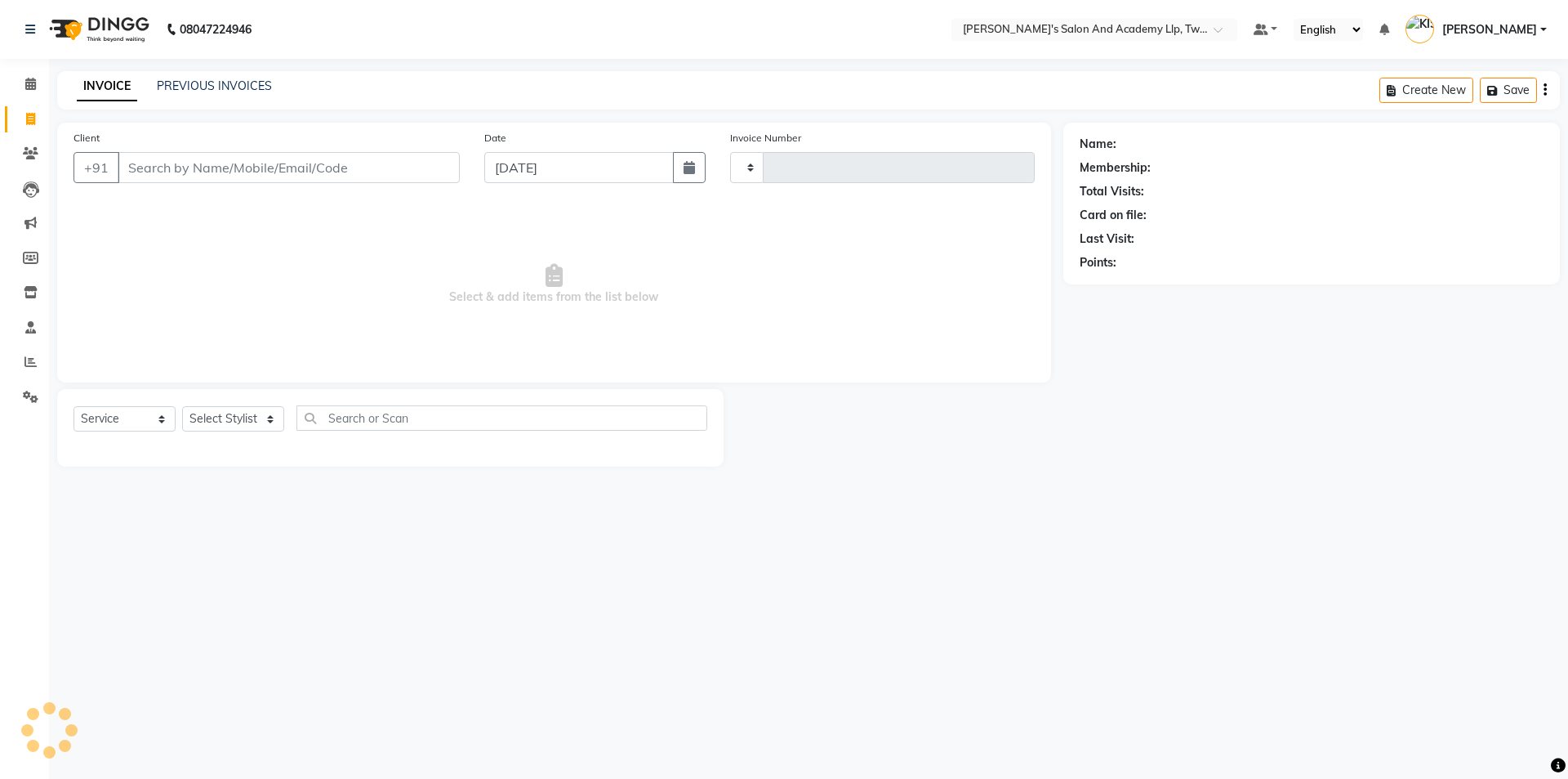
type input "11593"
select select "6985"
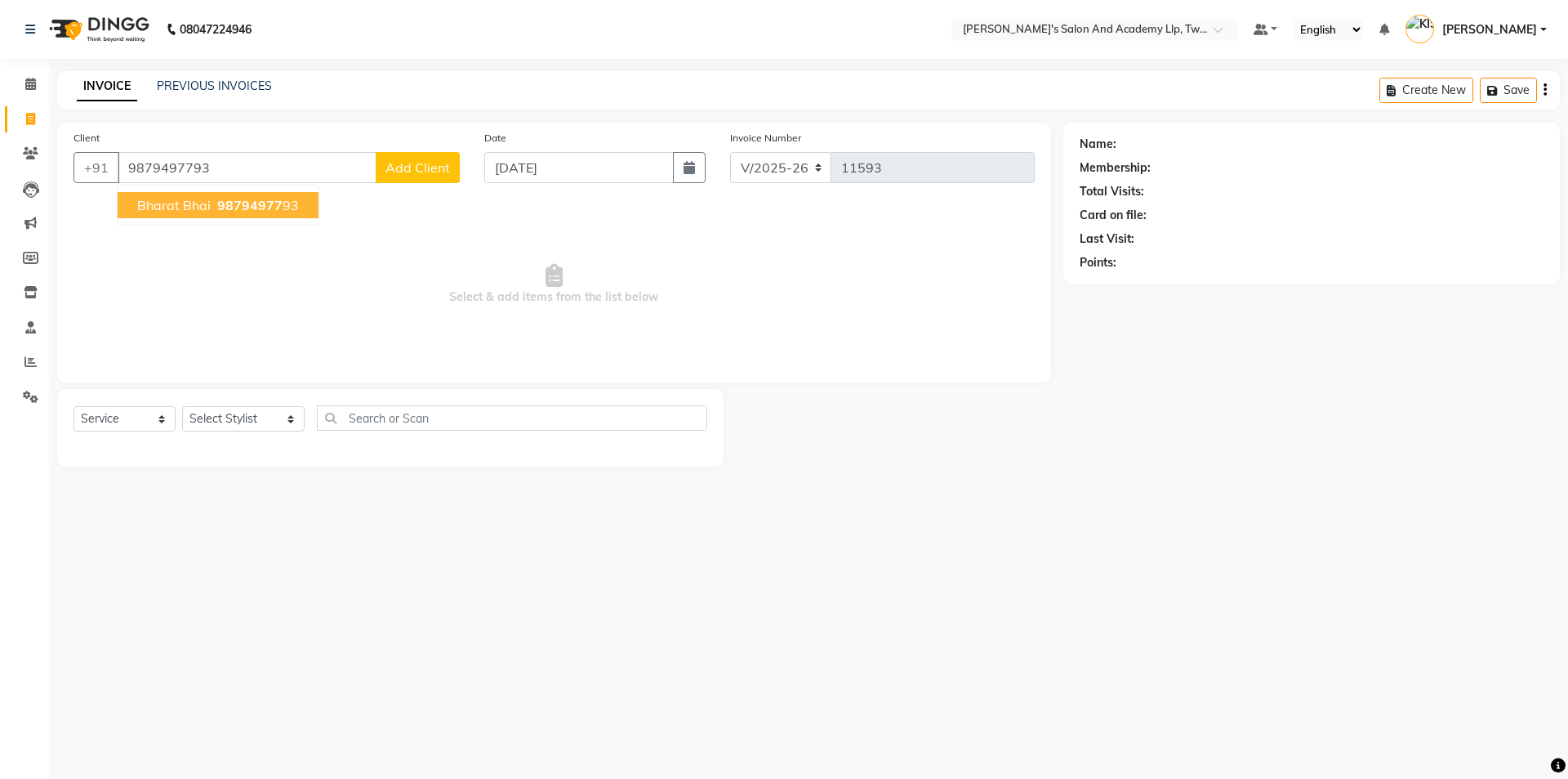
type input "9879497793"
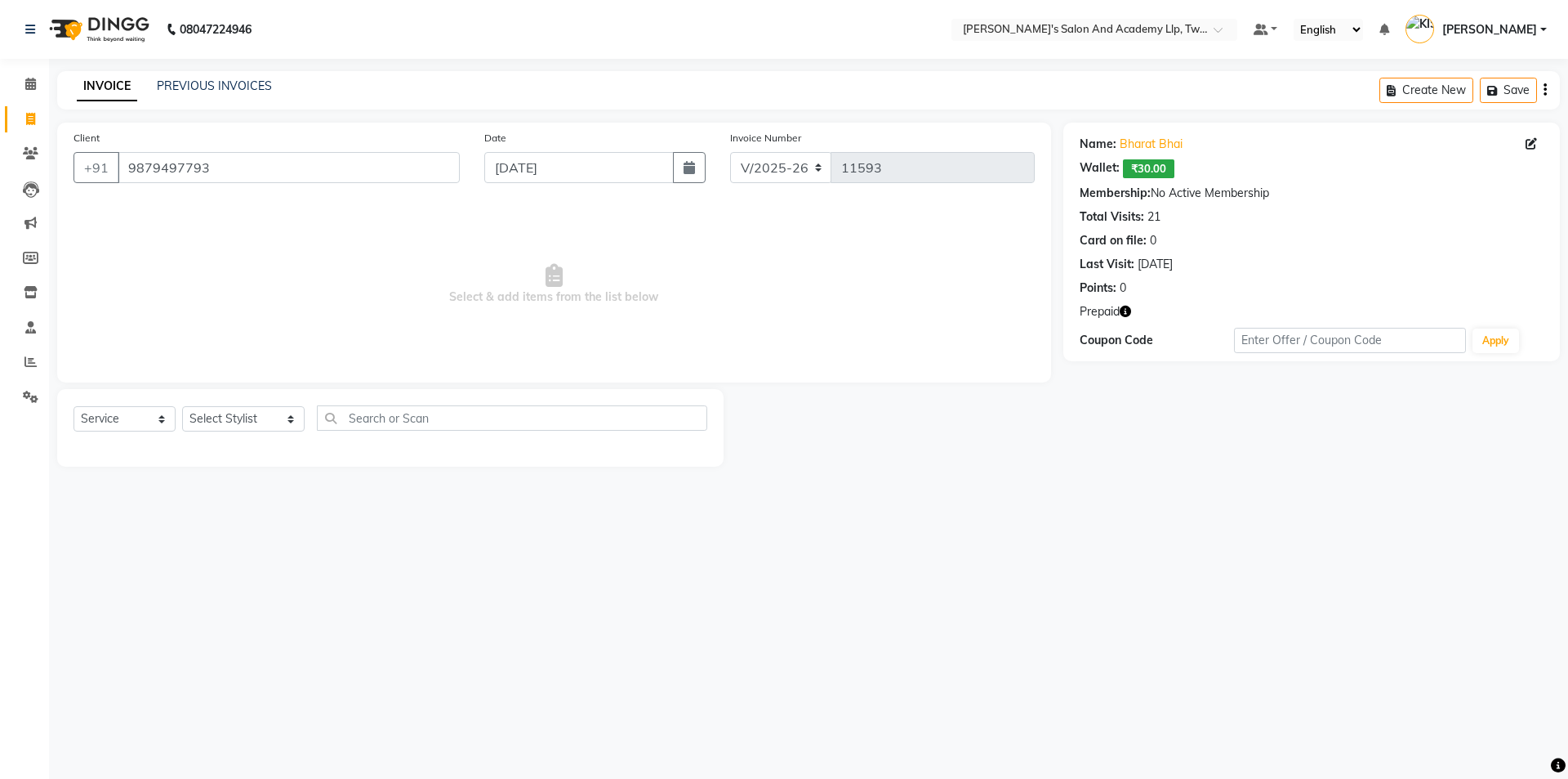
click at [1124, 306] on icon "button" at bounding box center [1126, 311] width 11 height 11
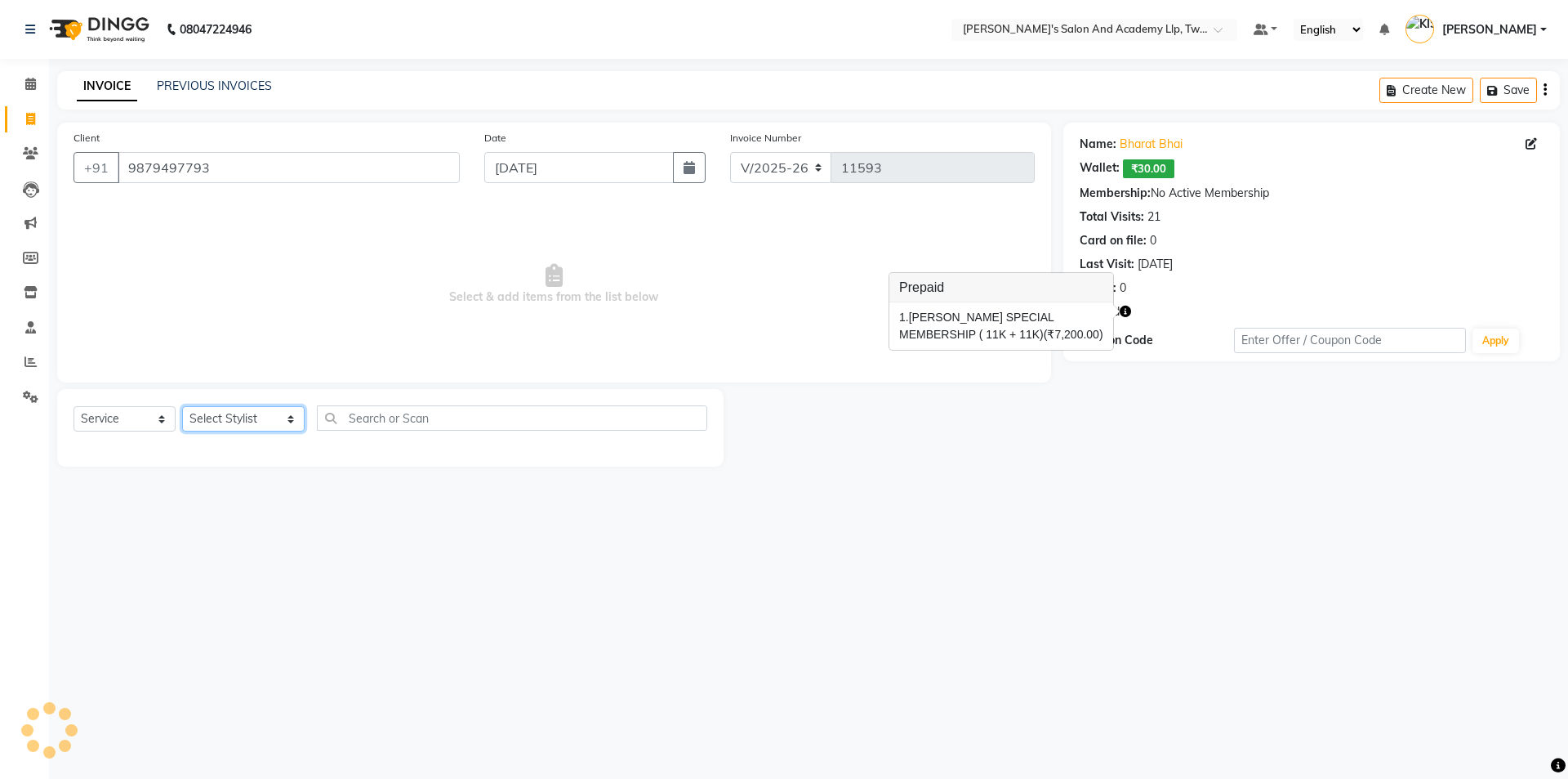
click at [240, 411] on select "Select Stylist [PERSON_NAME] [PERSON_NAME] [PERSON_NAME] [PERSON_NAME] [PERSON_…" at bounding box center [243, 418] width 122 height 26
click at [182, 406] on select "Select Stylist [PERSON_NAME] [PERSON_NAME] [PERSON_NAME] [PERSON_NAME] [PERSON_…" at bounding box center [243, 418] width 122 height 26
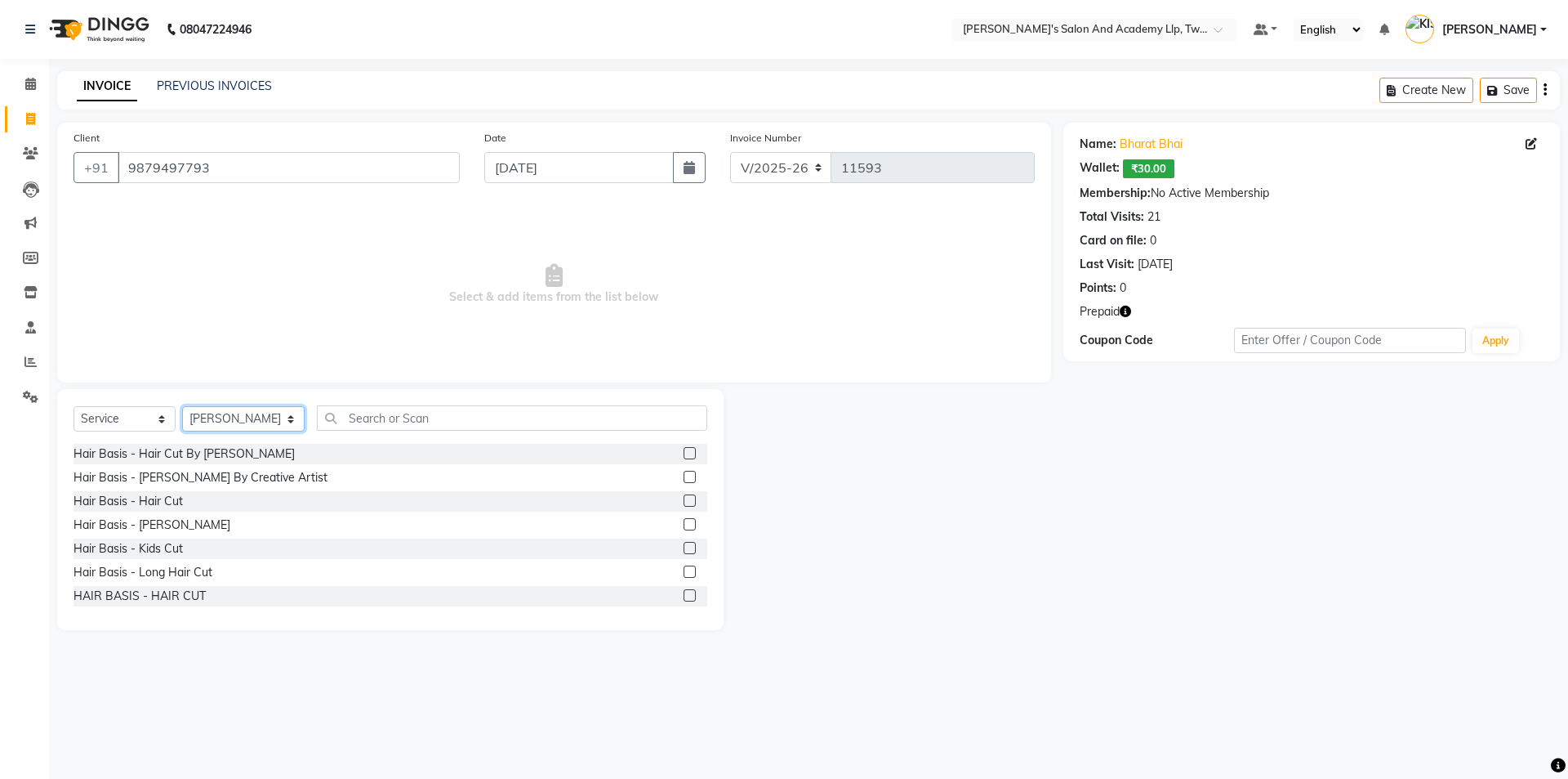
select select "52734"
click at [683, 475] on label at bounding box center [689, 476] width 12 height 12
click at [683, 475] on input "checkbox" at bounding box center [688, 477] width 10 height 11
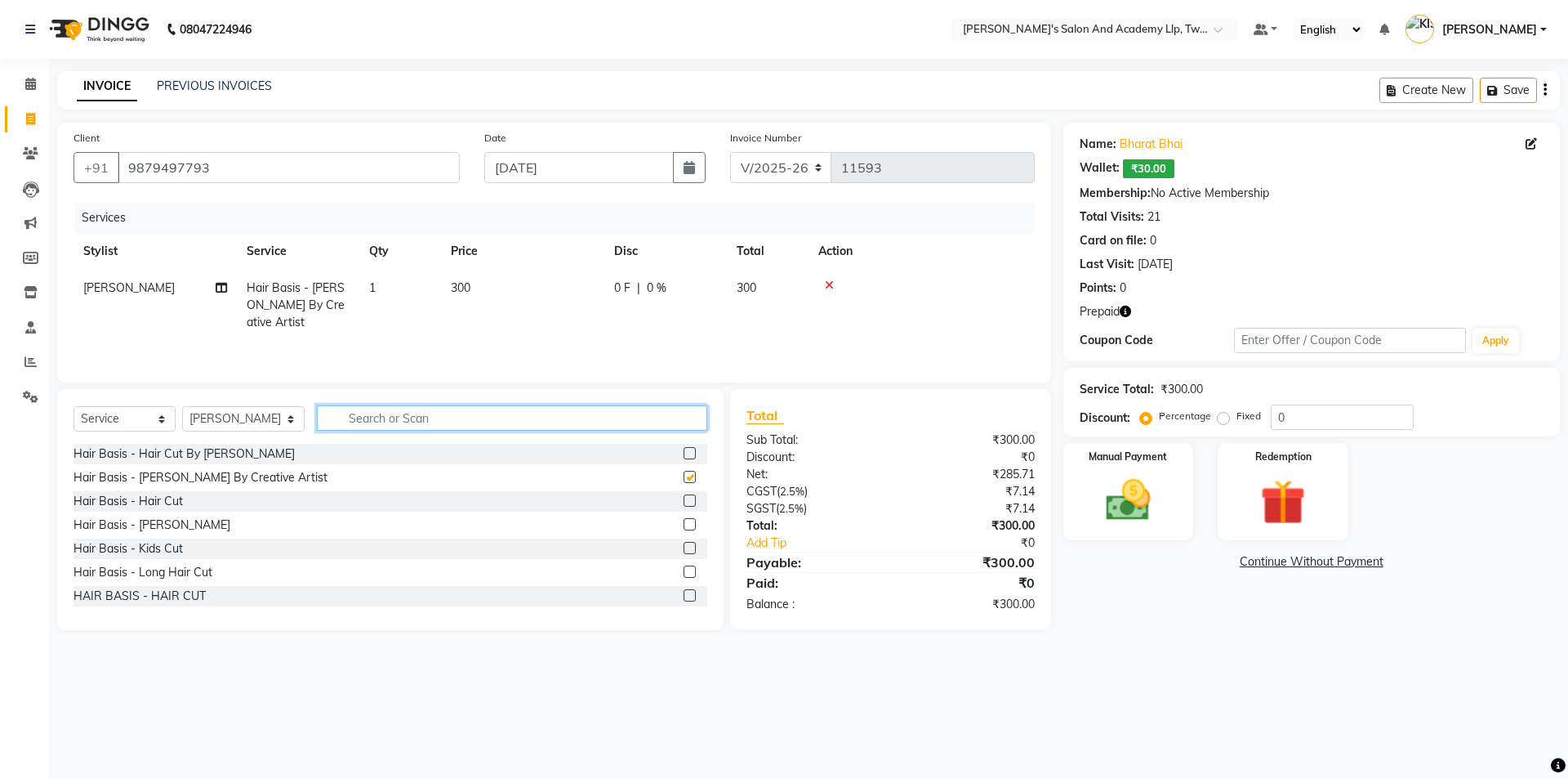
checkbox input "false"
click at [568, 419] on input "text" at bounding box center [512, 418] width 391 height 26
type input "COL"
click at [683, 502] on label at bounding box center [689, 500] width 12 height 12
click at [683, 502] on input "checkbox" at bounding box center [688, 501] width 10 height 11
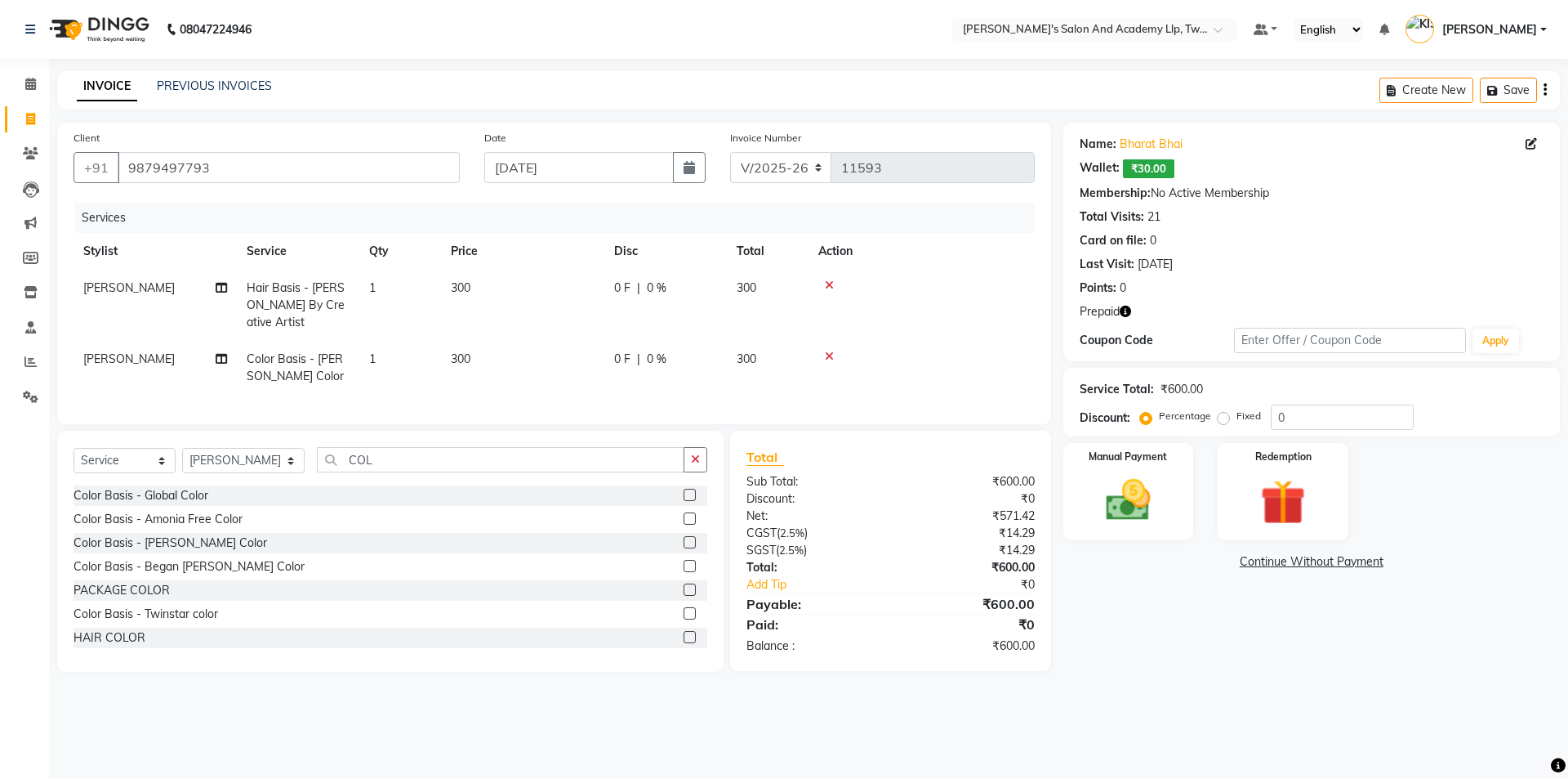
checkbox input "false"
click at [578, 345] on td "300" at bounding box center [522, 368] width 163 height 53
select select "52734"
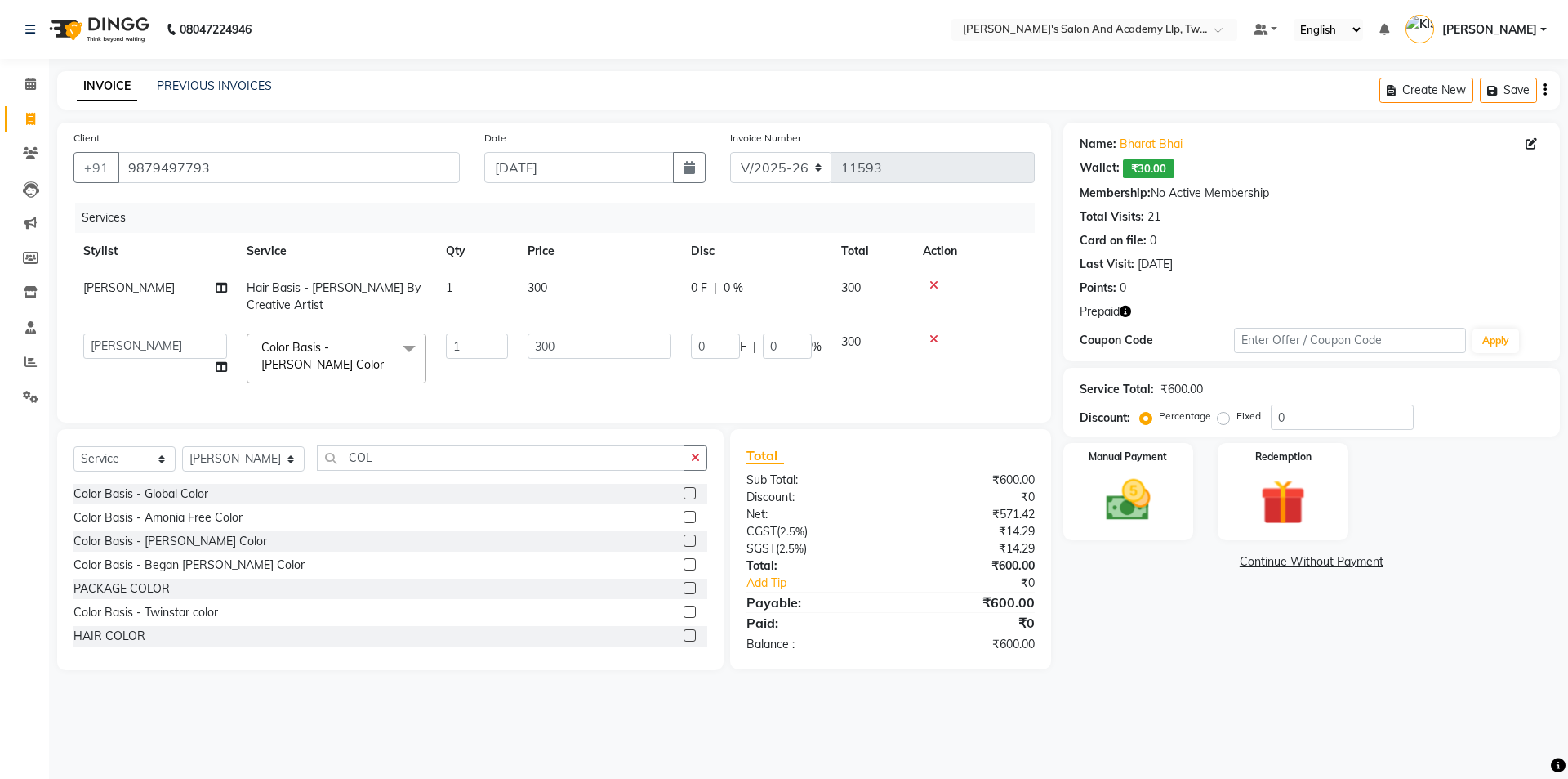
click at [578, 345] on input "300" at bounding box center [599, 346] width 144 height 26
type input "3"
type input "700"
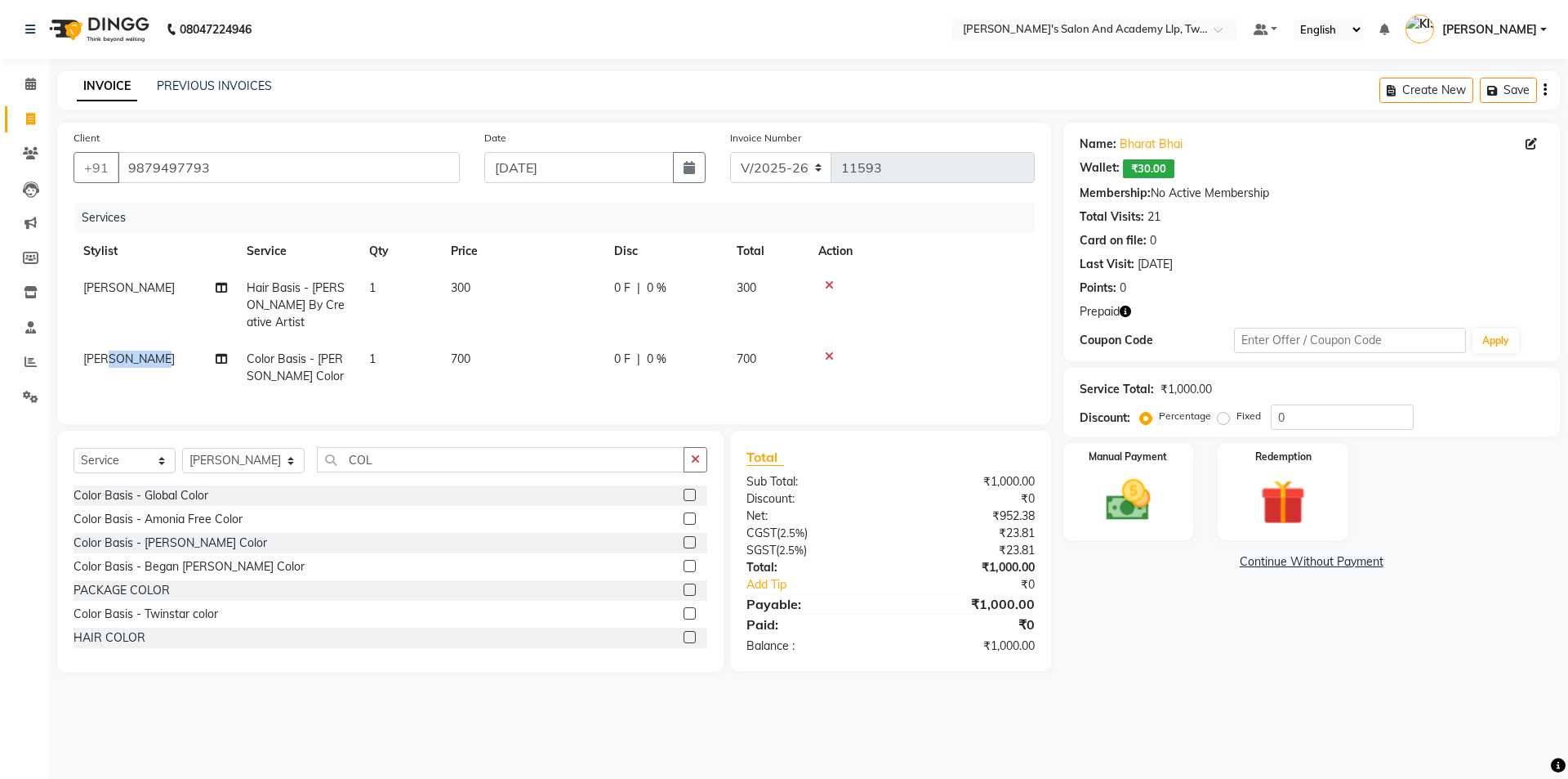
click at [158, 351] on span "[PERSON_NAME]" at bounding box center [129, 358] width 92 height 14
select select "52734"
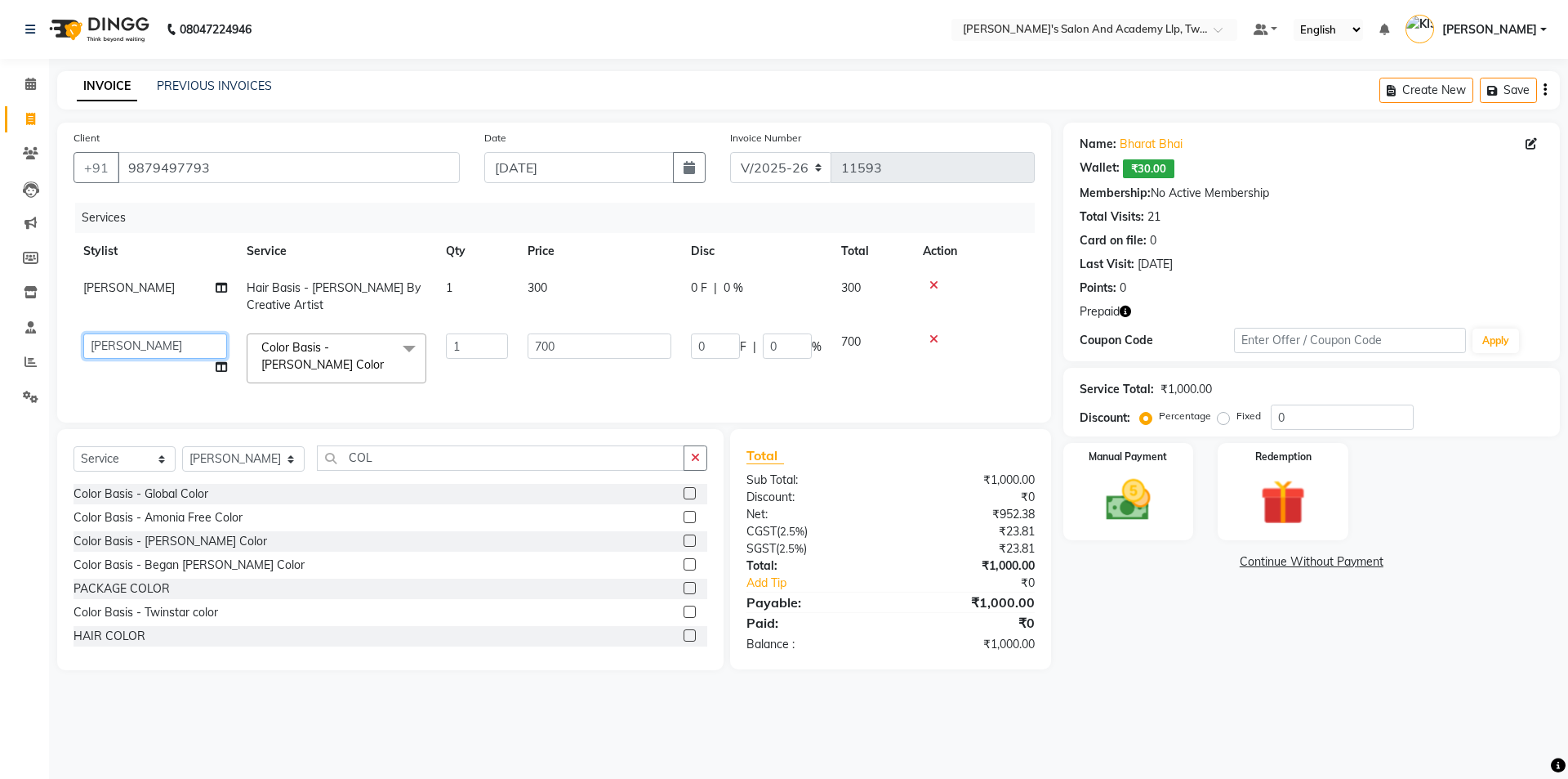
click at [158, 347] on select "AADARSH AAKASH SOLANKI ABHISHEK CHAUHAN AMIT BAGTHARIYA ANKUSH SEN BHUSHAN PADH…" at bounding box center [155, 346] width 144 height 26
select select "50076"
click at [1262, 480] on img at bounding box center [1284, 502] width 76 height 58
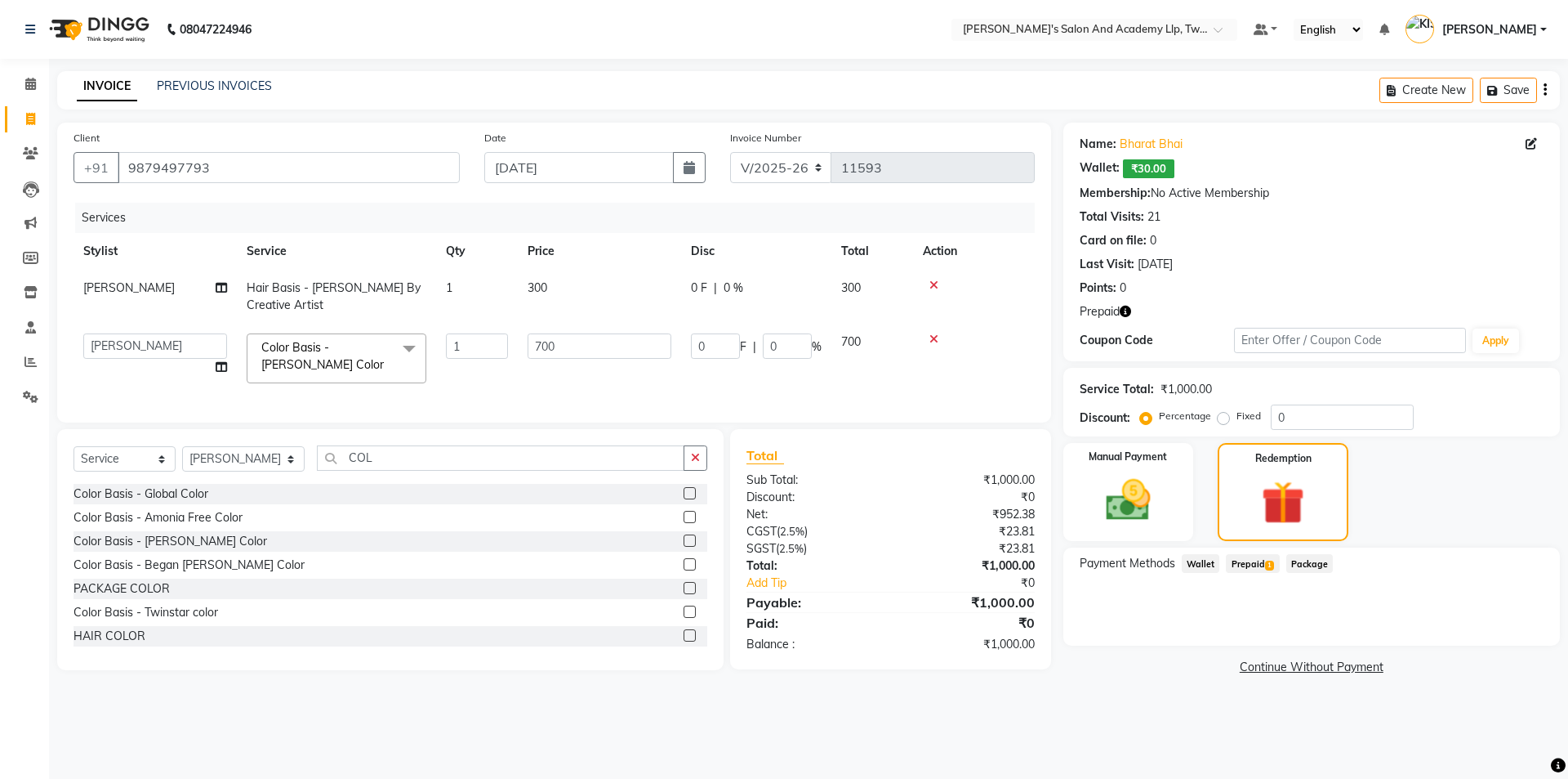
click at [1259, 562] on span "Prepaid 1" at bounding box center [1253, 563] width 53 height 19
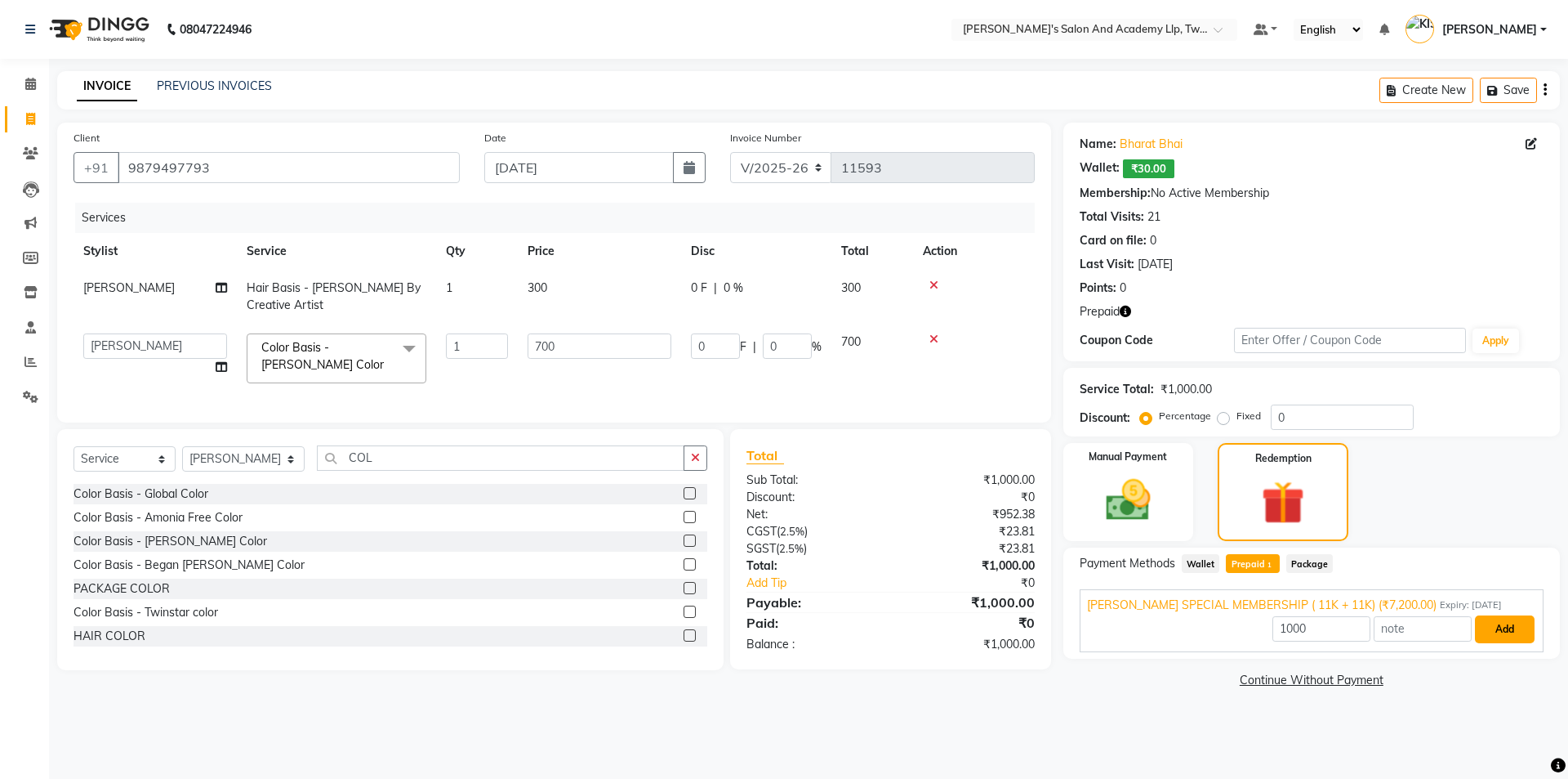
click at [1516, 629] on button "Add" at bounding box center [1505, 629] width 59 height 28
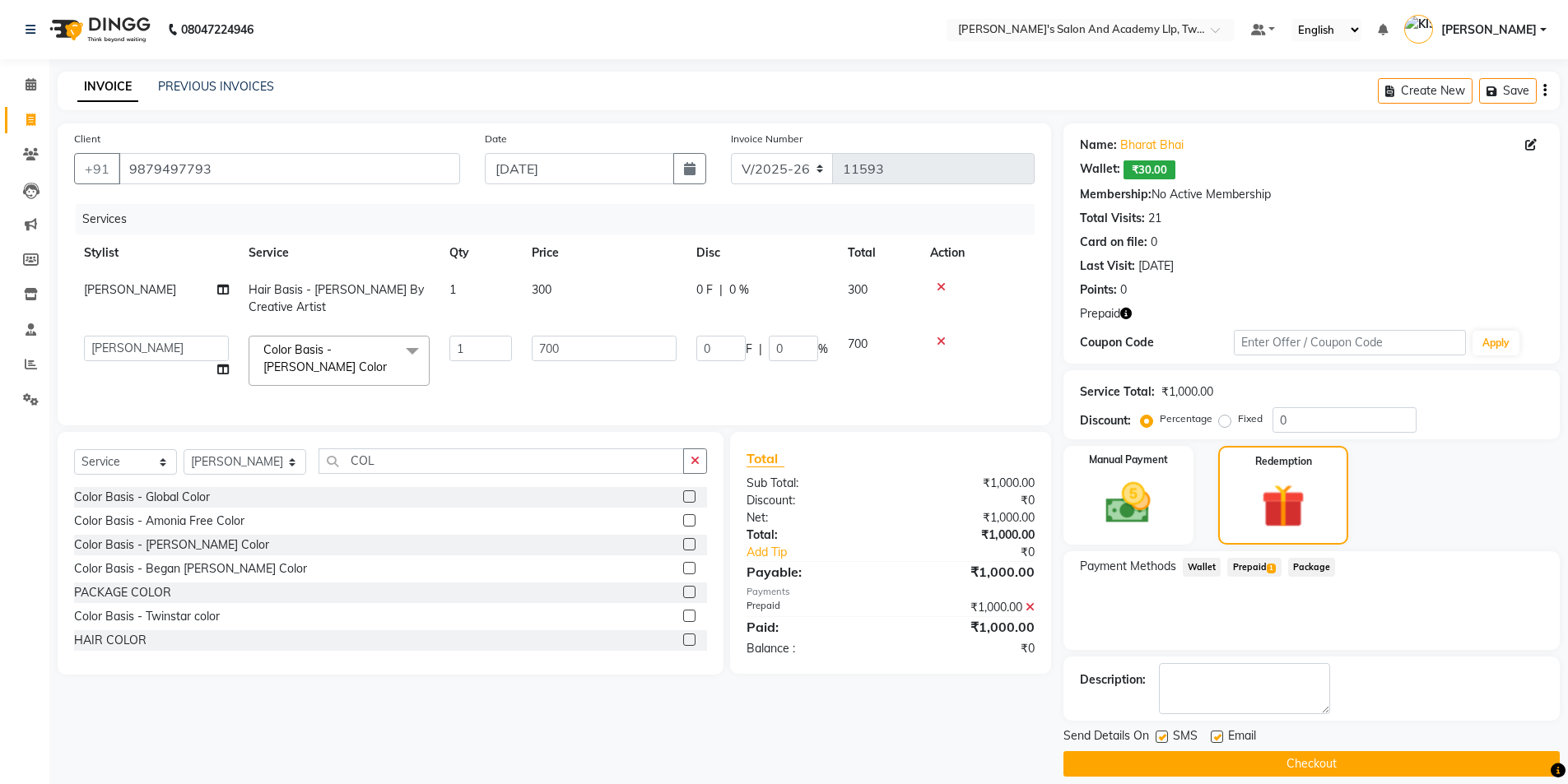
click at [1215, 734] on label at bounding box center [1216, 736] width 12 height 12
click at [1215, 734] on input "checkbox" at bounding box center [1215, 737] width 11 height 11
checkbox input "false"
click at [1153, 737] on div "Send Details On SMS Email" at bounding box center [1311, 737] width 496 height 20
click at [1165, 737] on label at bounding box center [1161, 736] width 12 height 12
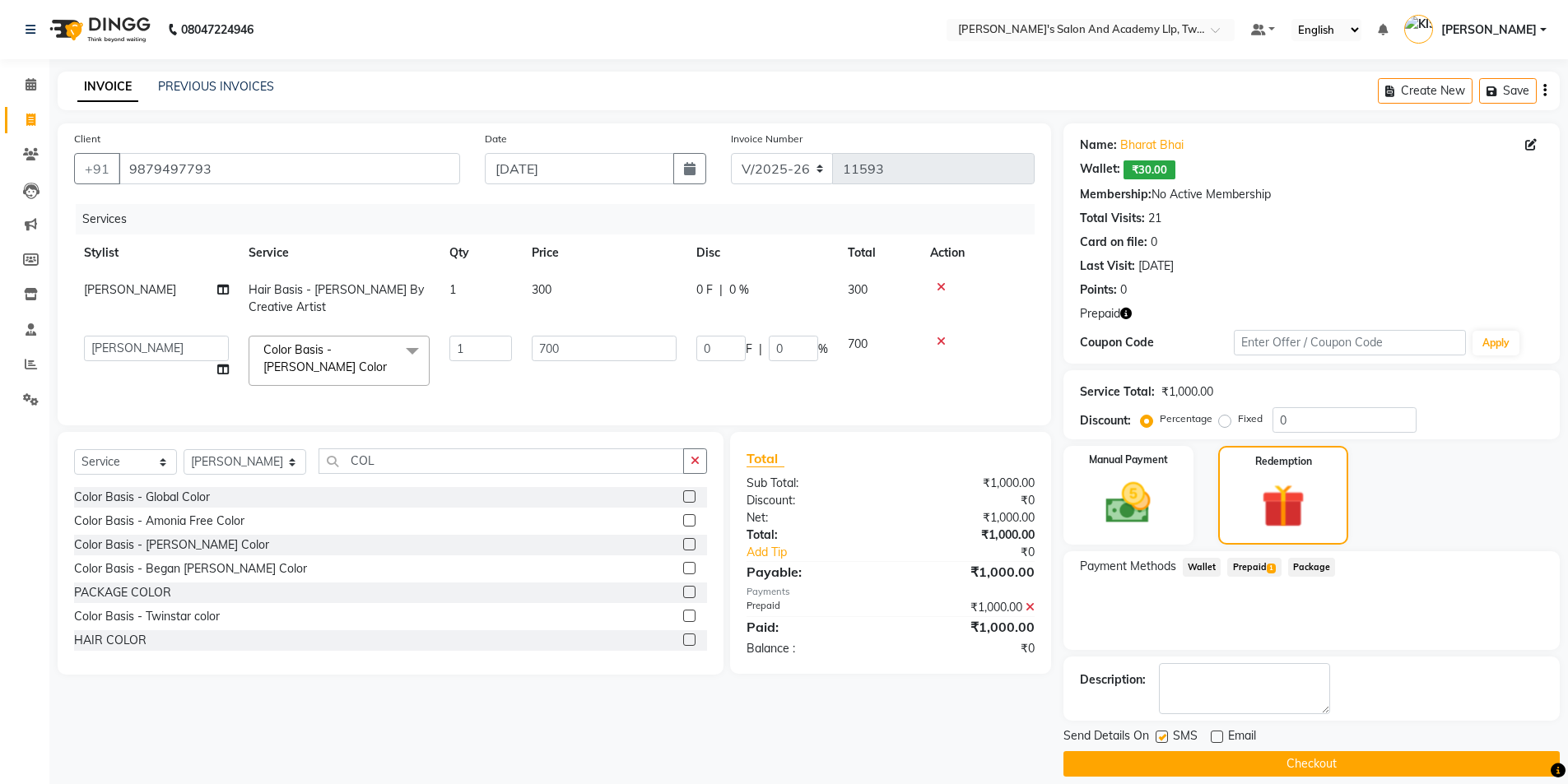
click at [1165, 737] on input "checkbox" at bounding box center [1160, 737] width 11 height 11
checkbox input "false"
click at [1171, 755] on button "Checkout" at bounding box center [1311, 764] width 496 height 26
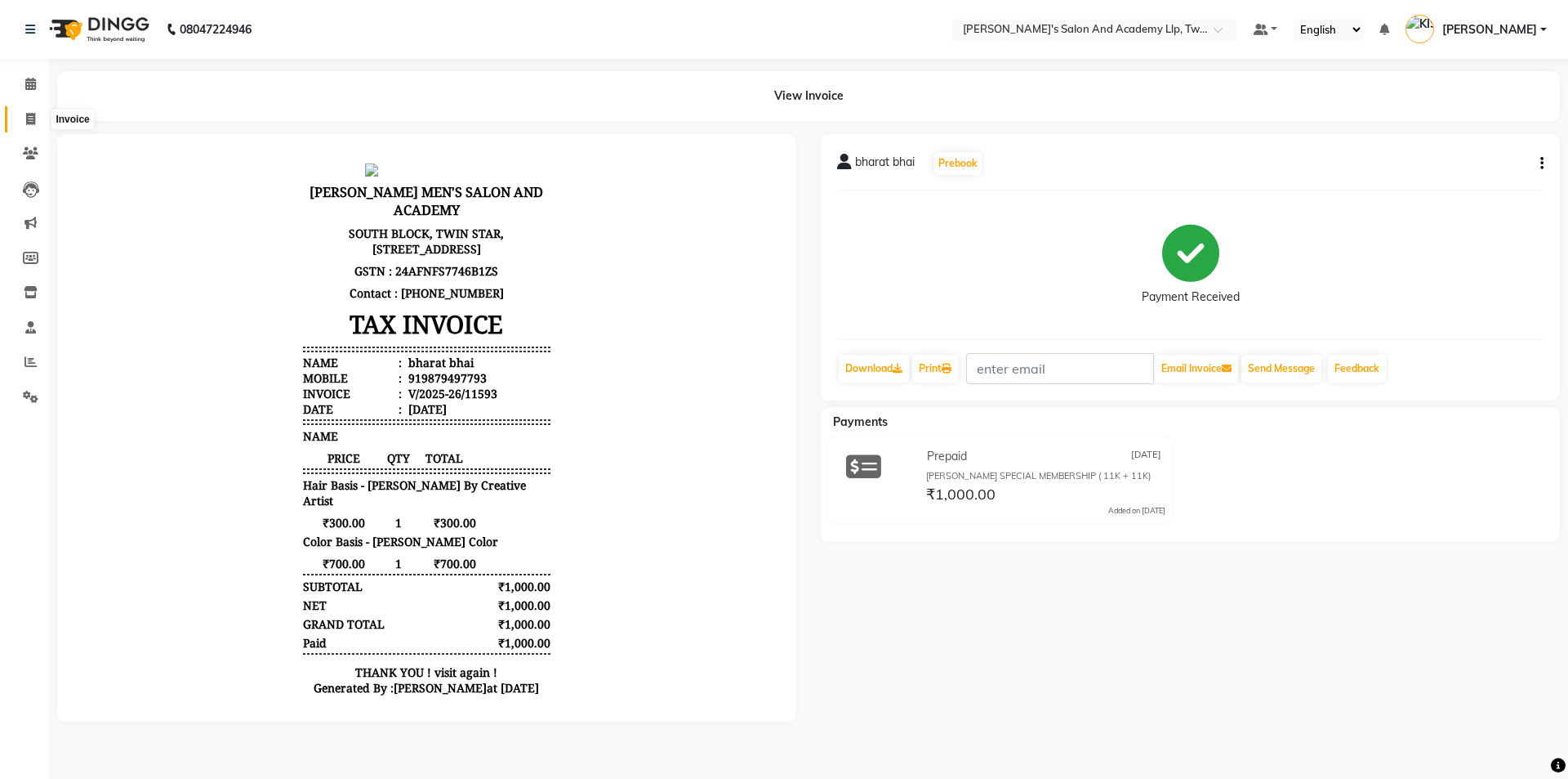
click at [39, 115] on span at bounding box center [31, 120] width 29 height 19
select select "6985"
select select "service"
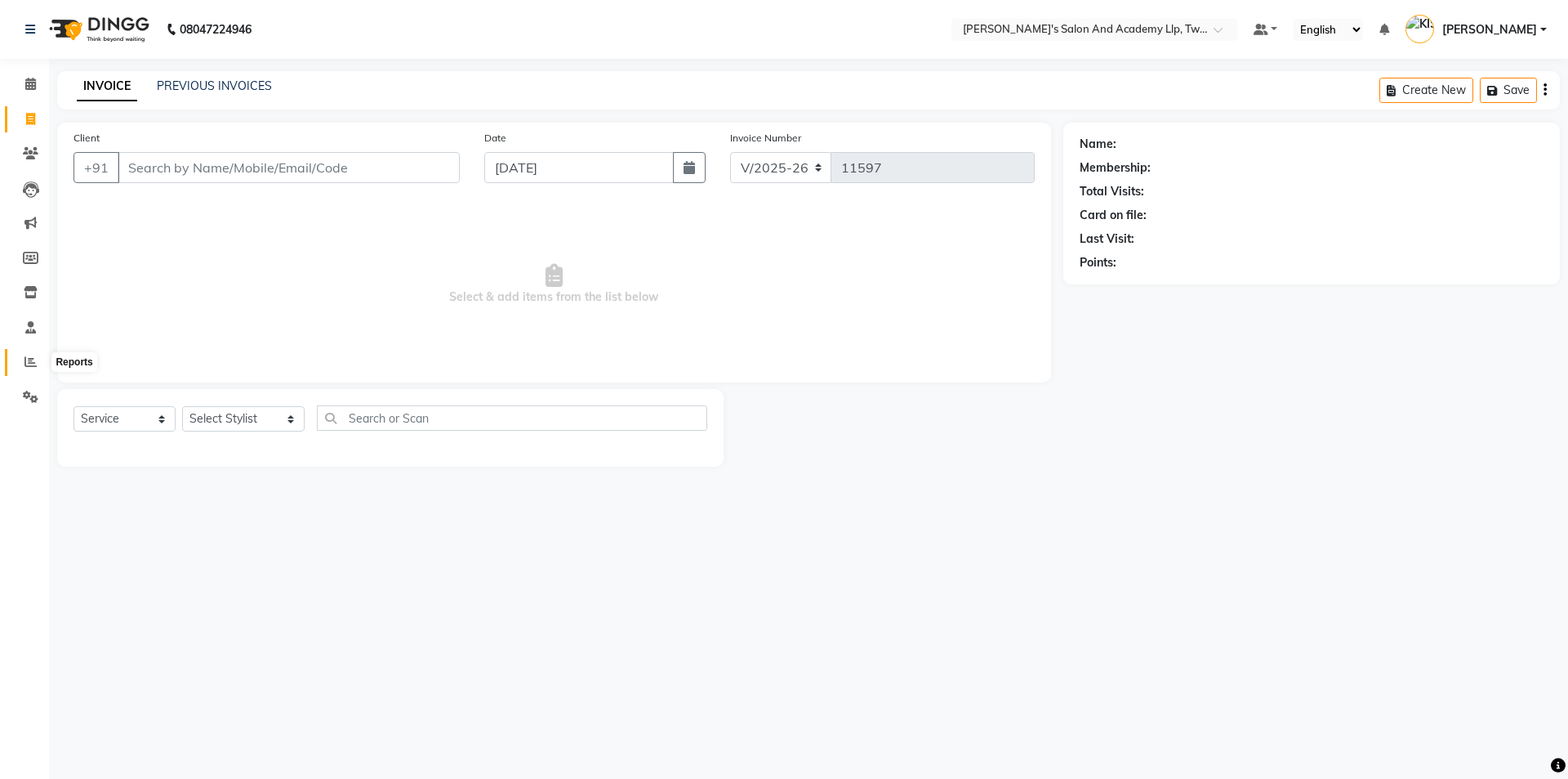
click at [23, 367] on span at bounding box center [31, 363] width 29 height 19
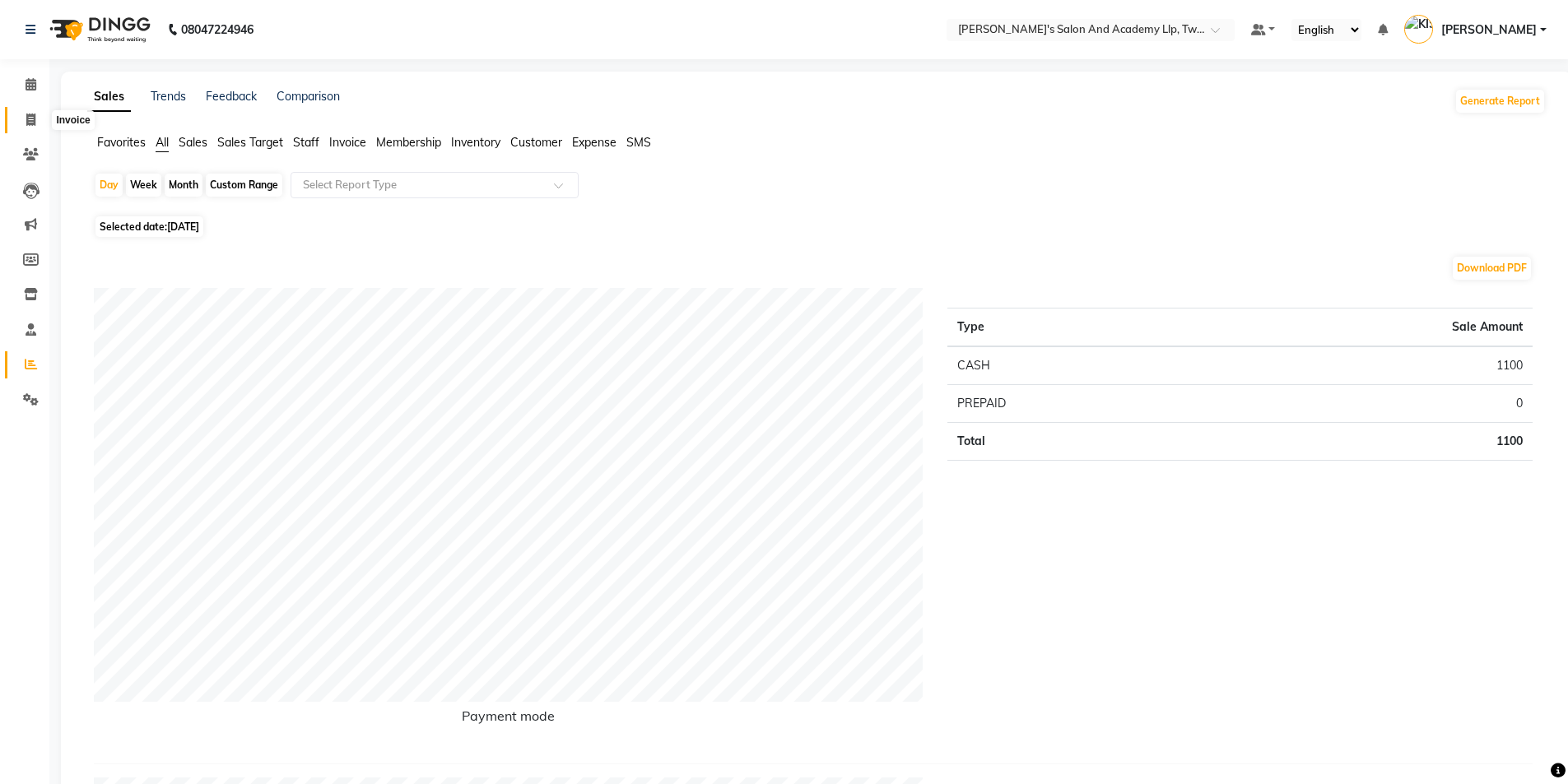
click at [27, 114] on icon at bounding box center [30, 119] width 9 height 12
select select "service"
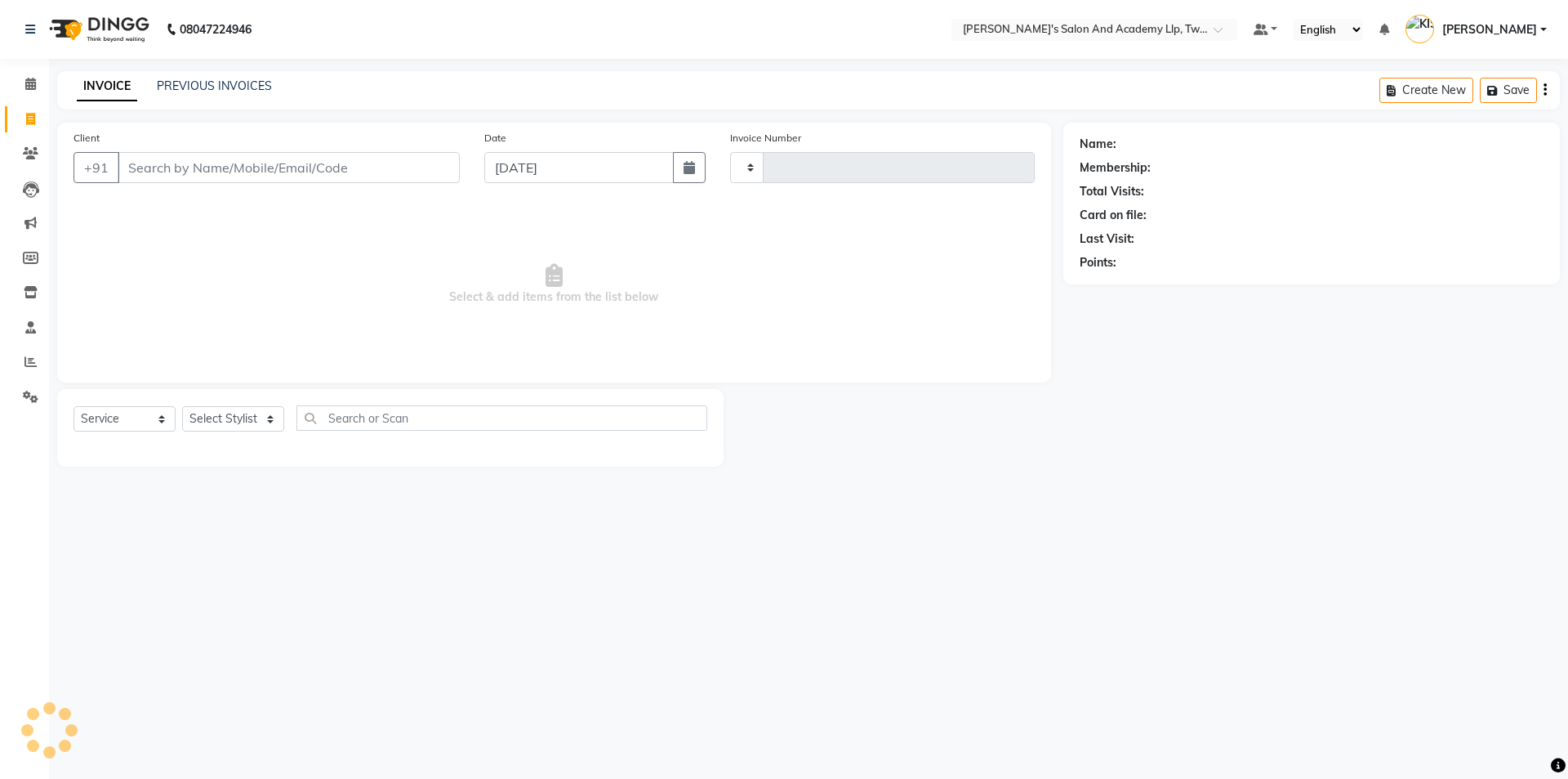
type input "11597"
select select "6985"
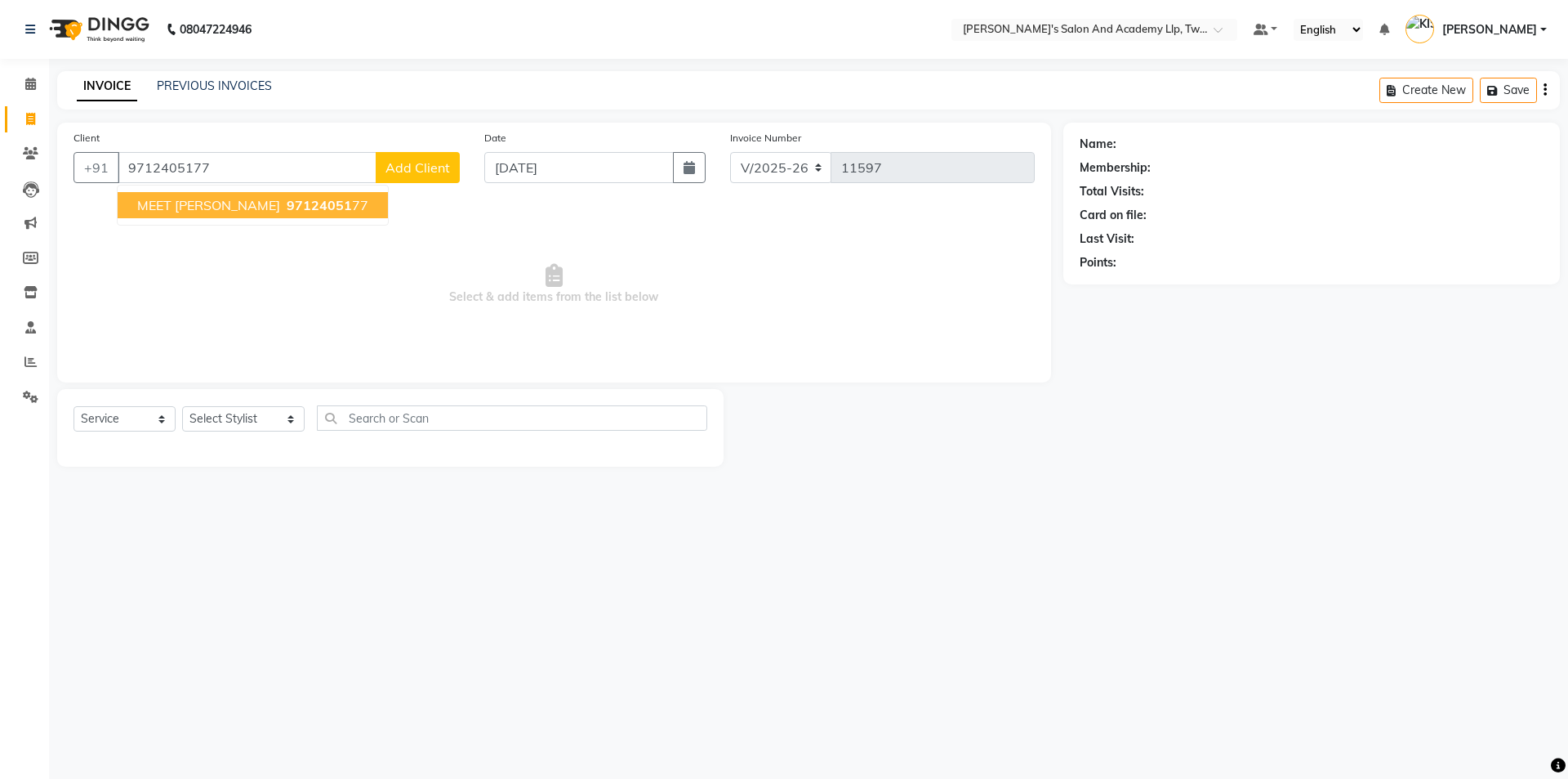
type input "9712405177"
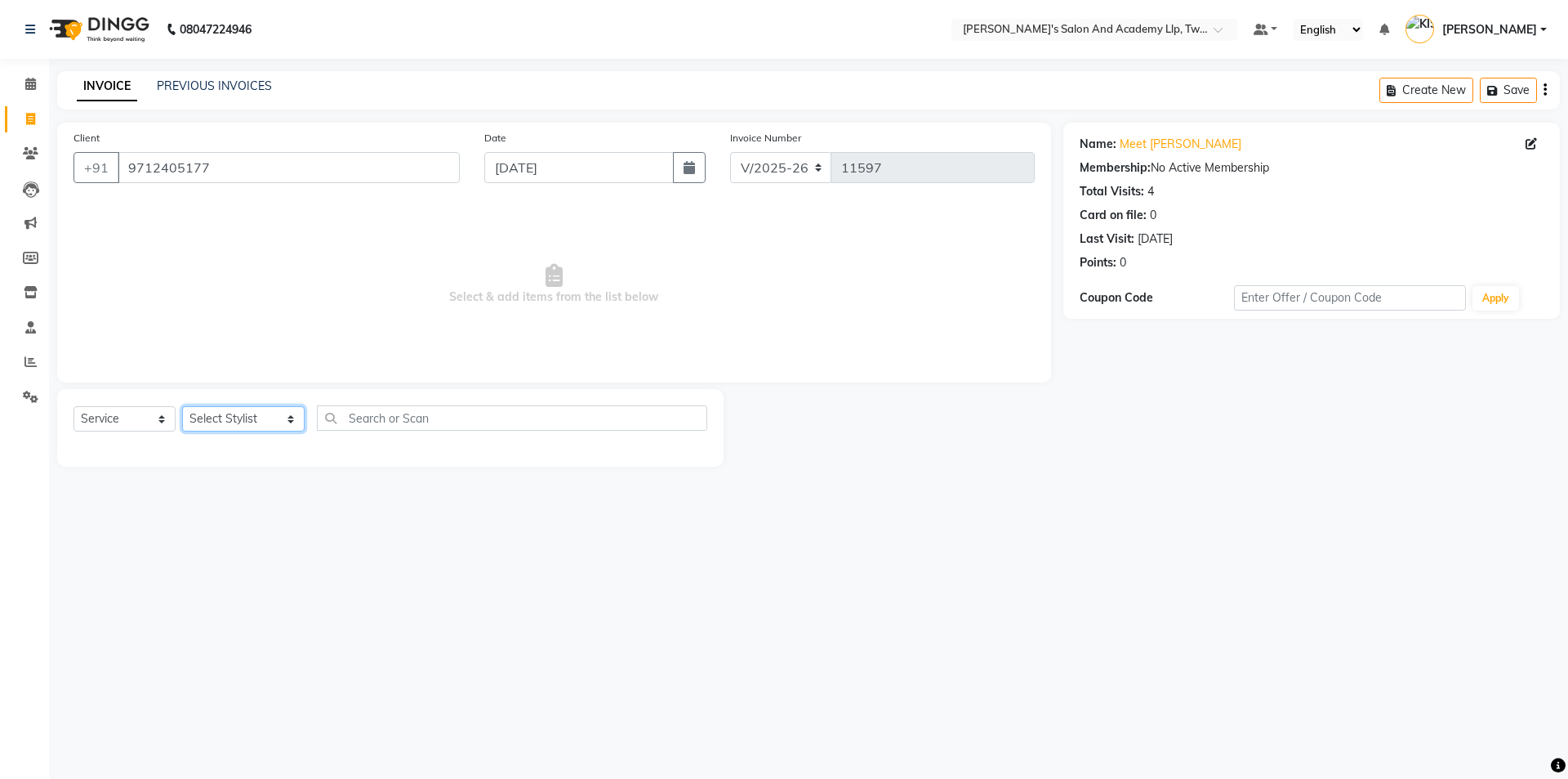
click at [219, 422] on select "Select Stylist AADARSH AAKASH SOLANKI ABHISHEK CHAUHAN AMIT BAGTHARIYA ANKUSH S…" at bounding box center [243, 418] width 122 height 26
select select "46791"
click at [182, 406] on select "Select Stylist AADARSH AAKASH SOLANKI ABHISHEK CHAUHAN AMIT BAGTHARIYA ANKUSH S…" at bounding box center [243, 418] width 122 height 26
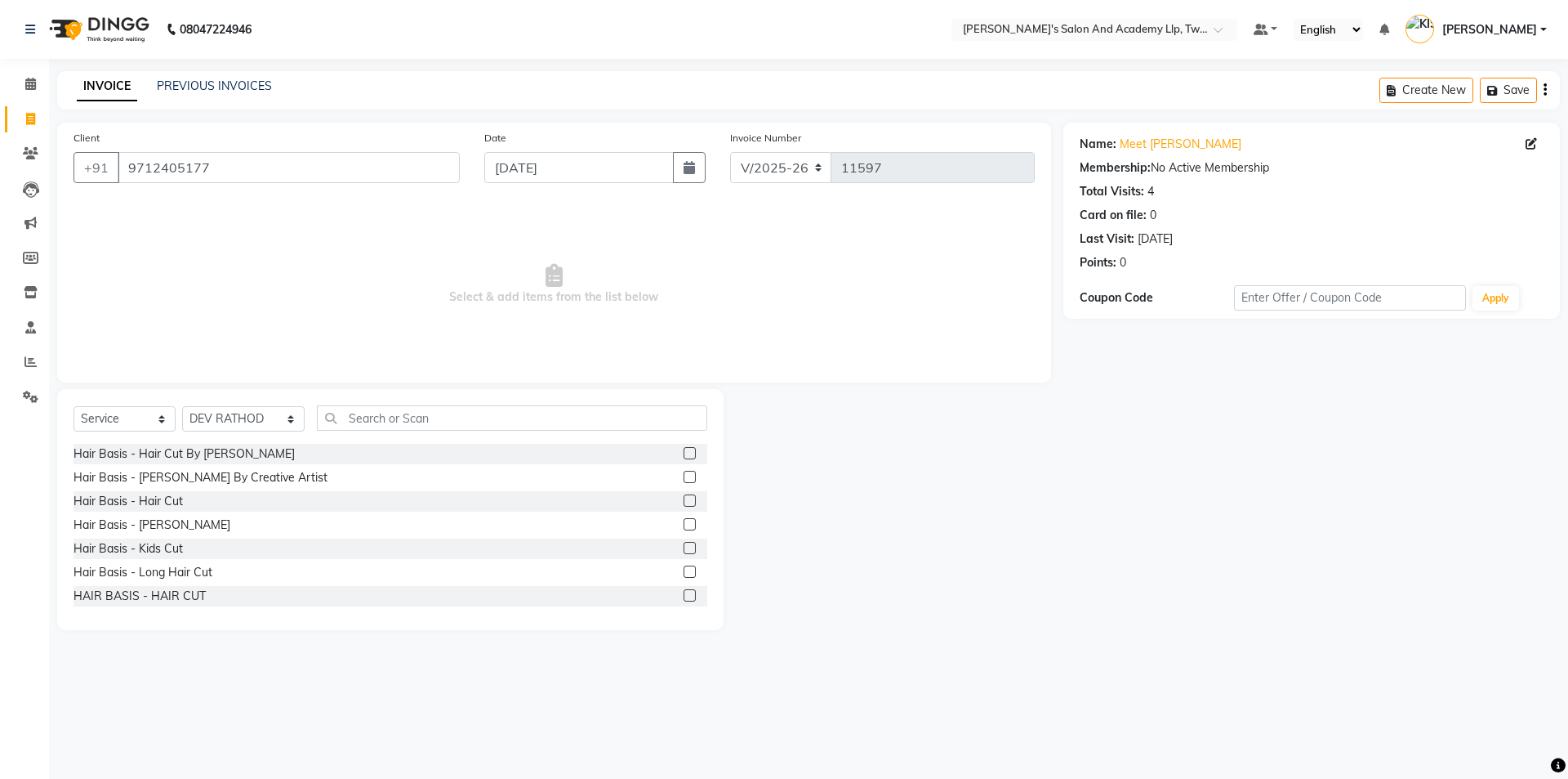
click at [683, 496] on label at bounding box center [689, 500] width 12 height 12
click at [683, 496] on input "checkbox" at bounding box center [688, 501] width 10 height 11
checkbox input "true"
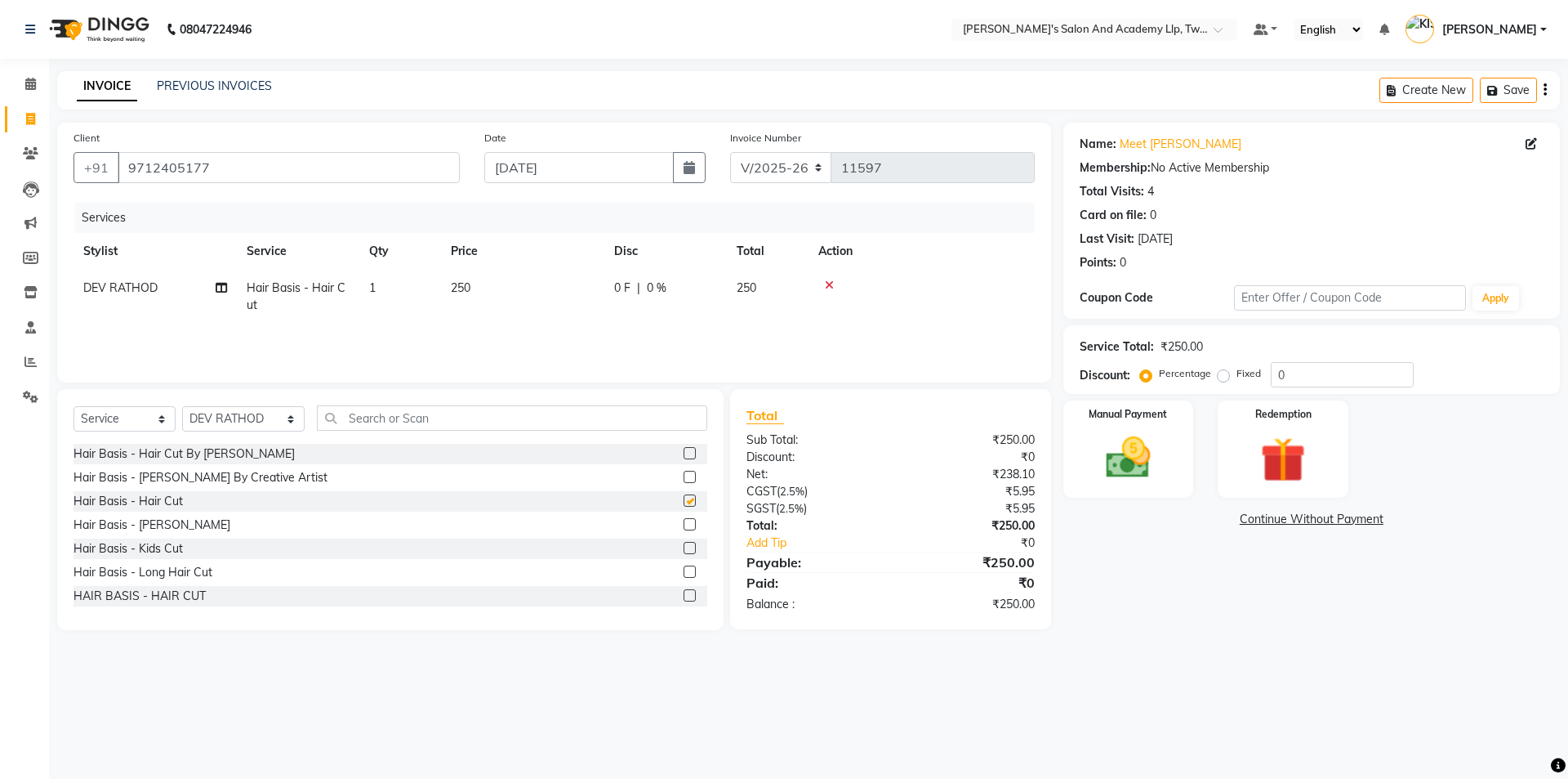
click at [683, 521] on label at bounding box center [689, 524] width 12 height 12
click at [683, 521] on input "checkbox" at bounding box center [688, 524] width 10 height 11
checkbox input "true"
checkbox input "false"
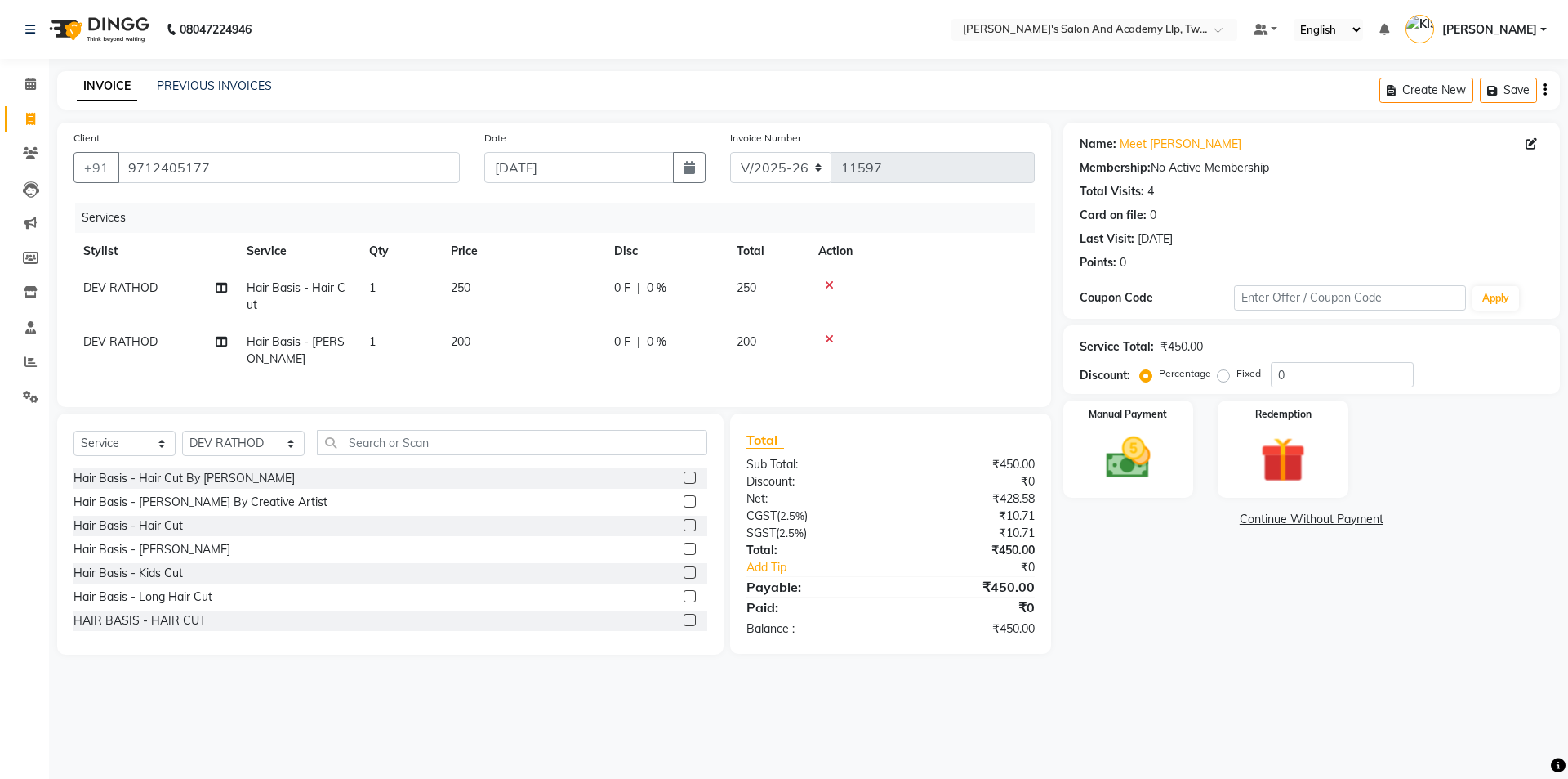
checkbox input "false"
click at [561, 291] on td "250" at bounding box center [522, 296] width 163 height 53
select select "46791"
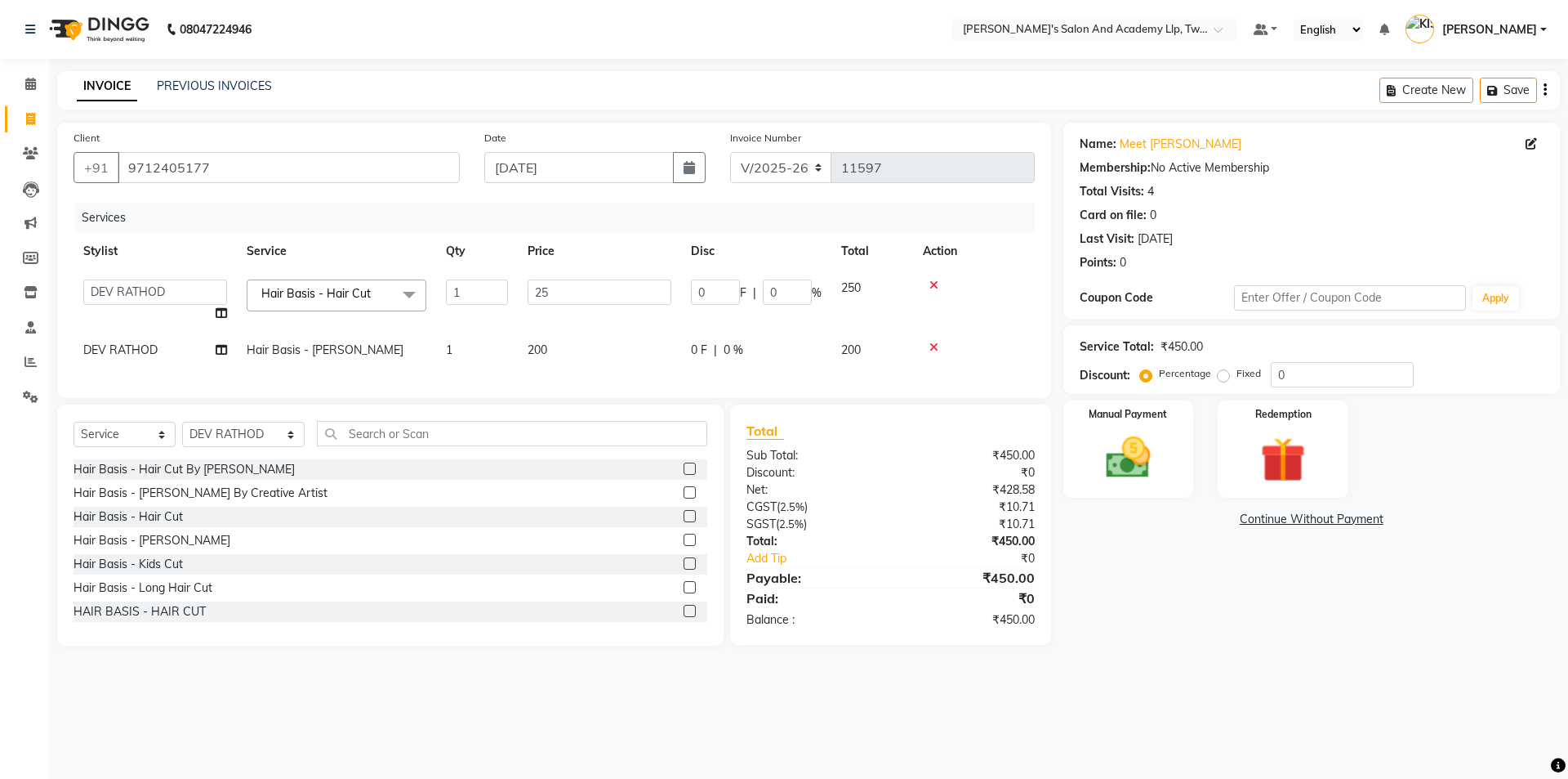
type input "2"
type input "600"
click at [558, 331] on tbody "AADARSH AAKASH SOLANKI ABHISHEK CHAUHAN AMIT BAGTHARIYA ANKUSH SEN BHUSHAN PADH…" at bounding box center [554, 319] width 961 height 99
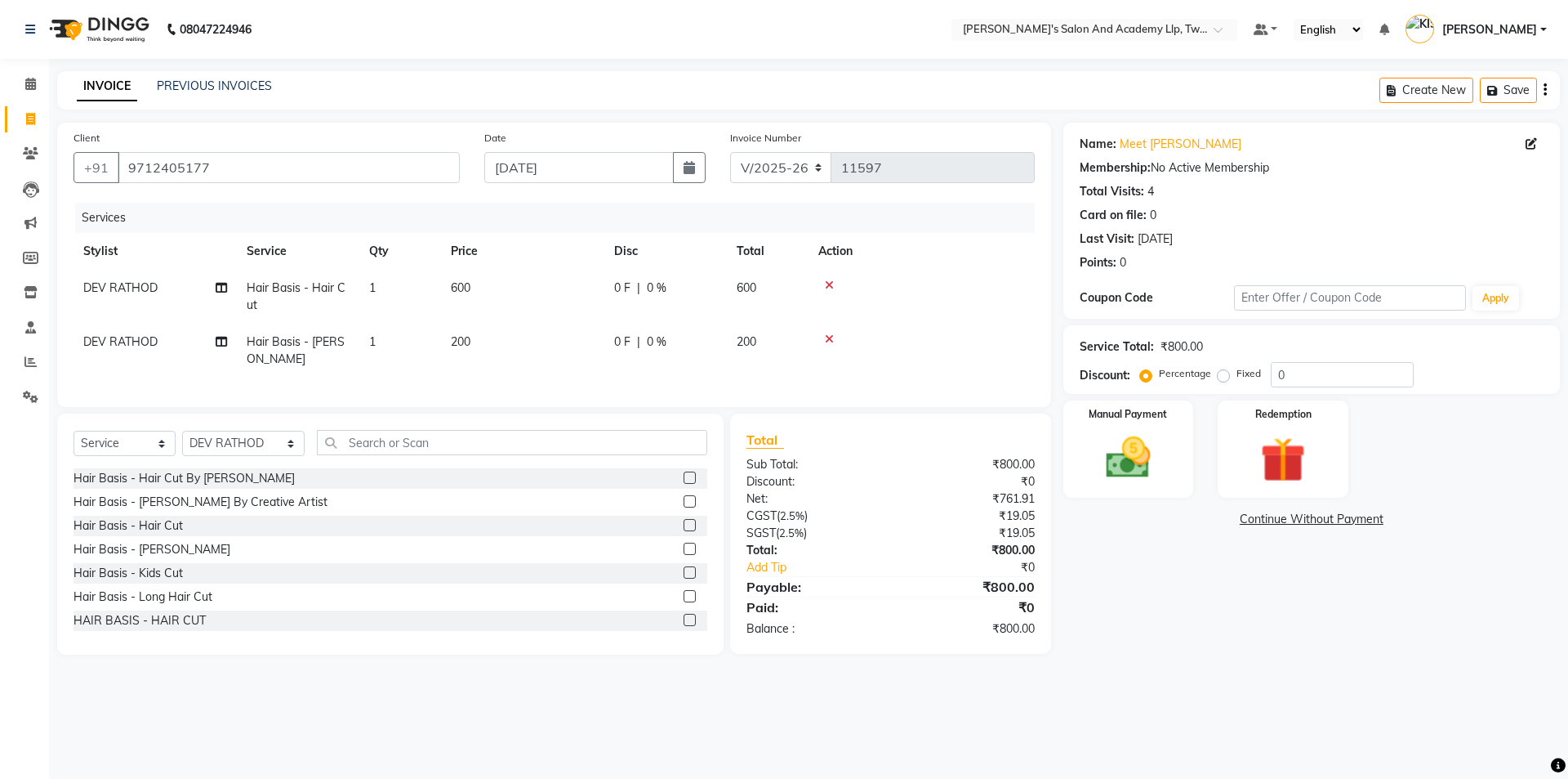
click at [563, 328] on td "200" at bounding box center [522, 350] width 163 height 53
select select "46791"
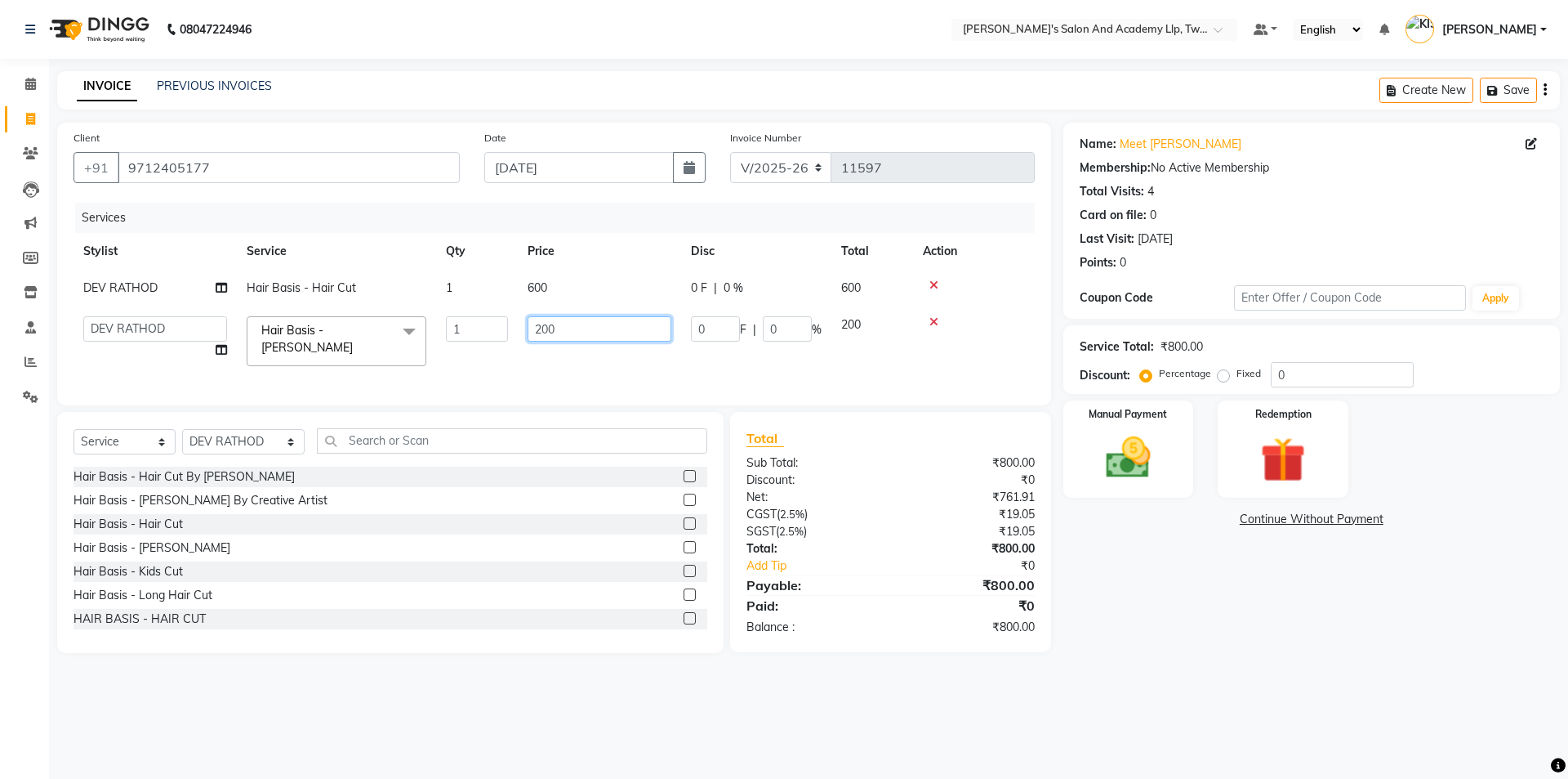
click at [563, 328] on input "200" at bounding box center [599, 328] width 144 height 26
type input "2"
type input "300"
click at [103, 437] on select "Select Service Product Membership Package Voucher Prepaid Gift Card" at bounding box center [124, 441] width 102 height 26
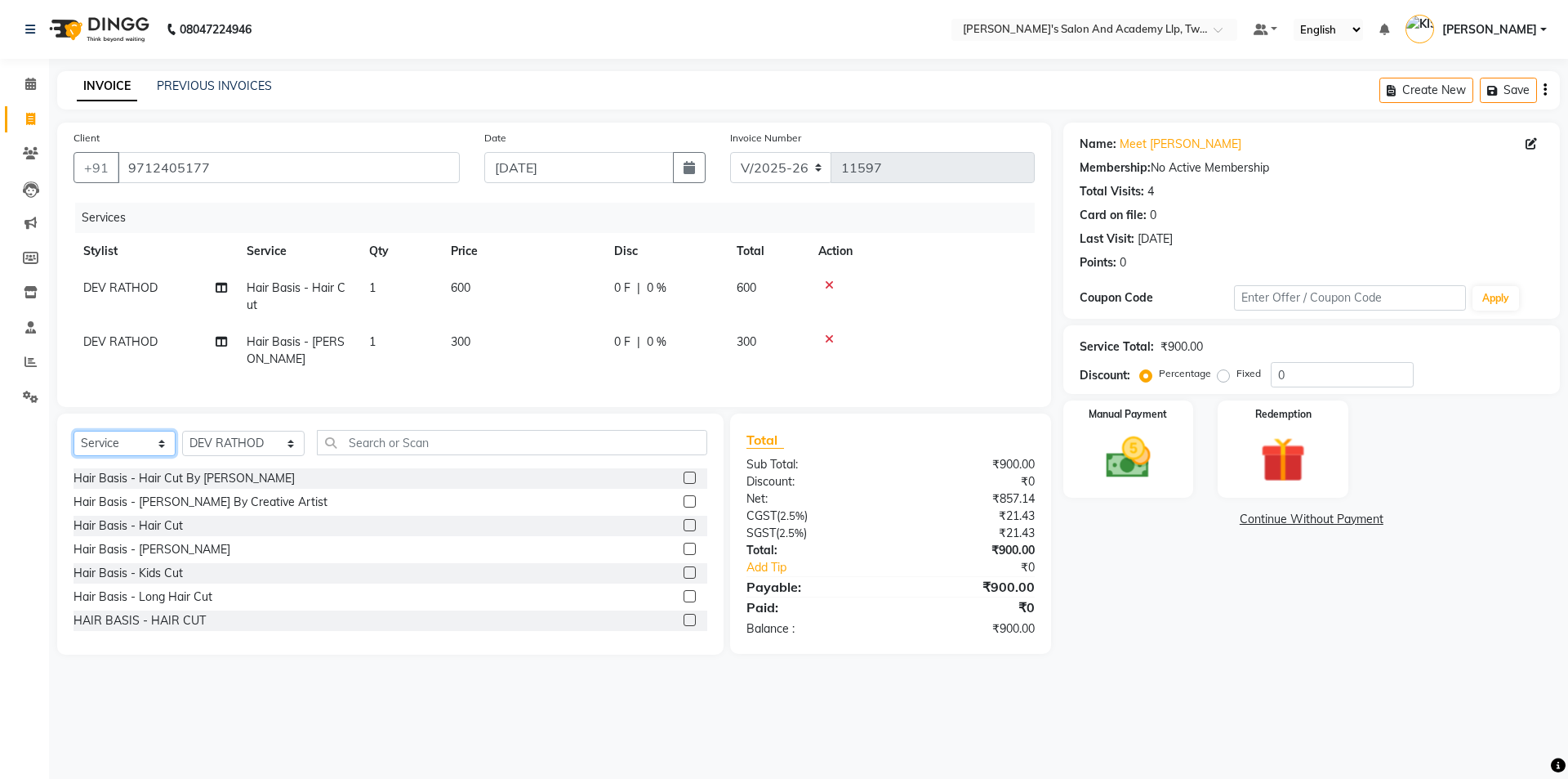
select select "product"
click at [73, 431] on select "Select Service Product Membership Package Voucher Prepaid Gift Card" at bounding box center [124, 443] width 102 height 26
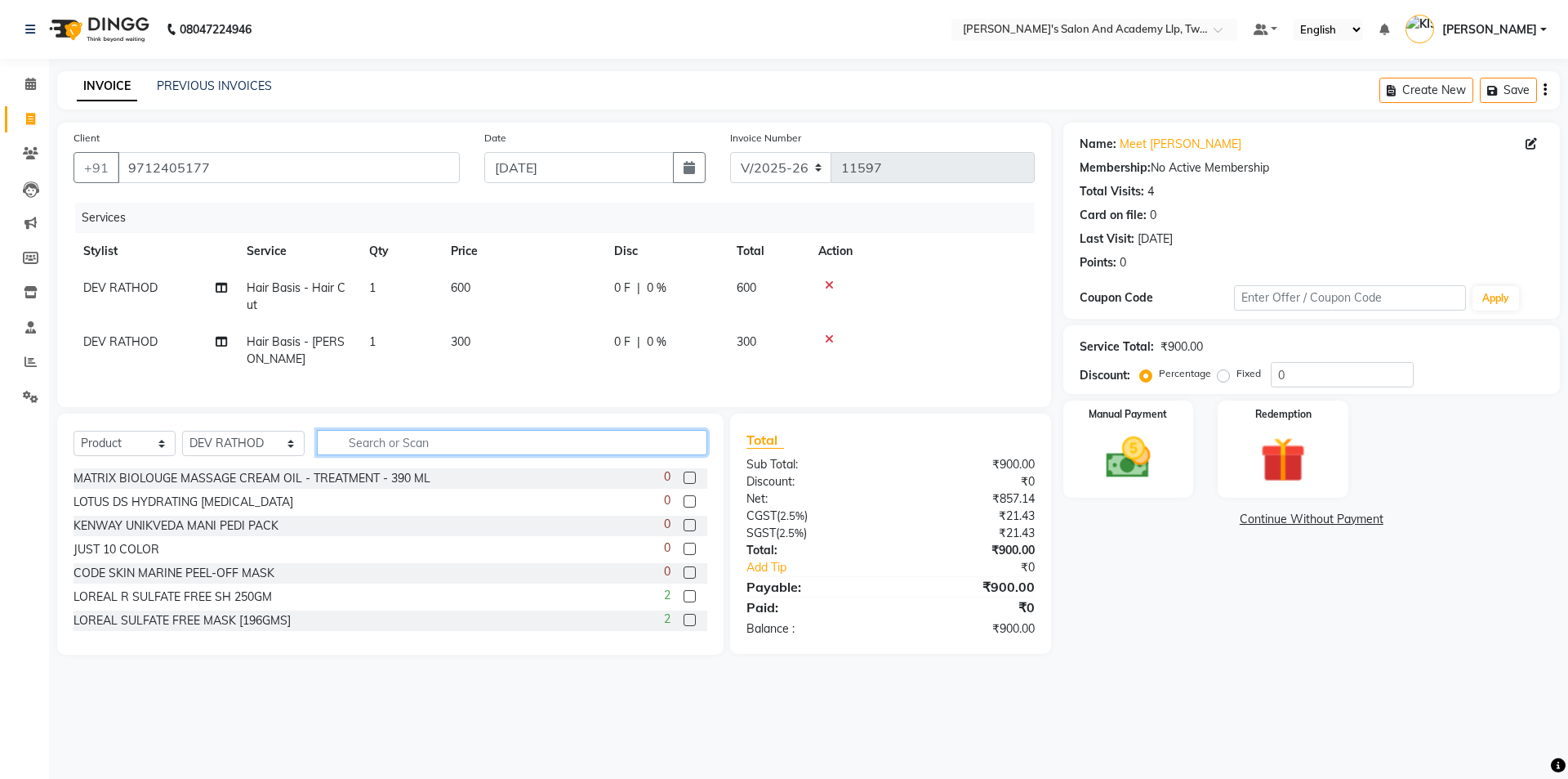
click at [340, 442] on input "text" at bounding box center [512, 442] width 391 height 26
type input "NIS"
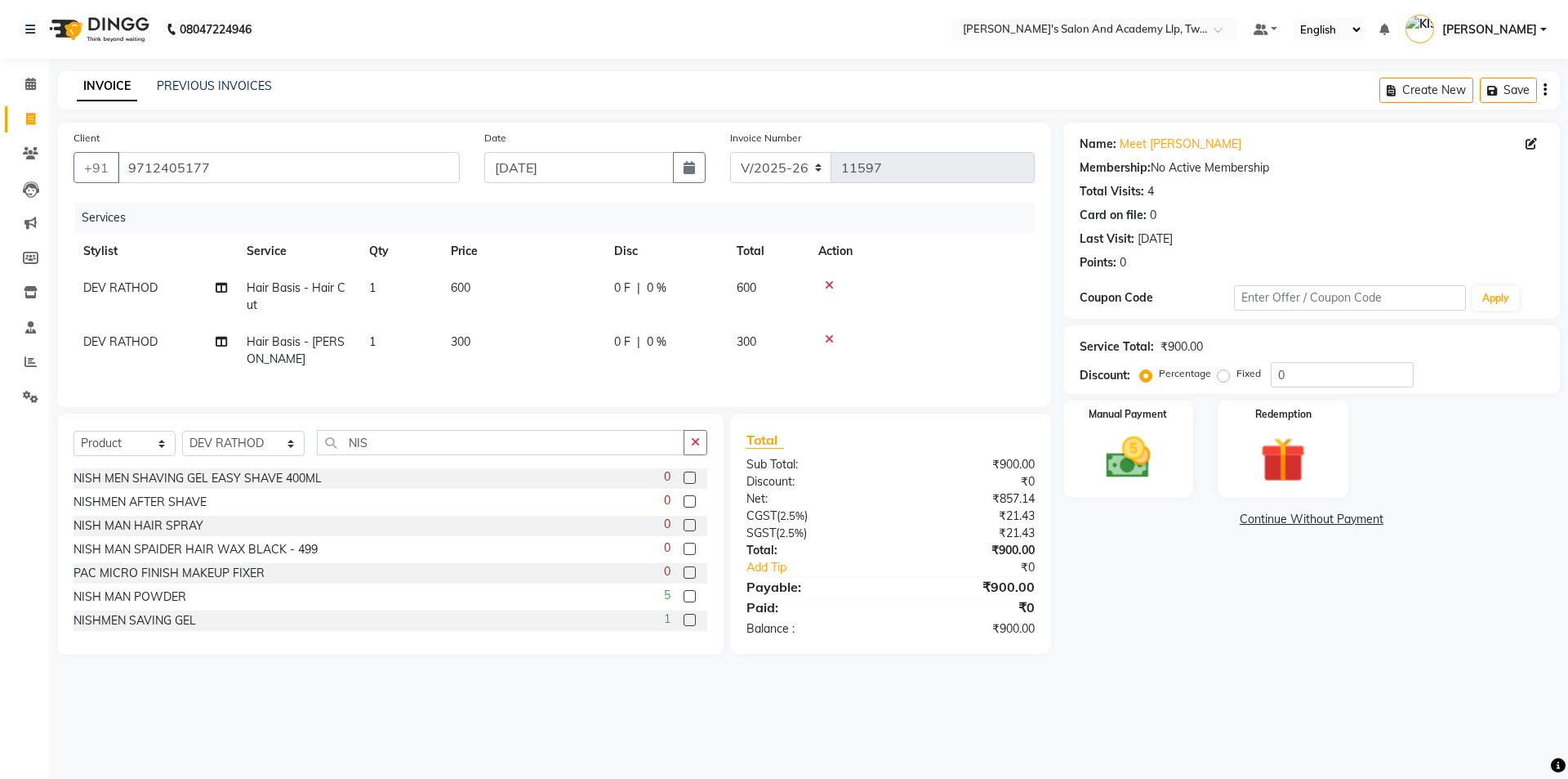
click at [683, 590] on label at bounding box center [689, 596] width 12 height 12
click at [683, 592] on input "checkbox" at bounding box center [688, 597] width 10 height 11
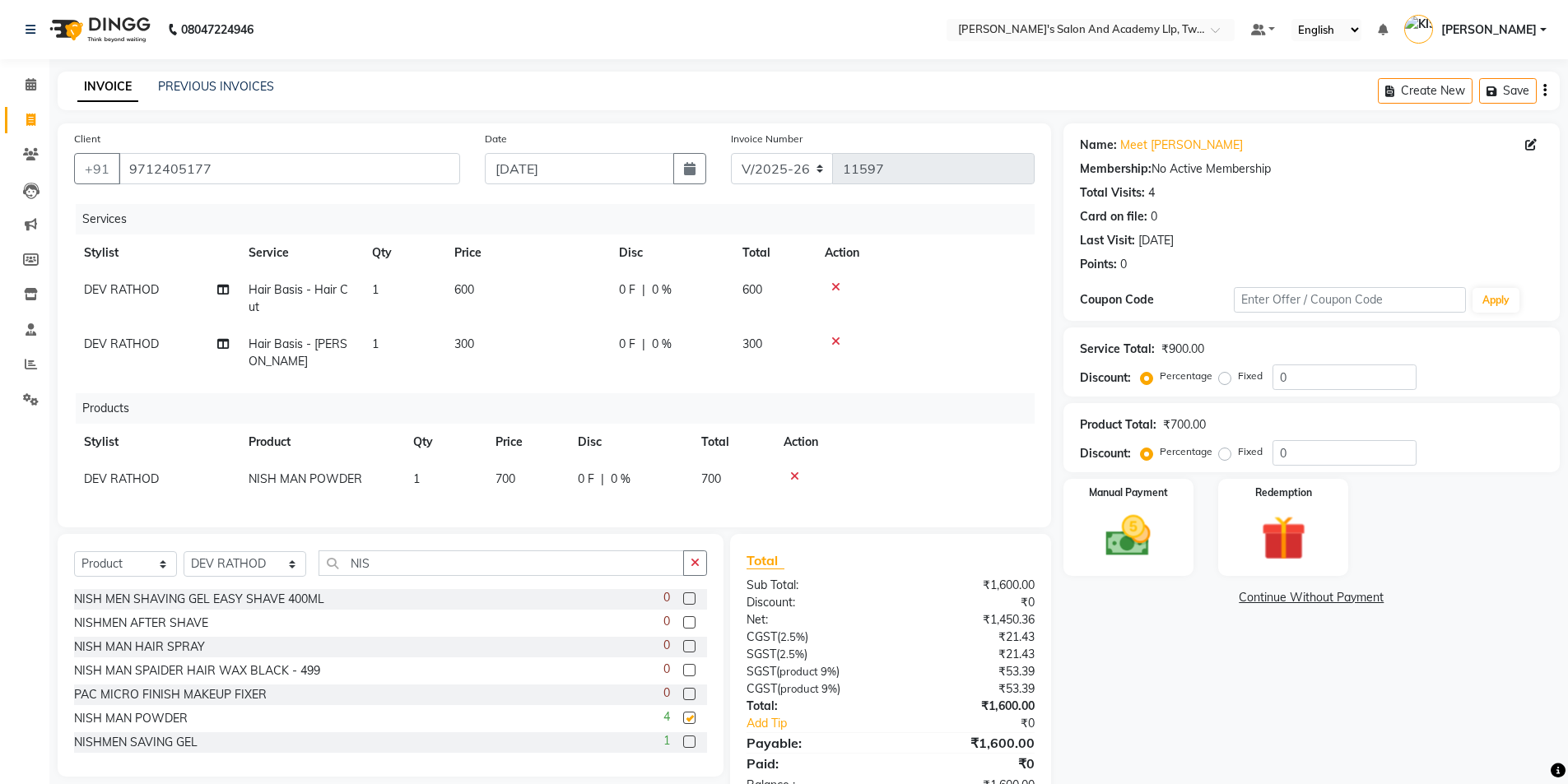
checkbox input "false"
click at [569, 463] on td "0 F | 0 %" at bounding box center [630, 478] width 123 height 37
select select "46791"
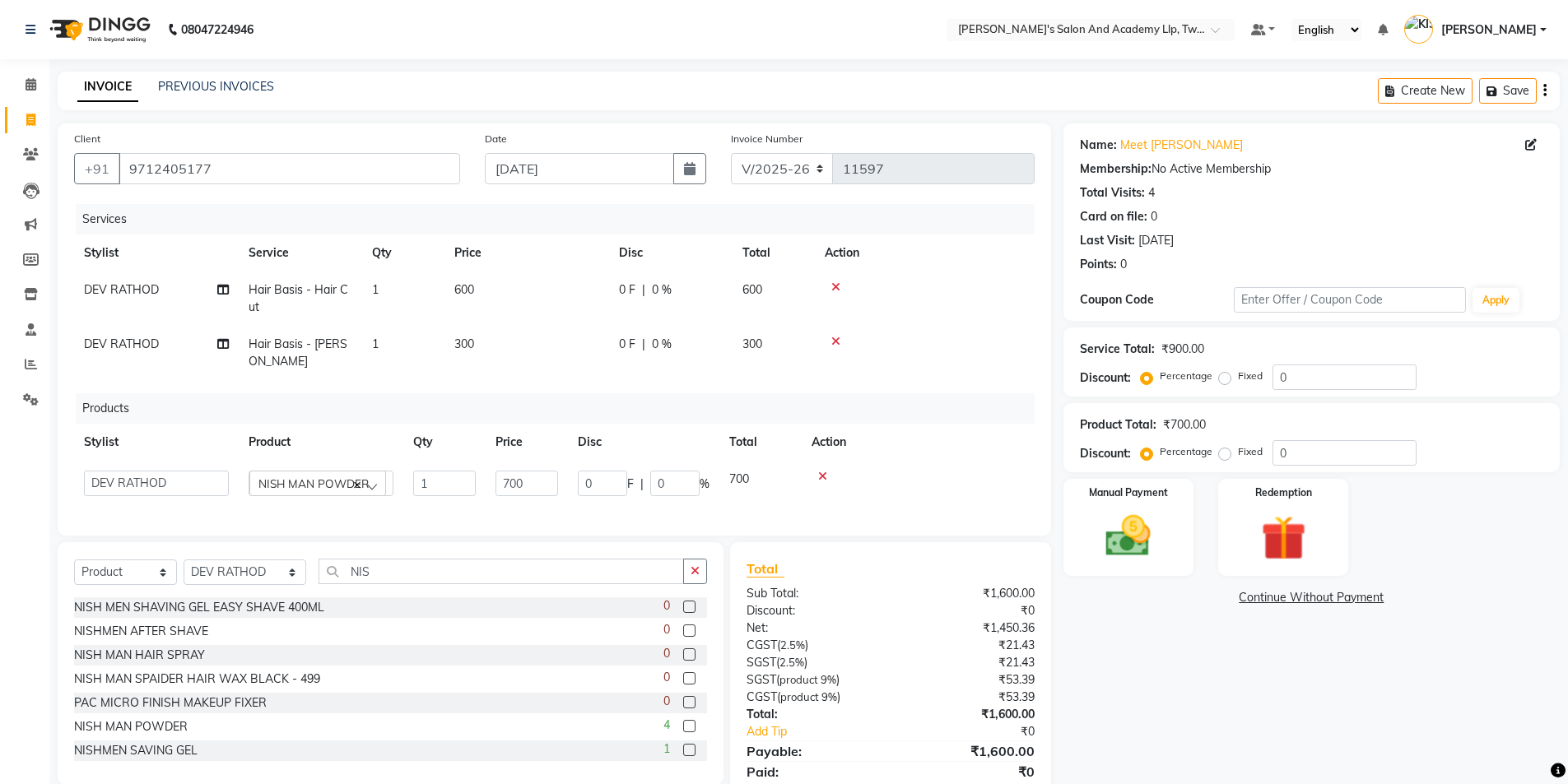
click at [574, 460] on td "0 F | 0 %" at bounding box center [643, 482] width 151 height 45
click at [548, 476] on input "700" at bounding box center [526, 483] width 62 height 26
type input "7"
type input "600"
click at [655, 493] on div "Services Stylist Service Qty Price Disc Total Action DEV RATHOD Hair Basis - Ha…" at bounding box center [554, 361] width 960 height 315
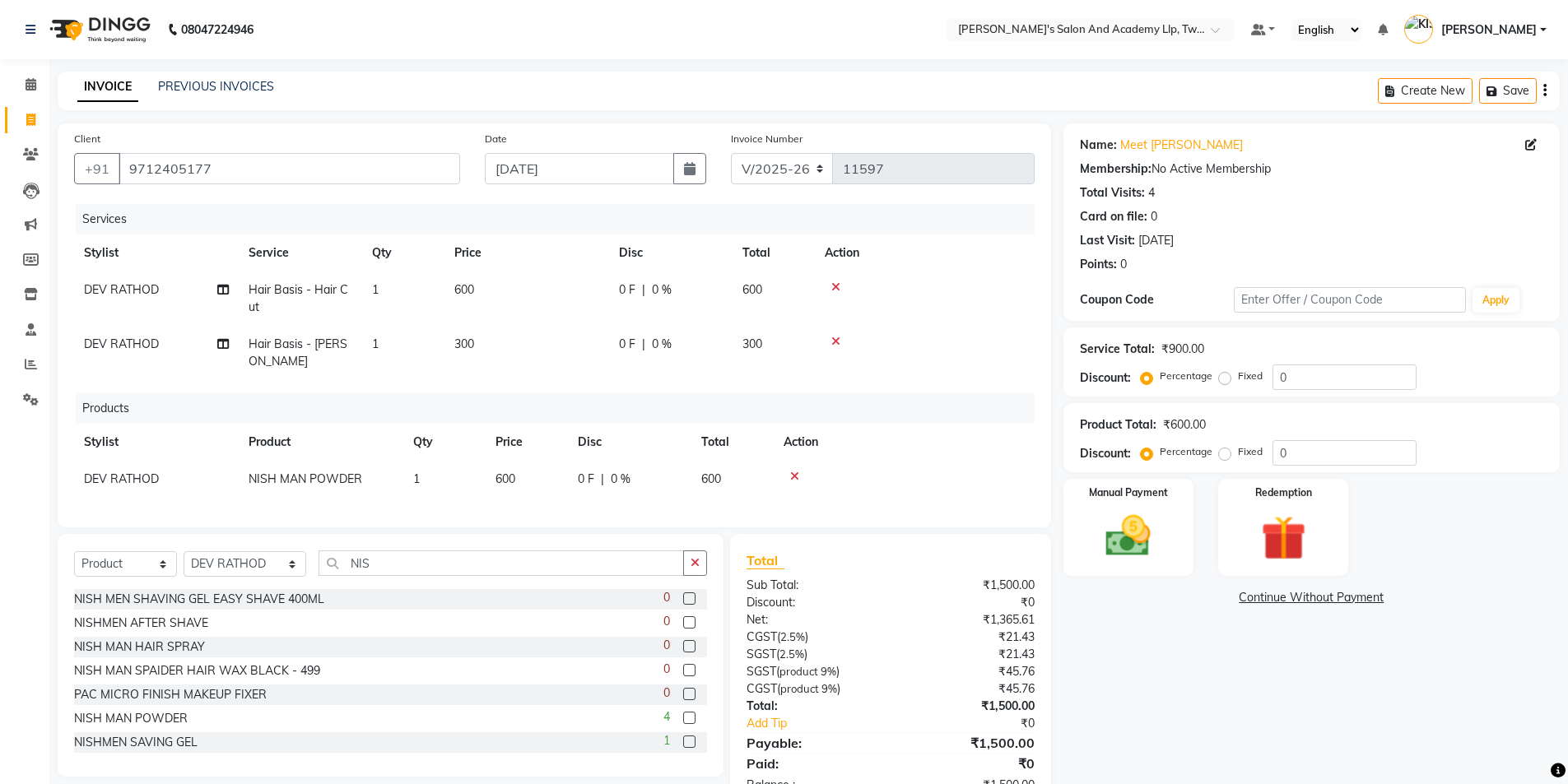
scroll to position [46, 0]
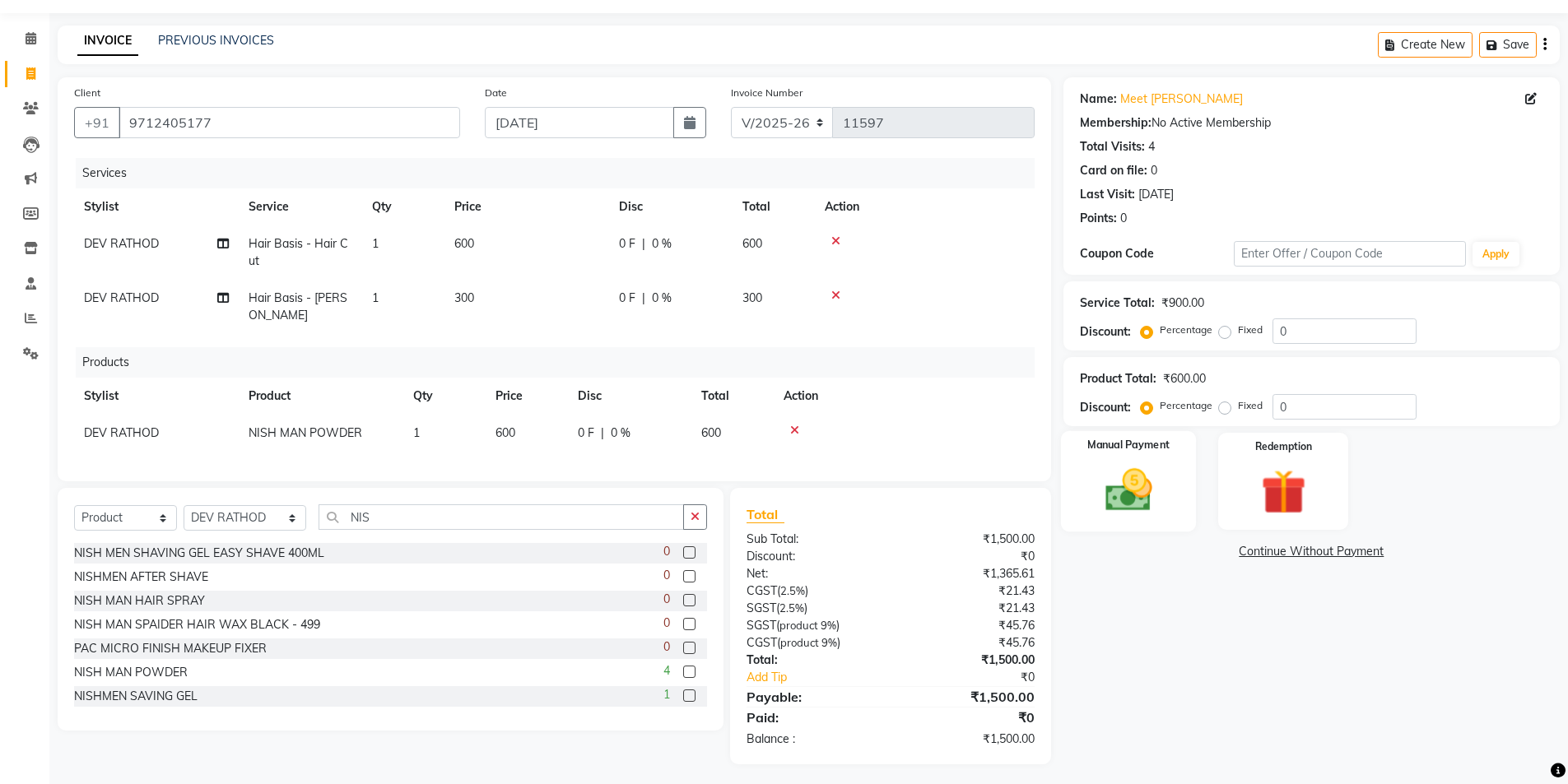
click at [1144, 489] on img at bounding box center [1128, 490] width 76 height 54
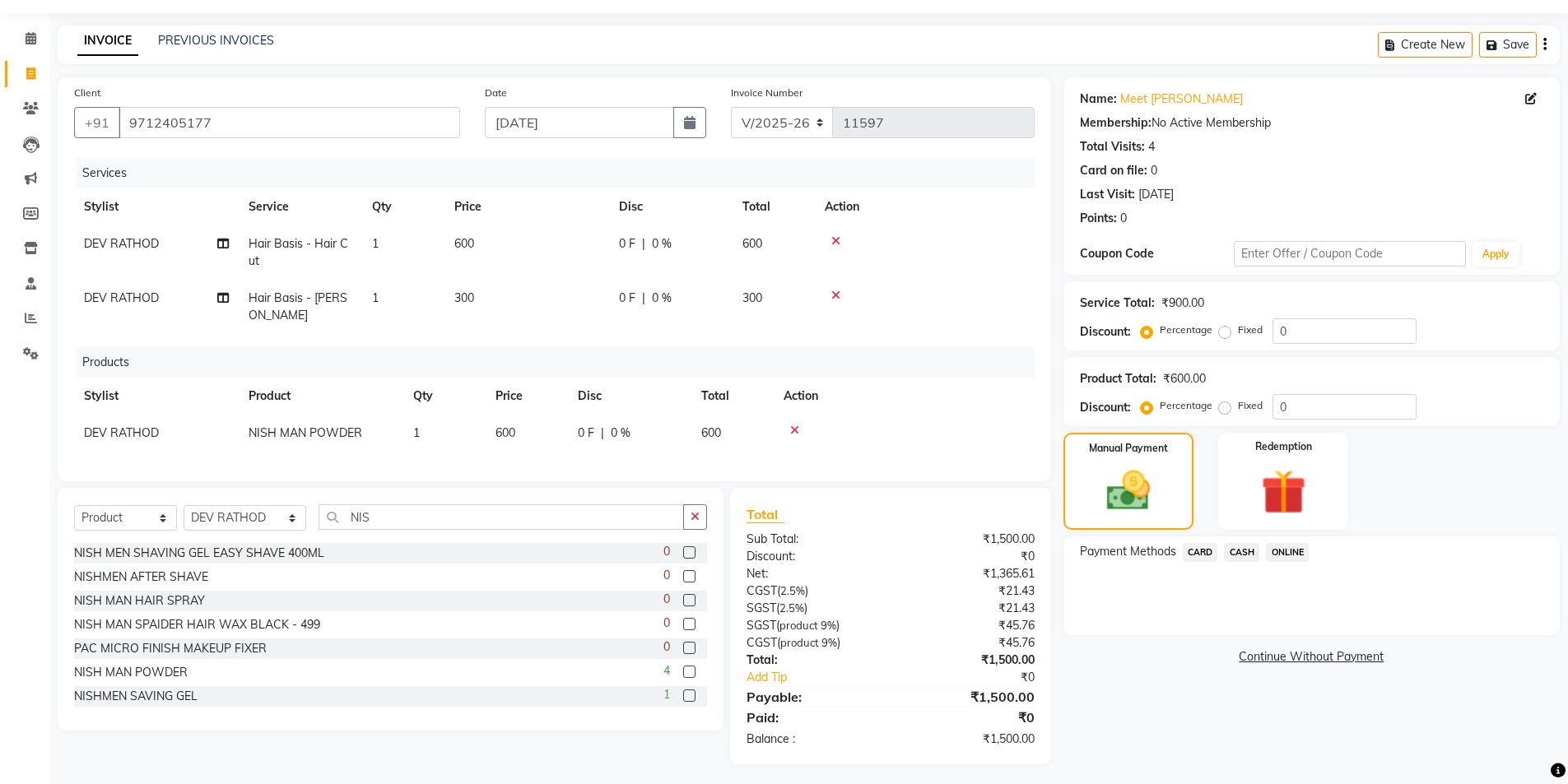
click at [1248, 553] on span "CASH" at bounding box center [1241, 552] width 36 height 19
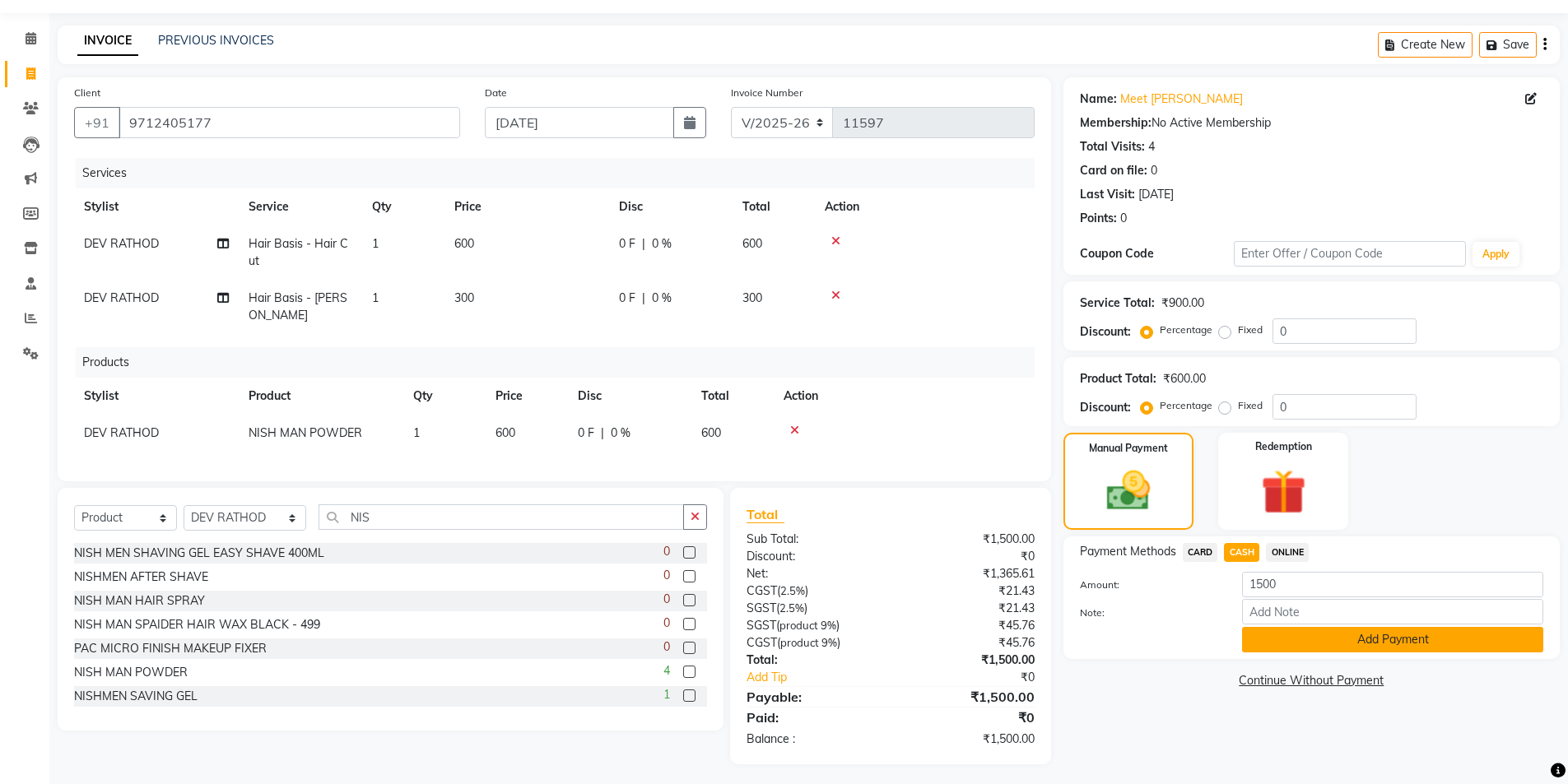
click at [1302, 637] on button "Add Payment" at bounding box center [1392, 639] width 301 height 26
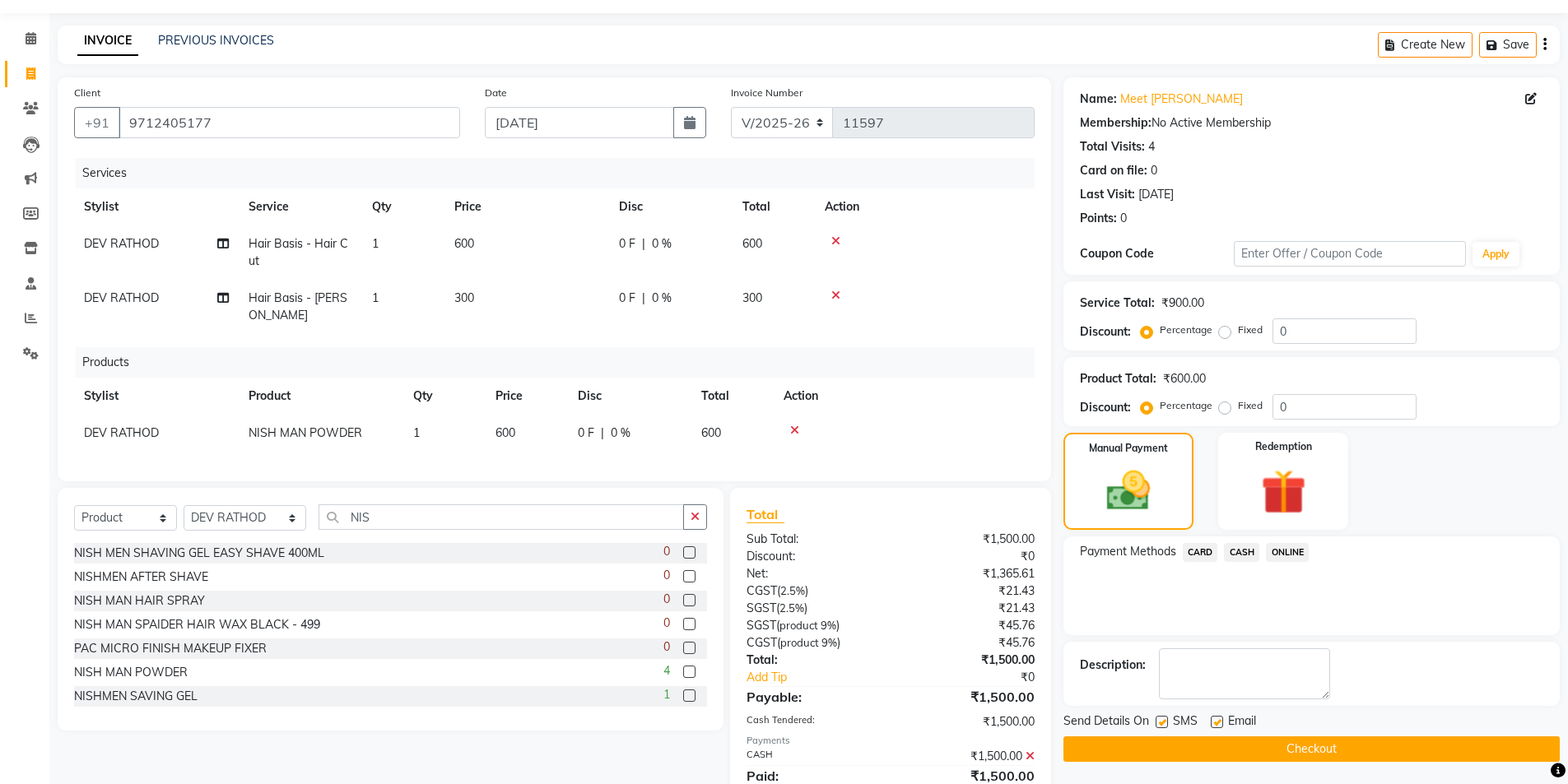
drag, startPoint x: 1221, startPoint y: 722, endPoint x: 1181, endPoint y: 716, distance: 40.4
click at [1220, 722] on label at bounding box center [1216, 722] width 12 height 12
click at [1220, 722] on input "checkbox" at bounding box center [1215, 722] width 11 height 11
checkbox input "false"
click at [1160, 725] on label at bounding box center [1161, 722] width 12 height 12
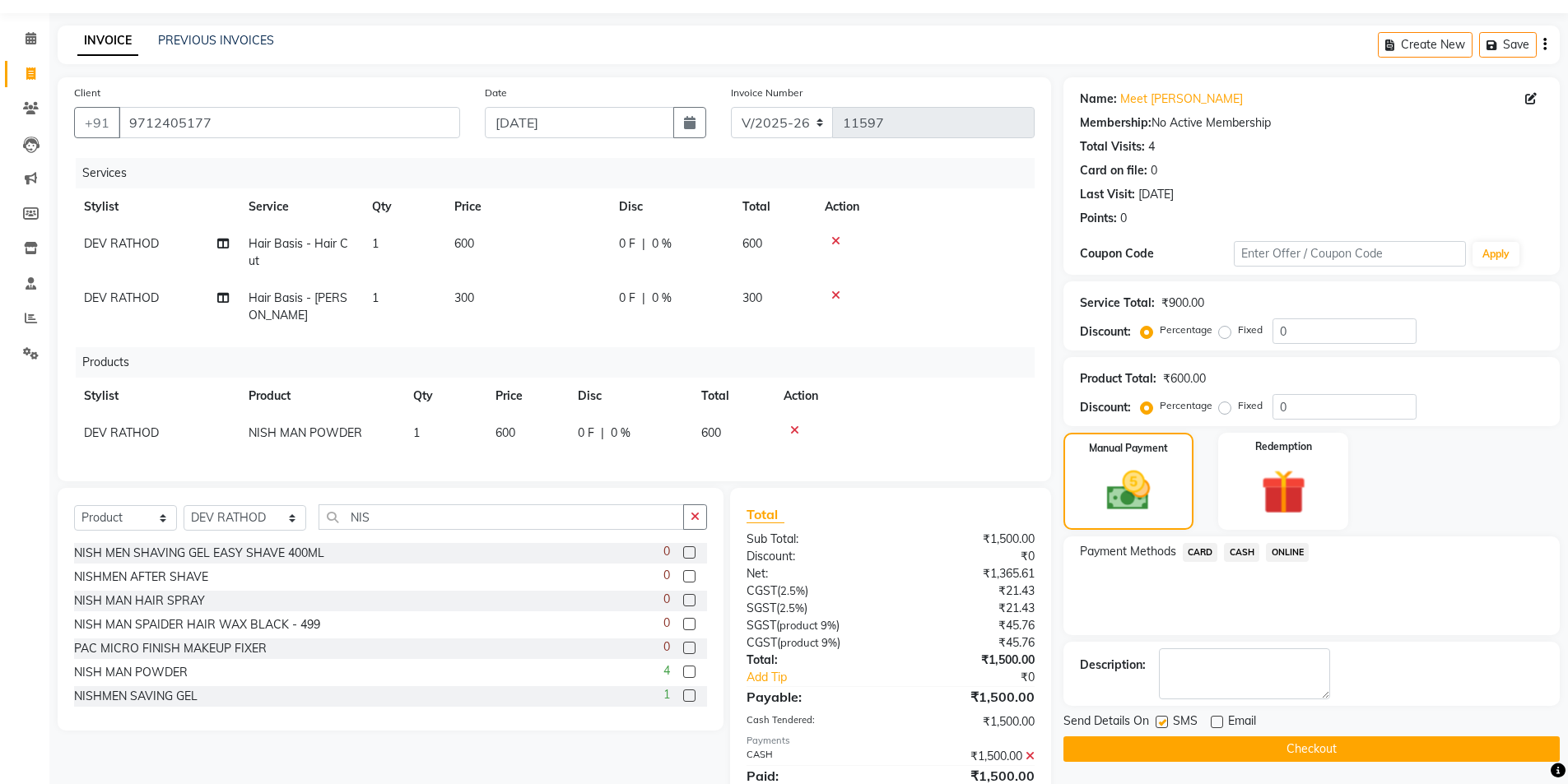
click at [1160, 725] on input "checkbox" at bounding box center [1160, 722] width 11 height 11
checkbox input "false"
click at [1168, 747] on button "Checkout" at bounding box center [1311, 748] width 496 height 26
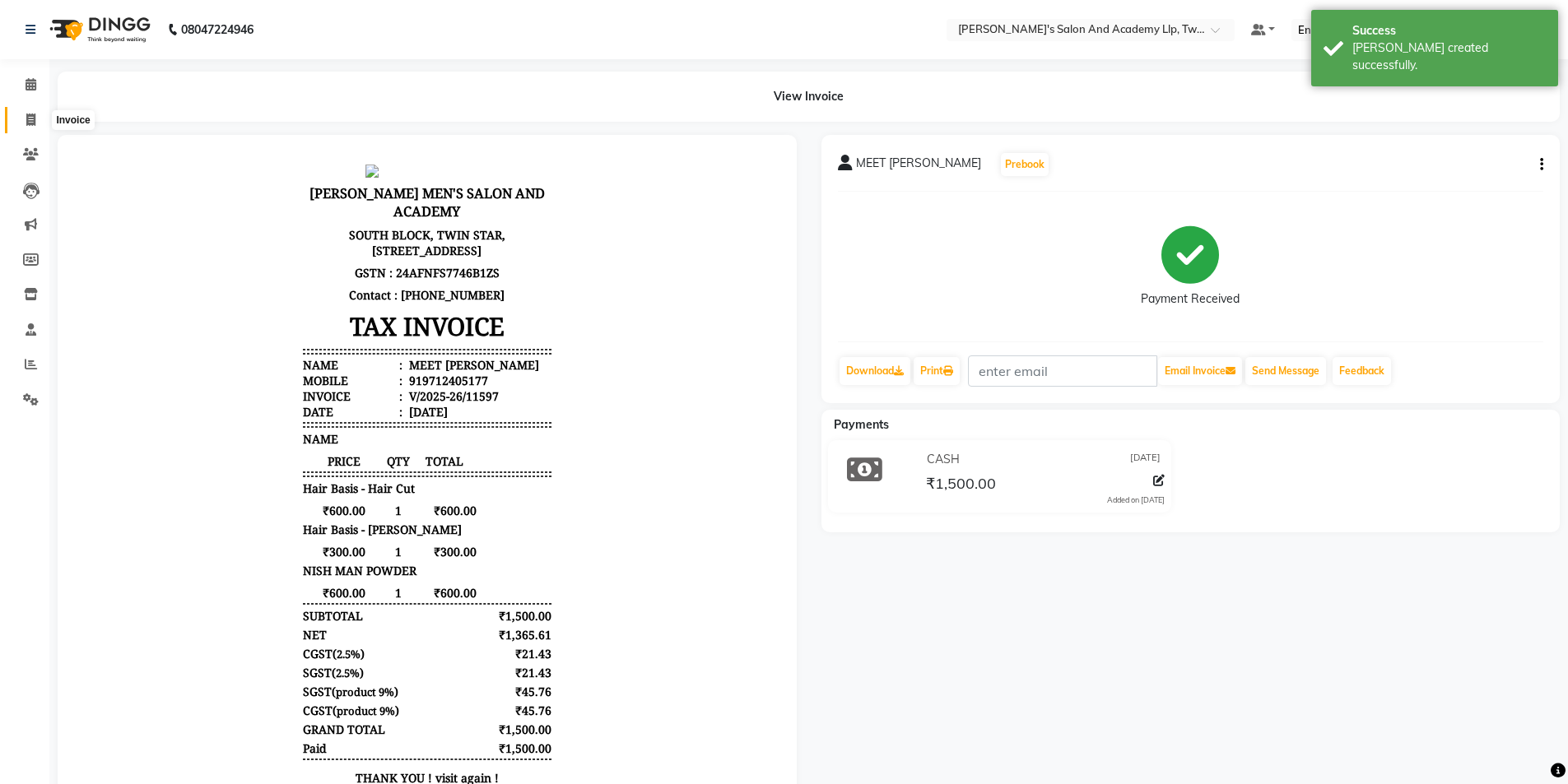
click at [23, 123] on span at bounding box center [31, 121] width 29 height 19
select select "service"
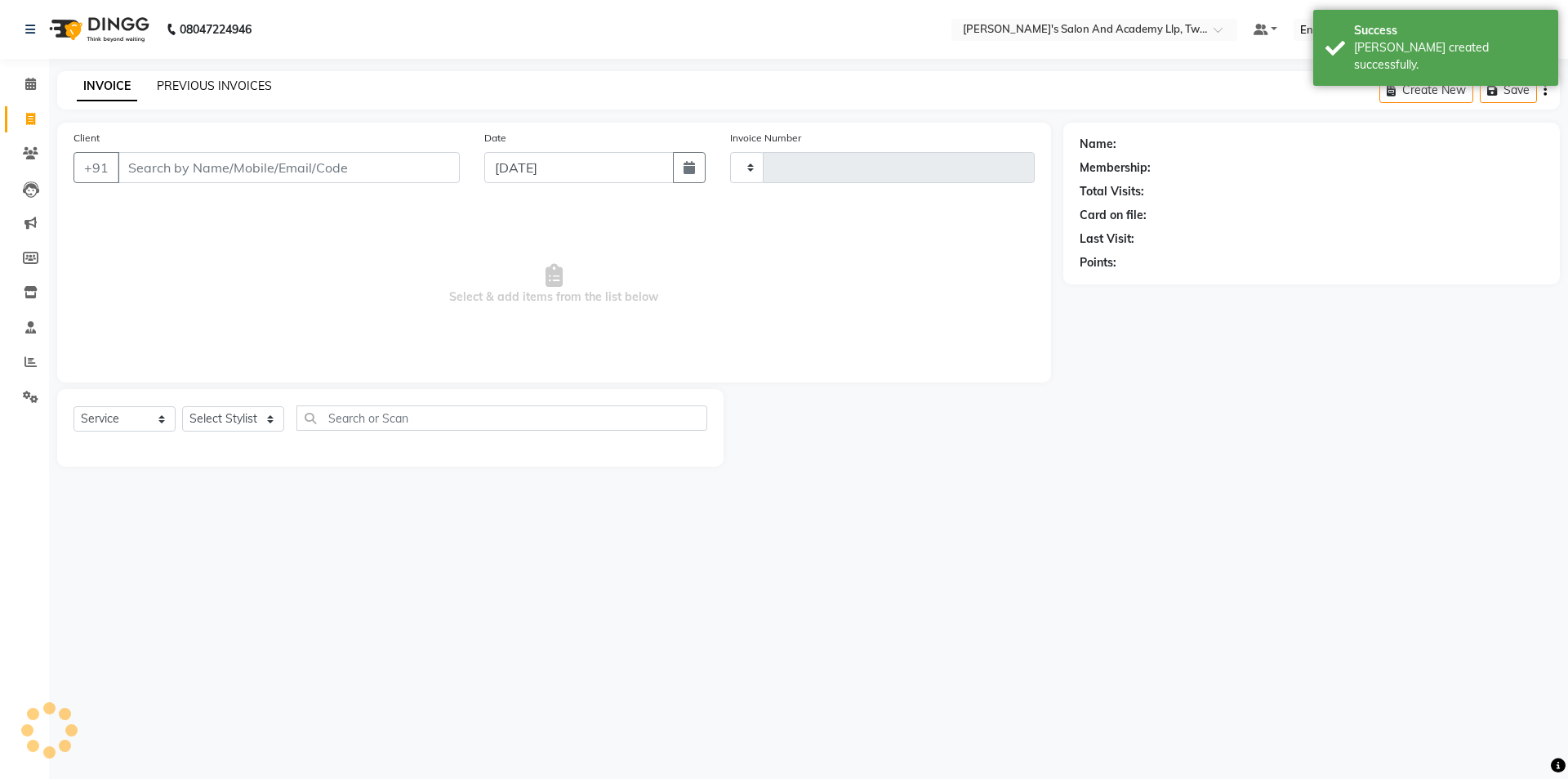
type input "11598"
select select "6985"
click at [172, 83] on link "PREVIOUS INVOICES" at bounding box center [214, 85] width 115 height 14
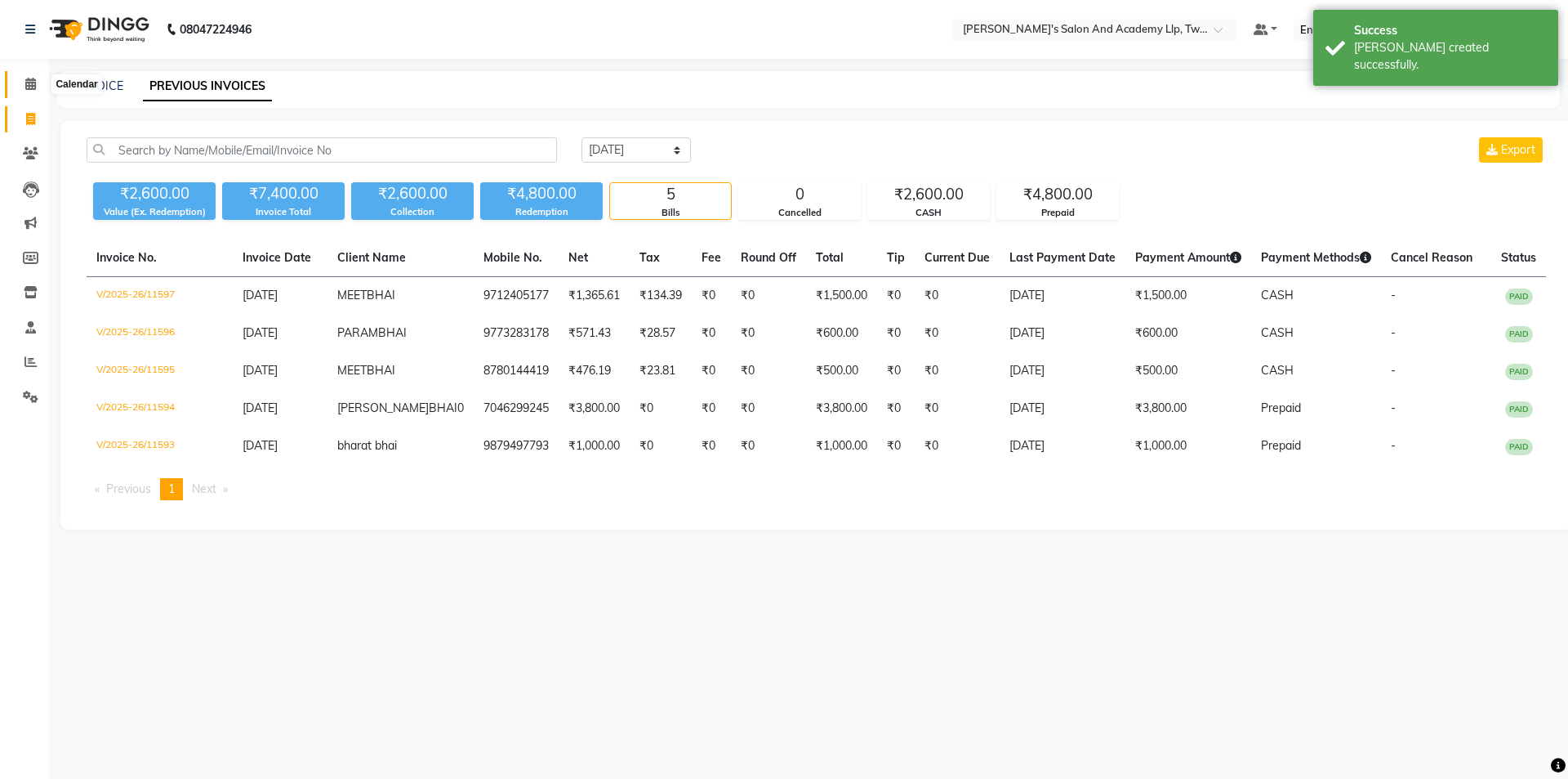
drag, startPoint x: 25, startPoint y: 87, endPoint x: 31, endPoint y: 111, distance: 24.7
click at [26, 86] on icon at bounding box center [31, 83] width 10 height 12
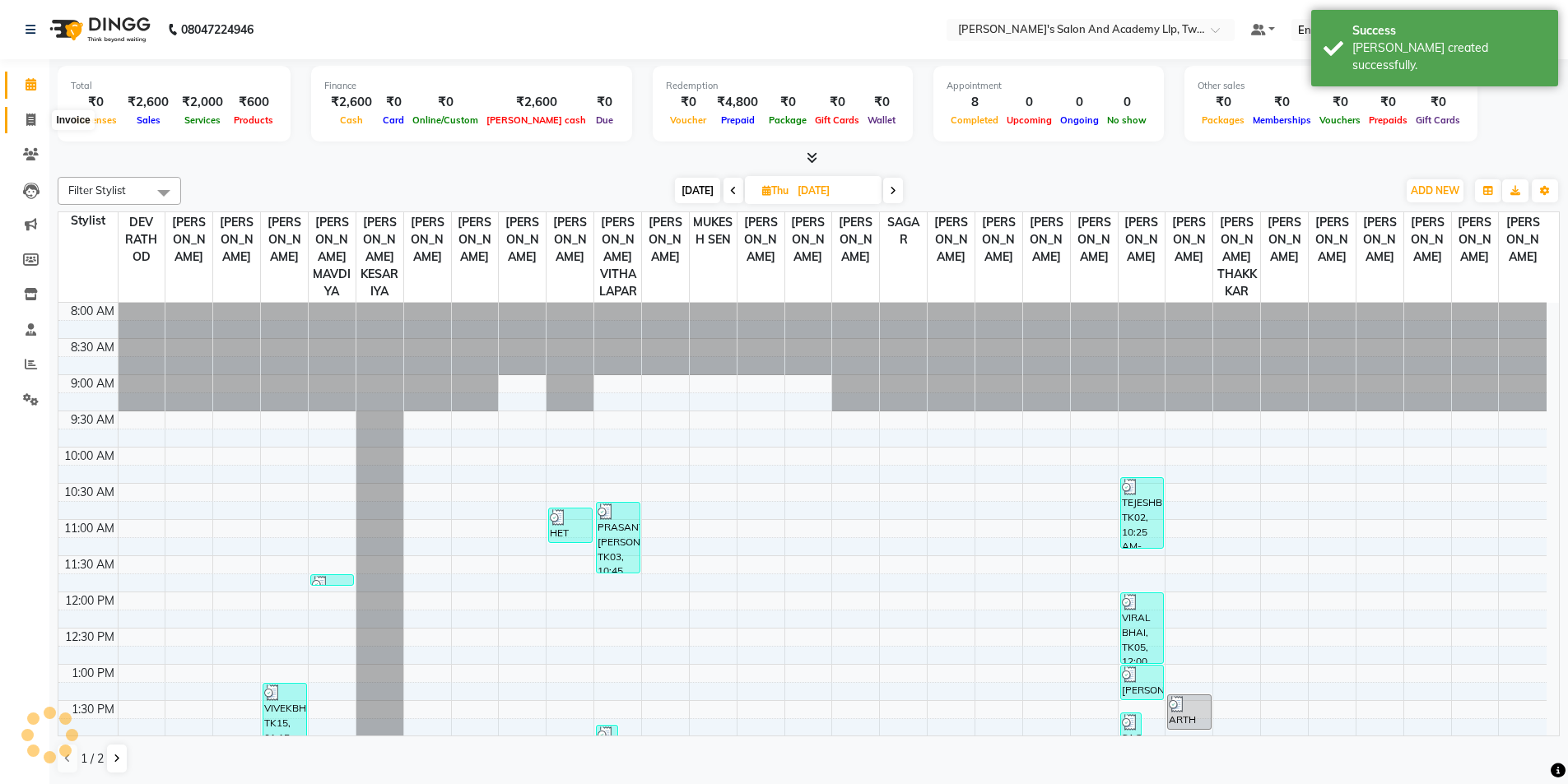
click at [33, 115] on icon at bounding box center [30, 119] width 9 height 12
select select "service"
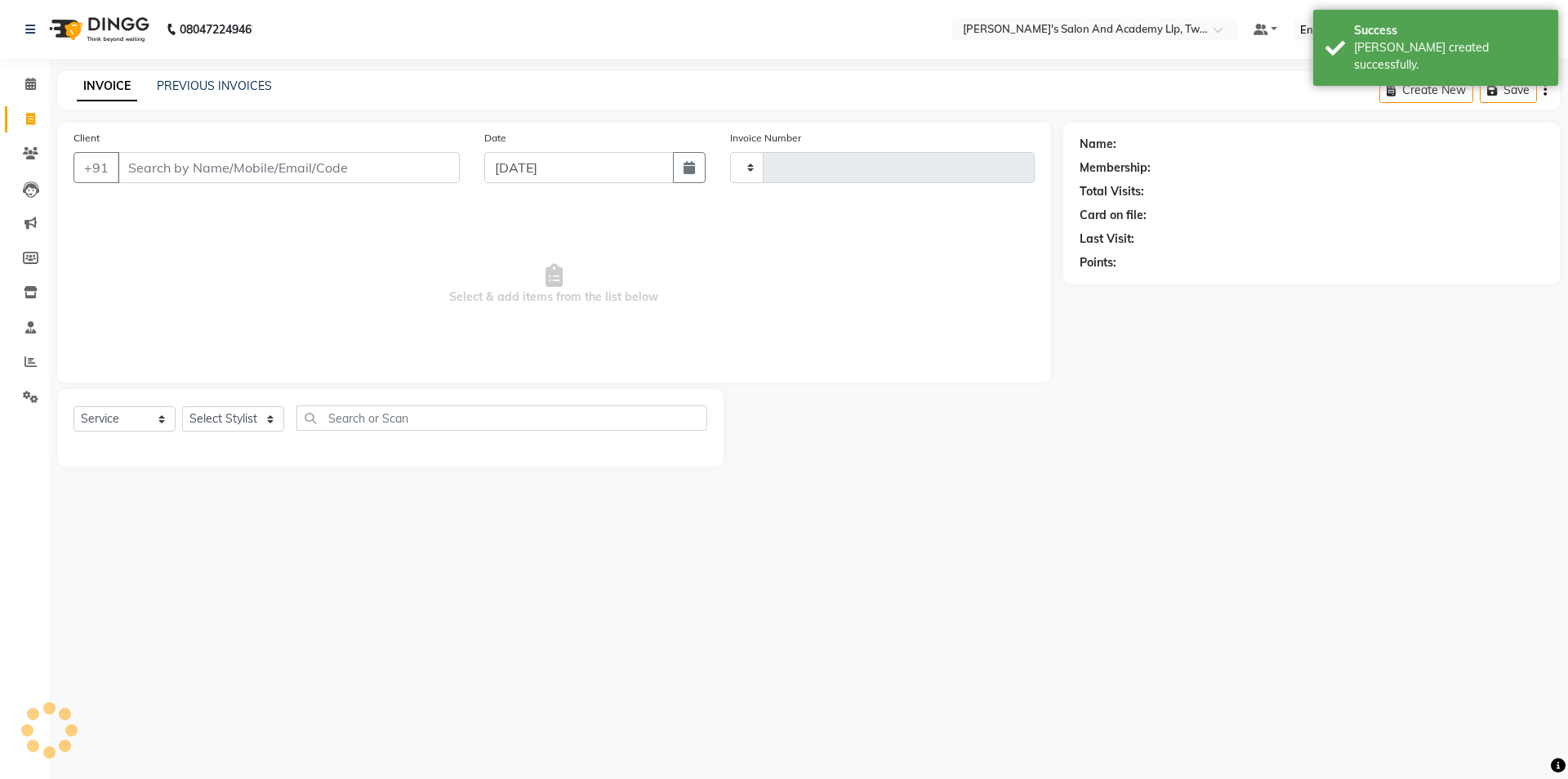
type input "11598"
select select "6985"
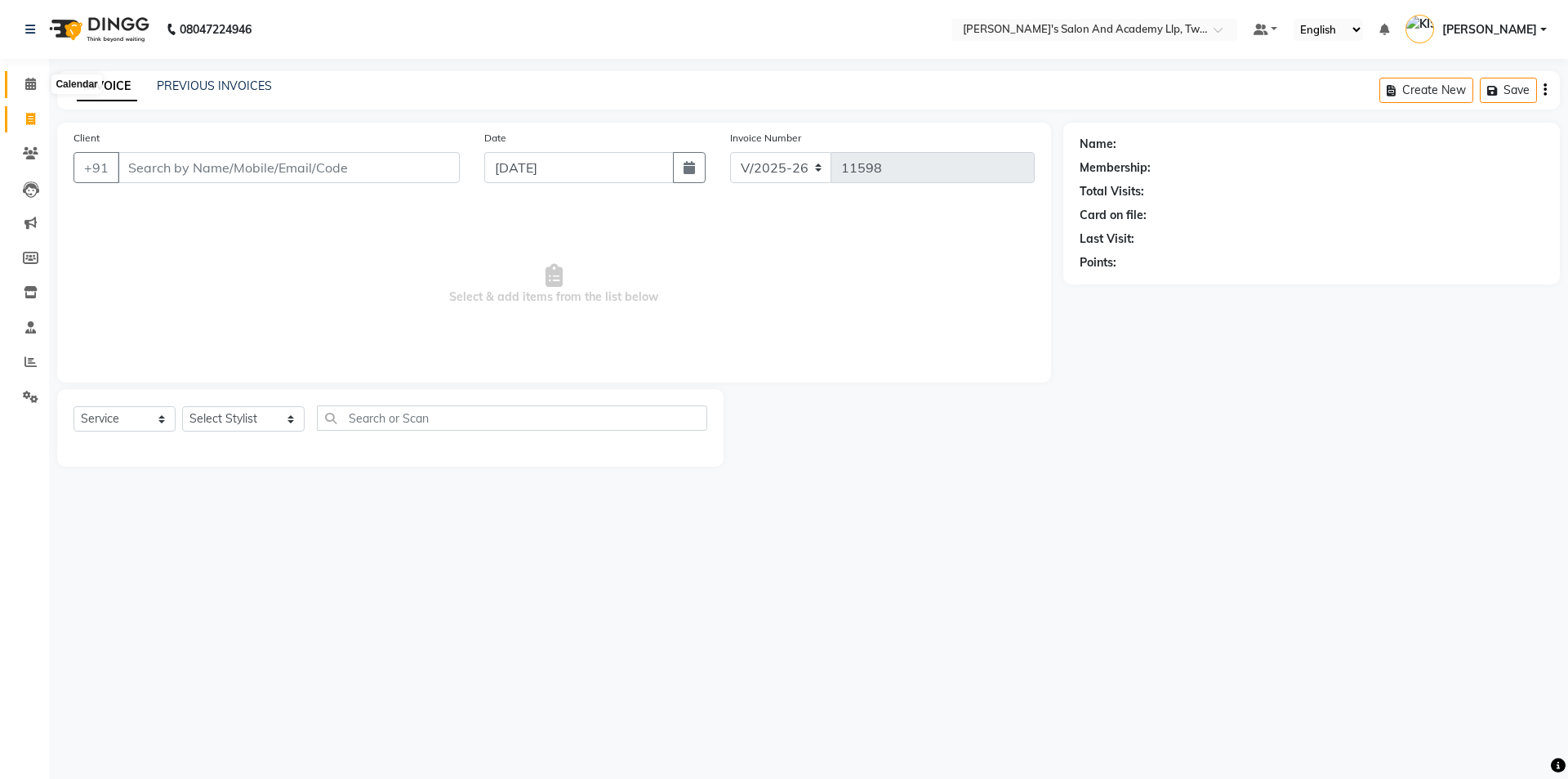
click at [31, 77] on icon at bounding box center [31, 83] width 10 height 12
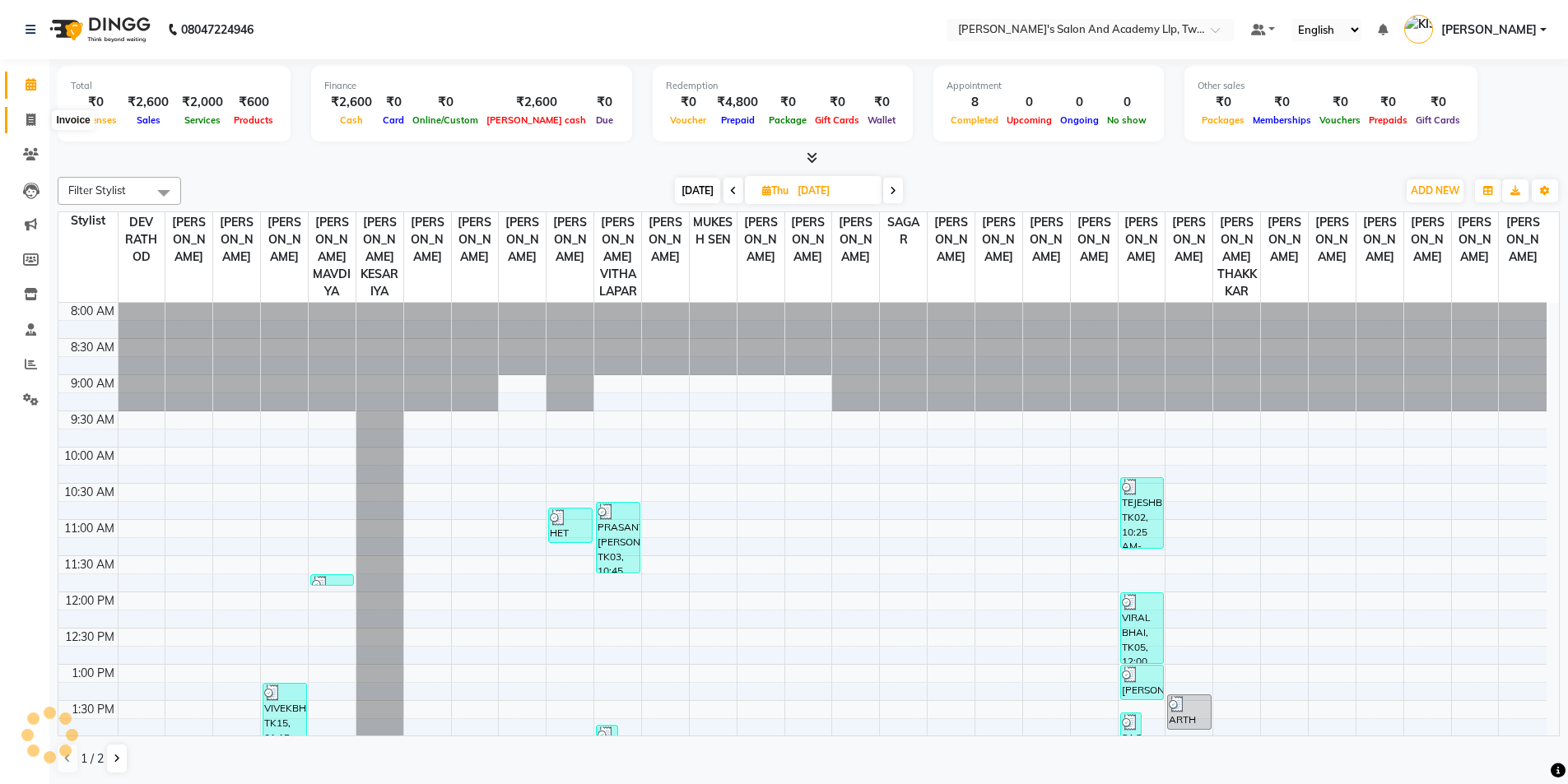
click at [28, 113] on icon at bounding box center [30, 119] width 9 height 12
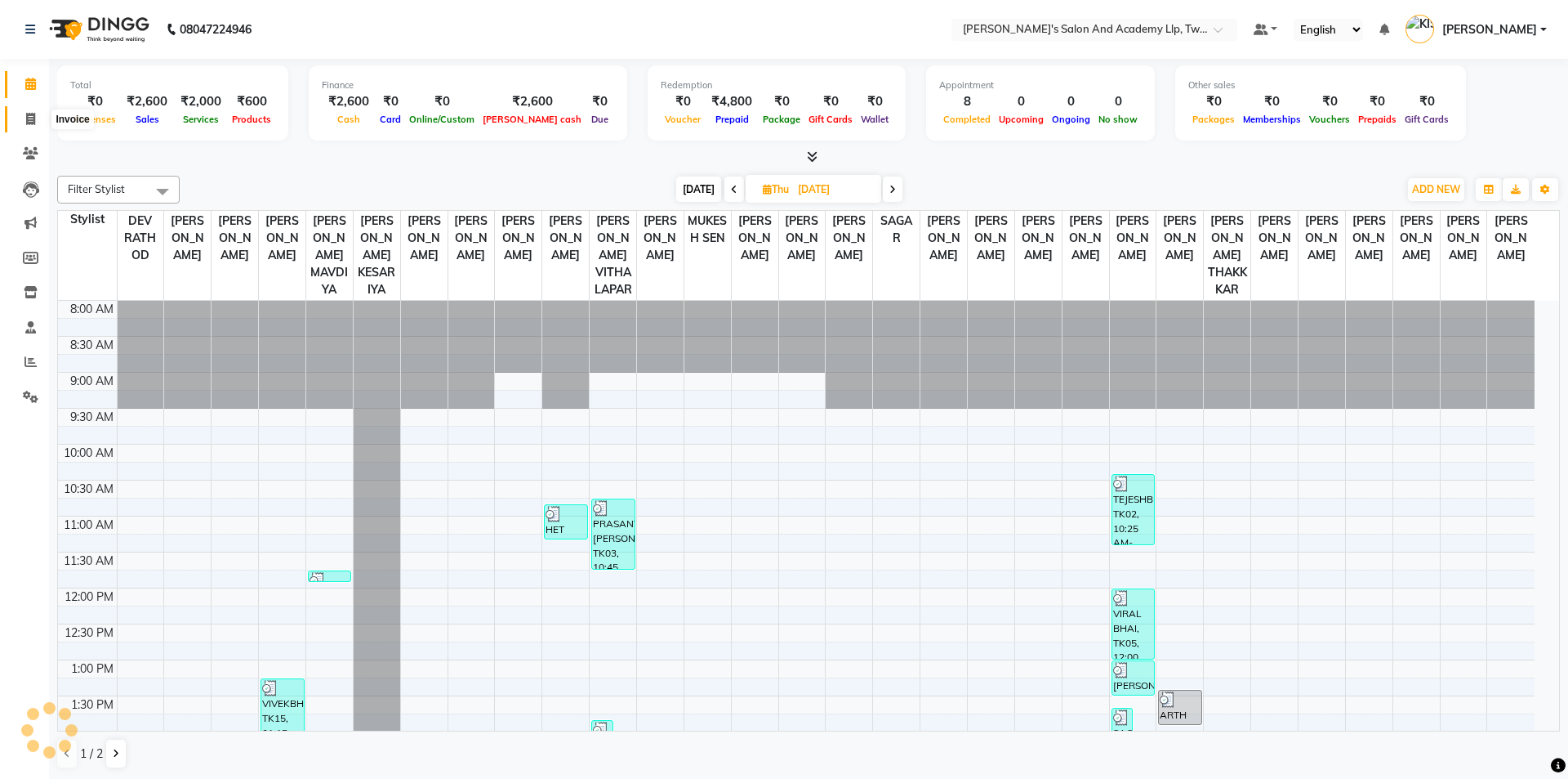
select select "6985"
select select "service"
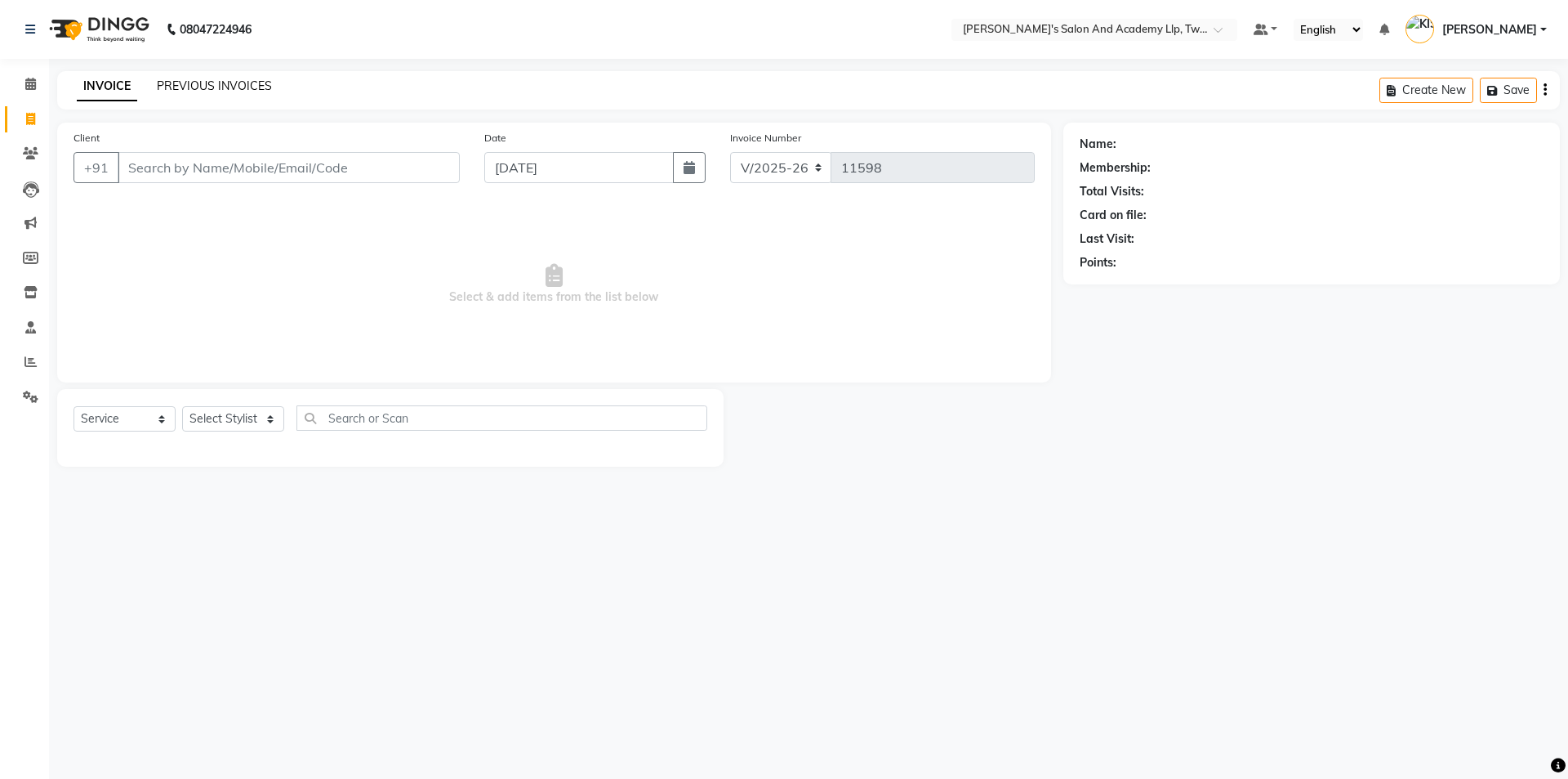
click at [216, 83] on link "PREVIOUS INVOICES" at bounding box center [214, 85] width 115 height 14
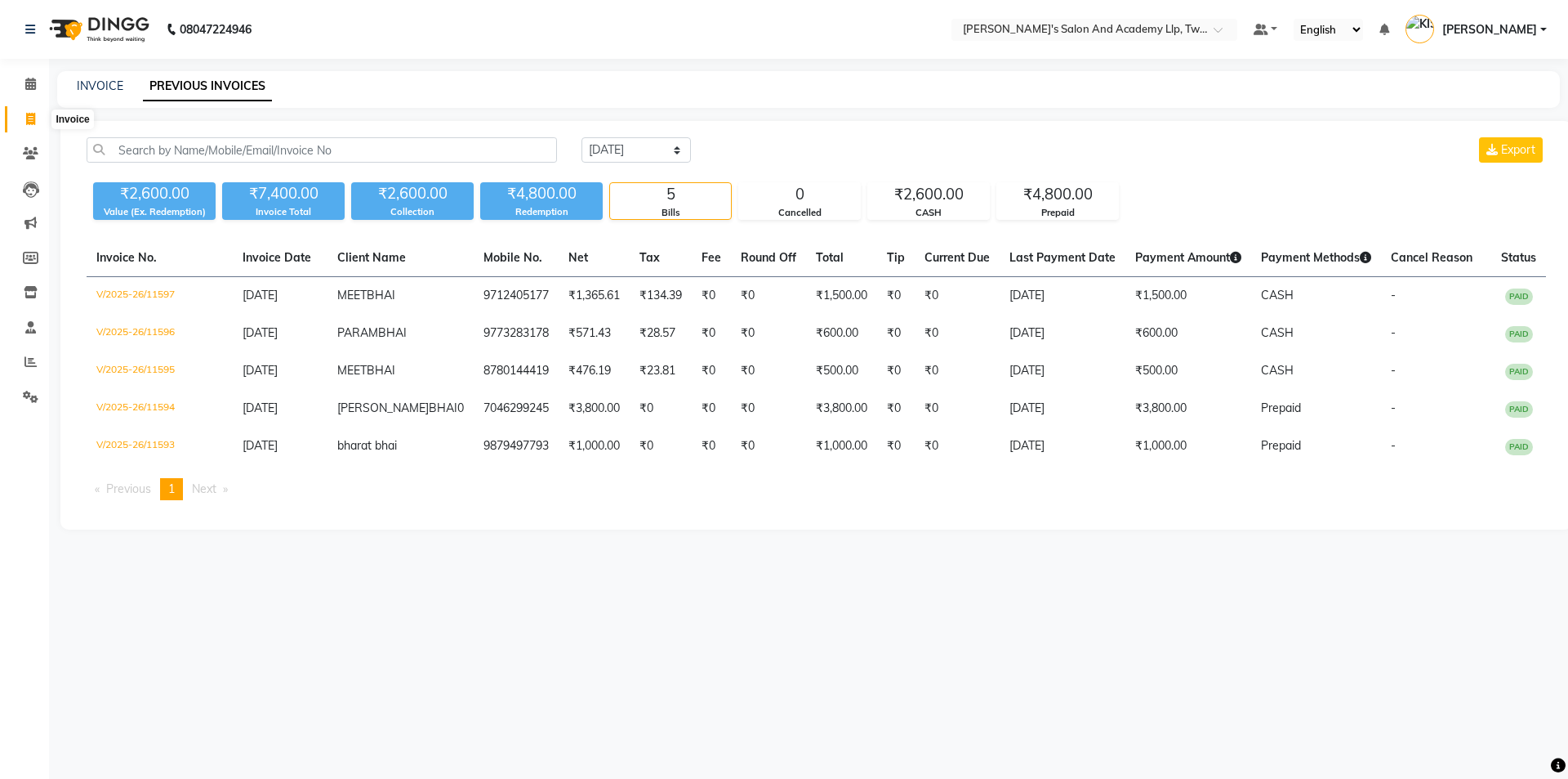
click at [36, 116] on span at bounding box center [31, 120] width 29 height 19
select select "6985"
select select "service"
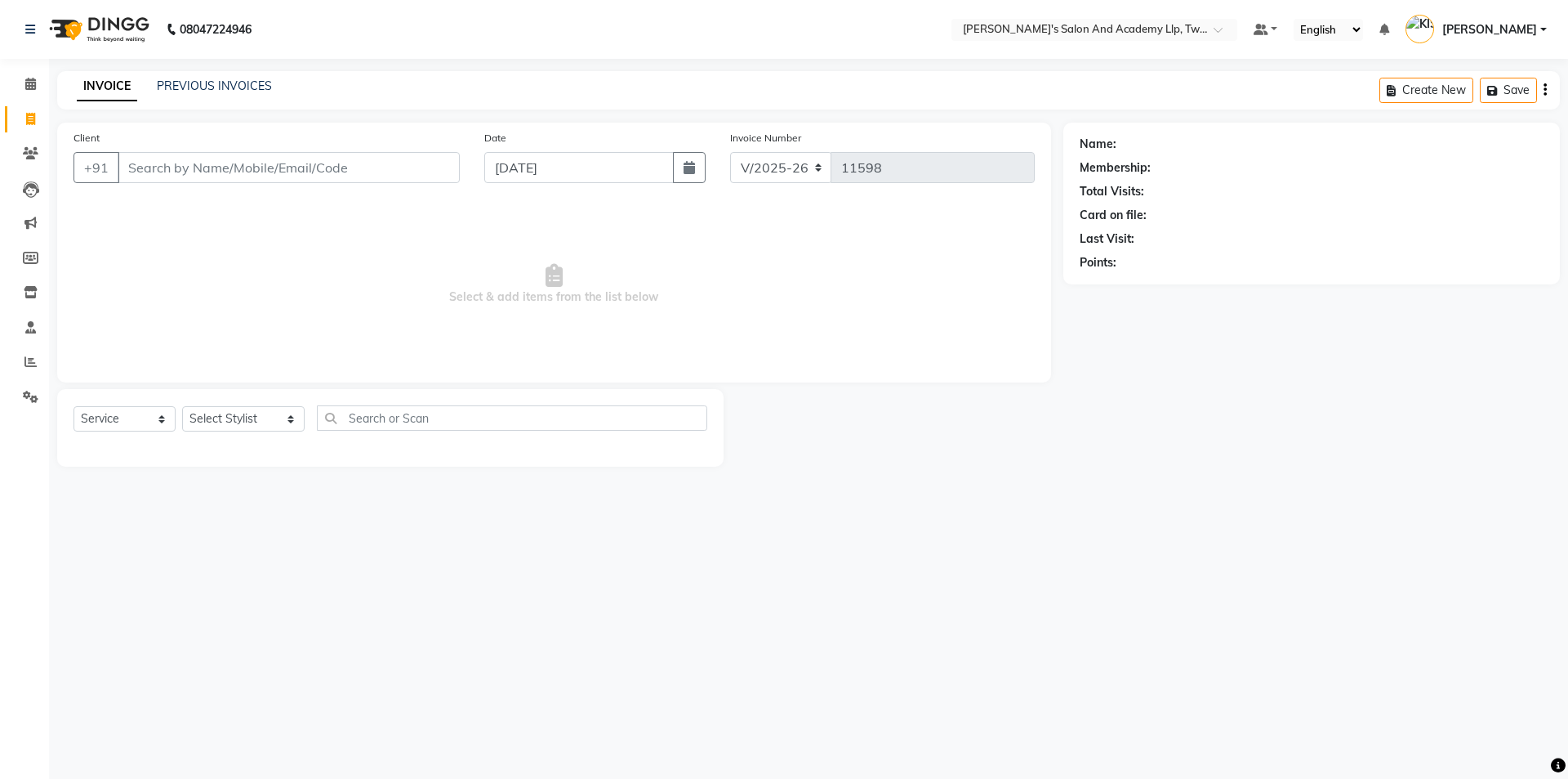
click at [1280, 745] on div "08047224946 Select Location × Sandy Men's Salon And Academy Llp, Twin Star Defa…" at bounding box center [784, 390] width 1568 height 779
click at [320, 167] on input "Client" at bounding box center [288, 167] width 343 height 32
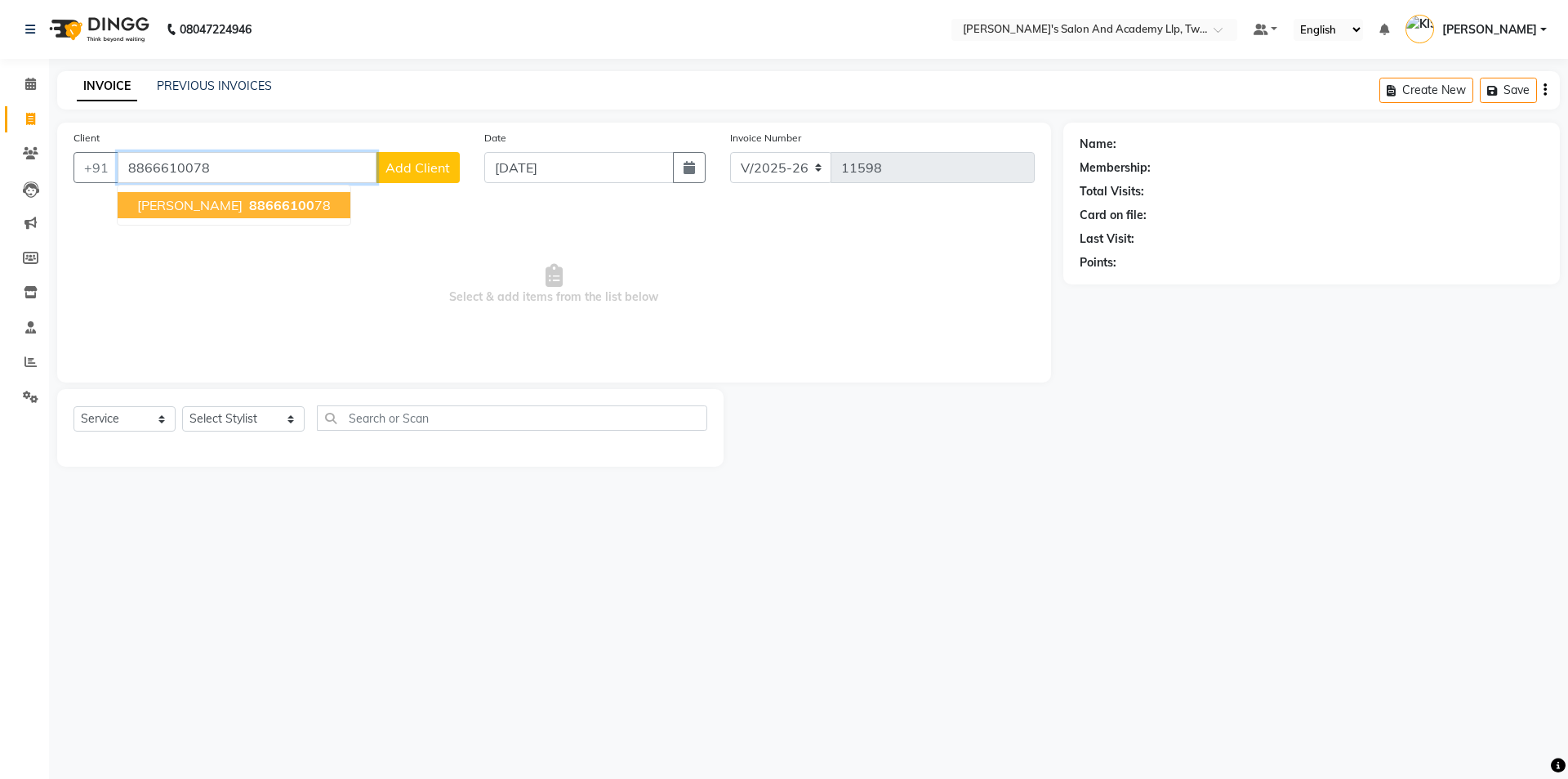
type input "8866610078"
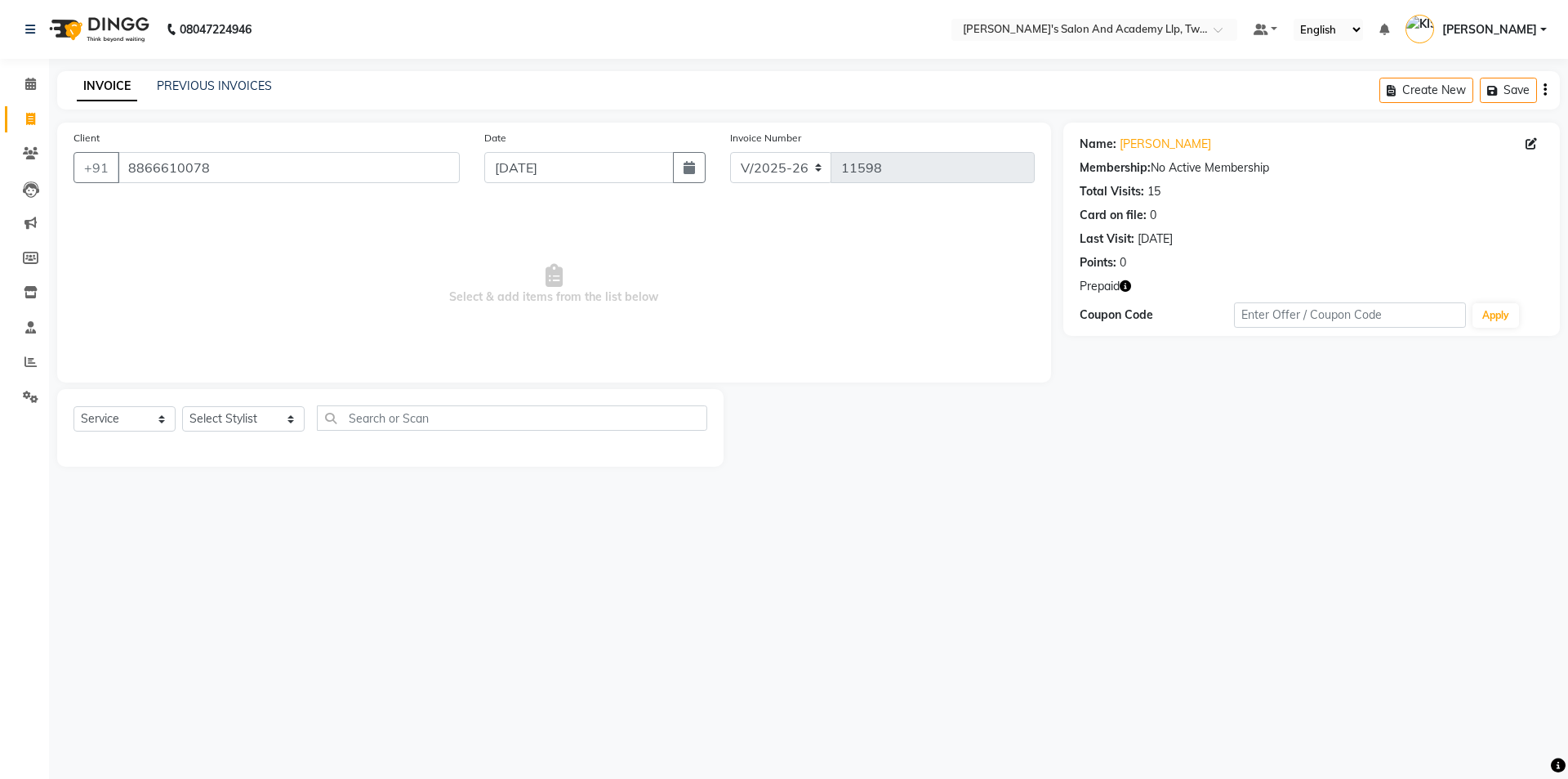
click at [1123, 281] on icon "button" at bounding box center [1126, 286] width 11 height 11
click at [232, 412] on select "Select Stylist AADARSH AAKASH SOLANKI ABHISHEK CHAUHAN AMIT BAGTHARIYA ANKUSH S…" at bounding box center [243, 418] width 122 height 26
select select "65231"
click at [182, 406] on select "Select Stylist AADARSH AAKASH SOLANKI ABHISHEK CHAUHAN AMIT BAGTHARIYA ANKUSH S…" at bounding box center [243, 418] width 122 height 26
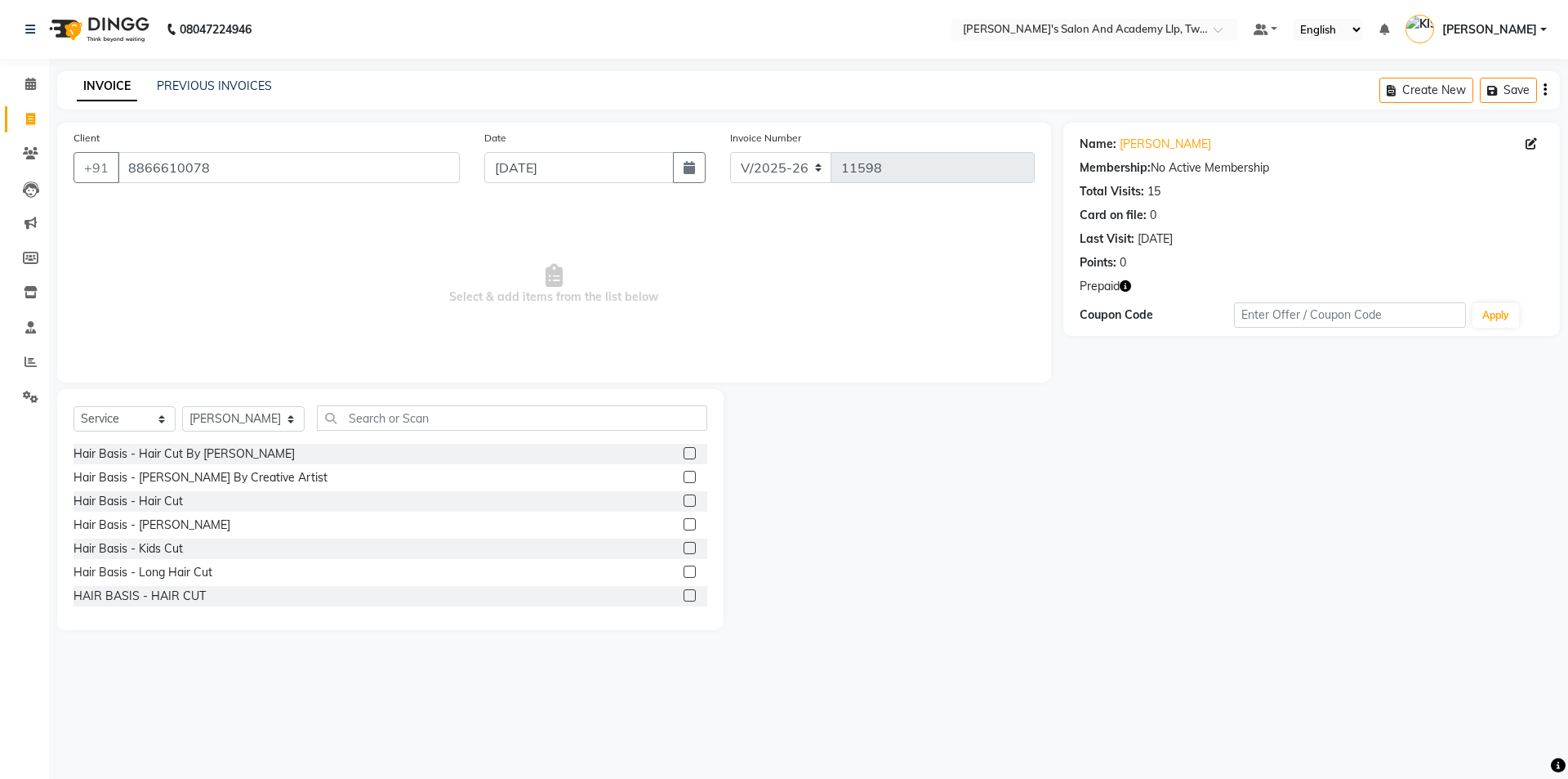
click at [1128, 283] on icon "button" at bounding box center [1126, 286] width 11 height 11
click at [683, 476] on label at bounding box center [689, 476] width 12 height 12
click at [683, 476] on input "checkbox" at bounding box center [688, 477] width 10 height 11
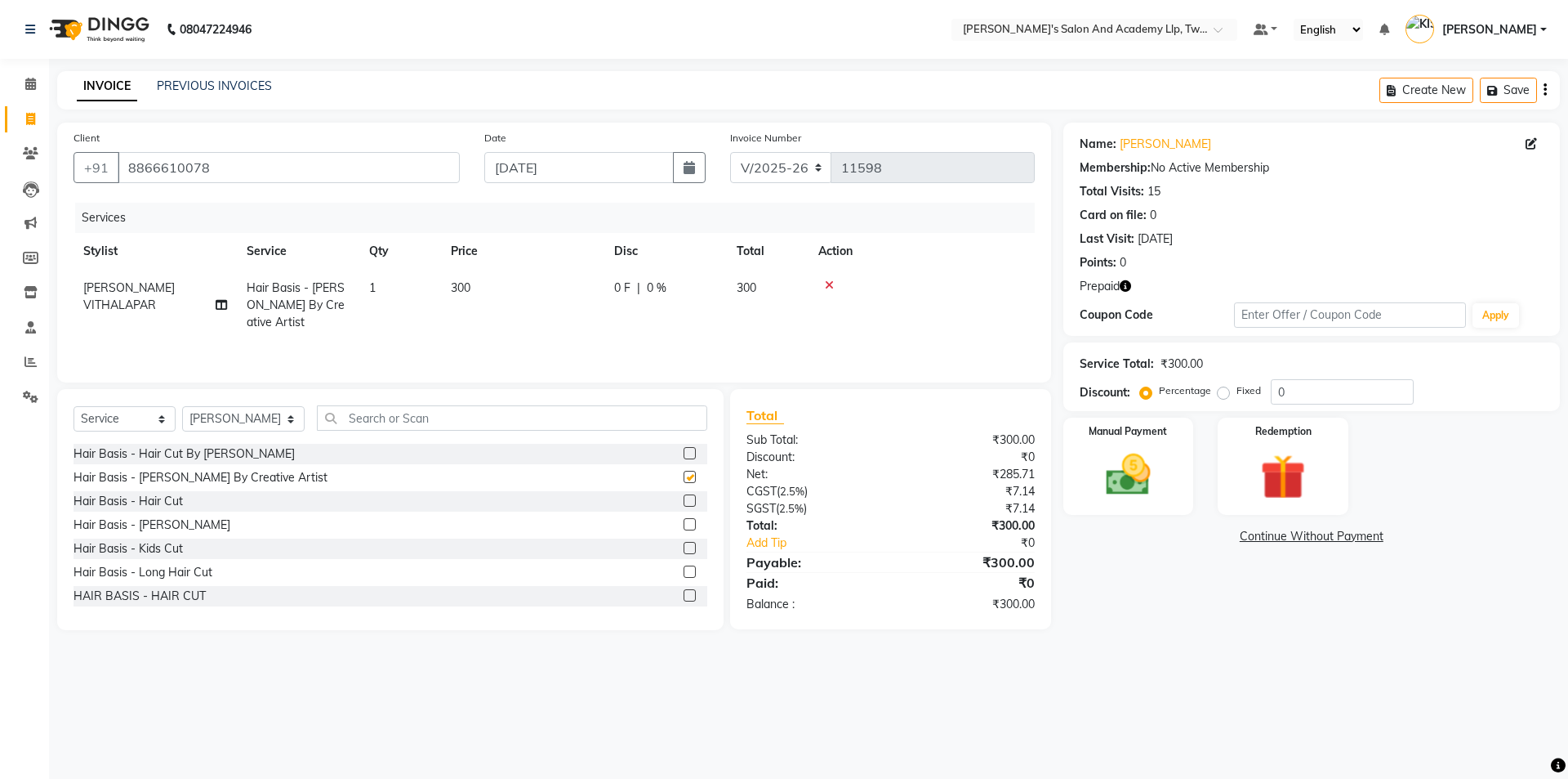
checkbox input "false"
click at [1301, 472] on img at bounding box center [1284, 476] width 76 height 58
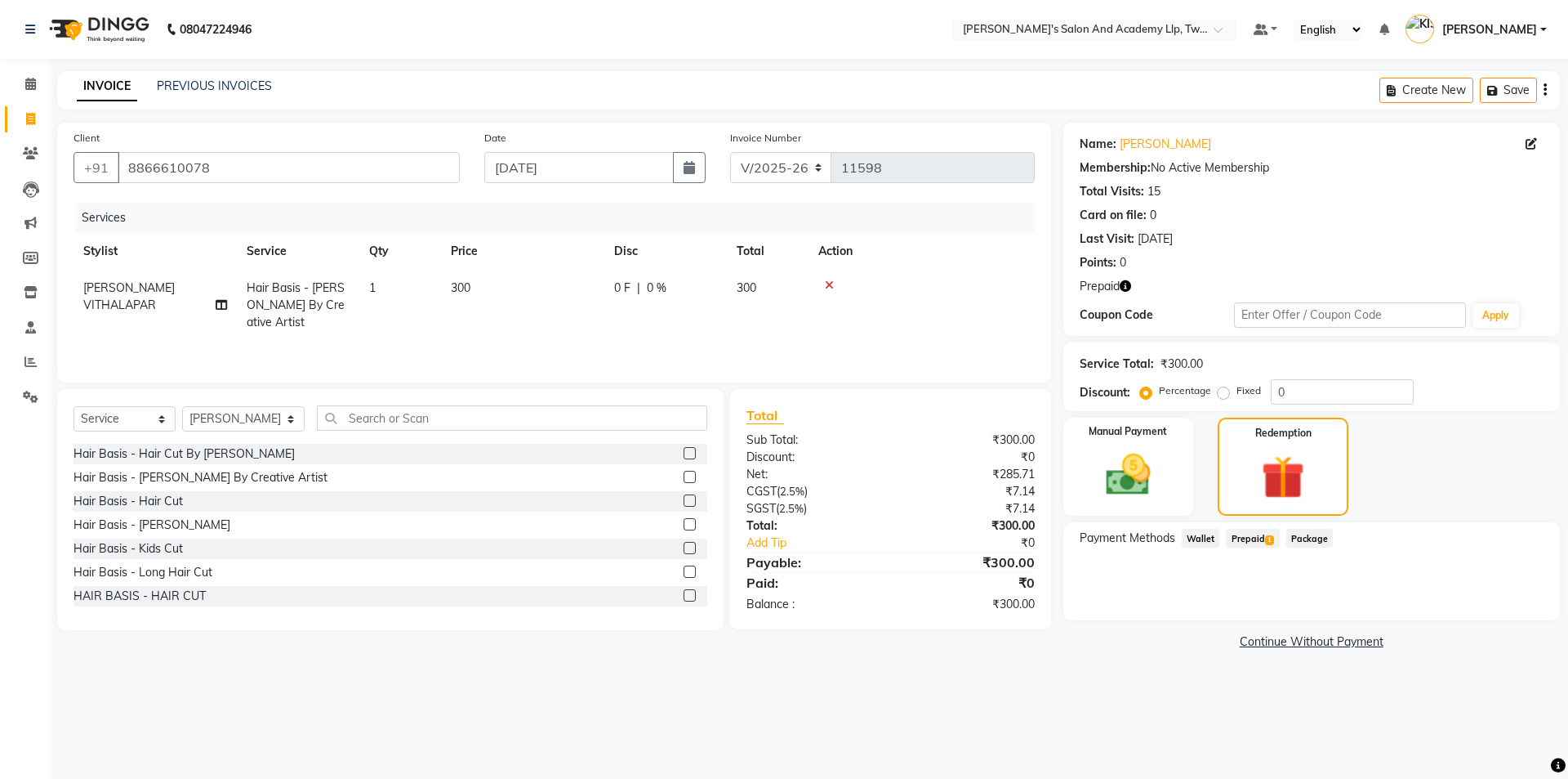
drag, startPoint x: 1255, startPoint y: 536, endPoint x: 1292, endPoint y: 549, distance: 39.2
click at [1254, 537] on span "Prepaid 1" at bounding box center [1253, 538] width 53 height 19
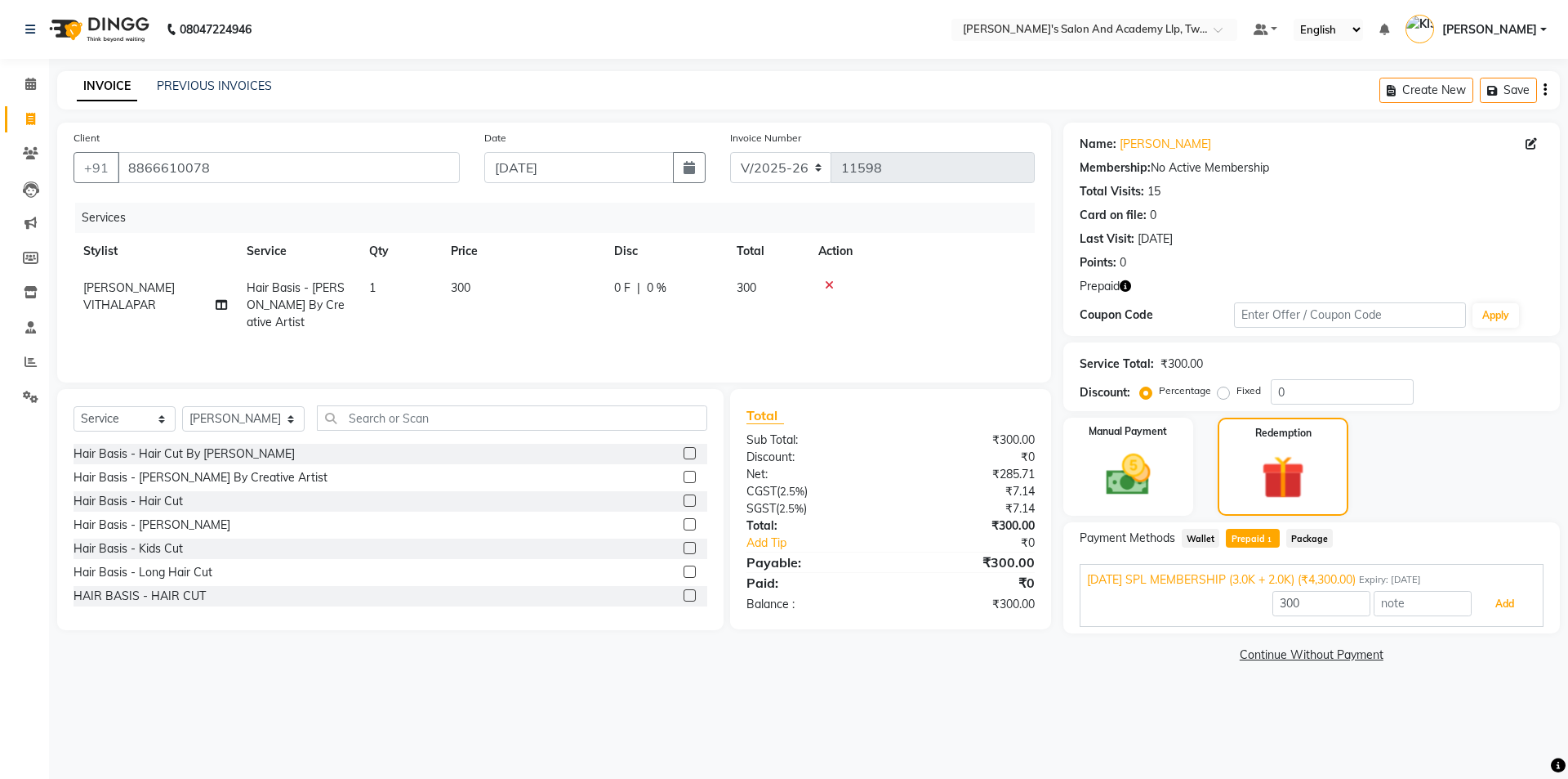
drag, startPoint x: 1520, startPoint y: 601, endPoint x: 1509, endPoint y: 604, distance: 11.4
click at [1519, 602] on button "Add" at bounding box center [1505, 603] width 59 height 28
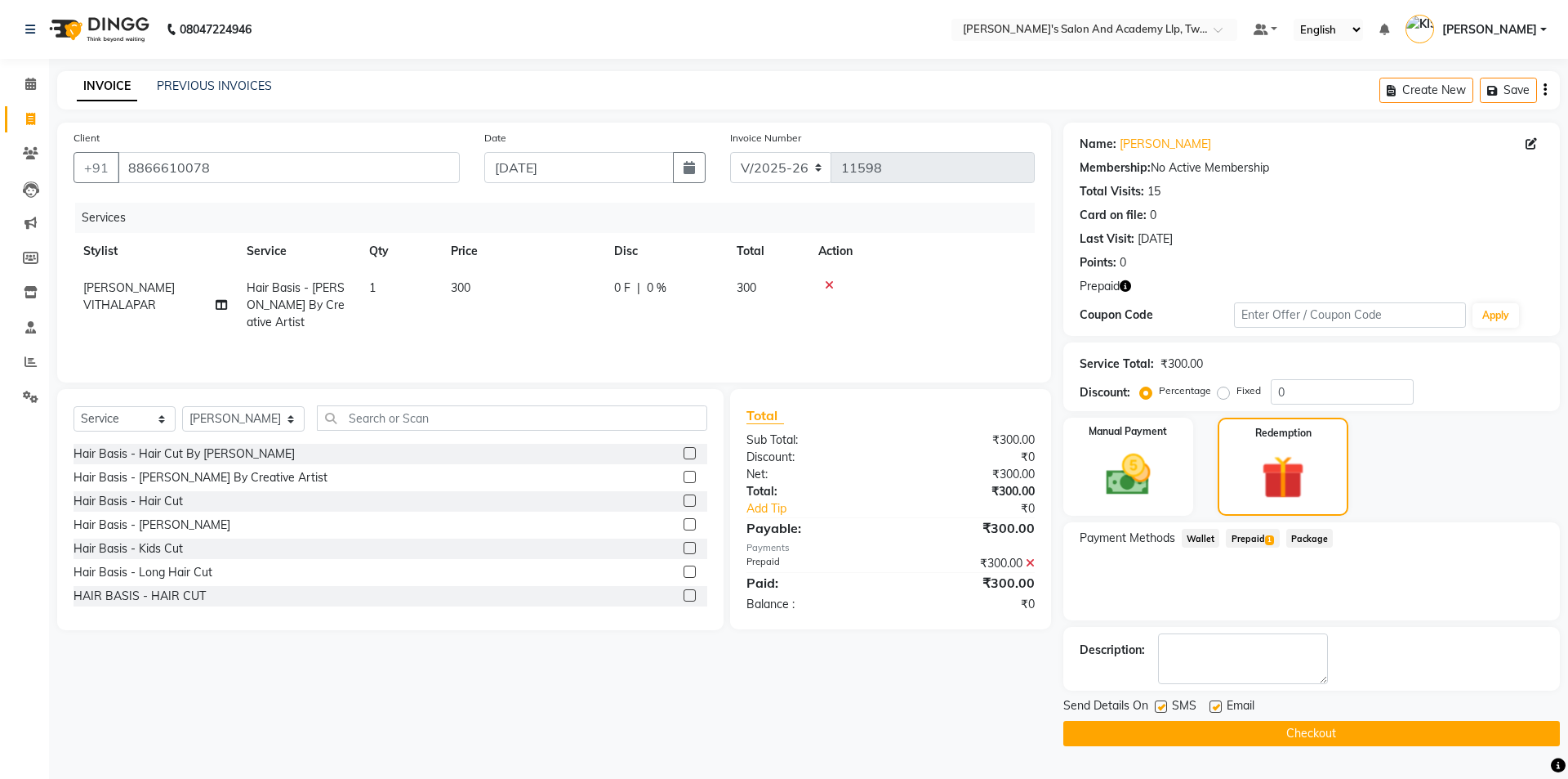
click at [1220, 704] on label at bounding box center [1216, 706] width 12 height 12
click at [1220, 704] on input "checkbox" at bounding box center [1215, 706] width 10 height 11
checkbox input "false"
click at [1223, 726] on button "Checkout" at bounding box center [1311, 733] width 496 height 26
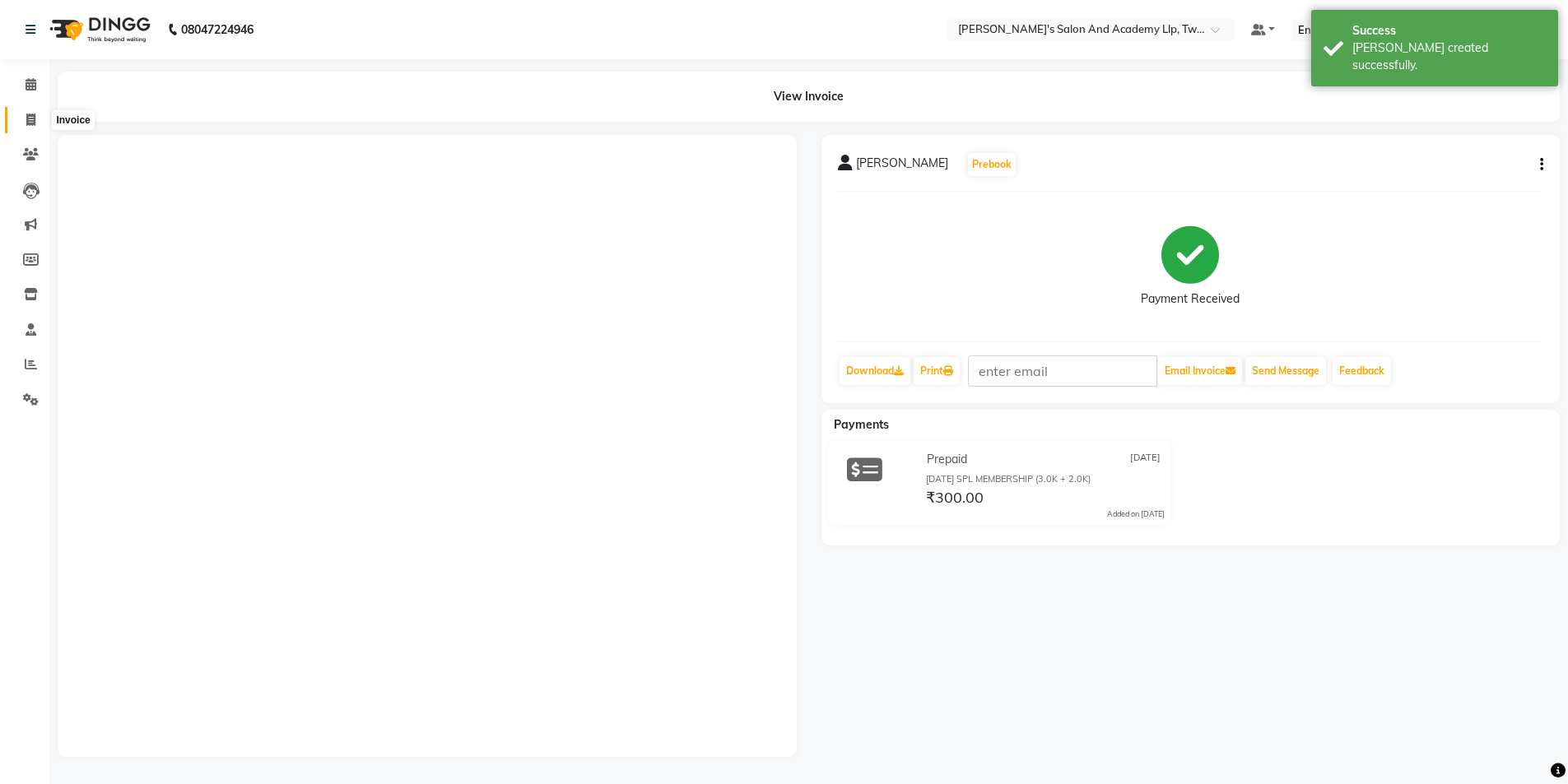
click at [34, 122] on icon at bounding box center [30, 119] width 9 height 12
select select "service"
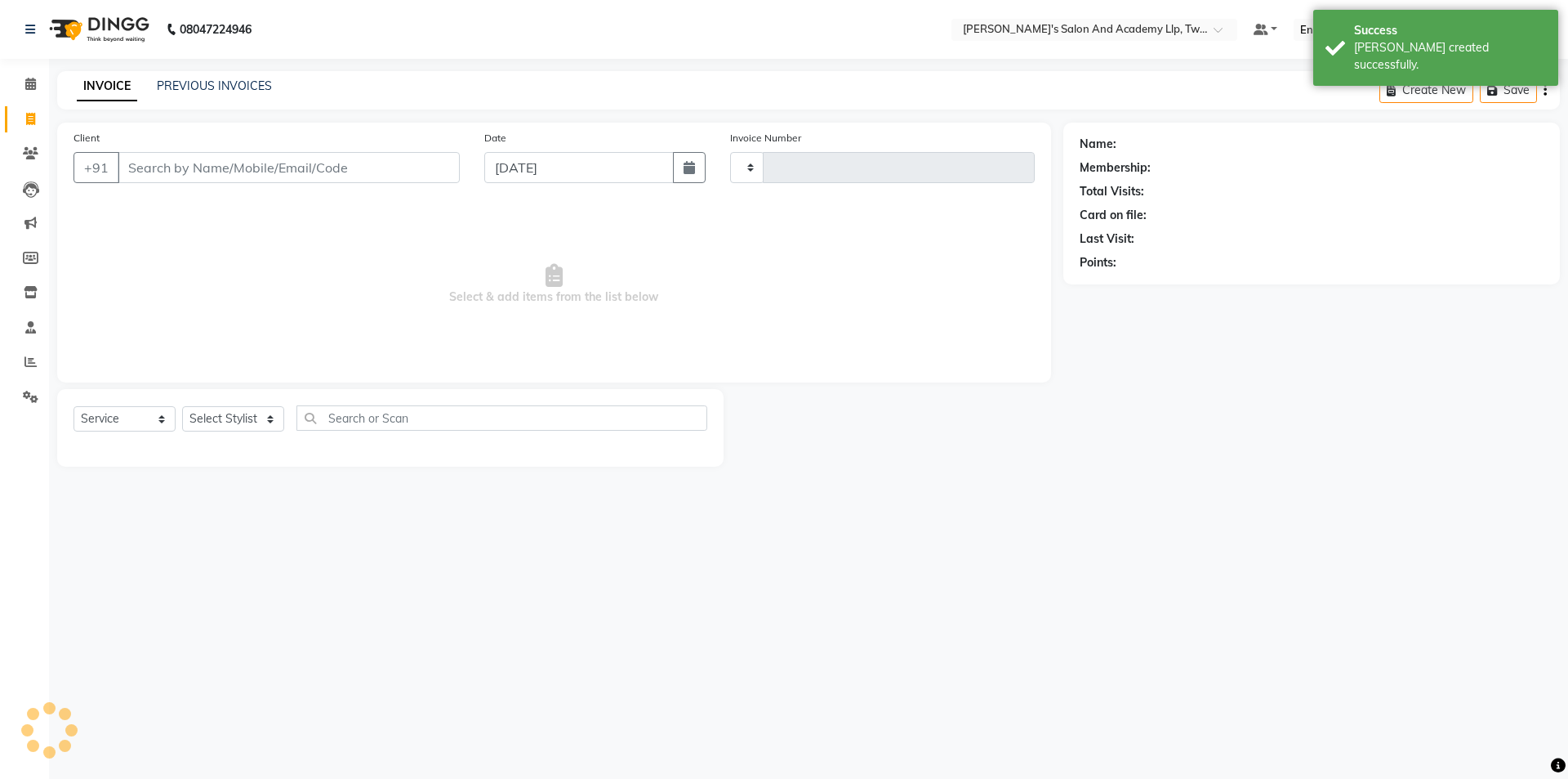
type input "11599"
select select "6985"
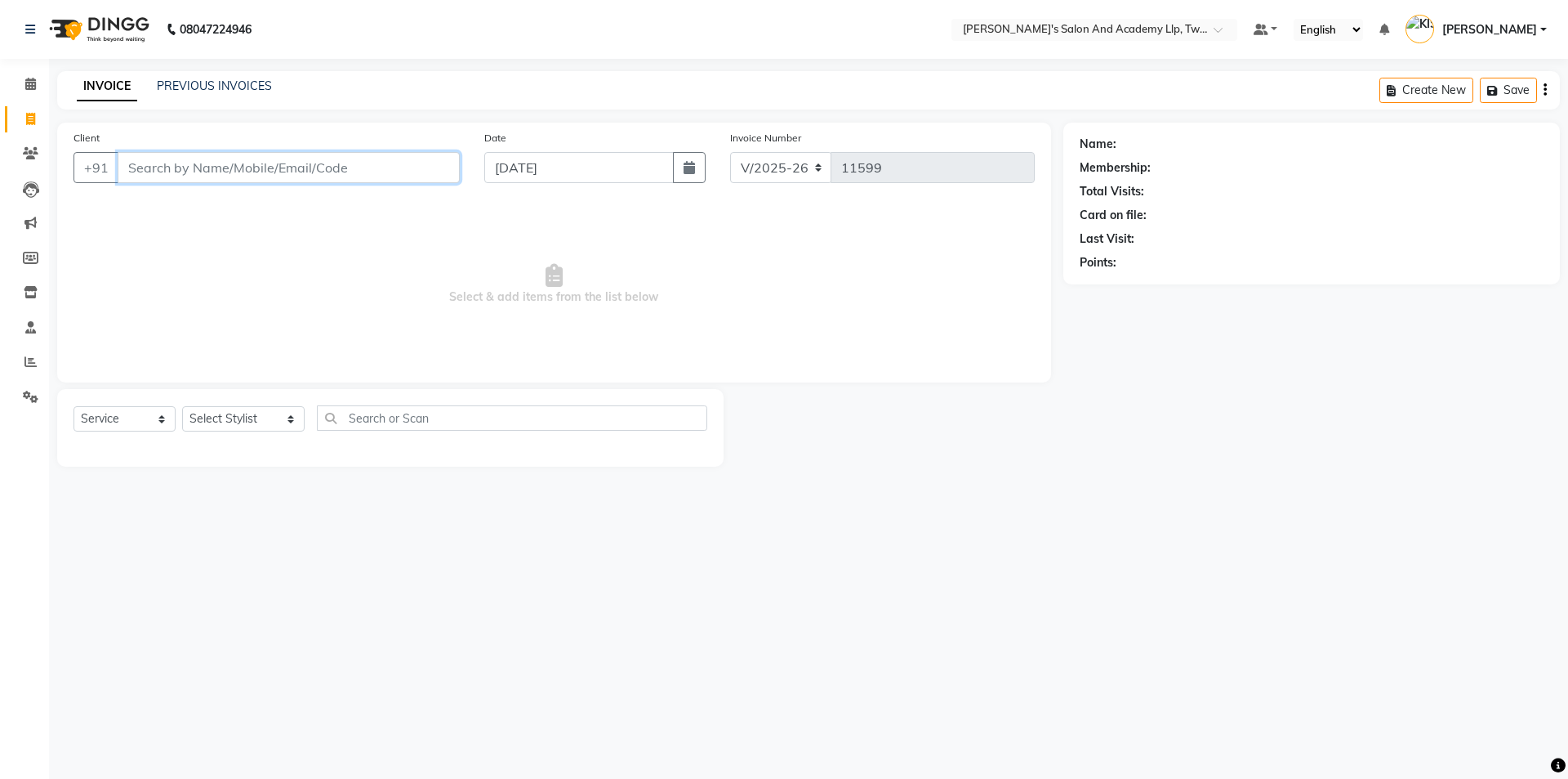
click at [419, 166] on input "Client" at bounding box center [288, 167] width 343 height 32
type input "9998633685"
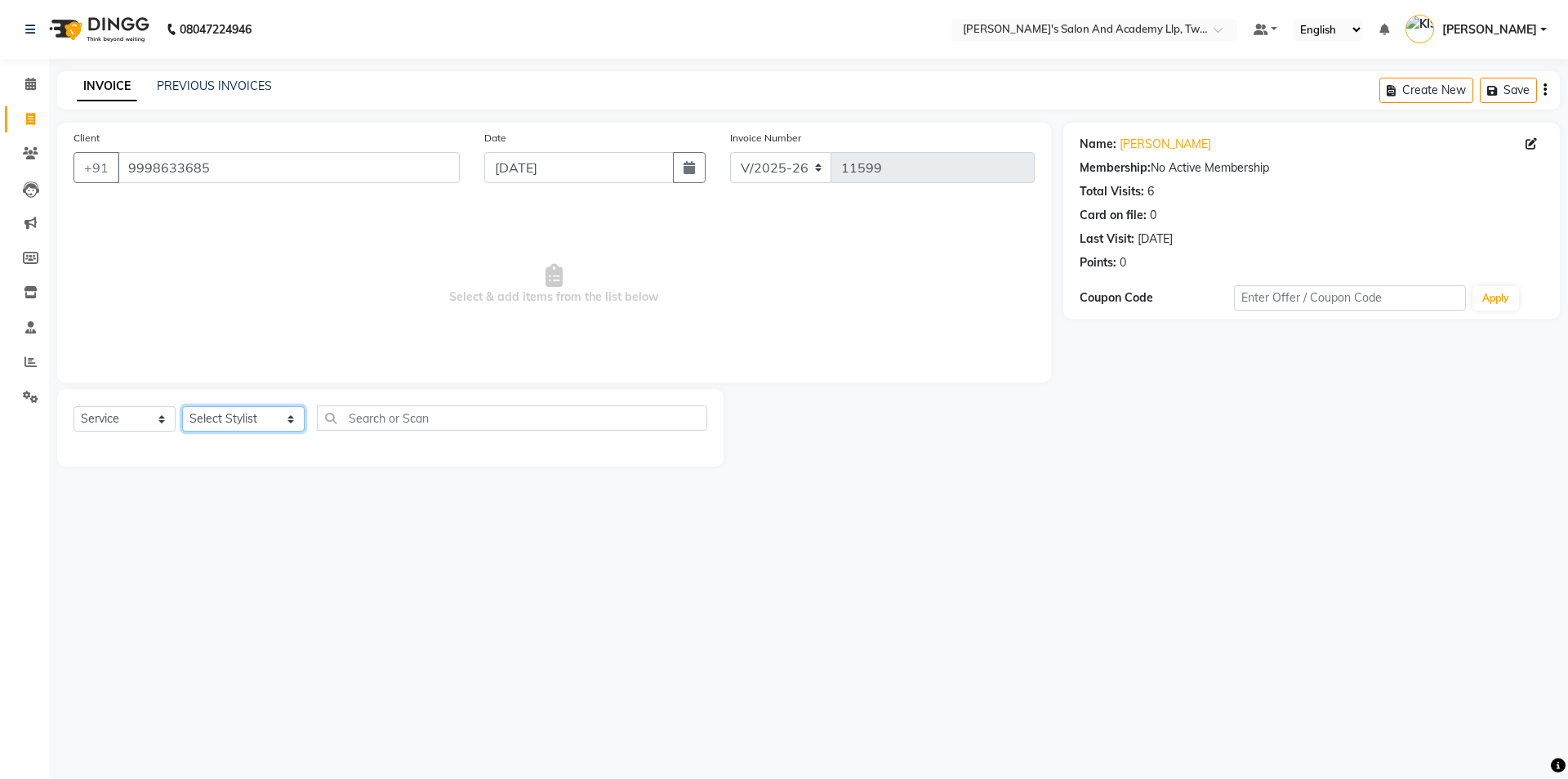
click at [221, 425] on select "Select Stylist AADARSH AAKASH SOLANKI ABHISHEK CHAUHAN AMIT BAGTHARIYA ANKUSH S…" at bounding box center [243, 418] width 122 height 26
select select "46791"
click at [182, 406] on select "Select Stylist AADARSH AAKASH SOLANKI ABHISHEK CHAUHAN AMIT BAGTHARIYA ANKUSH S…" at bounding box center [243, 418] width 122 height 26
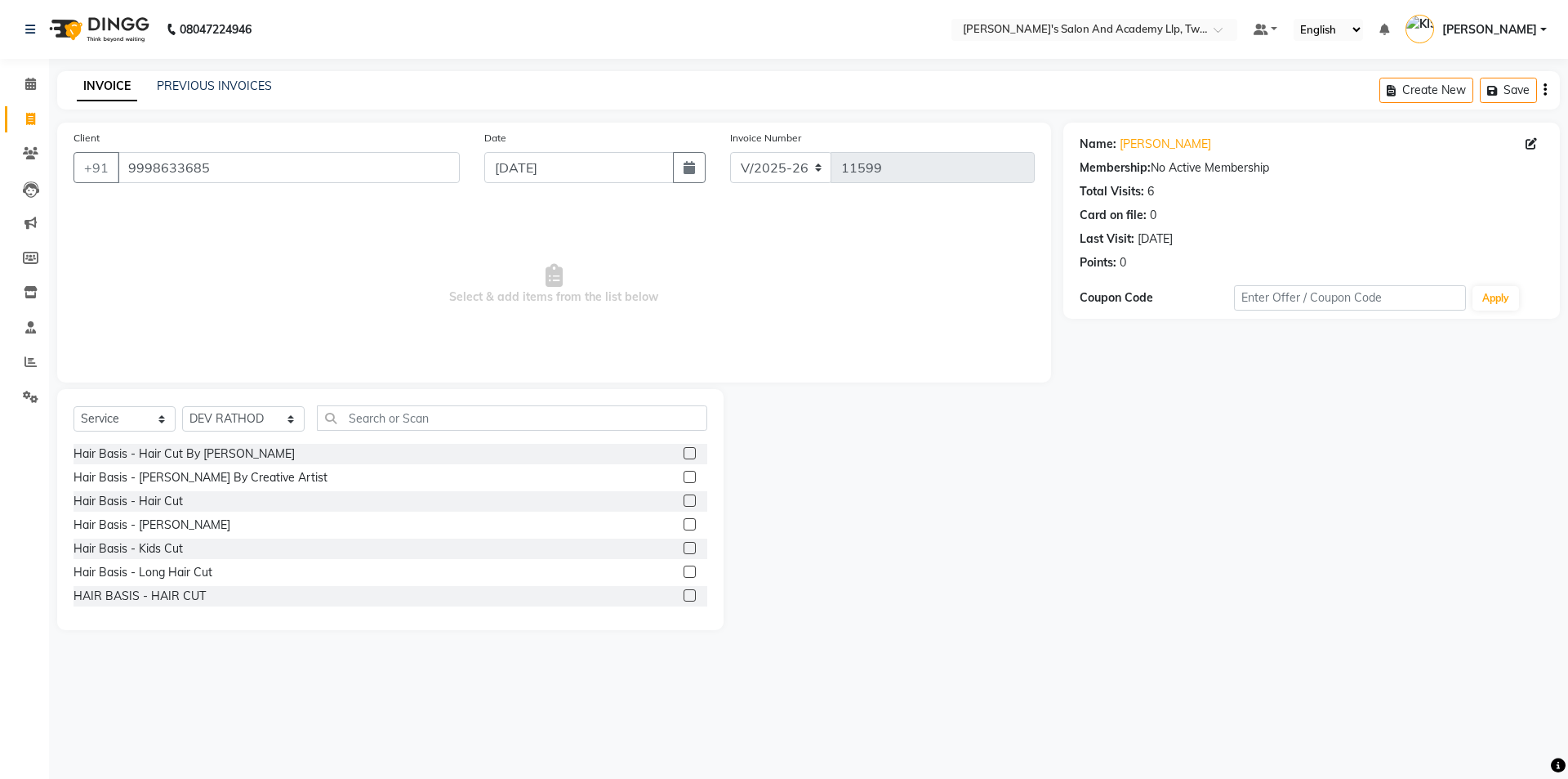
click at [683, 498] on label at bounding box center [689, 500] width 12 height 12
click at [683, 498] on input "checkbox" at bounding box center [688, 501] width 10 height 11
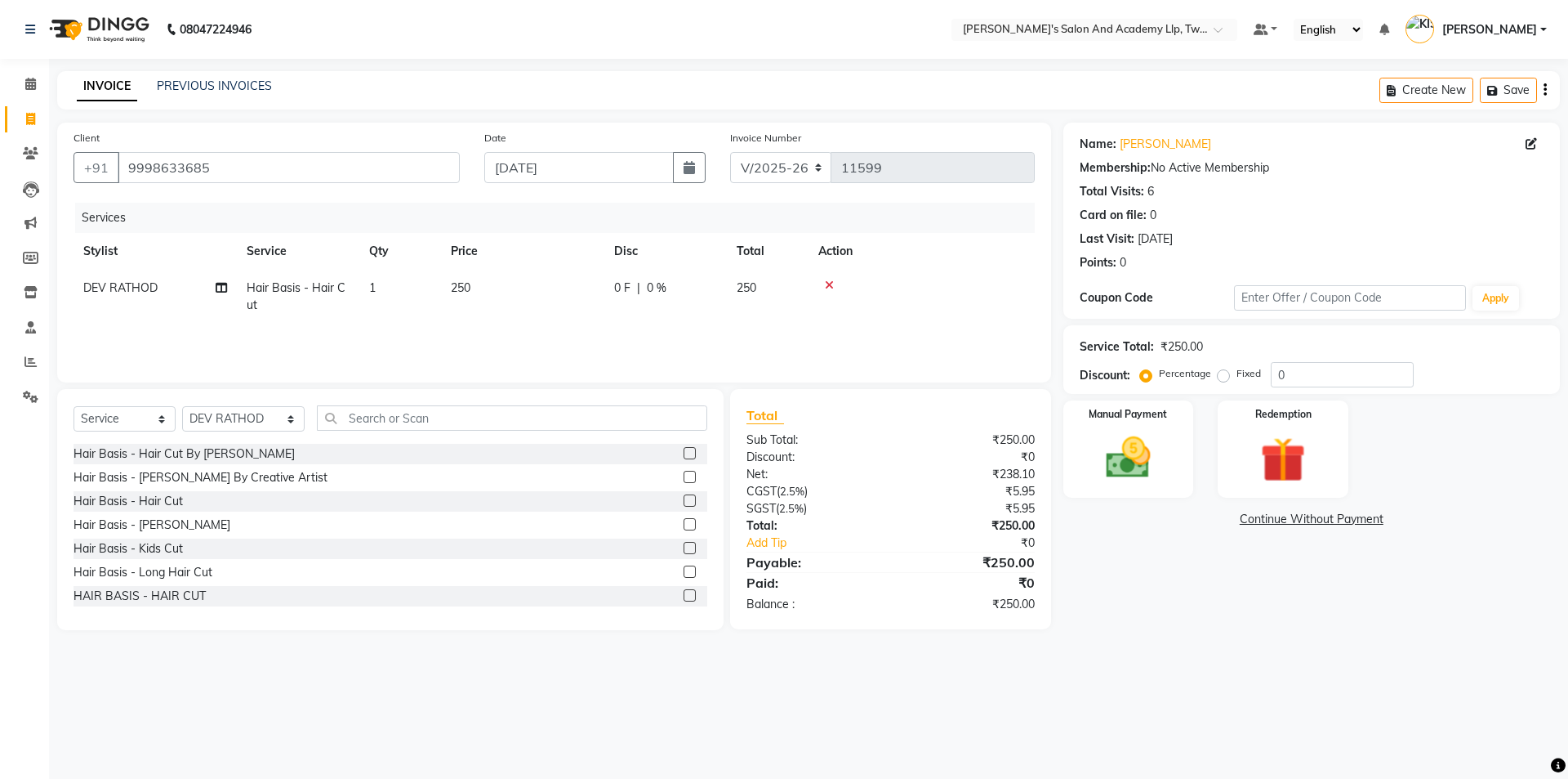
checkbox input "false"
click at [548, 283] on td "250" at bounding box center [522, 296] width 163 height 53
select select "46791"
click at [548, 283] on input "250" at bounding box center [599, 292] width 144 height 26
type input "500"
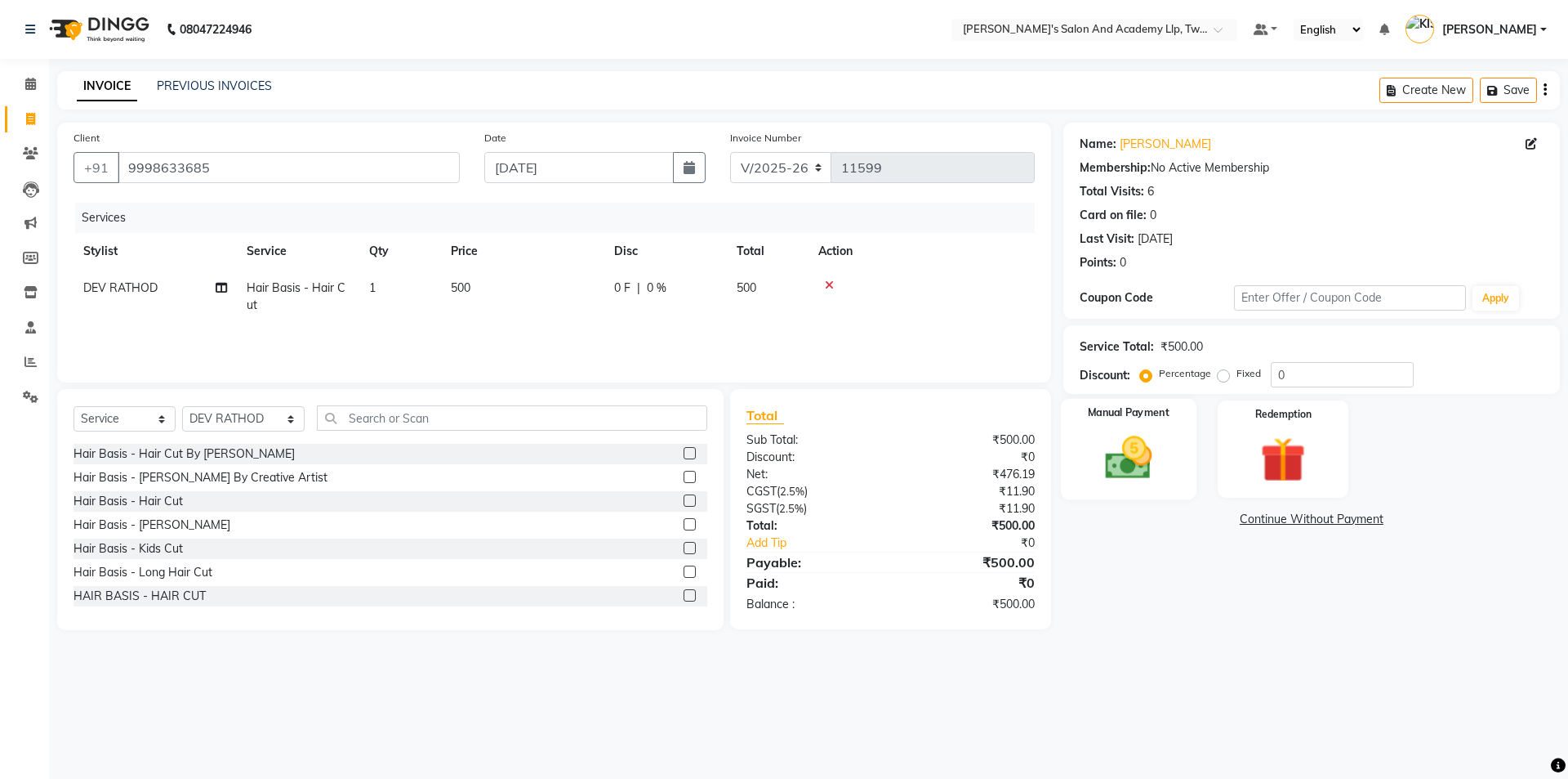
click at [1154, 424] on div "Manual Payment" at bounding box center [1128, 449] width 136 height 100
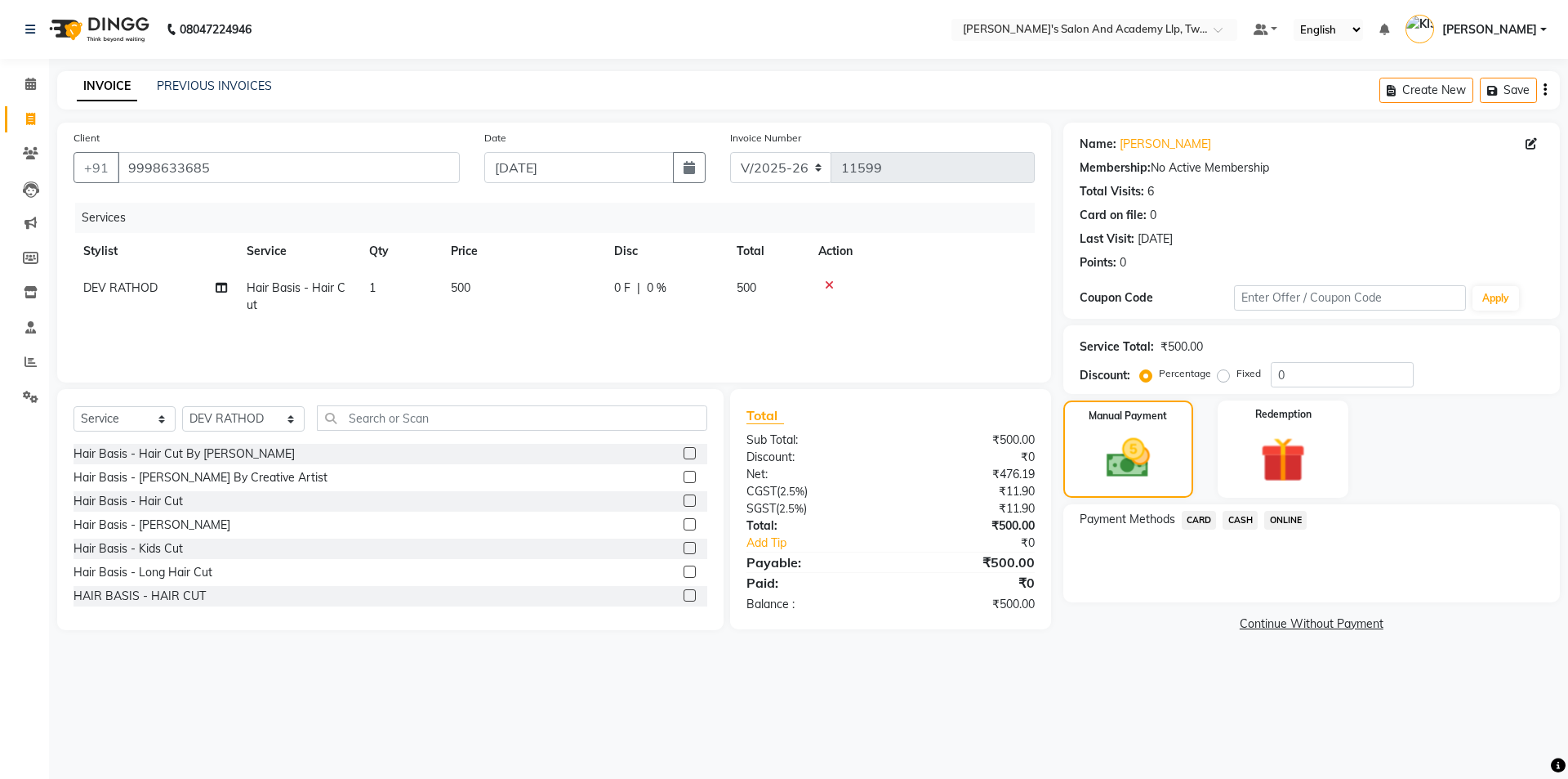
click at [1204, 516] on span "CARD" at bounding box center [1200, 520] width 35 height 19
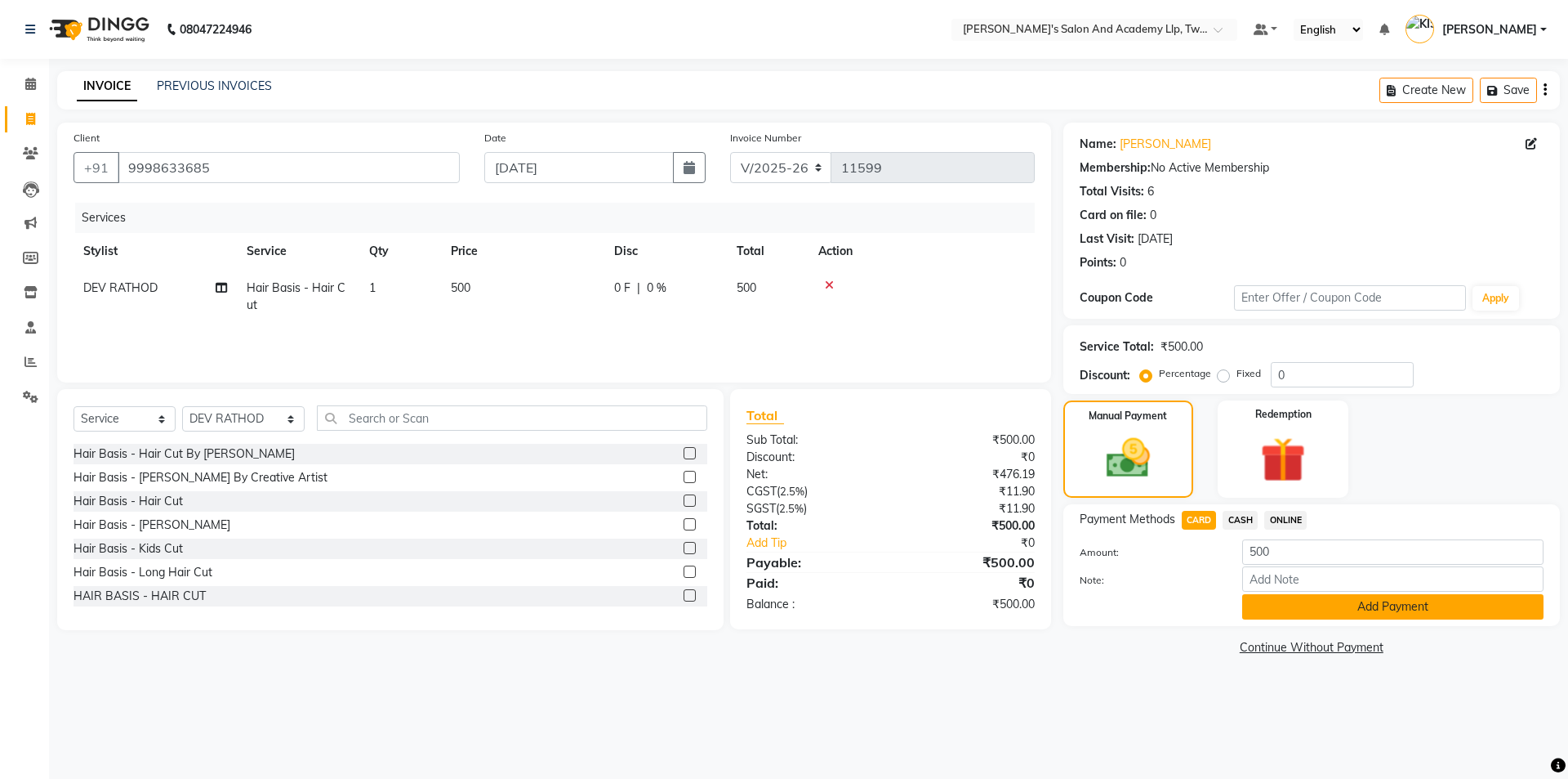
click at [1275, 604] on button "Add Payment" at bounding box center [1393, 606] width 302 height 26
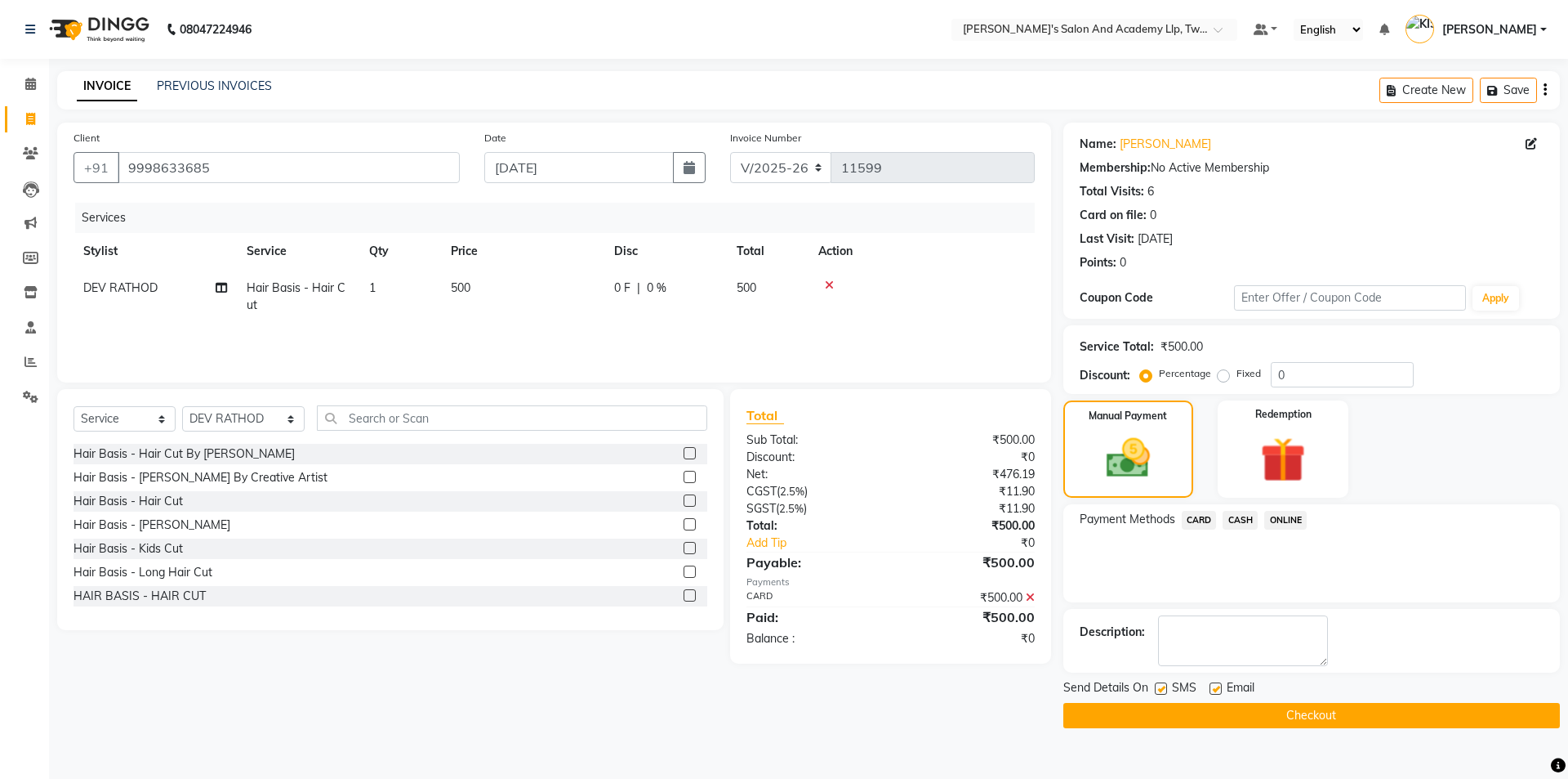
drag, startPoint x: 1219, startPoint y: 690, endPoint x: 1193, endPoint y: 690, distance: 26.0
click at [1217, 690] on label at bounding box center [1216, 688] width 12 height 12
click at [1217, 690] on input "checkbox" at bounding box center [1215, 688] width 10 height 11
checkbox input "false"
click at [1156, 688] on label at bounding box center [1160, 688] width 12 height 12
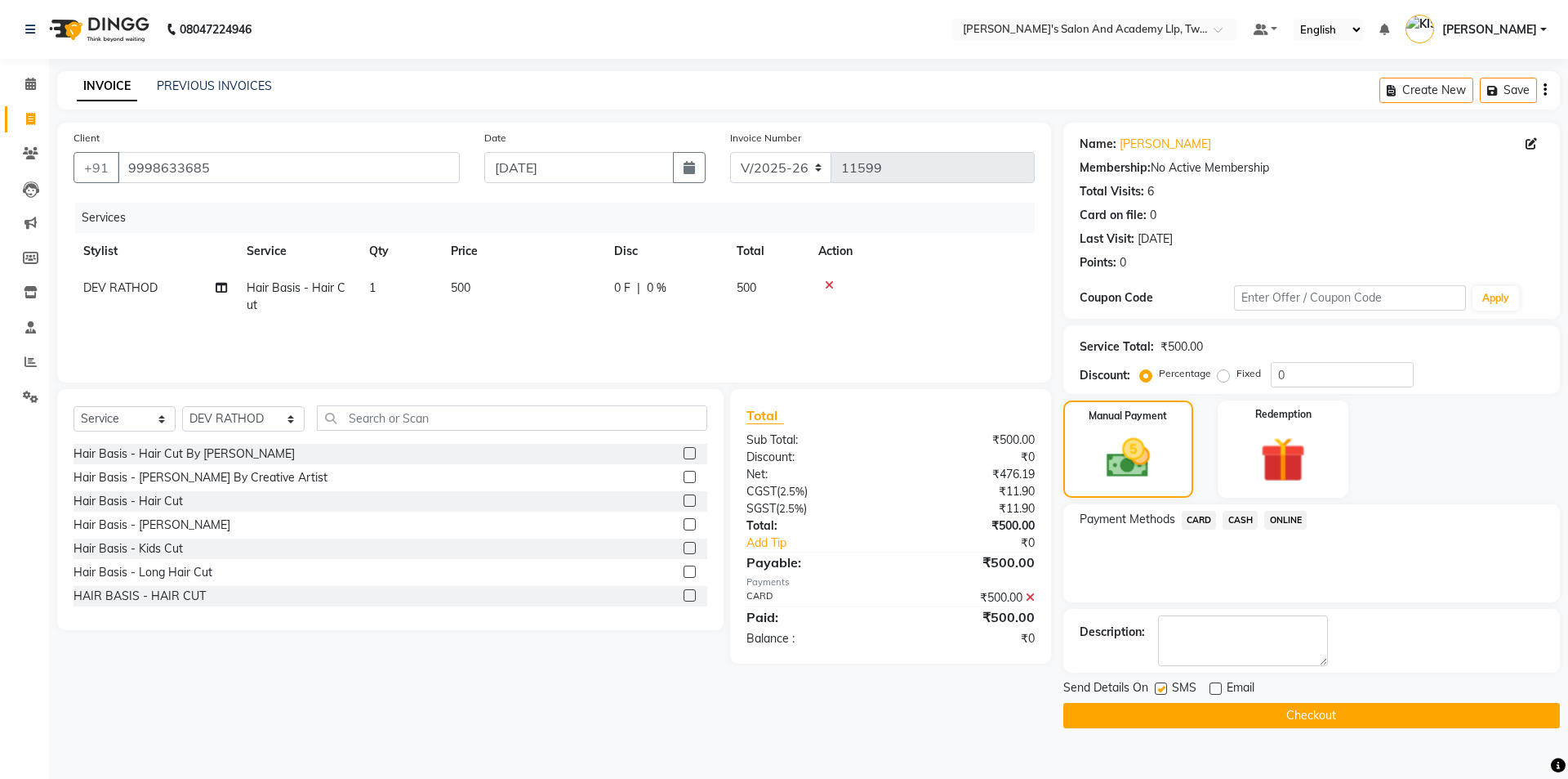
click at [1156, 688] on input "checkbox" at bounding box center [1160, 688] width 10 height 11
checkbox input "false"
click at [1171, 710] on button "Checkout" at bounding box center [1311, 715] width 496 height 26
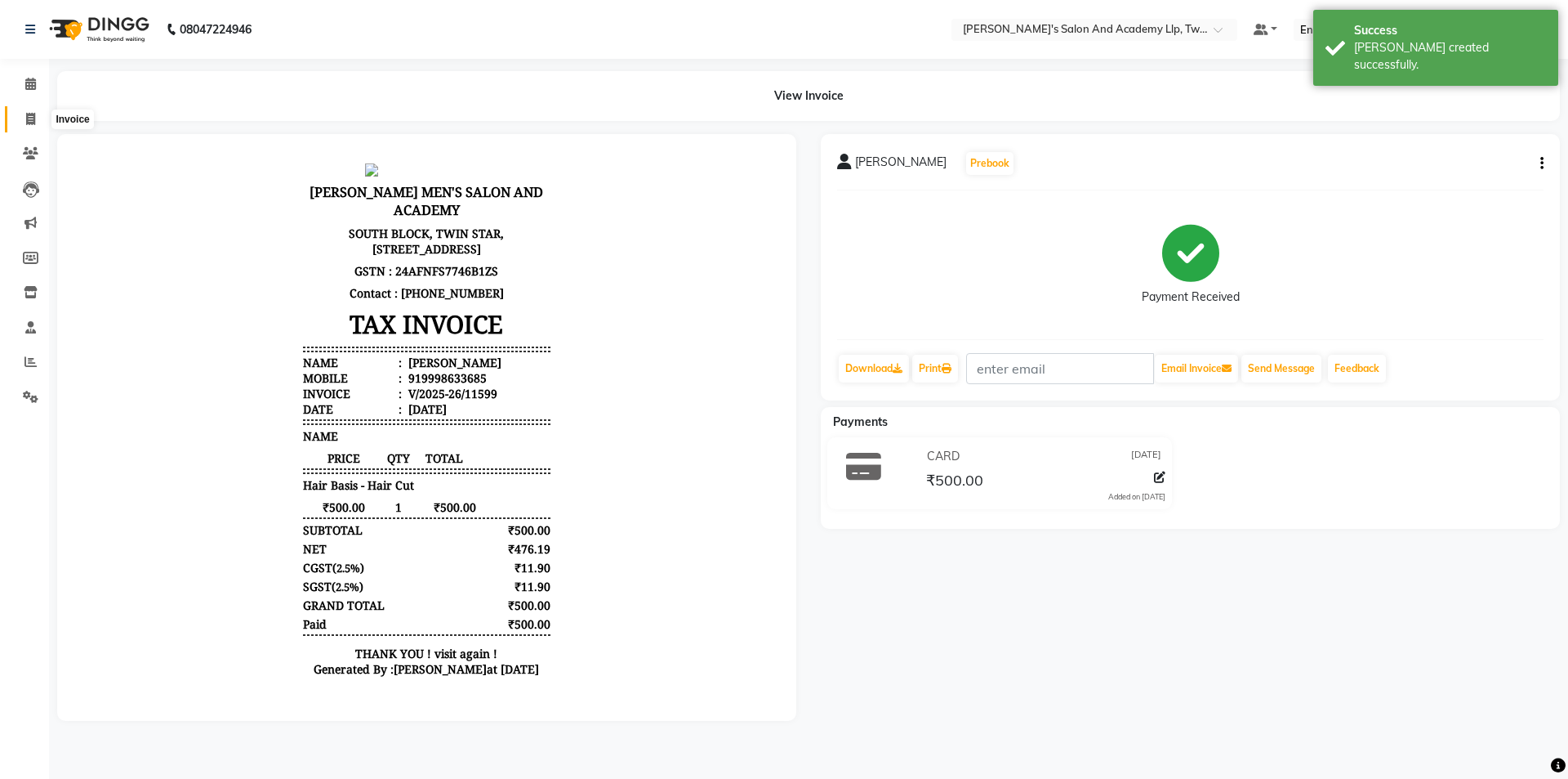
click at [16, 116] on span at bounding box center [31, 120] width 29 height 19
select select "service"
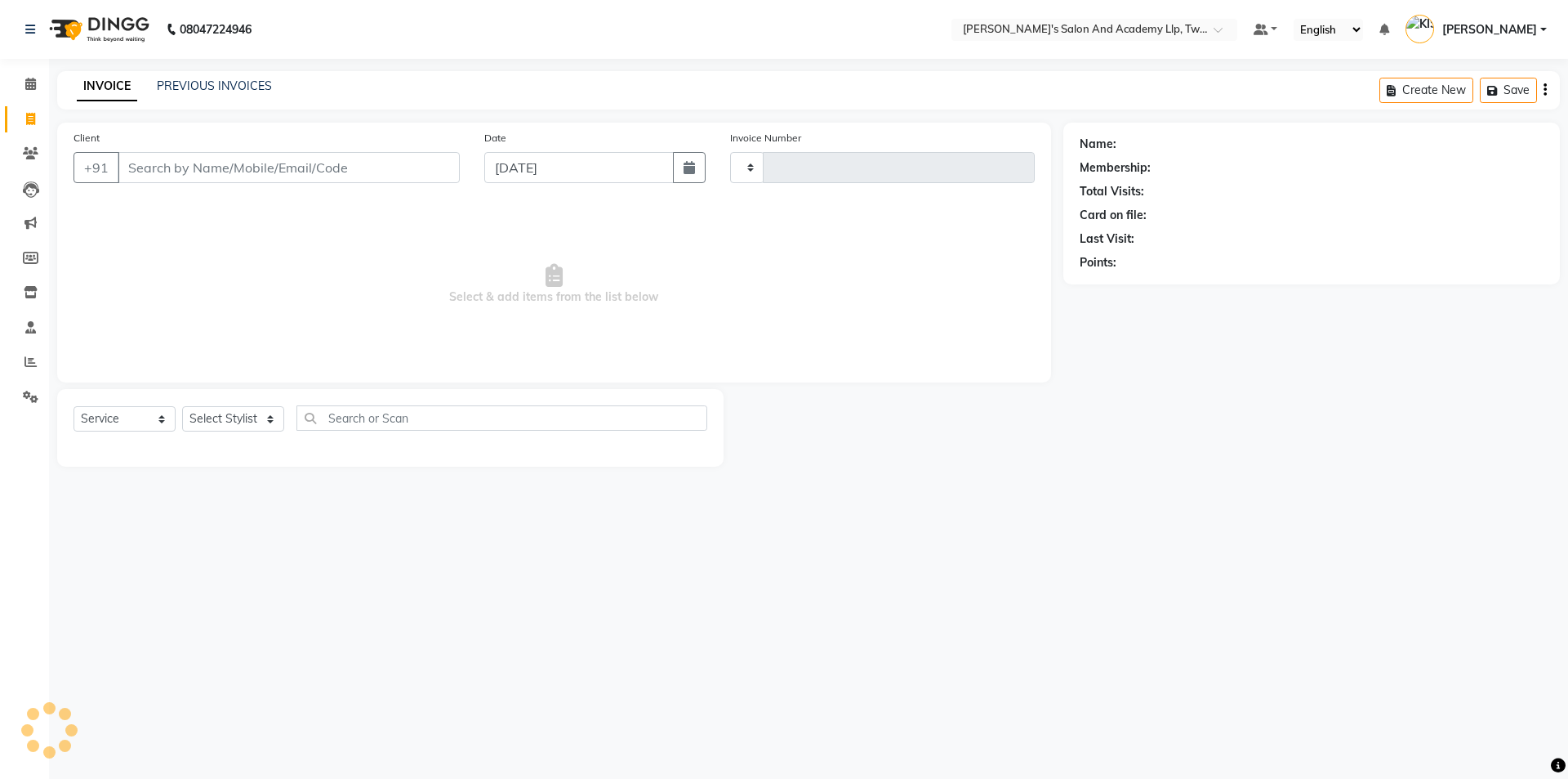
click at [184, 160] on input "Client" at bounding box center [288, 167] width 343 height 32
type input "11600"
select select "6985"
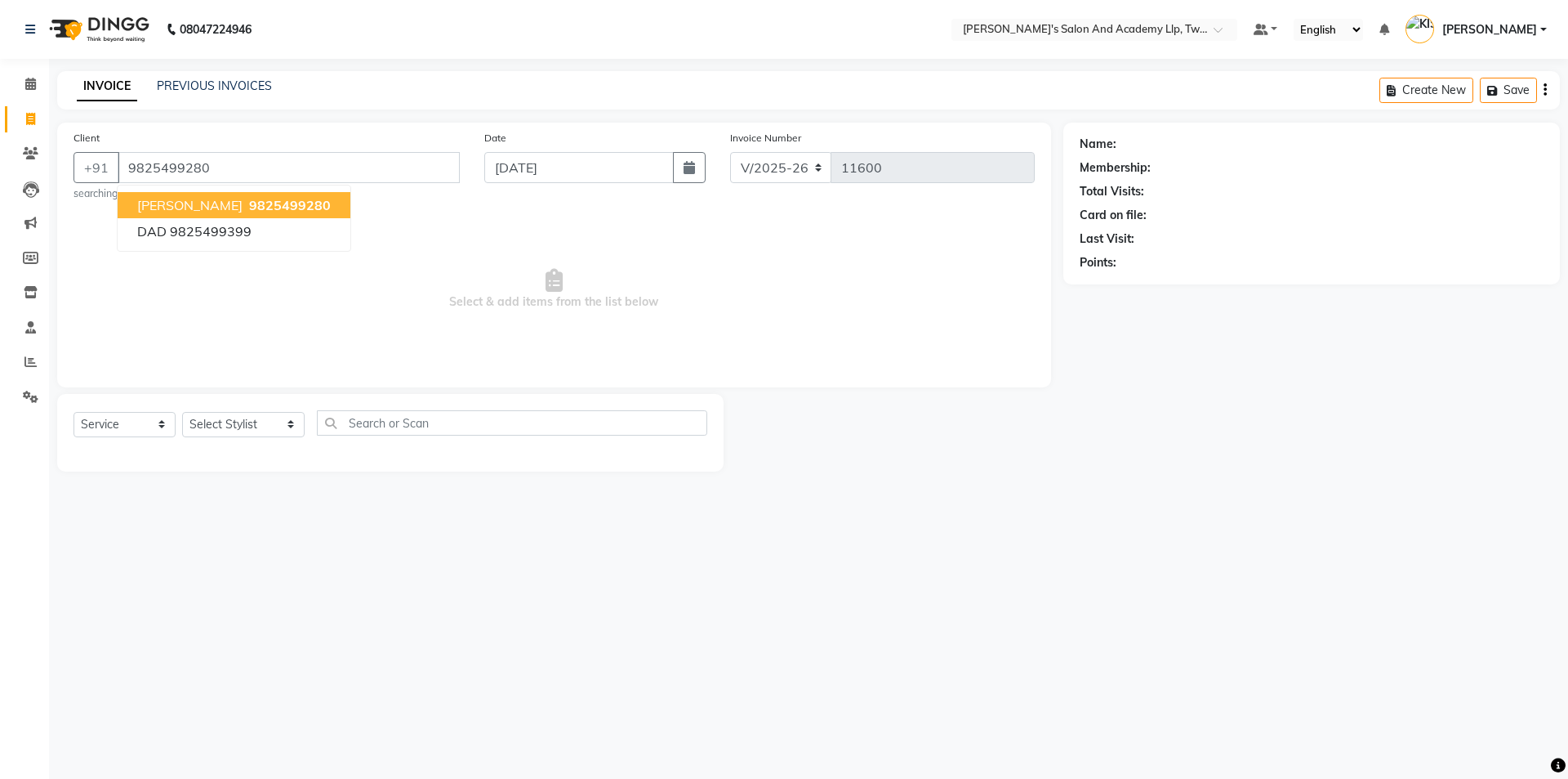
type input "9825499280"
click at [230, 194] on button "JATIN BHAI 9825499280" at bounding box center [234, 204] width 233 height 26
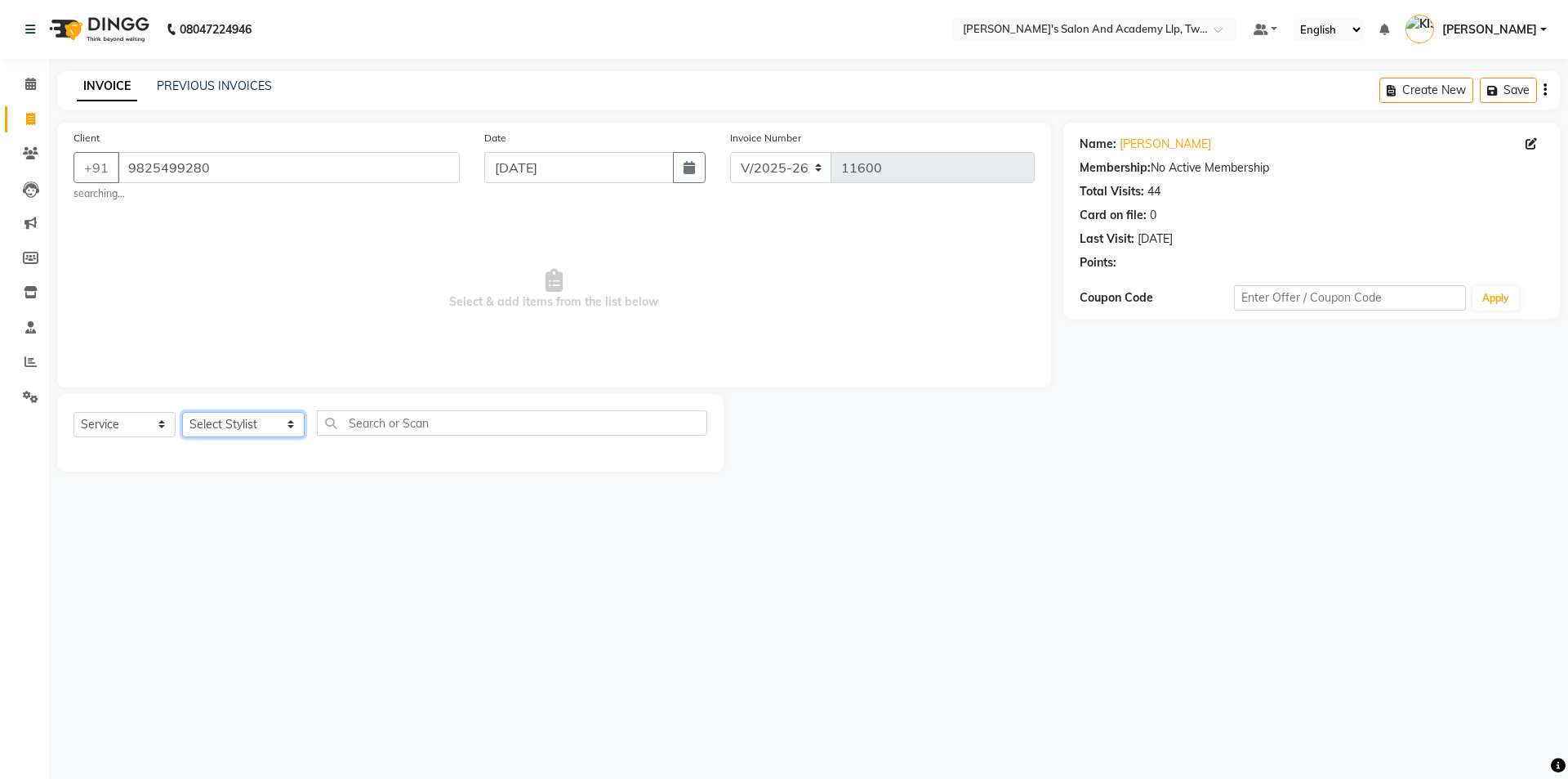
click at [200, 422] on select "Select Stylist AADARSH AAKASH SOLANKI ABHISHEK CHAUHAN AMIT BAGTHARIYA ANKUSH S…" at bounding box center [243, 424] width 122 height 26
select select "65231"
click at [182, 411] on select "Select Stylist AADARSH AAKASH SOLANKI ABHISHEK CHAUHAN AMIT BAGTHARIYA ANKUSH S…" at bounding box center [243, 424] width 122 height 26
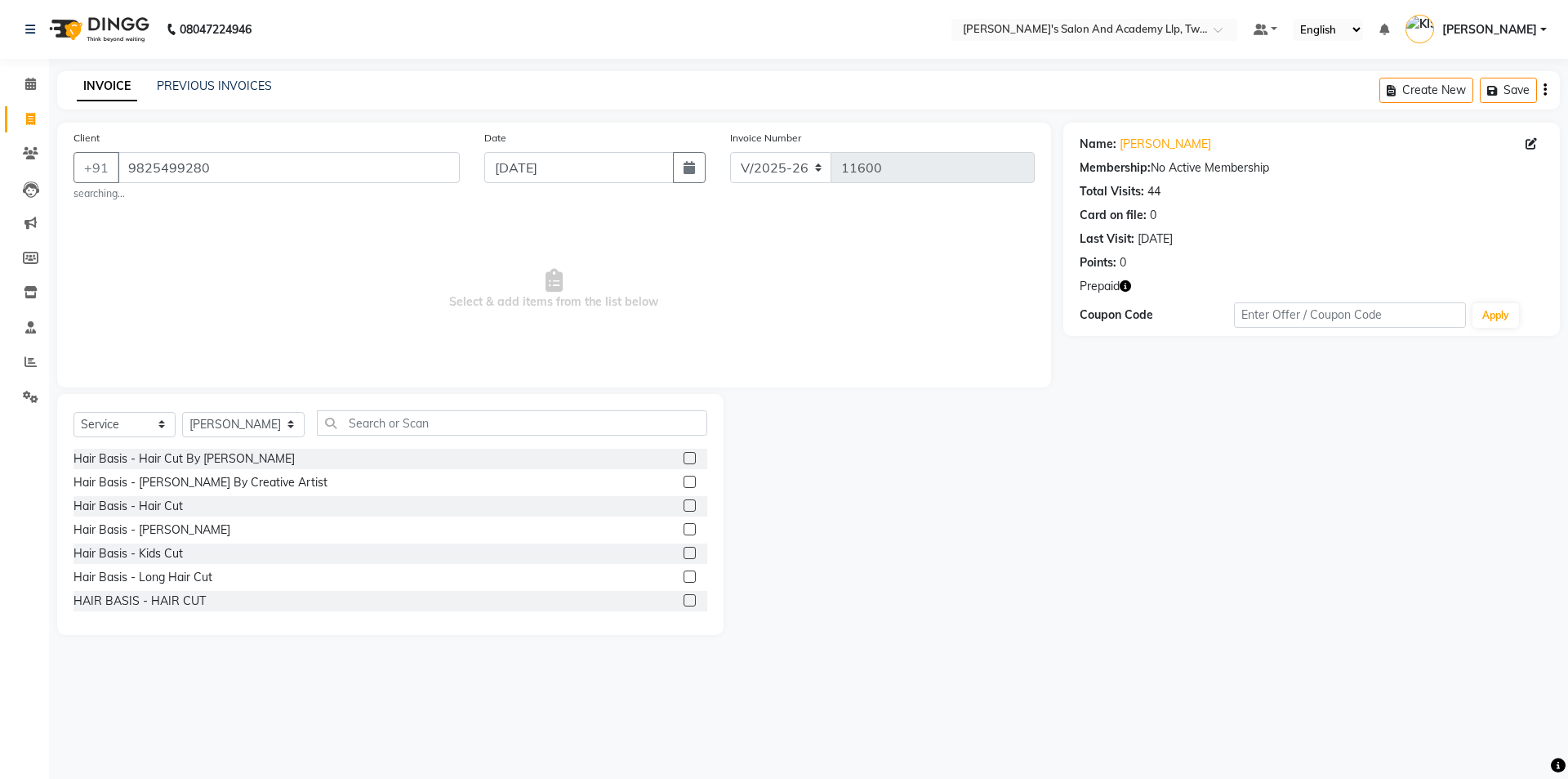
click at [683, 474] on div at bounding box center [695, 482] width 24 height 20
click at [683, 480] on label at bounding box center [689, 481] width 12 height 12
click at [683, 480] on input "checkbox" at bounding box center [688, 482] width 10 height 11
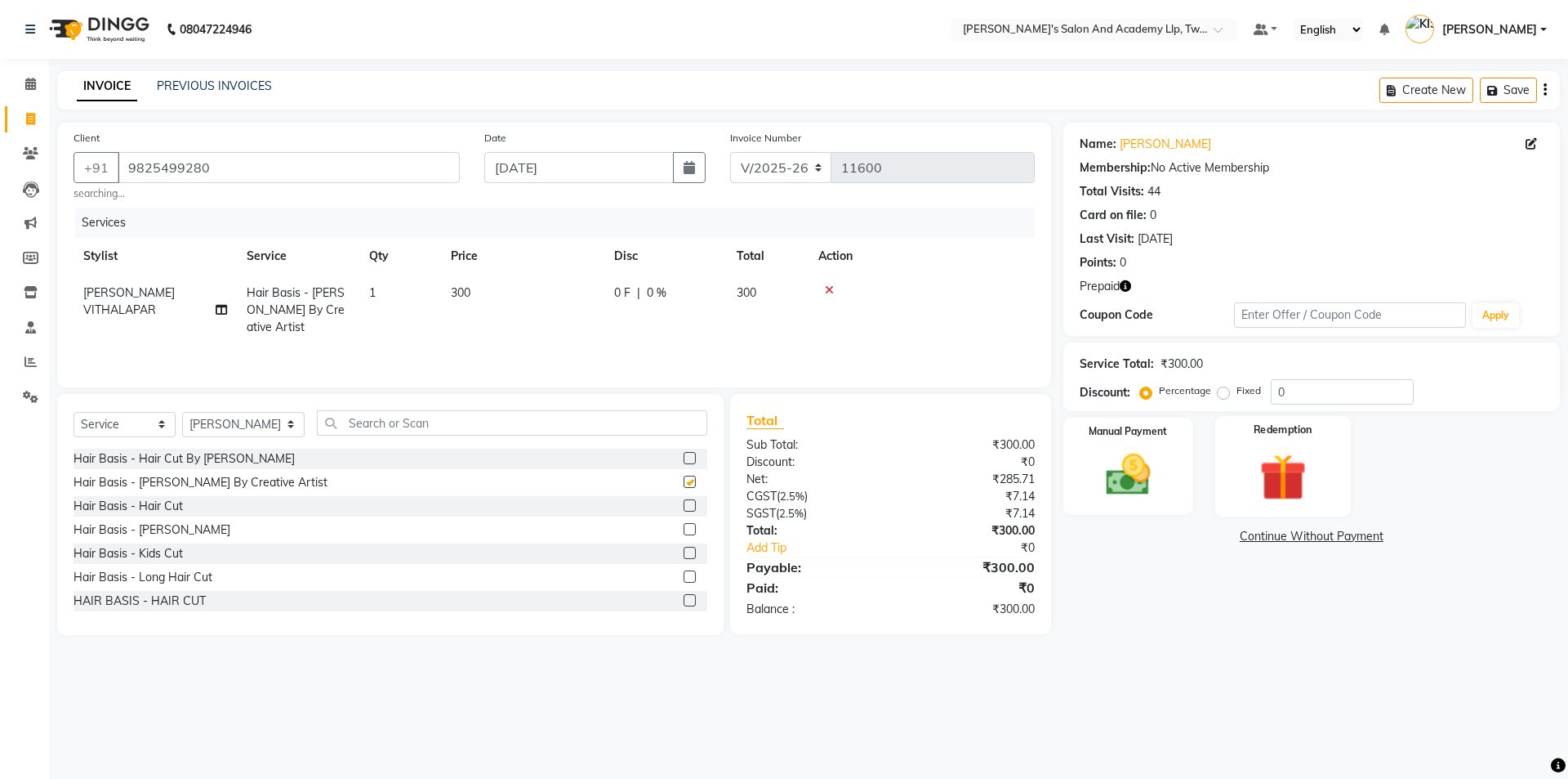
checkbox input "false"
click at [1342, 469] on div "Redemption" at bounding box center [1284, 466] width 136 height 100
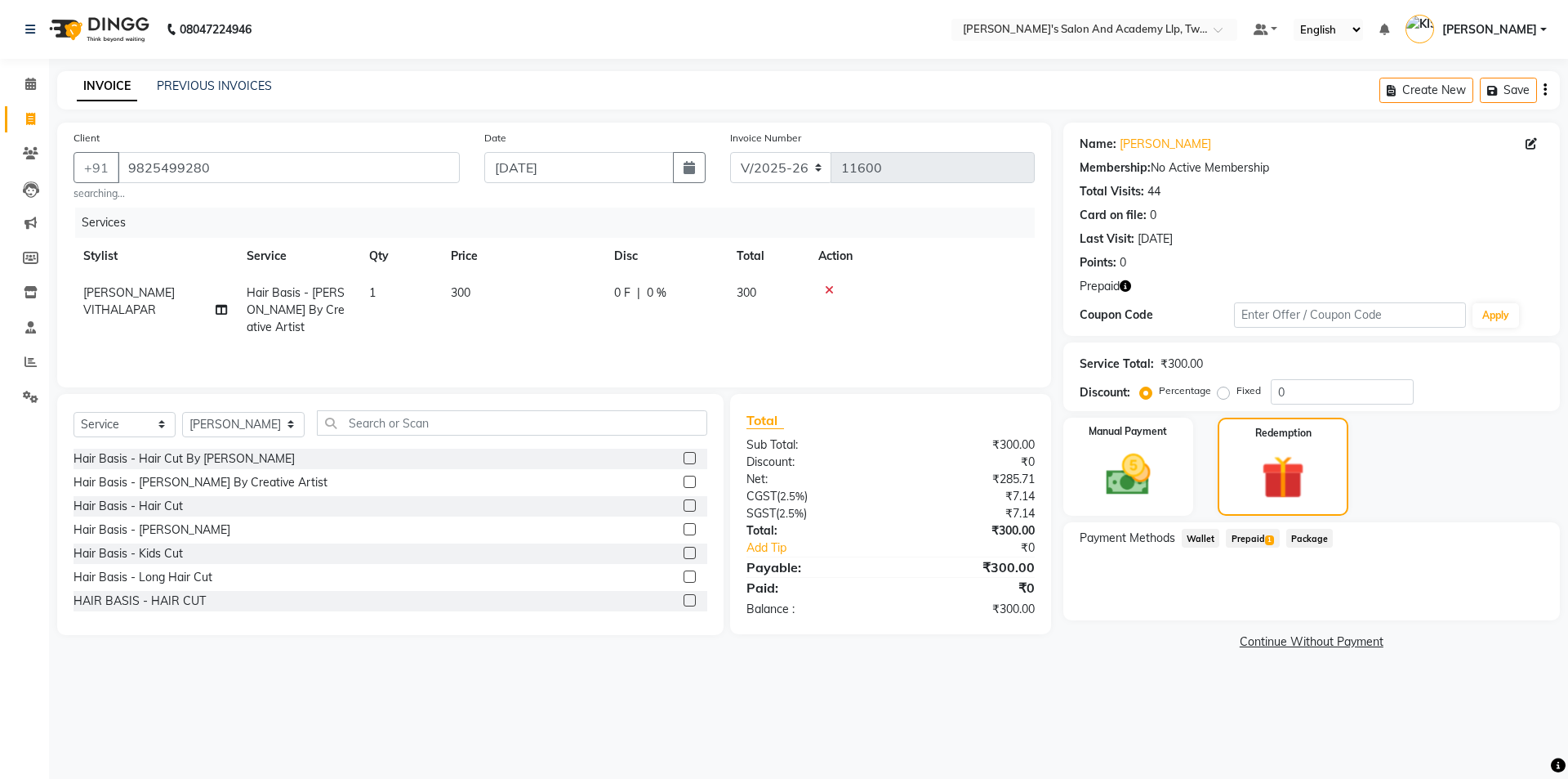
click at [1260, 539] on span "Prepaid 1" at bounding box center [1253, 538] width 53 height 19
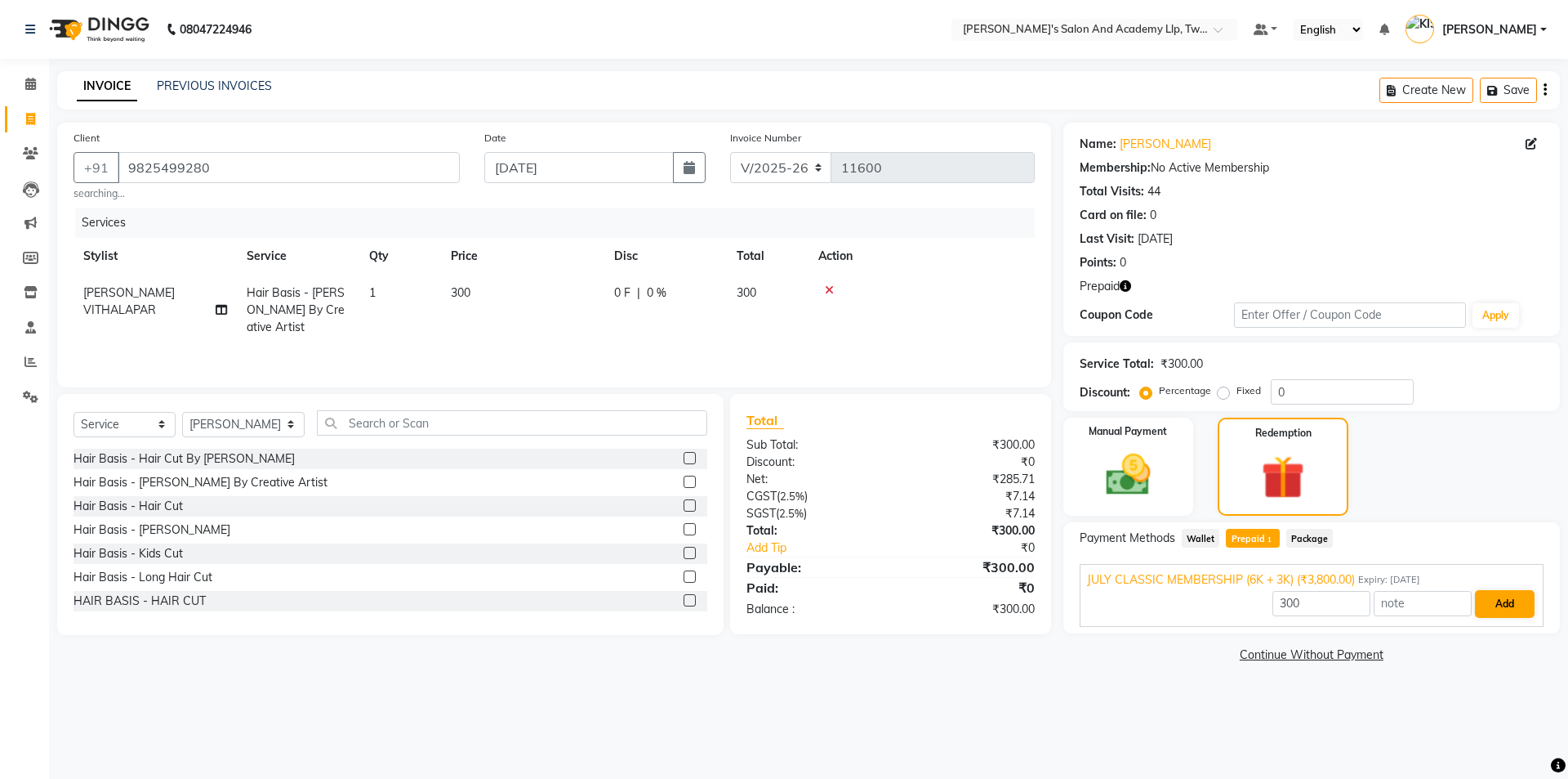
drag, startPoint x: 1537, startPoint y: 599, endPoint x: 1500, endPoint y: 608, distance: 38.1
click at [1535, 599] on div "JULY CLASSIC MEMBERSHIP (6K + 3K) (₹3,800.00) Expiry: 19-08-2035 300 Add" at bounding box center [1312, 596] width 464 height 63
click at [1514, 597] on button "Add" at bounding box center [1505, 603] width 59 height 28
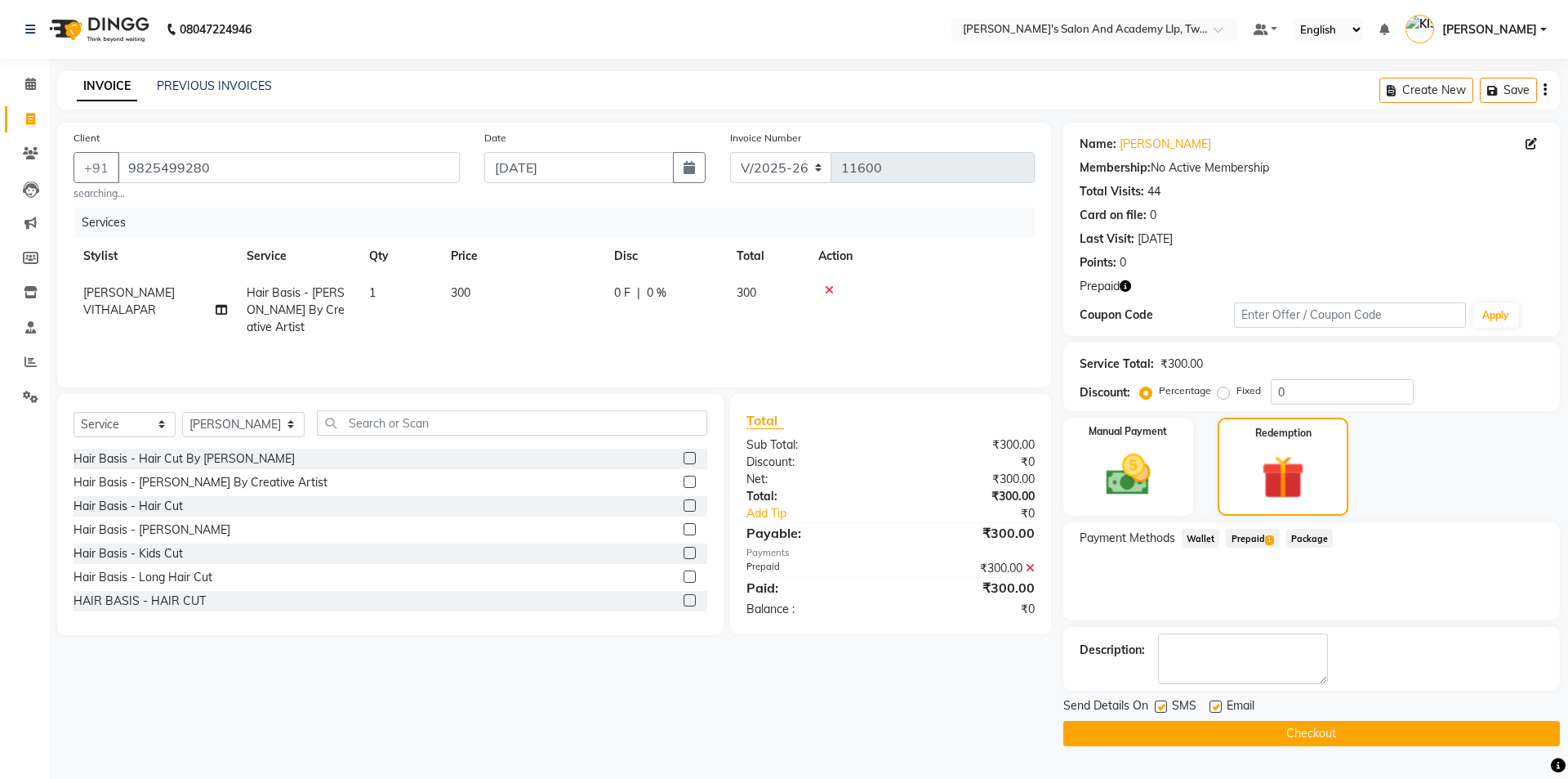
click at [1216, 702] on label at bounding box center [1216, 706] width 12 height 12
click at [1216, 702] on input "checkbox" at bounding box center [1215, 706] width 10 height 11
checkbox input "false"
click at [1220, 727] on button "Checkout" at bounding box center [1311, 733] width 496 height 26
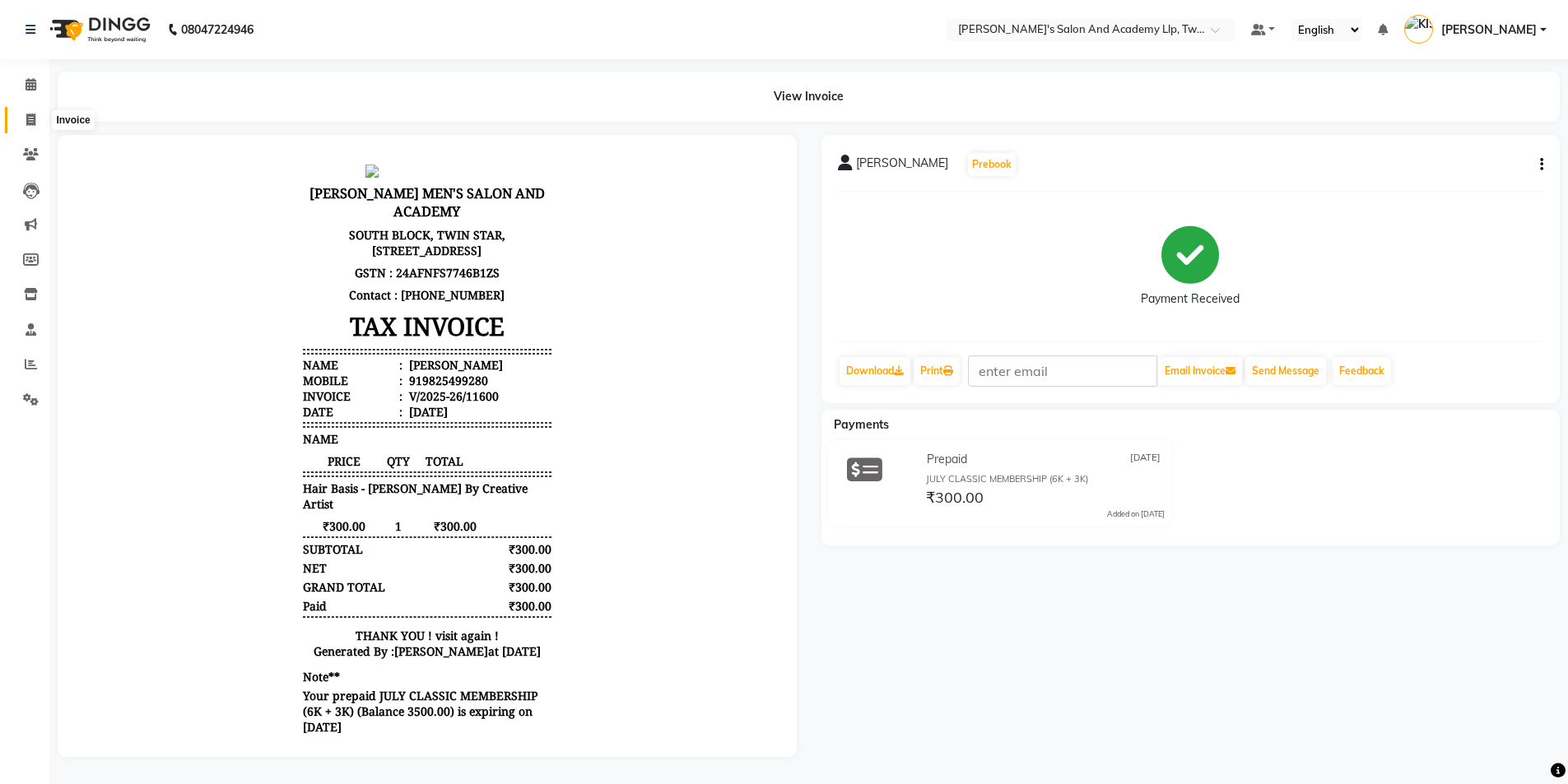
click at [34, 124] on icon at bounding box center [30, 119] width 9 height 12
select select "service"
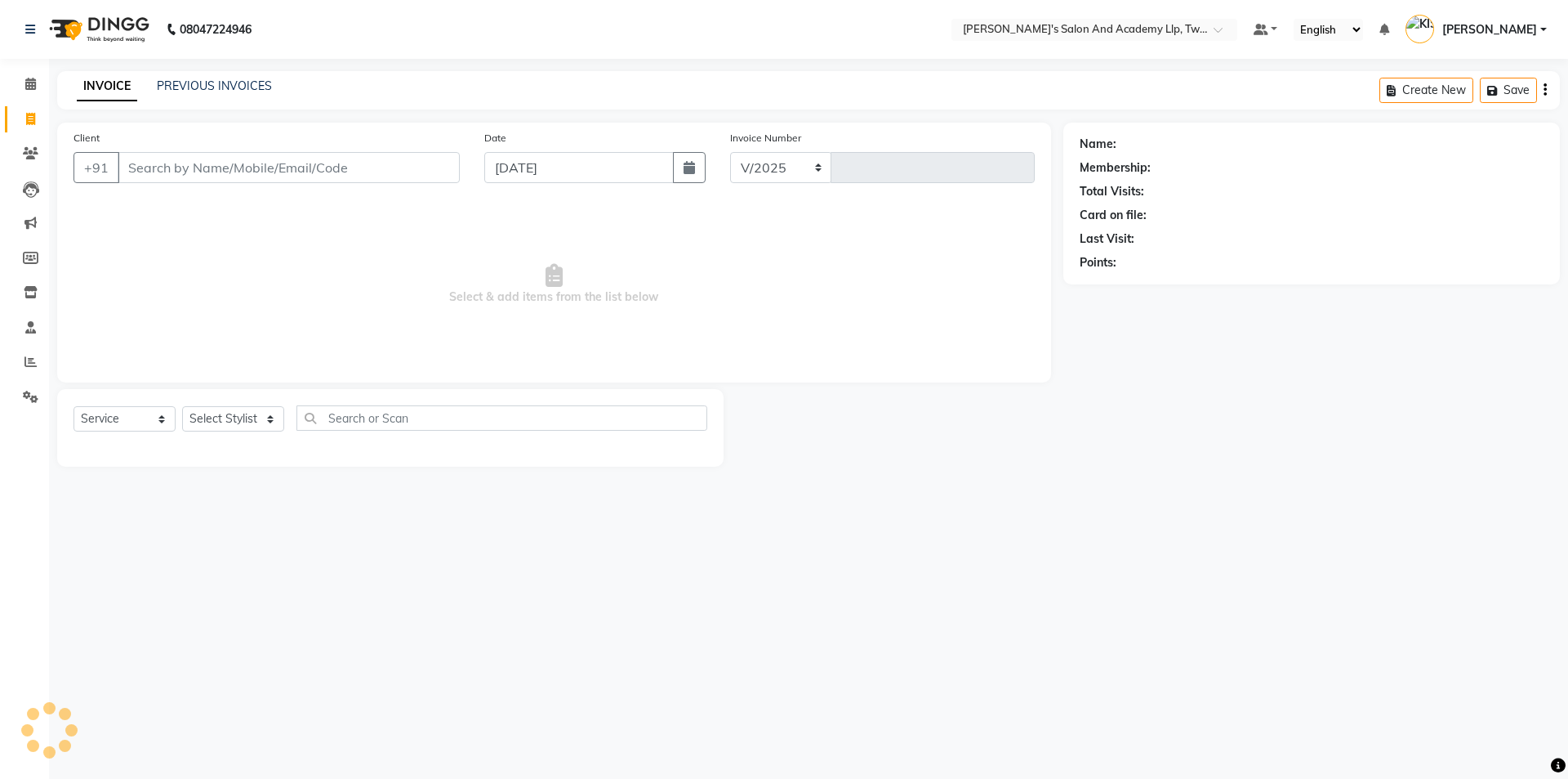
select select "6985"
type input "11601"
click at [176, 173] on input "Client" at bounding box center [288, 167] width 343 height 32
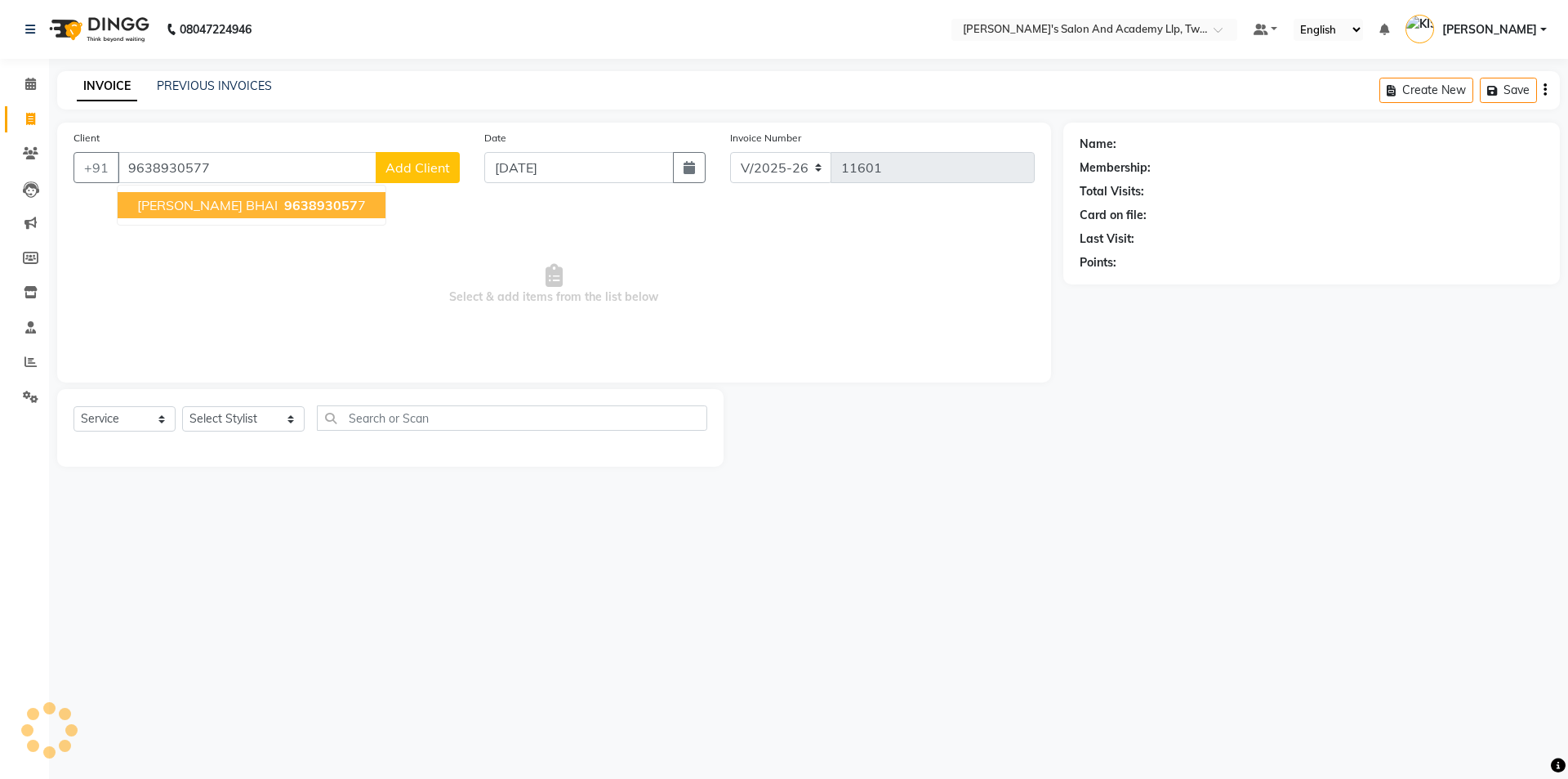
type input "9638930577"
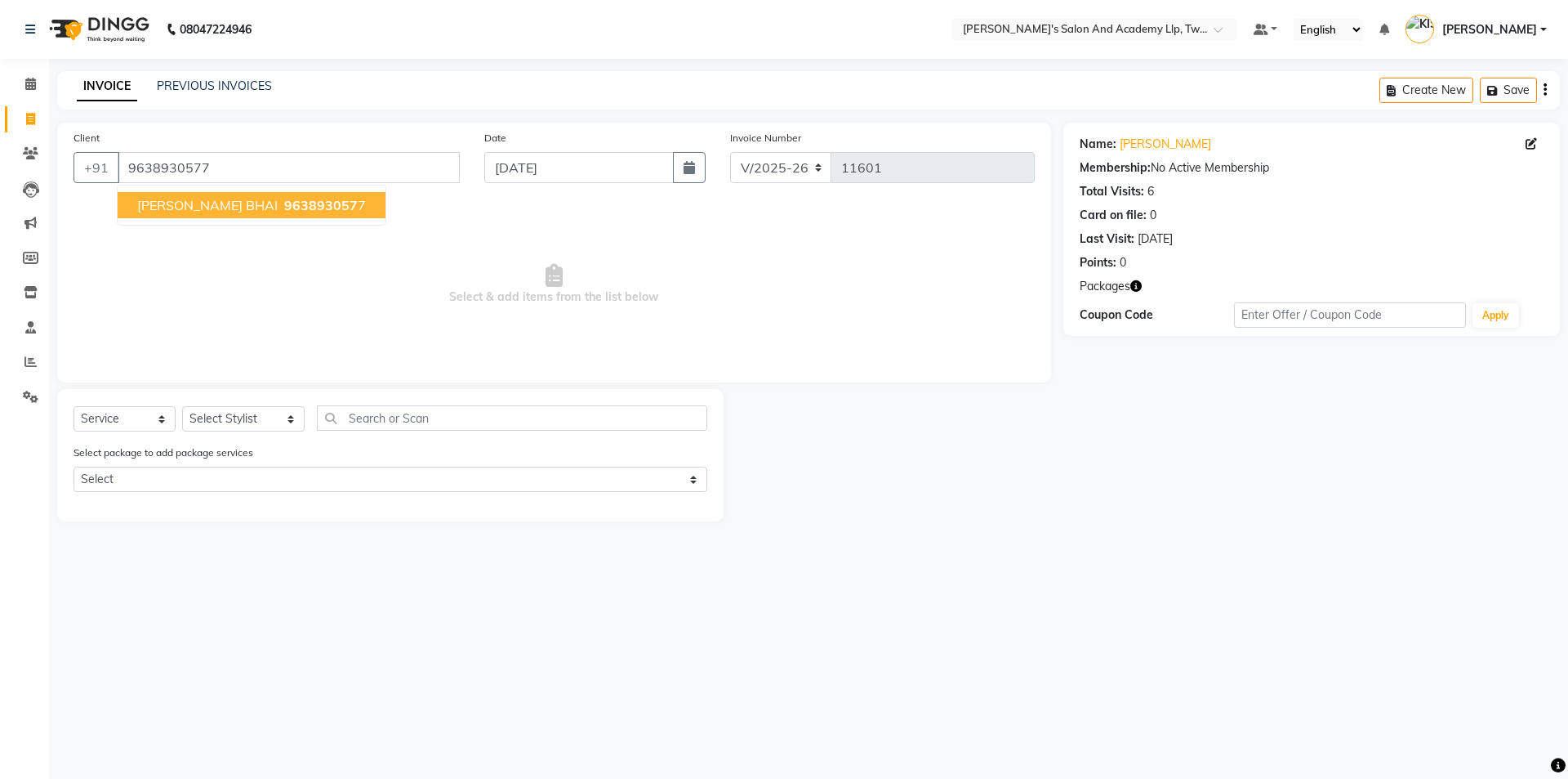
click at [1137, 286] on icon "button" at bounding box center [1137, 286] width 11 height 11
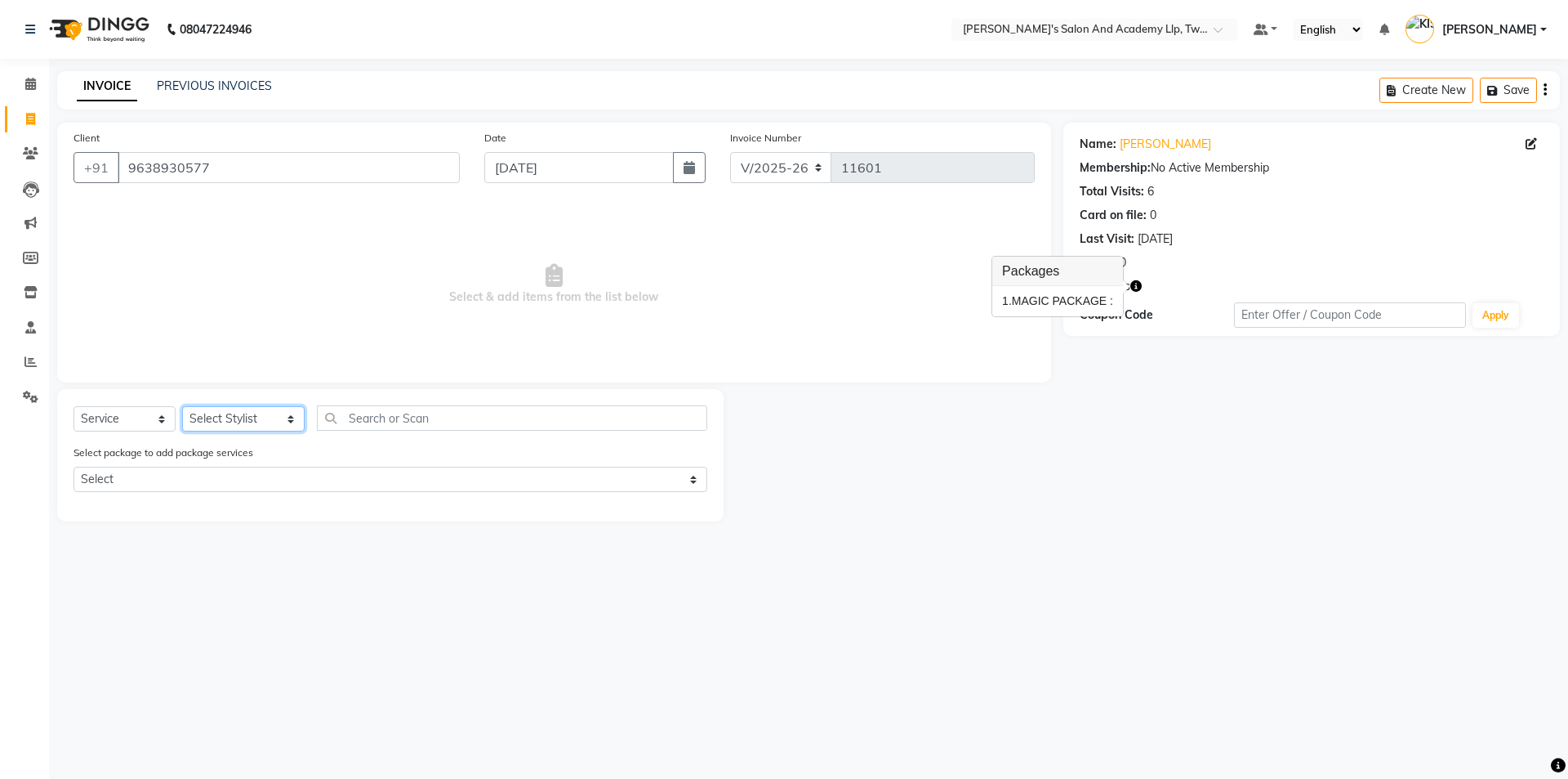
click at [236, 419] on select "Select Stylist AADARSH AAKASH SOLANKI ABHISHEK CHAUHAN AMIT BAGTHARIYA ANKUSH S…" at bounding box center [243, 418] width 122 height 26
select select "91325"
click at [182, 406] on select "Select Stylist AADARSH AAKASH SOLANKI ABHISHEK CHAUHAN AMIT BAGTHARIYA ANKUSH S…" at bounding box center [243, 418] width 122 height 26
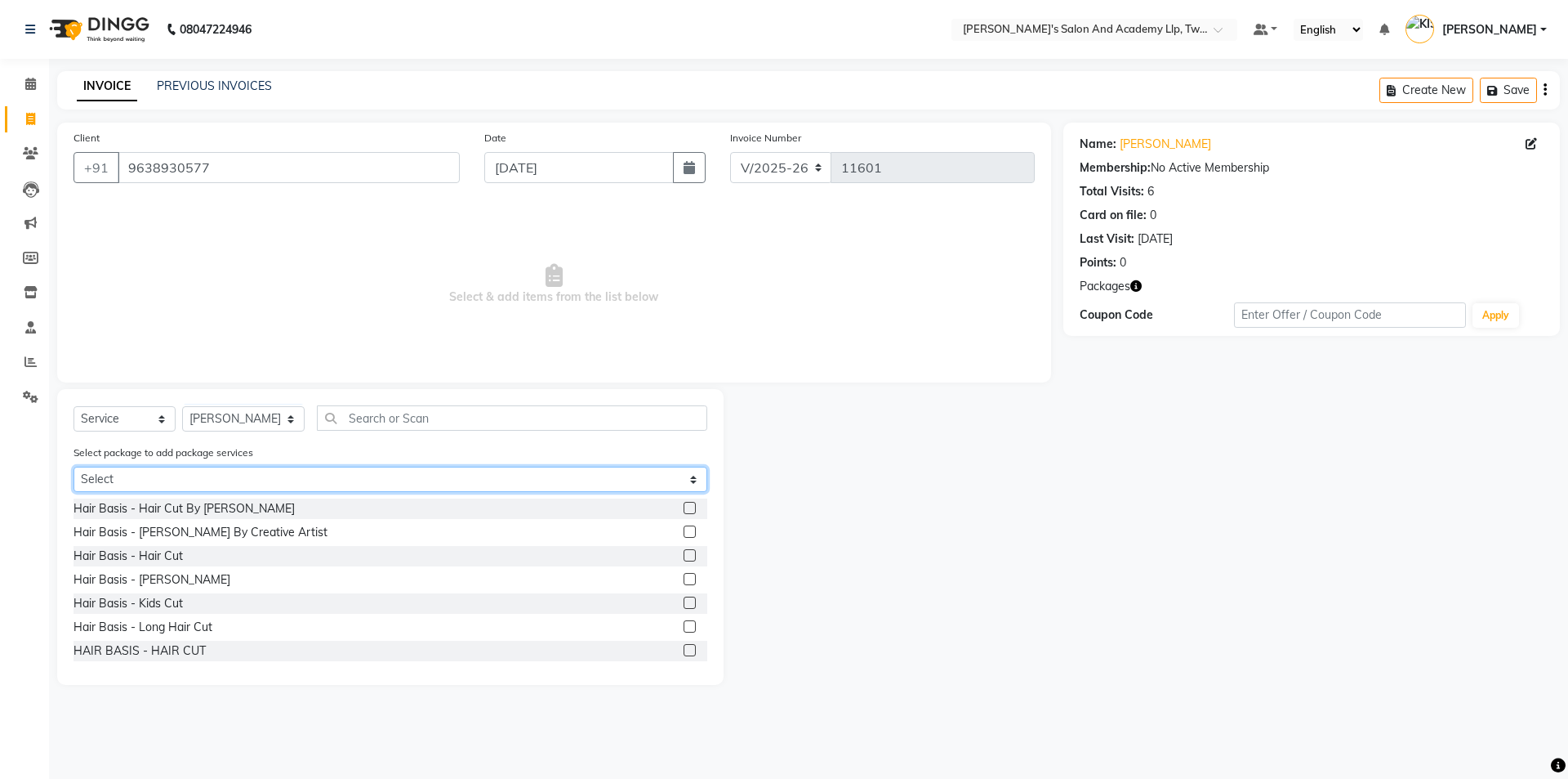
click at [141, 476] on select "Select MAGIC PACKAGE" at bounding box center [390, 479] width 634 height 26
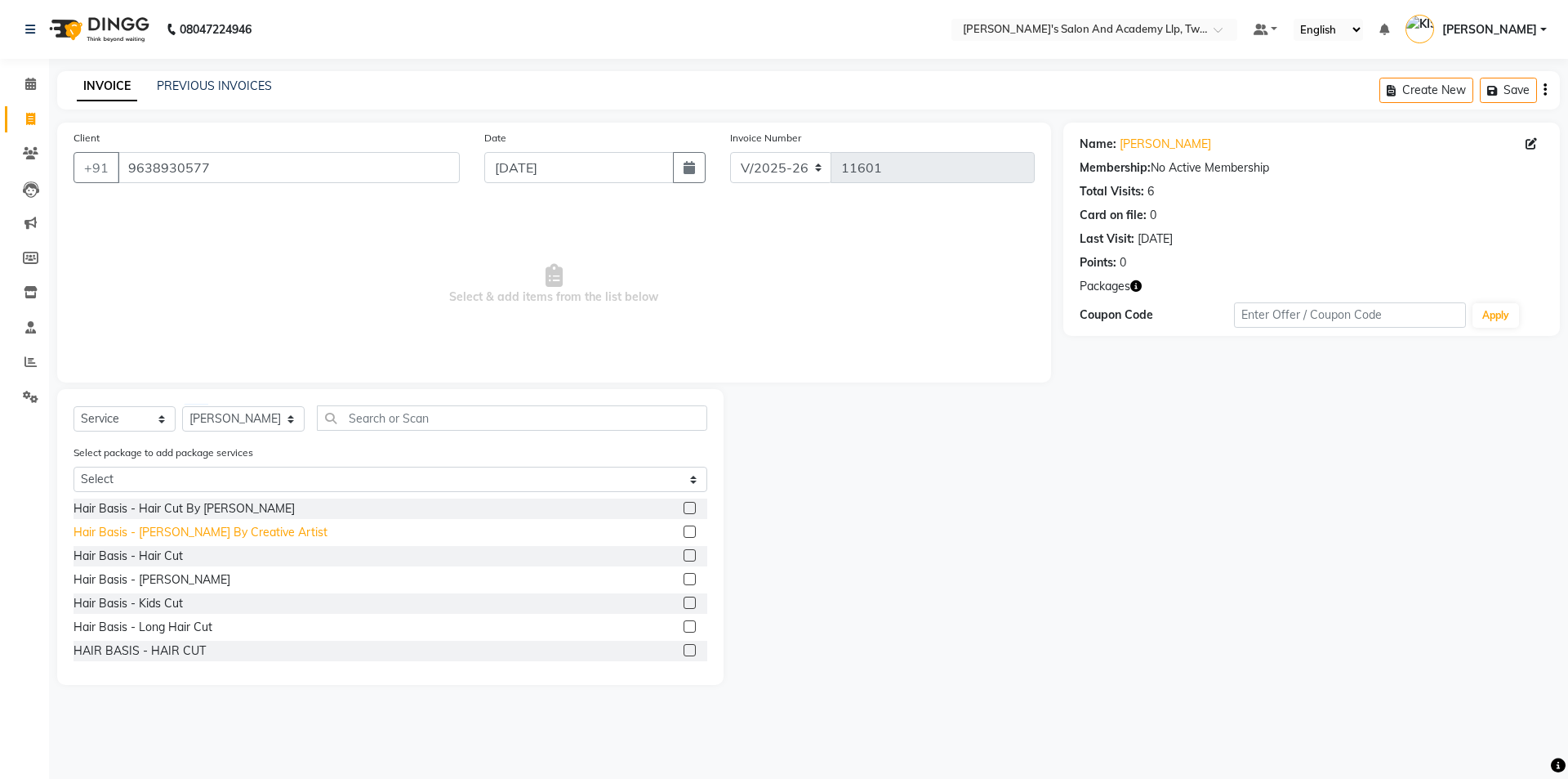
click at [145, 537] on div "Hair Basis - [PERSON_NAME] By Creative Artist" at bounding box center [200, 533] width 254 height 17
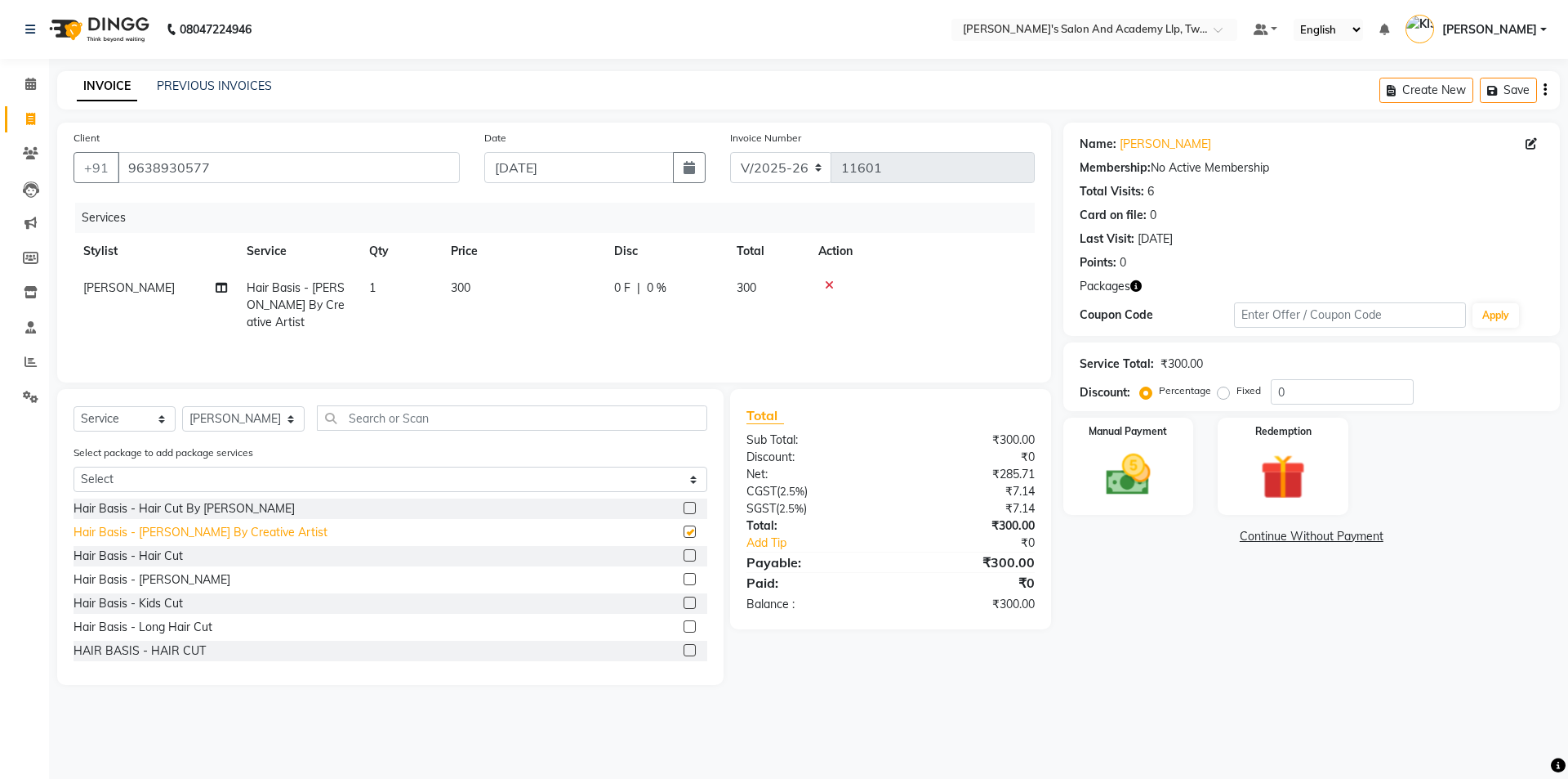
checkbox input "false"
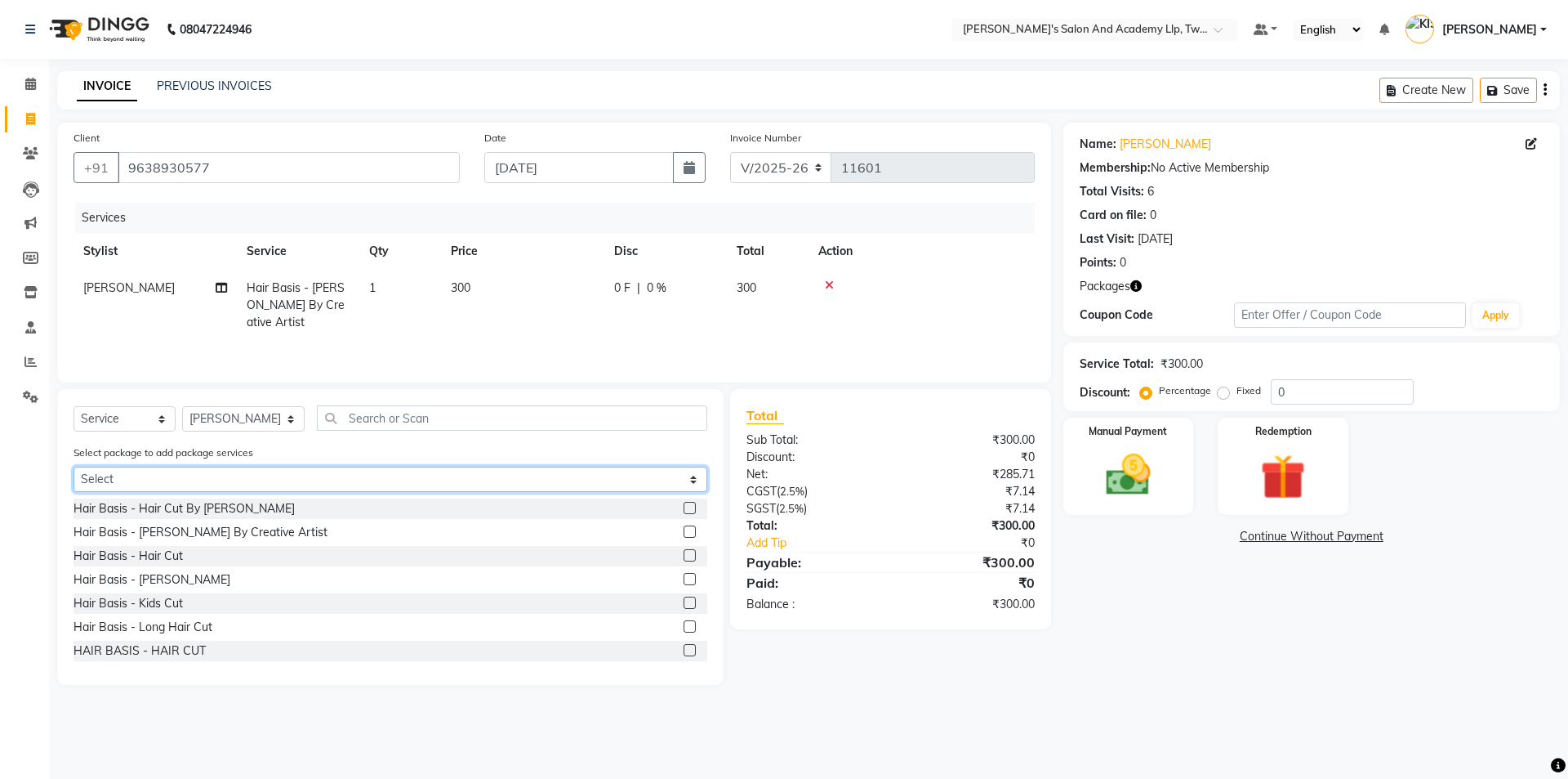
click at [180, 474] on select "Select MAGIC PACKAGE" at bounding box center [390, 479] width 634 height 26
select select "1: Object"
click at [73, 467] on select "Select MAGIC PACKAGE" at bounding box center [390, 479] width 634 height 26
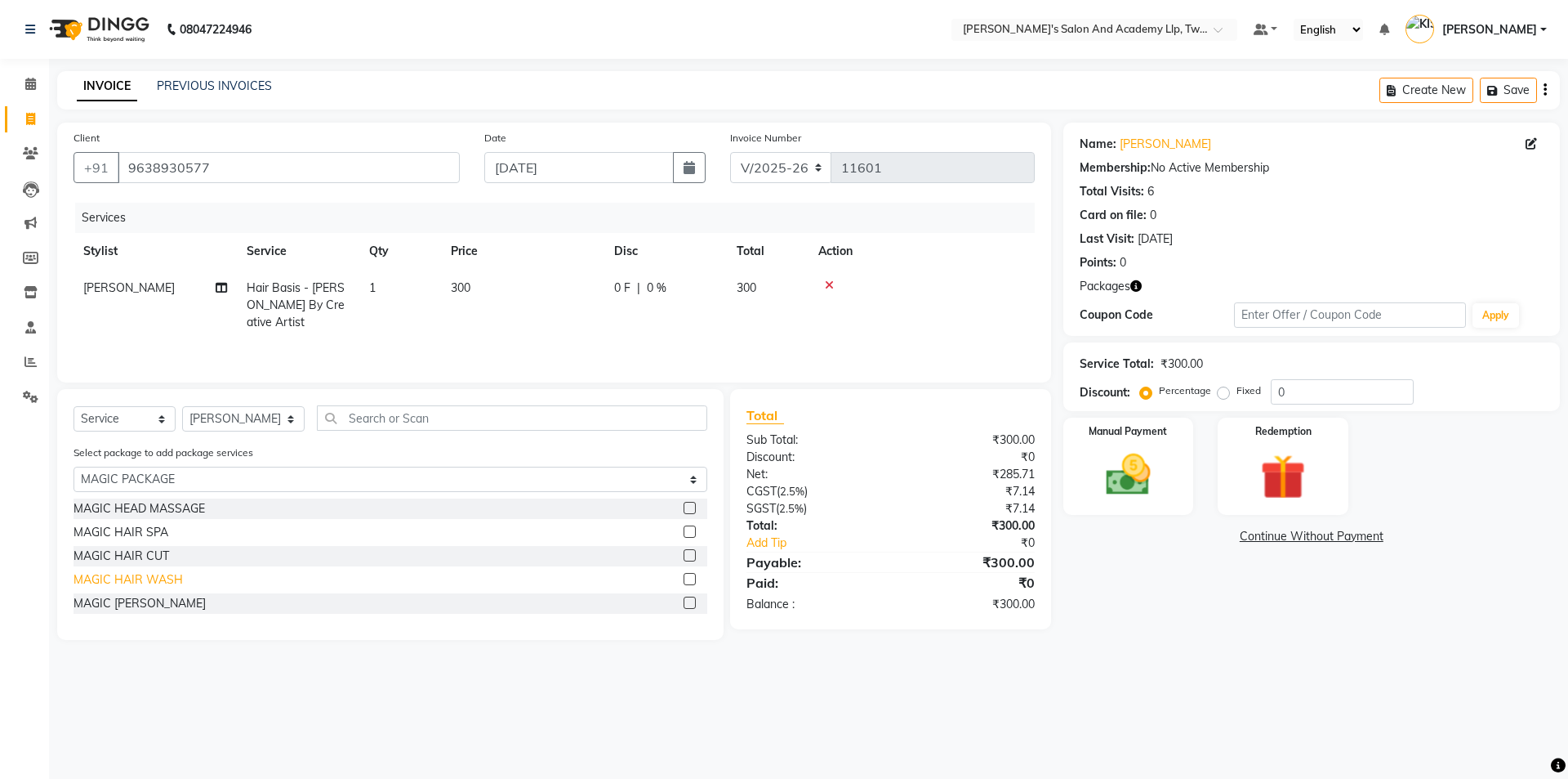
click at [156, 576] on div "MAGIC HAIR WASH" at bounding box center [128, 579] width 110 height 17
checkbox input "false"
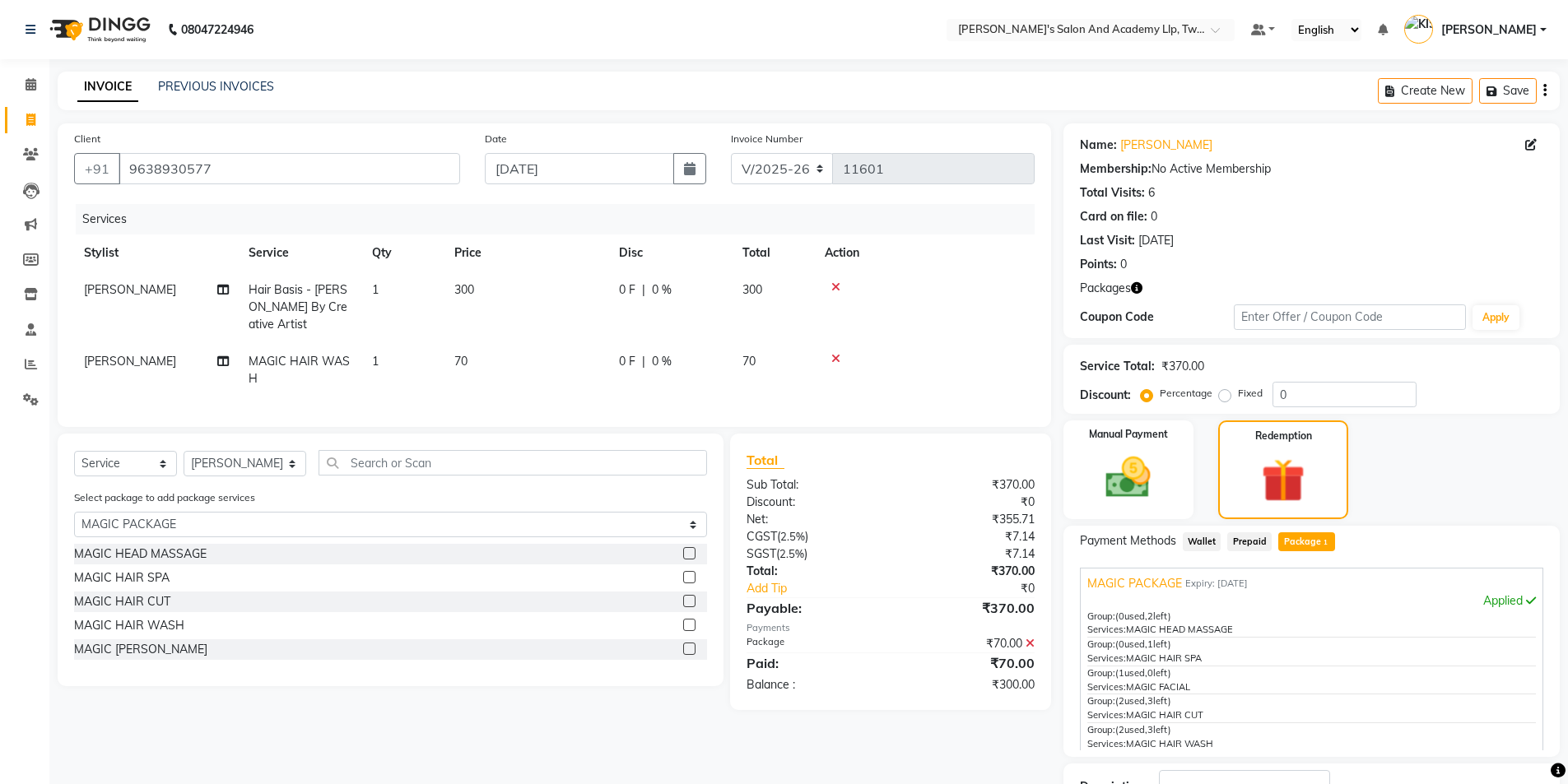
click at [839, 287] on icon at bounding box center [835, 287] width 9 height 12
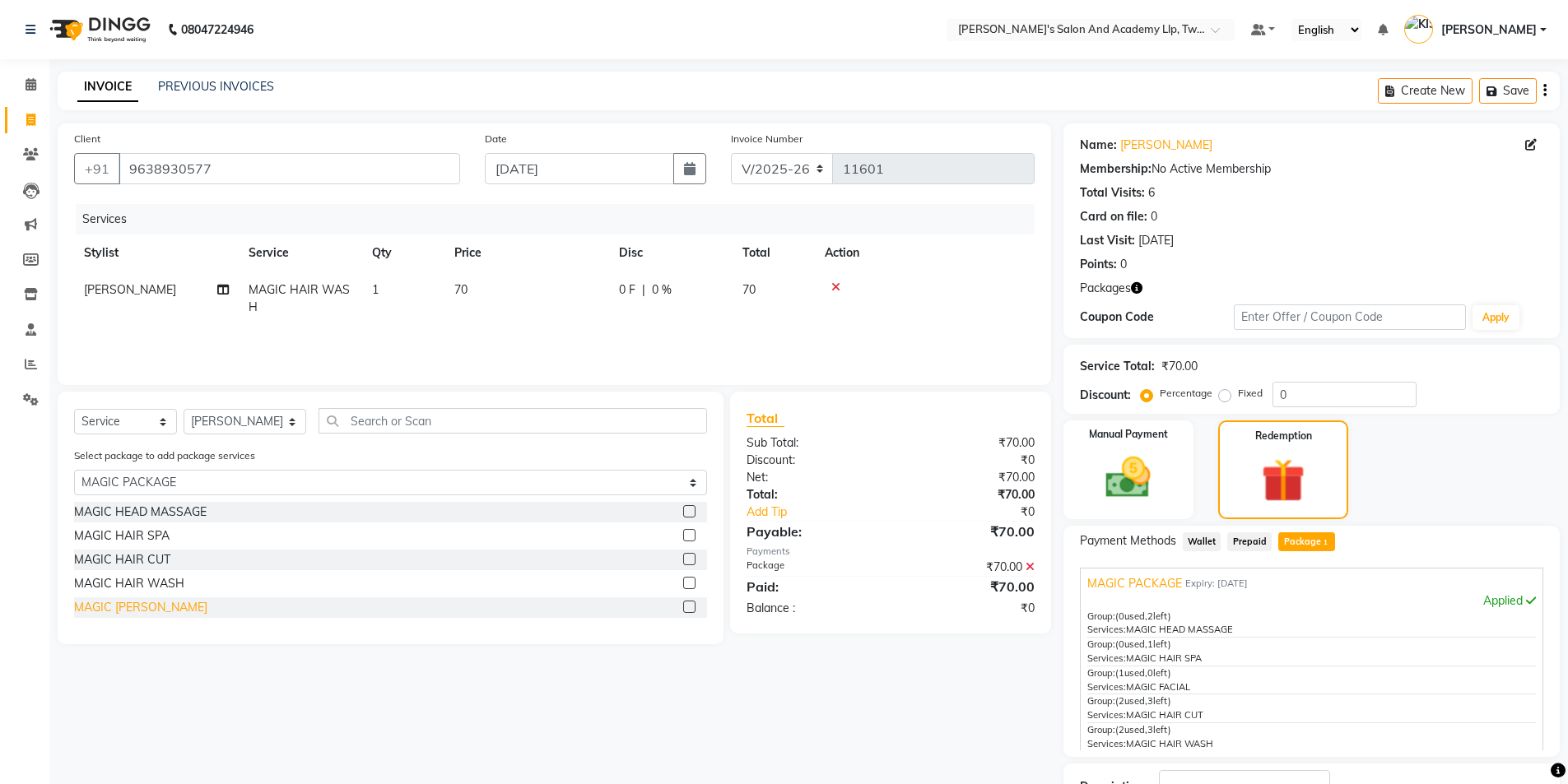
click at [139, 605] on div "MAGIC [PERSON_NAME]" at bounding box center [140, 607] width 134 height 17
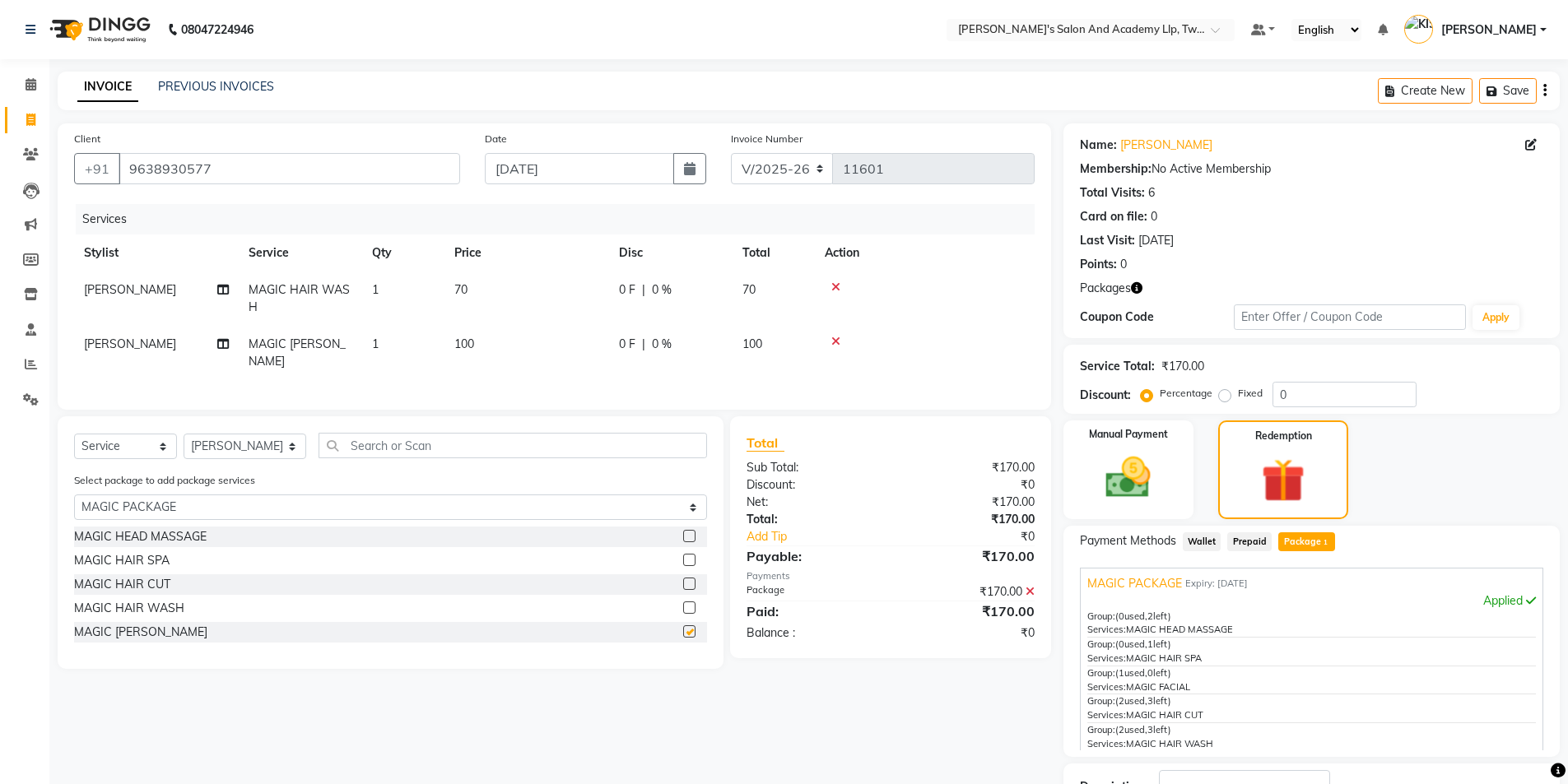
checkbox input "false"
click at [834, 282] on icon at bounding box center [835, 287] width 9 height 12
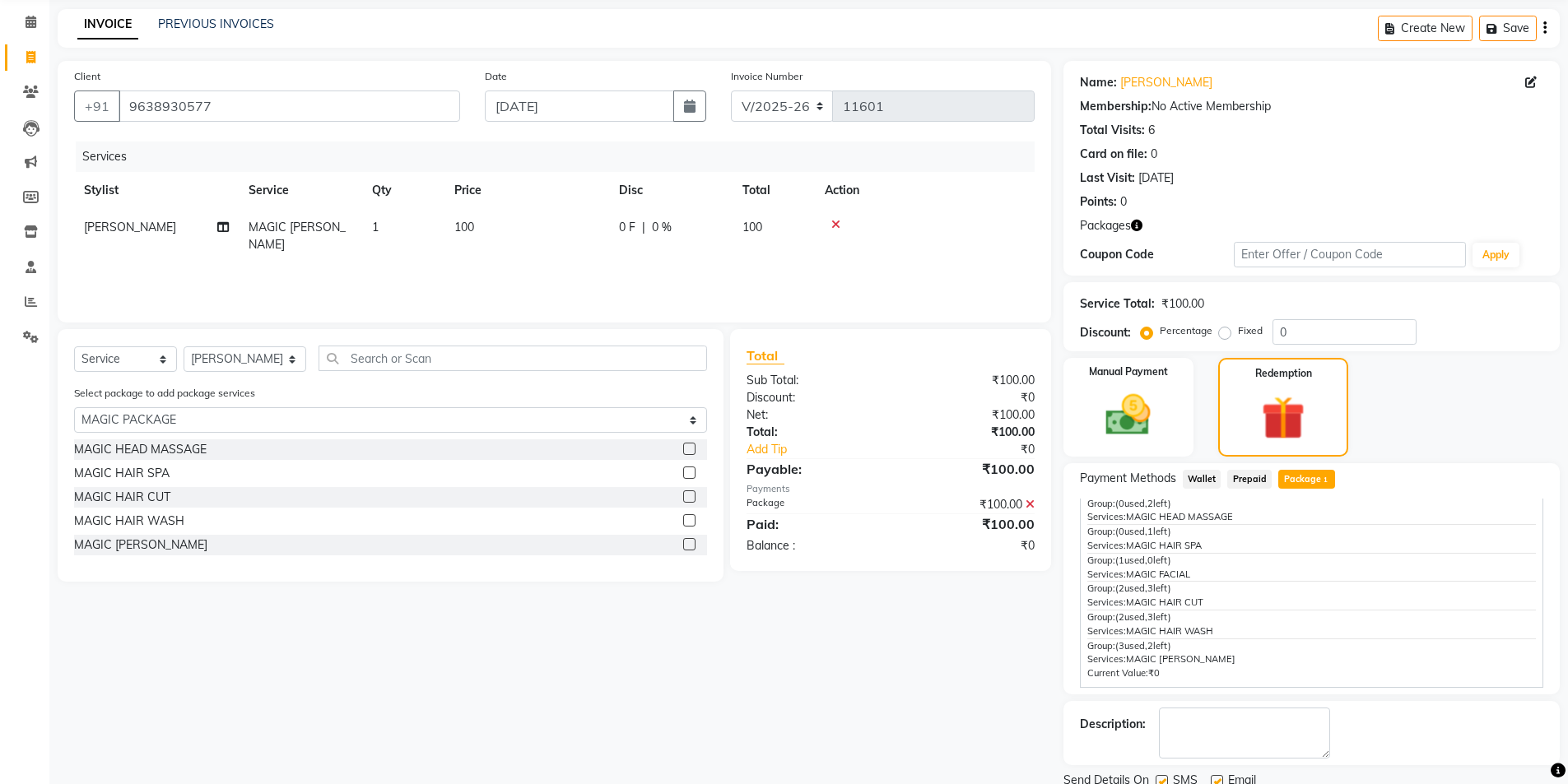
scroll to position [124, 0]
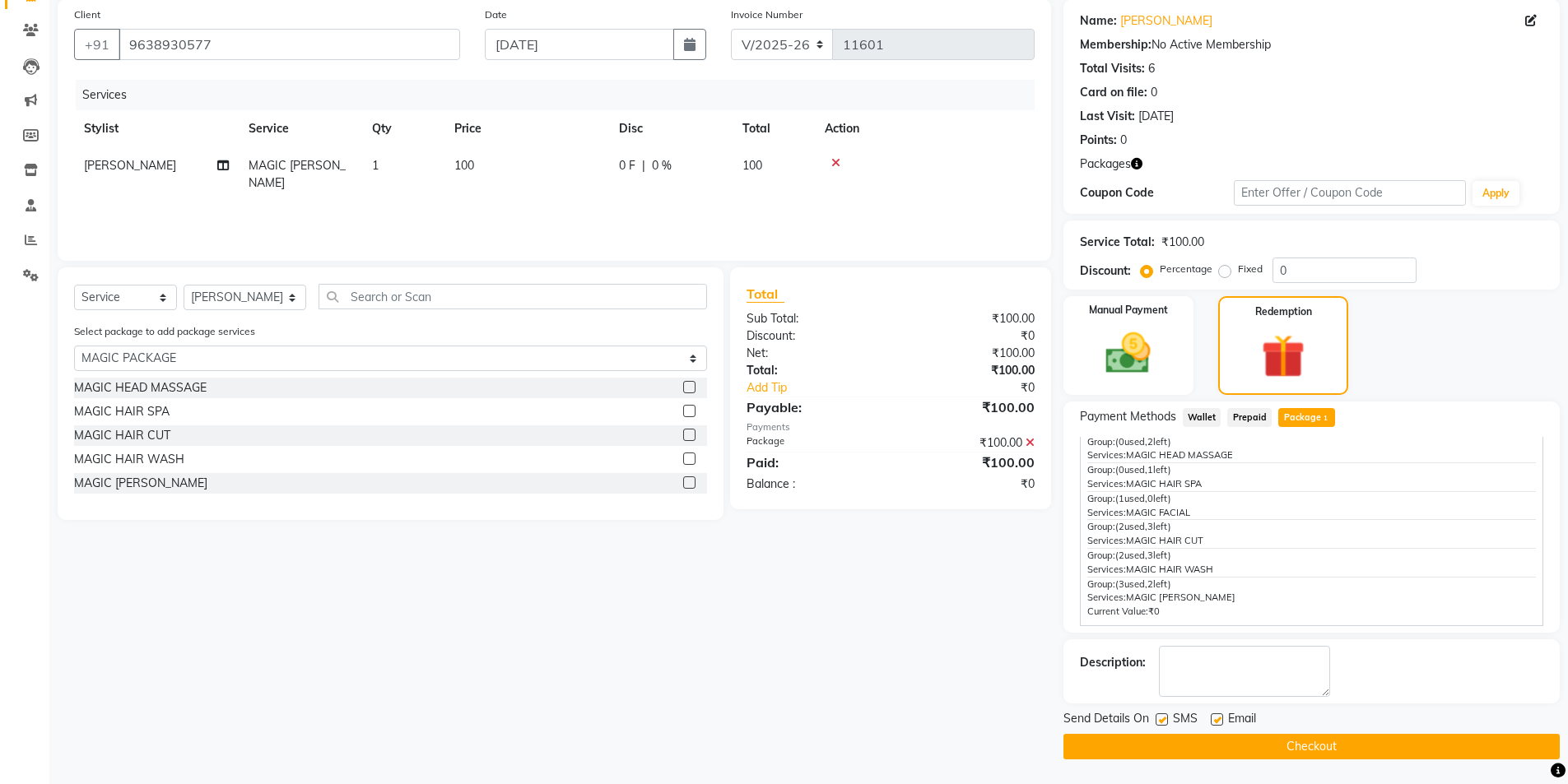
click at [1215, 715] on label at bounding box center [1216, 719] width 12 height 12
click at [1215, 715] on input "checkbox" at bounding box center [1215, 720] width 11 height 11
checkbox input "false"
click at [1164, 718] on label at bounding box center [1161, 719] width 12 height 12
click at [1164, 718] on input "checkbox" at bounding box center [1160, 720] width 11 height 11
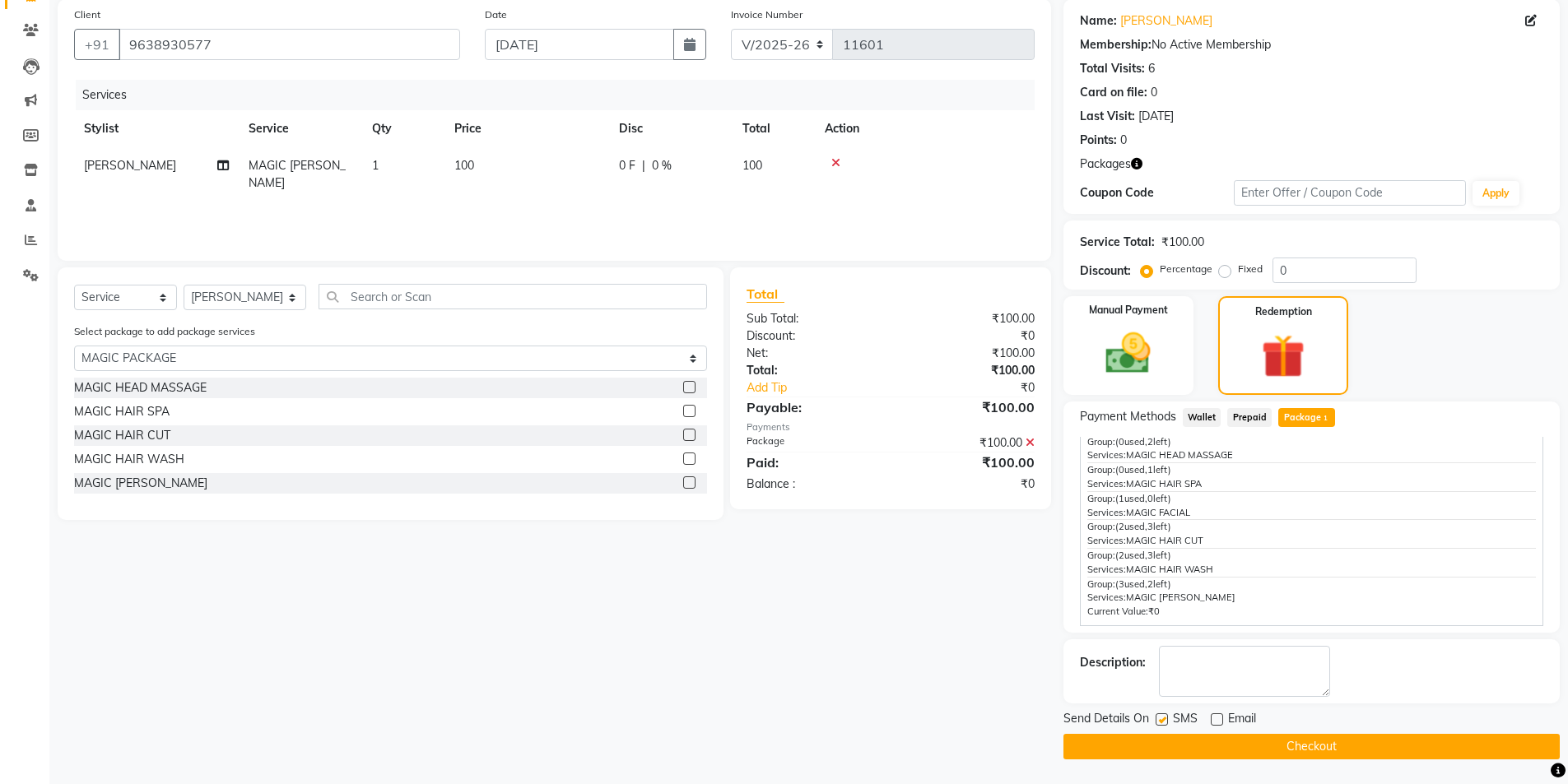
checkbox input "false"
click at [1168, 739] on button "Checkout" at bounding box center [1311, 747] width 496 height 26
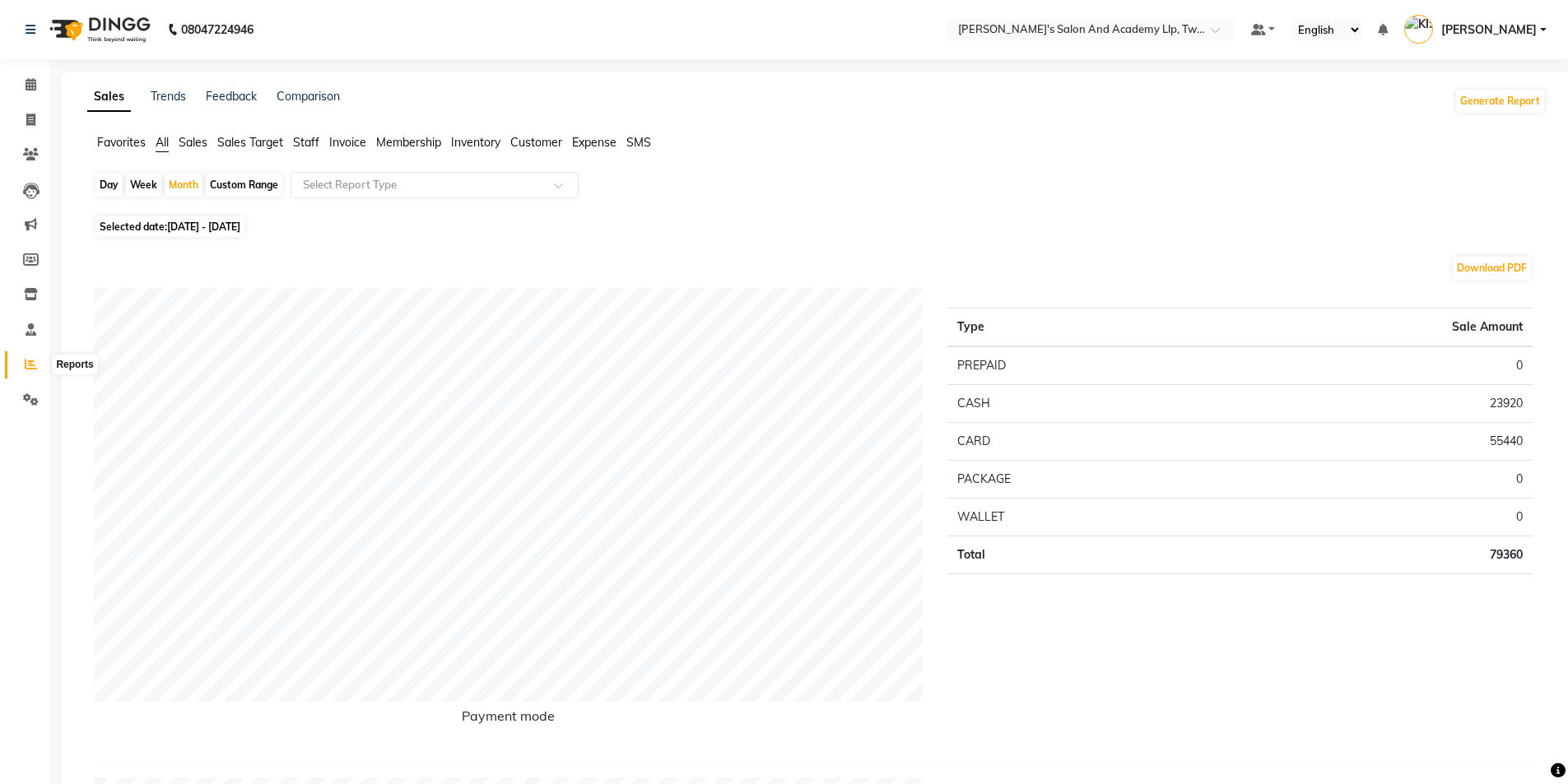
click at [34, 358] on icon at bounding box center [31, 363] width 12 height 12
click at [115, 185] on div "Day" at bounding box center [109, 185] width 27 height 23
select select "10"
select select "2025"
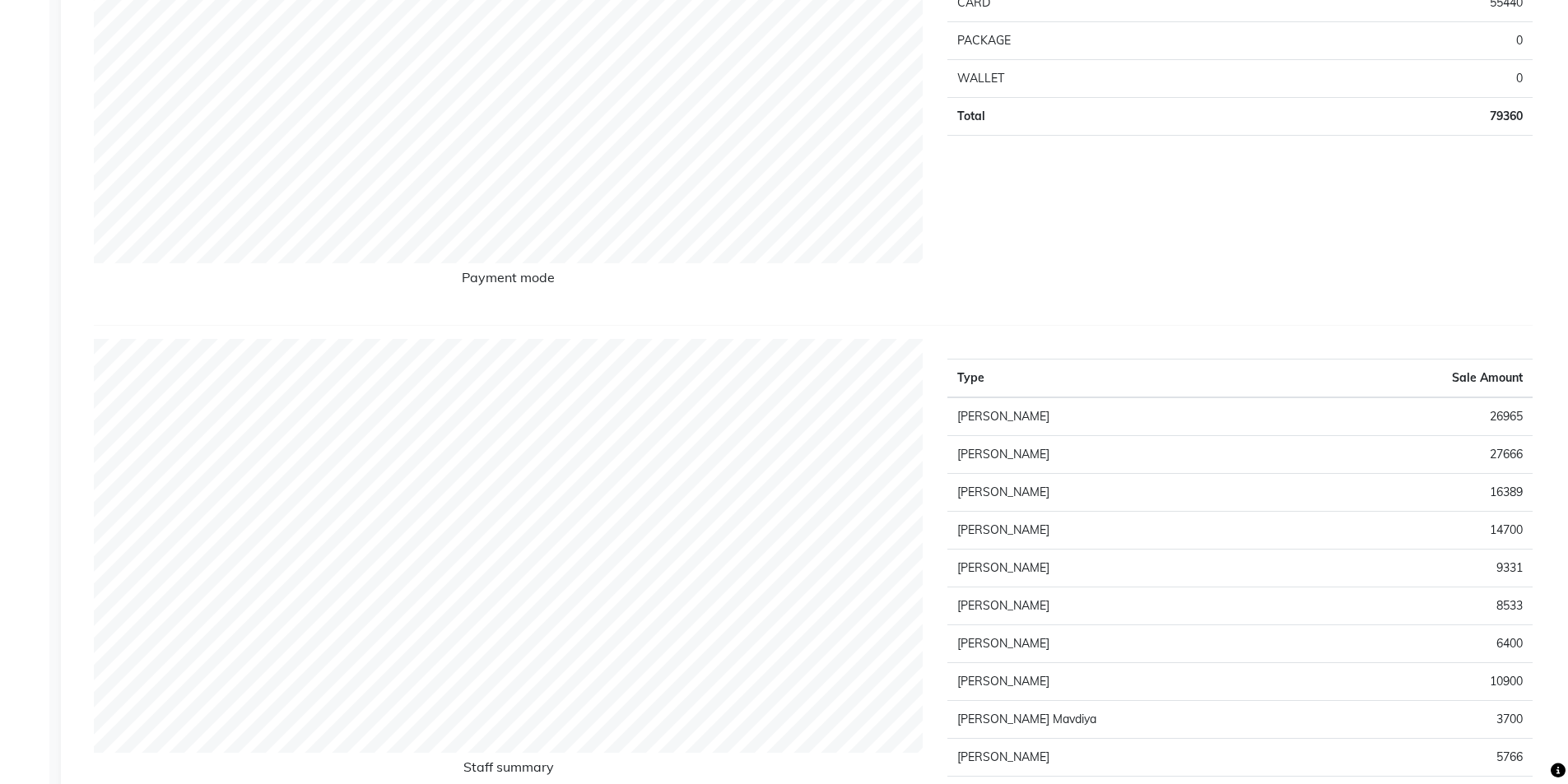
scroll to position [83, 0]
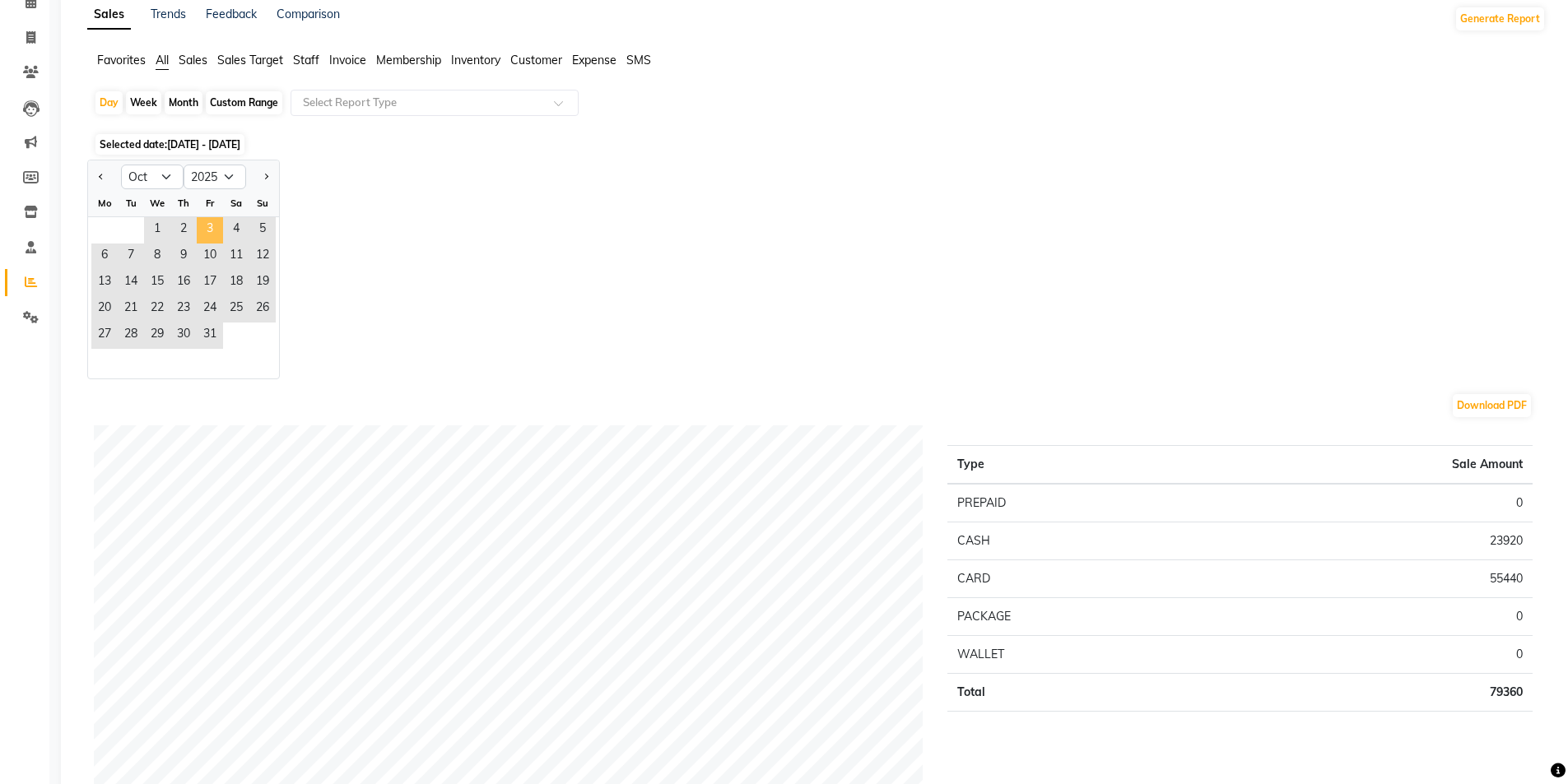
click at [214, 226] on span "3" at bounding box center [210, 230] width 26 height 26
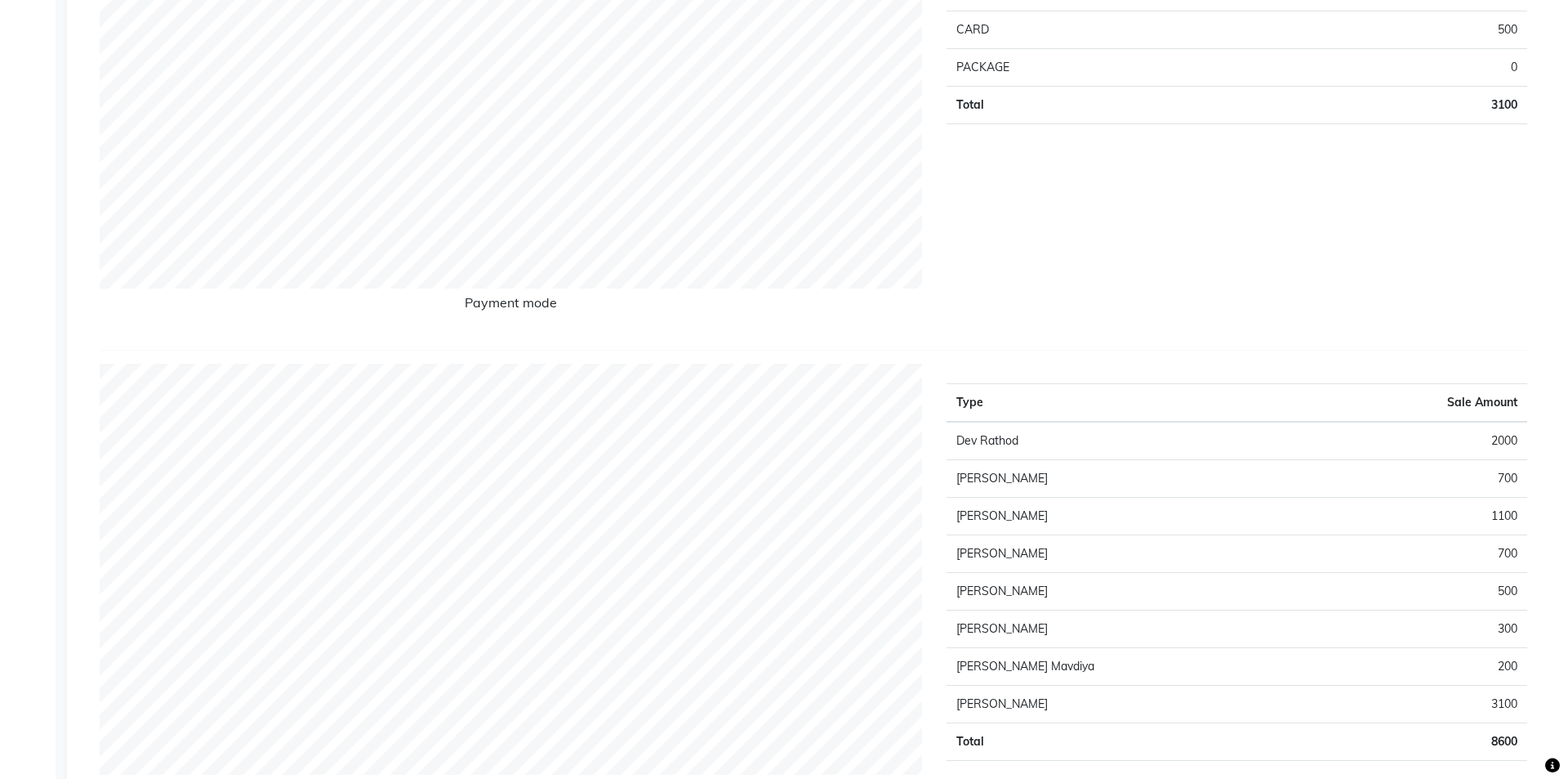
scroll to position [0, 0]
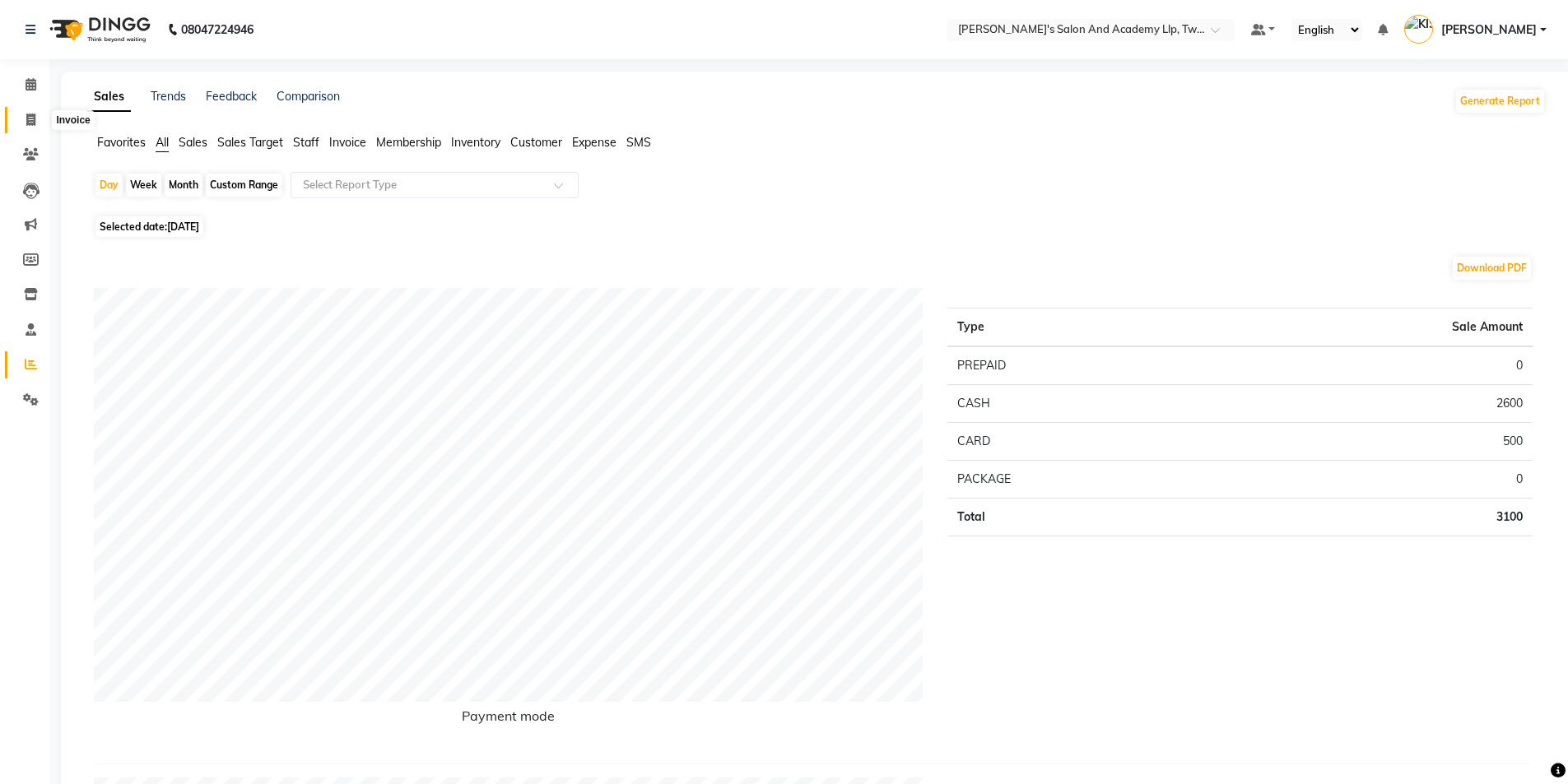
click at [30, 121] on icon at bounding box center [30, 119] width 9 height 12
select select "6985"
select select "service"
